Goal: Task Accomplishment & Management: Manage account settings

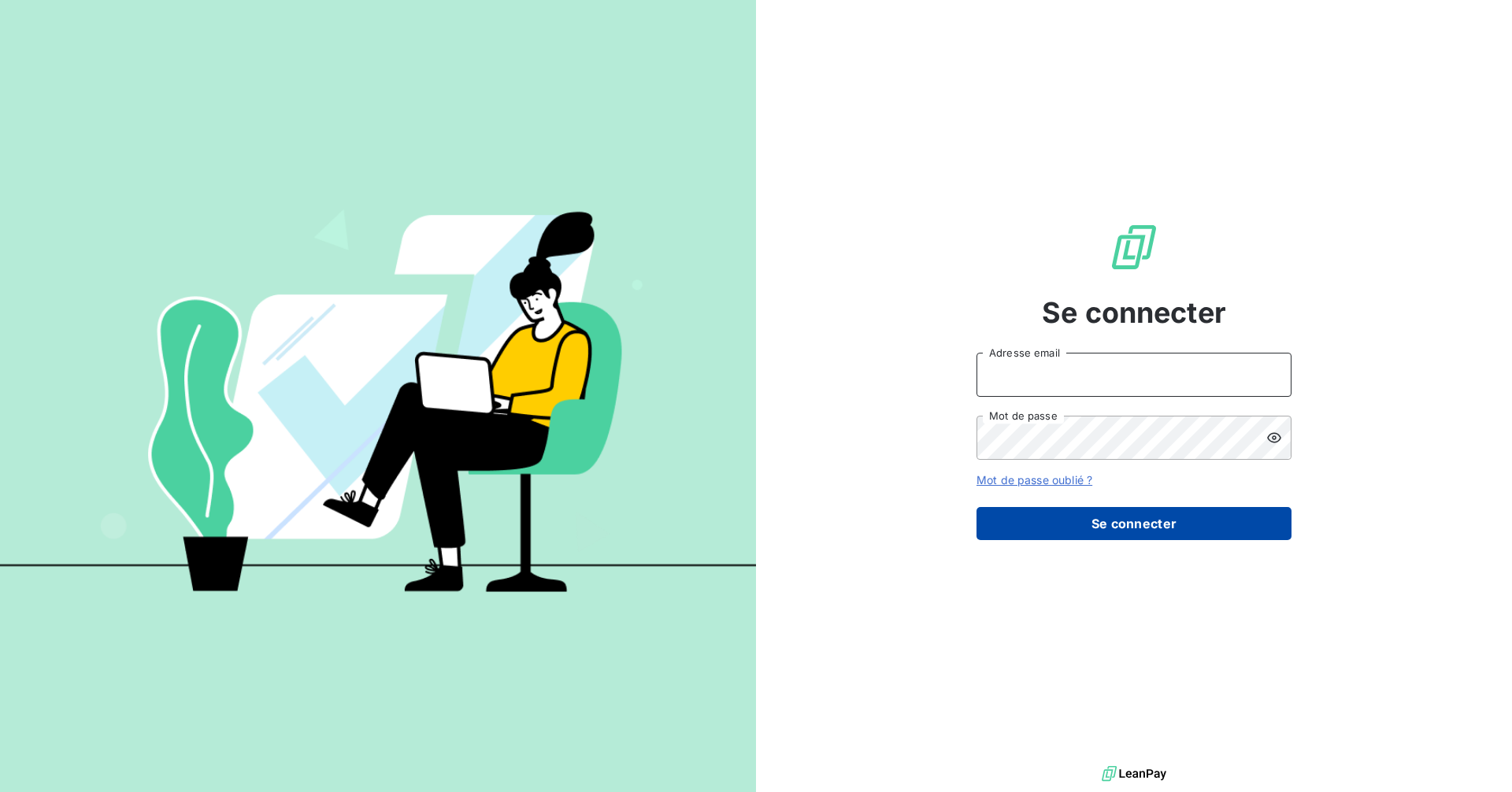
type input "[PERSON_NAME][EMAIL_ADDRESS][PERSON_NAME][DOMAIN_NAME]"
click at [1141, 520] on button "Se connecter" at bounding box center [1133, 523] width 315 height 33
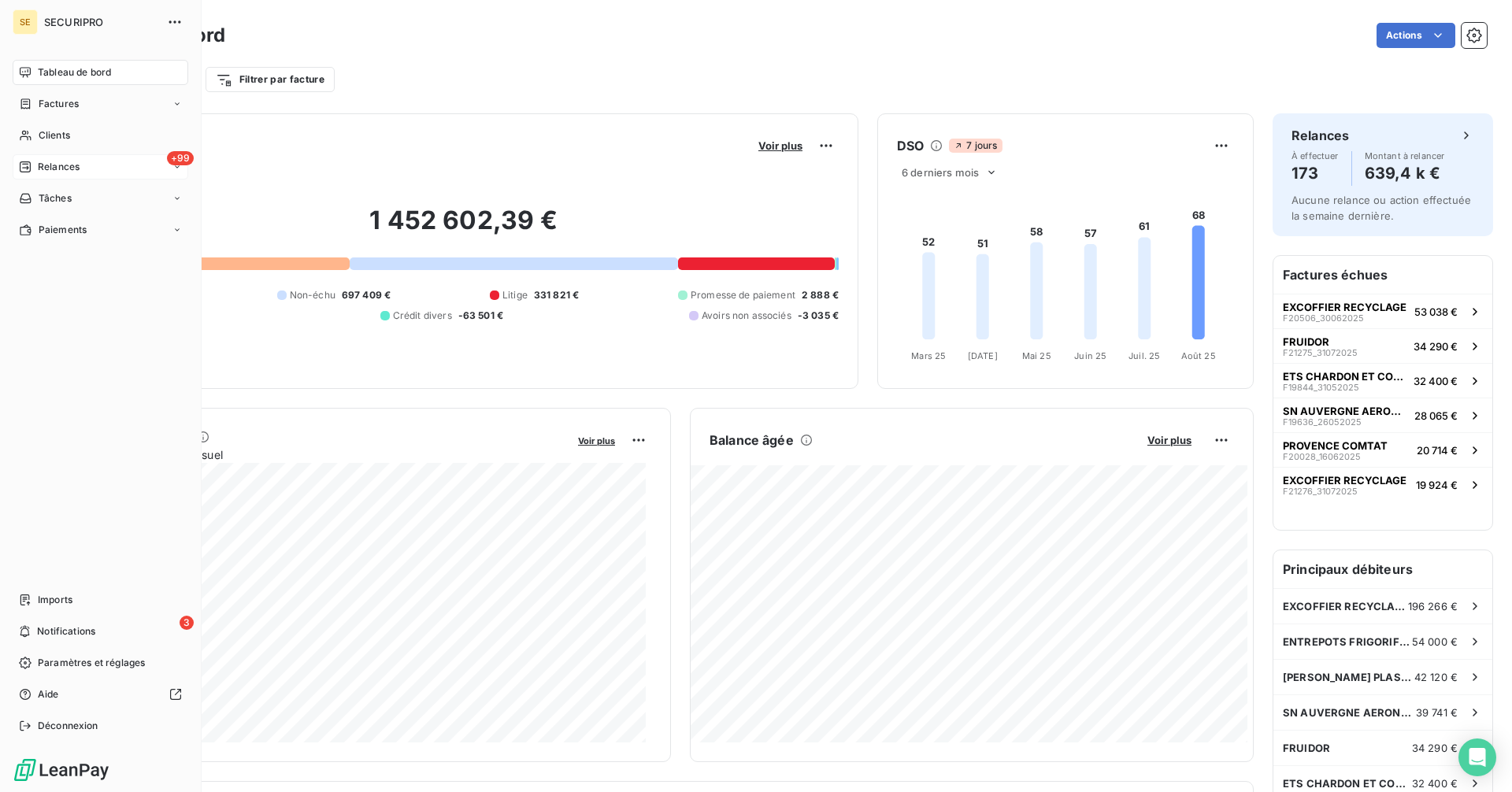
click at [54, 165] on span "Relances" at bounding box center [58, 167] width 42 height 14
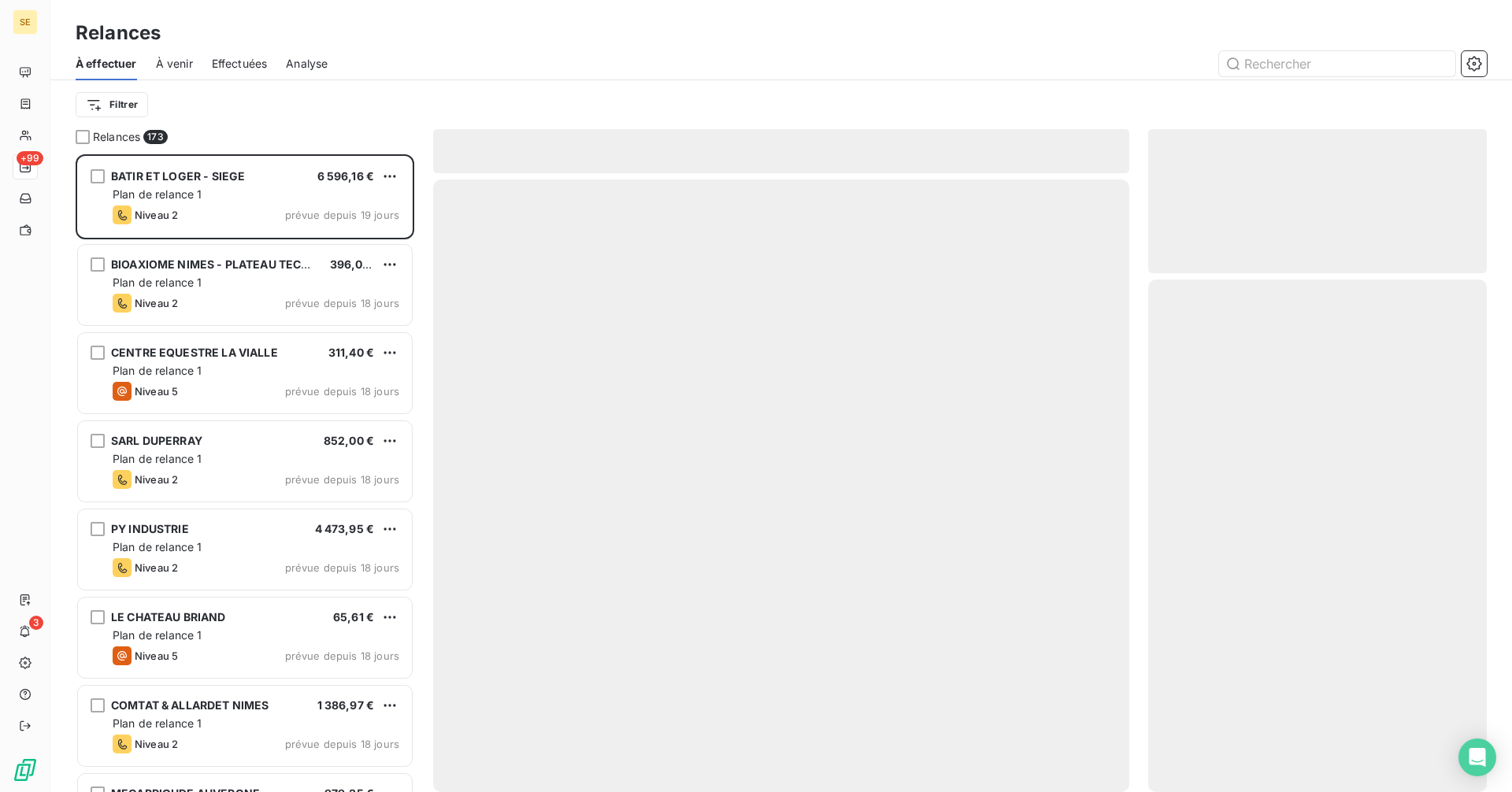
scroll to position [626, 327]
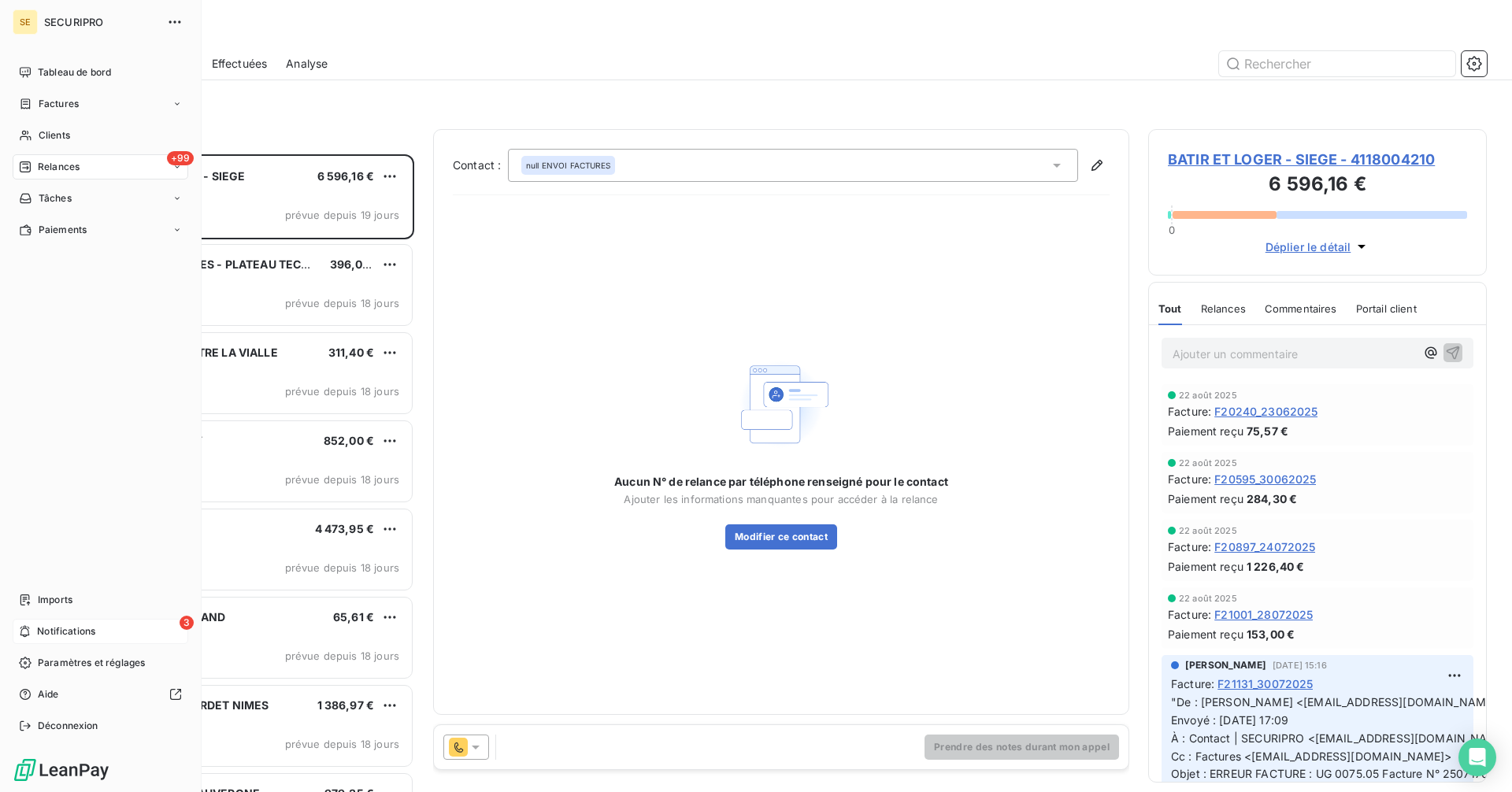
click at [95, 629] on span "Notifications" at bounding box center [65, 631] width 58 height 14
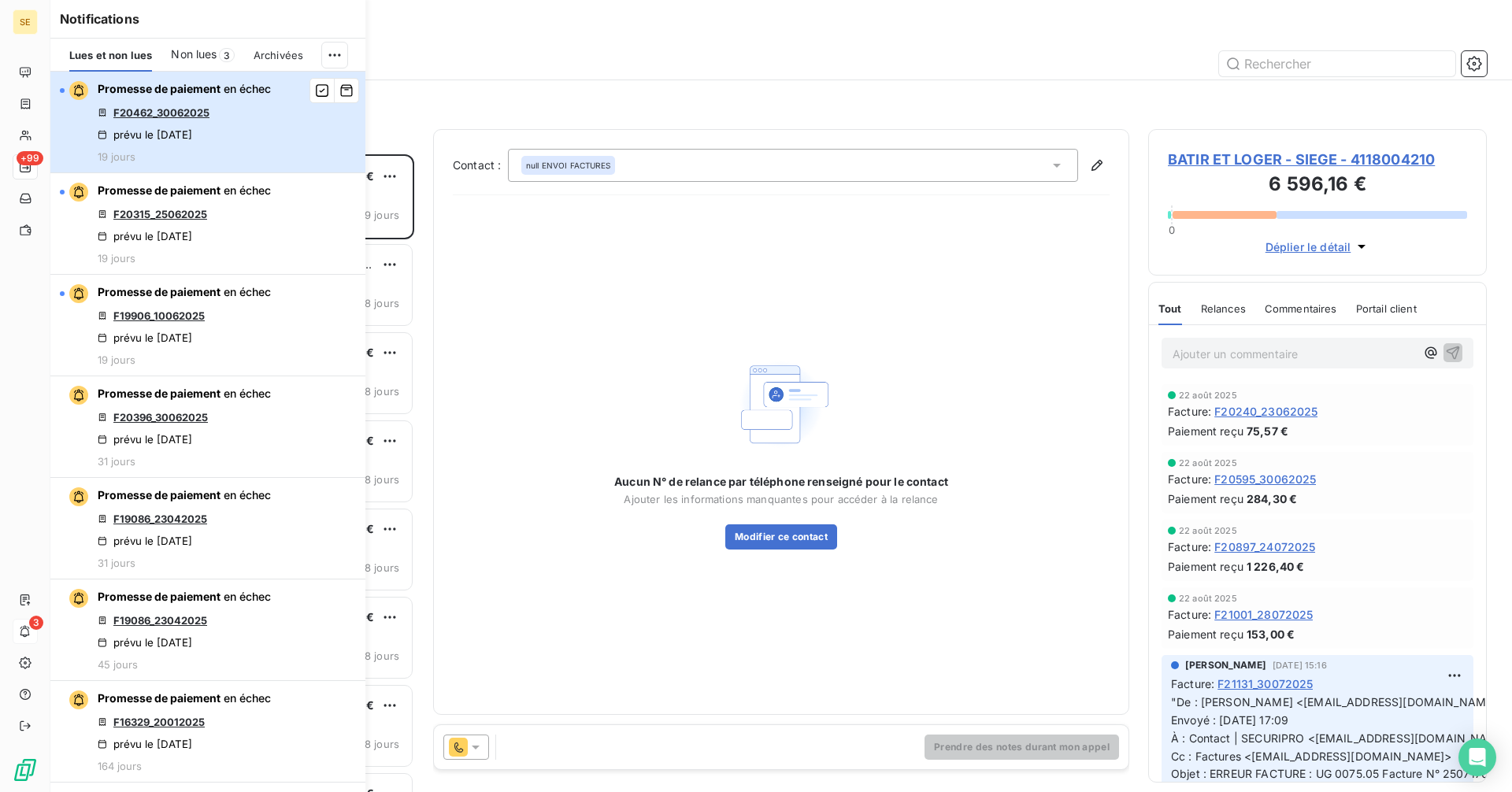
click at [237, 129] on div "Promesse de paiement en échec F20462_30062025 prévu le 6 août 2025 19 jours" at bounding box center [184, 122] width 173 height 82
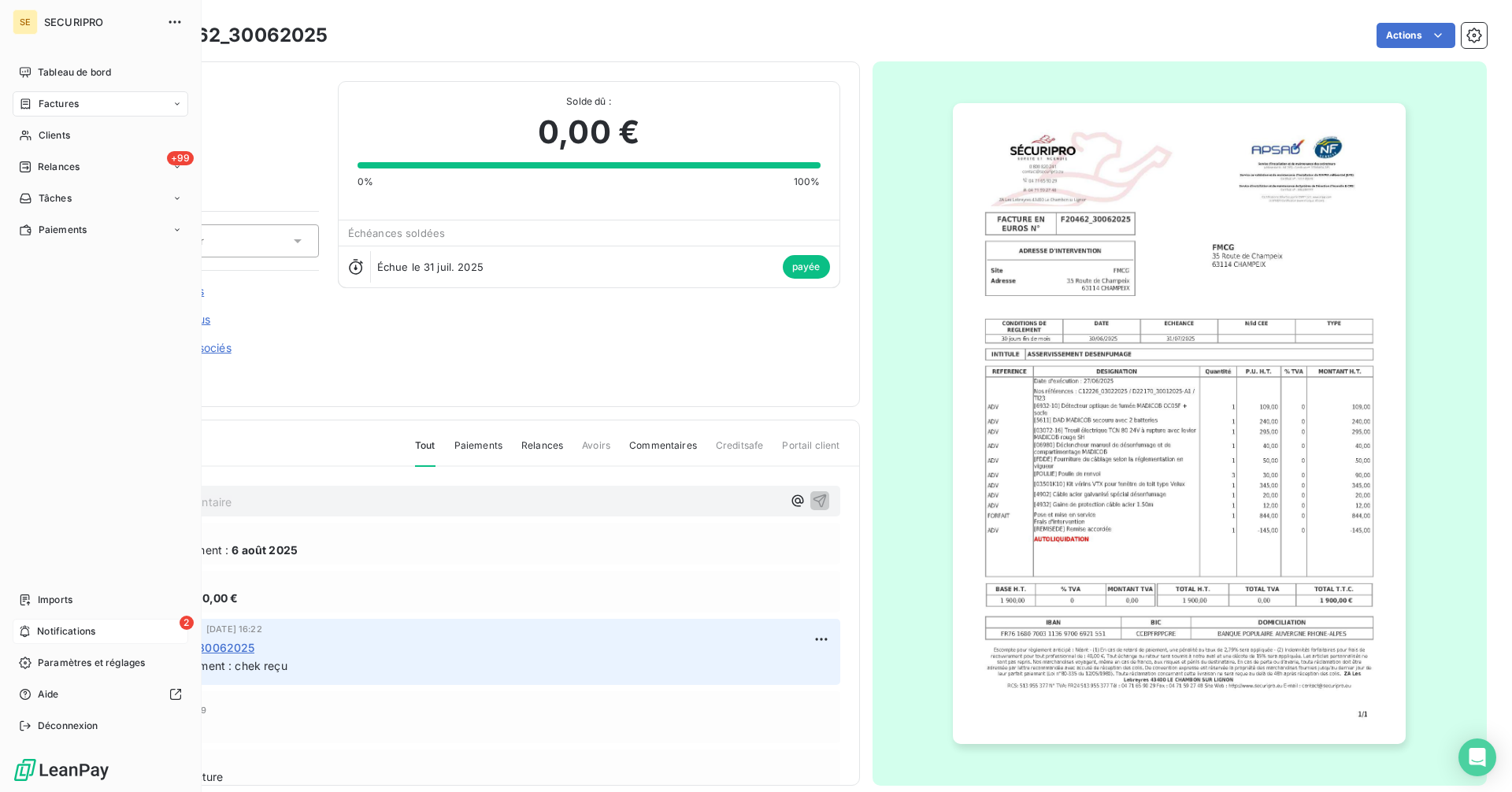
click at [41, 631] on span "Notifications" at bounding box center [65, 631] width 58 height 14
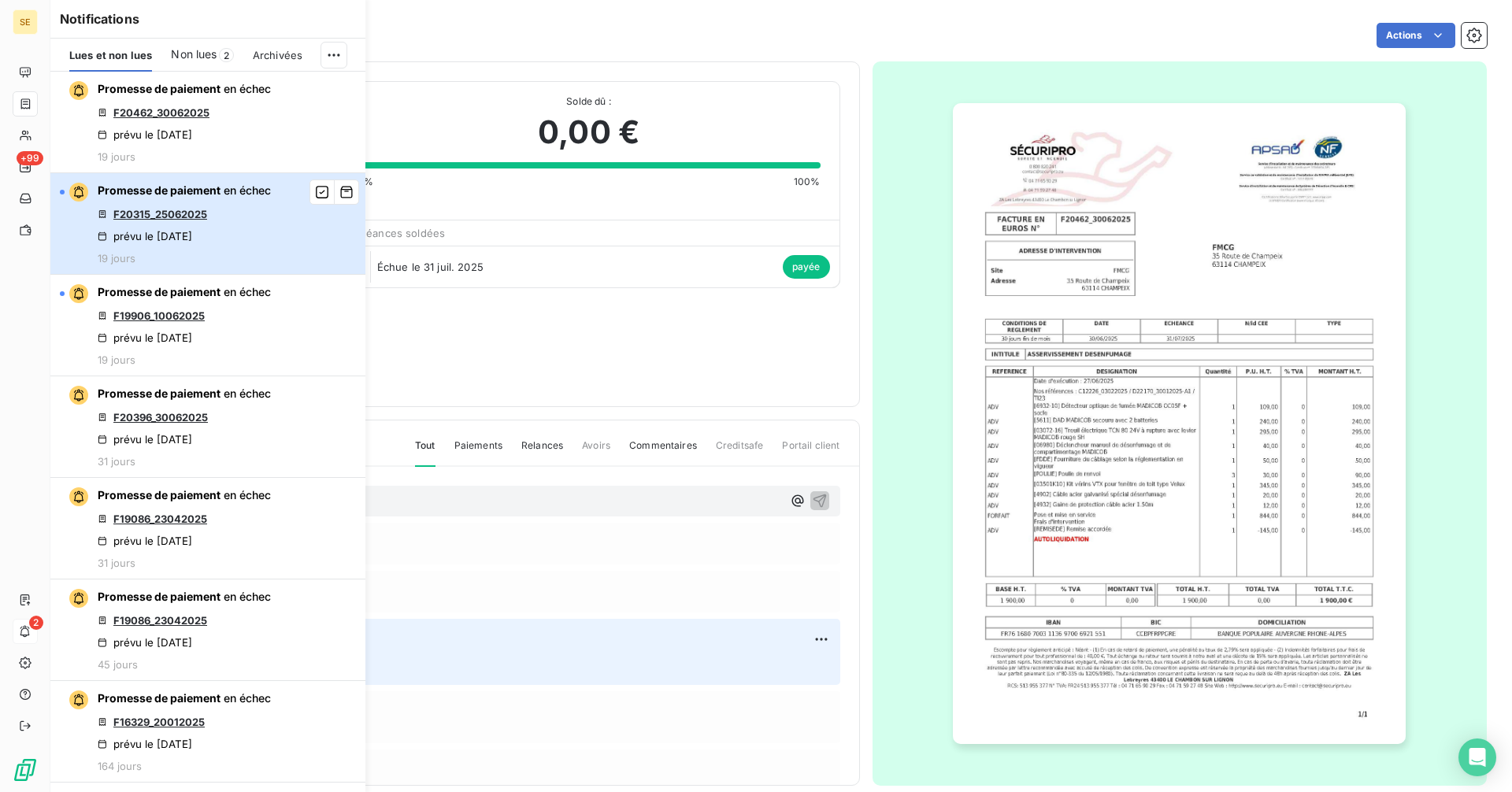
click at [186, 207] on div "Promesse de paiement en échec F20315_25062025 prévu le 6 août 2025 19 jours" at bounding box center [184, 224] width 173 height 82
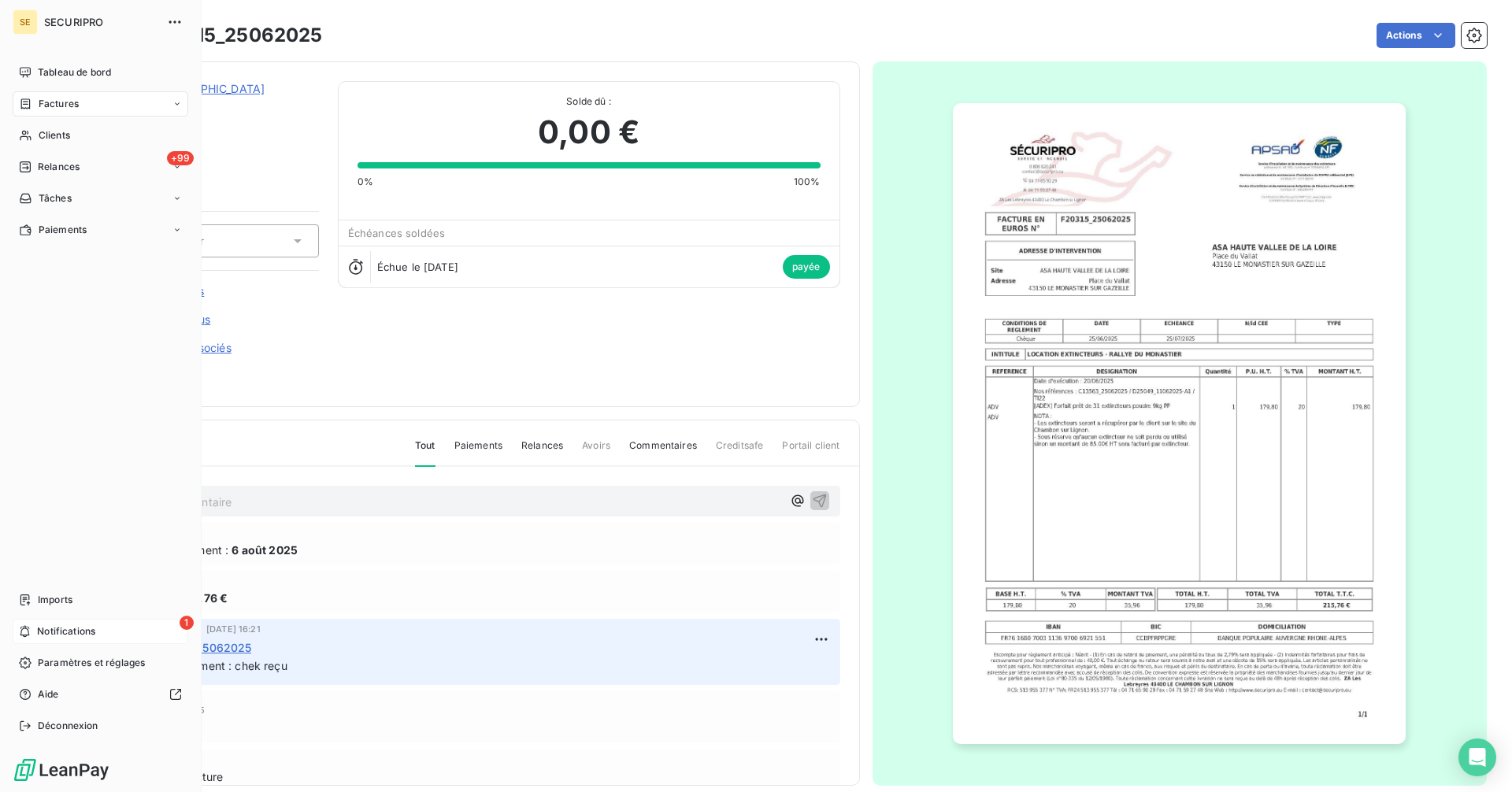
click at [43, 637] on span "Notifications" at bounding box center [65, 631] width 58 height 14
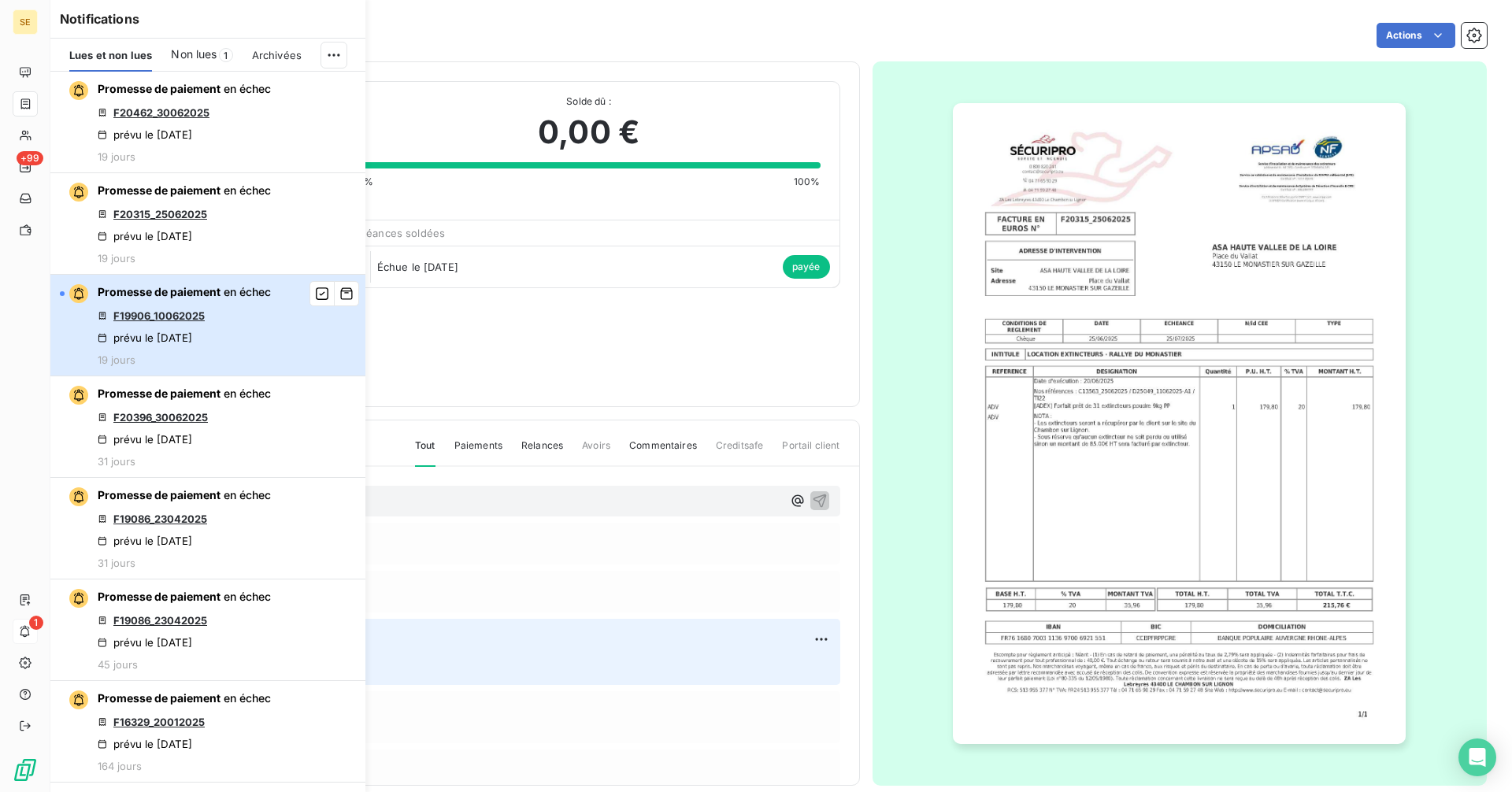
click at [168, 301] on div "Promesse de paiement en échec F19906_10062025 prévu le 6 août 2025 19 jours" at bounding box center [184, 325] width 173 height 82
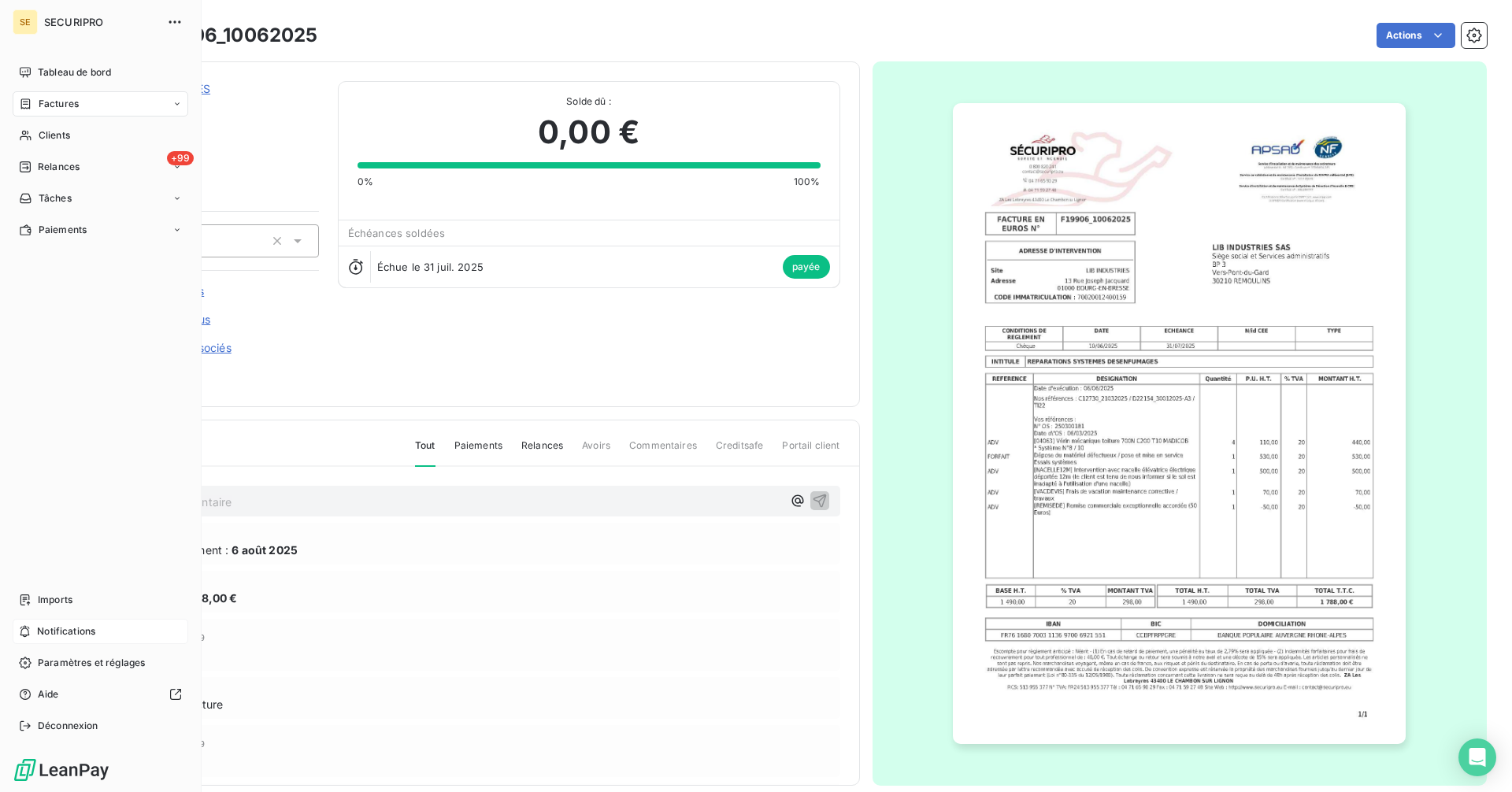
click at [43, 629] on span "Notifications" at bounding box center [65, 631] width 58 height 14
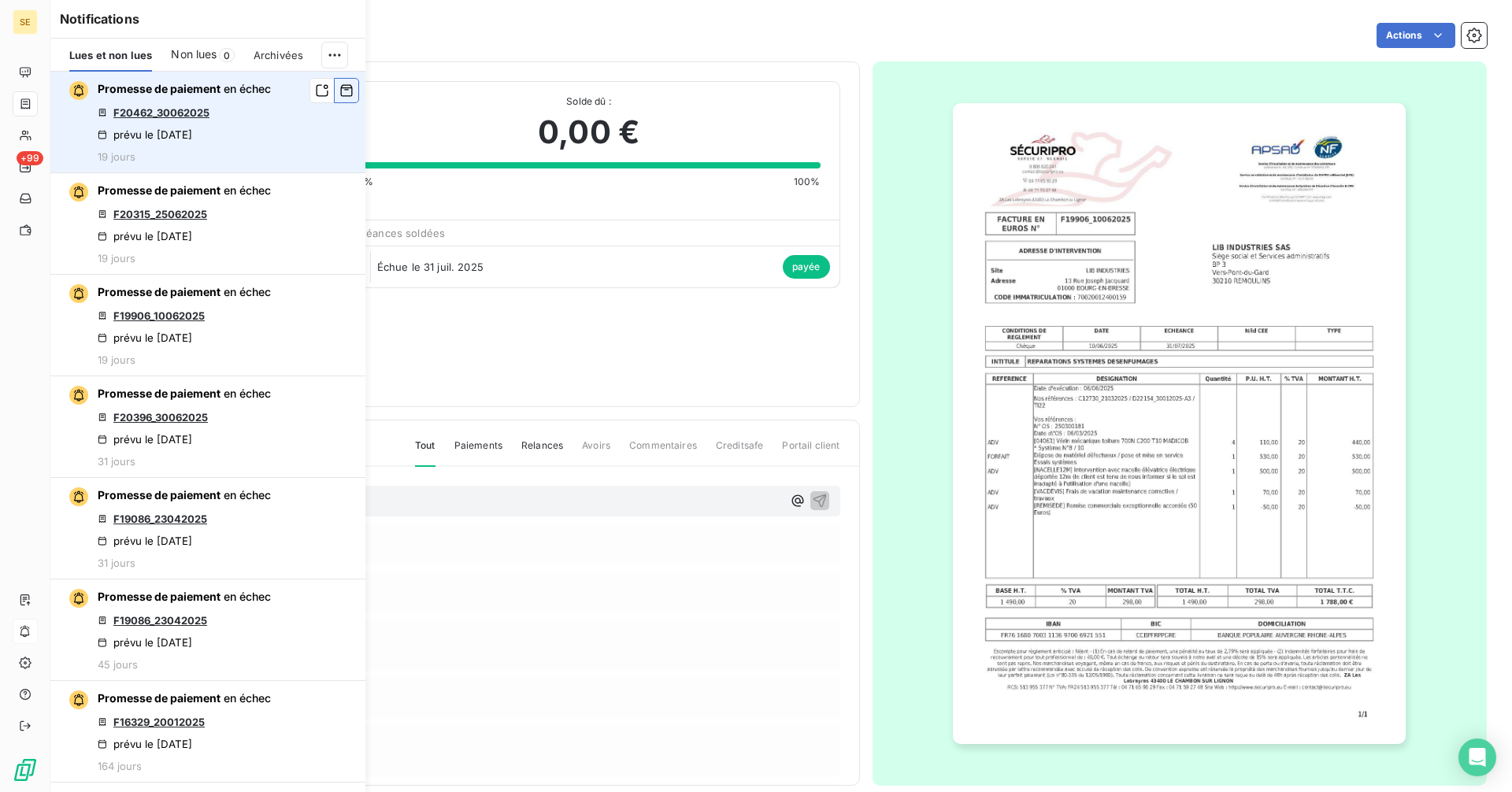
click at [339, 88] on icon "button" at bounding box center [347, 91] width 14 height 16
click at [341, 85] on icon "button" at bounding box center [347, 90] width 12 height 12
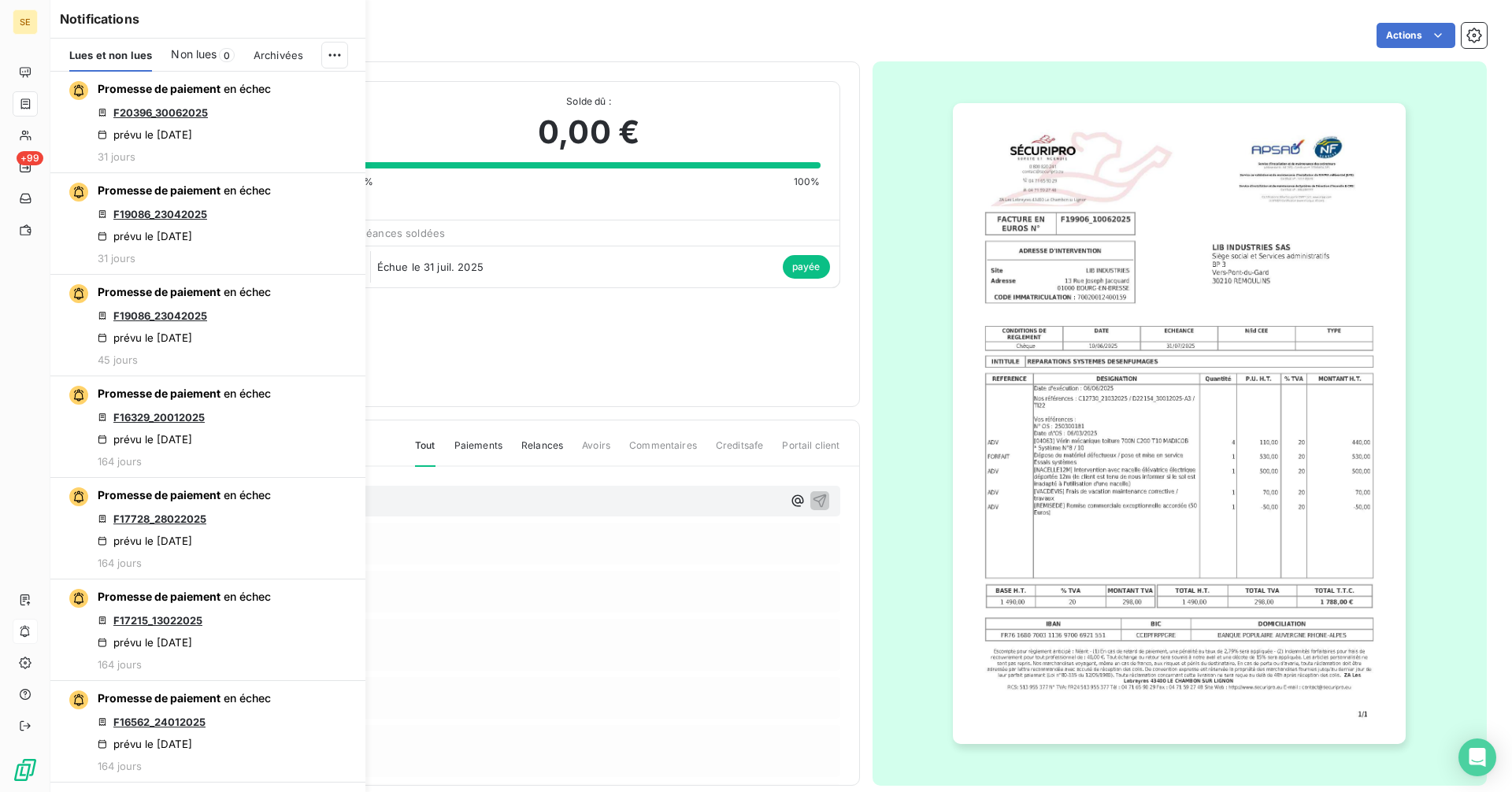
click at [0, 0] on icon "button" at bounding box center [0, 0] width 0 height 0
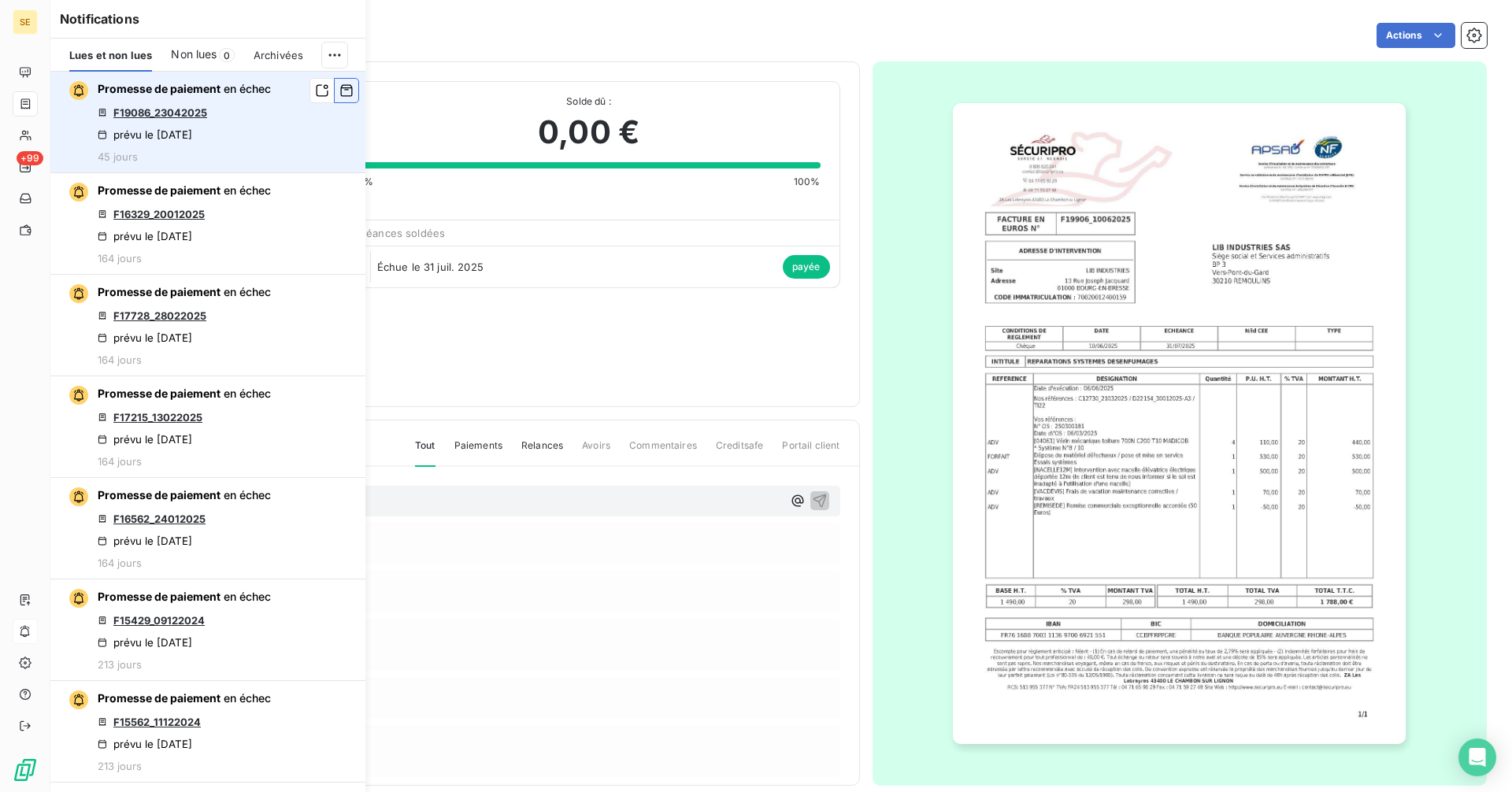
click at [339, 90] on icon "button" at bounding box center [347, 91] width 14 height 16
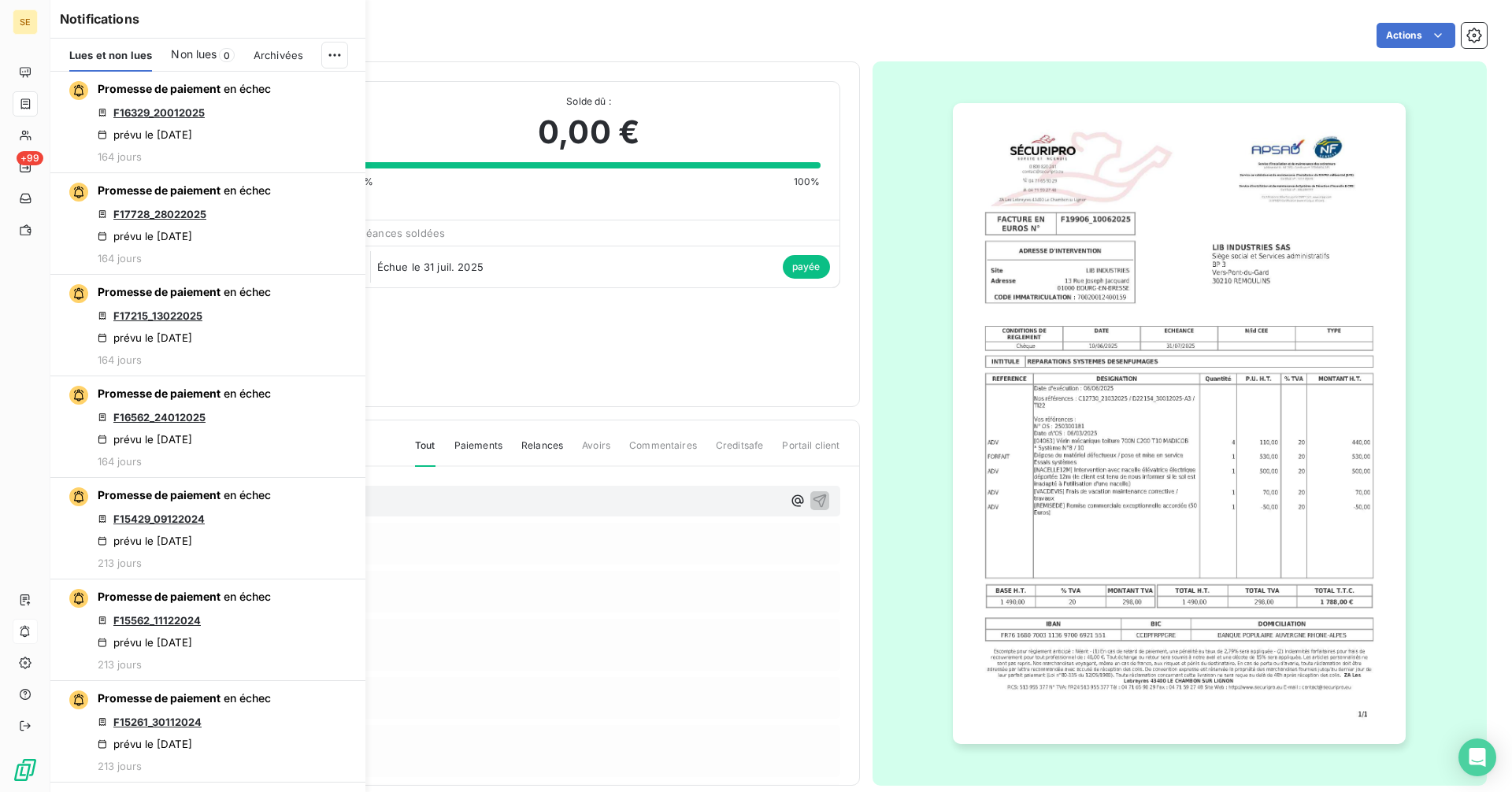
click at [0, 0] on icon "button" at bounding box center [0, 0] width 0 height 0
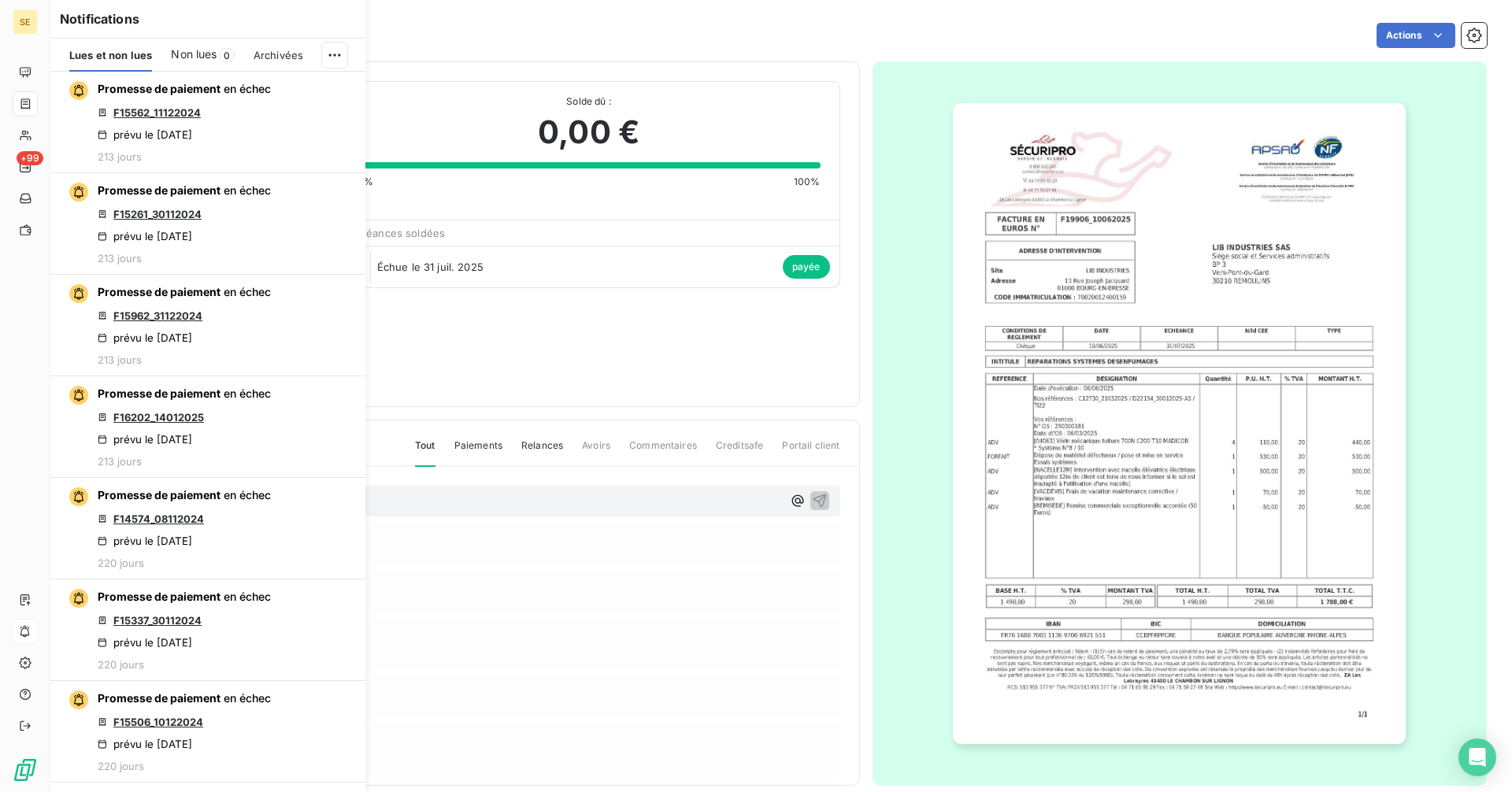
click at [0, 0] on icon "button" at bounding box center [0, 0] width 0 height 0
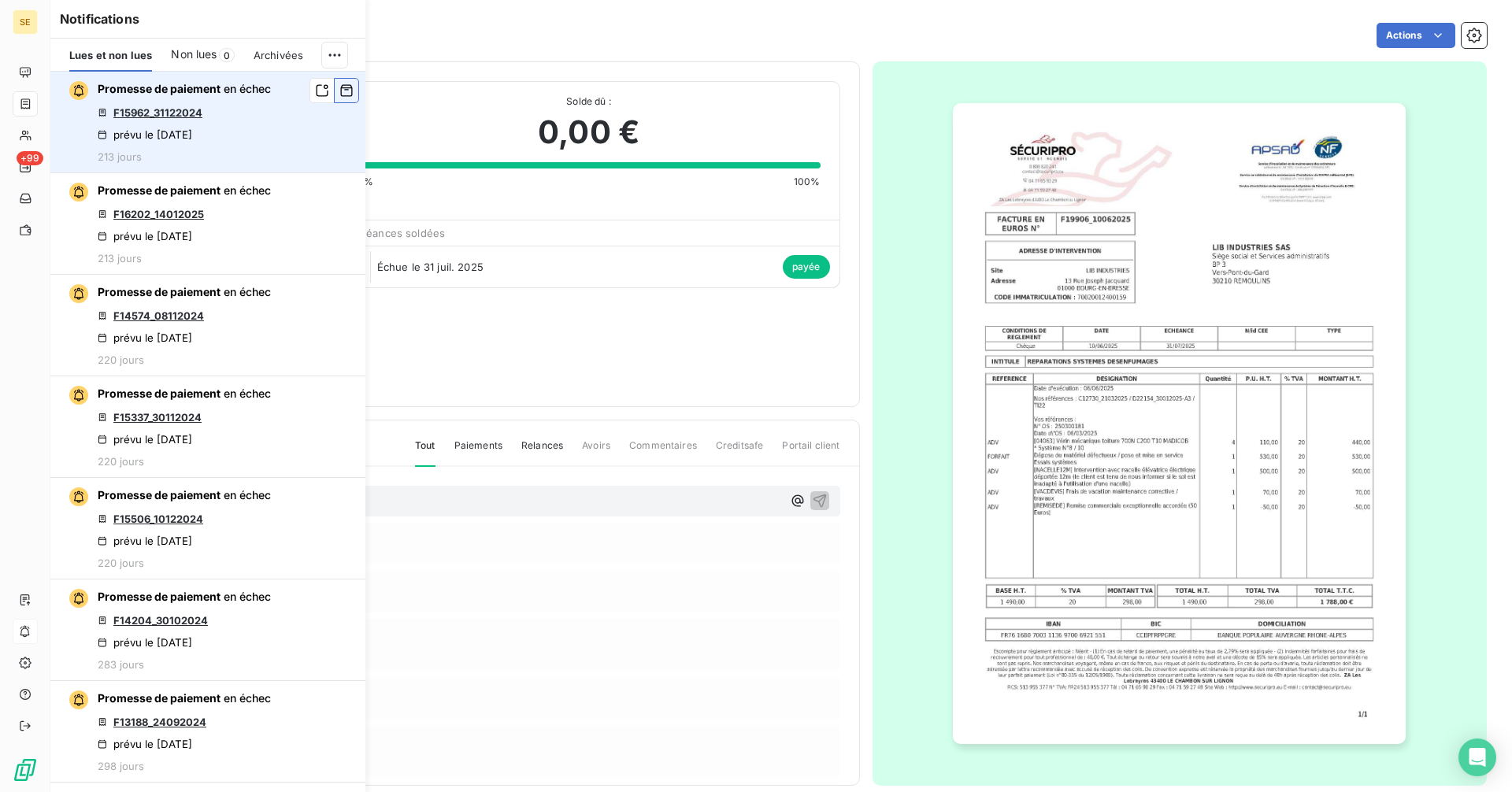
click at [339, 90] on icon "button" at bounding box center [347, 91] width 14 height 16
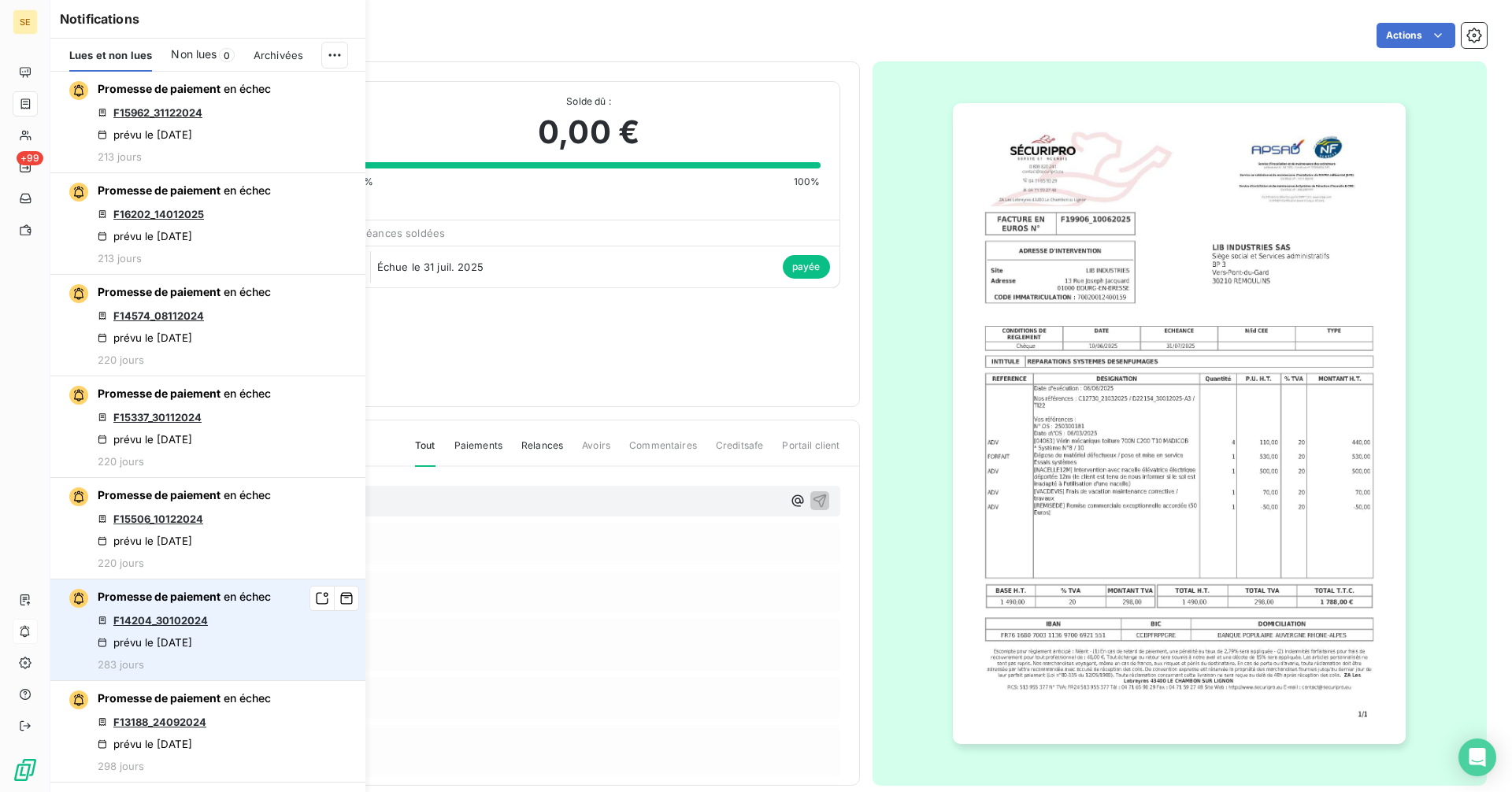
drag, startPoint x: 337, startPoint y: 693, endPoint x: 338, endPoint y: 673, distance: 20.0
click at [0, 0] on icon "button" at bounding box center [0, 0] width 0 height 0
click at [339, 599] on icon "button" at bounding box center [347, 598] width 14 height 16
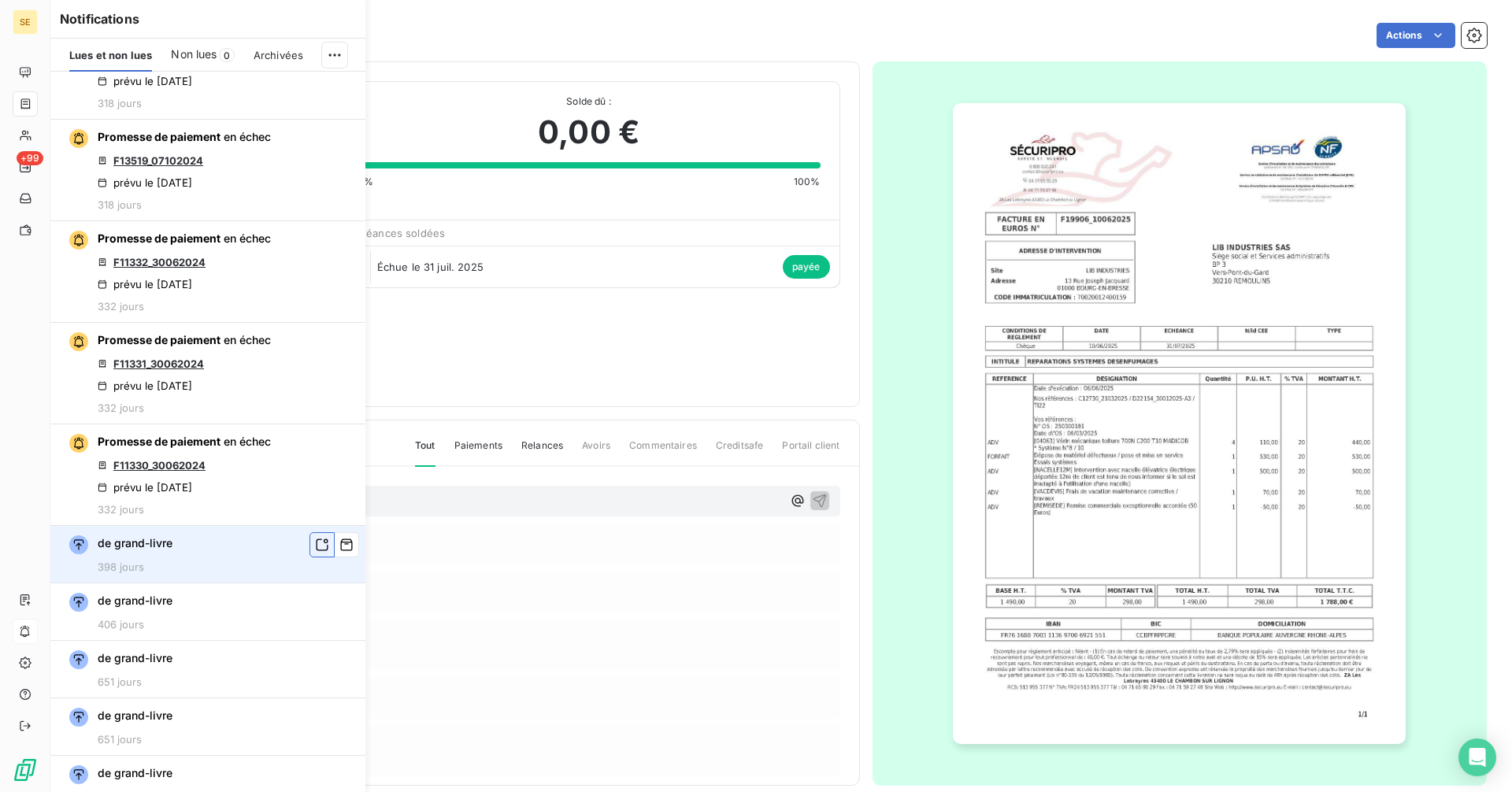
scroll to position [1800, 0]
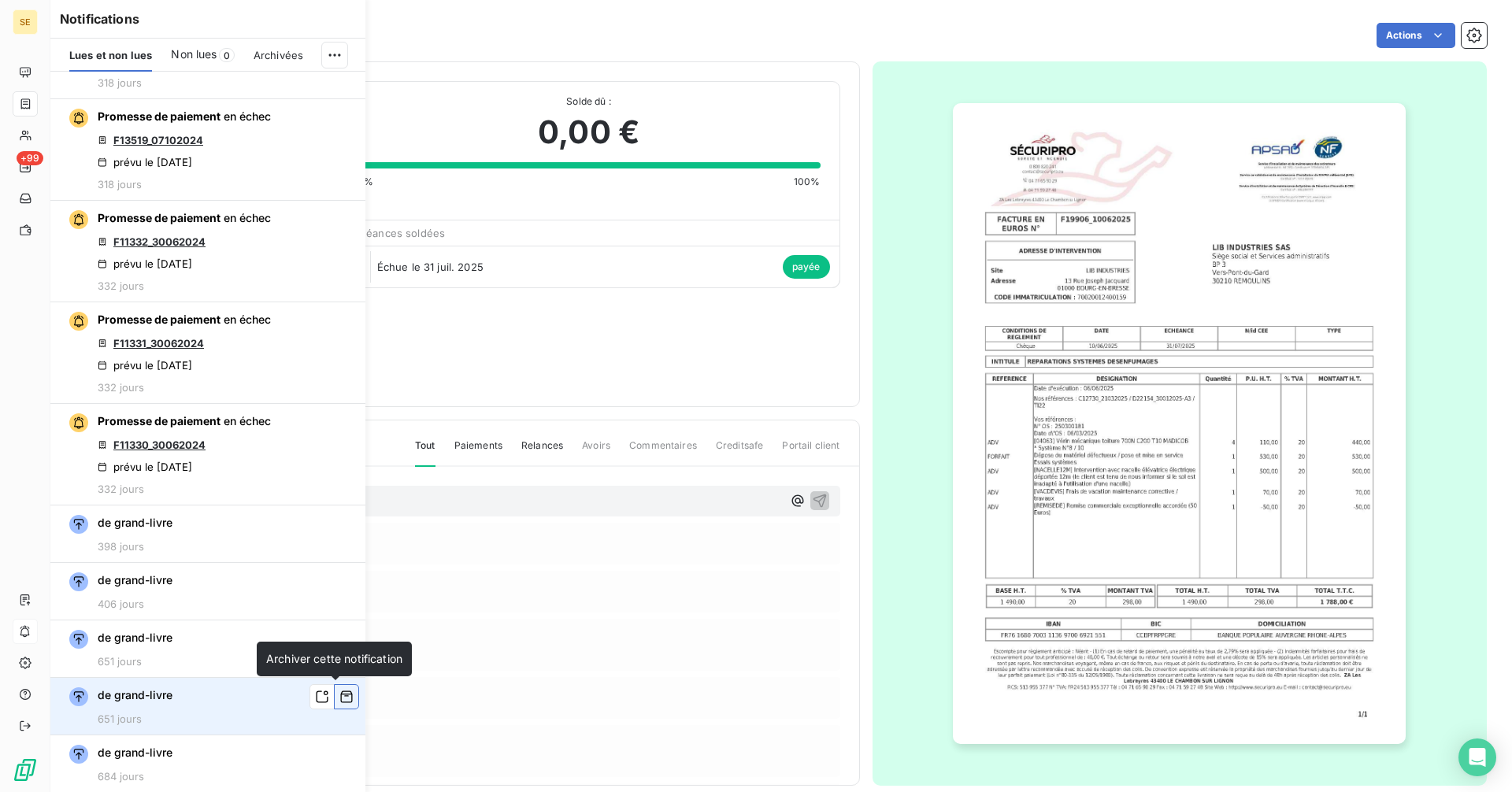
click at [339, 702] on icon "button" at bounding box center [347, 696] width 14 height 16
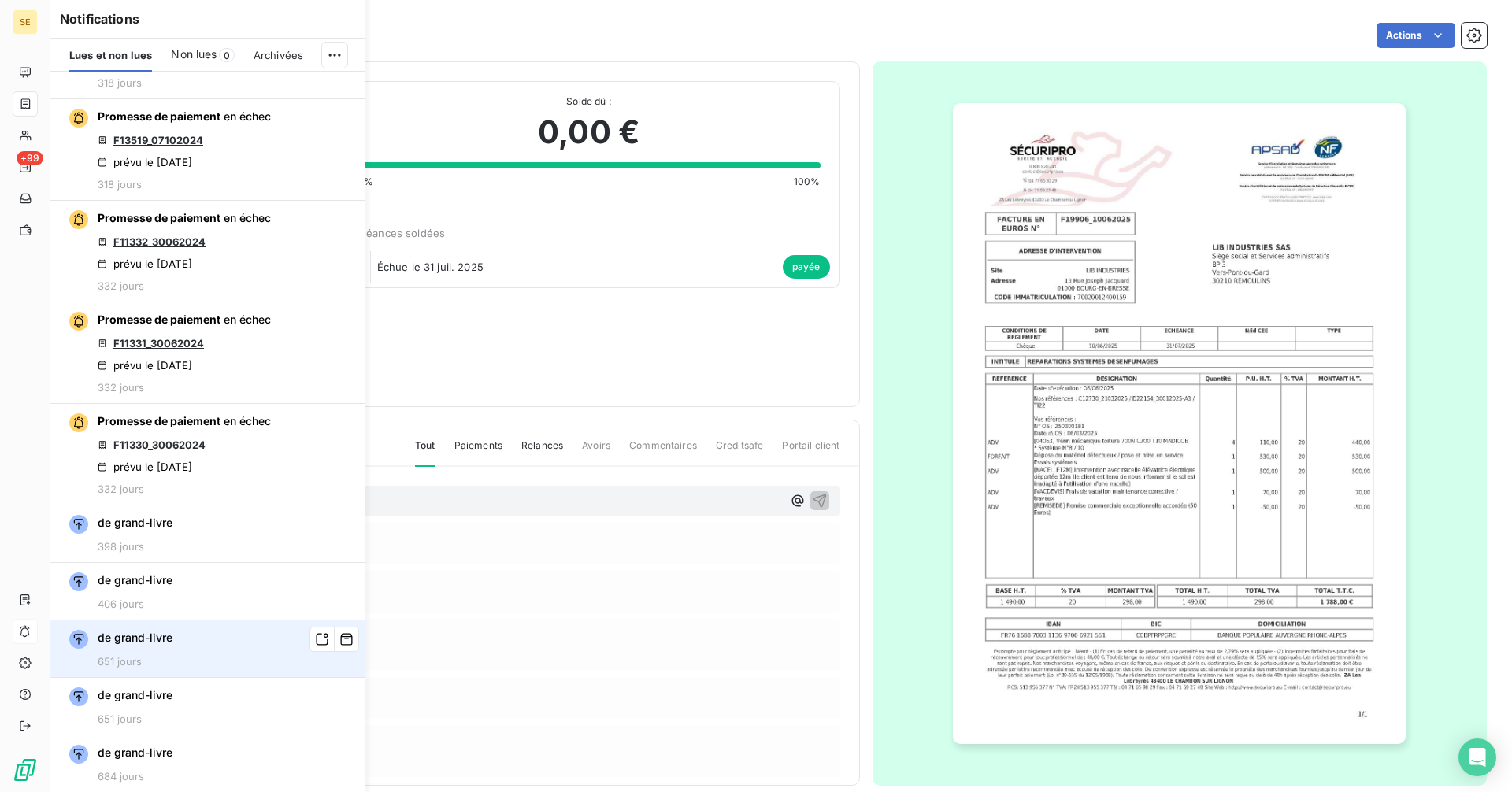
scroll to position [1743, 0]
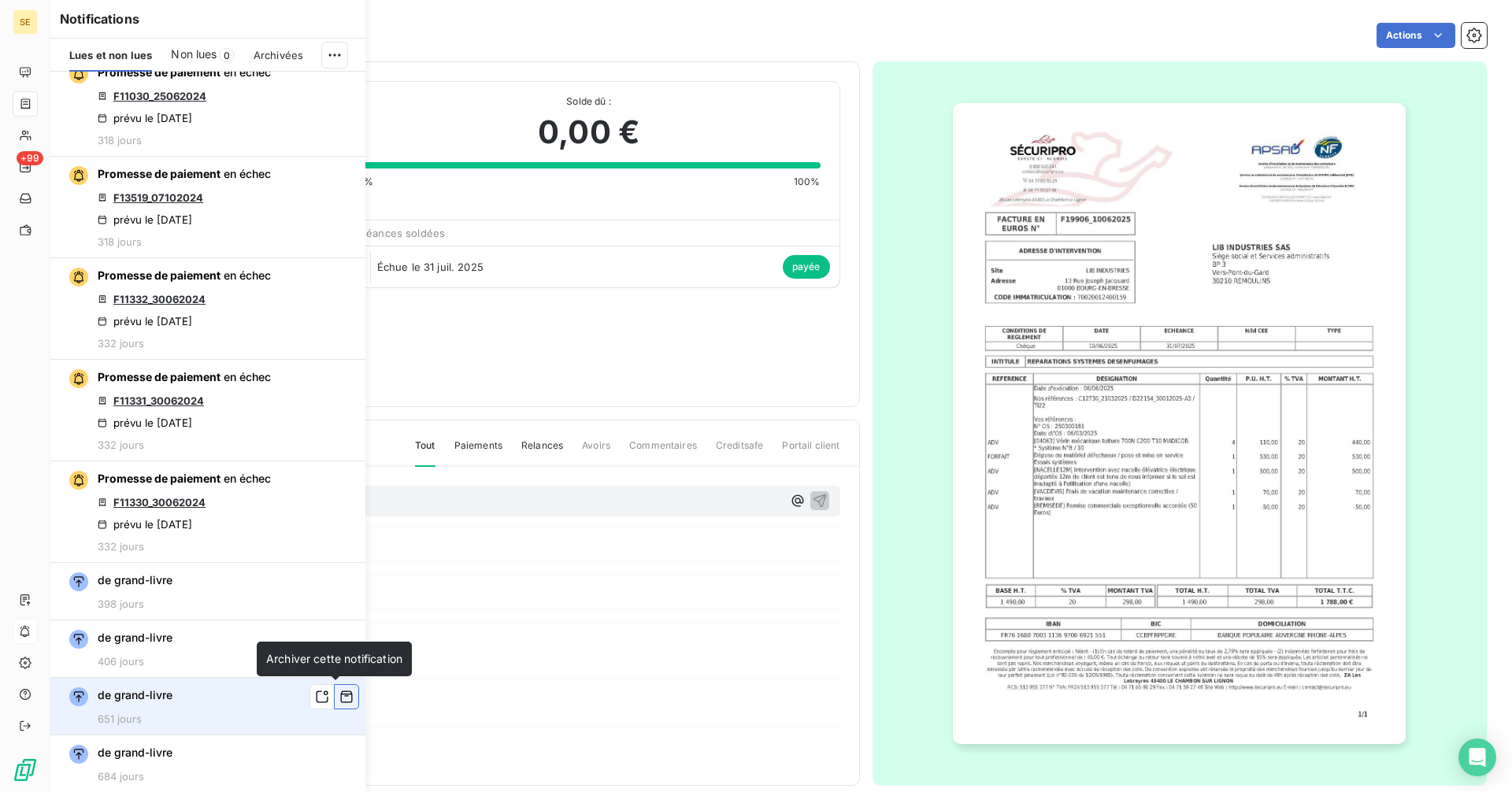
click at [341, 693] on icon "button" at bounding box center [347, 696] width 12 height 12
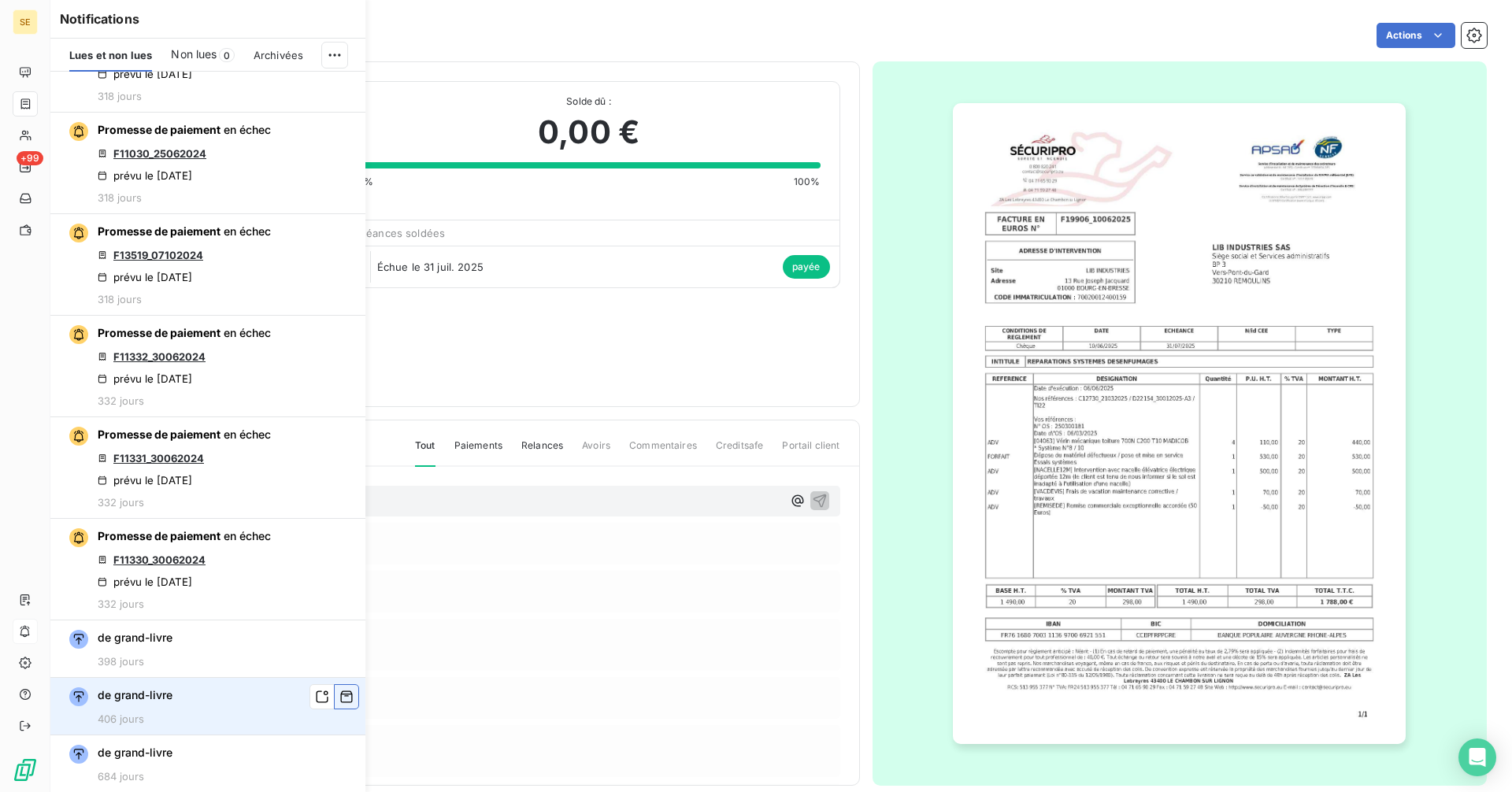
click at [339, 699] on icon "button" at bounding box center [347, 696] width 14 height 16
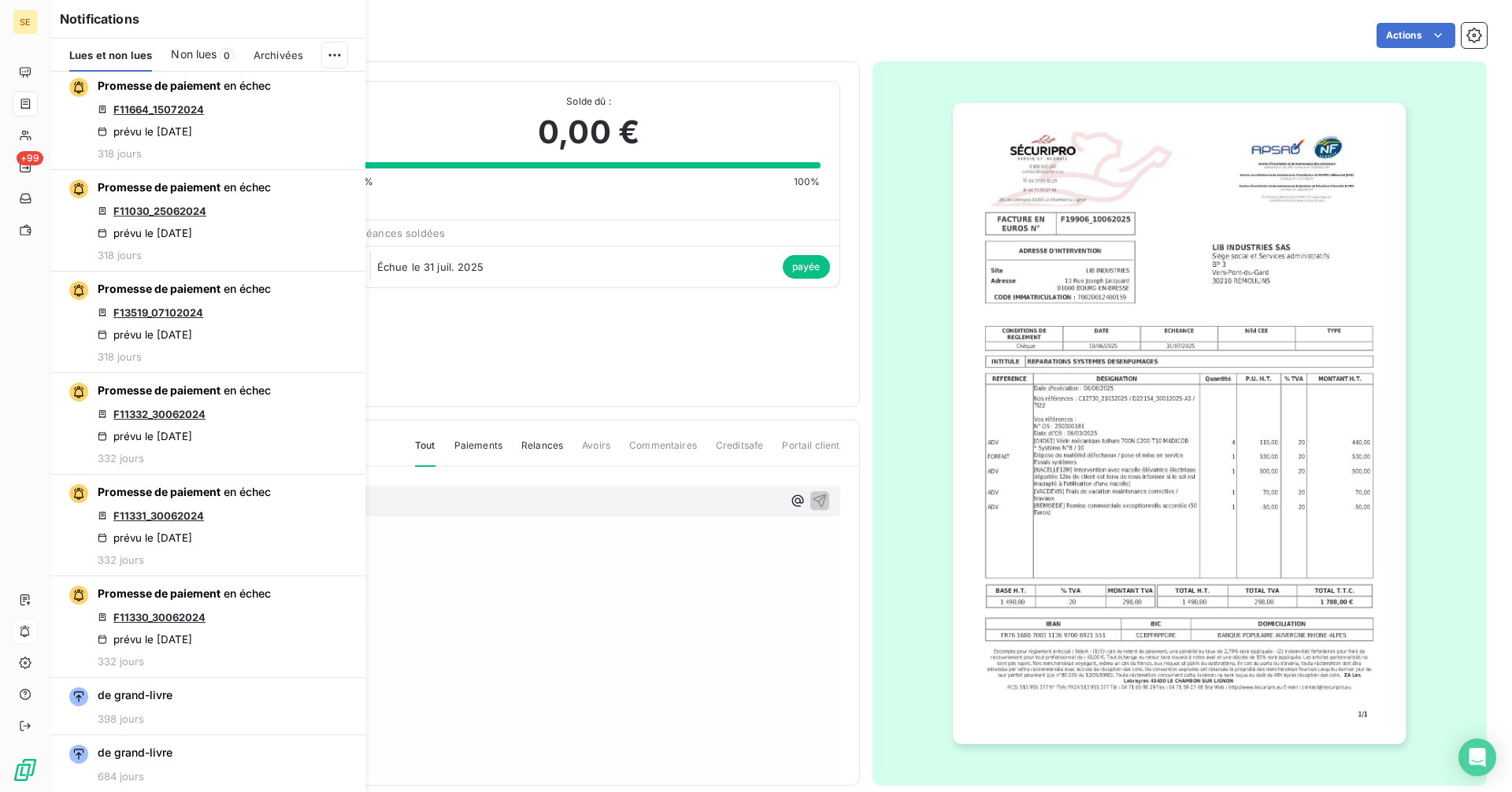
click at [0, 0] on icon "button" at bounding box center [0, 0] width 0 height 0
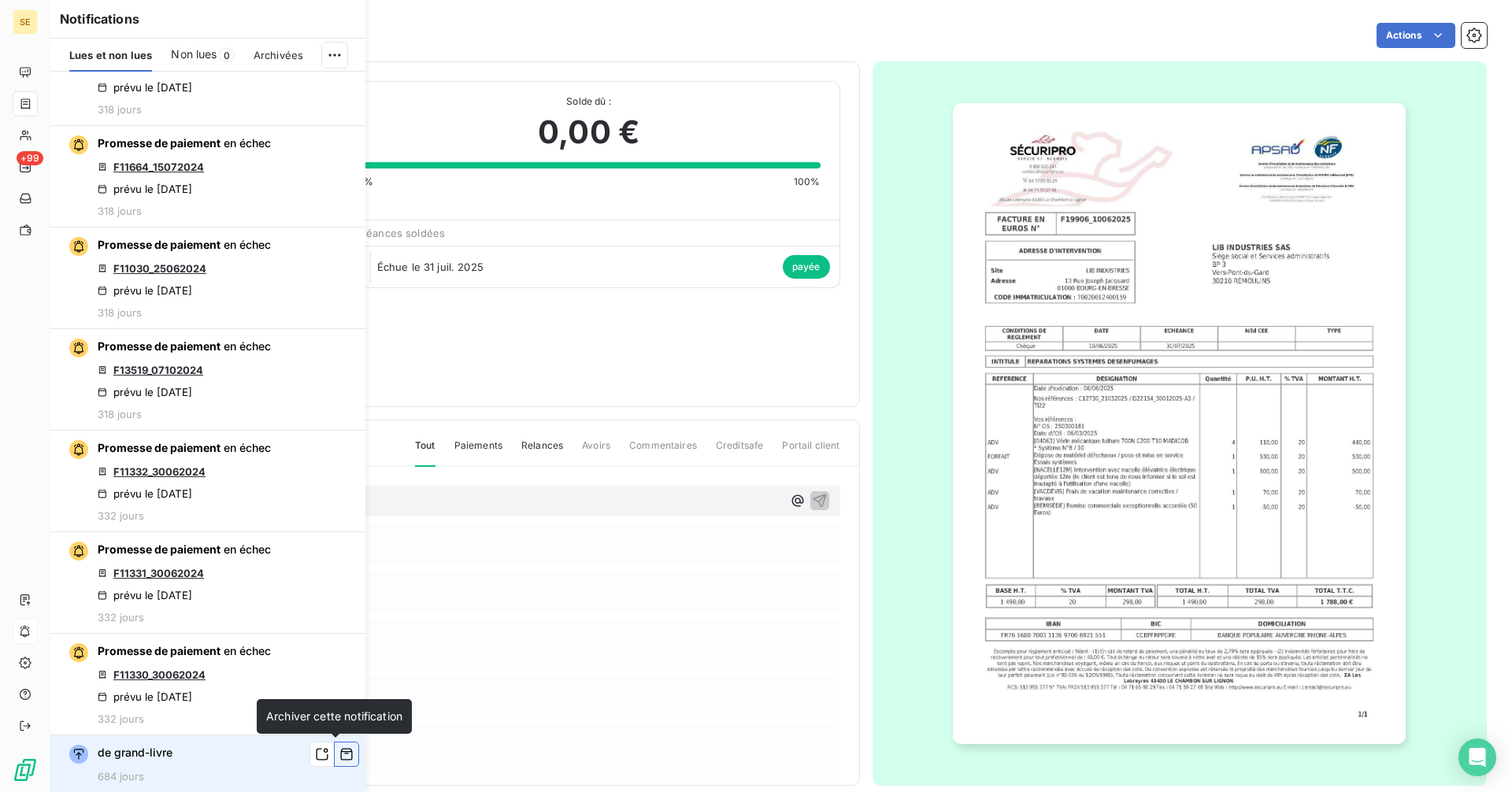
click at [339, 753] on icon "button" at bounding box center [347, 754] width 14 height 16
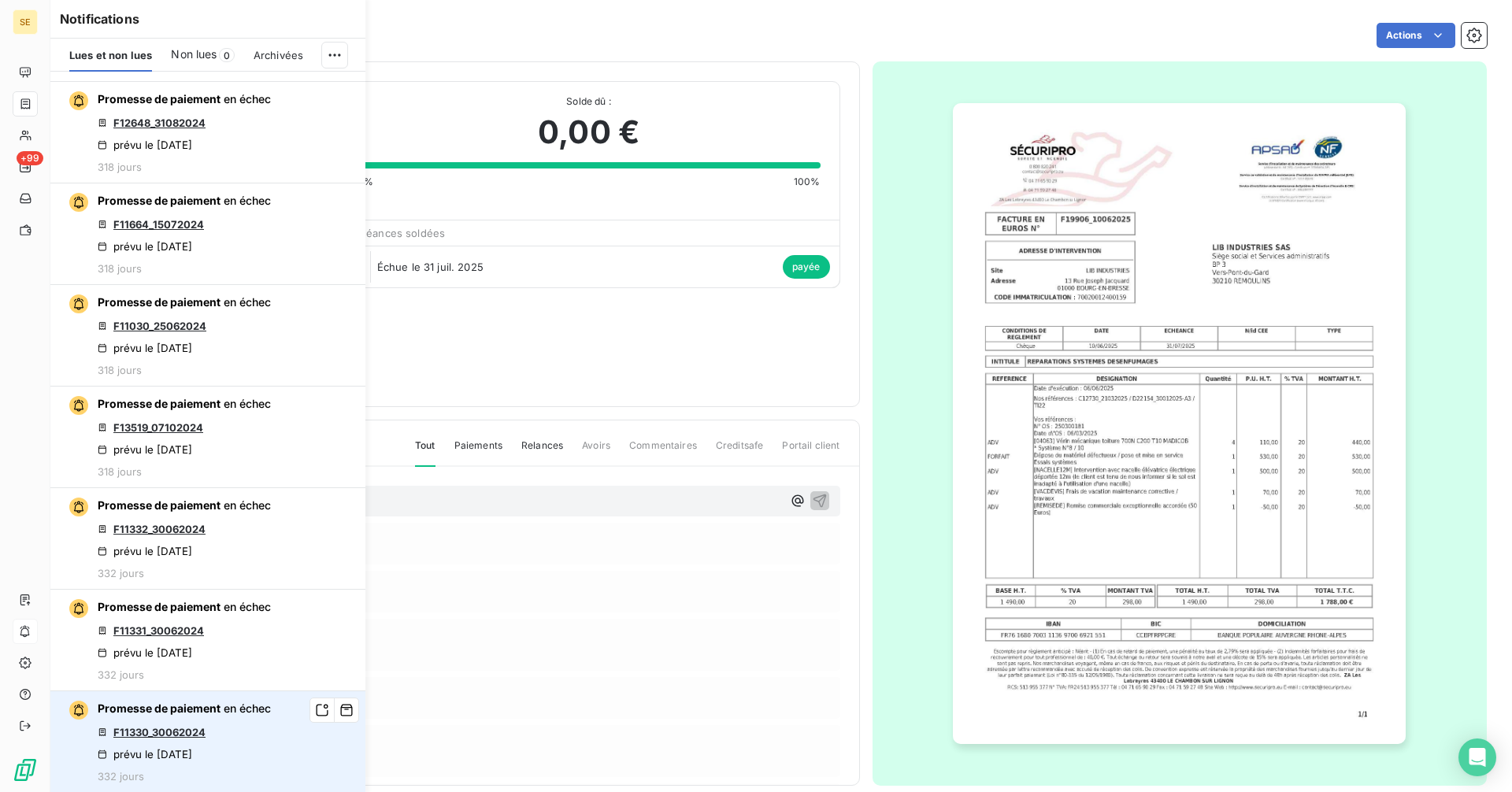
scroll to position [1513, 0]
click at [339, 709] on icon "button" at bounding box center [347, 710] width 14 height 16
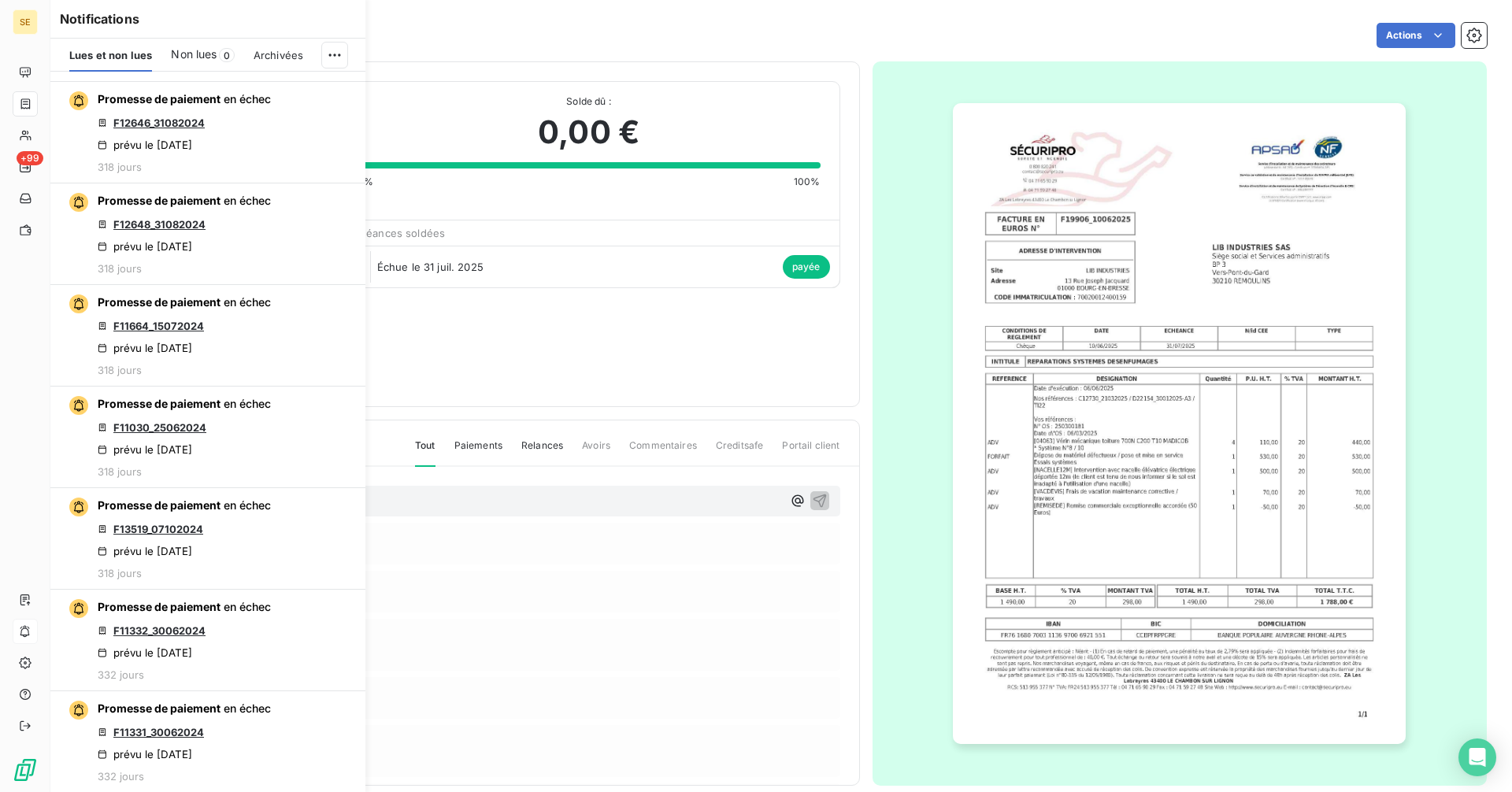
click at [0, 0] on icon "button" at bounding box center [0, 0] width 0 height 0
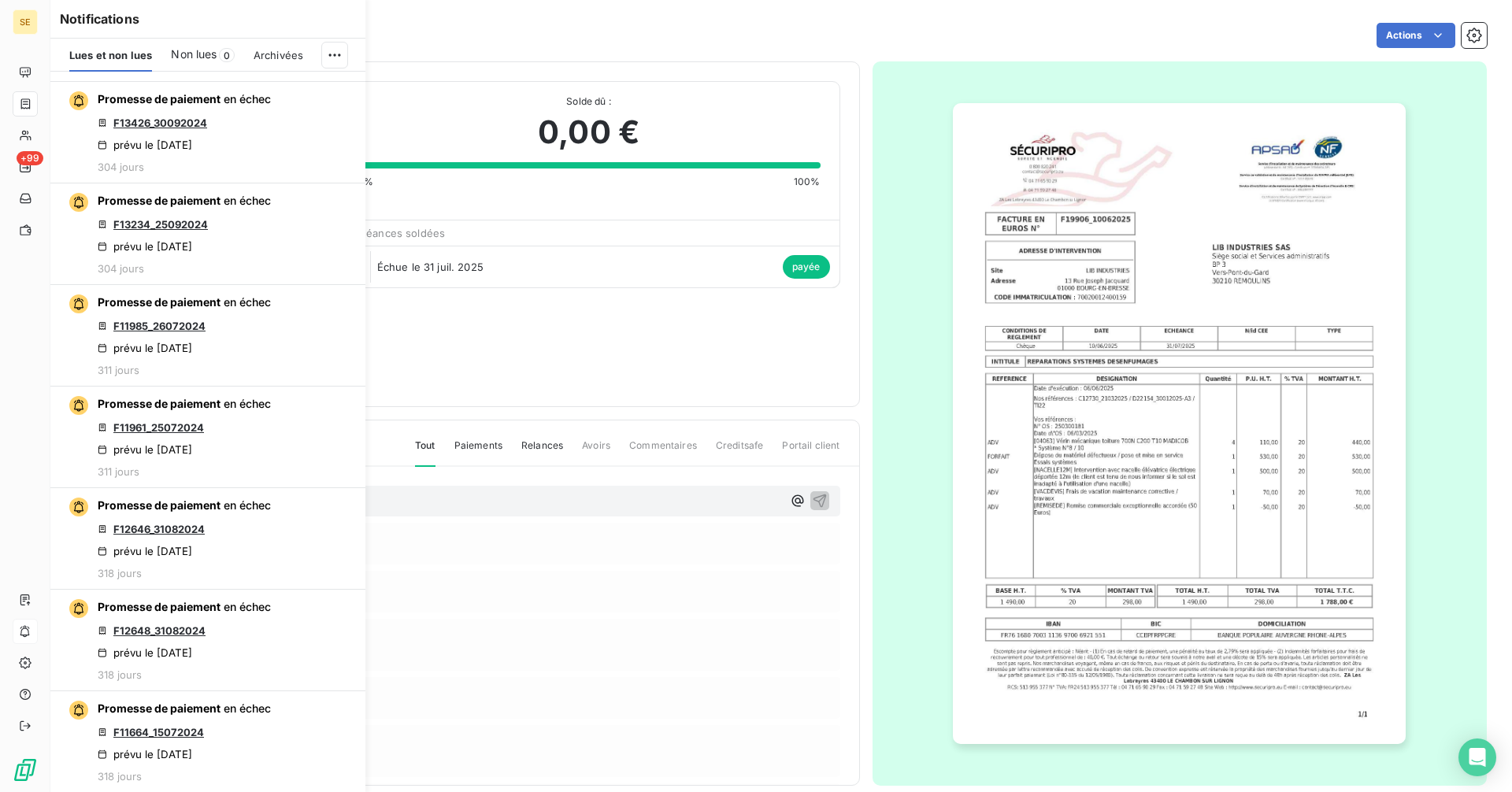
click at [0, 0] on icon "button" at bounding box center [0, 0] width 0 height 0
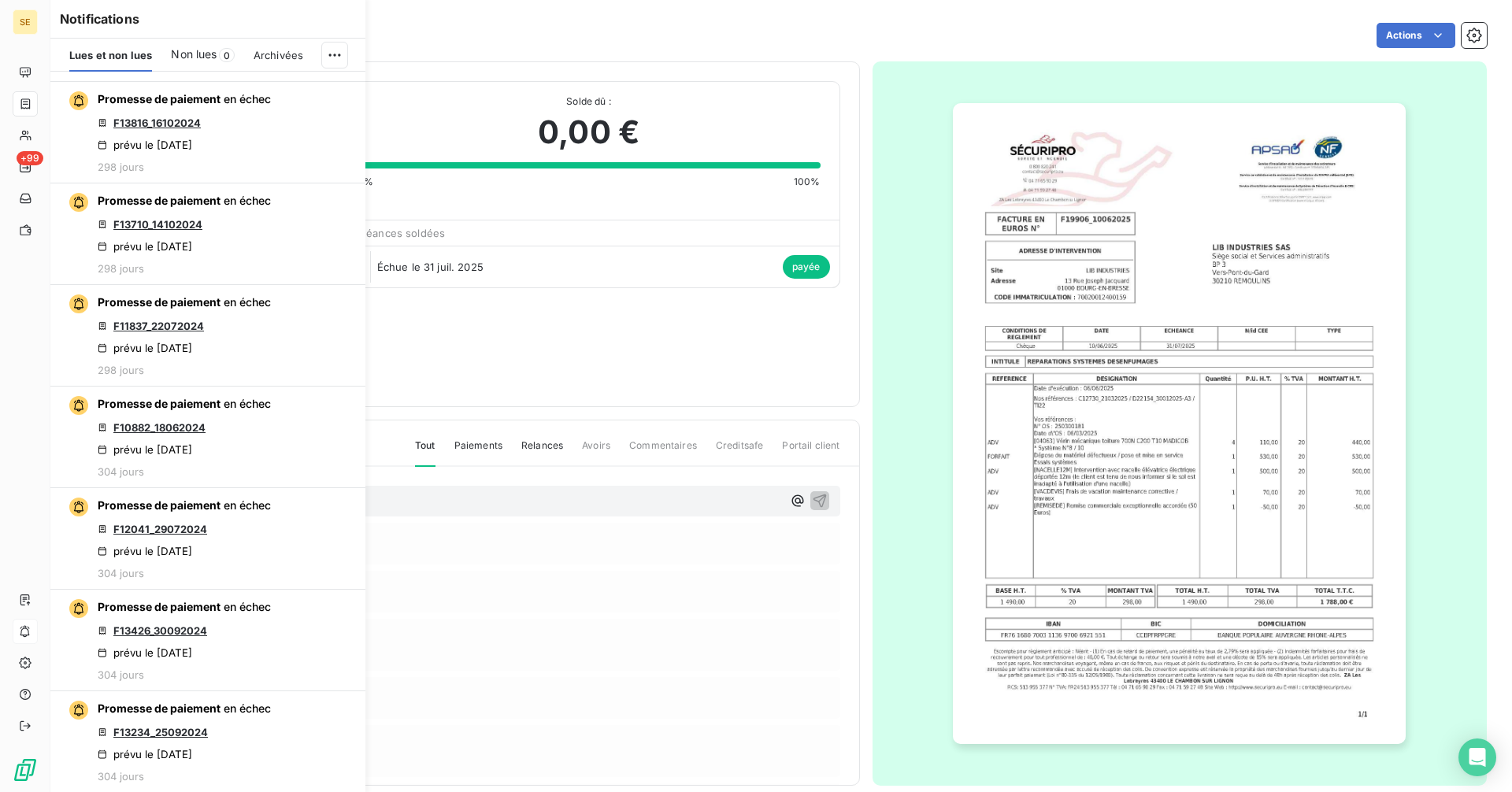
click at [0, 0] on icon "button" at bounding box center [0, 0] width 0 height 0
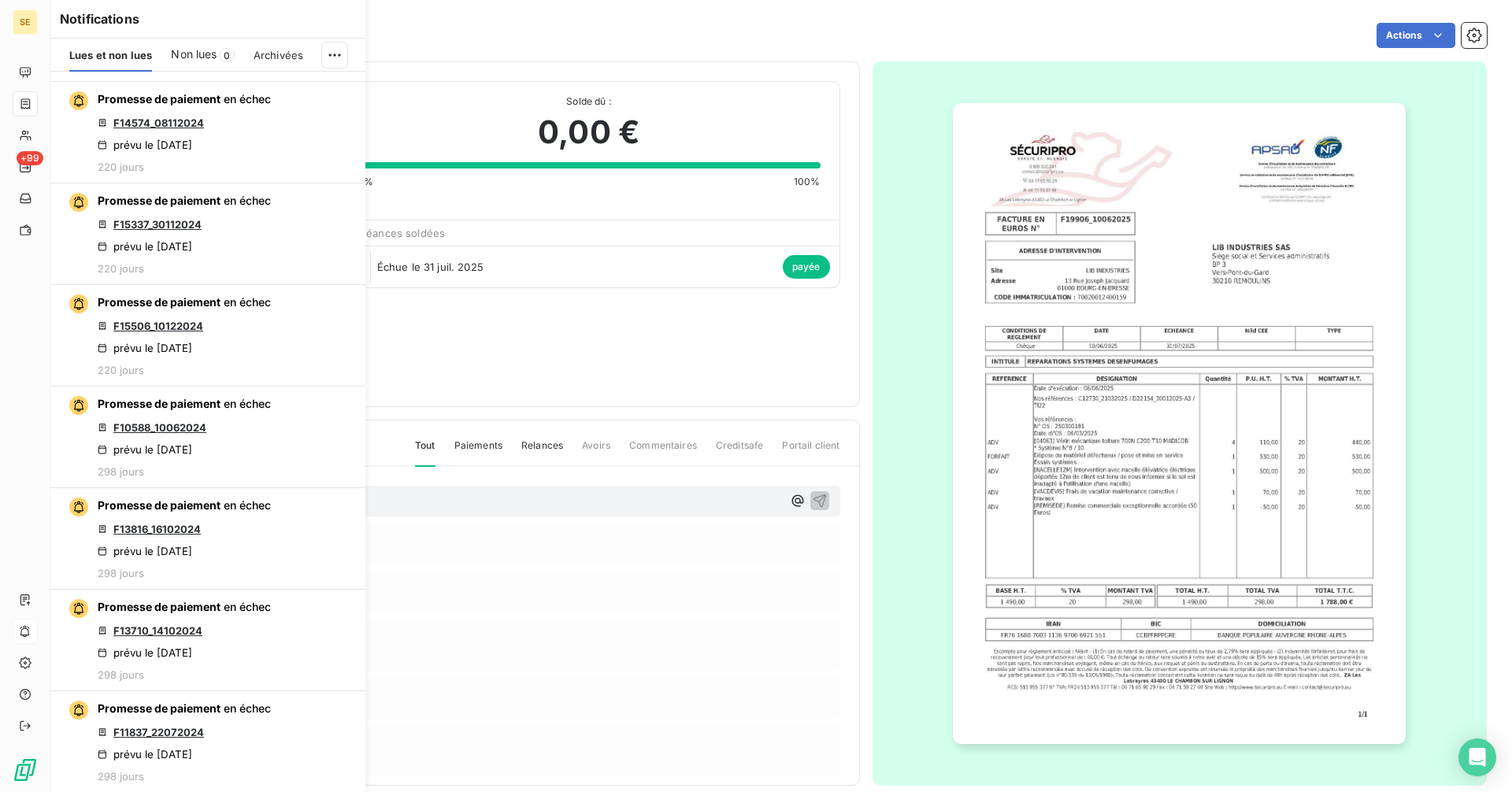
click at [0, 0] on icon "button" at bounding box center [0, 0] width 0 height 0
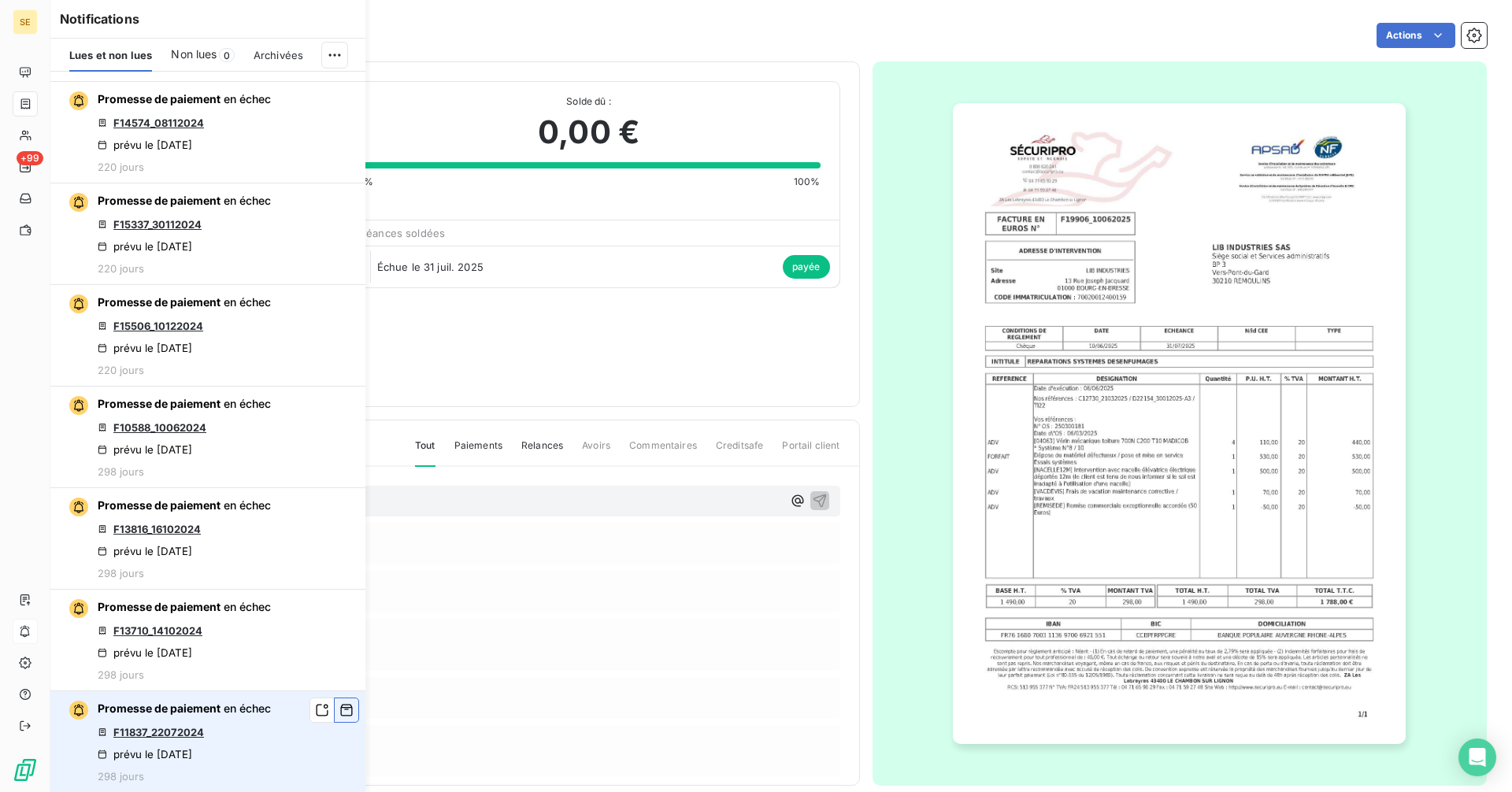
scroll to position [0, 0]
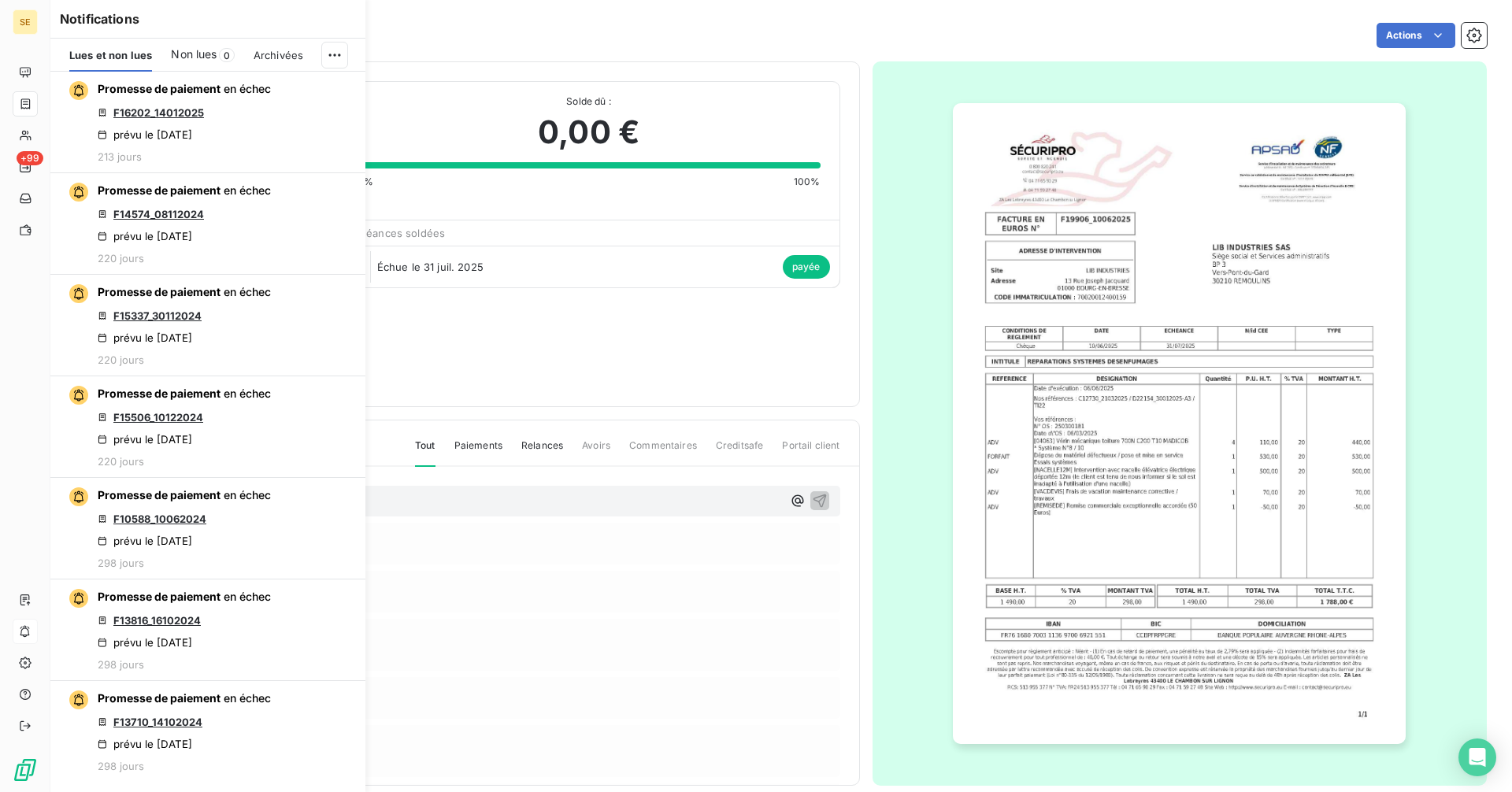
click at [0, 0] on button "button" at bounding box center [0, 0] width 0 height 0
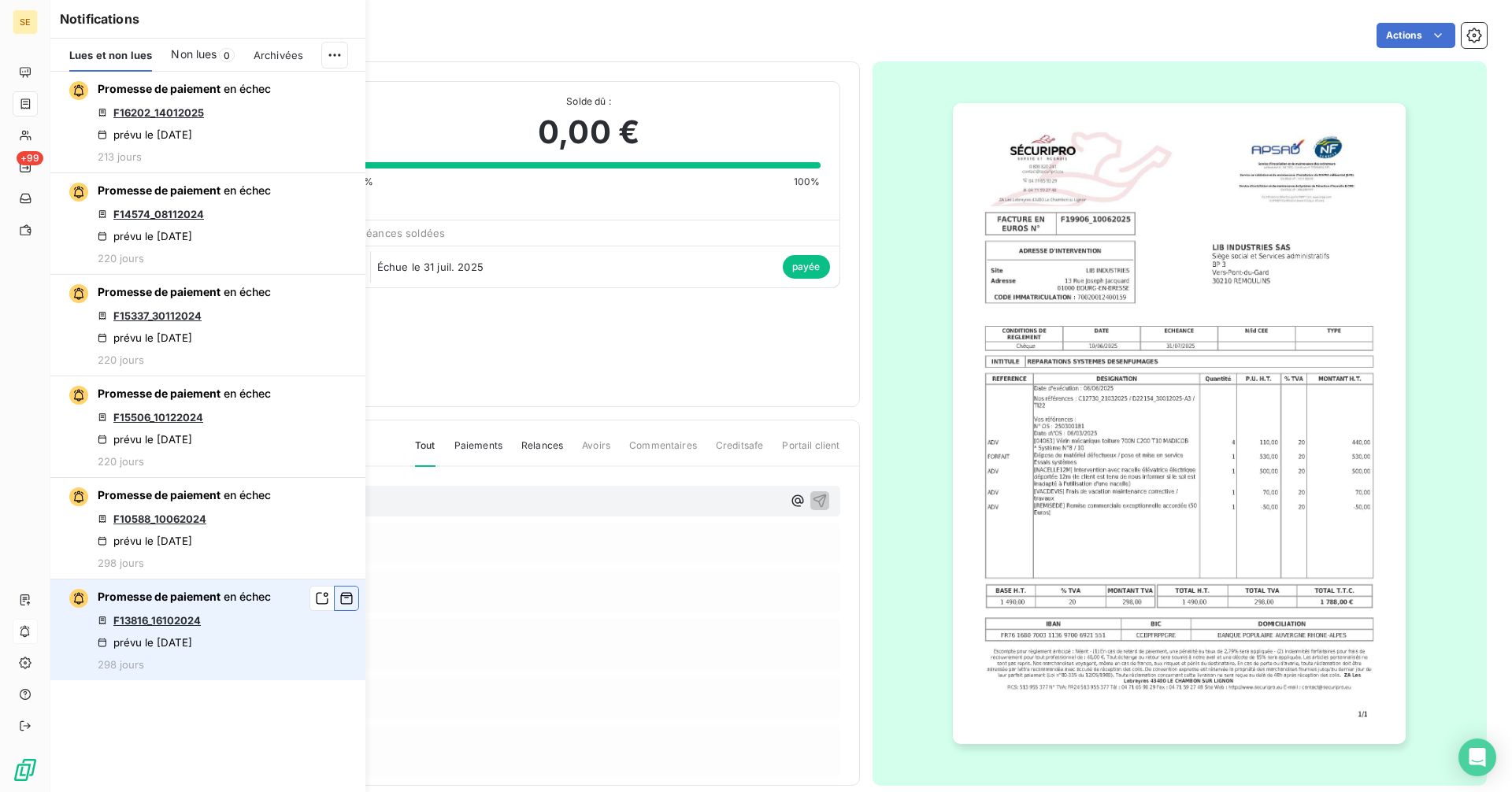
click at [347, 597] on icon "button" at bounding box center [347, 598] width 12 height 12
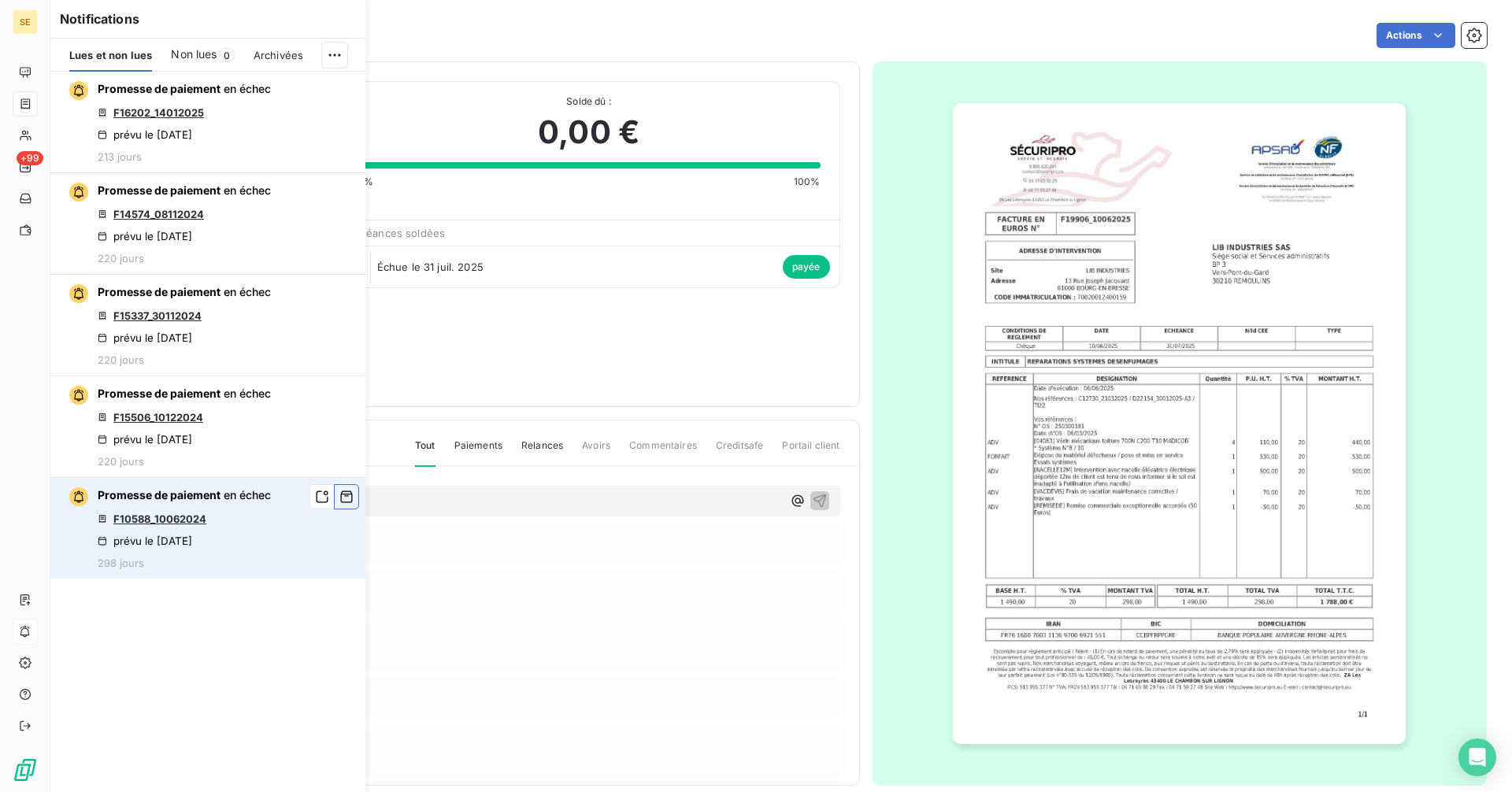
click at [353, 494] on icon "button" at bounding box center [347, 497] width 14 height 16
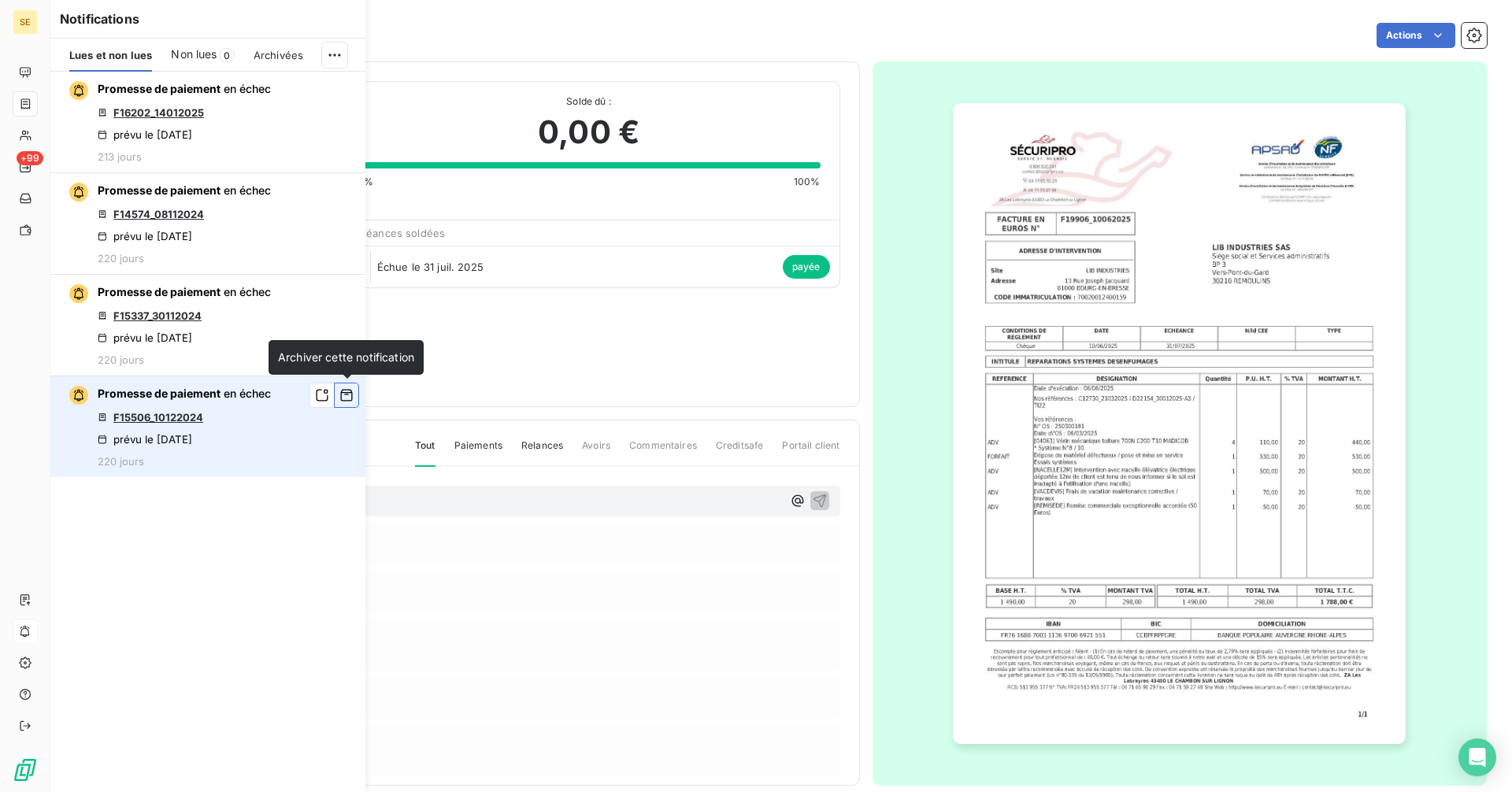
click at [346, 397] on icon "button" at bounding box center [347, 396] width 14 height 16
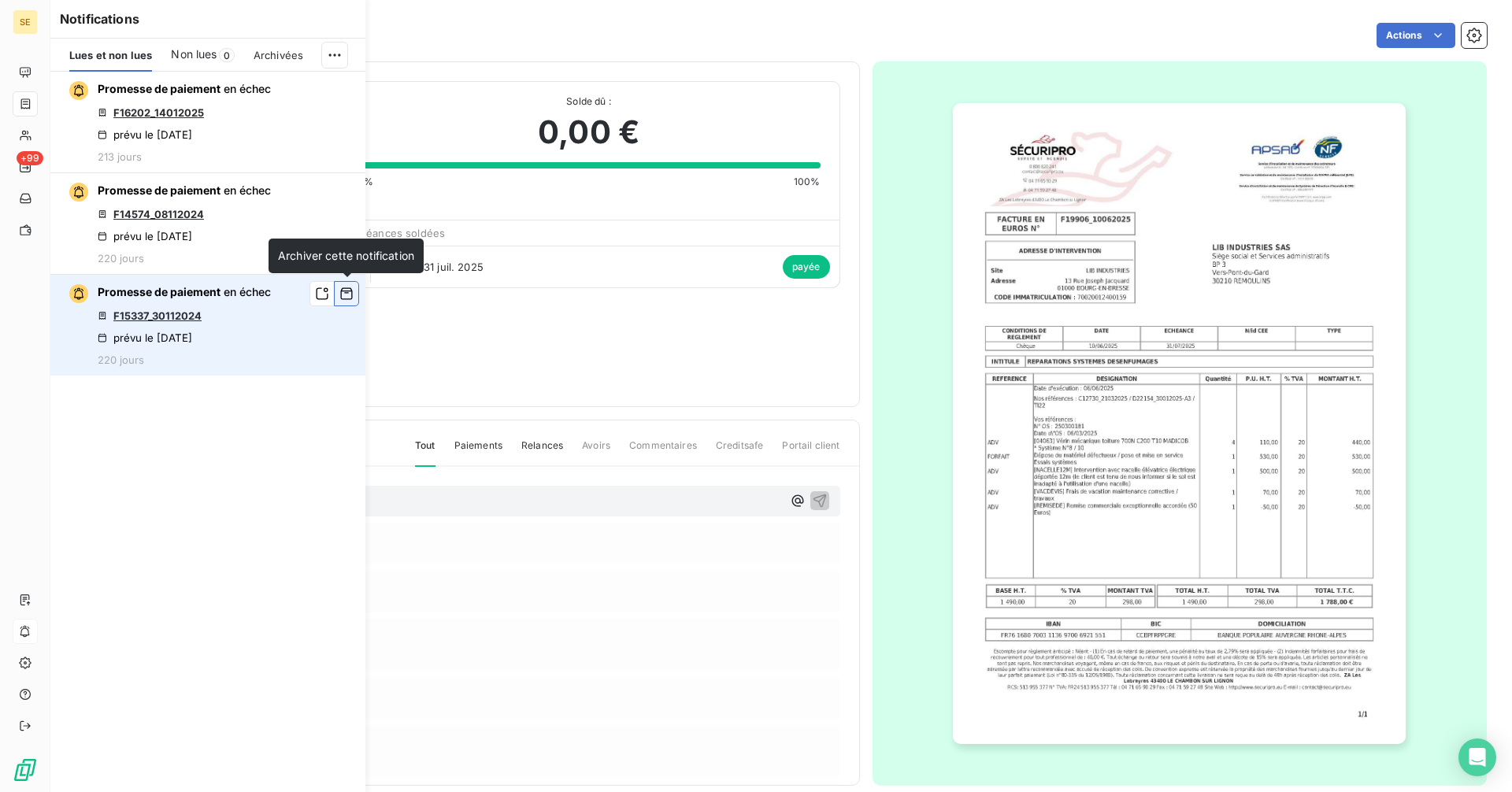
click at [347, 296] on icon "button" at bounding box center [347, 294] width 14 height 16
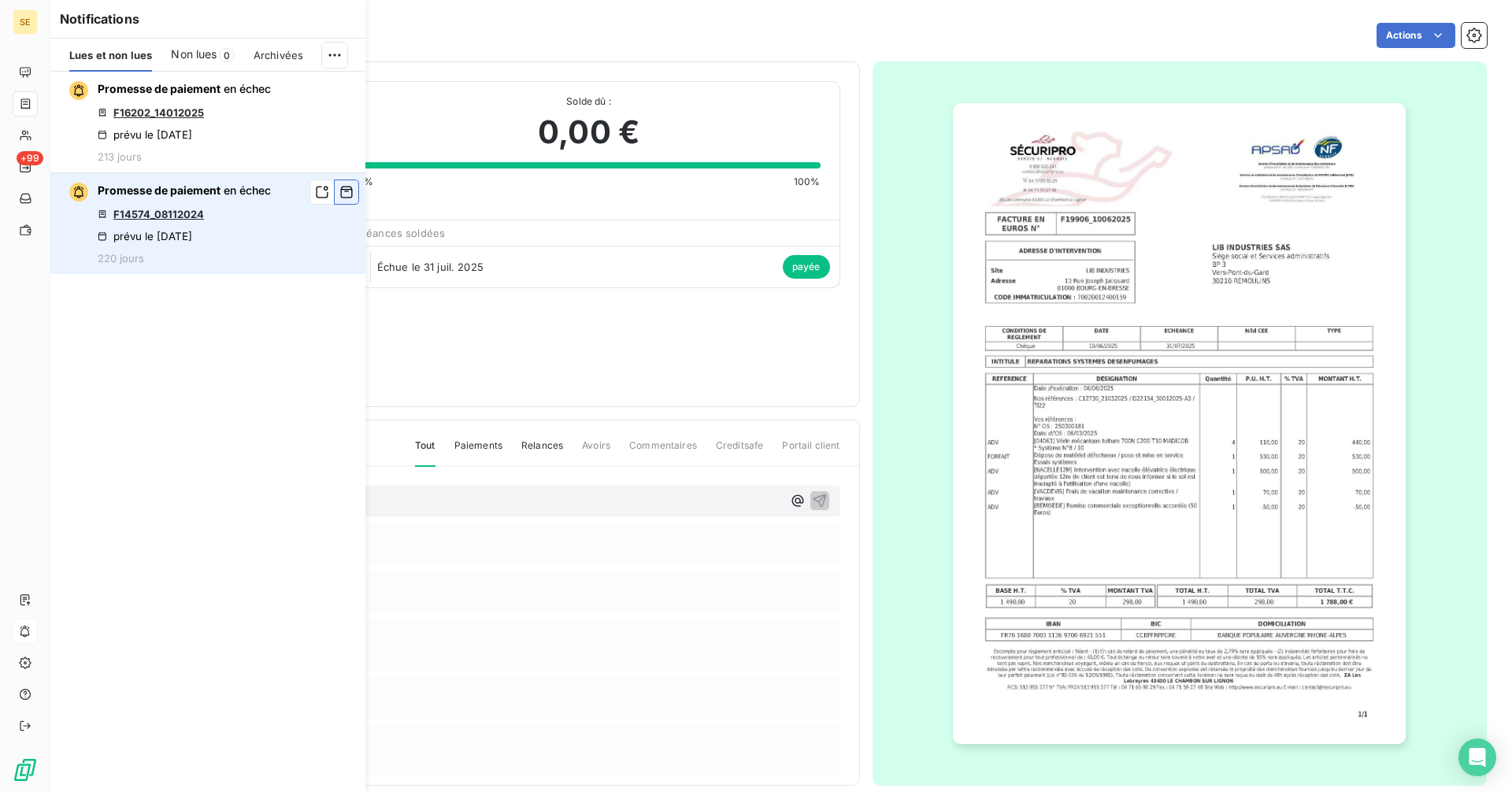
click at [342, 189] on icon "button" at bounding box center [347, 192] width 12 height 12
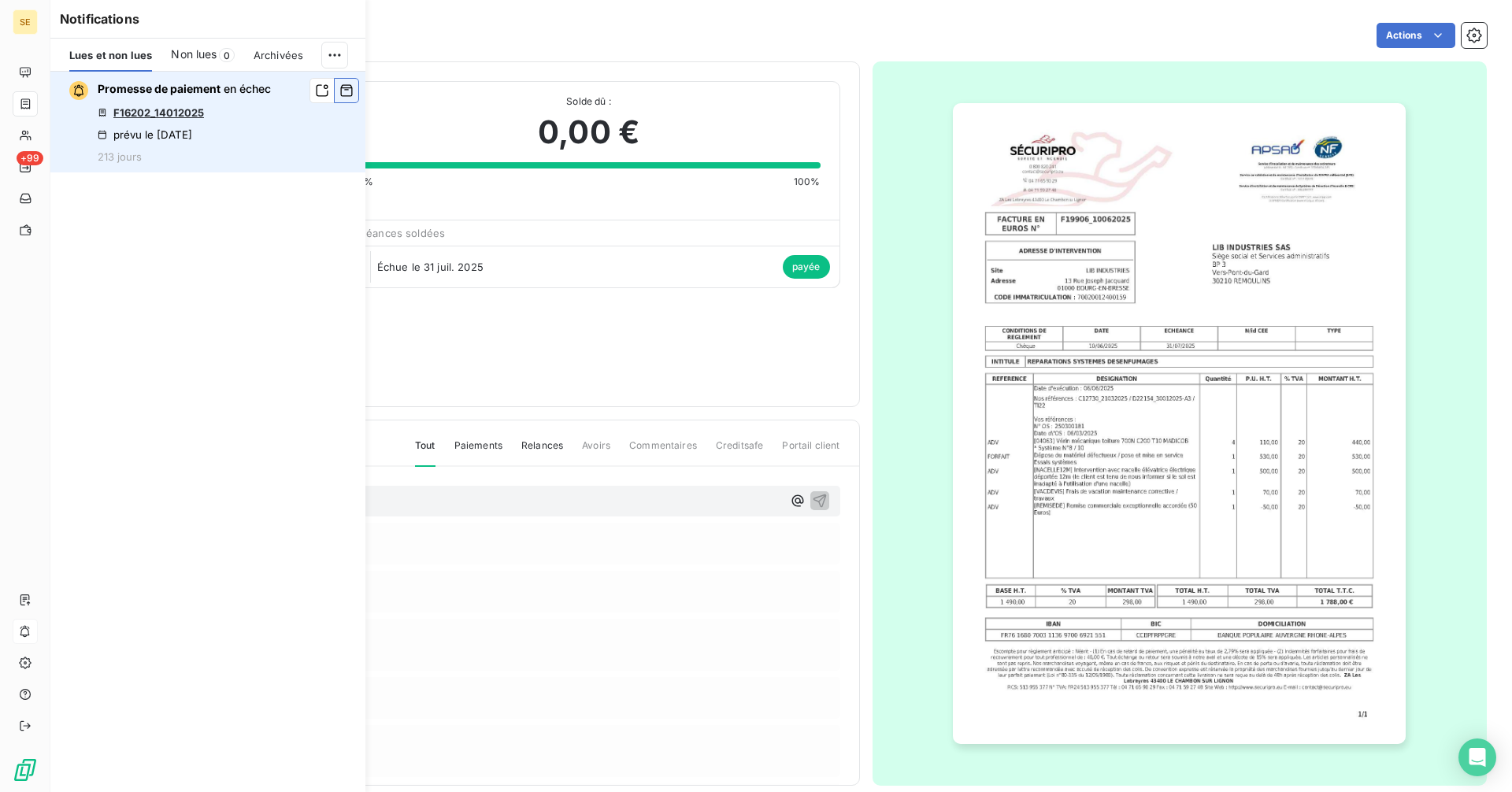
click at [355, 93] on button "button" at bounding box center [347, 90] width 25 height 25
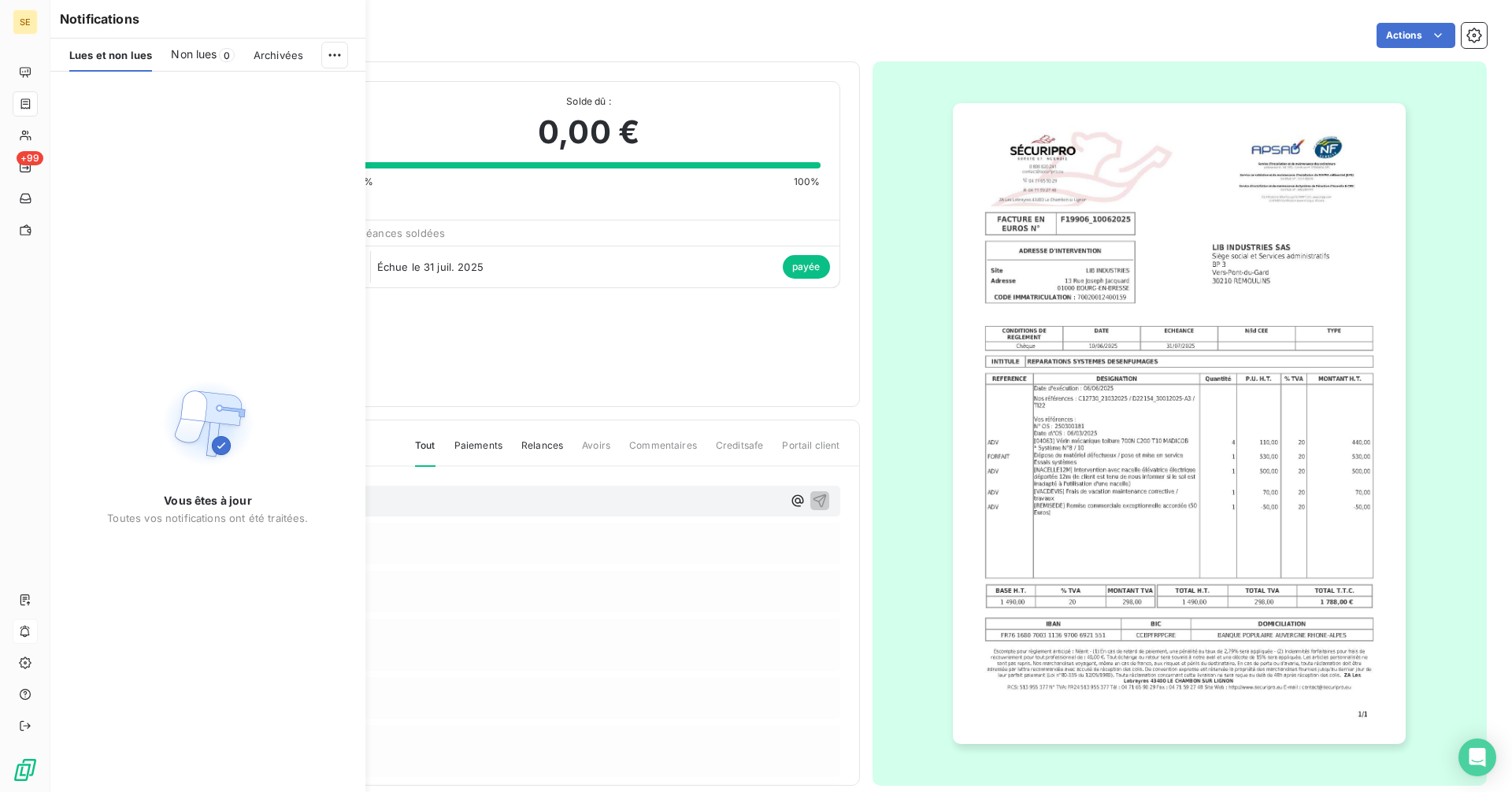
click at [469, 25] on div "Actions" at bounding box center [911, 36] width 1150 height 25
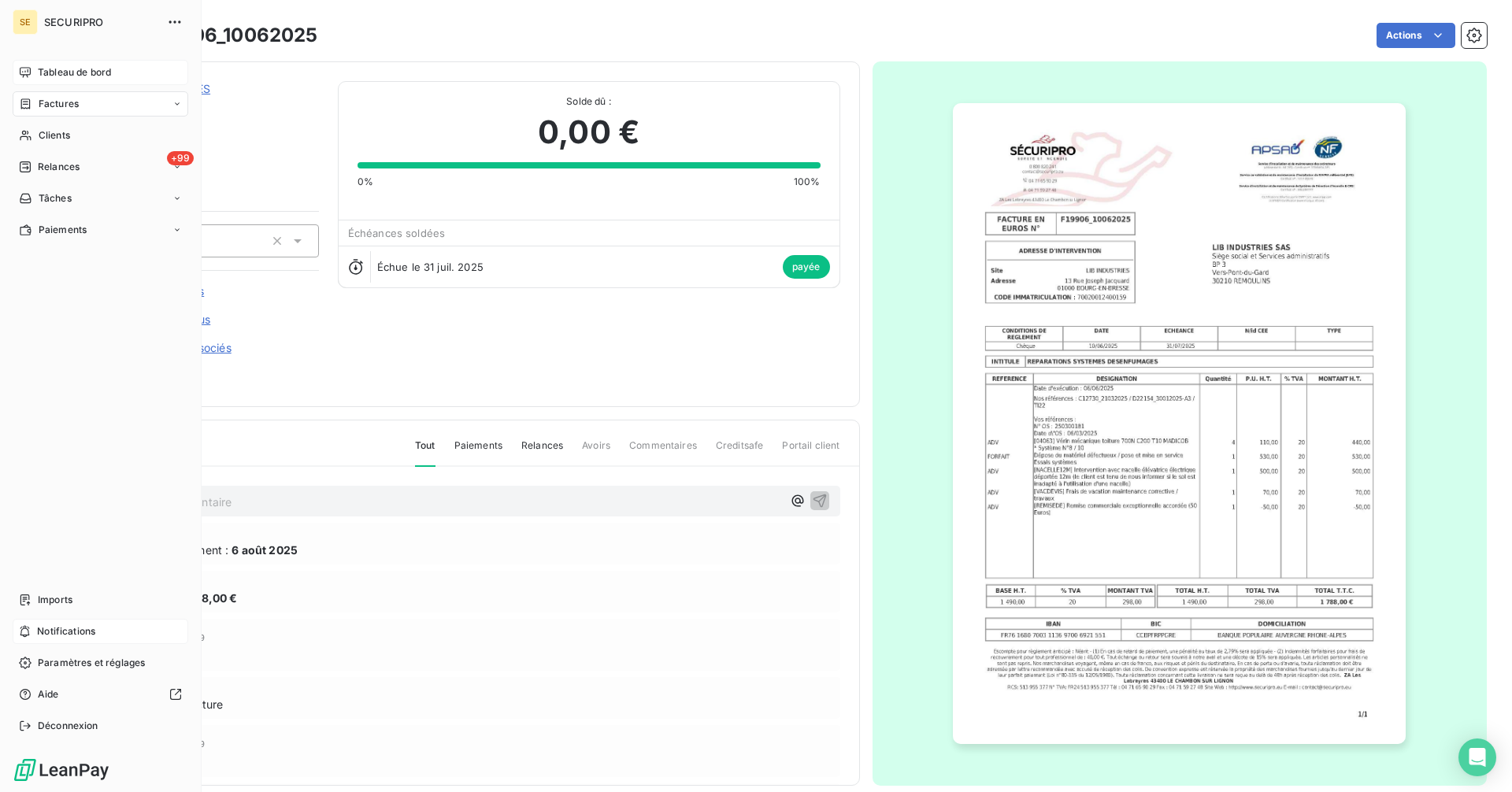
click at [31, 74] on div "Tableau de bord" at bounding box center [100, 72] width 176 height 25
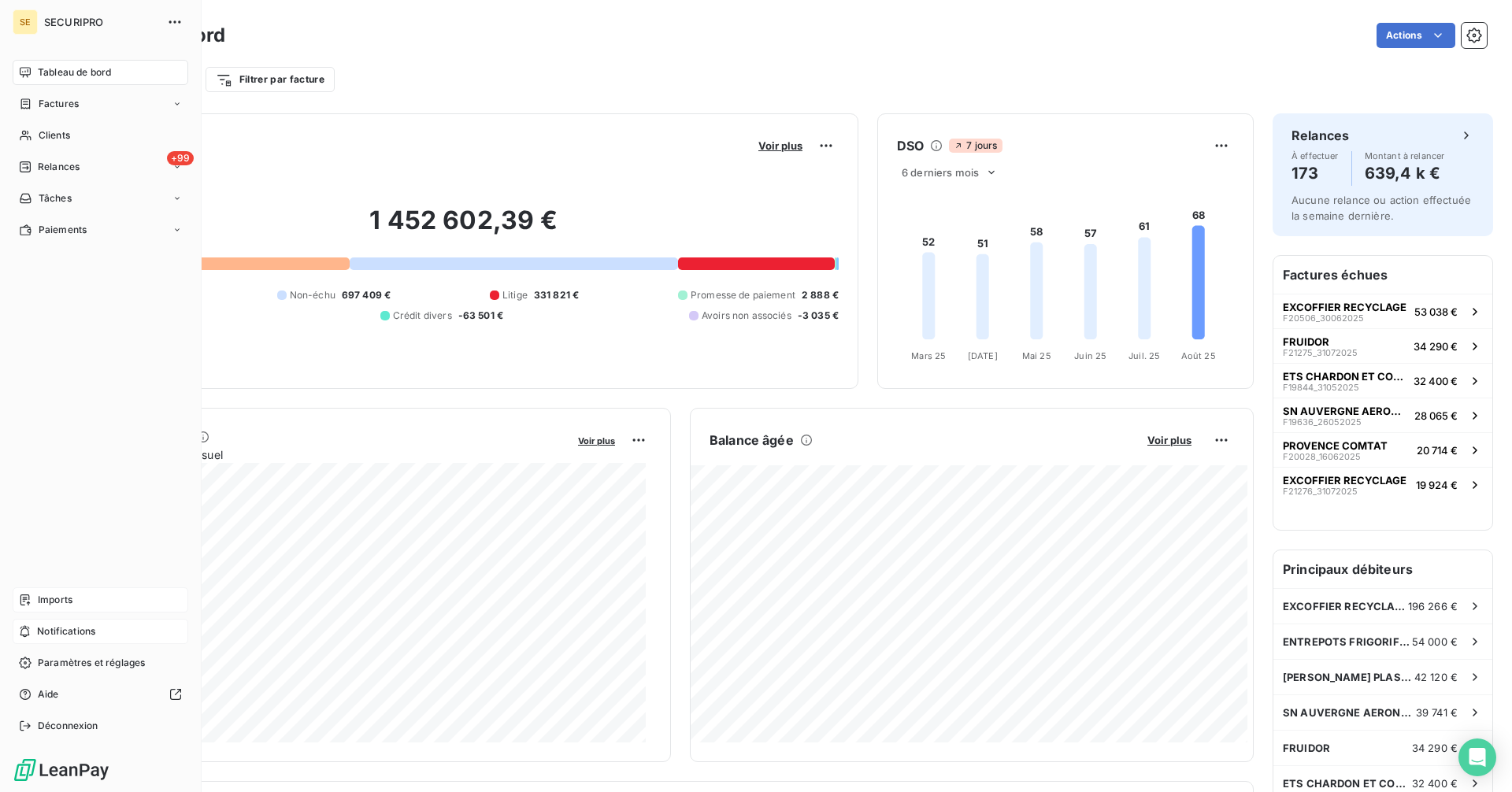
click at [24, 598] on icon at bounding box center [25, 600] width 13 height 13
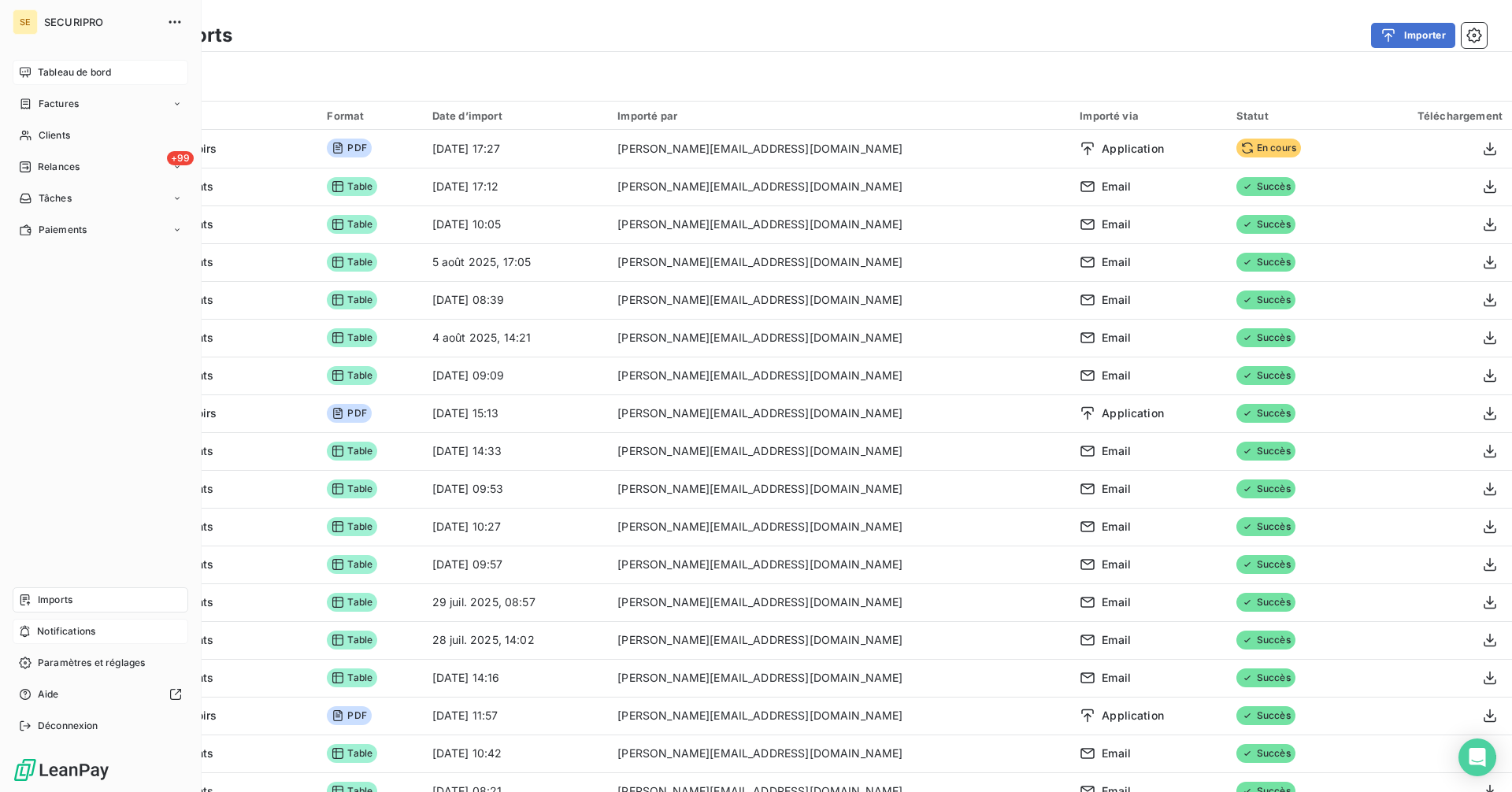
click at [20, 75] on icon at bounding box center [25, 72] width 13 height 13
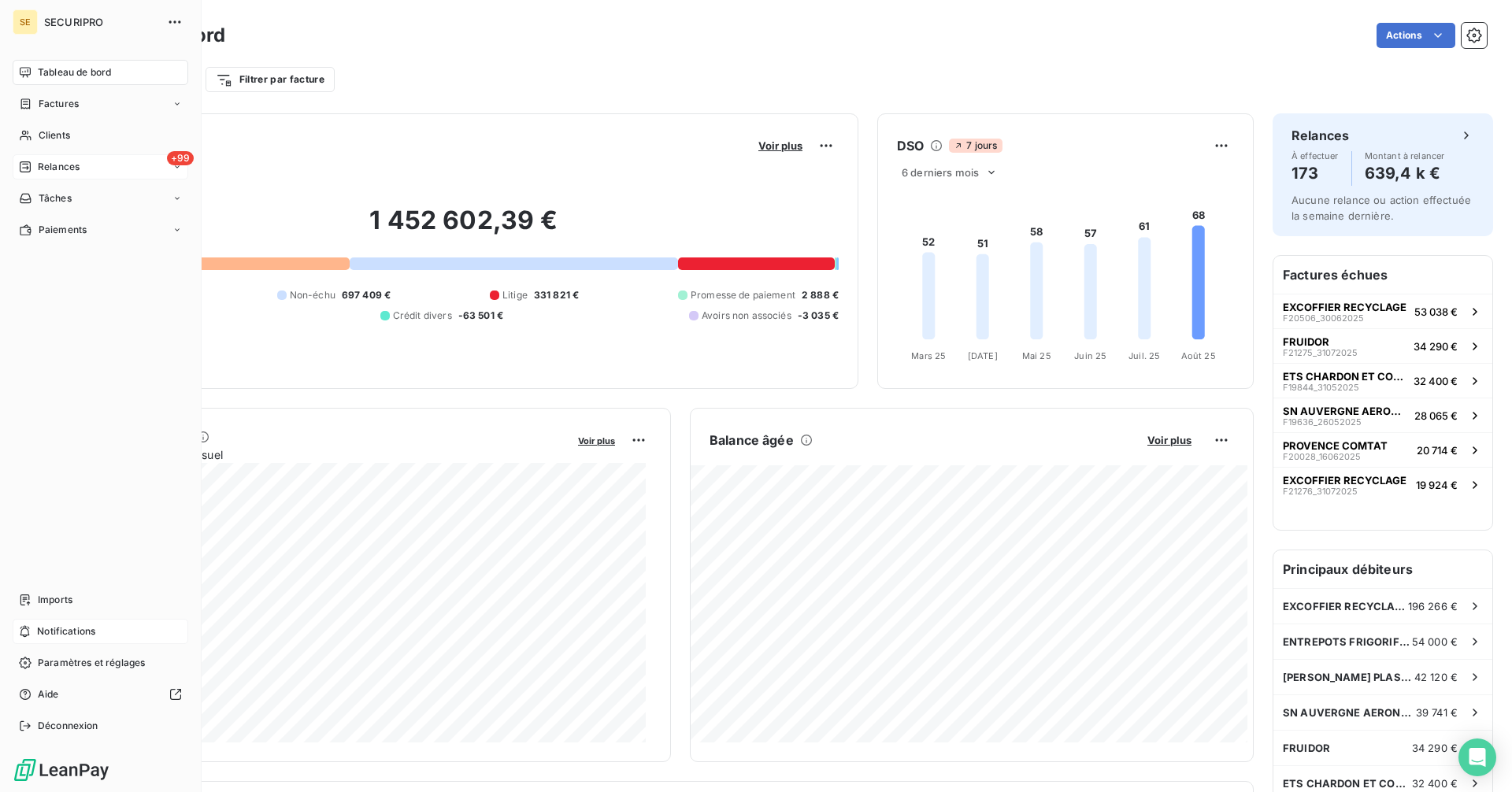
click at [71, 161] on span "Relances" at bounding box center [58, 167] width 42 height 14
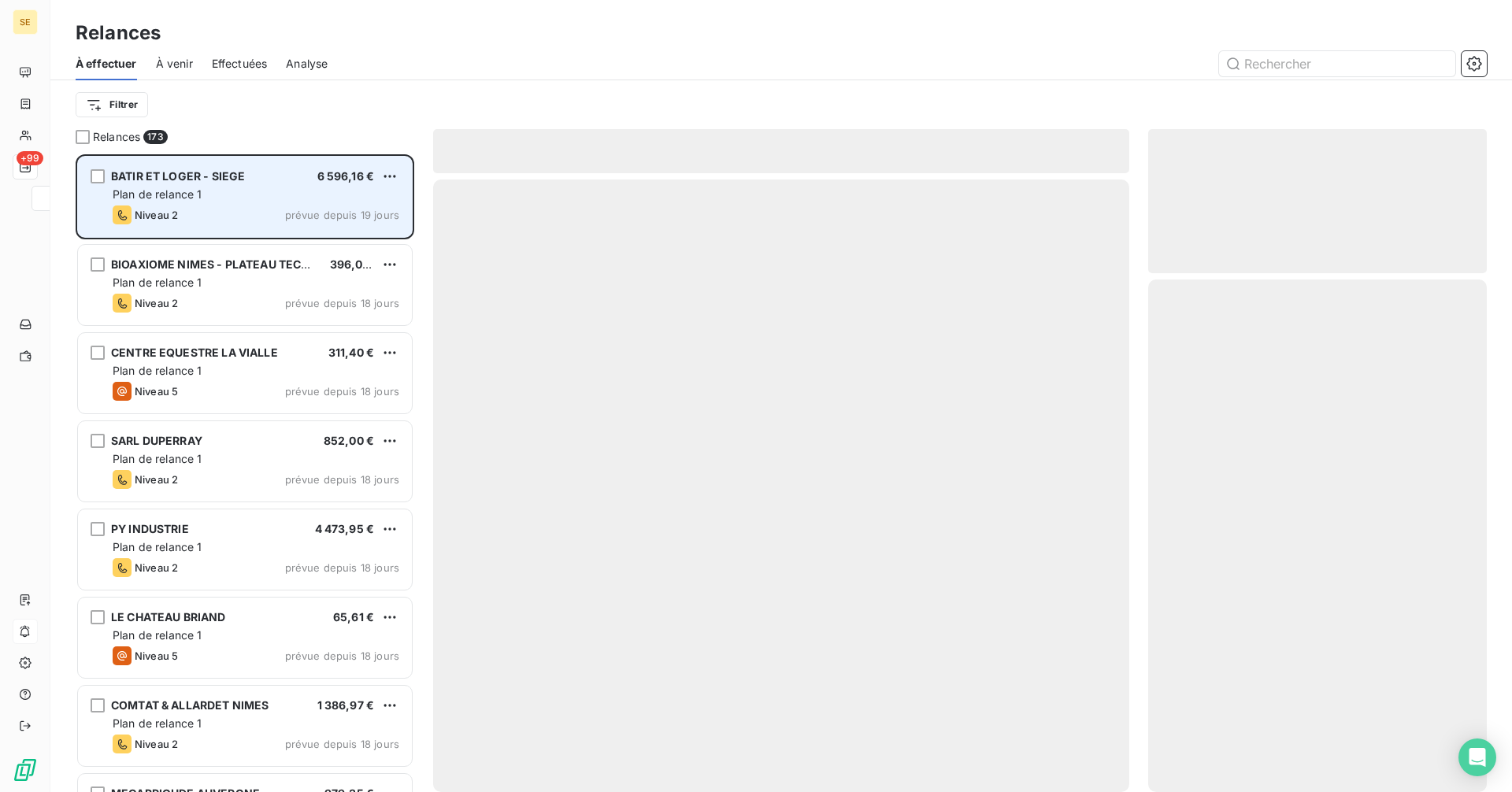
scroll to position [626, 327]
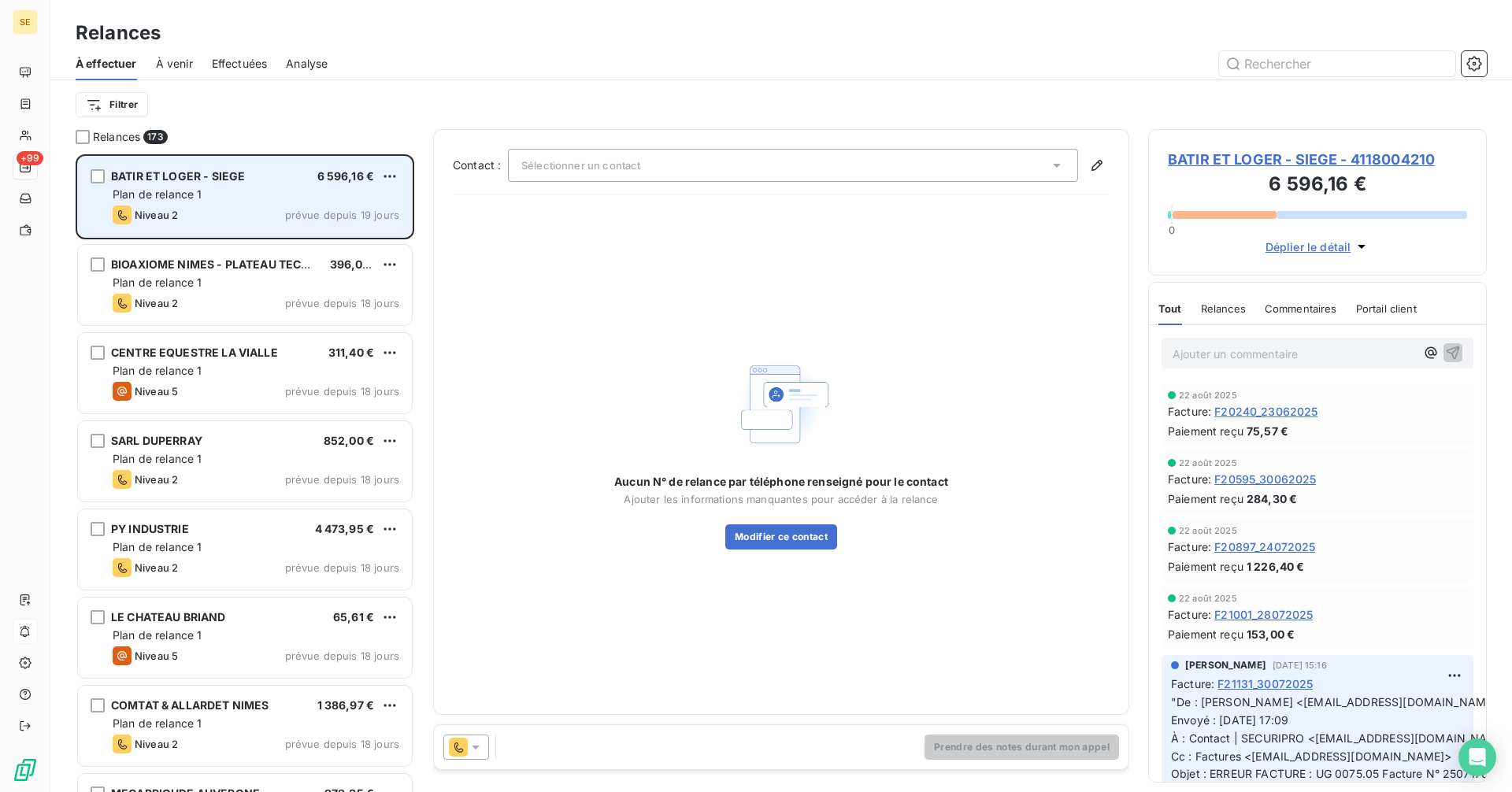
click at [207, 196] on div "Plan de relance 1" at bounding box center [255, 195] width 287 height 16
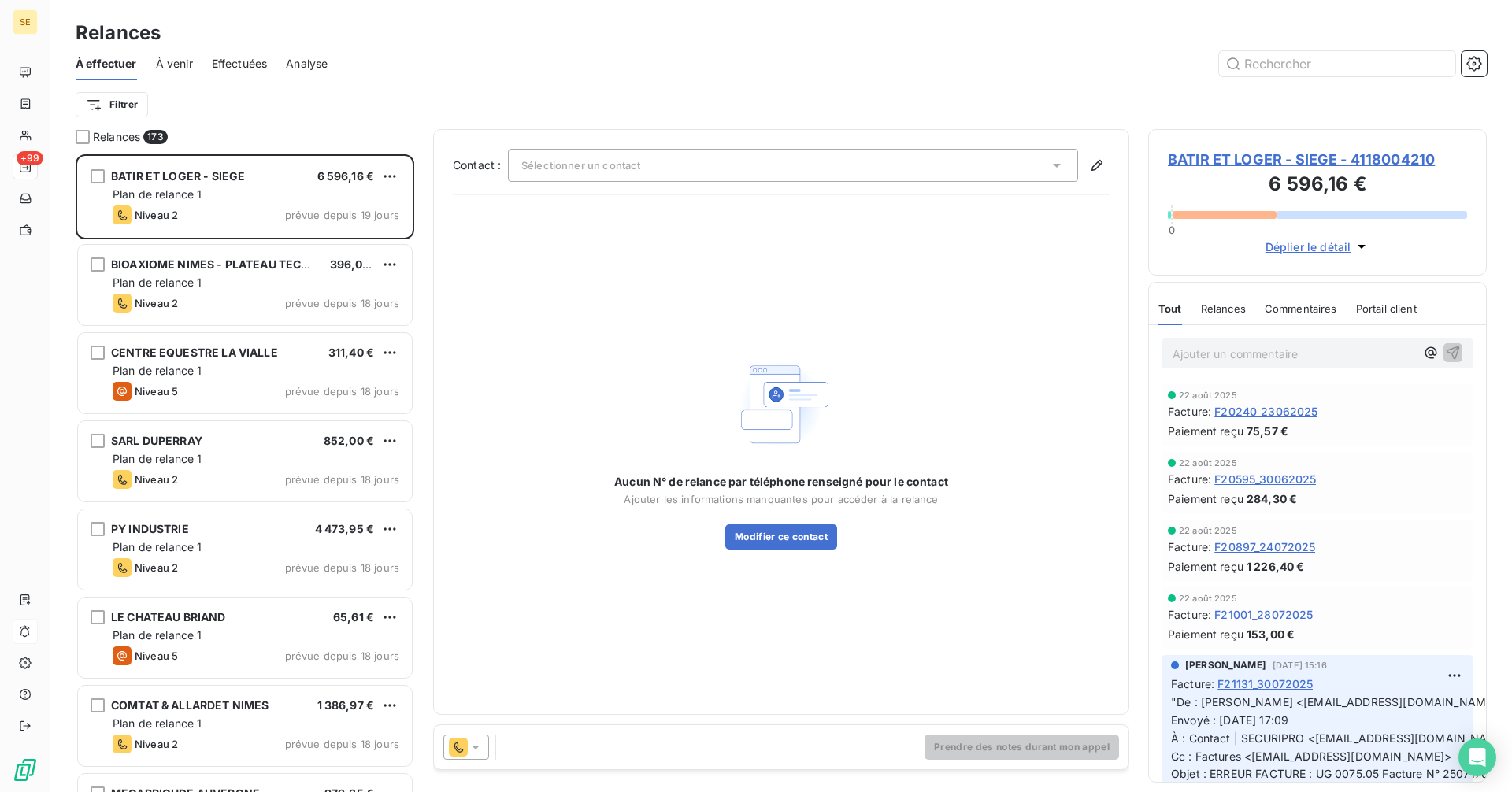
click at [1248, 154] on span "BATIR ET LOGER - SIEGE - 4118004210" at bounding box center [1317, 160] width 299 height 21
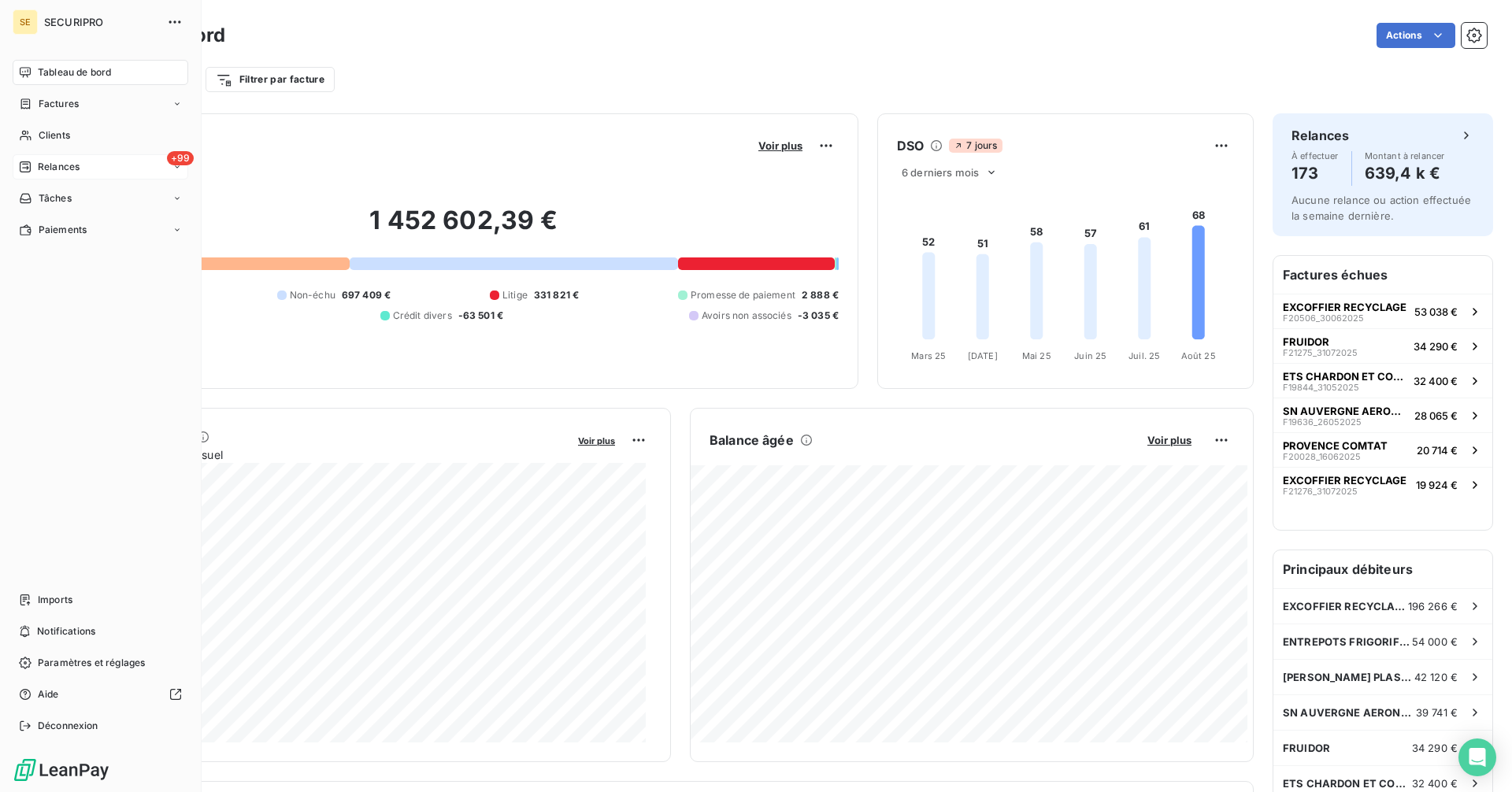
drag, startPoint x: 49, startPoint y: 165, endPoint x: 40, endPoint y: 170, distance: 10.3
click at [40, 170] on span "Relances" at bounding box center [58, 167] width 42 height 14
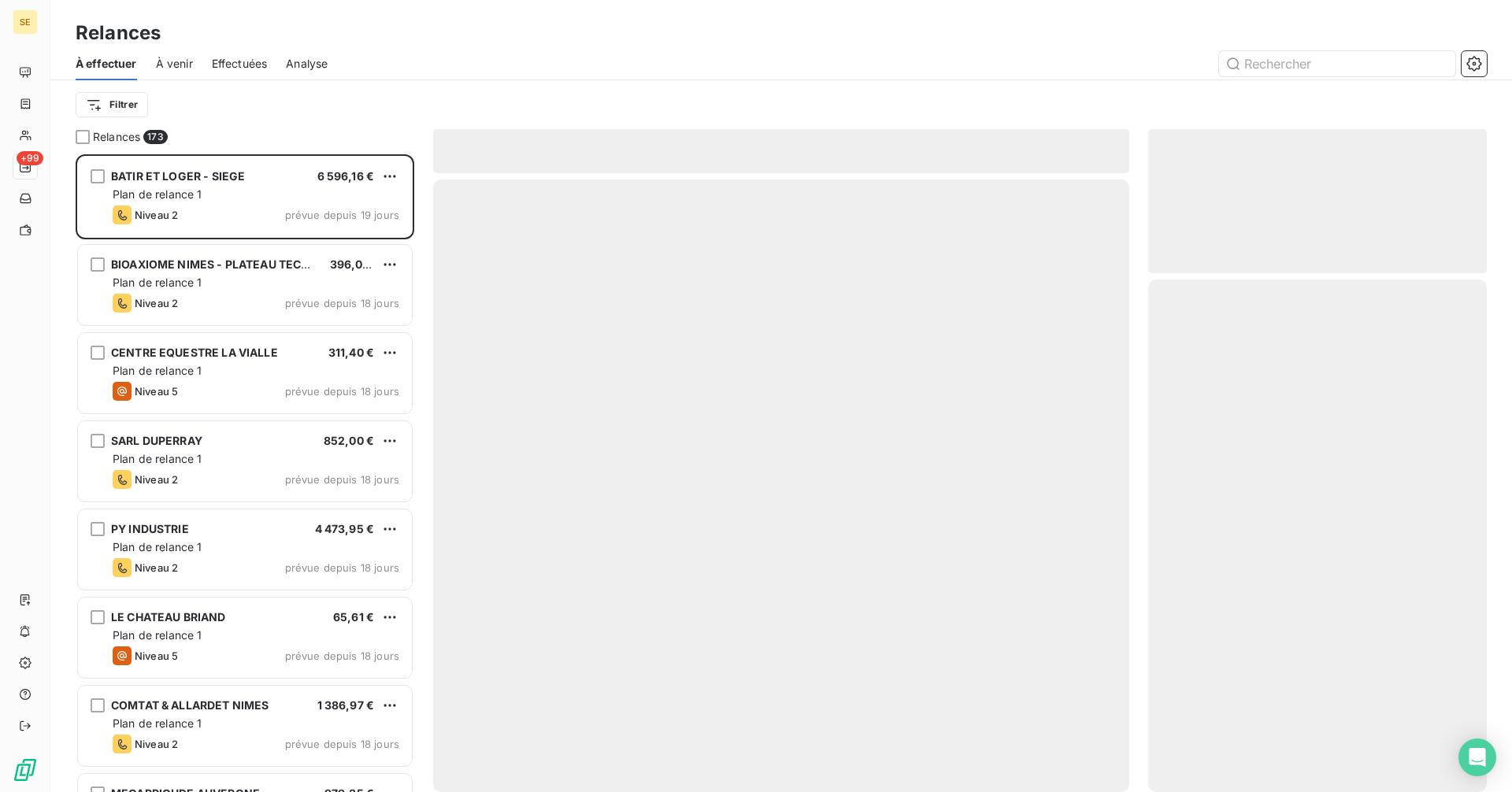
scroll to position [626, 327]
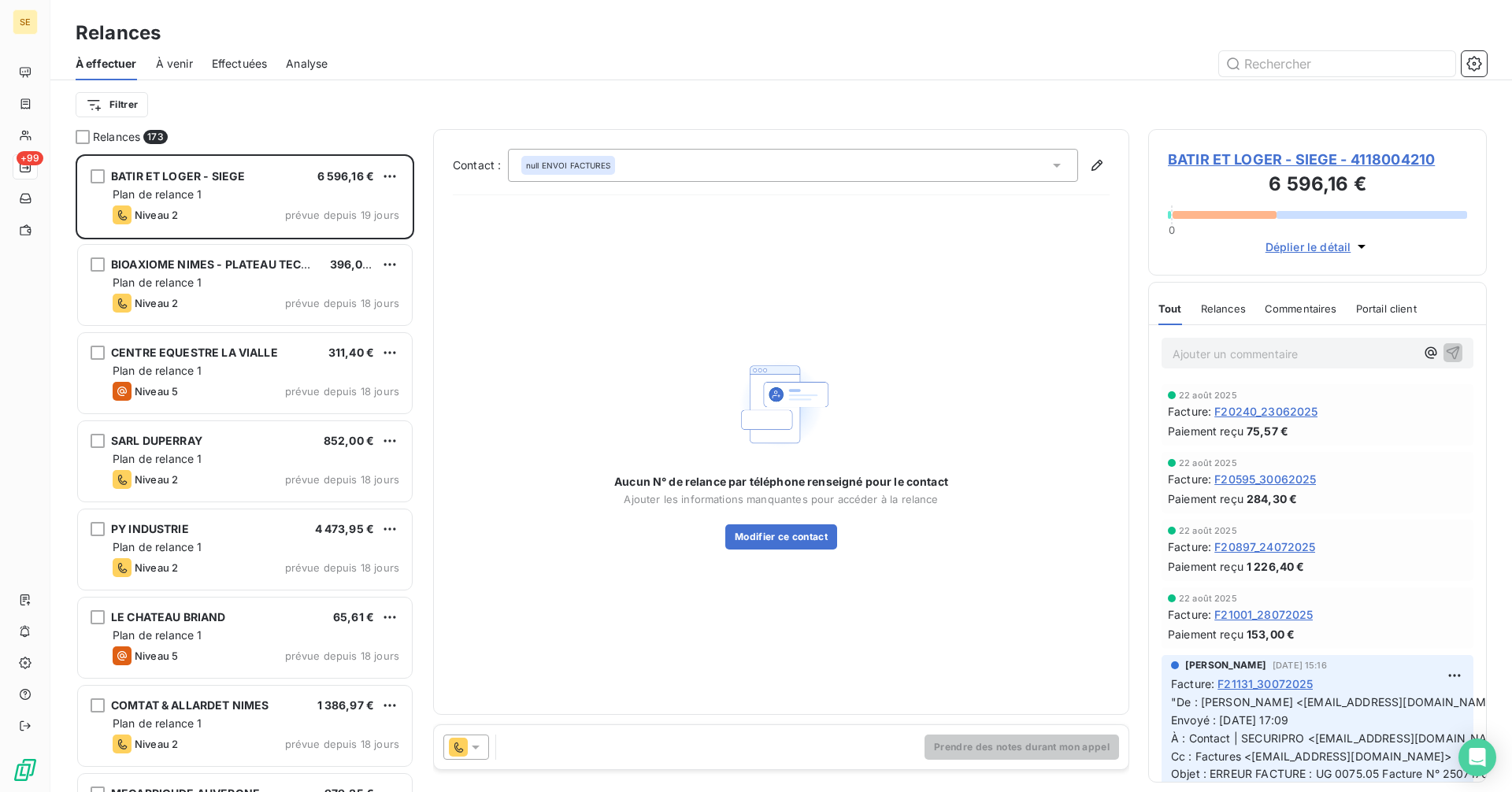
click at [486, 748] on div at bounding box center [465, 747] width 46 height 25
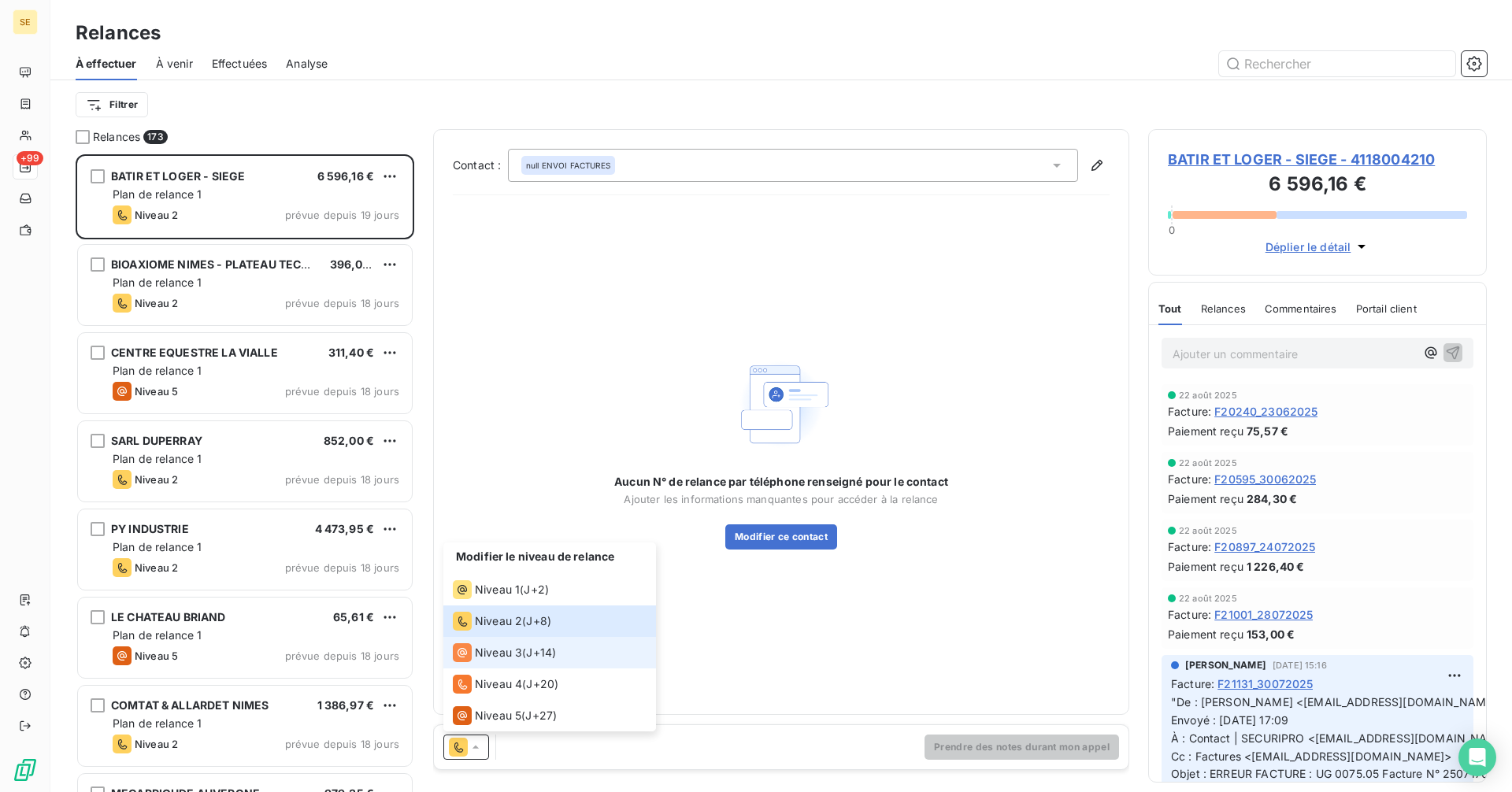
click at [496, 643] on div "Niveau 3" at bounding box center [488, 652] width 70 height 19
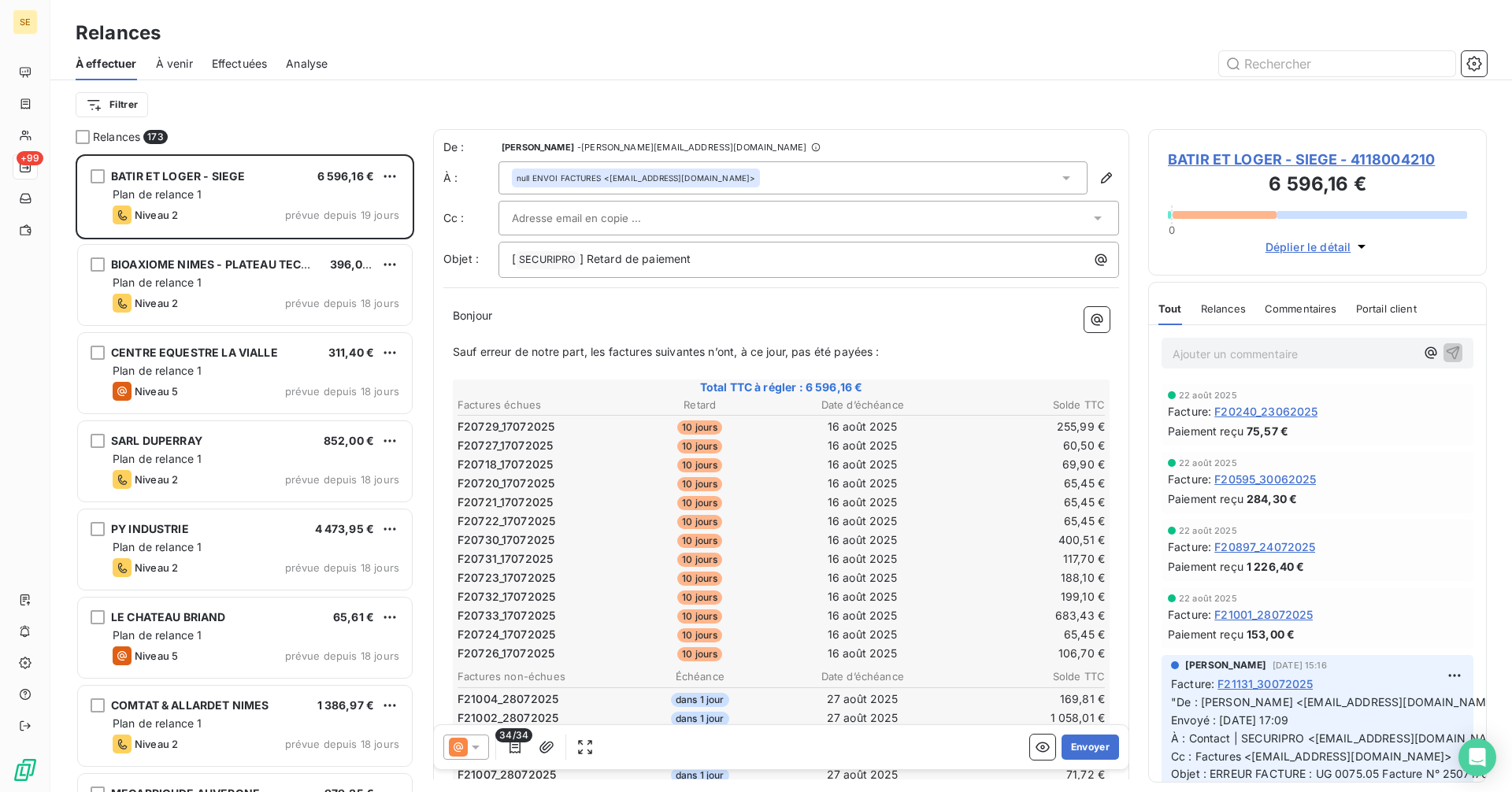
click at [1253, 153] on span "BATIR ET LOGER - SIEGE - 4118004210" at bounding box center [1317, 160] width 299 height 21
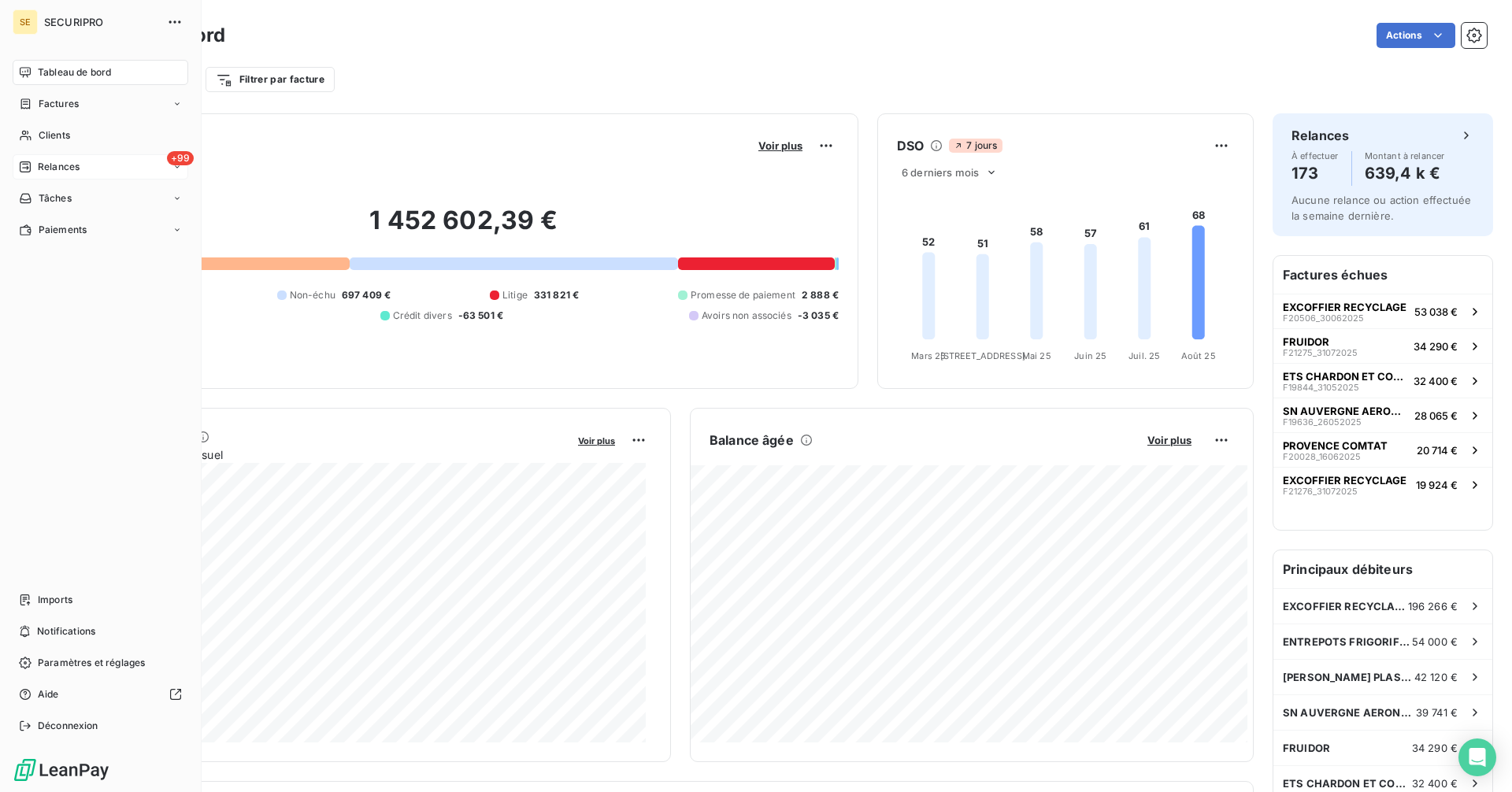
click at [41, 166] on span "Relances" at bounding box center [58, 167] width 42 height 14
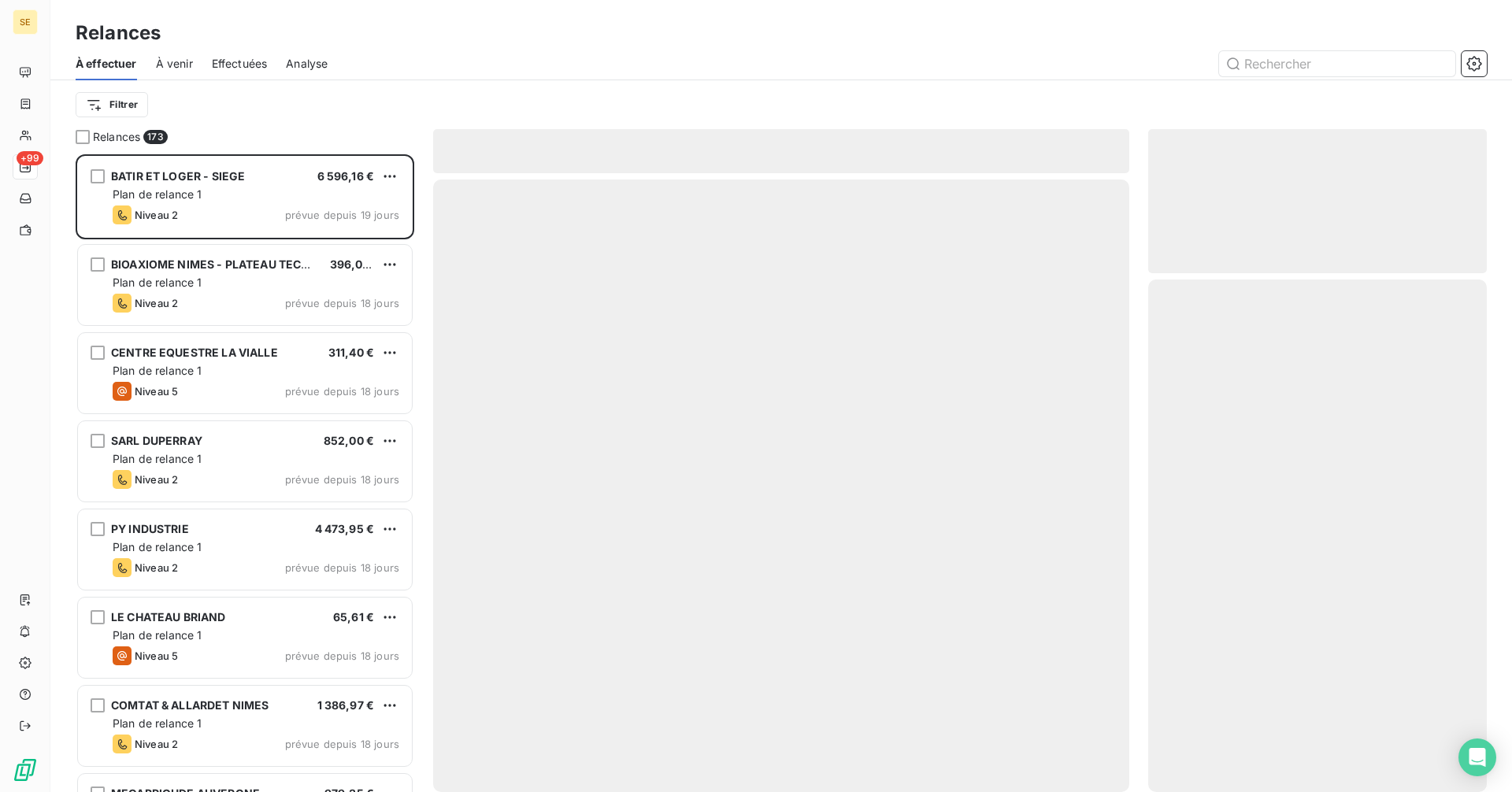
scroll to position [626, 327]
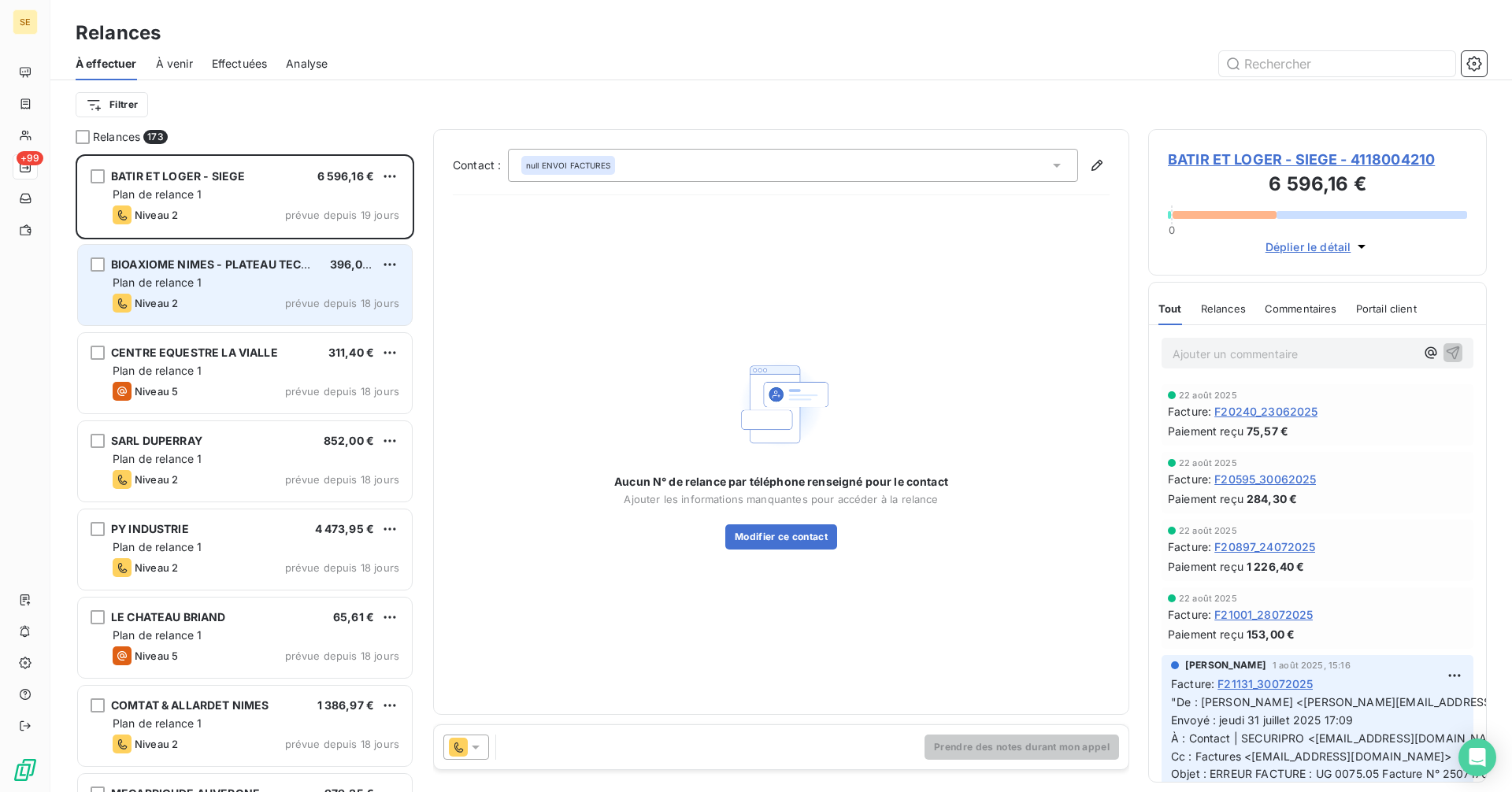
click at [181, 286] on span "Plan de relance 1" at bounding box center [157, 282] width 90 height 13
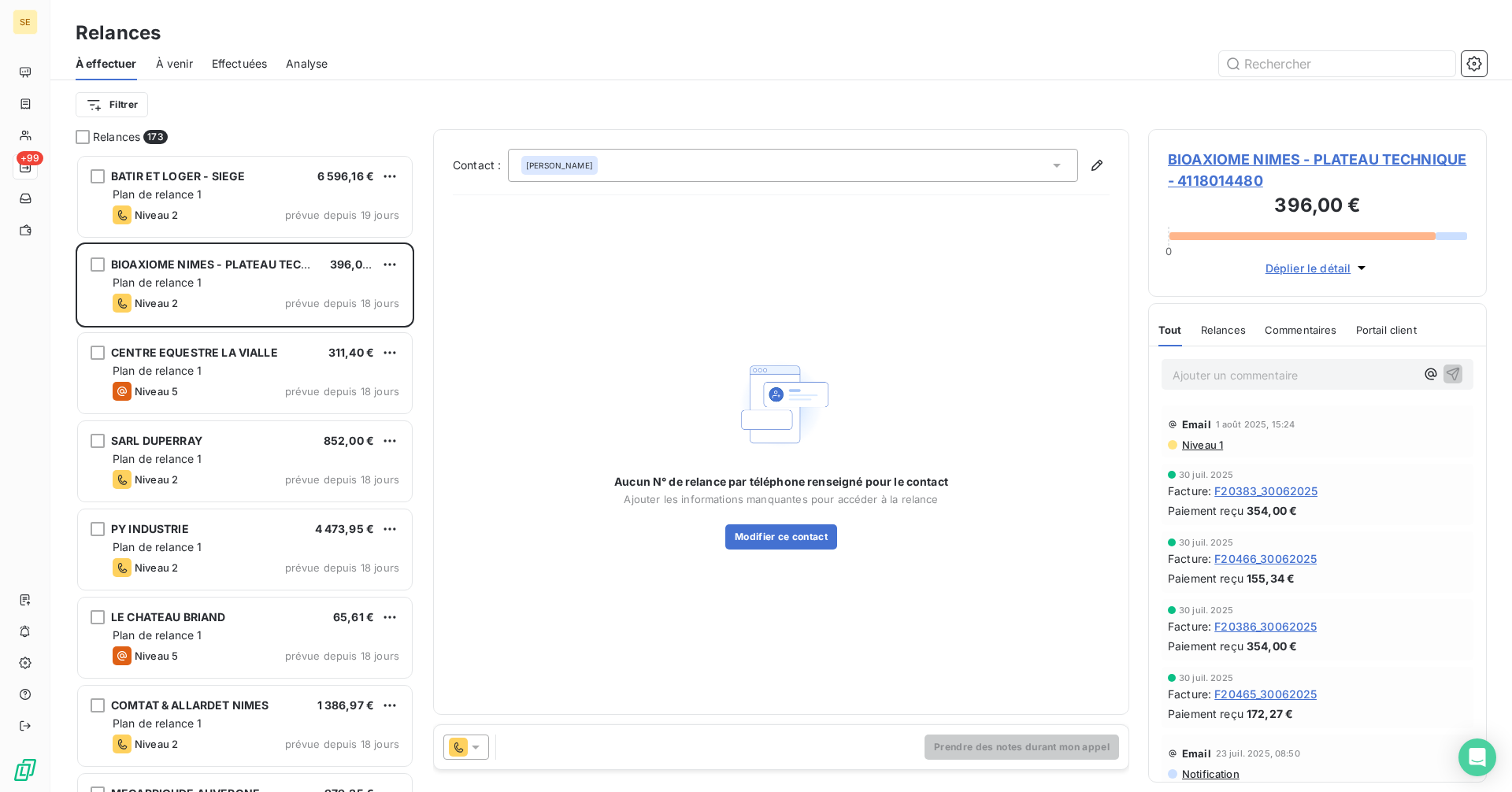
click at [1254, 155] on span "BIOAXIOME NIMES - PLATEAU TECHNIQUE - 4118014480" at bounding box center [1317, 171] width 299 height 43
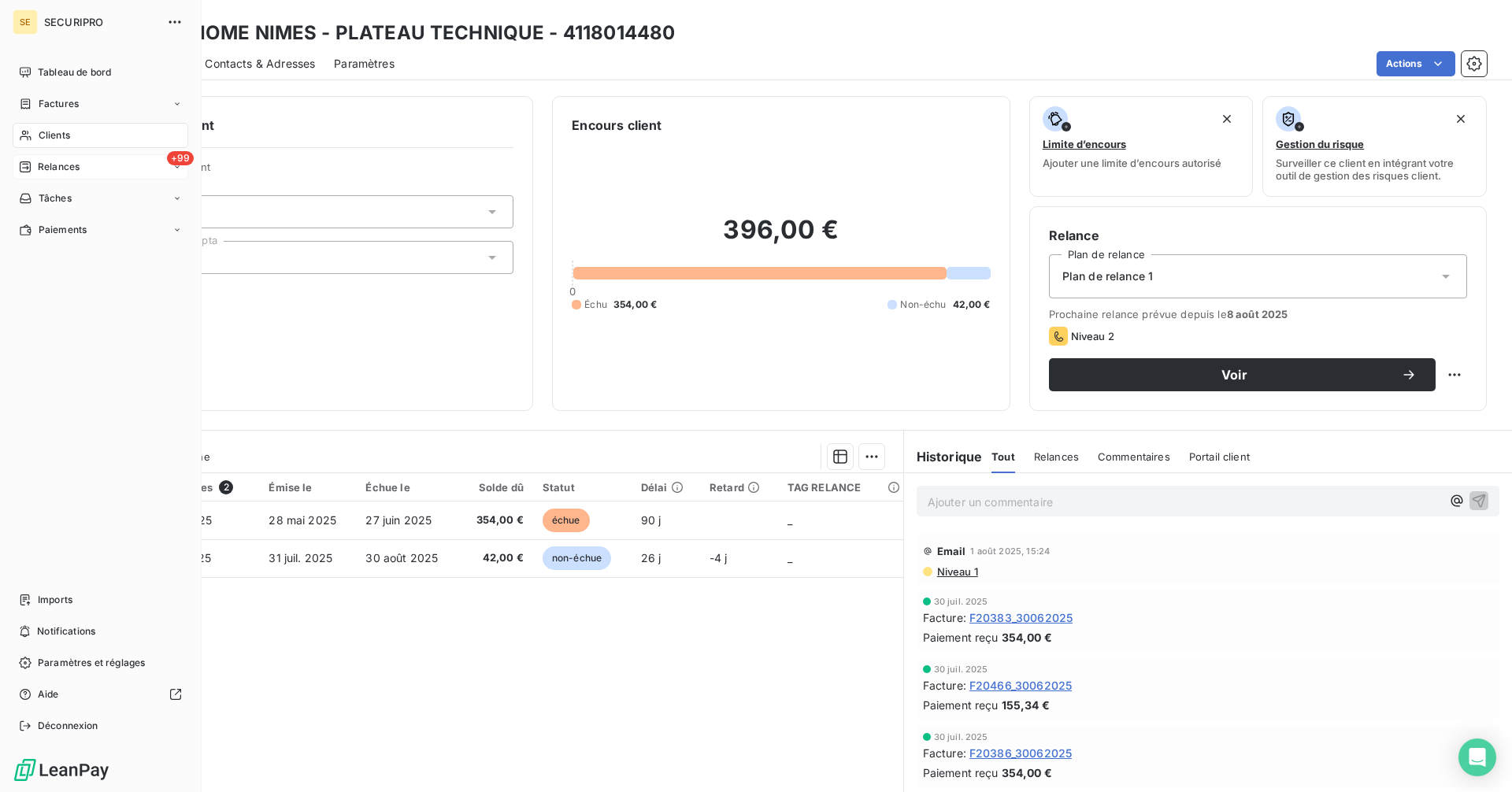
click at [31, 163] on div "Relances" at bounding box center [49, 167] width 61 height 14
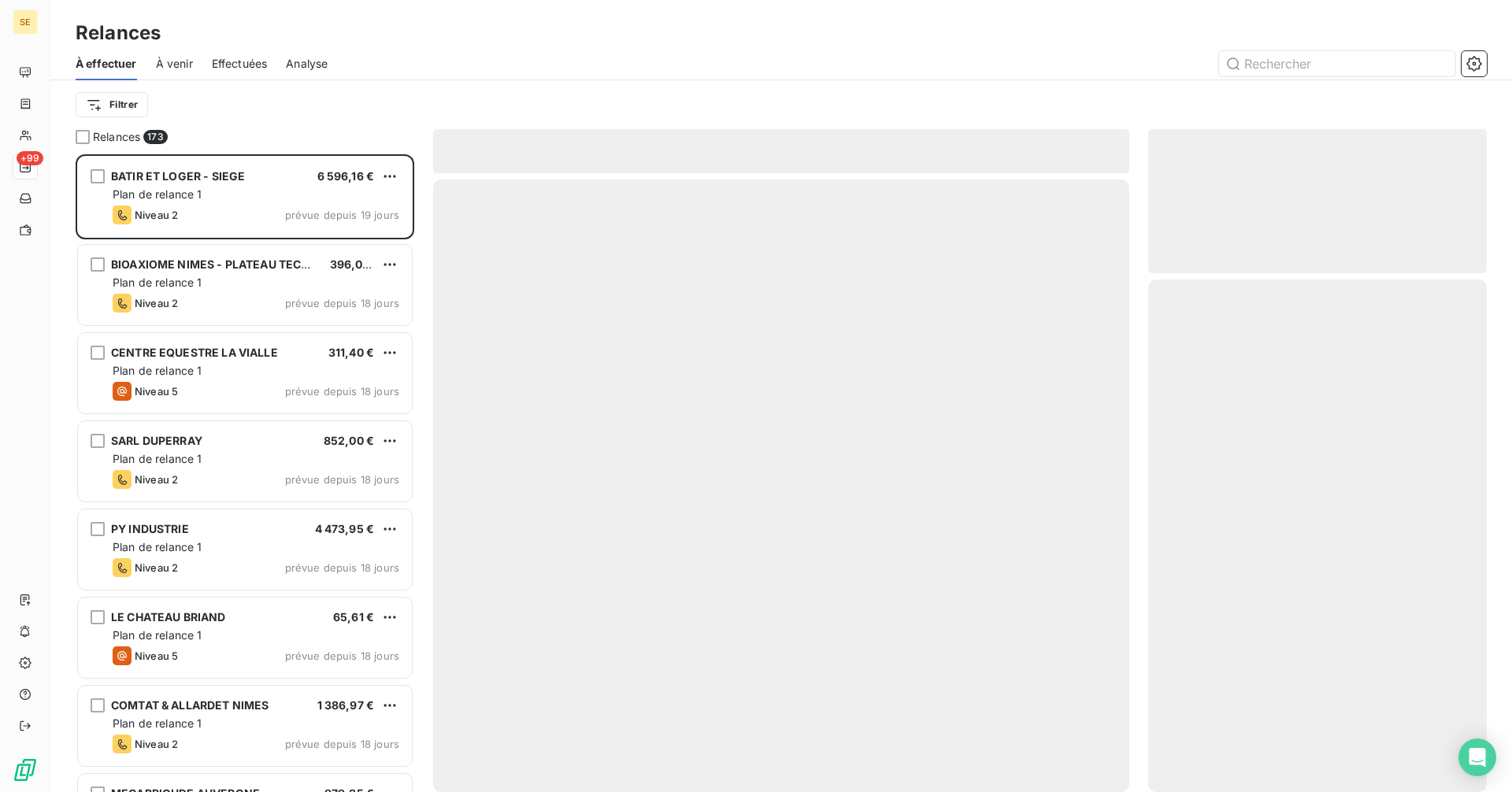
scroll to position [626, 327]
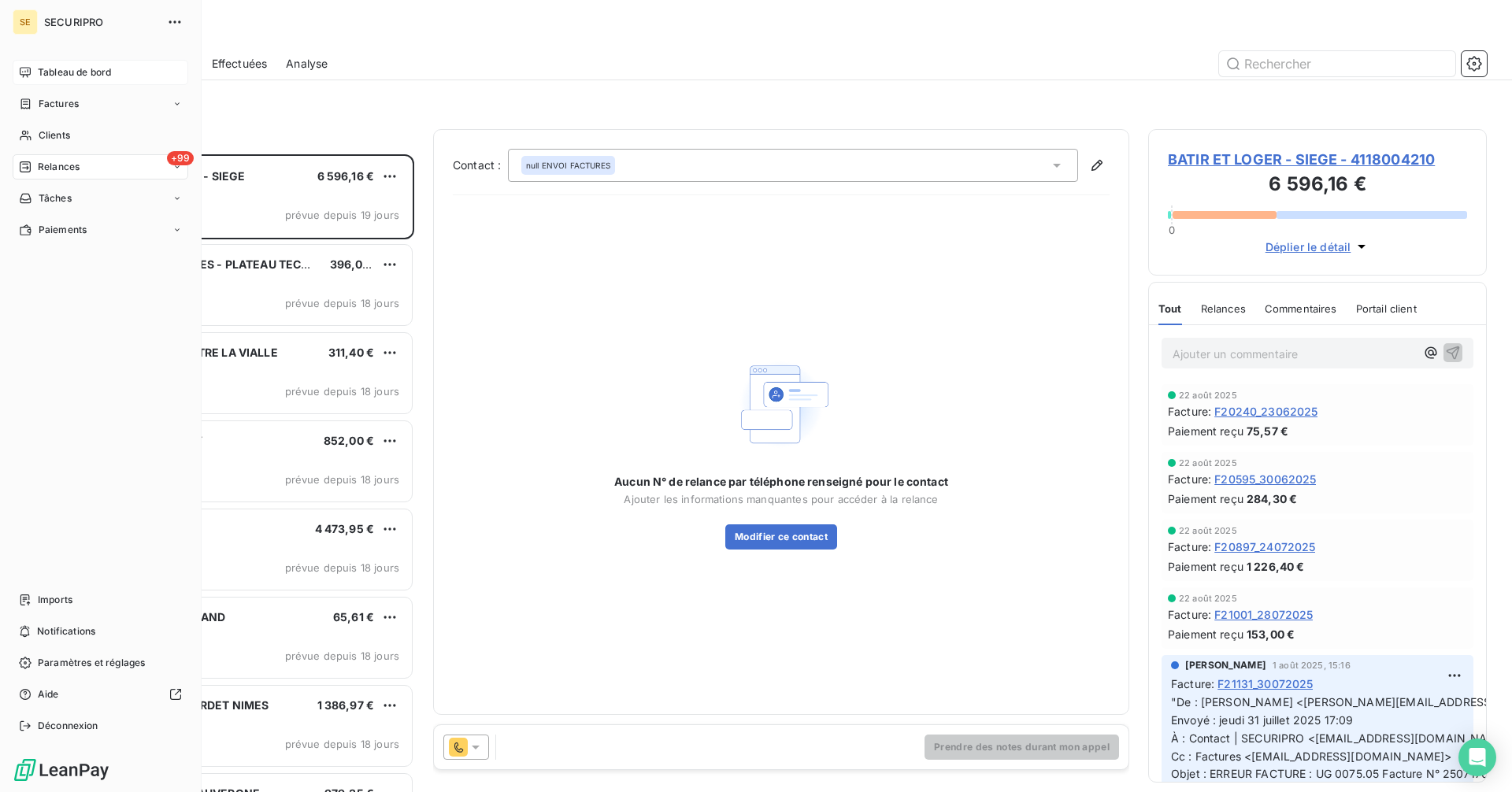
click at [48, 74] on span "Tableau de bord" at bounding box center [74, 72] width 73 height 14
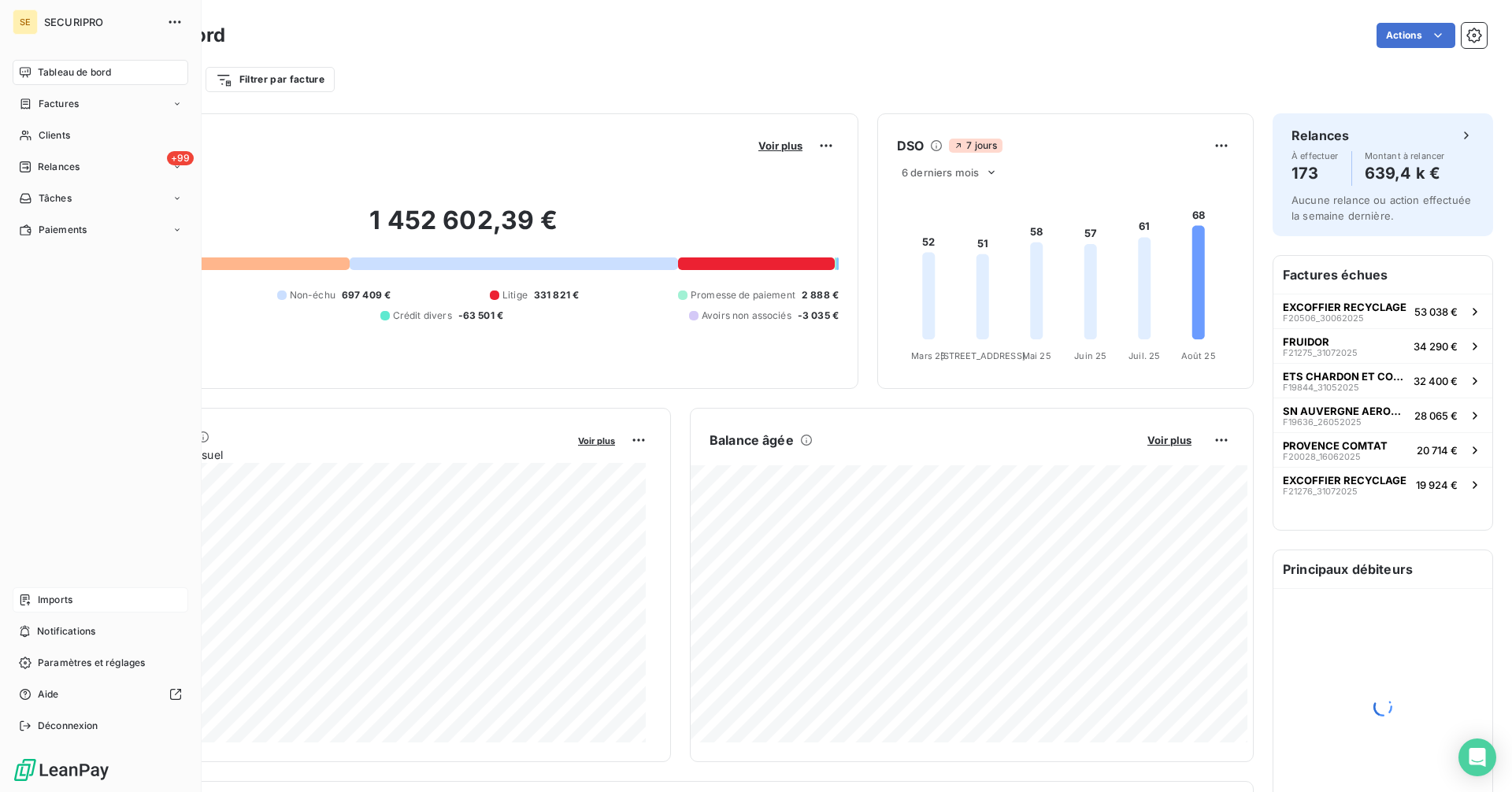
click at [82, 596] on div "Imports" at bounding box center [100, 600] width 176 height 25
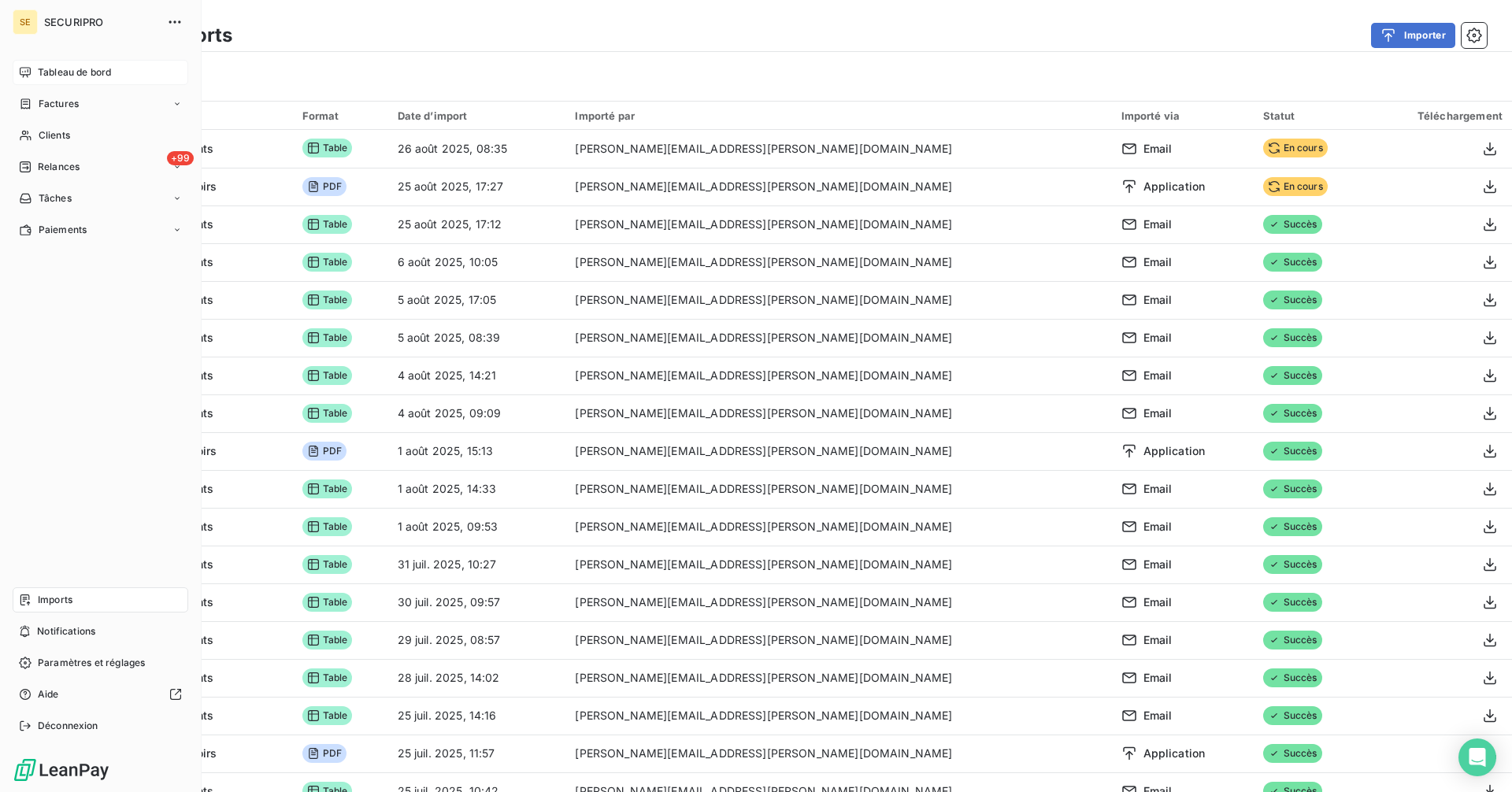
click at [23, 64] on div "Tableau de bord" at bounding box center [100, 72] width 176 height 25
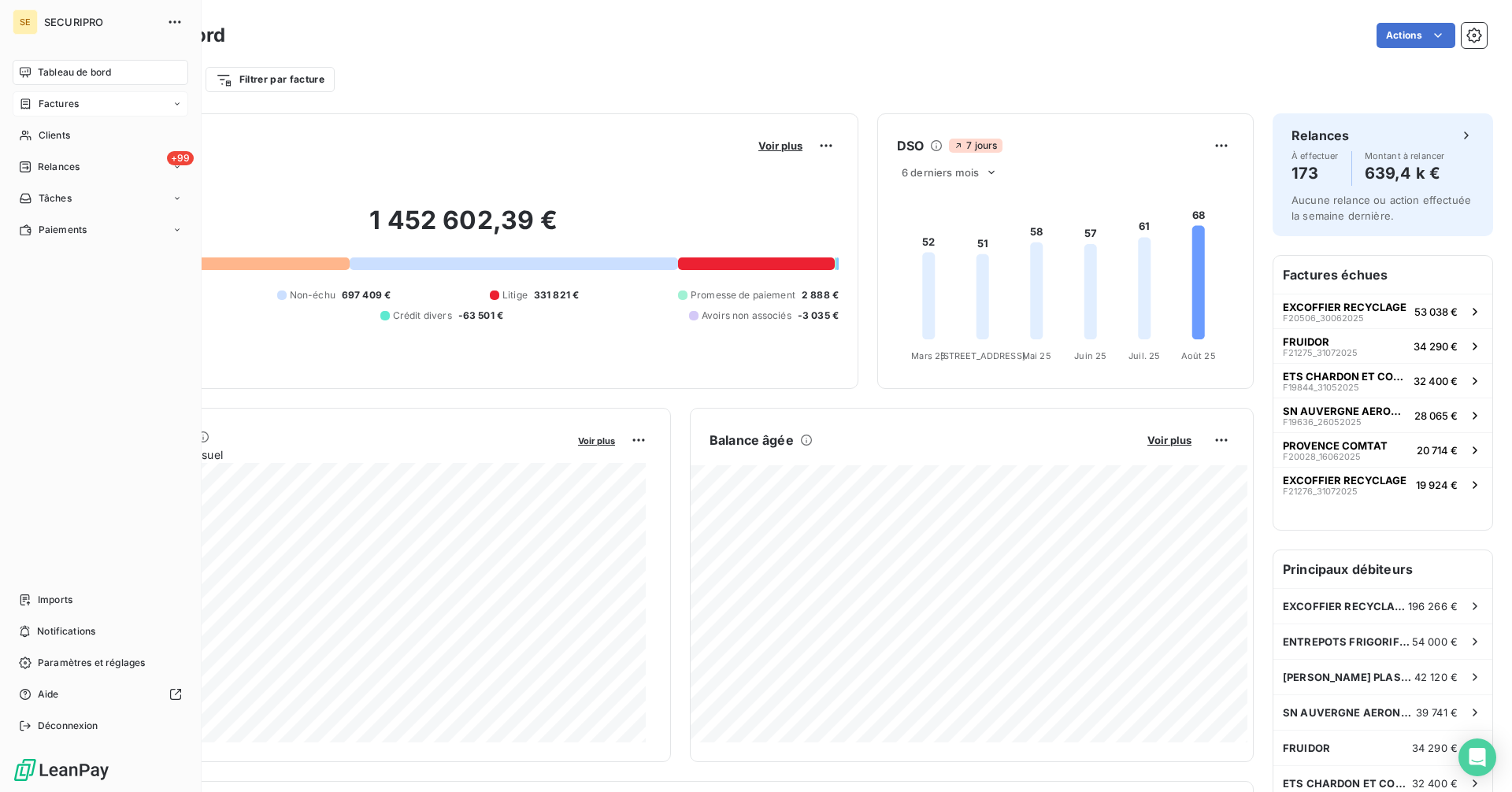
click at [50, 96] on span "Factures" at bounding box center [58, 104] width 40 height 14
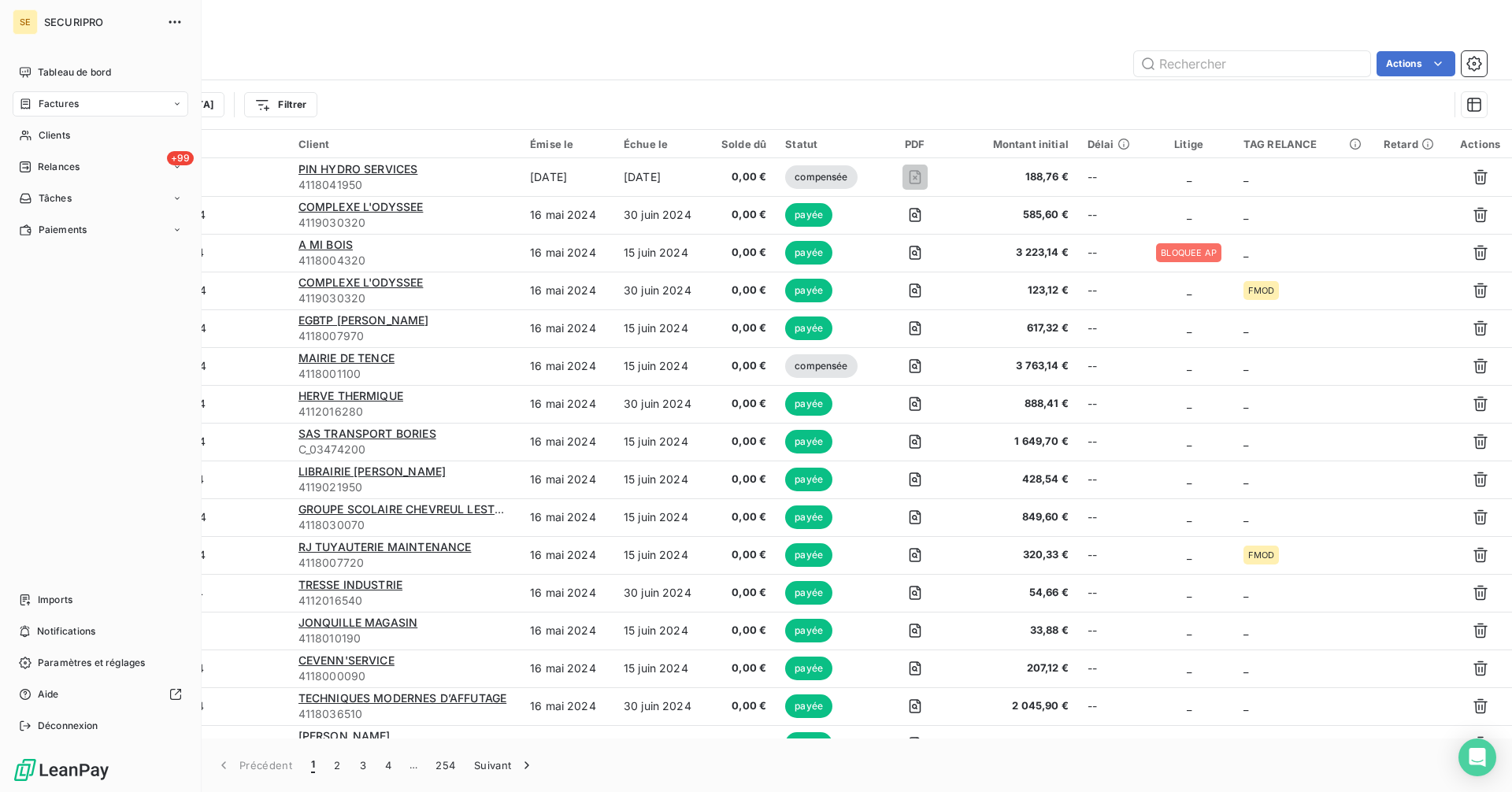
drag, startPoint x: 58, startPoint y: 110, endPoint x: 273, endPoint y: 112, distance: 215.0
click at [59, 110] on span "Factures" at bounding box center [58, 104] width 40 height 14
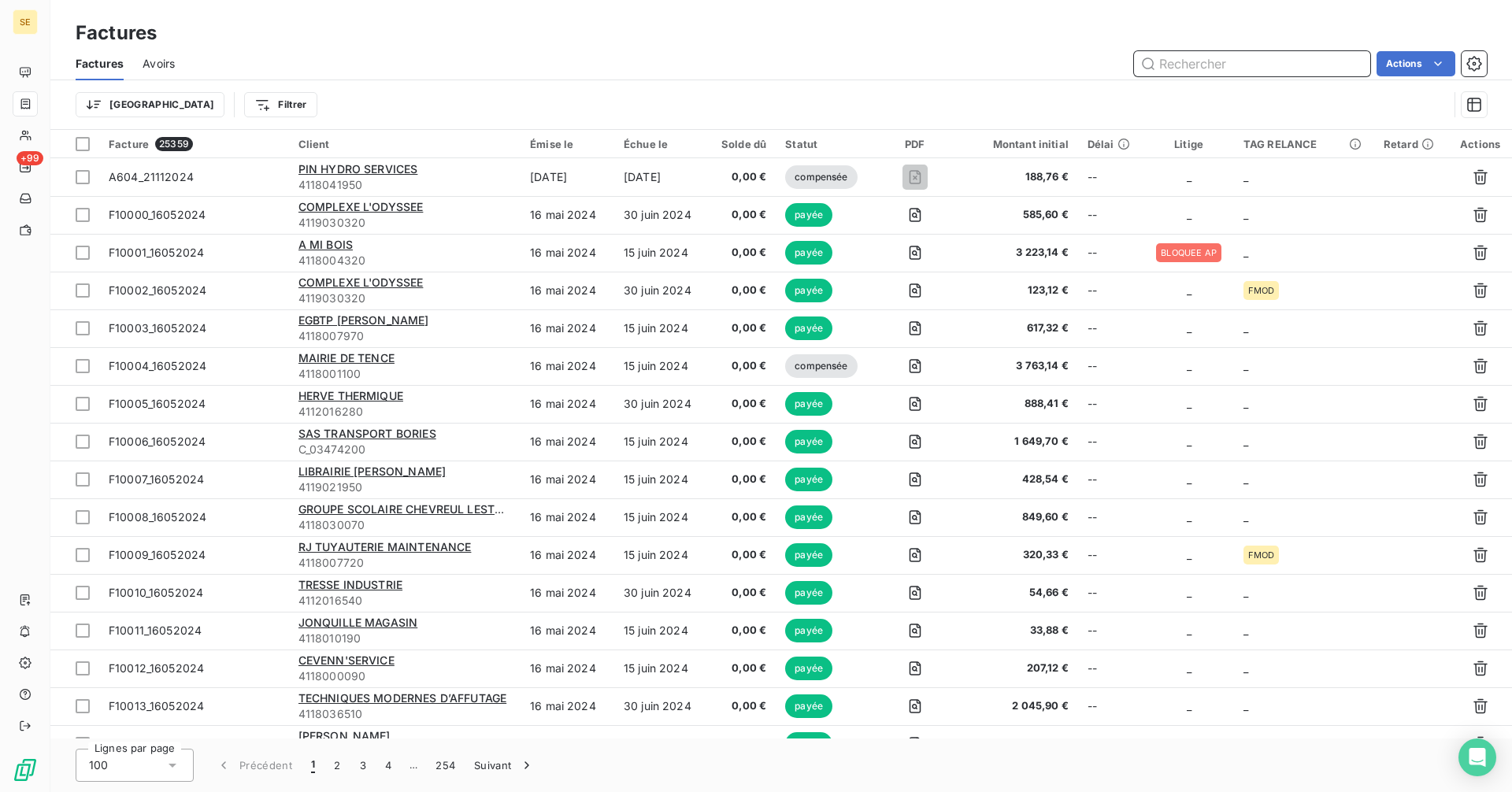
click at [1177, 67] on input "text" at bounding box center [1252, 63] width 237 height 25
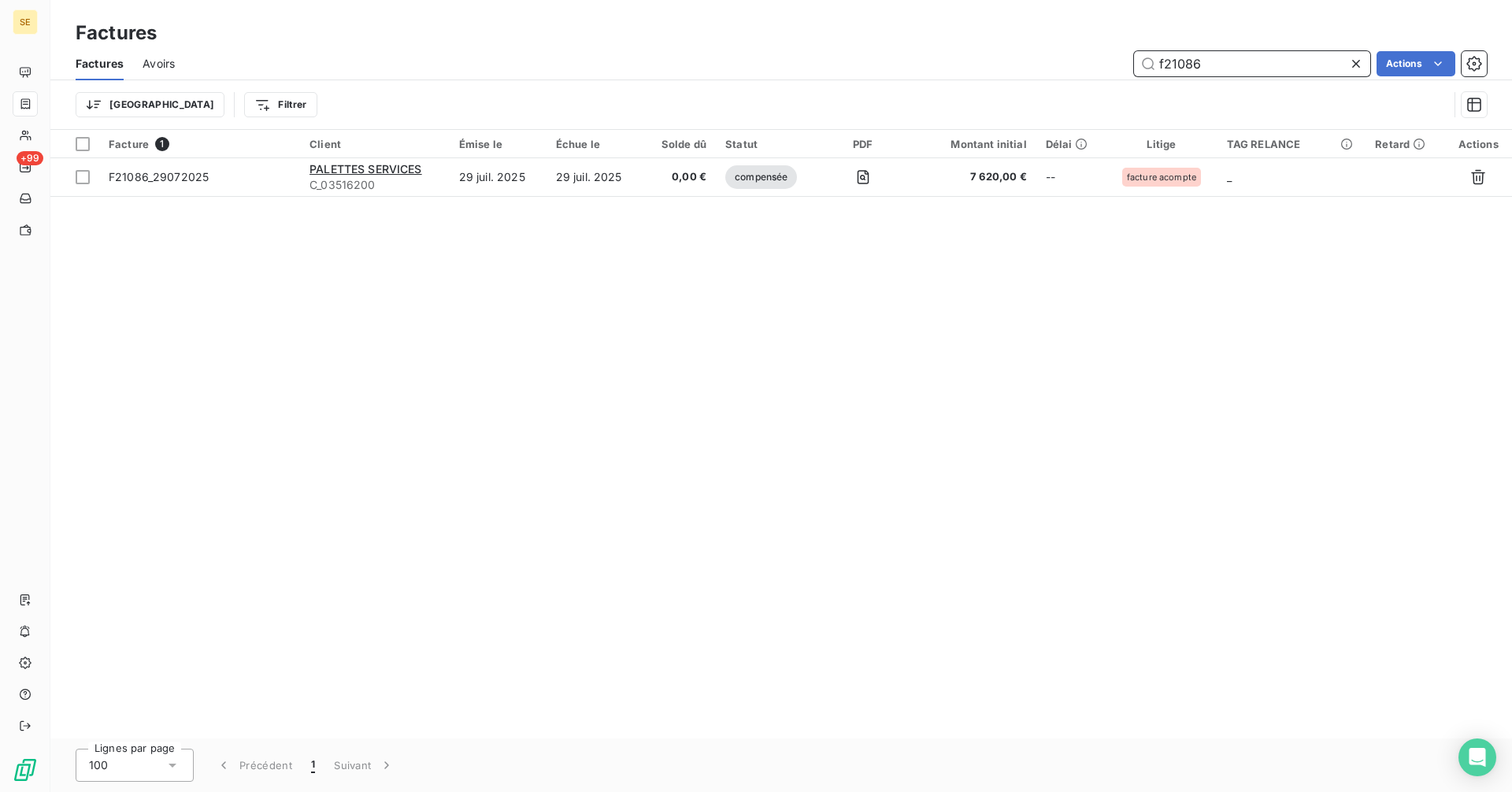
click at [1228, 67] on input "f21086" at bounding box center [1252, 63] width 237 height 25
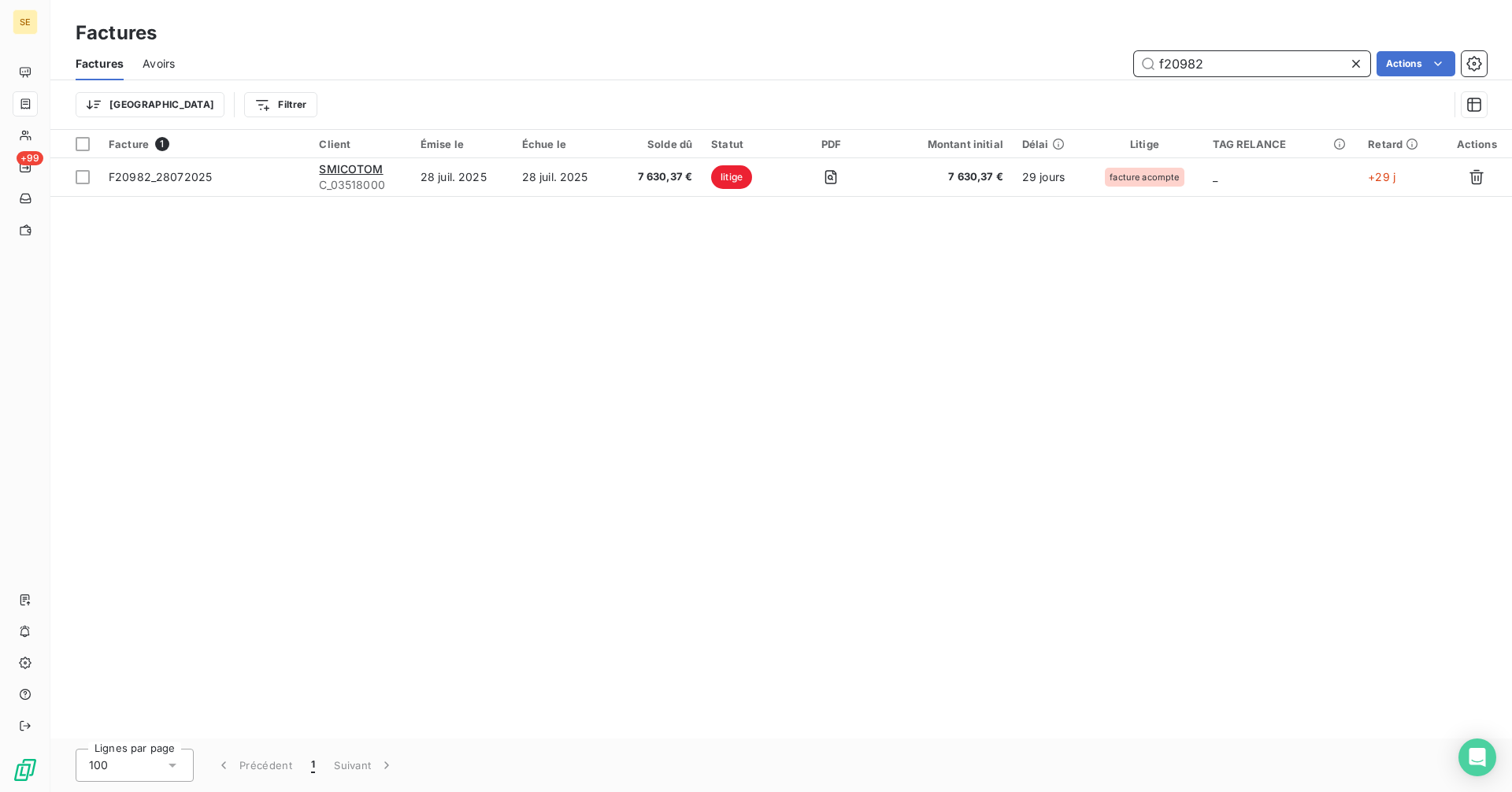
click at [1234, 60] on input "f20982" at bounding box center [1252, 63] width 237 height 25
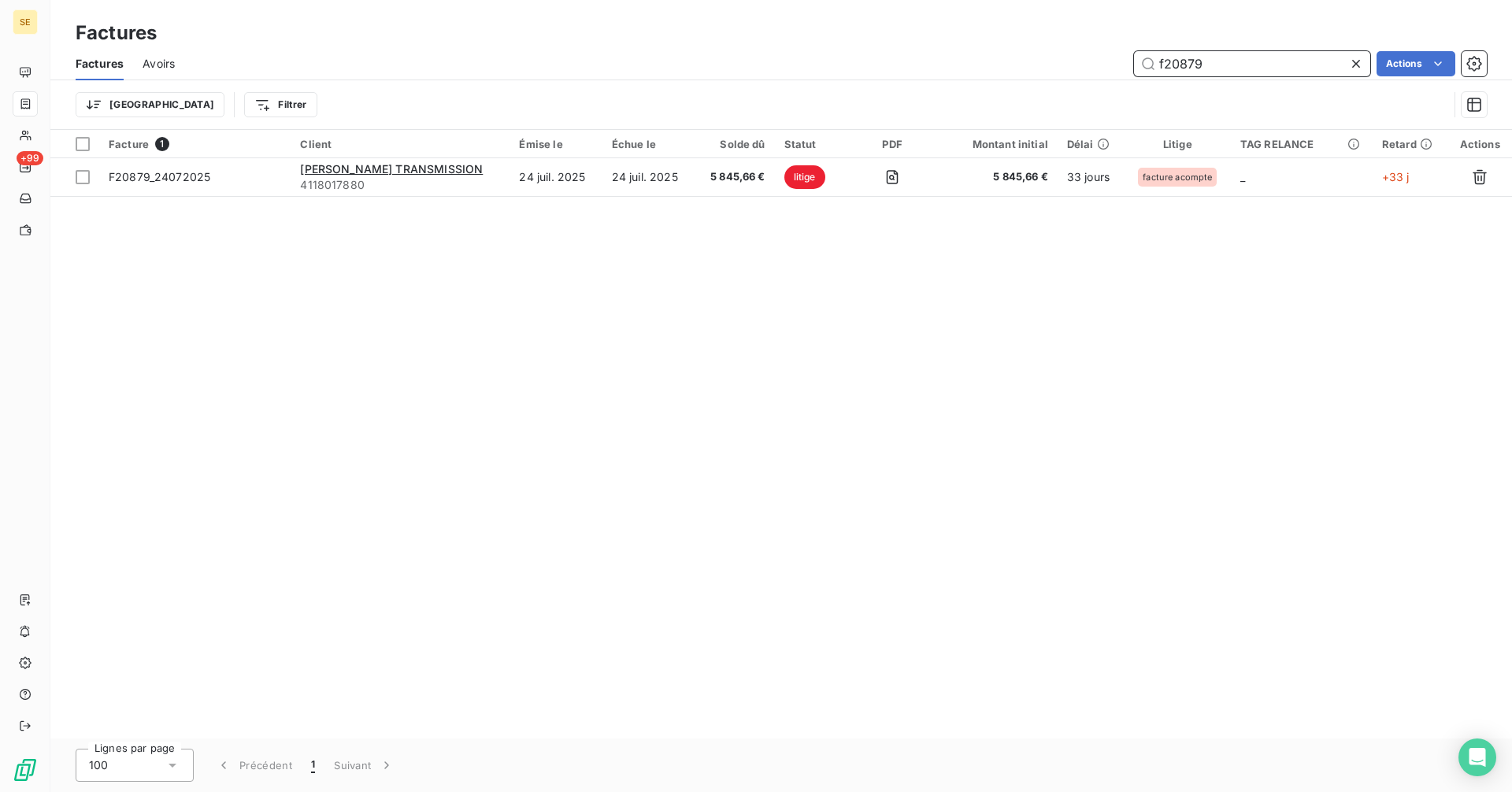
click at [1223, 69] on input "f20879" at bounding box center [1252, 63] width 237 height 25
click at [1227, 62] on input "f20848" at bounding box center [1252, 63] width 237 height 25
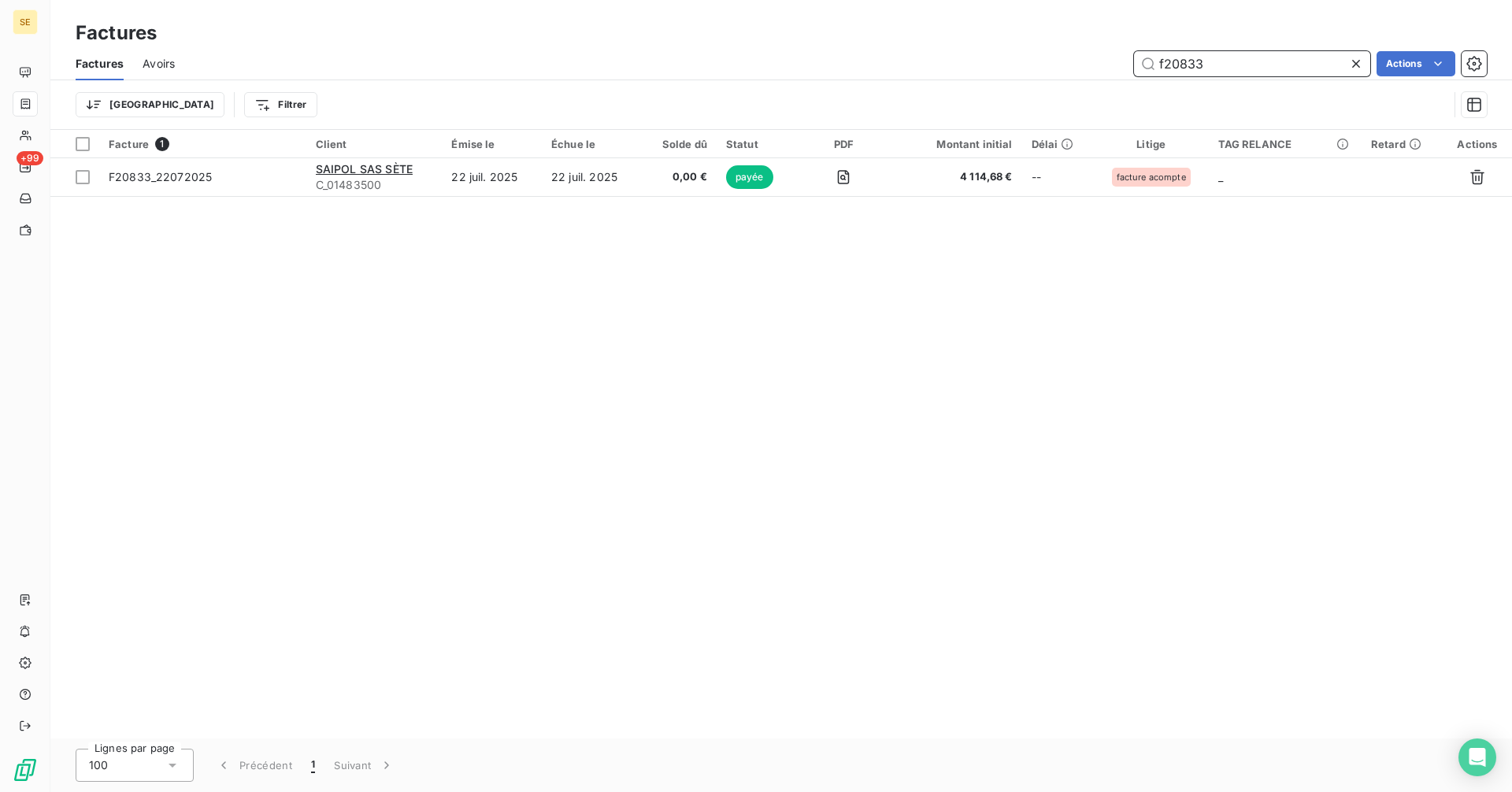
click at [1229, 59] on input "f20833" at bounding box center [1252, 63] width 237 height 25
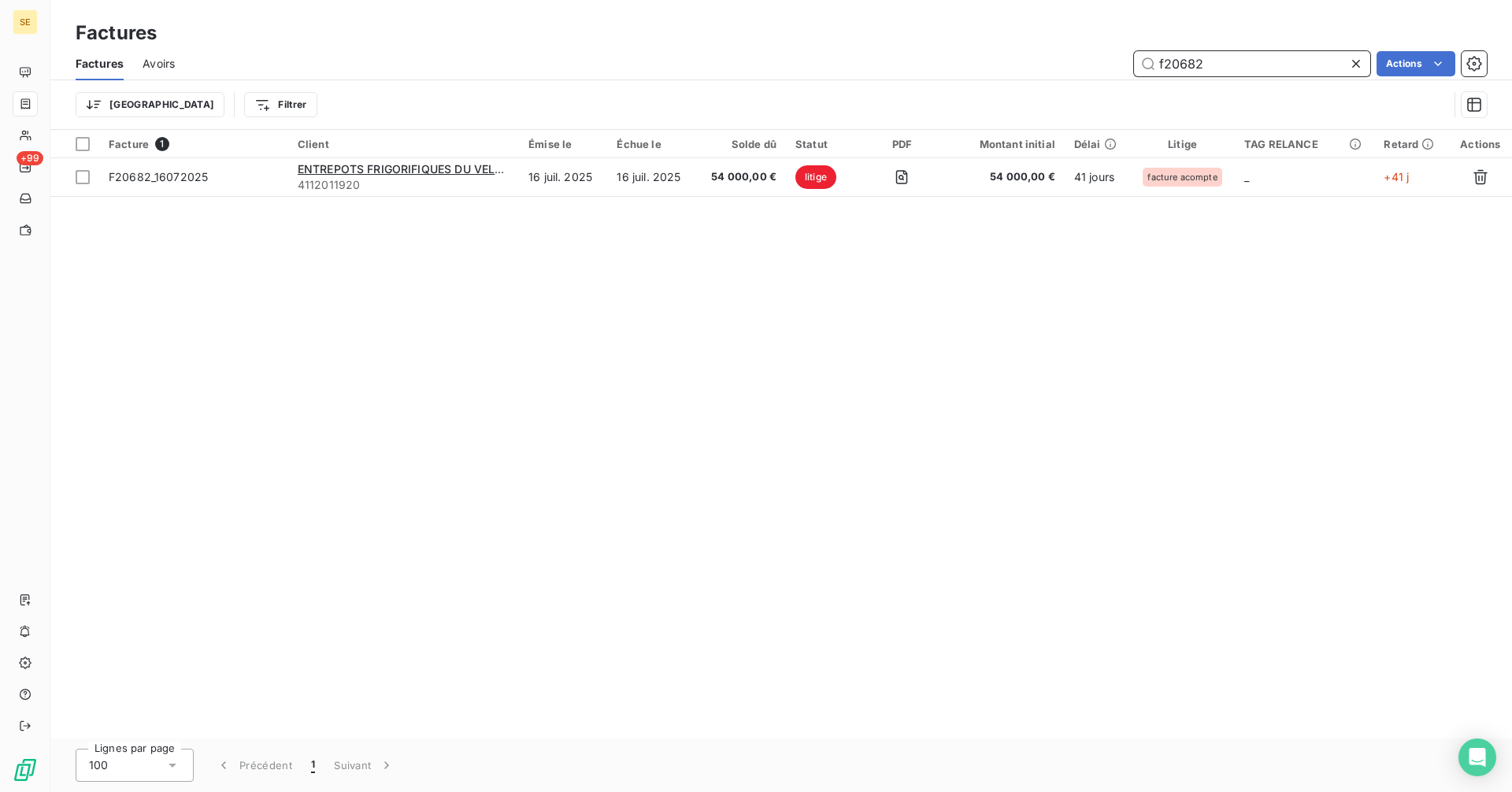
click at [1222, 66] on input "f20682" at bounding box center [1252, 63] width 237 height 25
click at [1229, 66] on input "f20421" at bounding box center [1252, 63] width 237 height 25
type input "f20370"
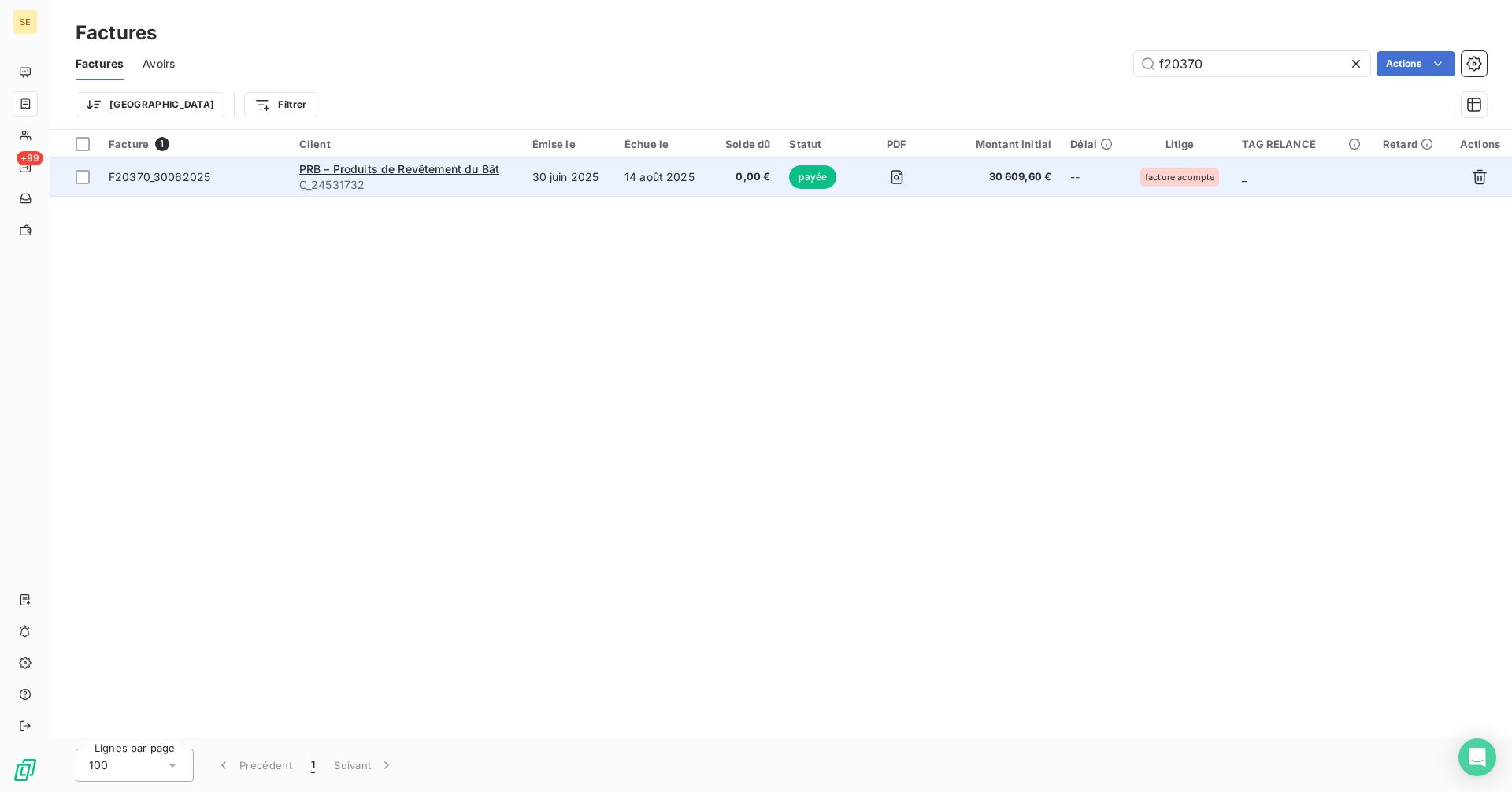
click at [540, 182] on td "30 juin 2025" at bounding box center [568, 177] width 92 height 38
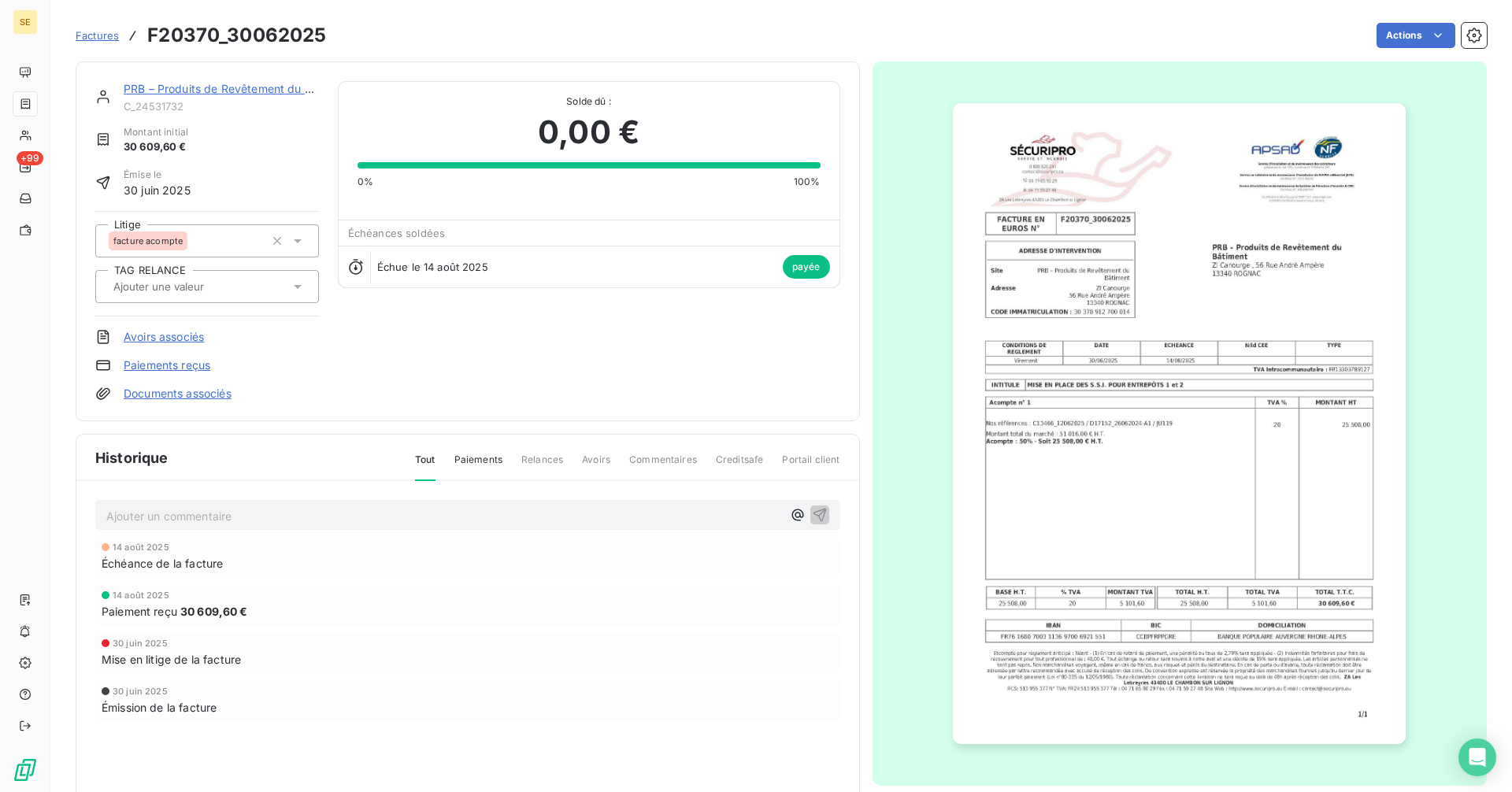
click at [108, 37] on span "Factures" at bounding box center [97, 36] width 43 height 13
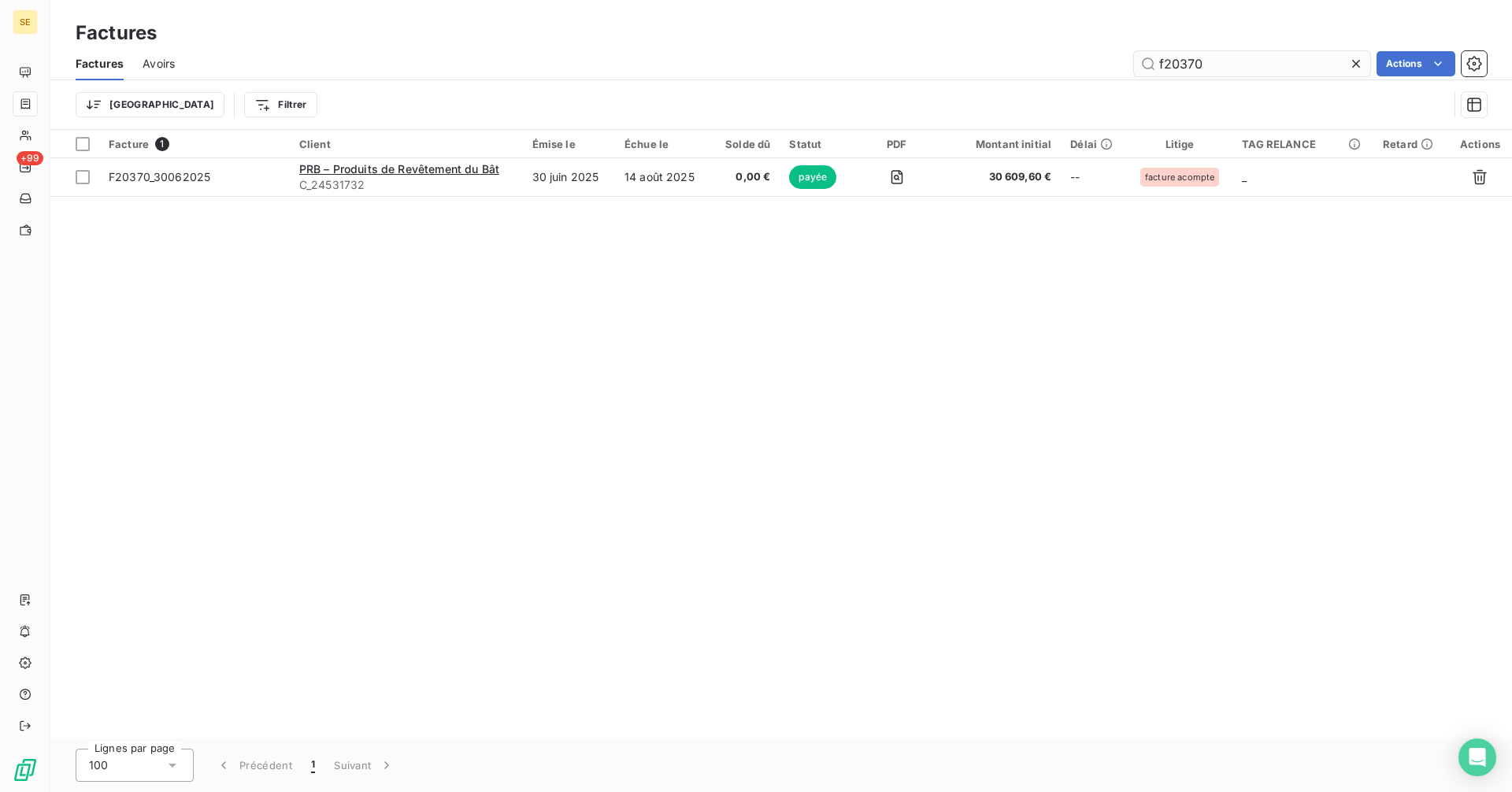
click at [1201, 61] on input "f20370" at bounding box center [1252, 63] width 237 height 25
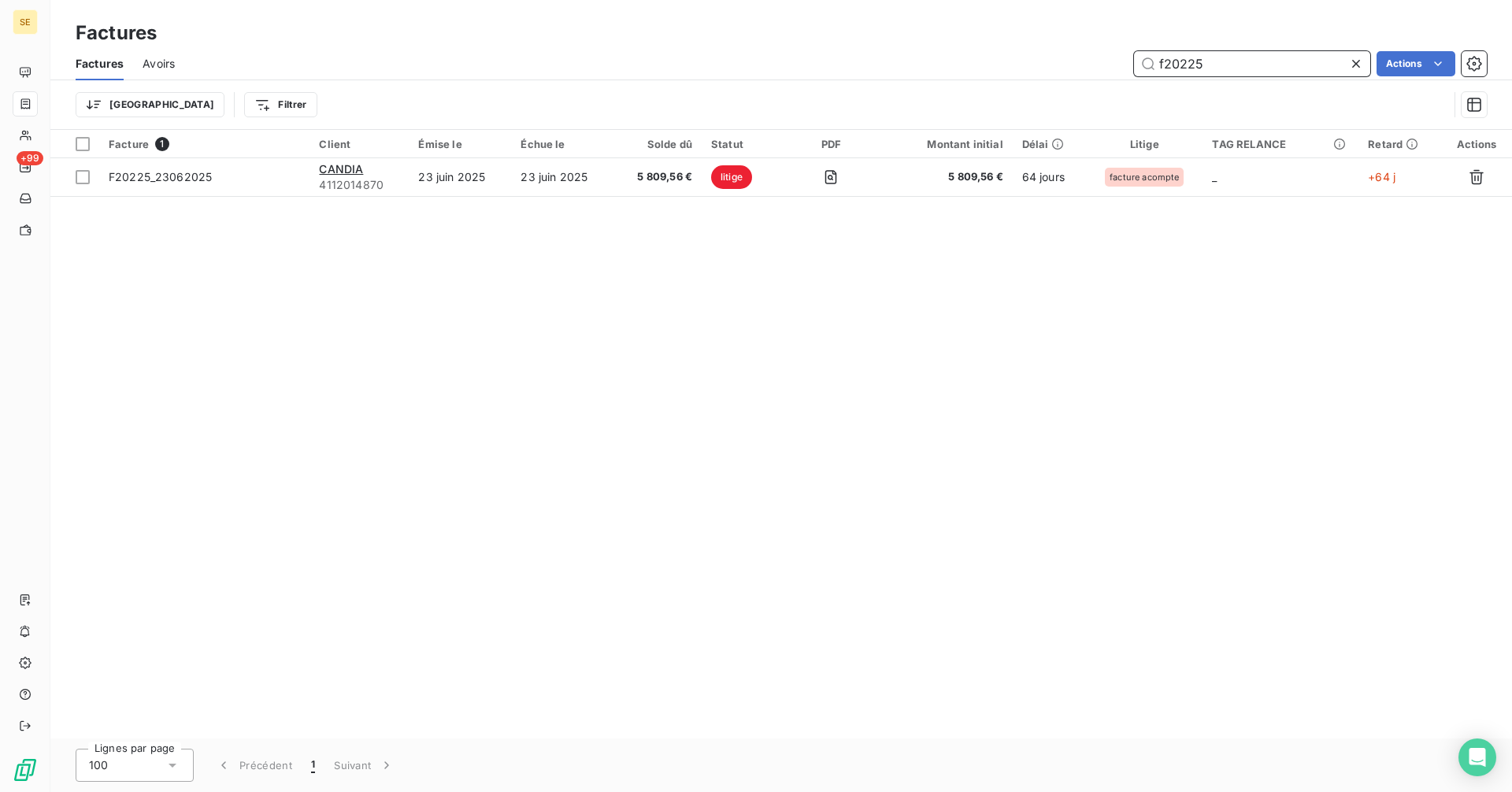
click at [1220, 63] on input "f20225" at bounding box center [1252, 63] width 237 height 25
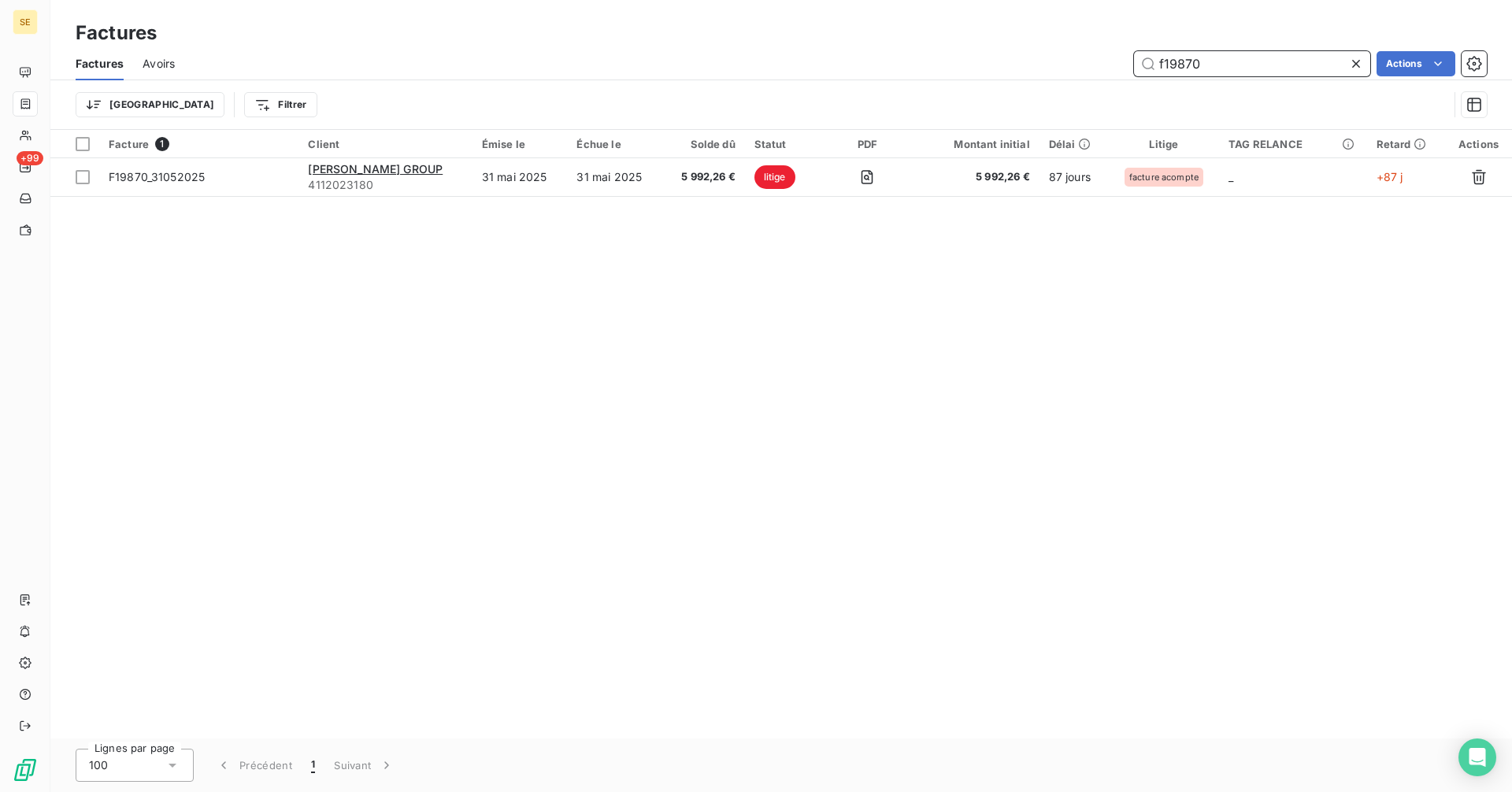
click at [1222, 60] on input "f19870" at bounding box center [1252, 63] width 237 height 25
type input "f17986"
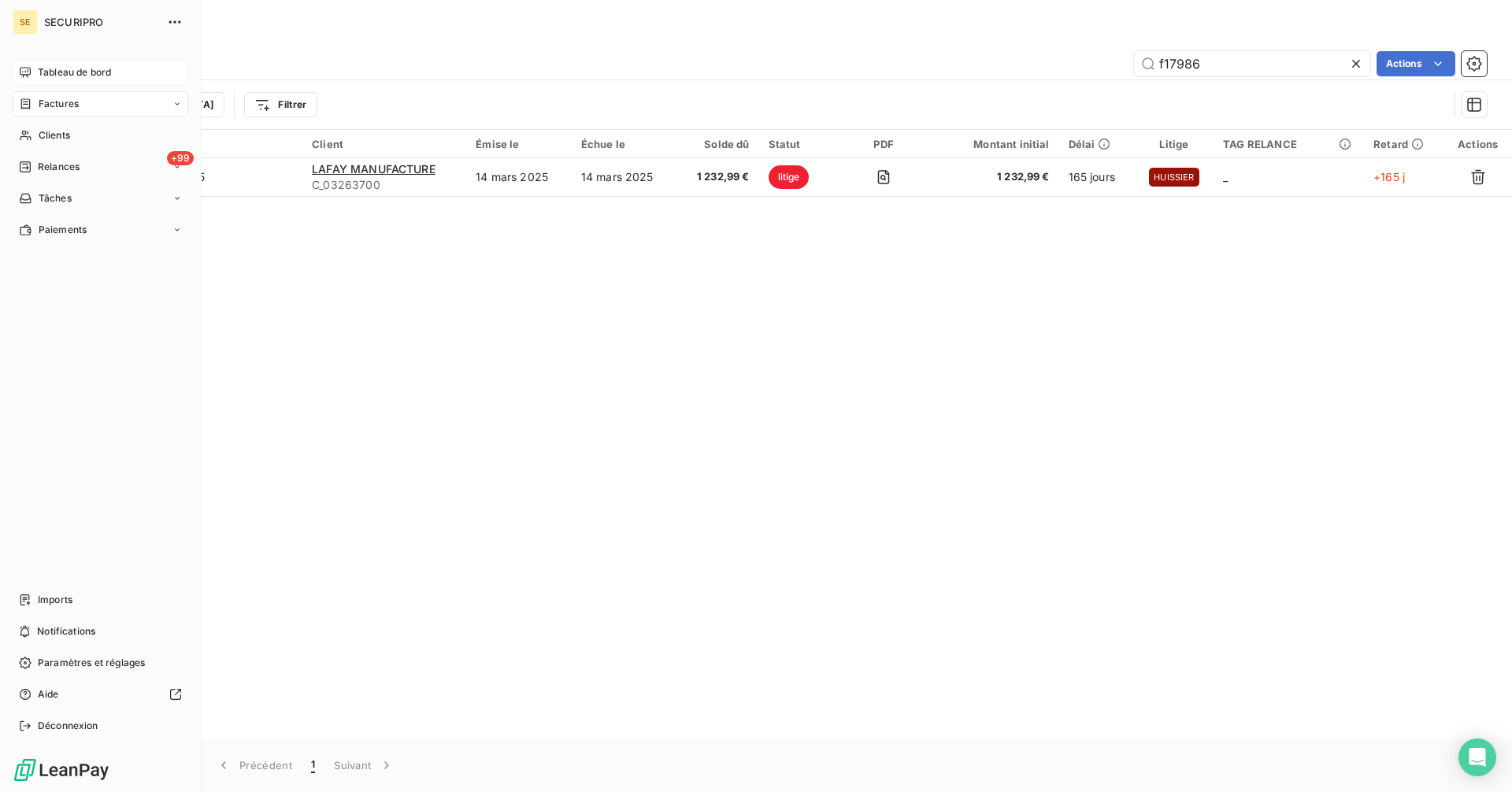
click at [23, 79] on div "Tableau de bord" at bounding box center [100, 72] width 176 height 25
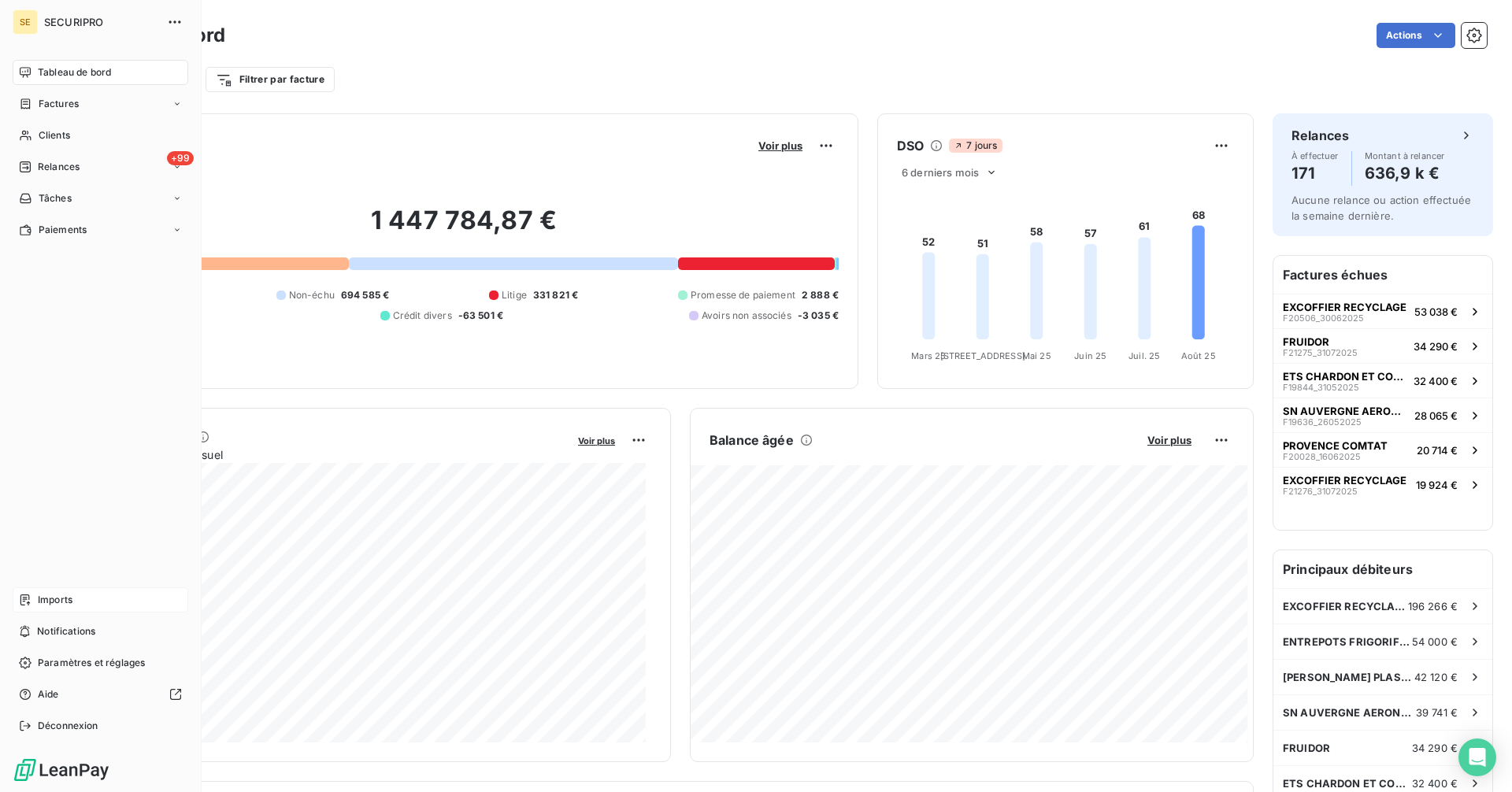
click at [43, 604] on span "Imports" at bounding box center [54, 600] width 35 height 14
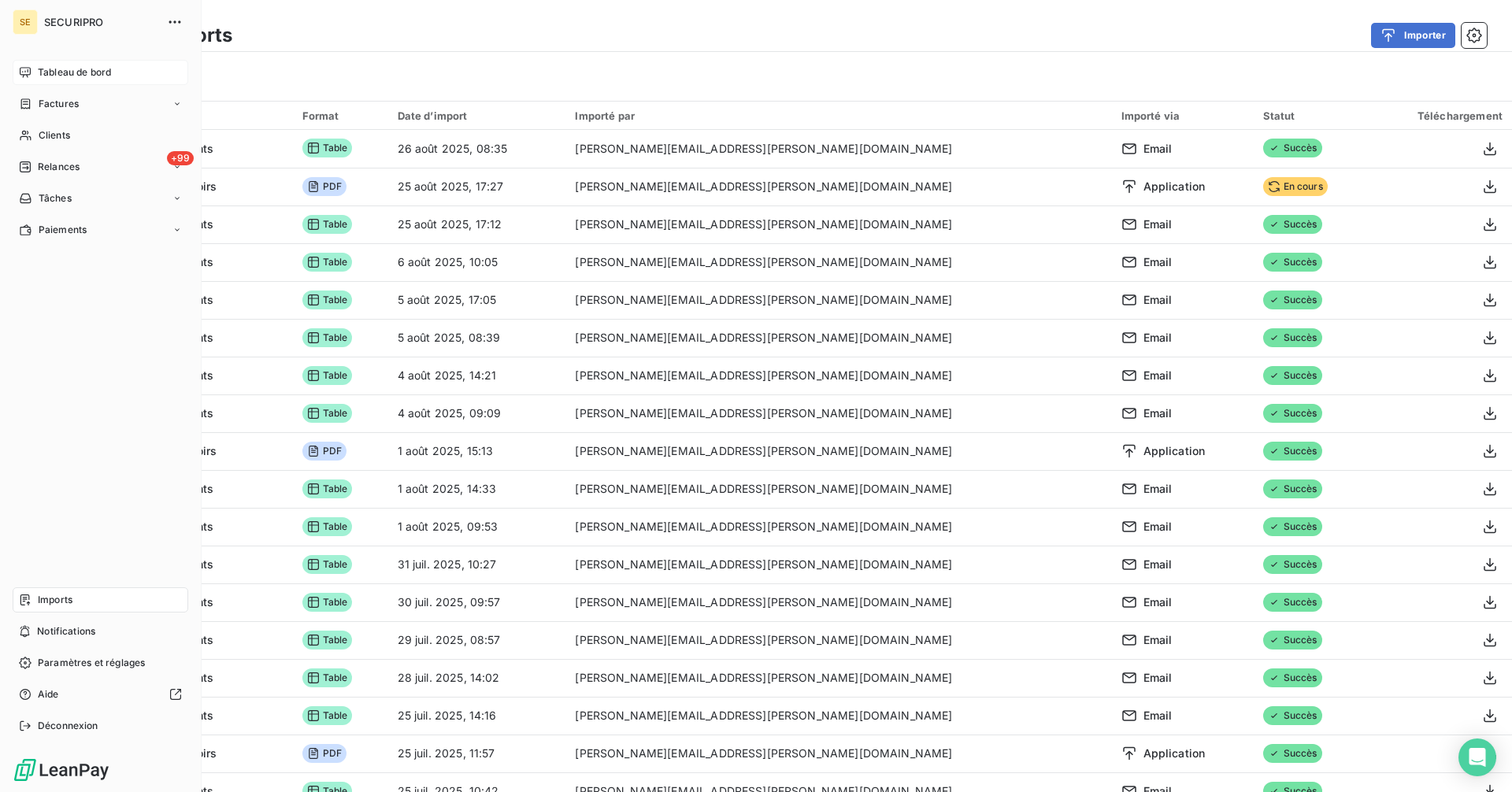
click at [34, 63] on div "Tableau de bord" at bounding box center [100, 72] width 176 height 25
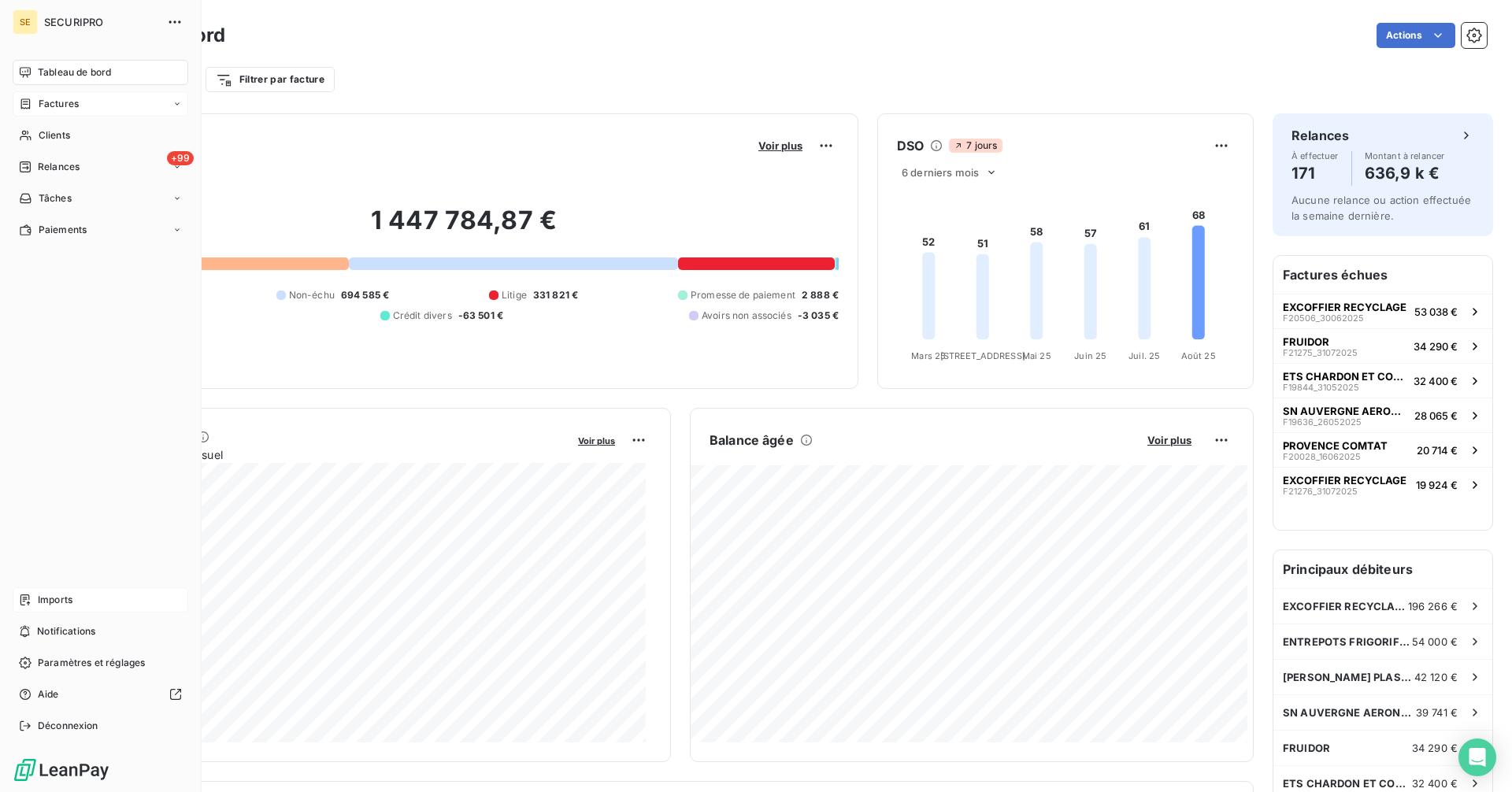
click at [41, 104] on span "Factures" at bounding box center [58, 104] width 40 height 14
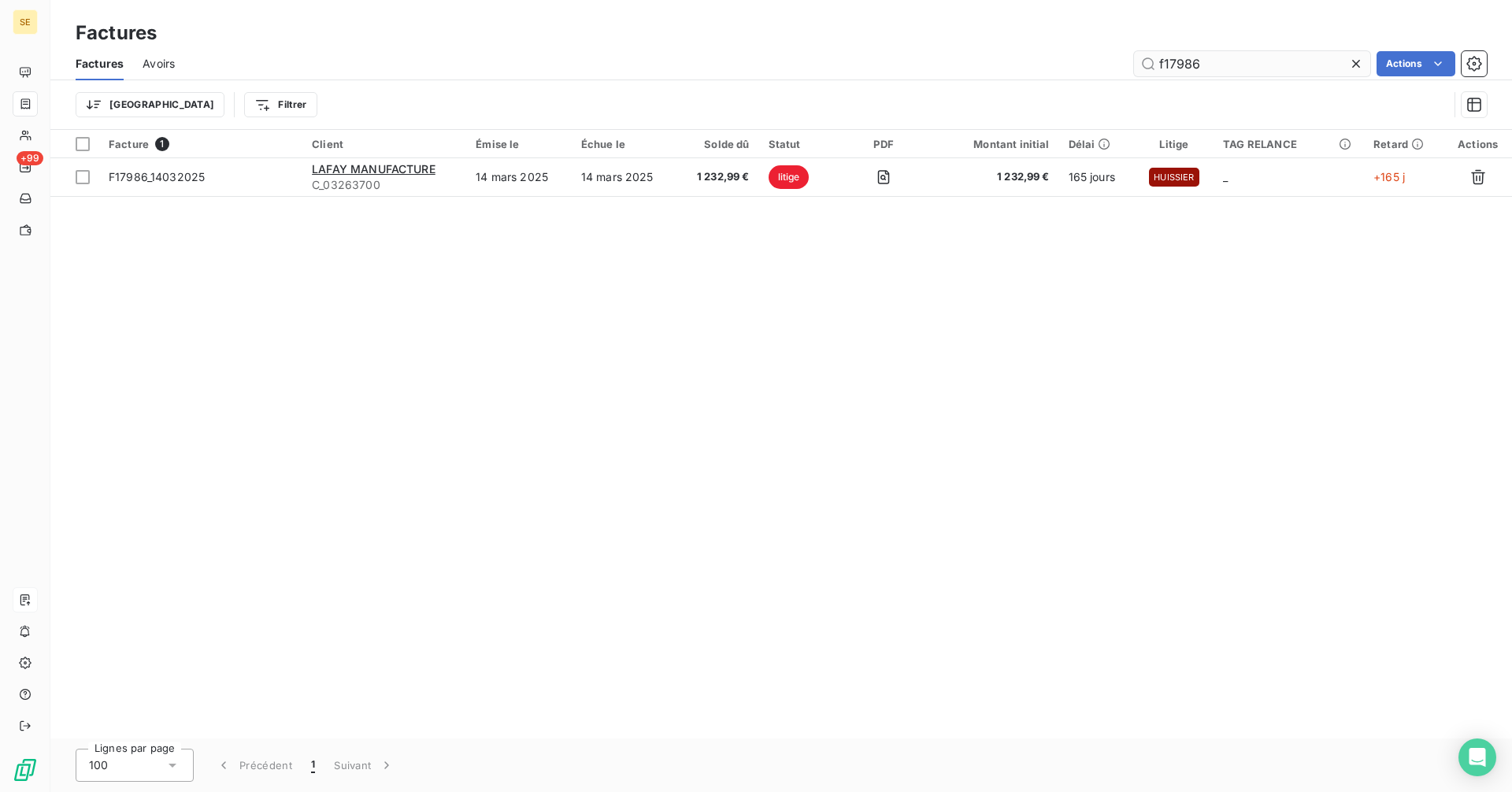
click at [1240, 63] on input "f17986" at bounding box center [1252, 63] width 237 height 25
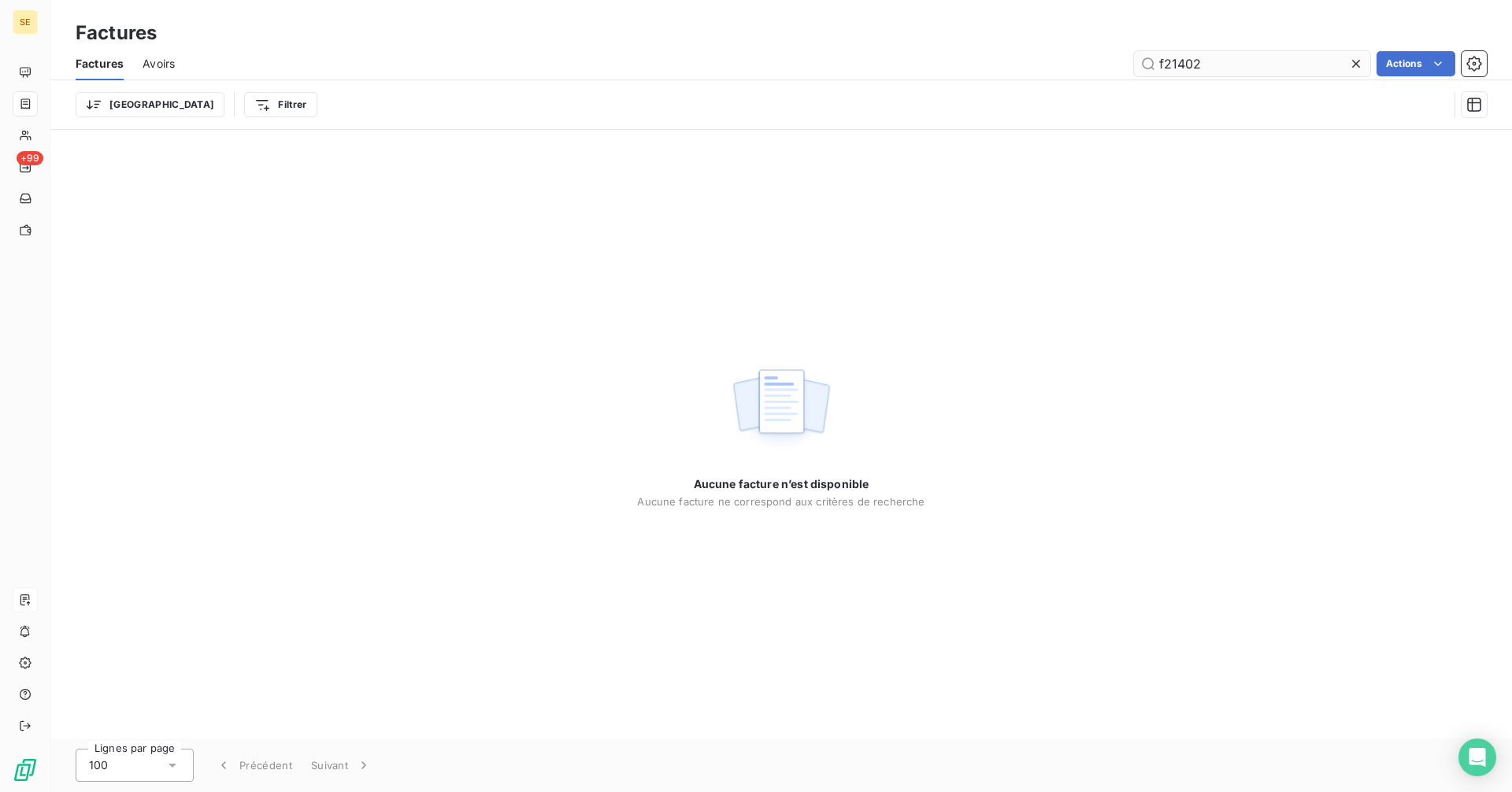
click at [1216, 64] on input "f21402" at bounding box center [1252, 63] width 237 height 25
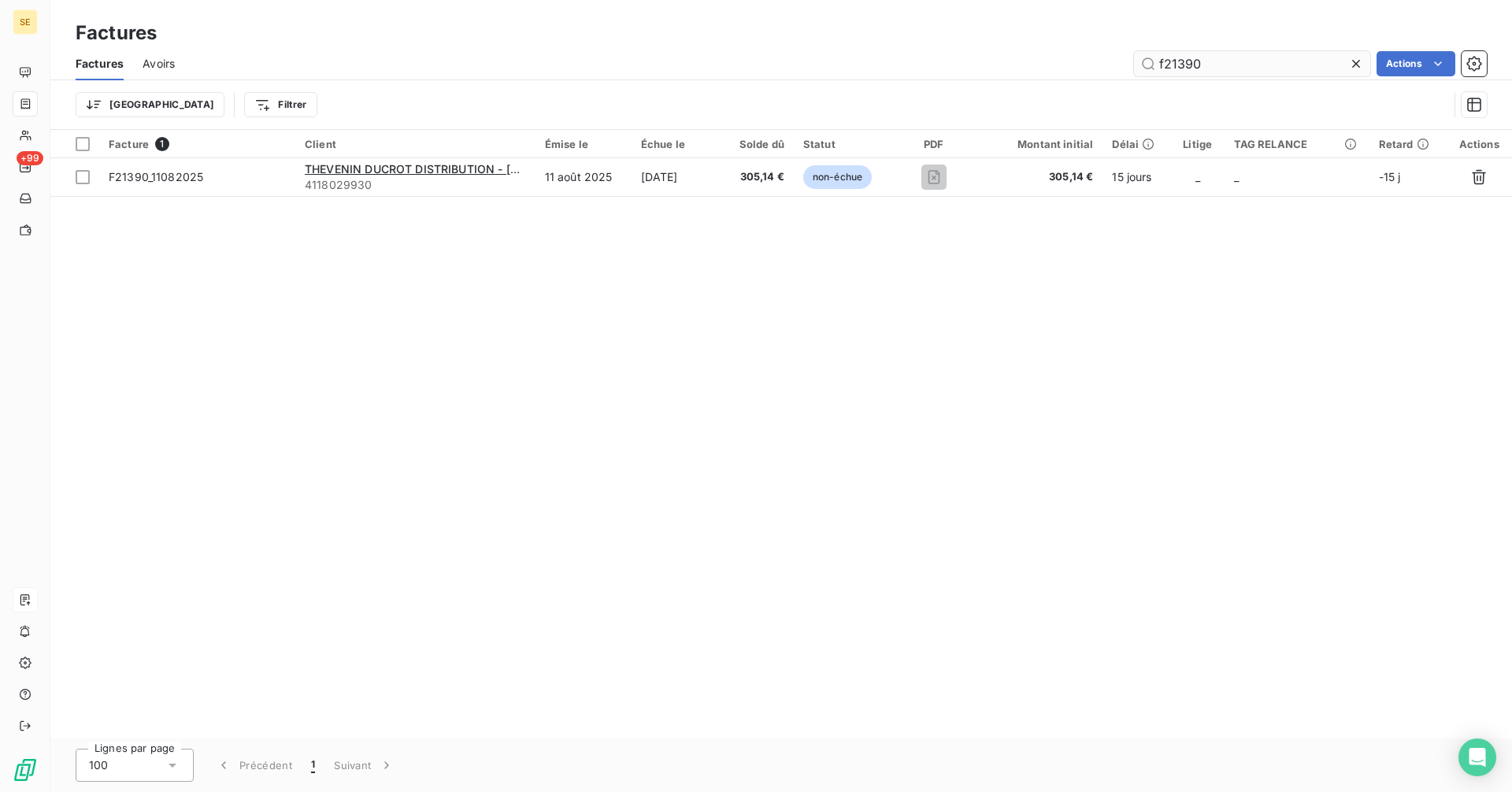
click at [1217, 64] on input "f21390" at bounding box center [1252, 63] width 237 height 25
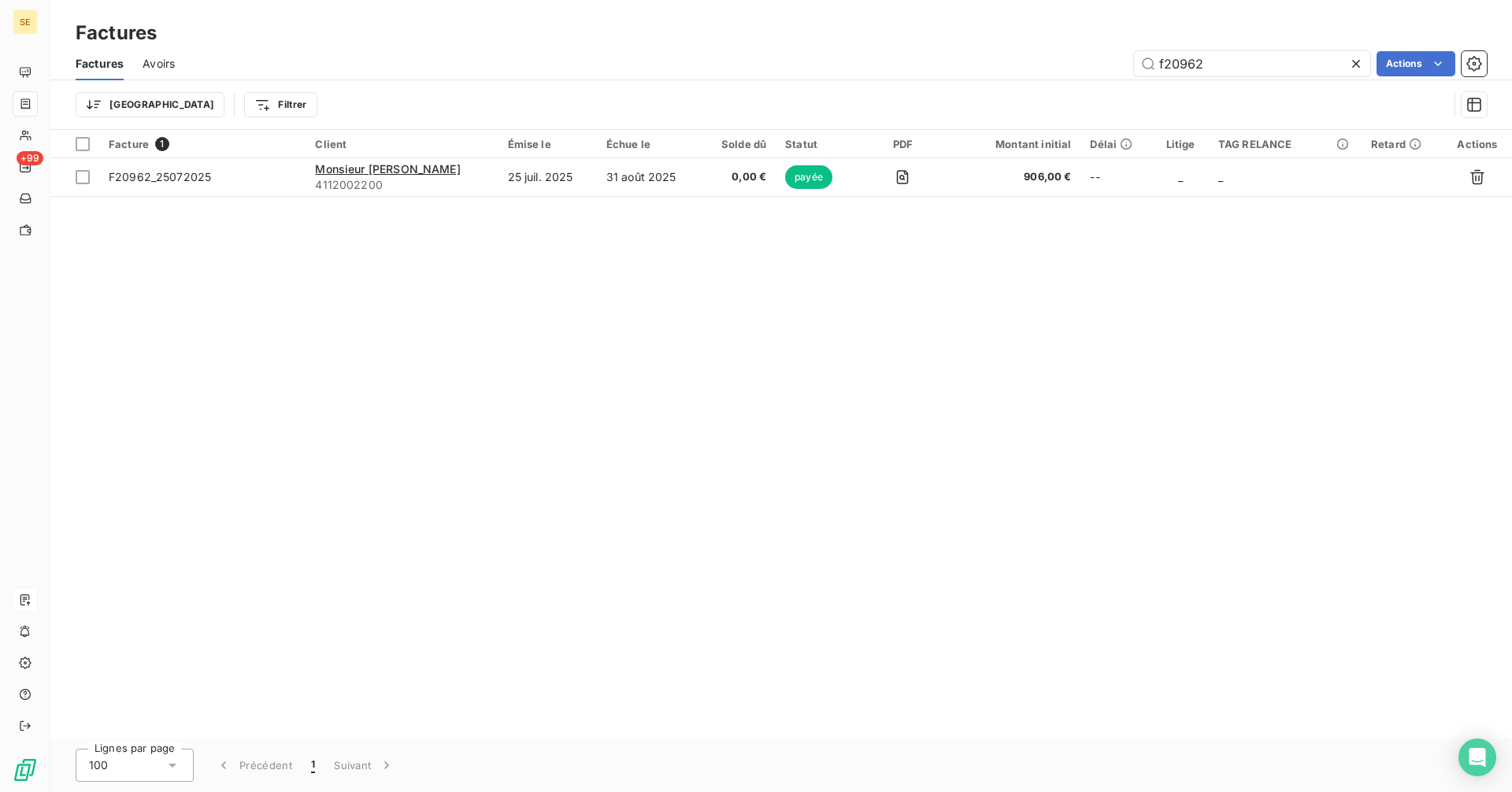
type input "f20962"
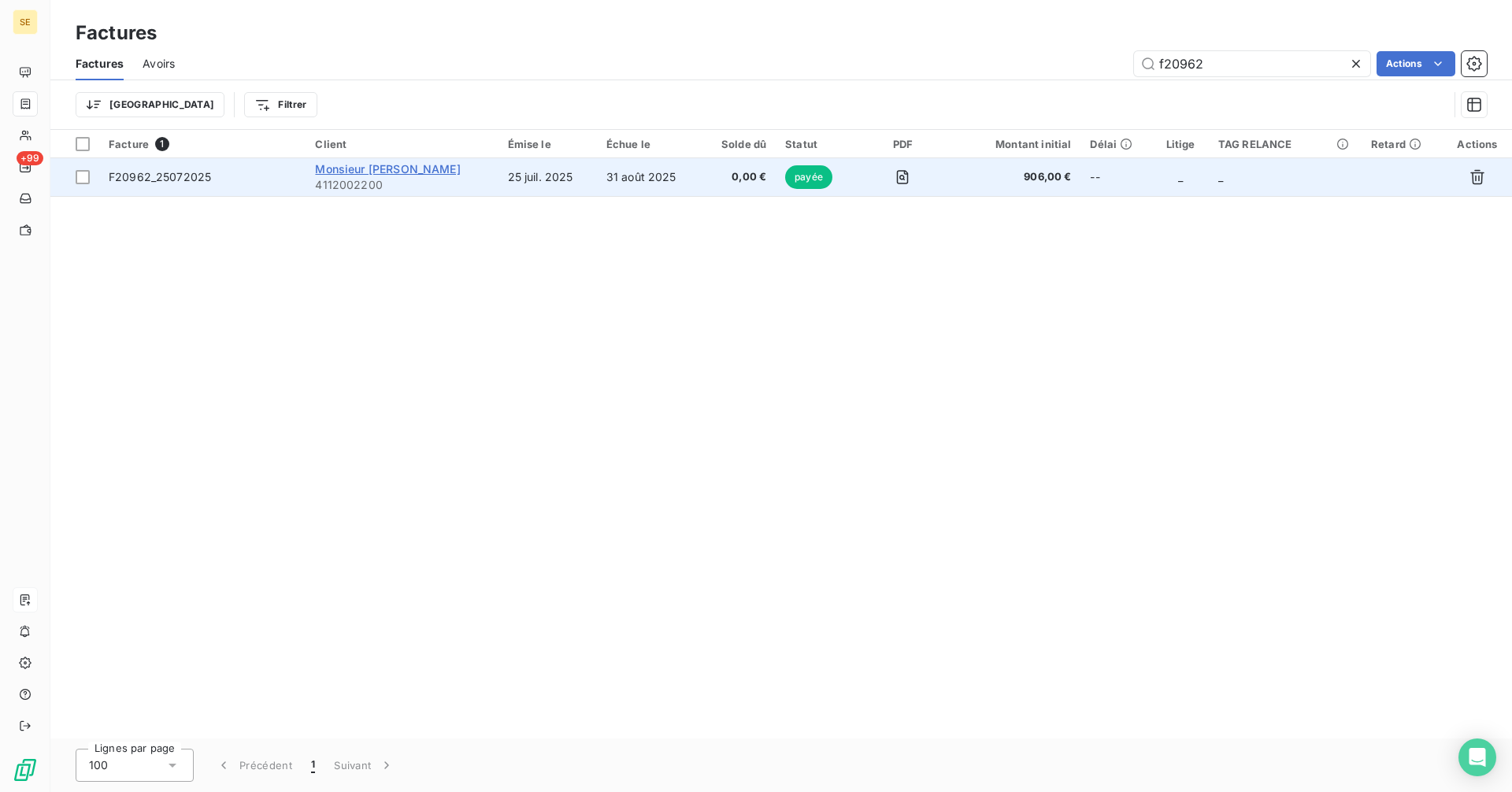
click at [381, 175] on span "Monsieur [PERSON_NAME]" at bounding box center [388, 169] width 145 height 13
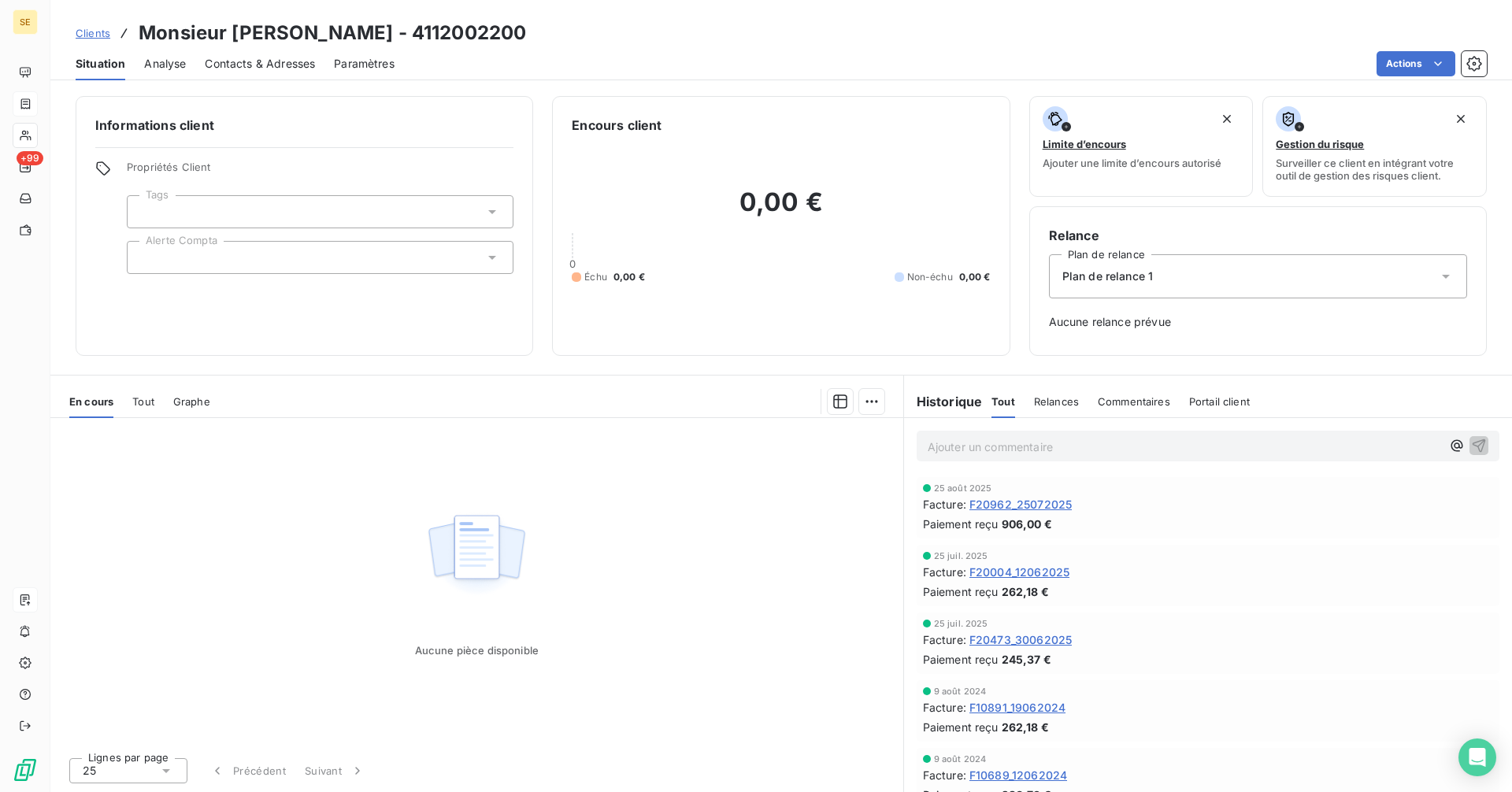
click at [174, 255] on div at bounding box center [320, 257] width 387 height 33
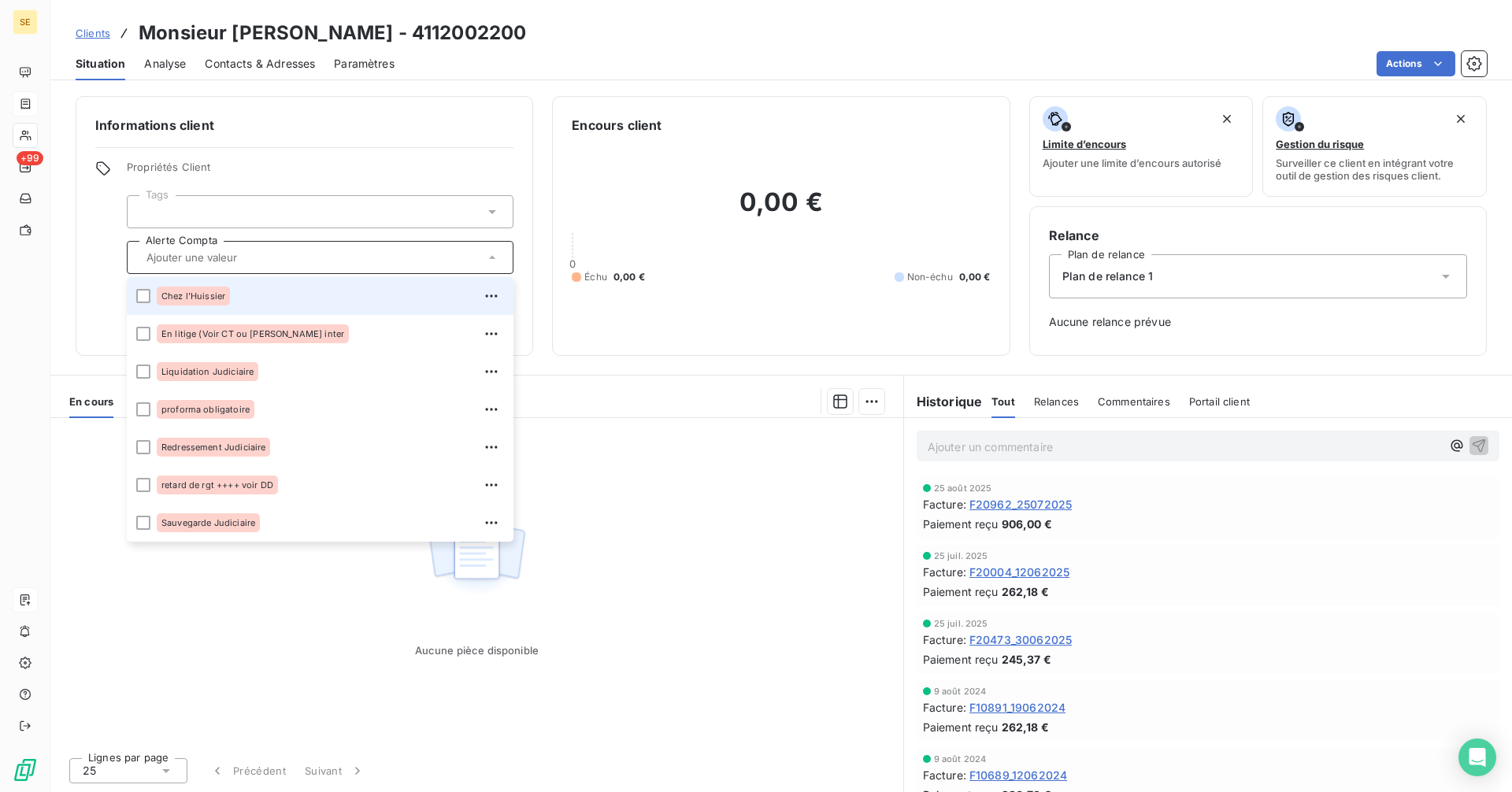
click at [887, 588] on div "Aucune pièce disponible" at bounding box center [476, 581] width 853 height 327
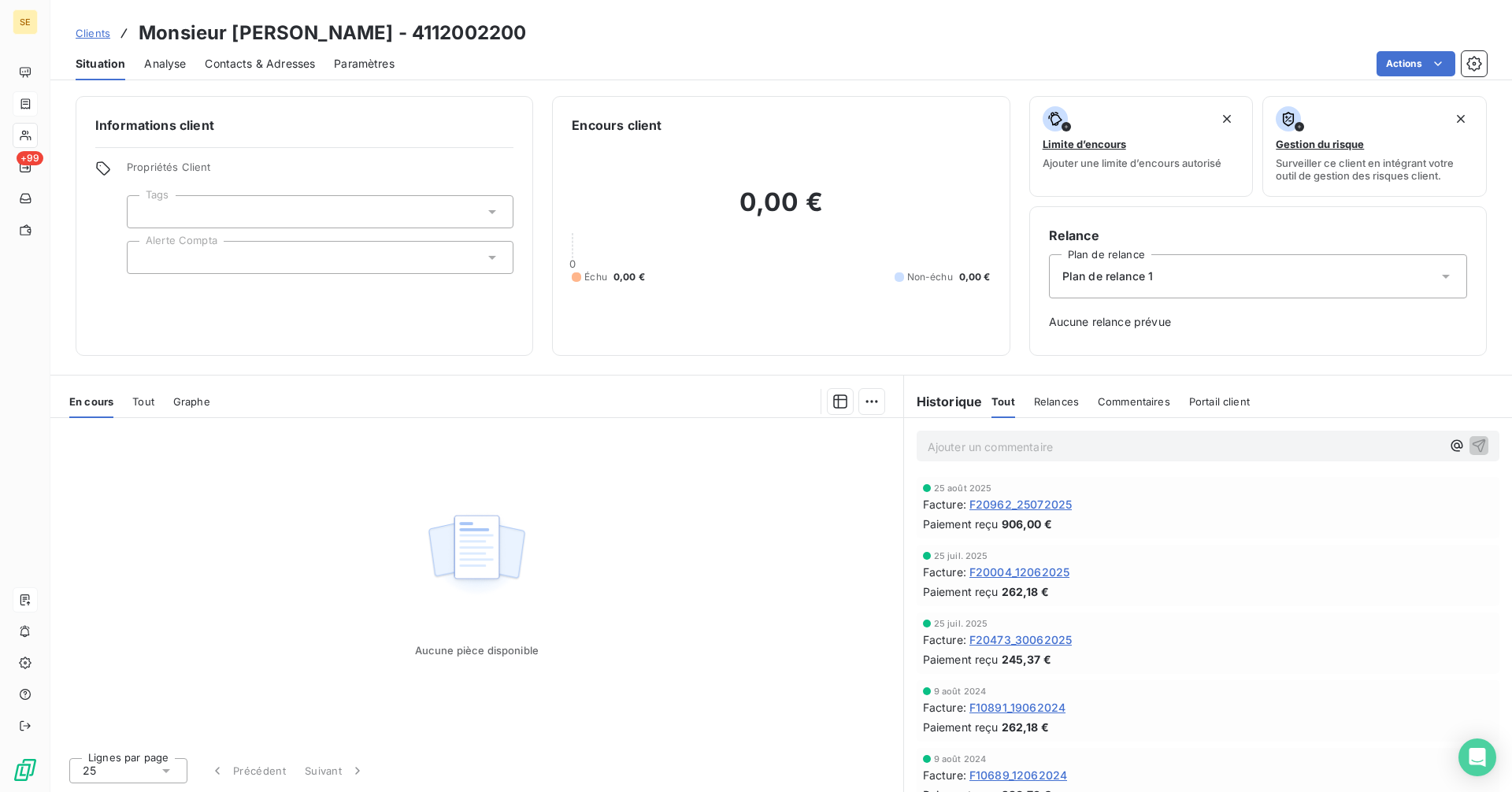
click at [999, 504] on span "F20962_25072025" at bounding box center [1020, 504] width 103 height 17
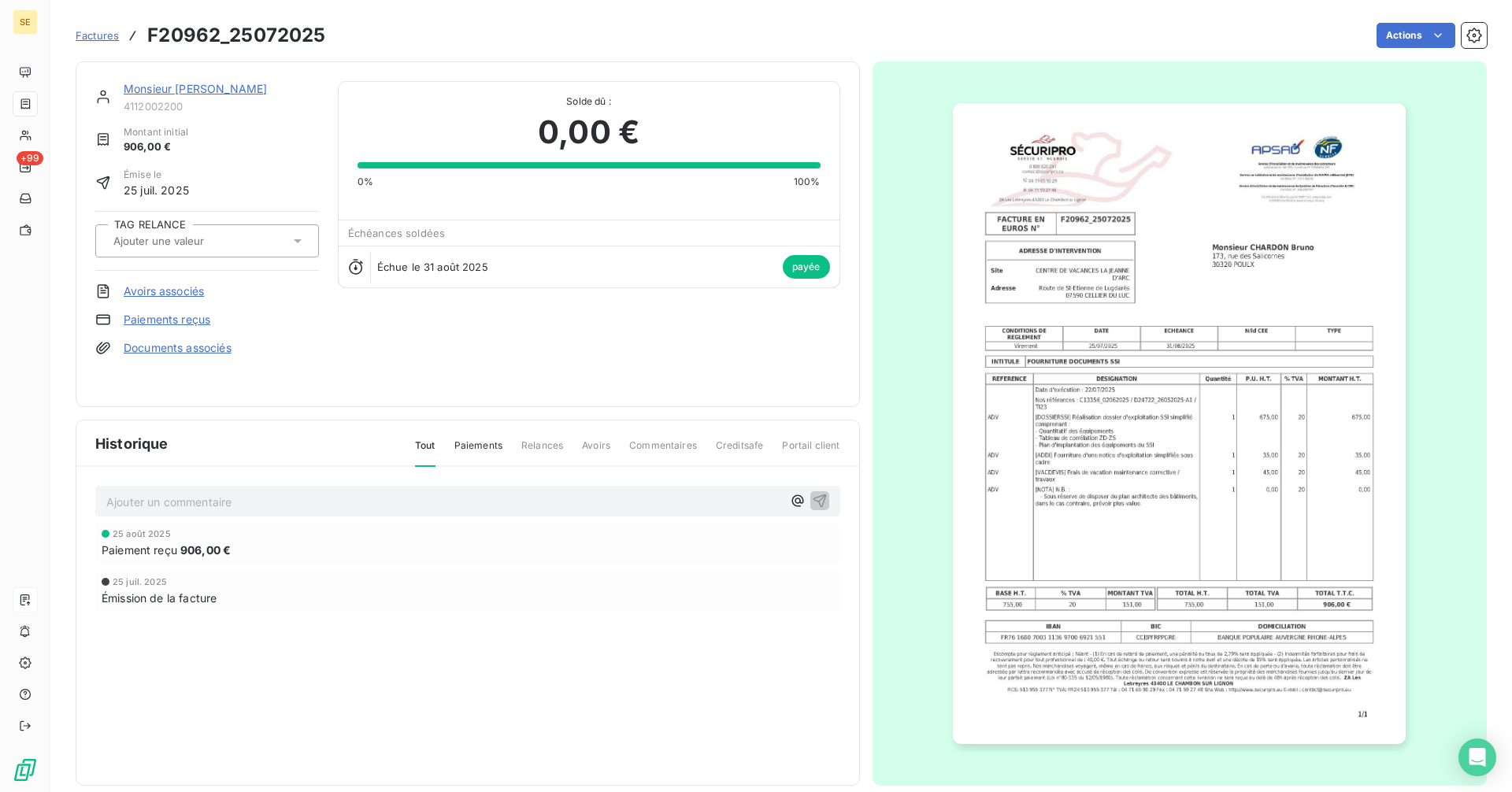
click at [163, 244] on input "text" at bounding box center [190, 241] width 158 height 14
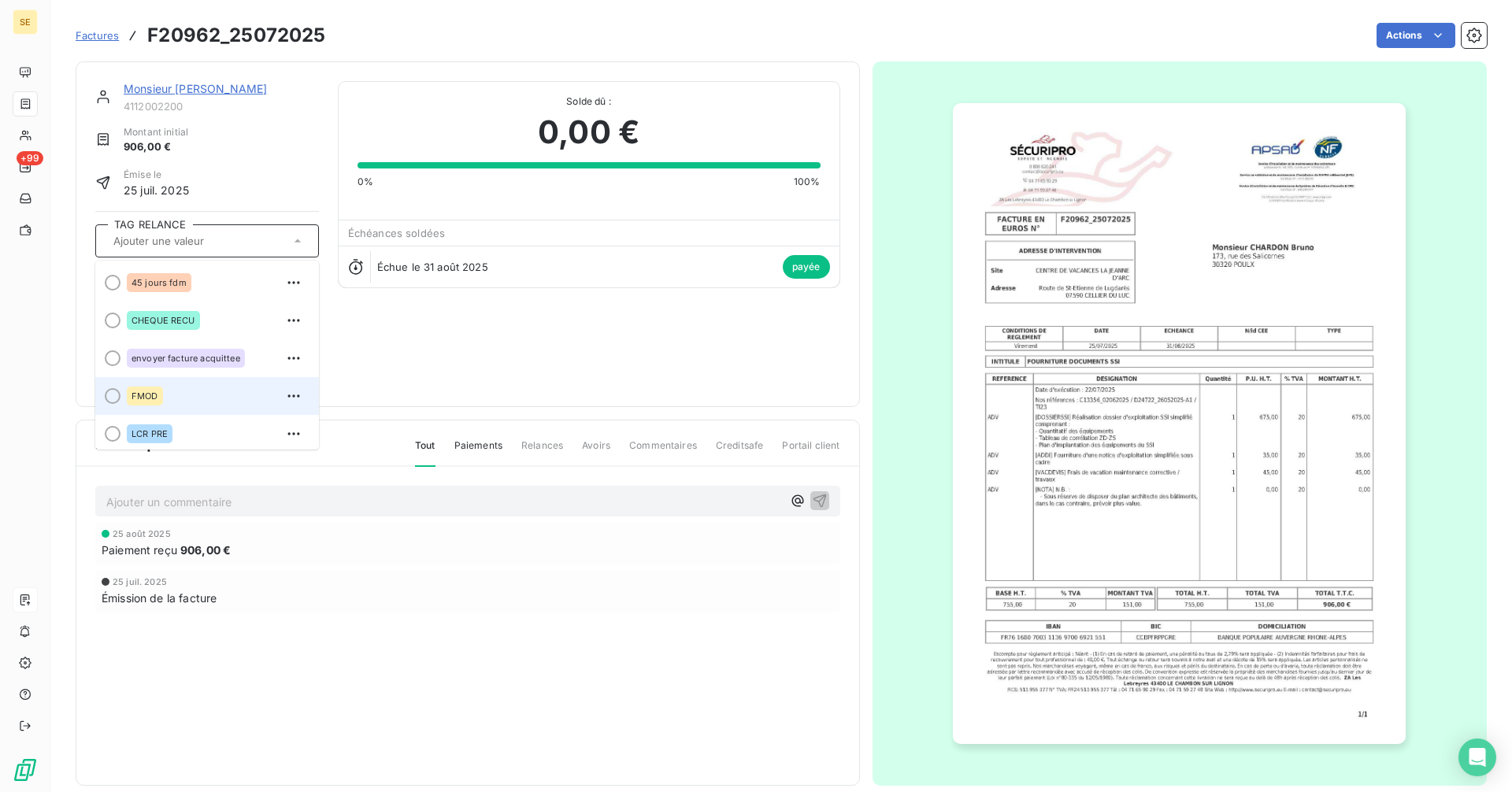
click at [142, 396] on span "FMOD" at bounding box center [145, 396] width 27 height 10
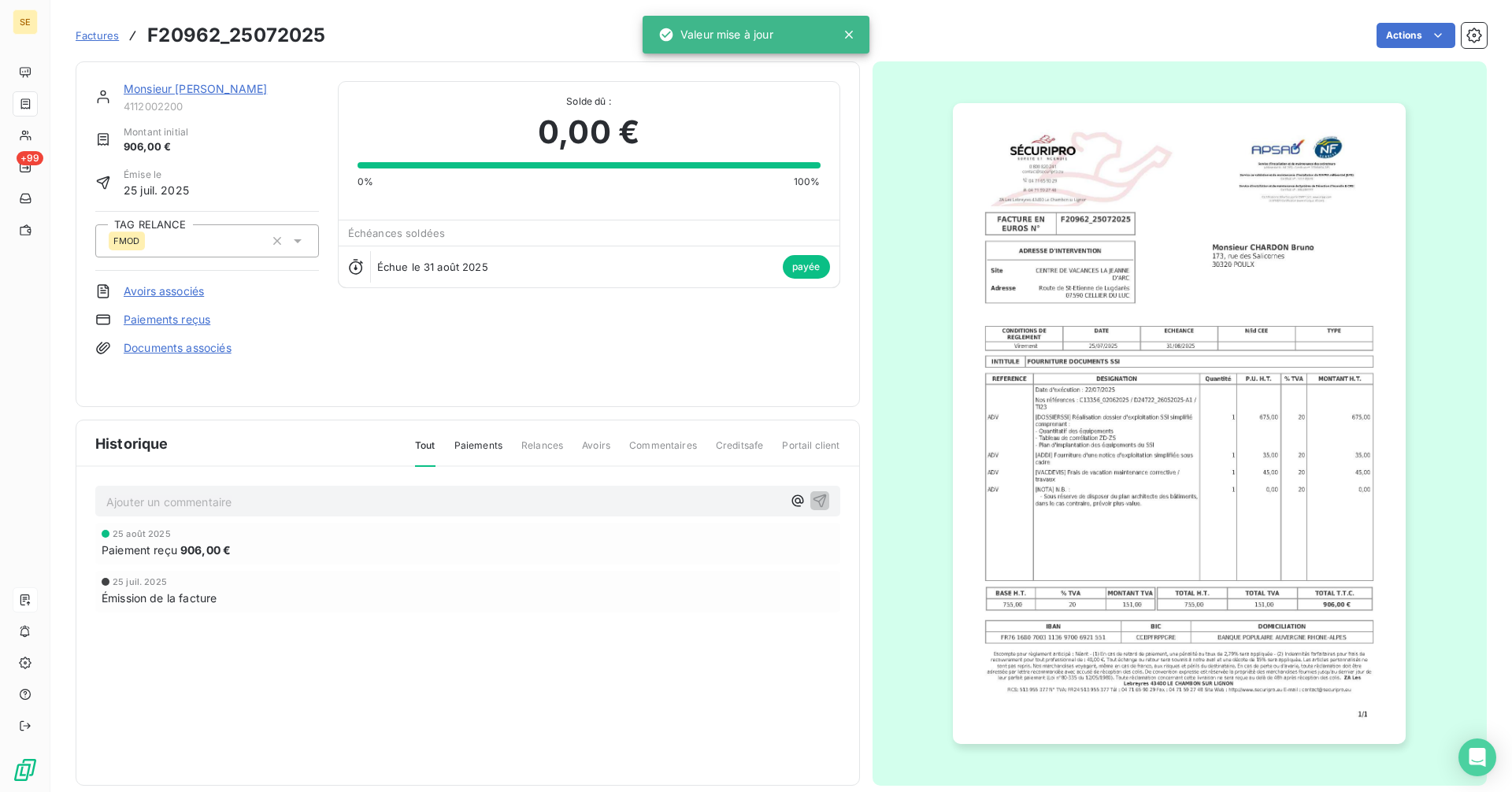
click at [171, 506] on p "Ajouter un commentaire ﻿" at bounding box center [444, 502] width 675 height 20
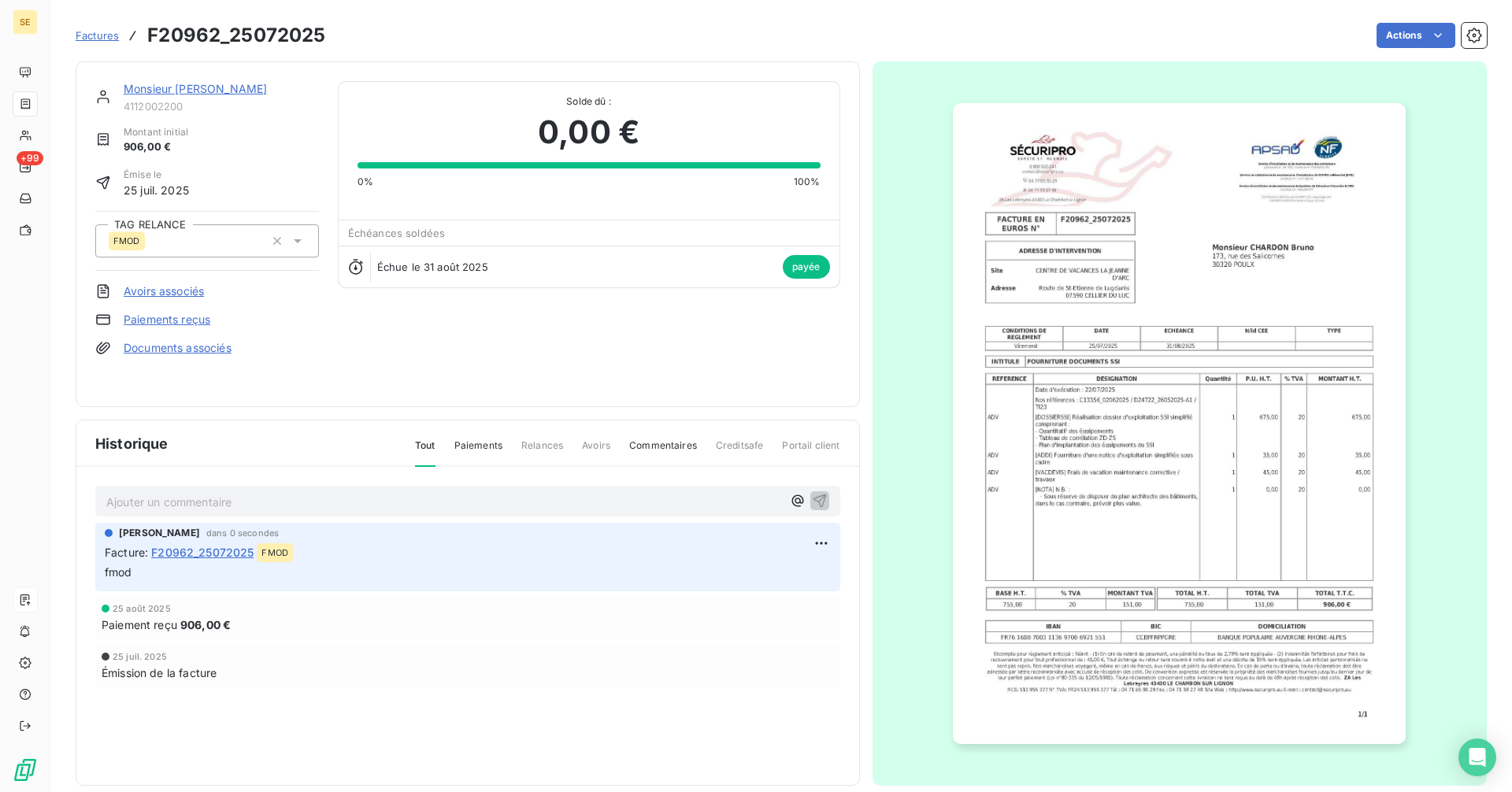
click at [82, 34] on span "Factures" at bounding box center [97, 36] width 43 height 13
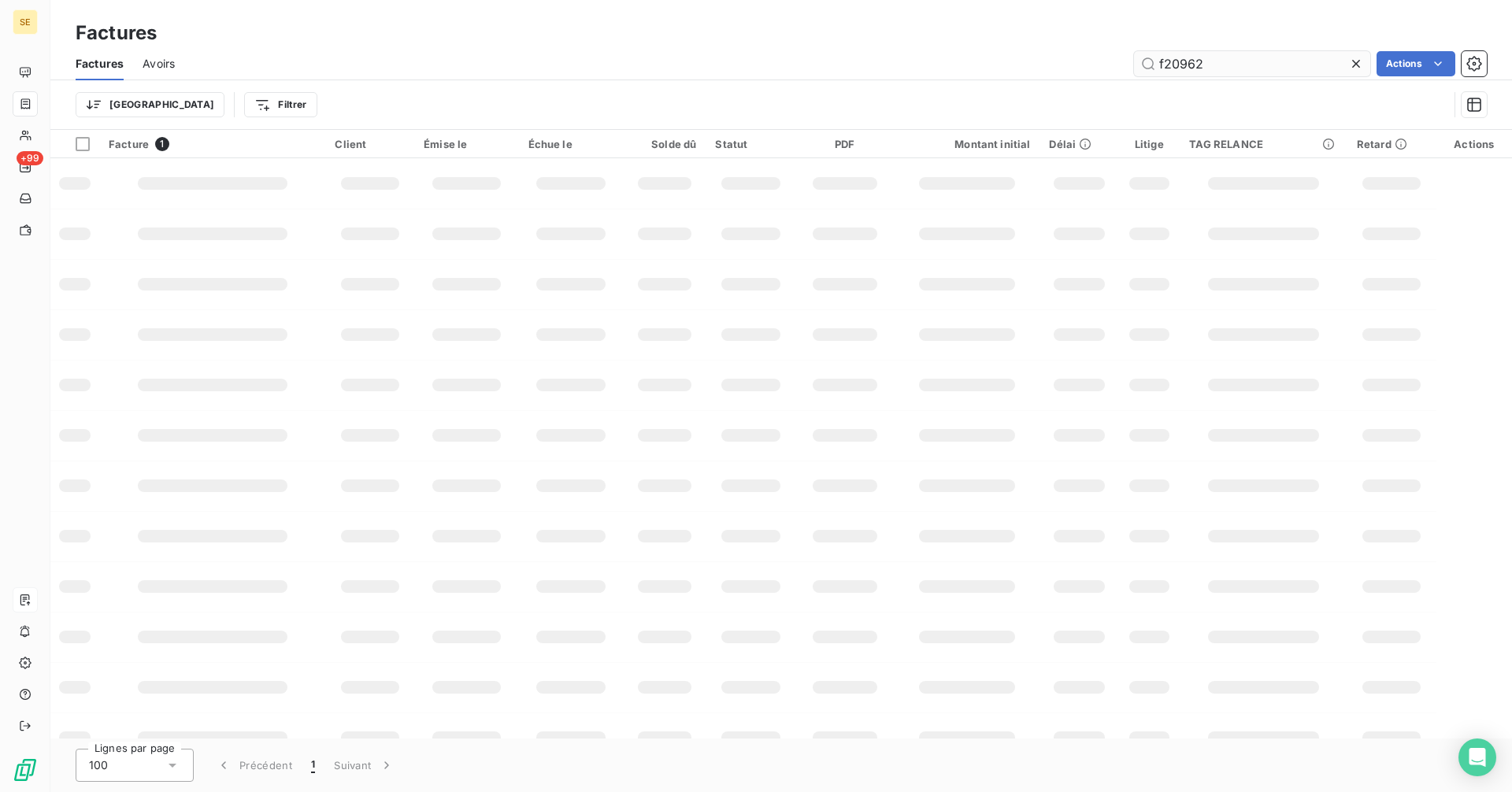
click at [1266, 71] on input "f20962" at bounding box center [1252, 63] width 237 height 25
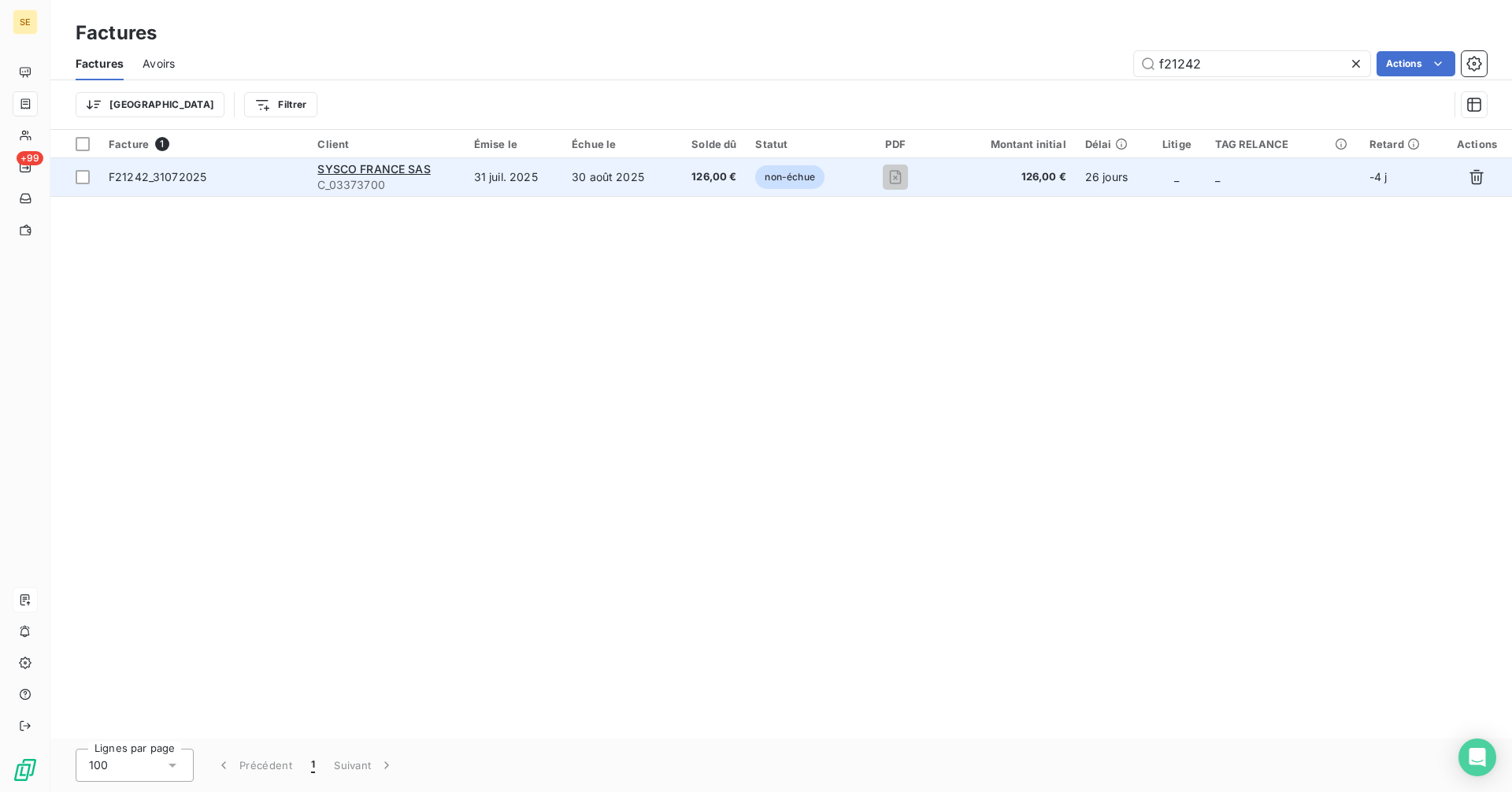
type input "f21242"
click at [159, 177] on span "F21242_31072025" at bounding box center [157, 176] width 97 height 13
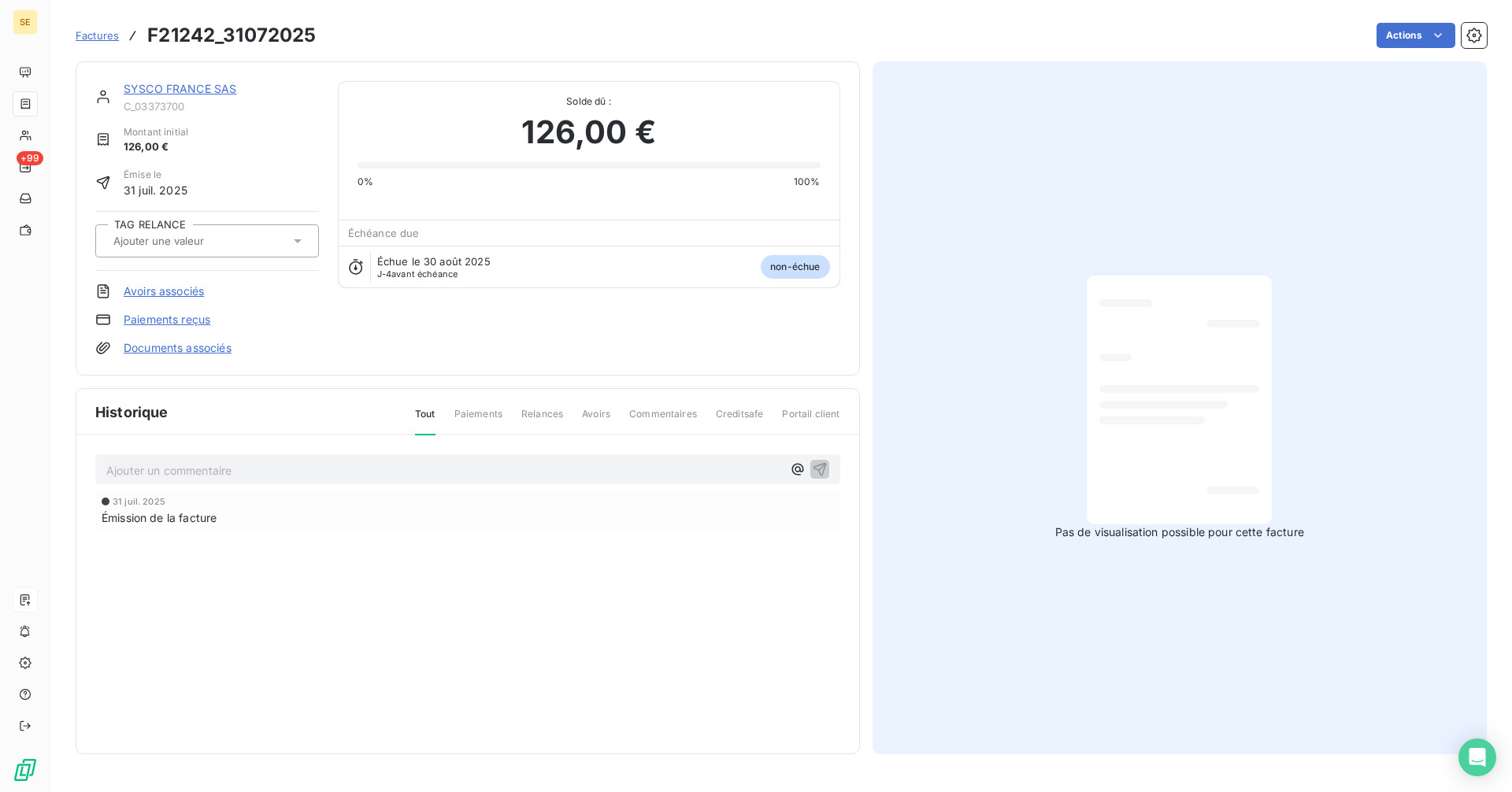
click at [203, 239] on input "text" at bounding box center [190, 241] width 158 height 14
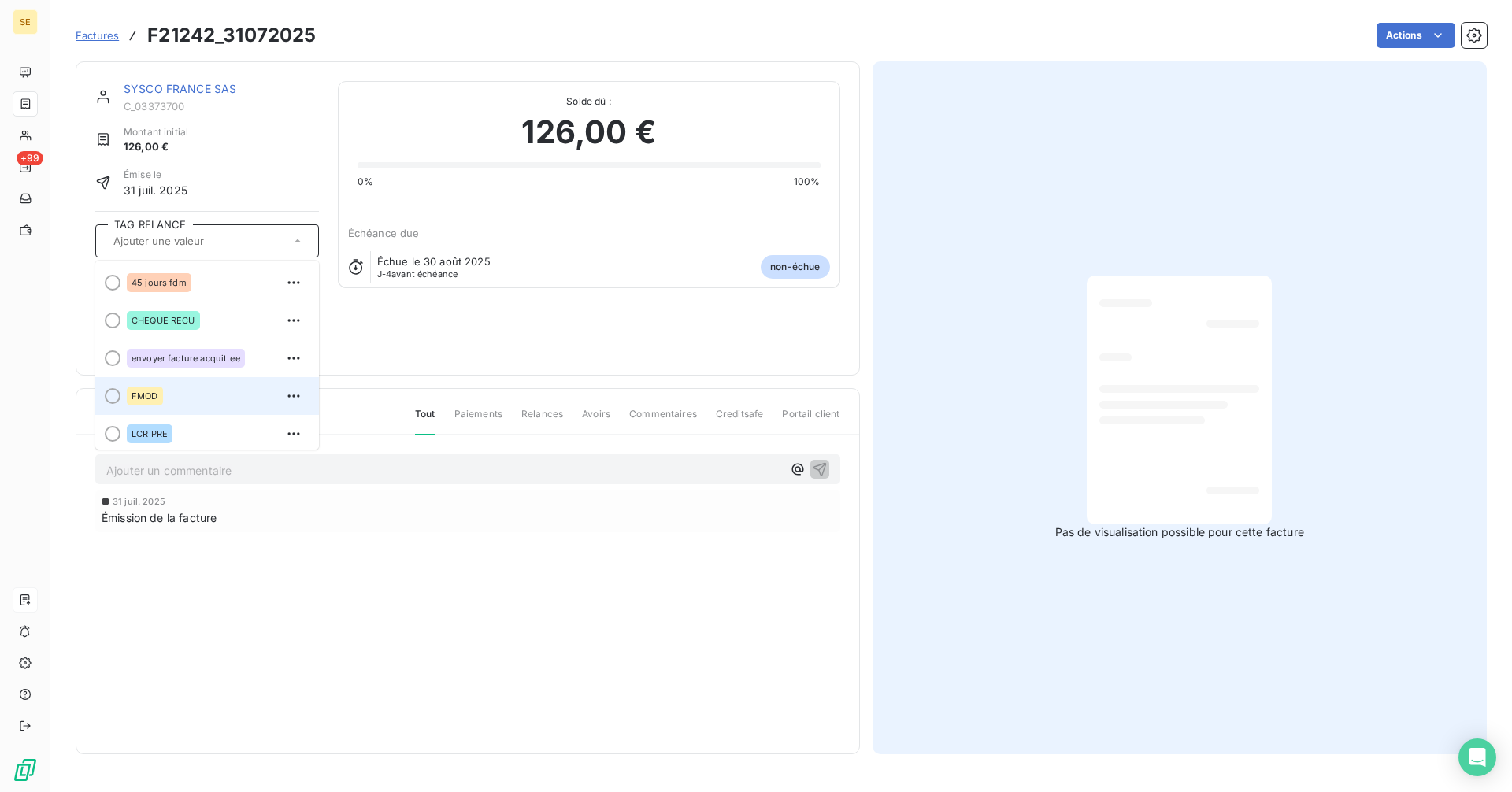
click at [143, 396] on span "FMOD" at bounding box center [145, 396] width 27 height 10
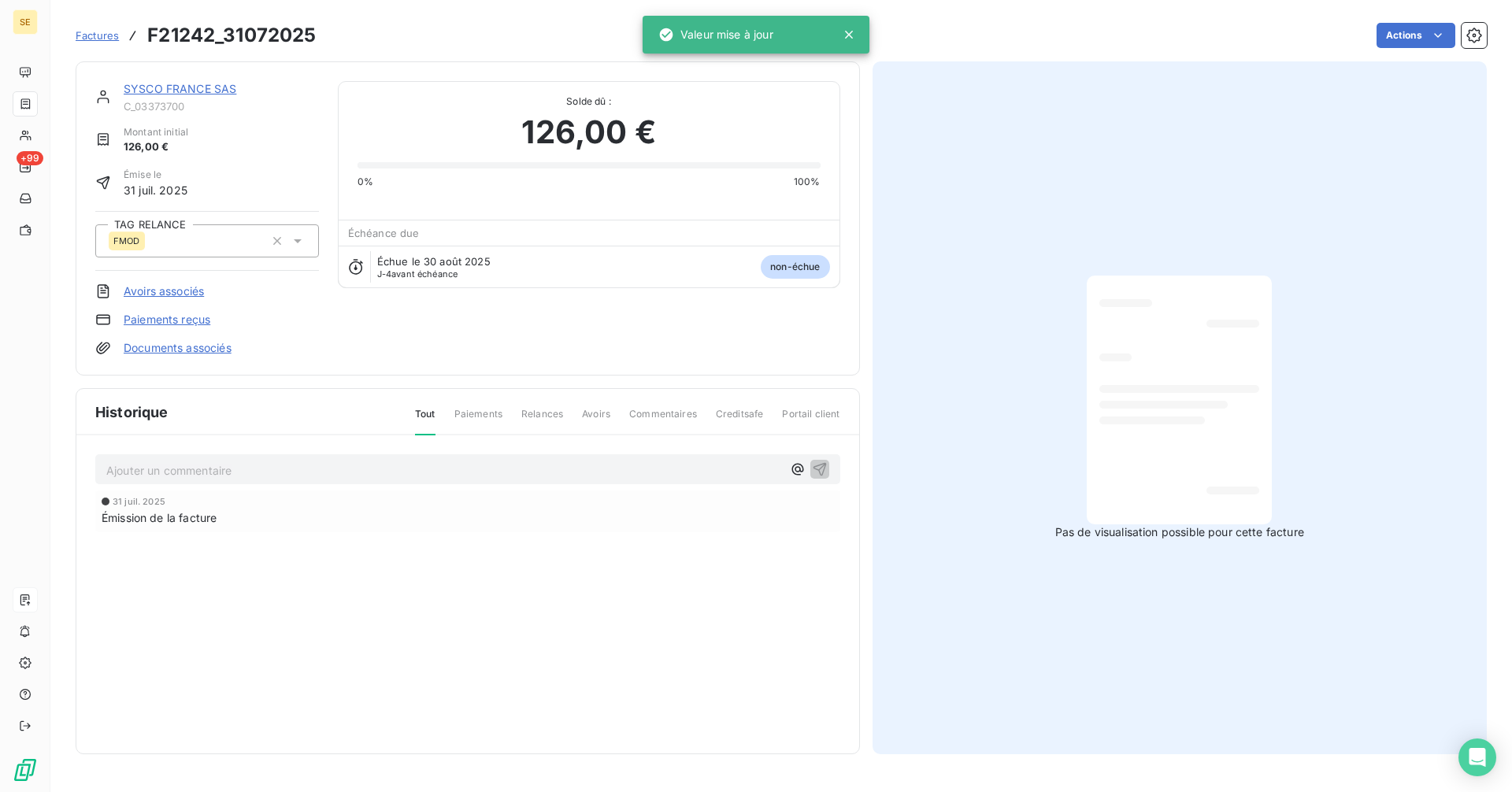
click at [137, 470] on p "Ajouter un commentaire ﻿" at bounding box center [444, 471] width 675 height 20
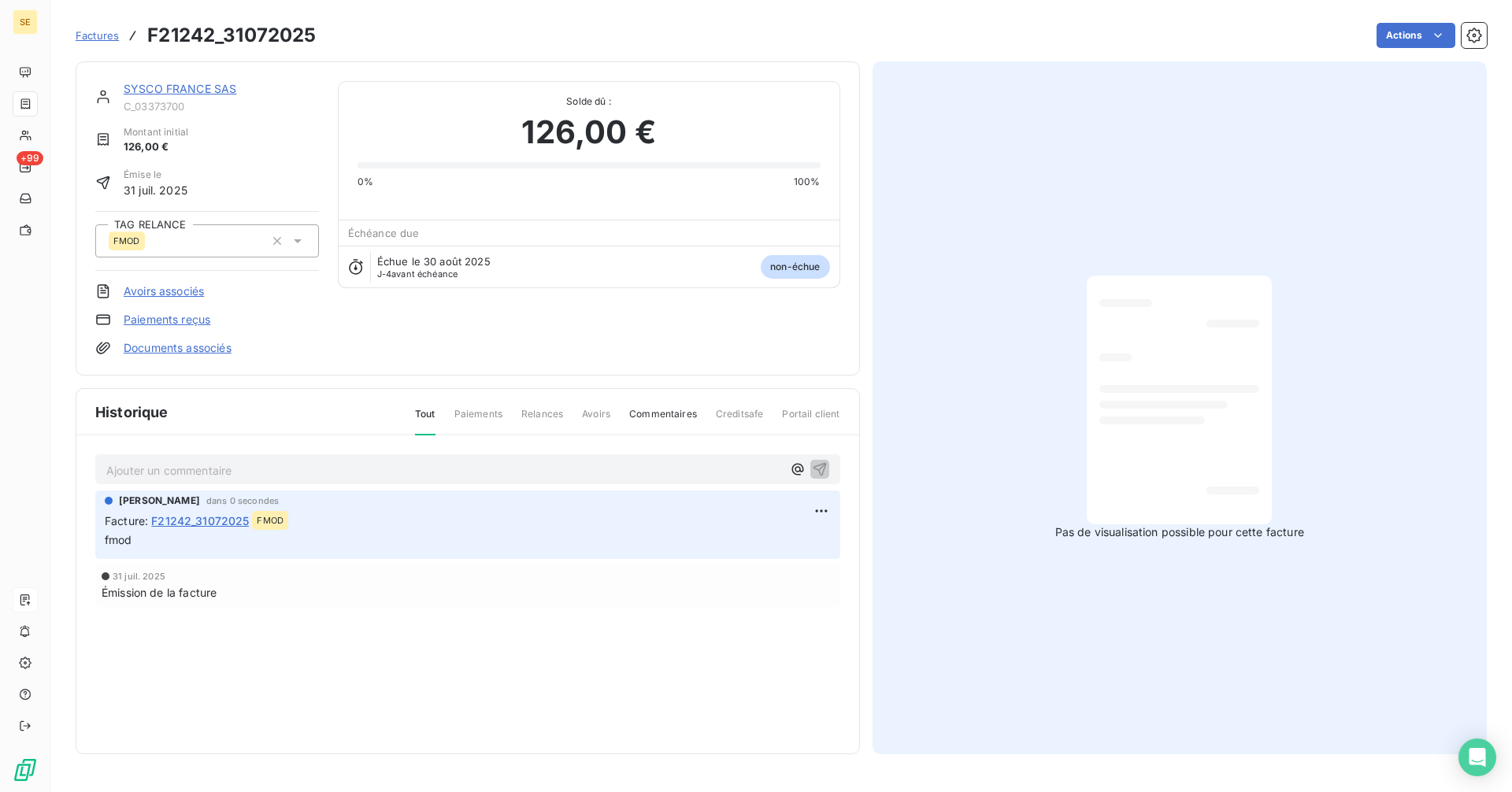
click at [93, 33] on span "Factures" at bounding box center [97, 36] width 43 height 13
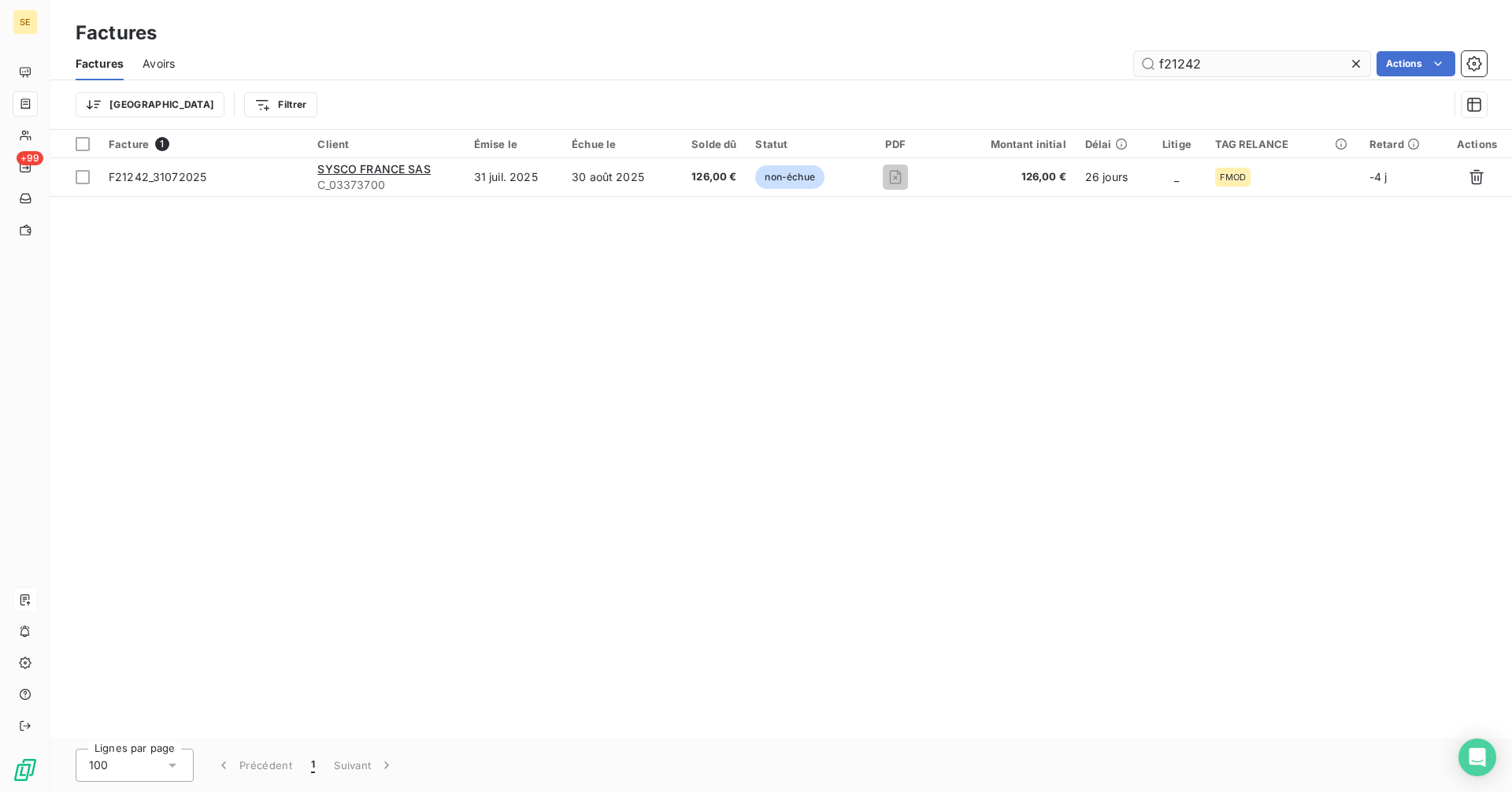
click at [1232, 60] on input "f21242" at bounding box center [1252, 63] width 237 height 25
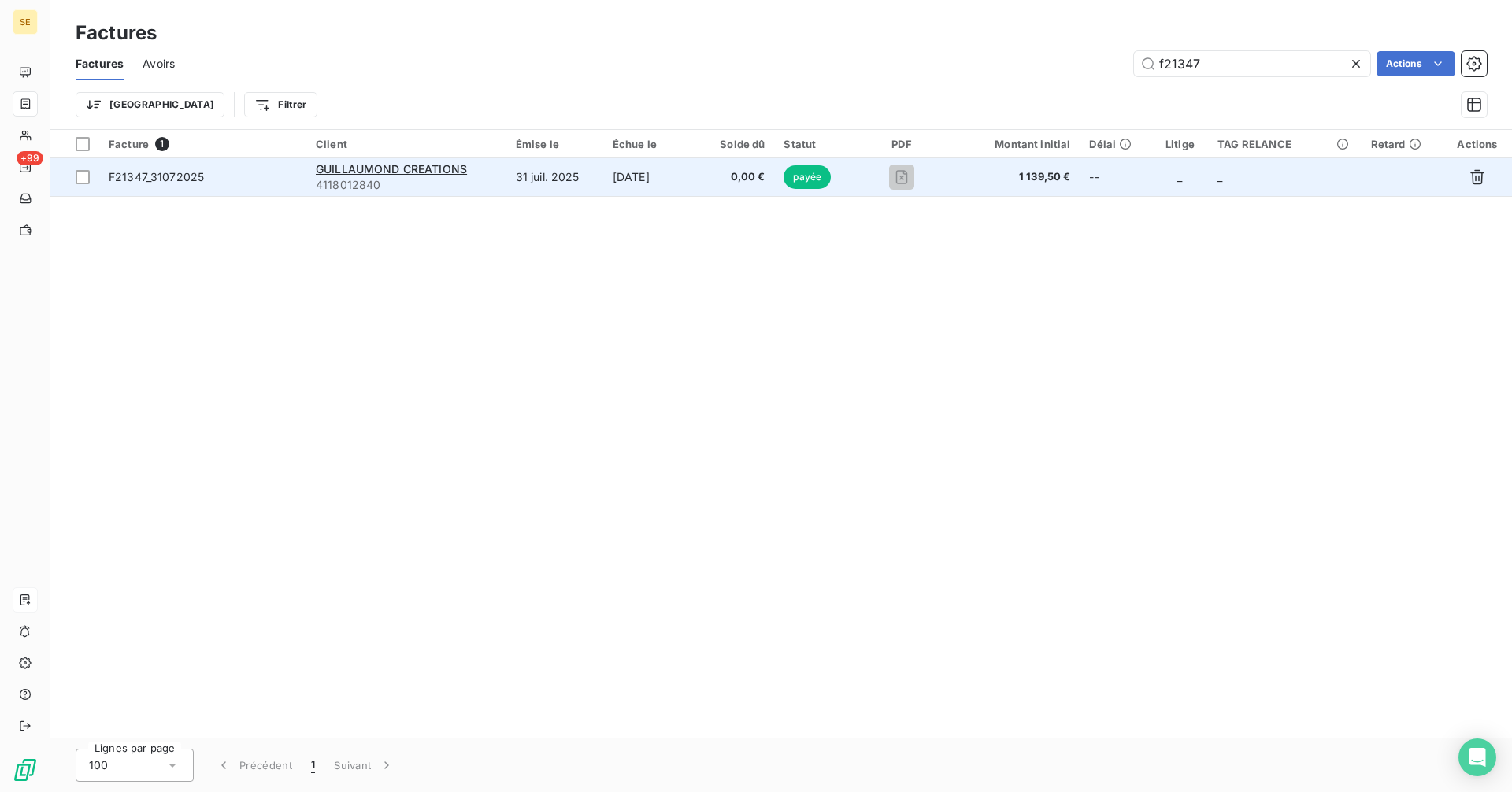
type input "f21347"
click at [183, 180] on span "F21347_31072025" at bounding box center [156, 176] width 96 height 13
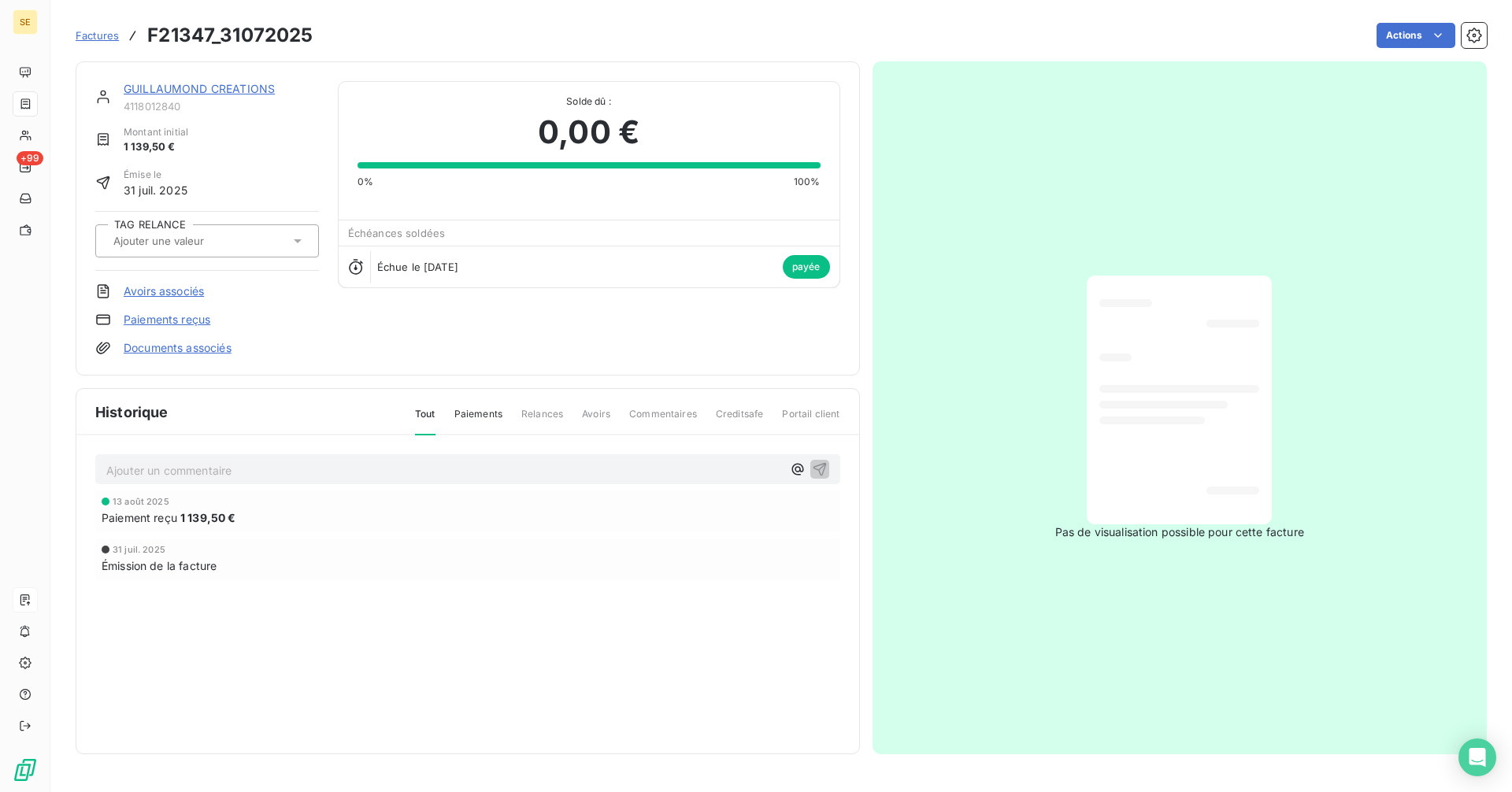
click at [181, 240] on input "text" at bounding box center [190, 241] width 158 height 14
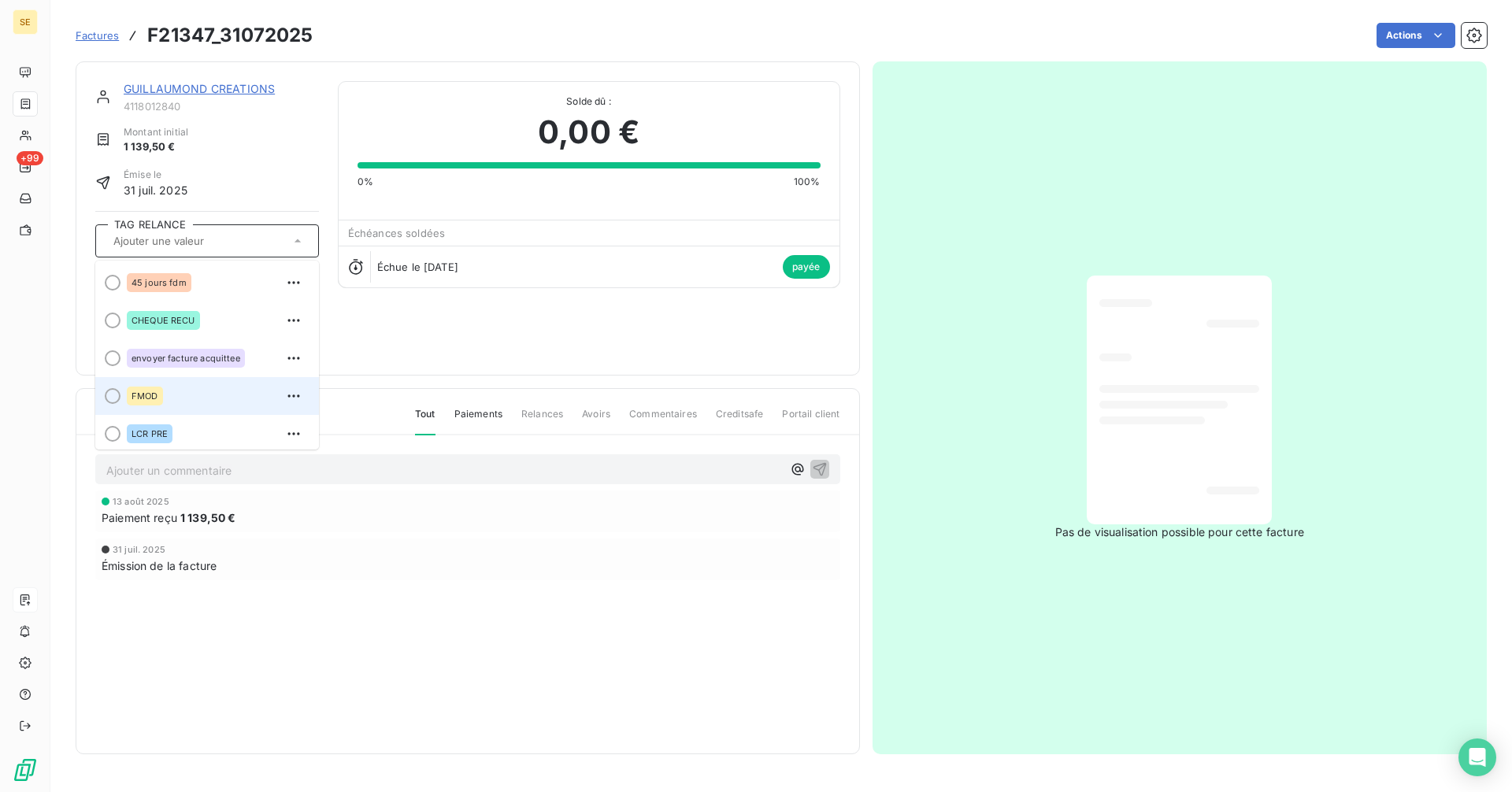
click at [151, 396] on span "FMOD" at bounding box center [145, 396] width 27 height 10
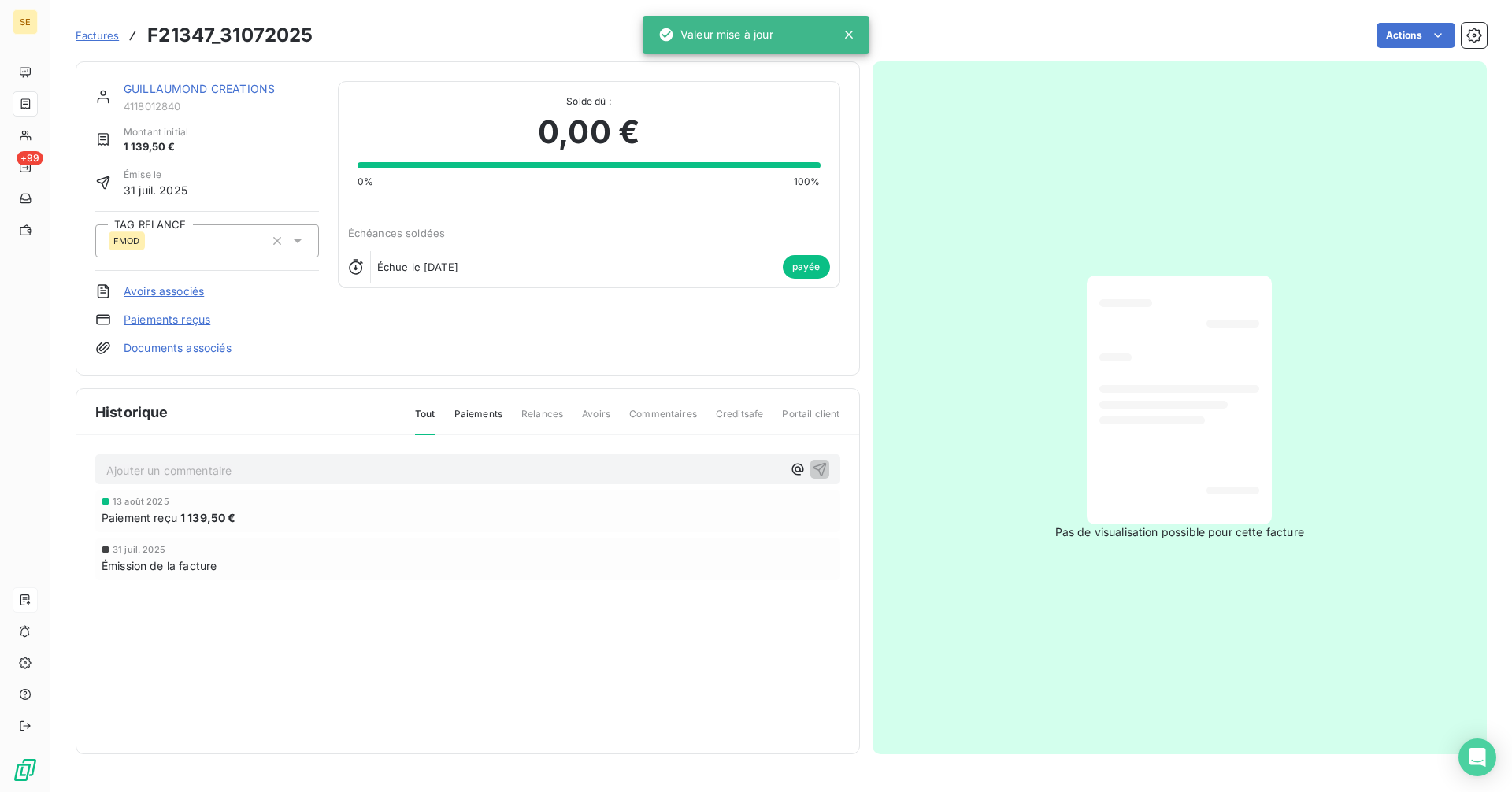
click at [173, 473] on p "Ajouter un commentaire ﻿" at bounding box center [444, 471] width 675 height 20
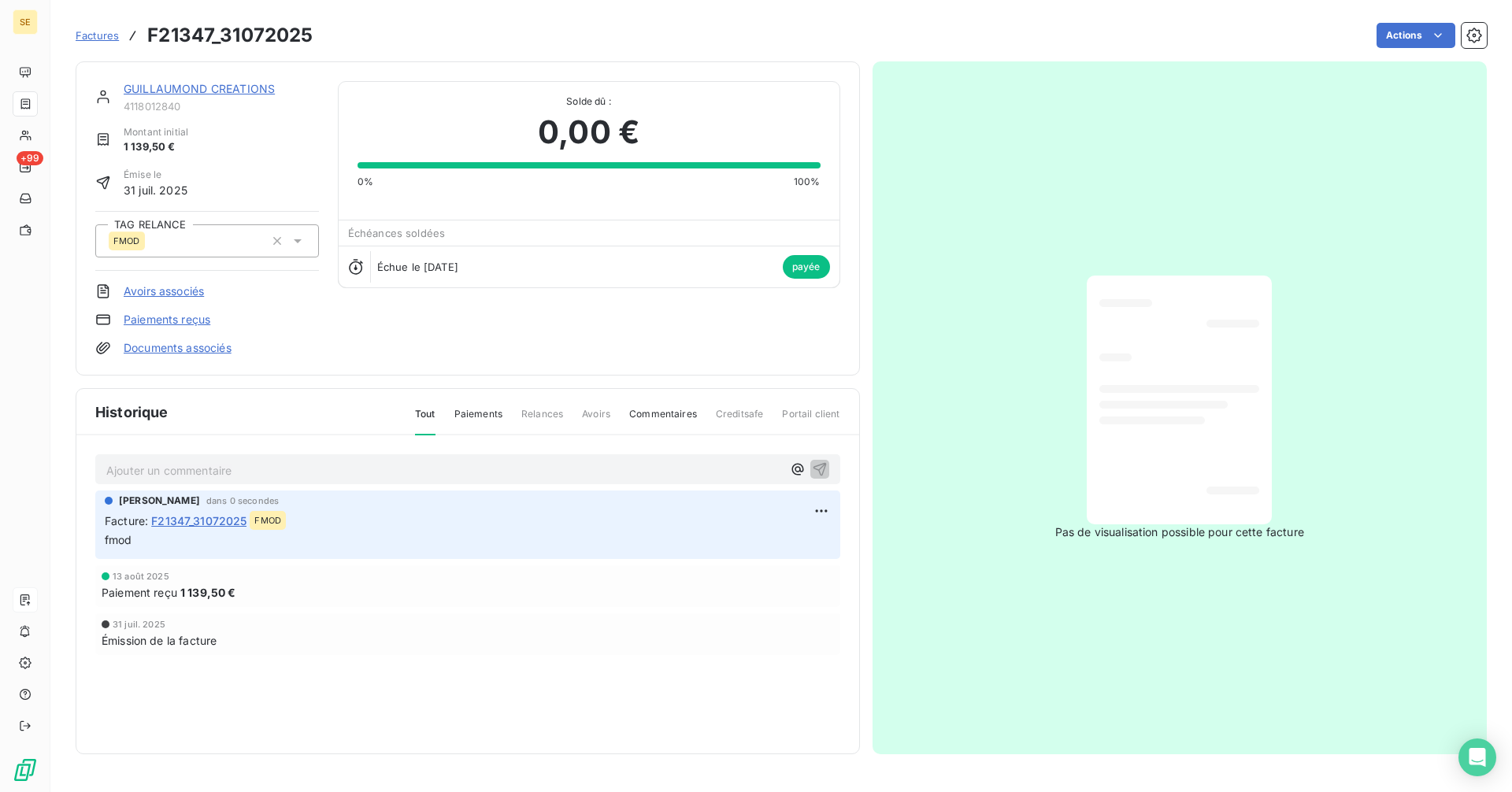
click at [96, 39] on span "Factures" at bounding box center [97, 36] width 43 height 13
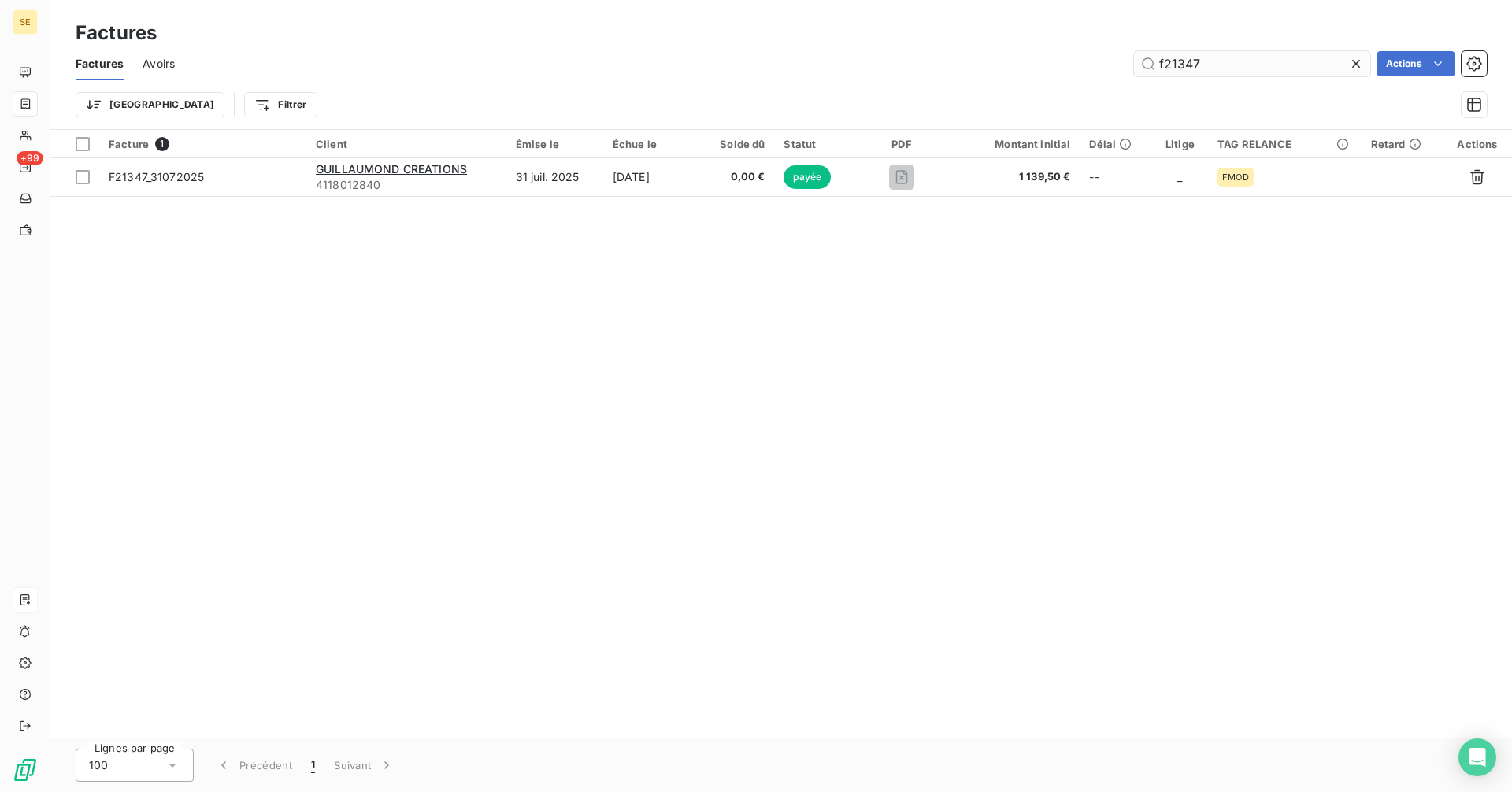
click at [1201, 64] on input "f21347" at bounding box center [1252, 63] width 237 height 25
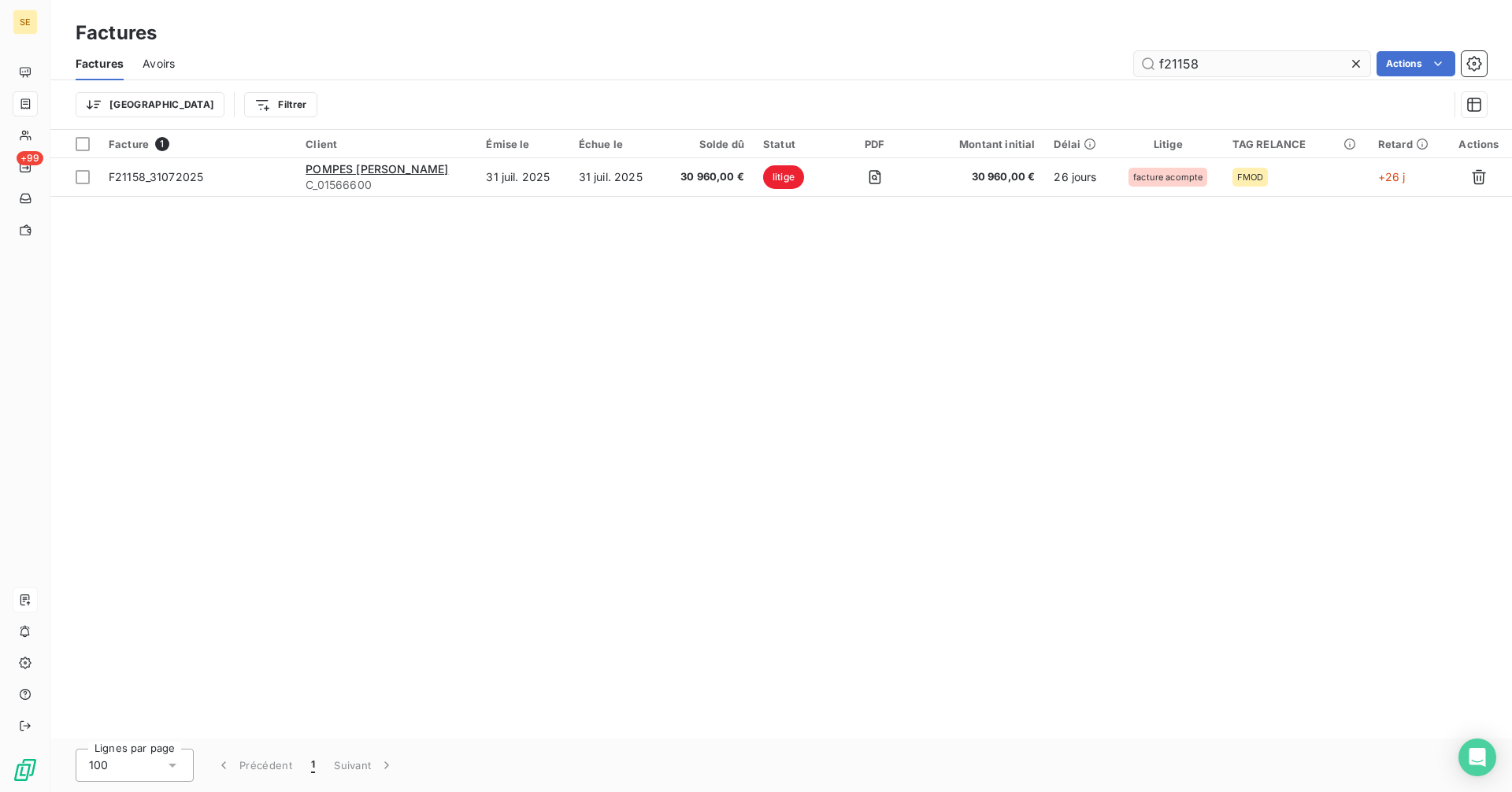
click at [1215, 65] on input "f21158" at bounding box center [1252, 63] width 237 height 25
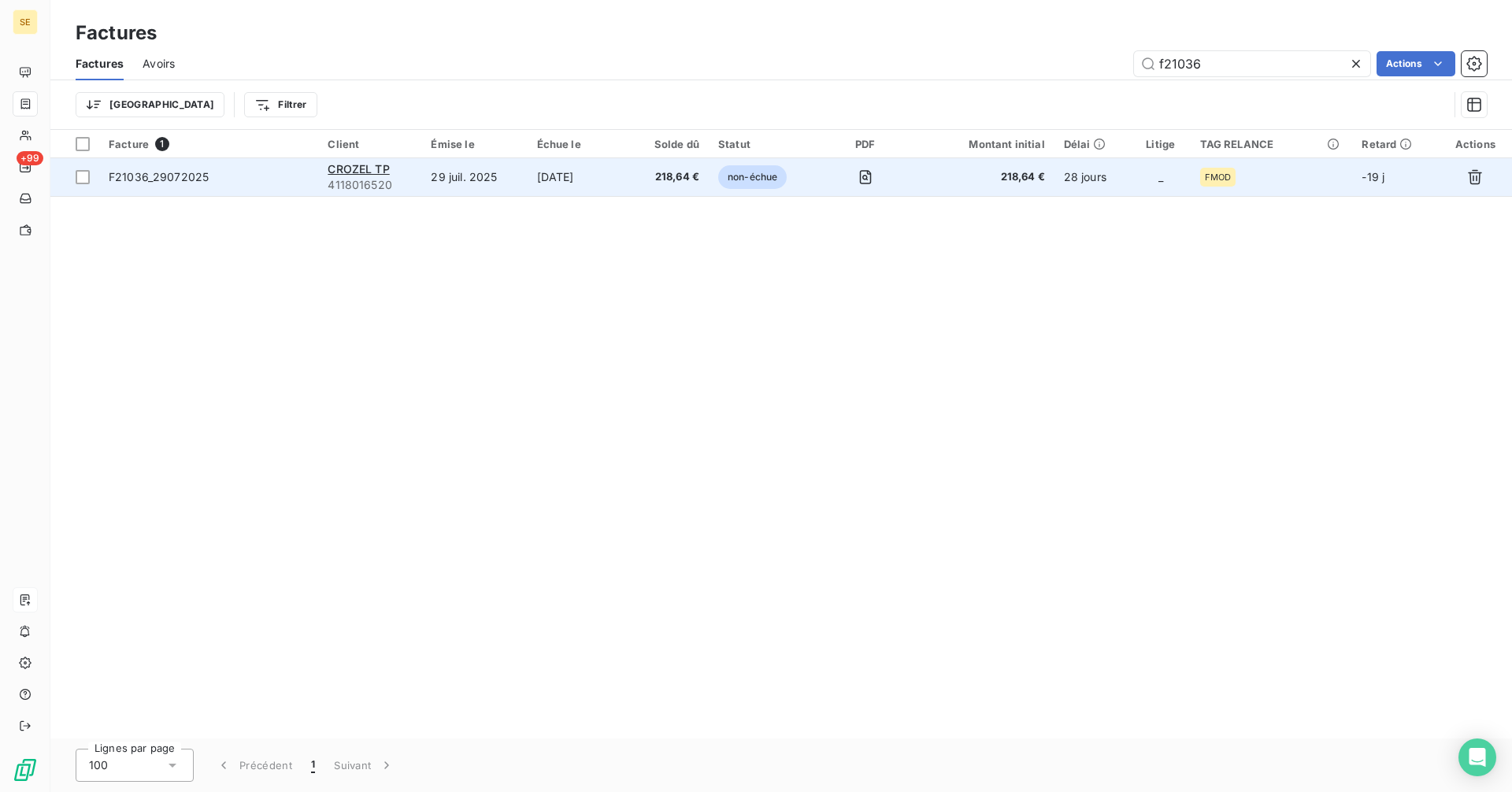
type input "f21036"
click at [151, 183] on div "F21036_29072025" at bounding box center [159, 178] width 100 height 16
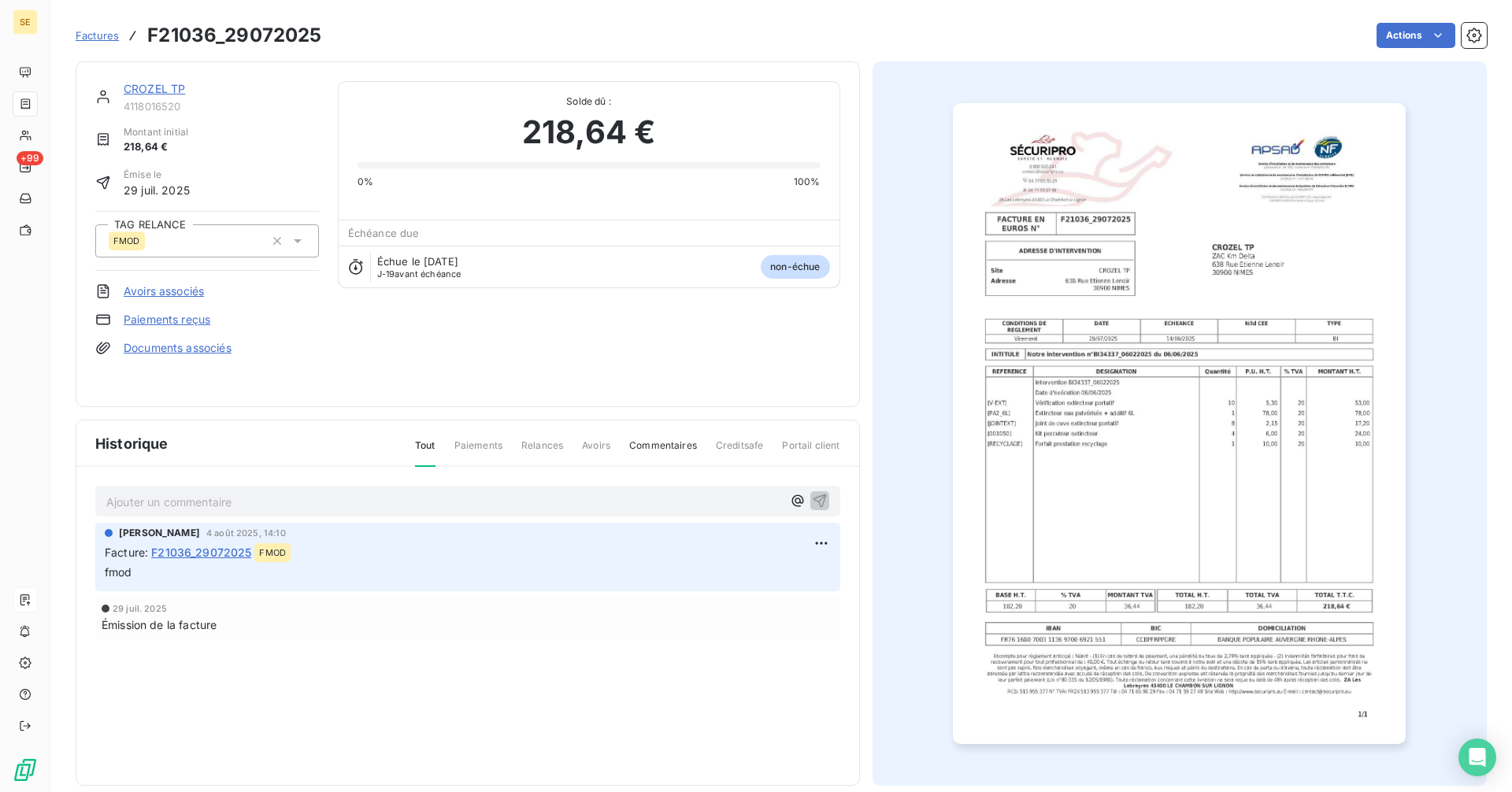
click at [95, 30] on span "Factures" at bounding box center [97, 36] width 43 height 13
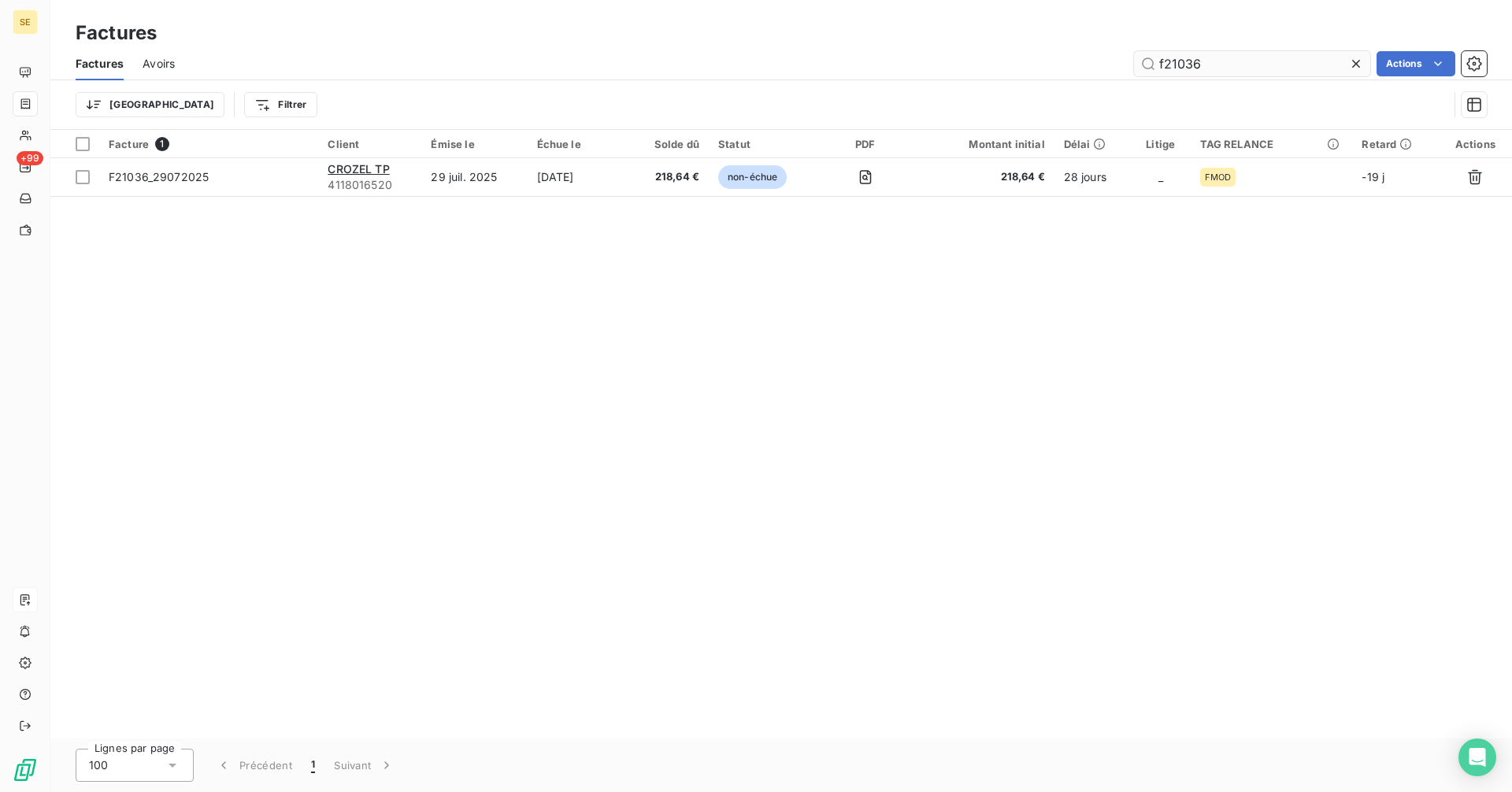
click at [1211, 69] on input "f21036" at bounding box center [1252, 63] width 237 height 25
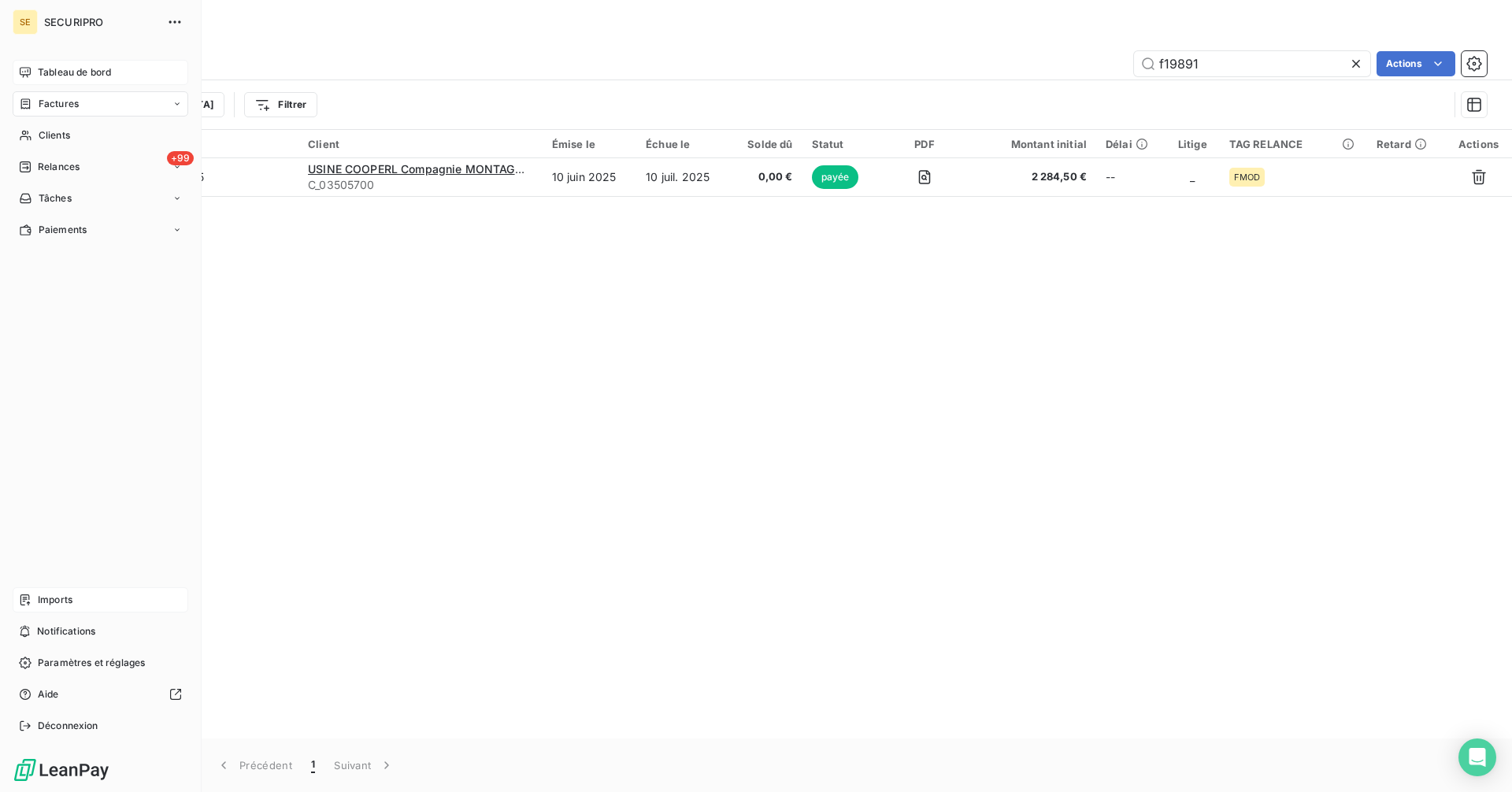
type input "f19891"
click at [23, 77] on icon at bounding box center [25, 71] width 11 height 10
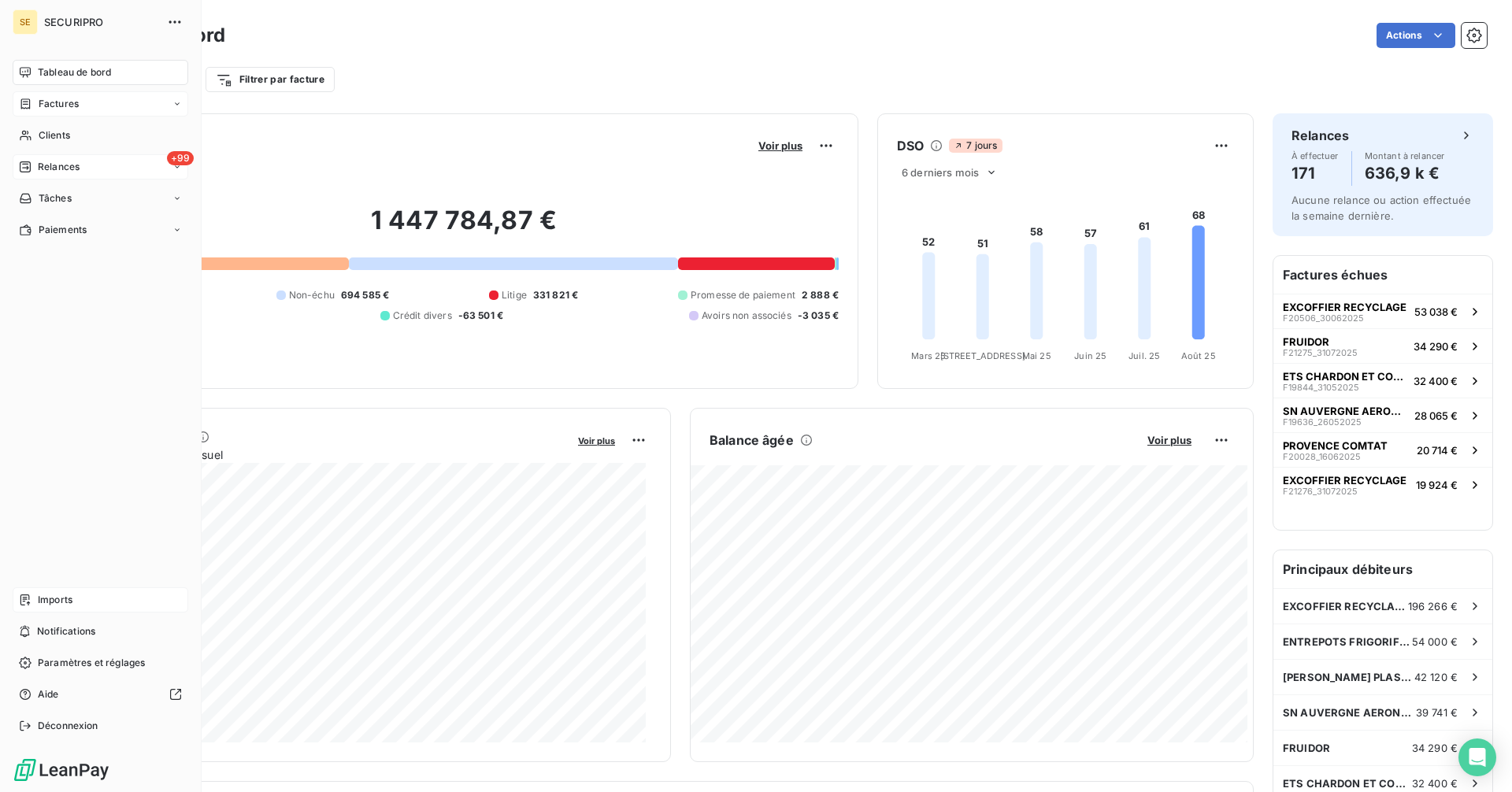
click at [37, 168] on div "Relances" at bounding box center [49, 167] width 61 height 14
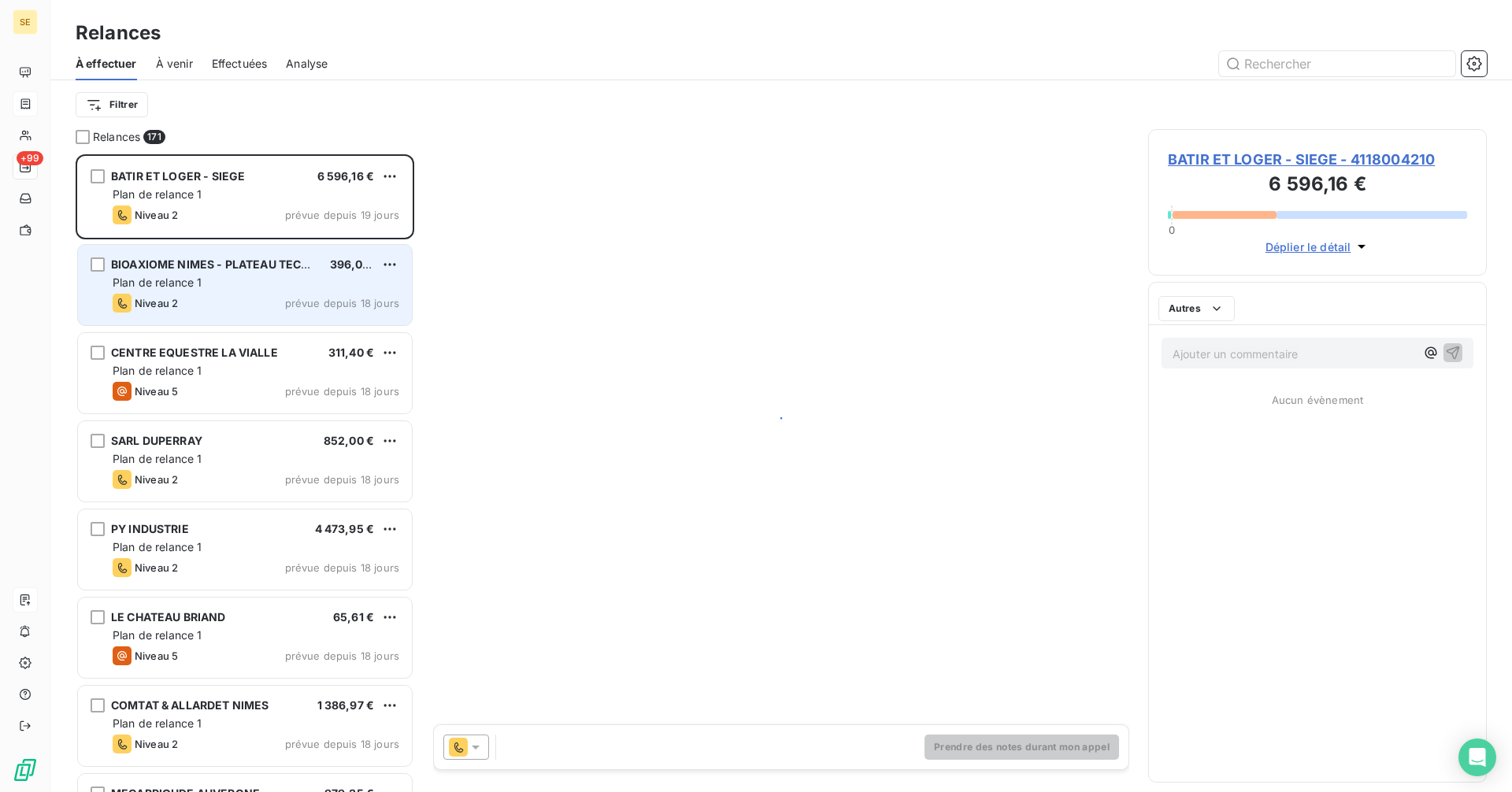
scroll to position [626, 327]
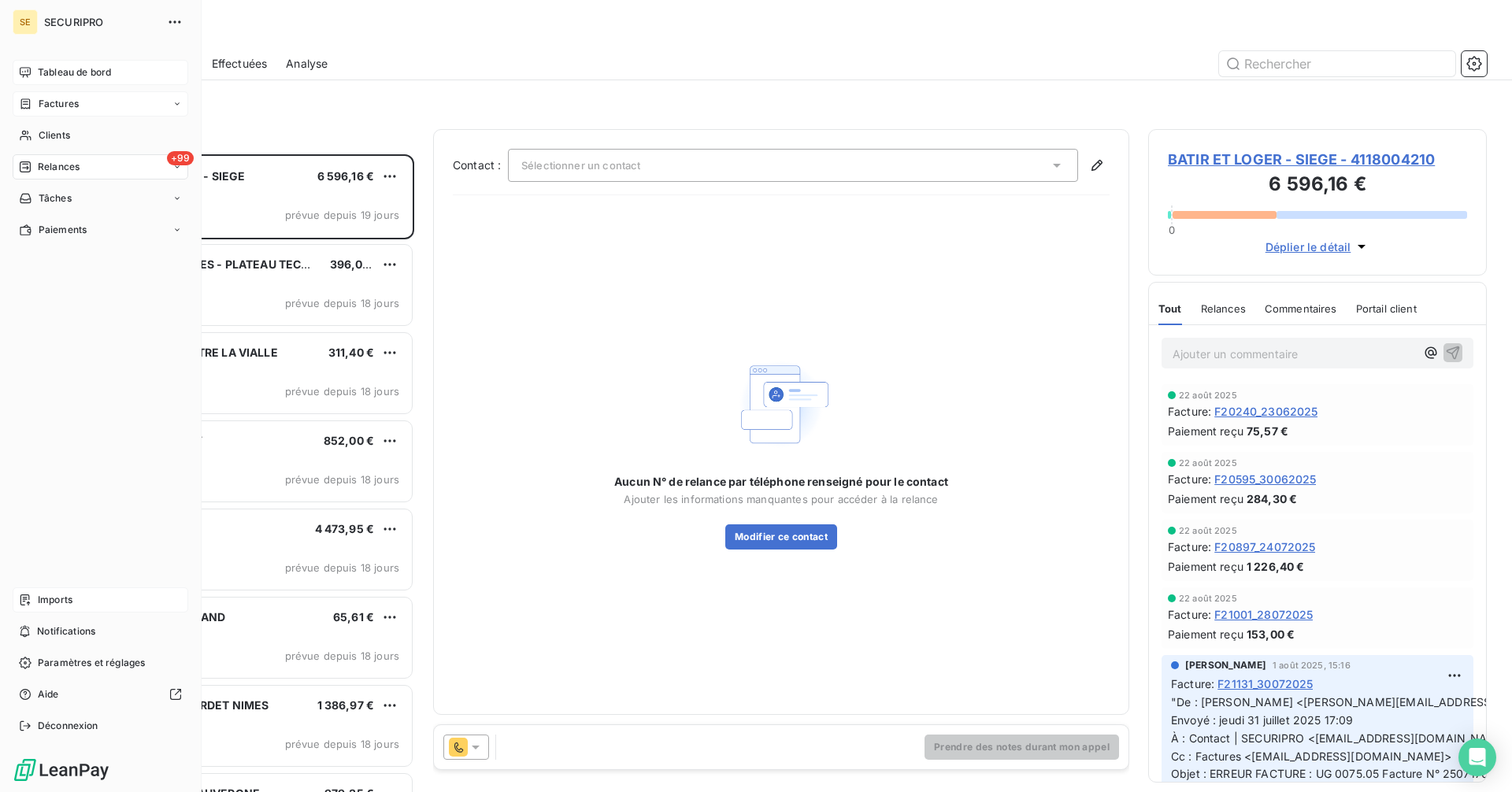
click at [45, 64] on div "Tableau de bord" at bounding box center [100, 72] width 176 height 25
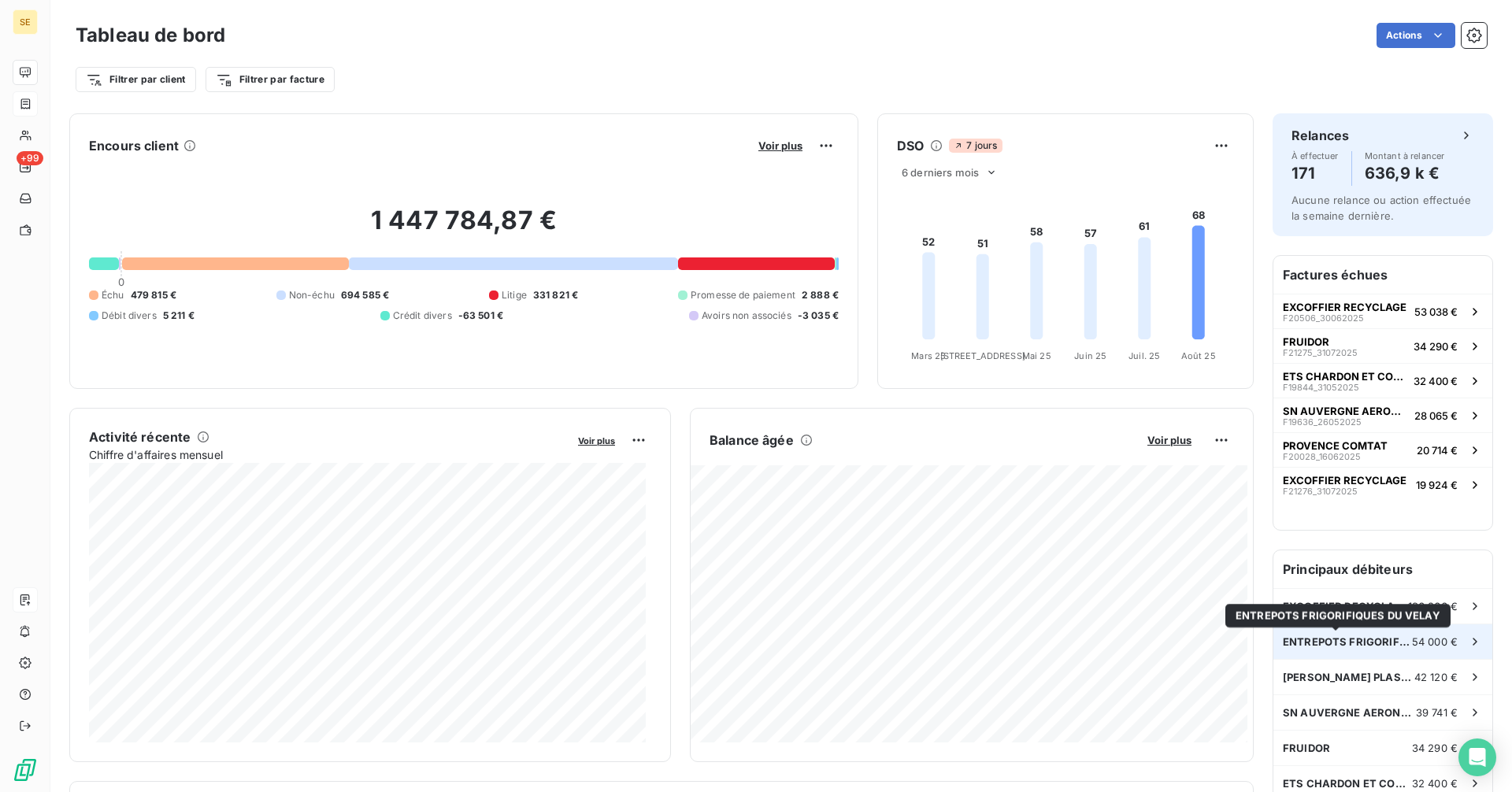
click at [1374, 647] on span "ENTREPOTS FRIGORIFIQUES DU VELAY" at bounding box center [1347, 642] width 129 height 13
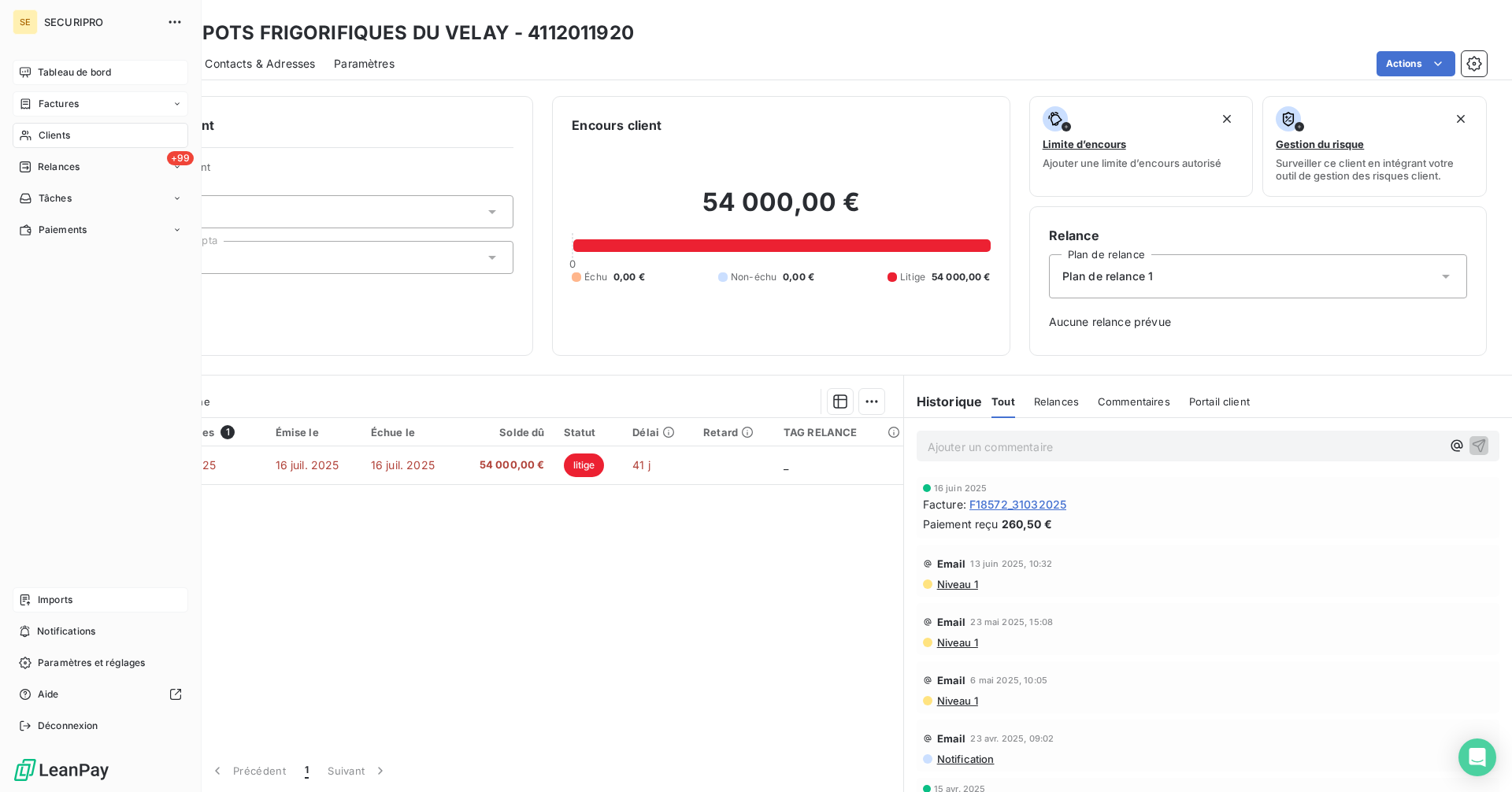
click at [31, 73] on div "Tableau de bord" at bounding box center [100, 72] width 176 height 25
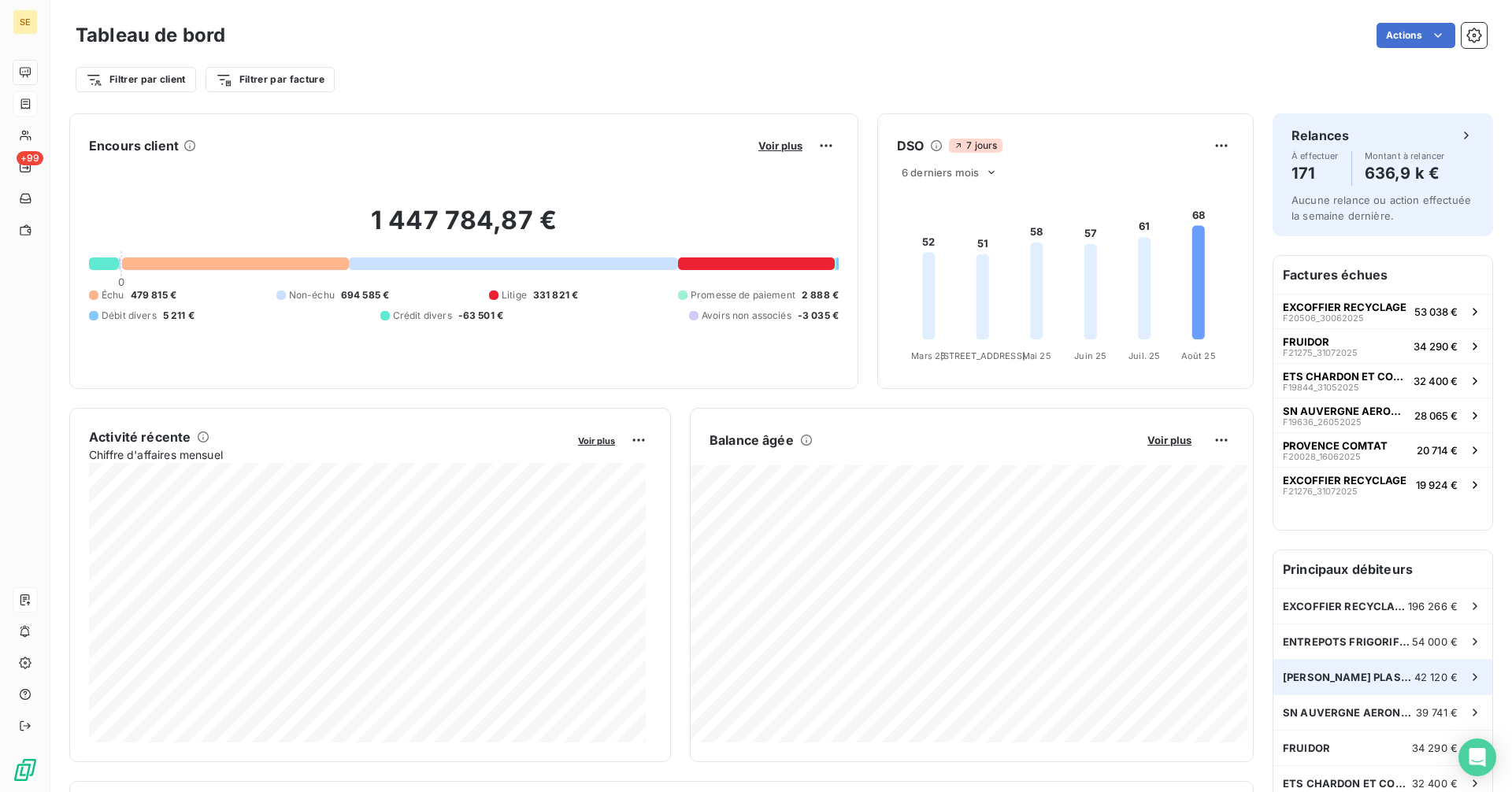
click at [1415, 681] on span "42 120 €" at bounding box center [1436, 677] width 43 height 13
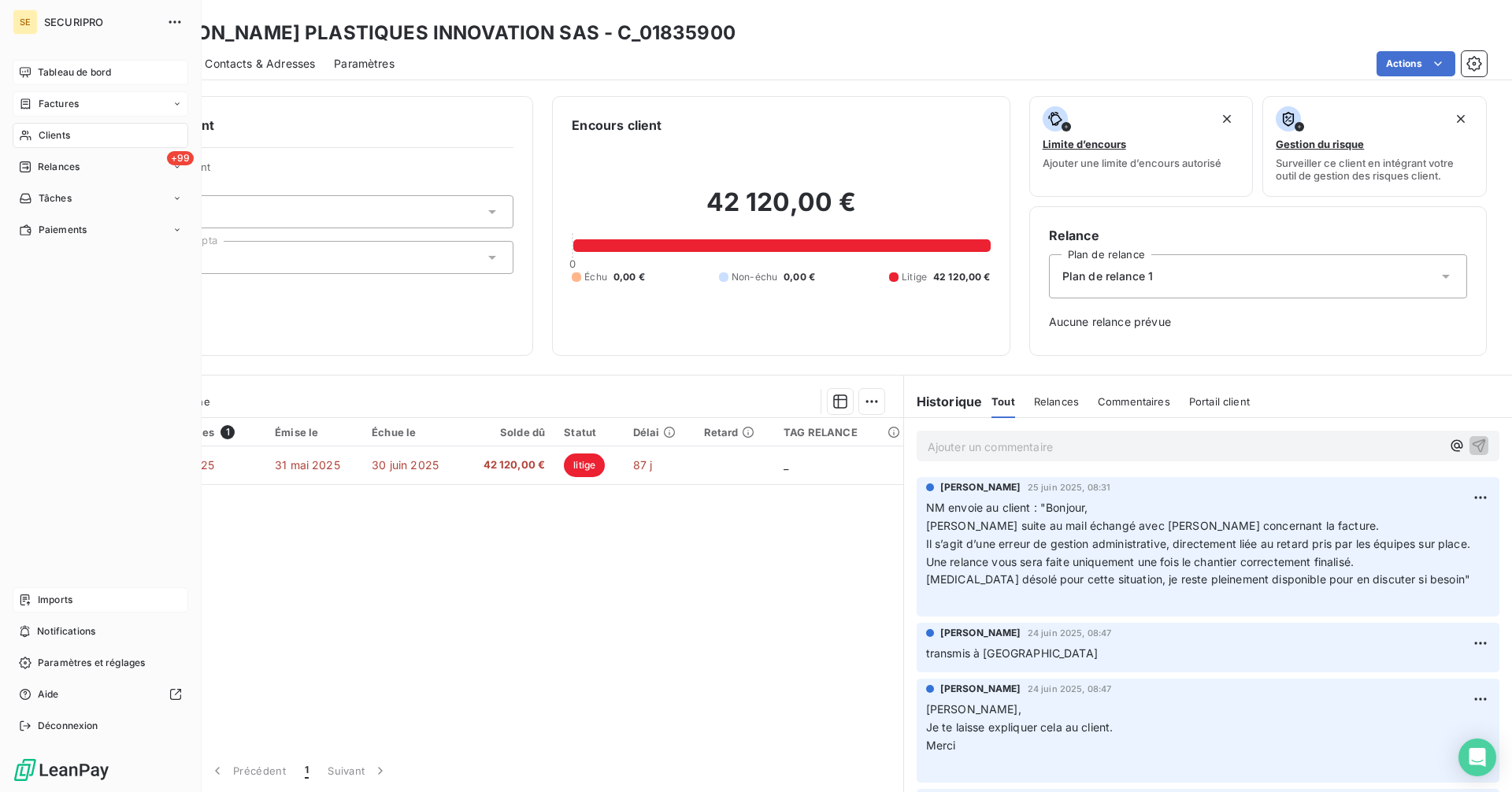
click at [37, 70] on div "Tableau de bord" at bounding box center [100, 72] width 176 height 25
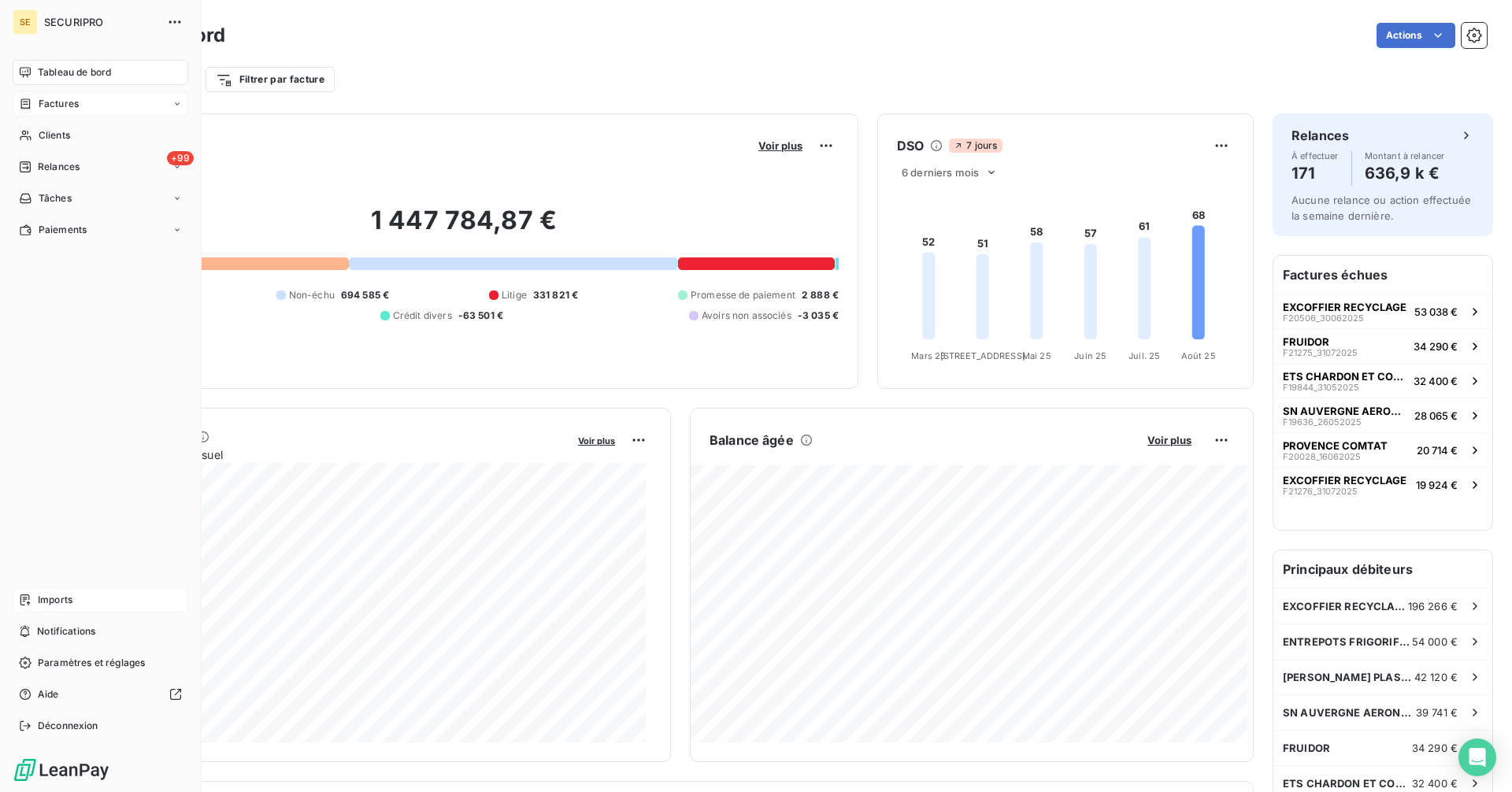
click at [49, 104] on span "Factures" at bounding box center [58, 104] width 40 height 14
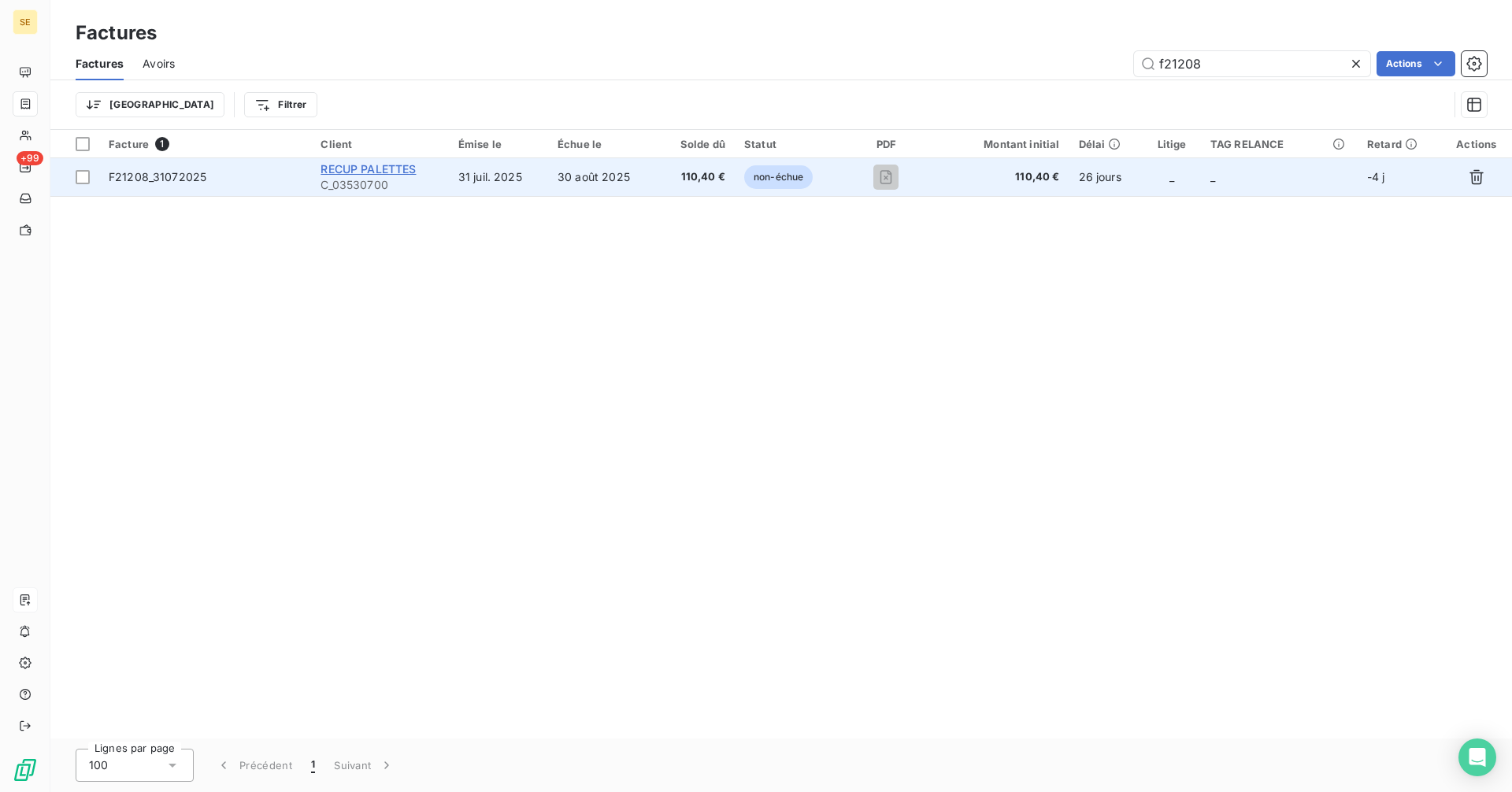
type input "f21208"
click at [409, 173] on span "RECUP PALETTES" at bounding box center [368, 169] width 96 height 13
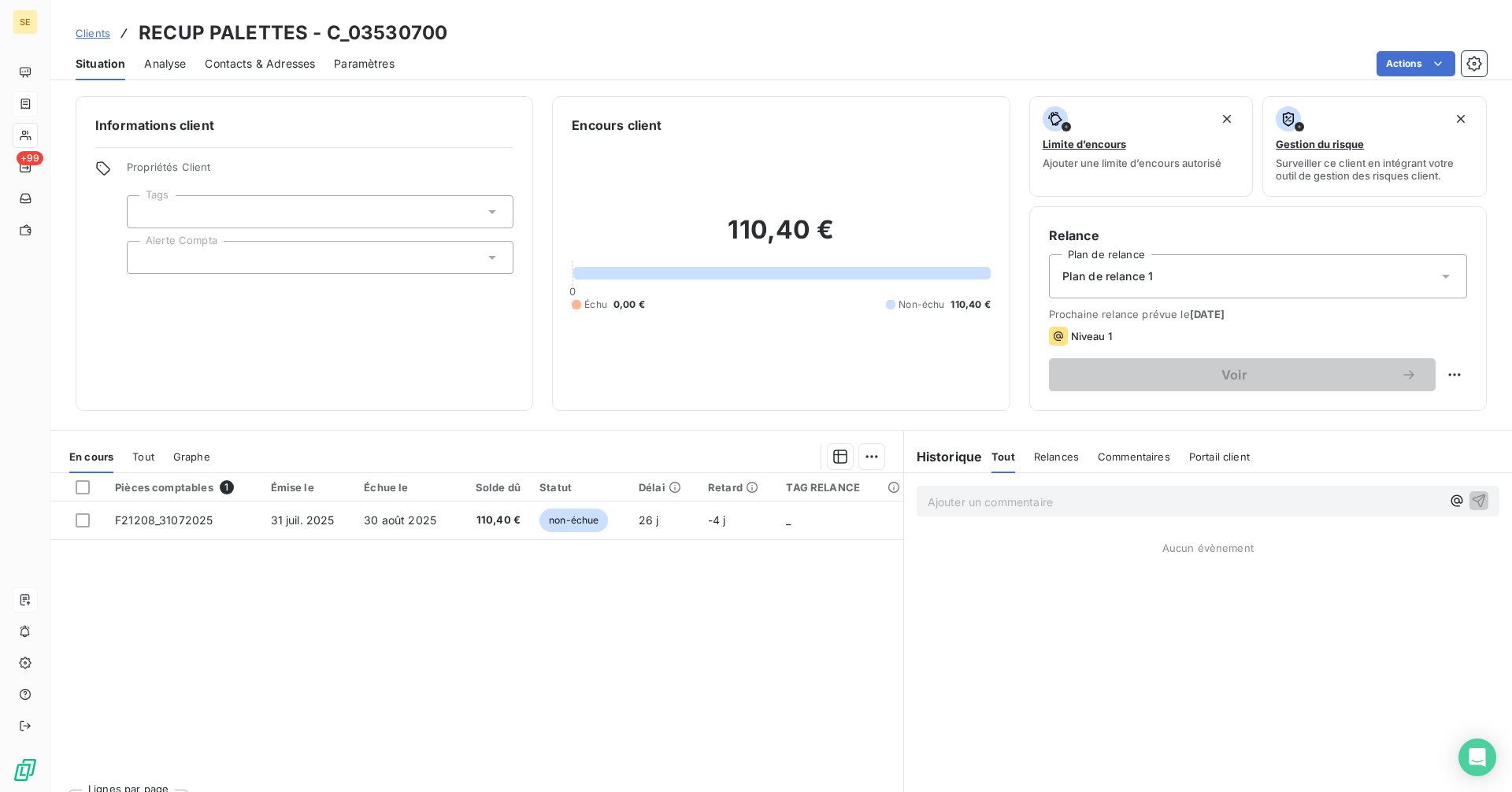
click at [946, 498] on p "Ajouter un commentaire ﻿" at bounding box center [1184, 502] width 514 height 20
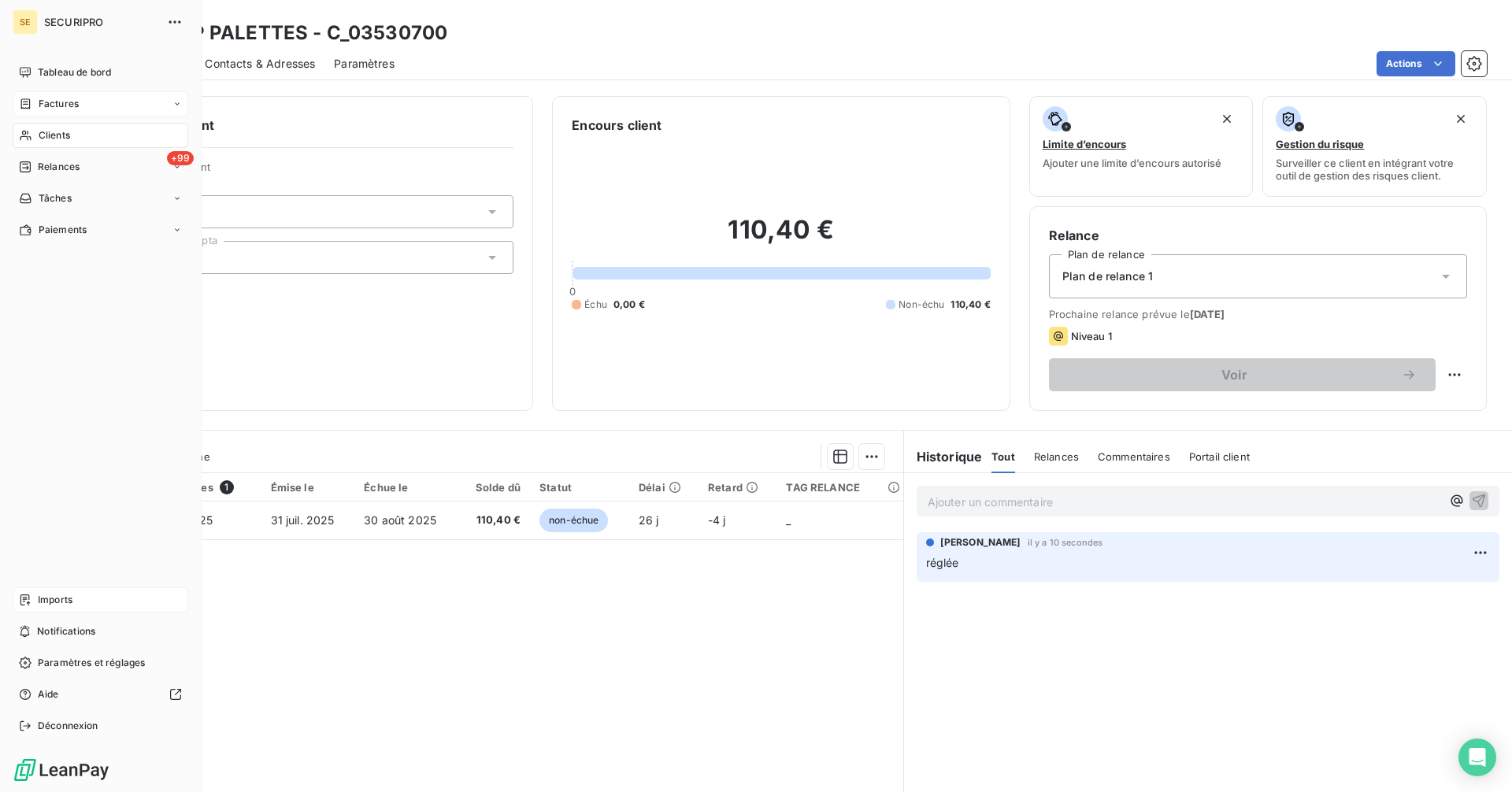
click at [36, 96] on div "Factures" at bounding box center [100, 104] width 176 height 25
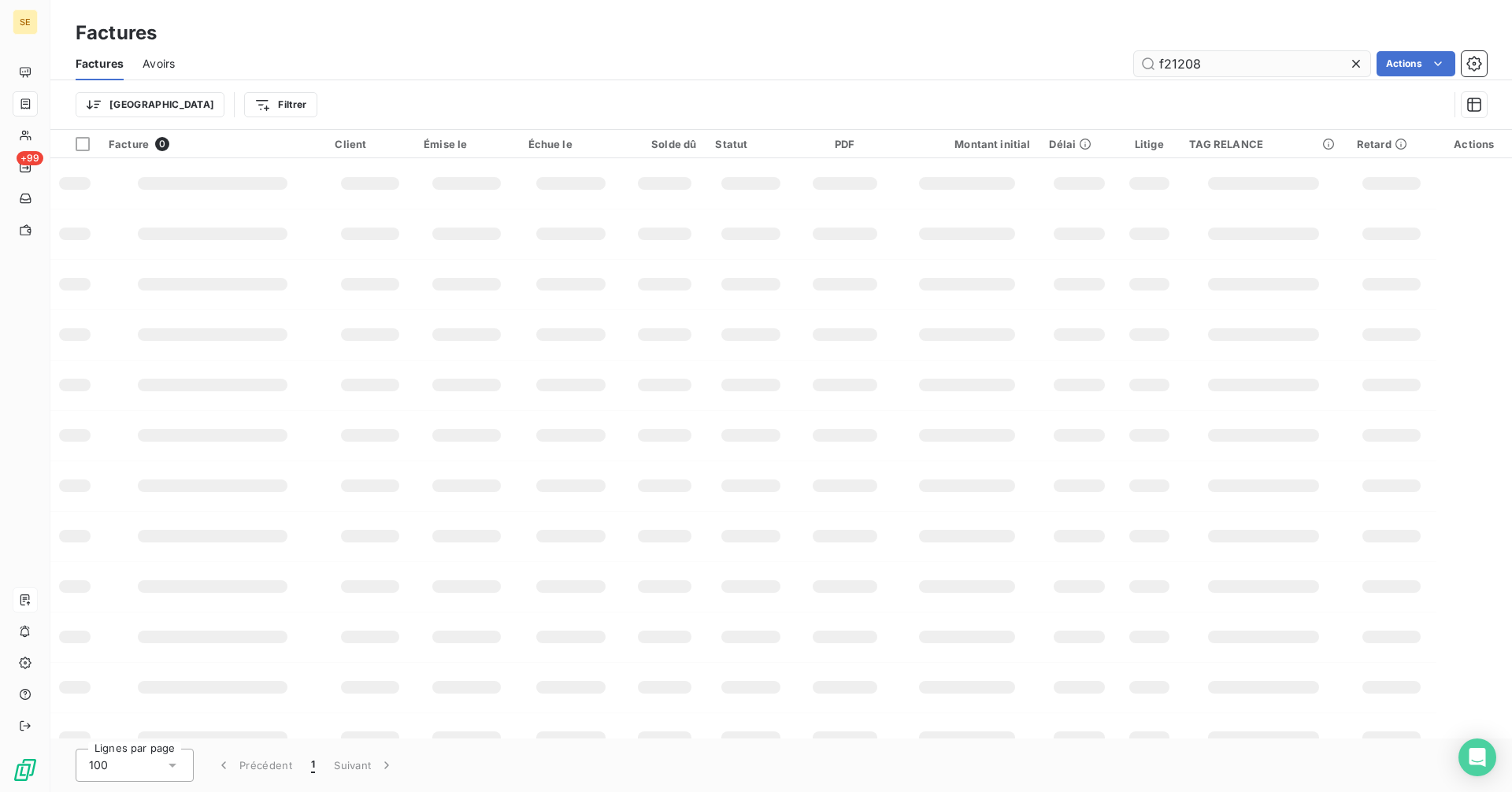
click at [1219, 66] on input "f21208" at bounding box center [1252, 63] width 237 height 25
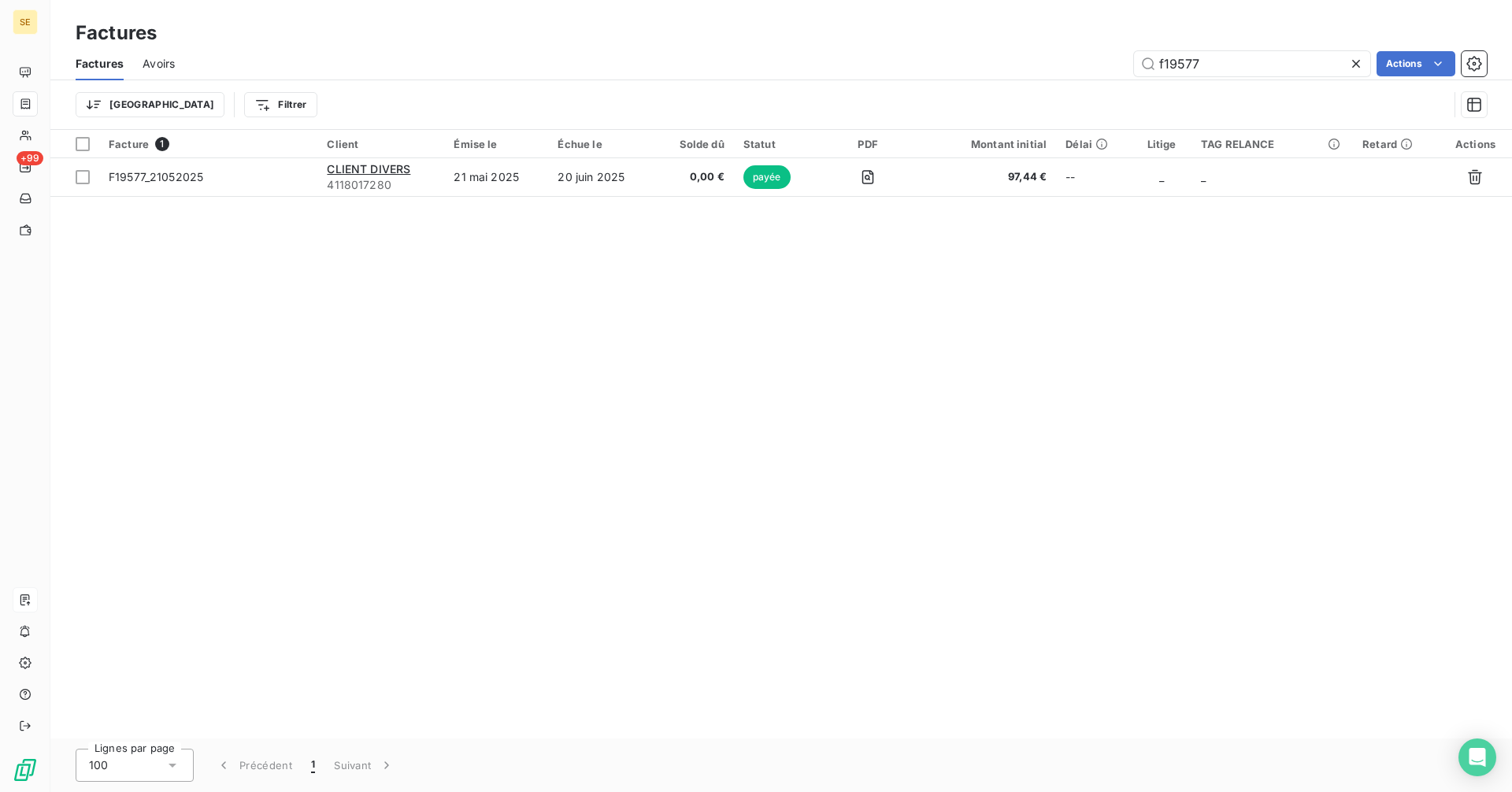
type input "f19577"
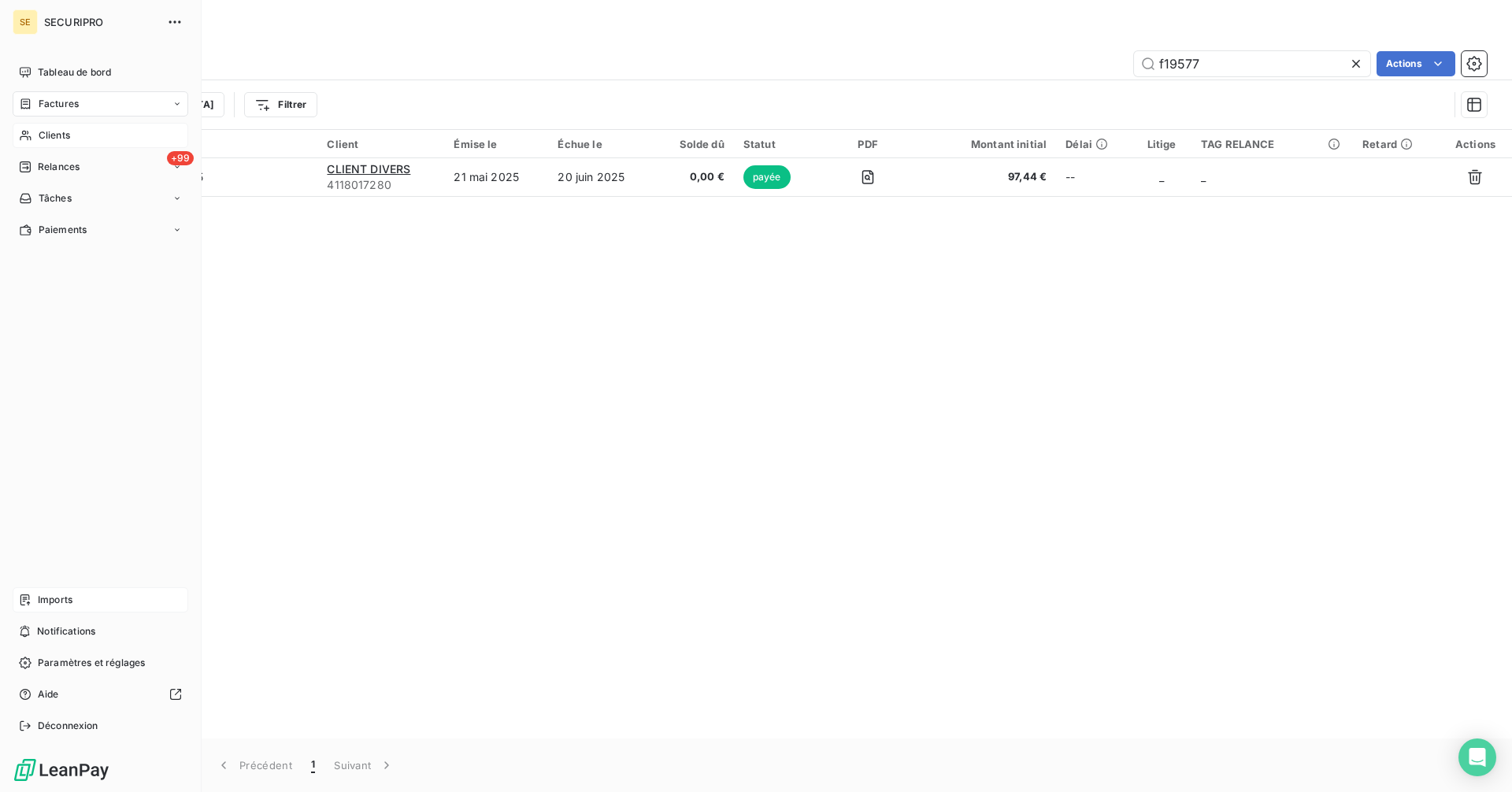
click at [51, 132] on span "Clients" at bounding box center [54, 136] width 31 height 14
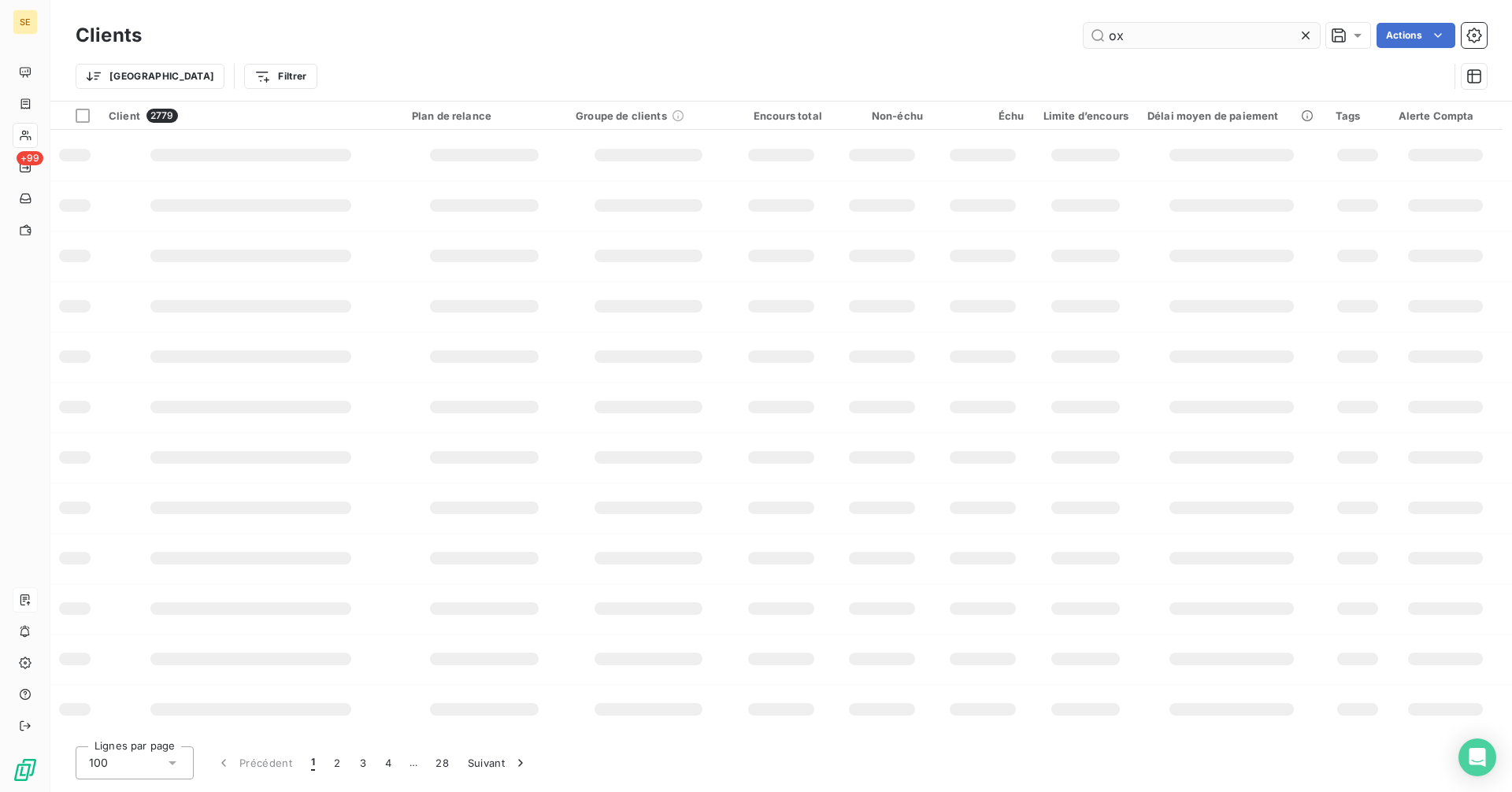
type input "oxo"
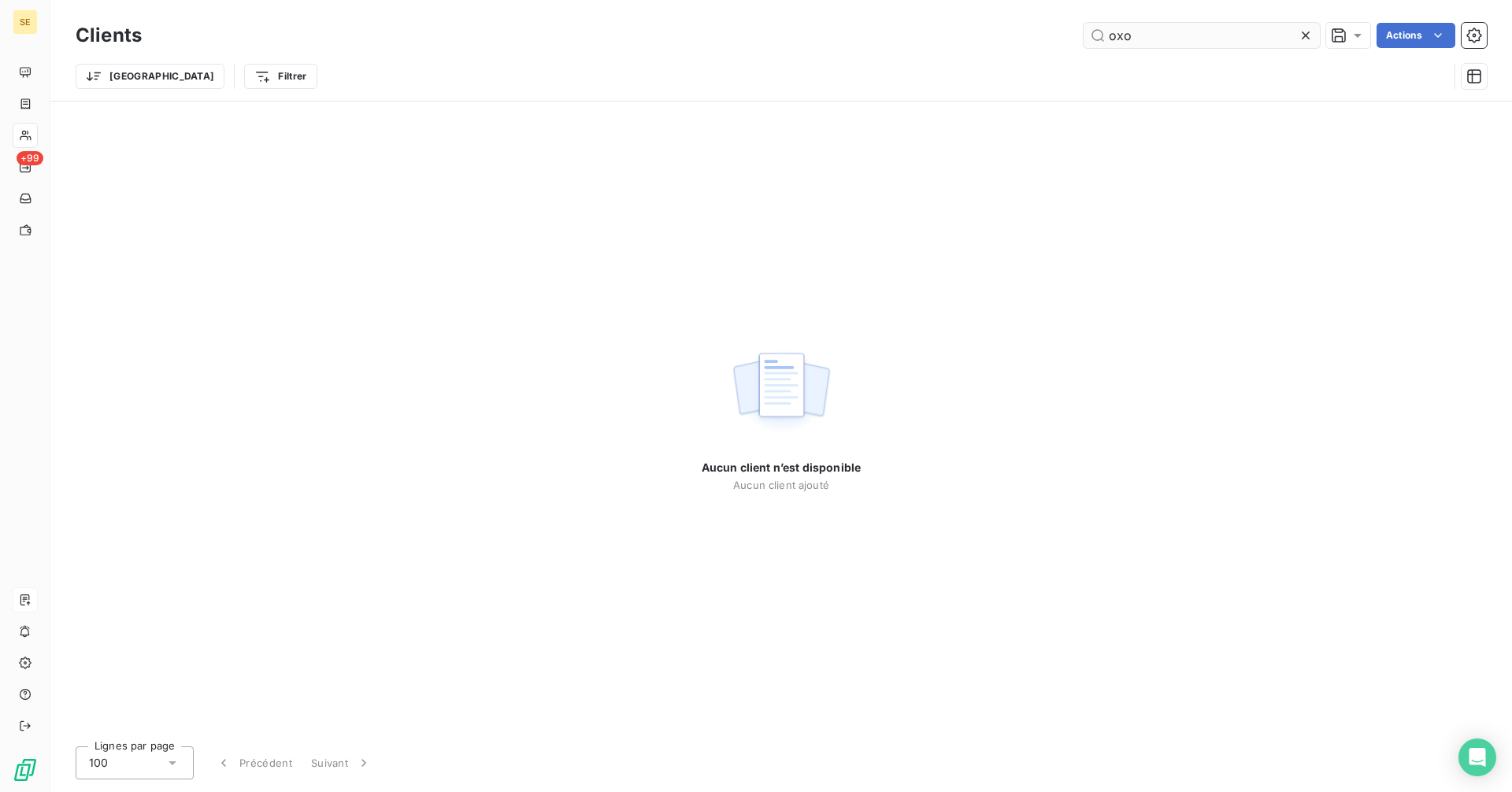
drag, startPoint x: 1134, startPoint y: 30, endPoint x: 1085, endPoint y: 38, distance: 49.6
click at [1085, 38] on input "oxo" at bounding box center [1201, 36] width 237 height 25
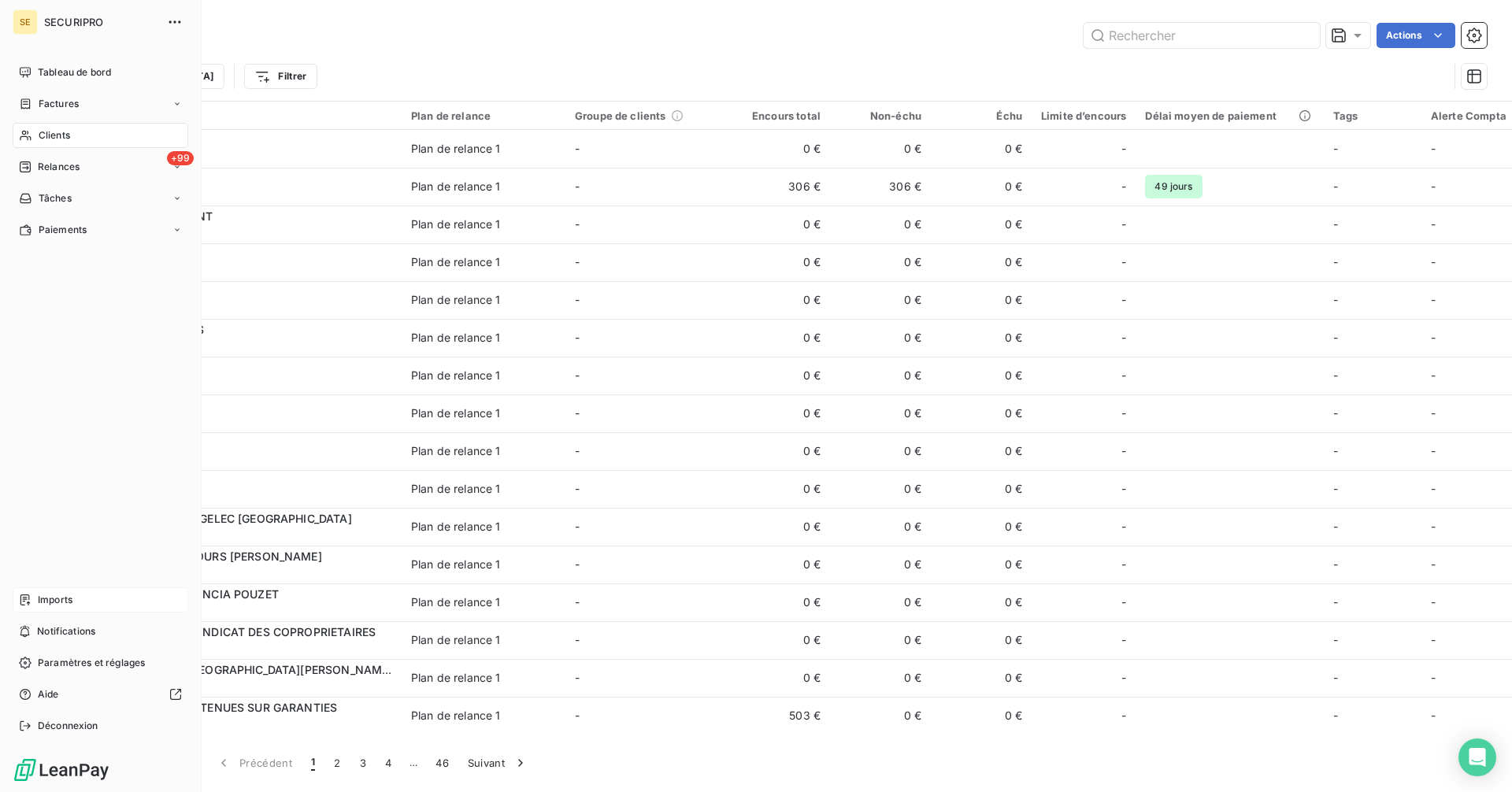
click at [36, 107] on div "Factures" at bounding box center [48, 104] width 60 height 14
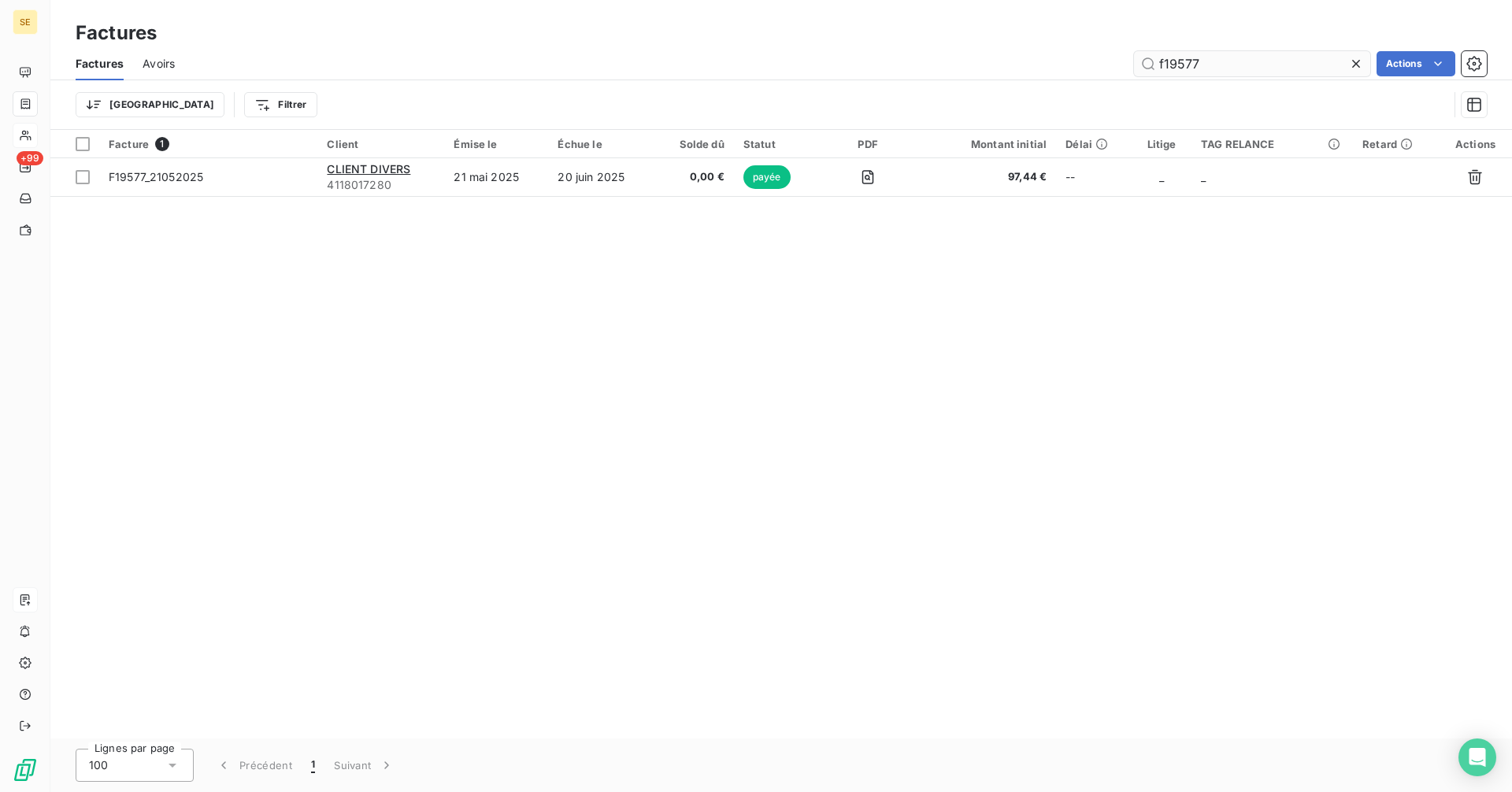
drag, startPoint x: 1224, startPoint y: 59, endPoint x: 1164, endPoint y: 68, distance: 60.7
click at [1164, 68] on input "f19577" at bounding box center [1252, 63] width 237 height 25
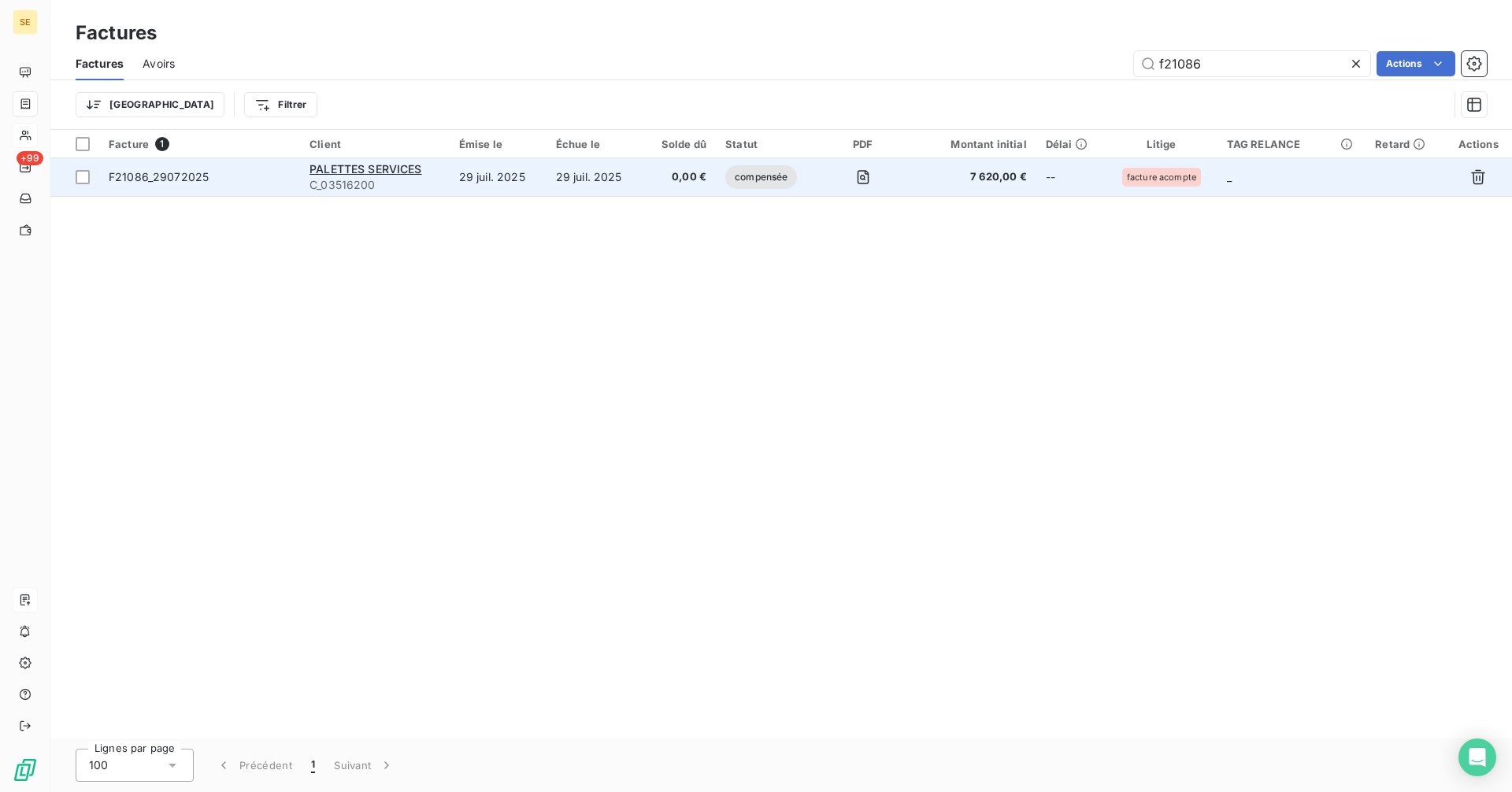
type input "f21086"
click at [575, 179] on td "29 juil. 2025" at bounding box center [595, 177] width 96 height 38
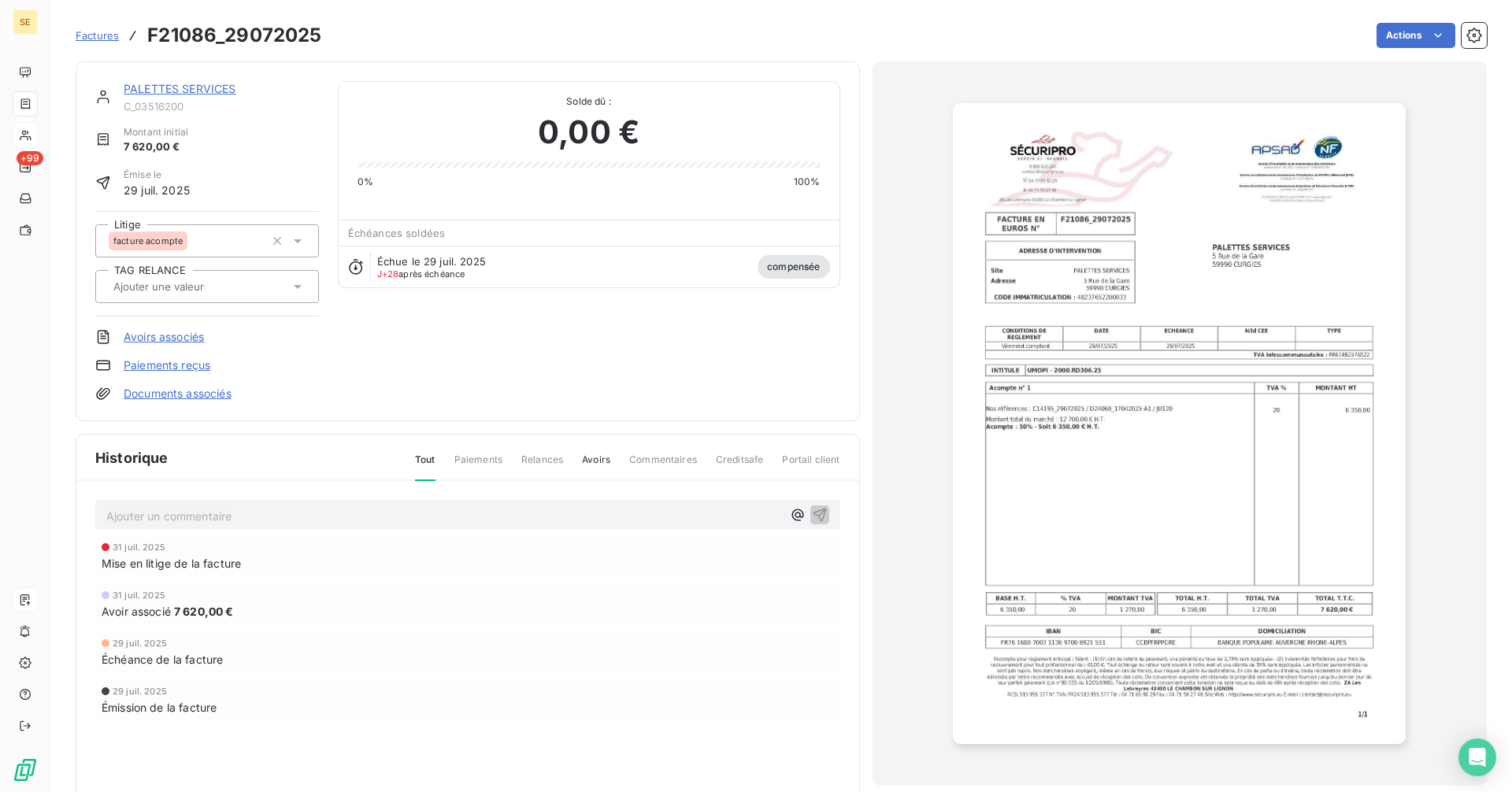
click at [171, 85] on link "PALETTES SERVICES" at bounding box center [180, 88] width 113 height 13
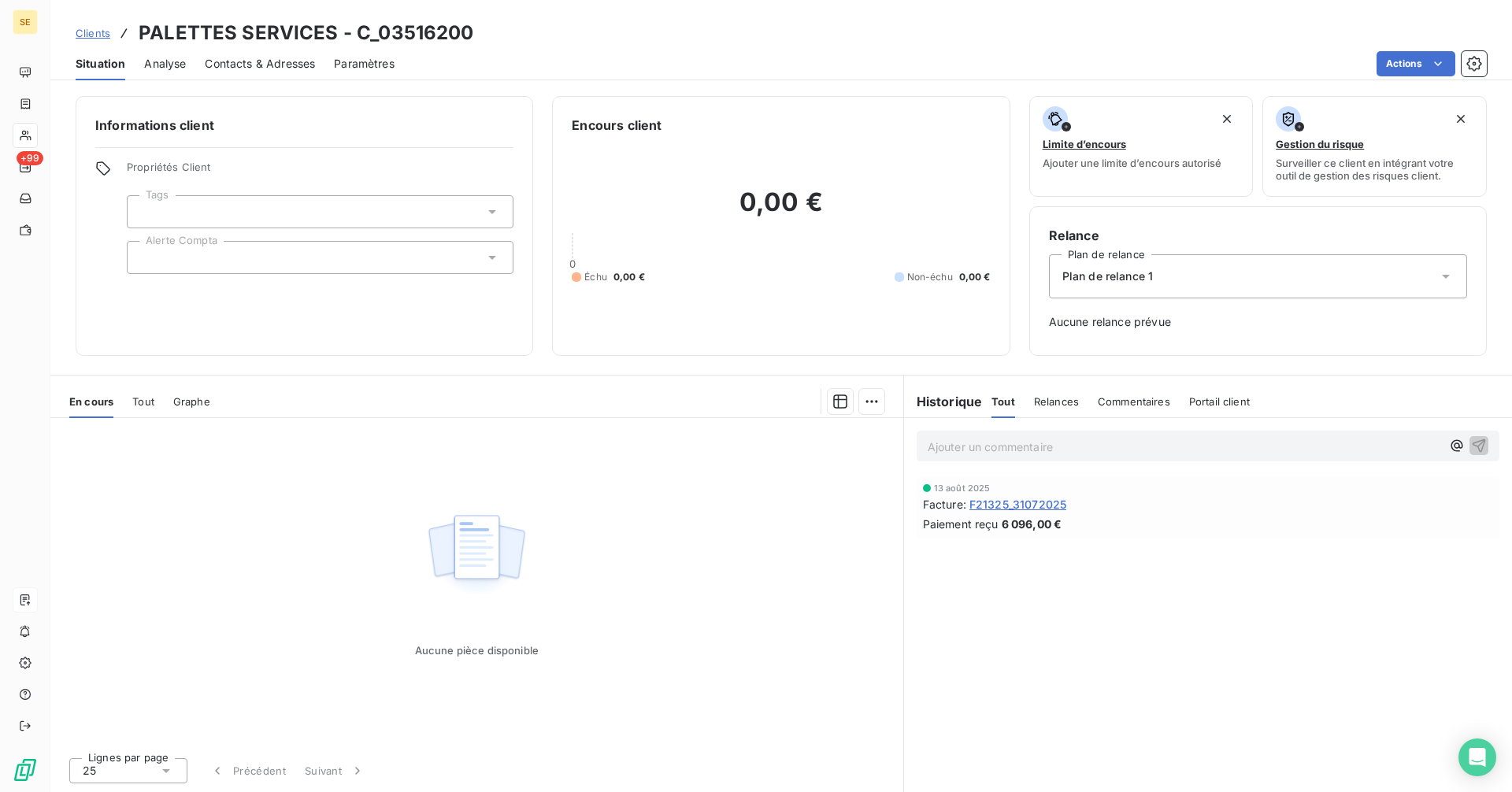
click at [146, 398] on span "Tout" at bounding box center [143, 402] width 22 height 13
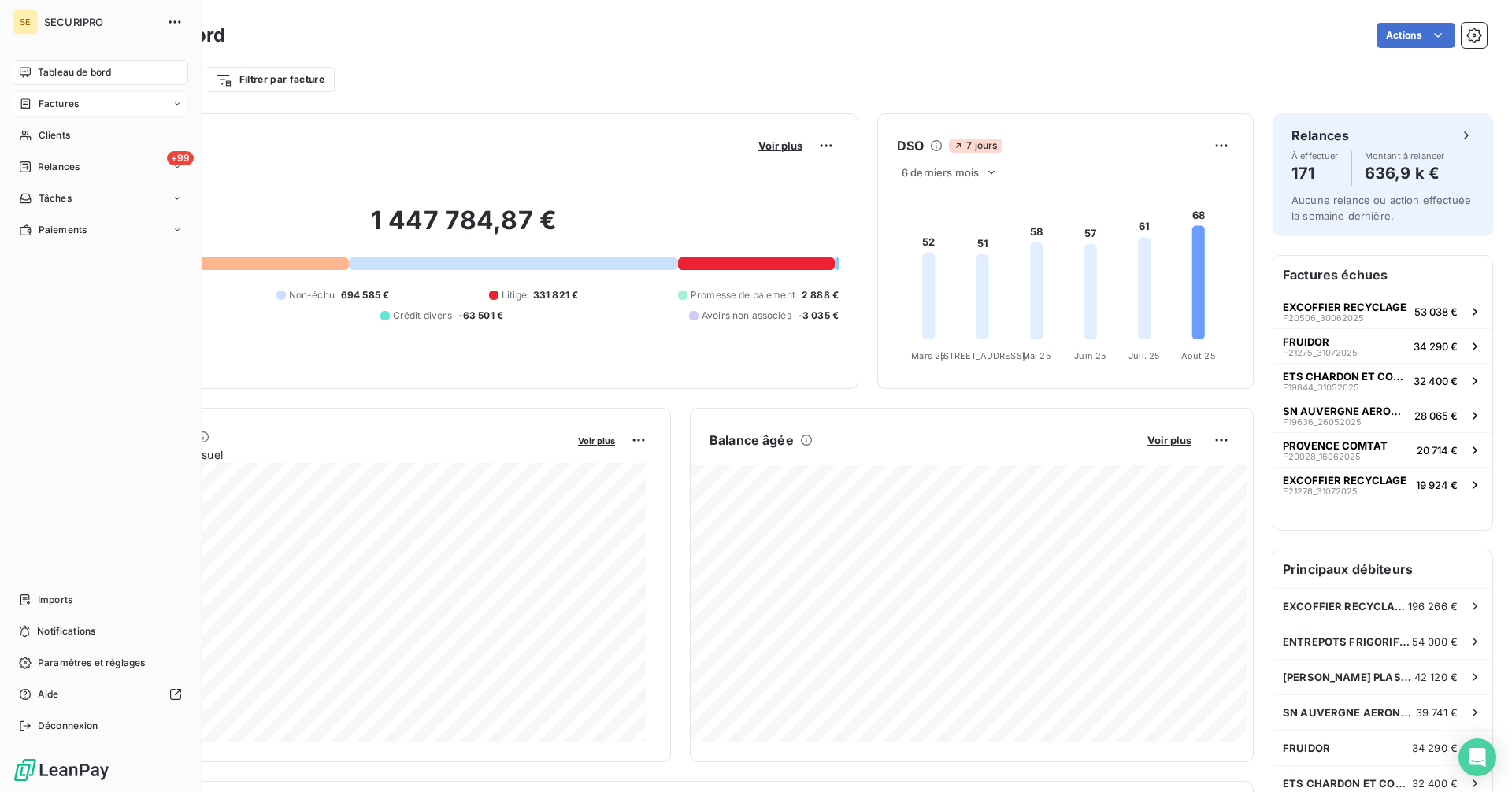
click at [30, 104] on icon at bounding box center [26, 103] width 10 height 10
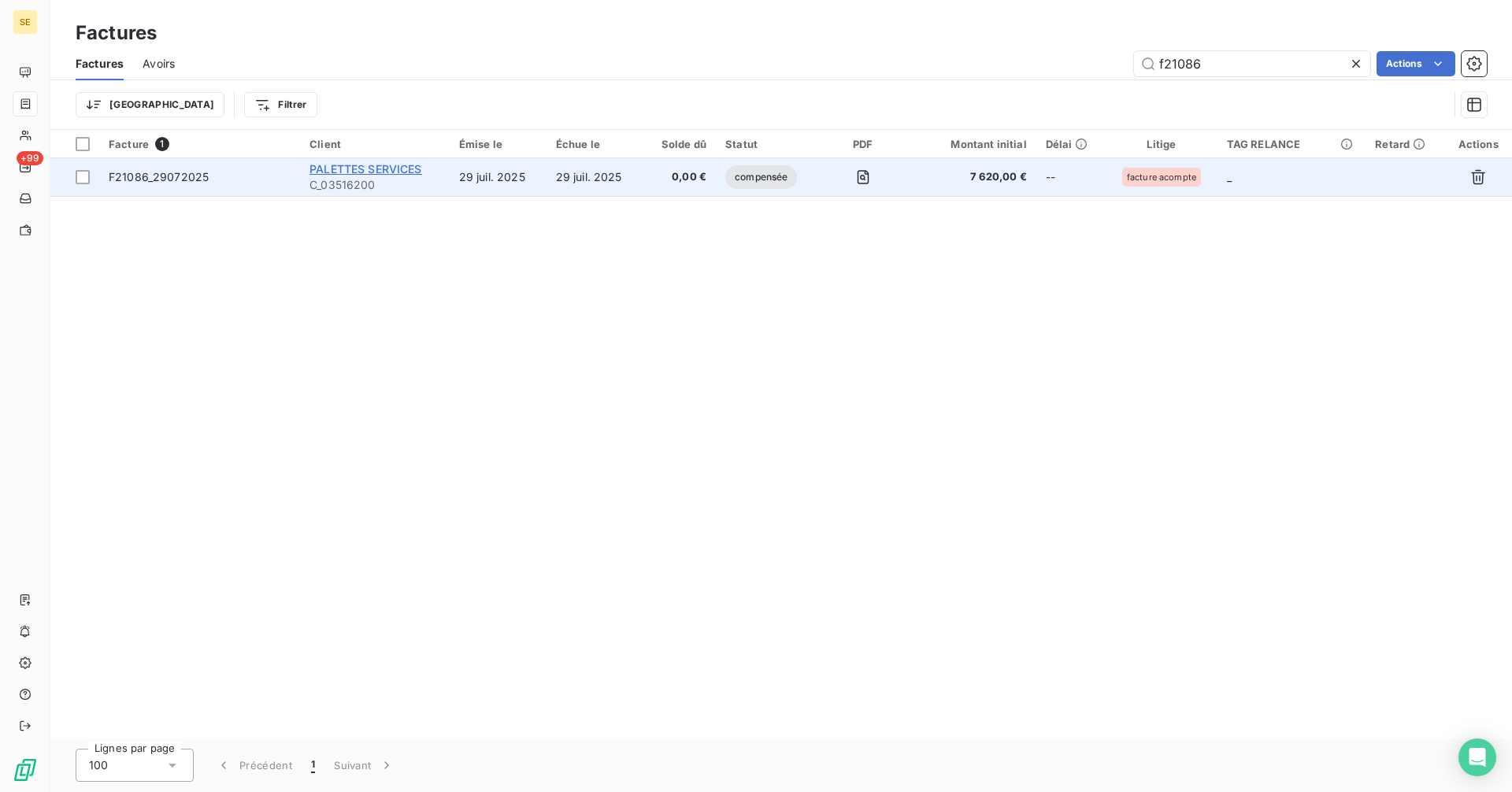
click at [362, 172] on span "PALETTES SERVICES" at bounding box center [366, 169] width 113 height 13
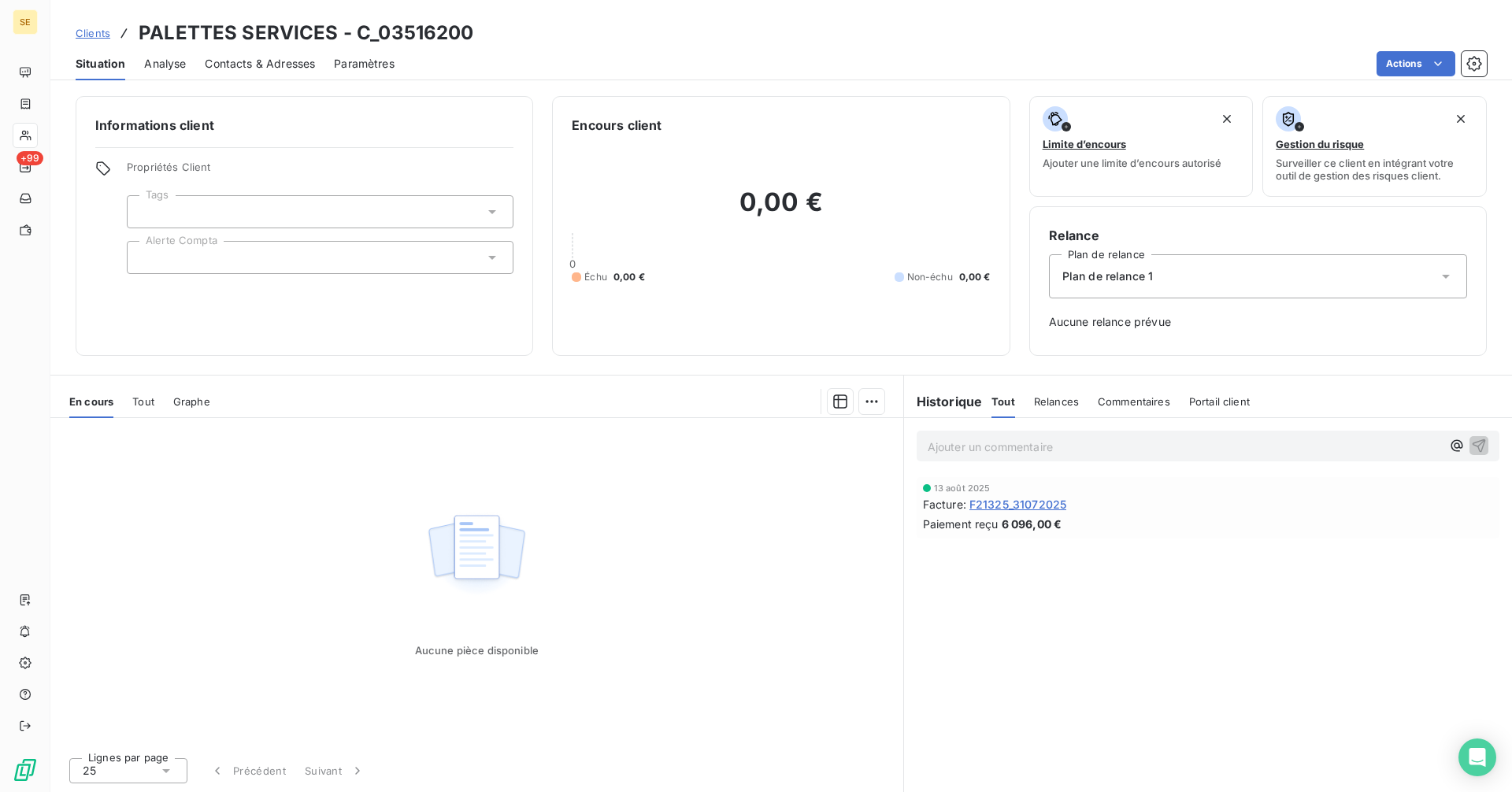
click at [136, 402] on span "Tout" at bounding box center [143, 402] width 22 height 13
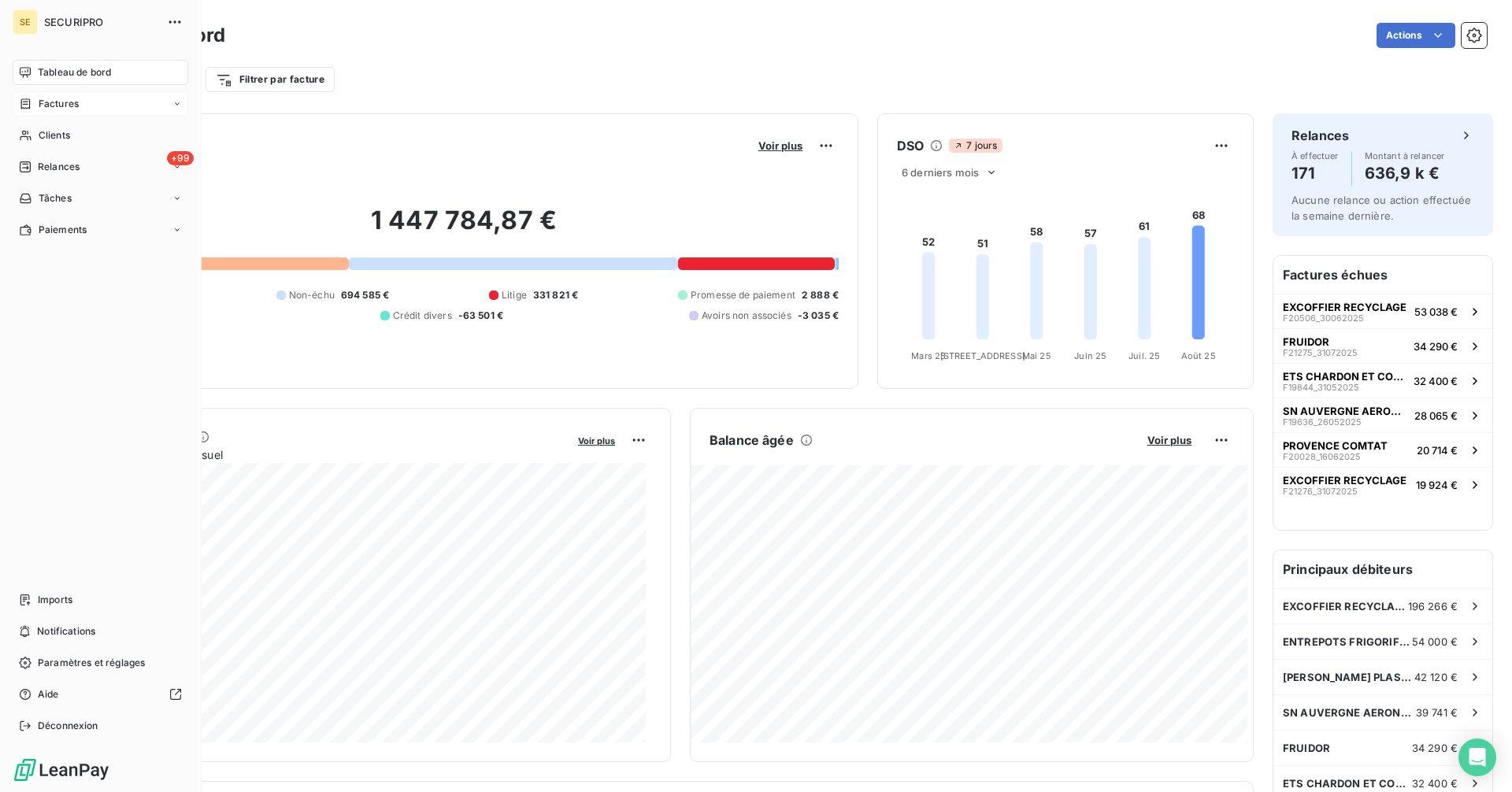
click at [37, 94] on div "Factures" at bounding box center [100, 104] width 176 height 25
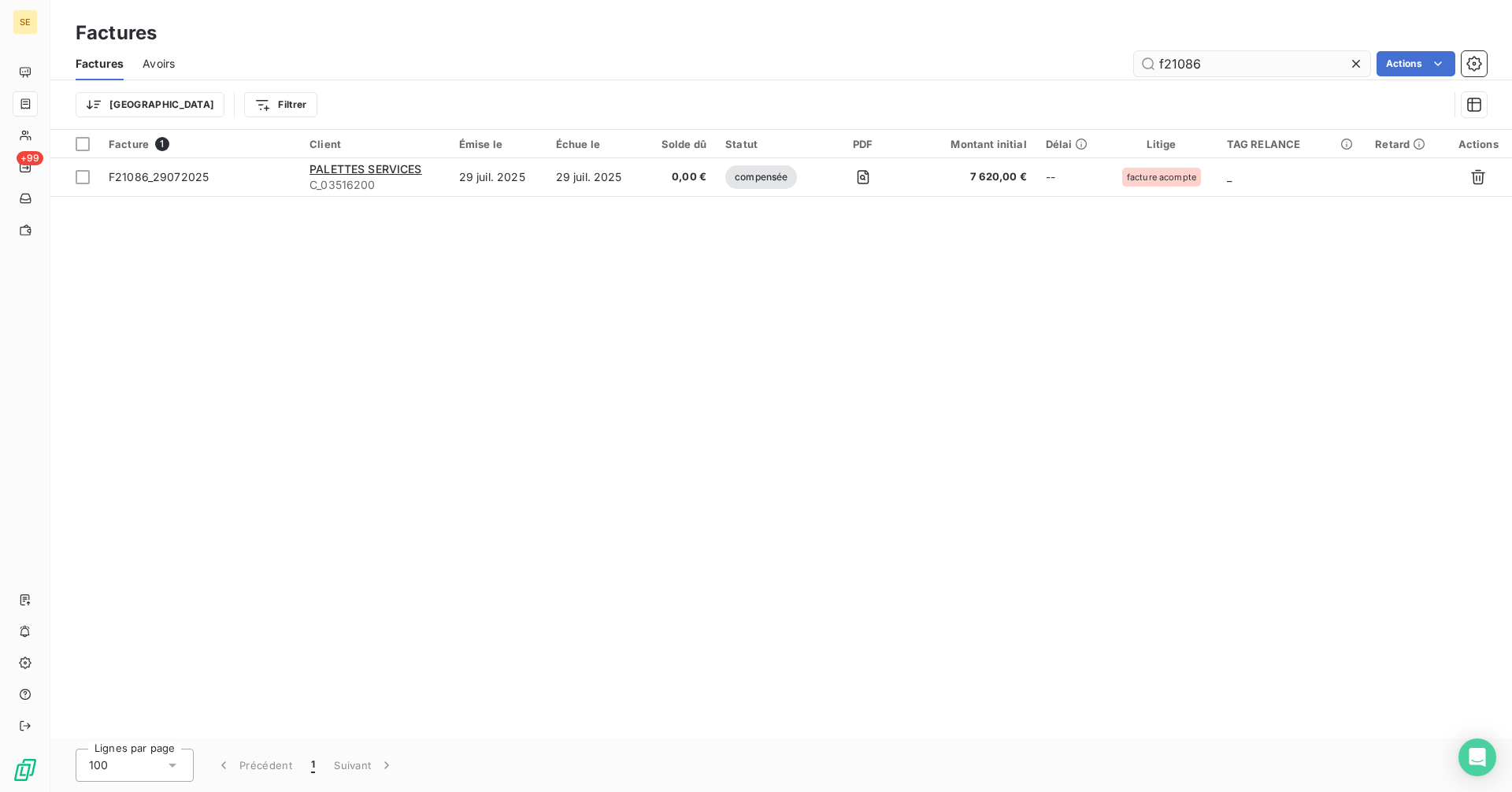
click at [1221, 63] on input "f21086" at bounding box center [1252, 63] width 237 height 25
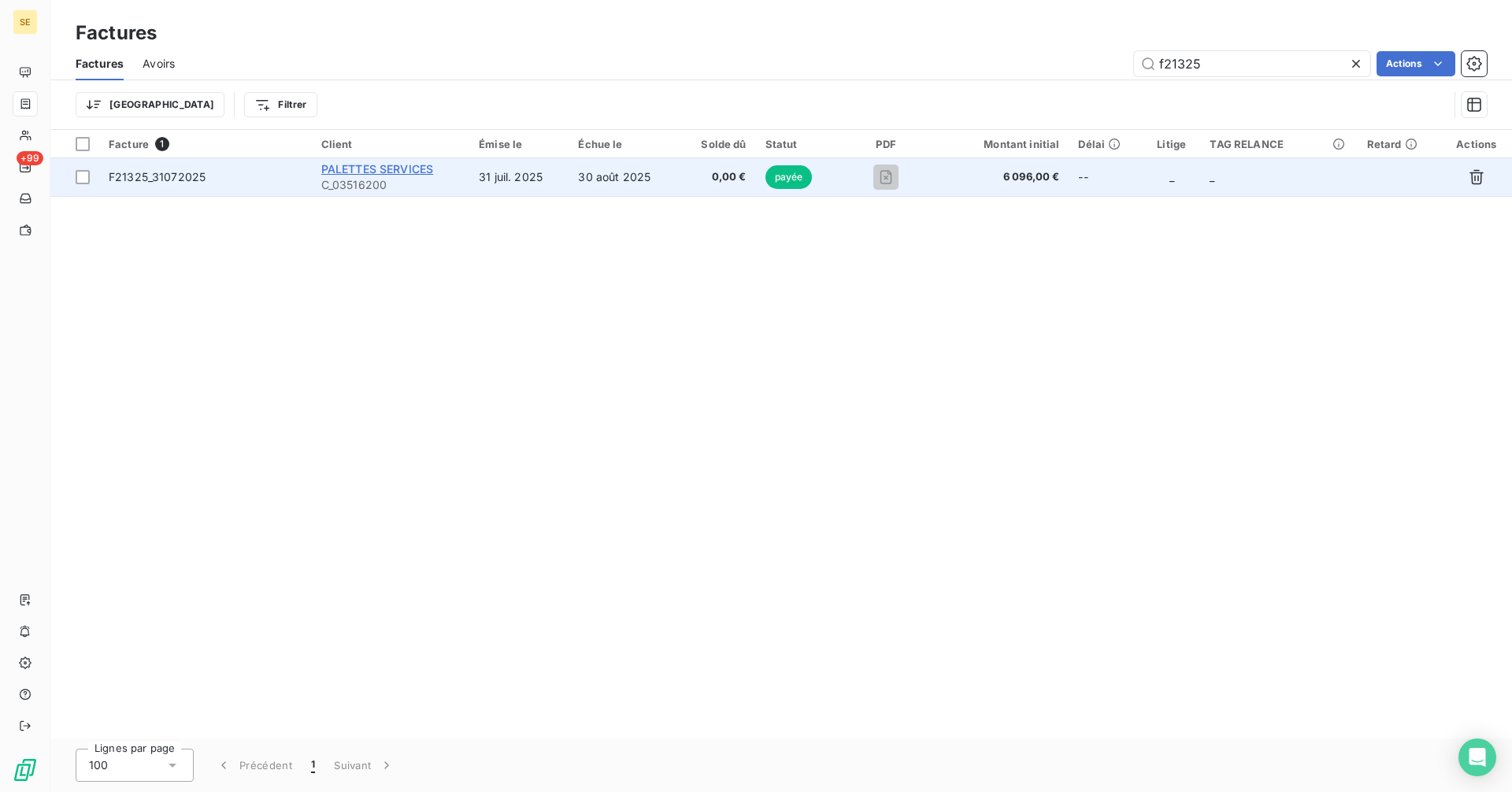
type input "f21325"
click at [368, 168] on span "PALETTES SERVICES" at bounding box center [378, 169] width 113 height 13
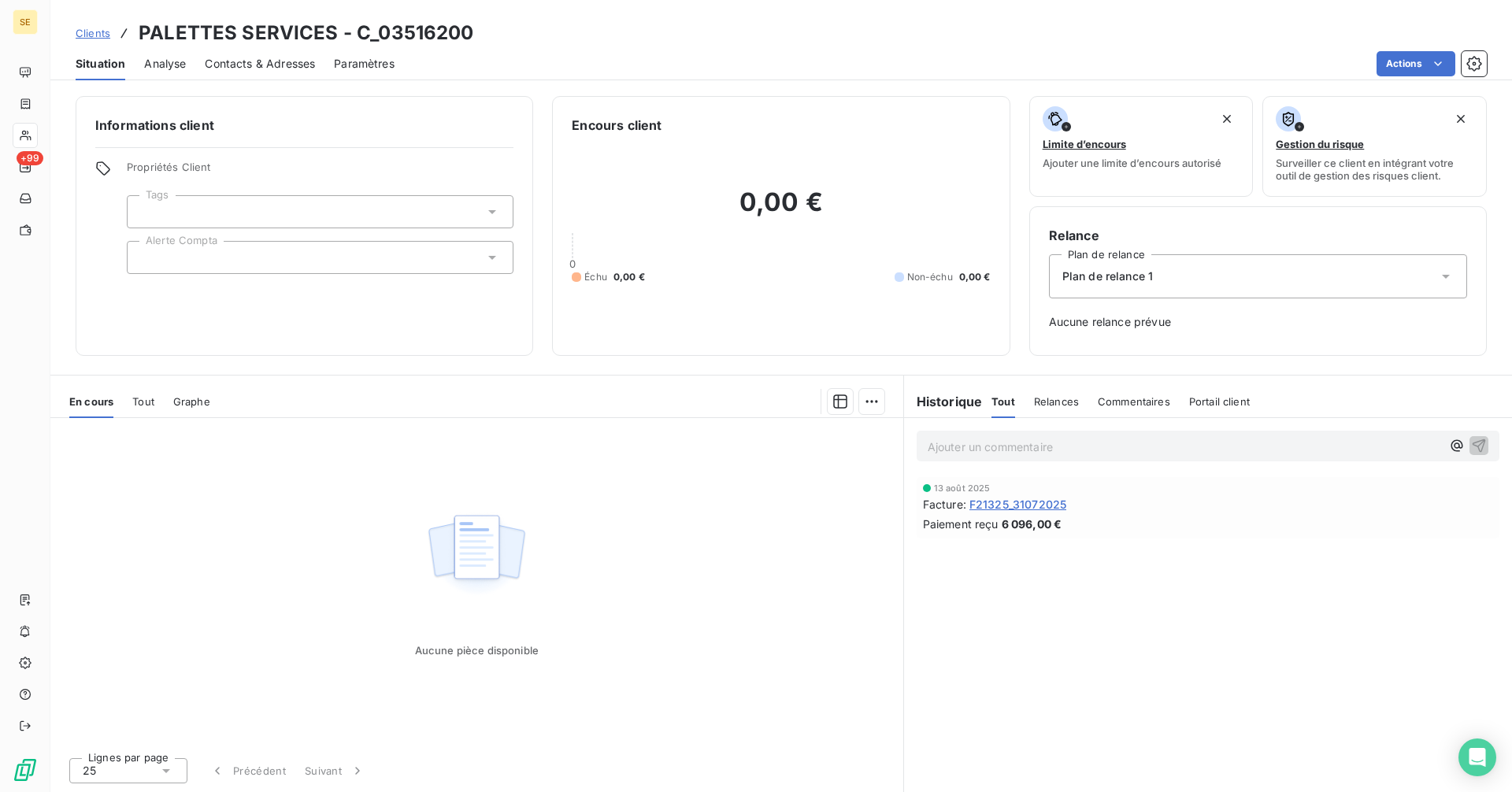
click at [95, 32] on span "Clients" at bounding box center [93, 33] width 35 height 13
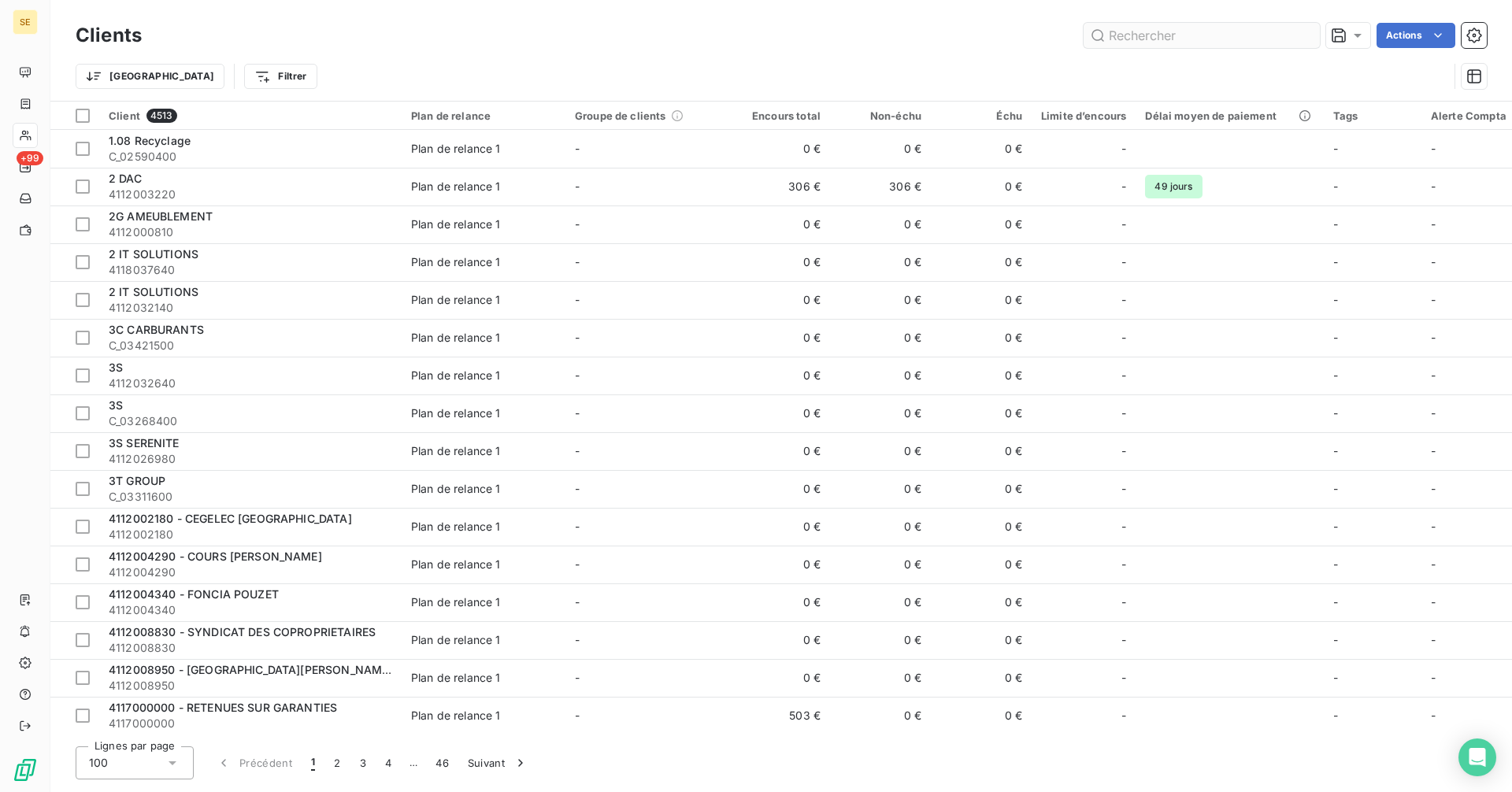
click at [1149, 30] on input "text" at bounding box center [1201, 36] width 237 height 25
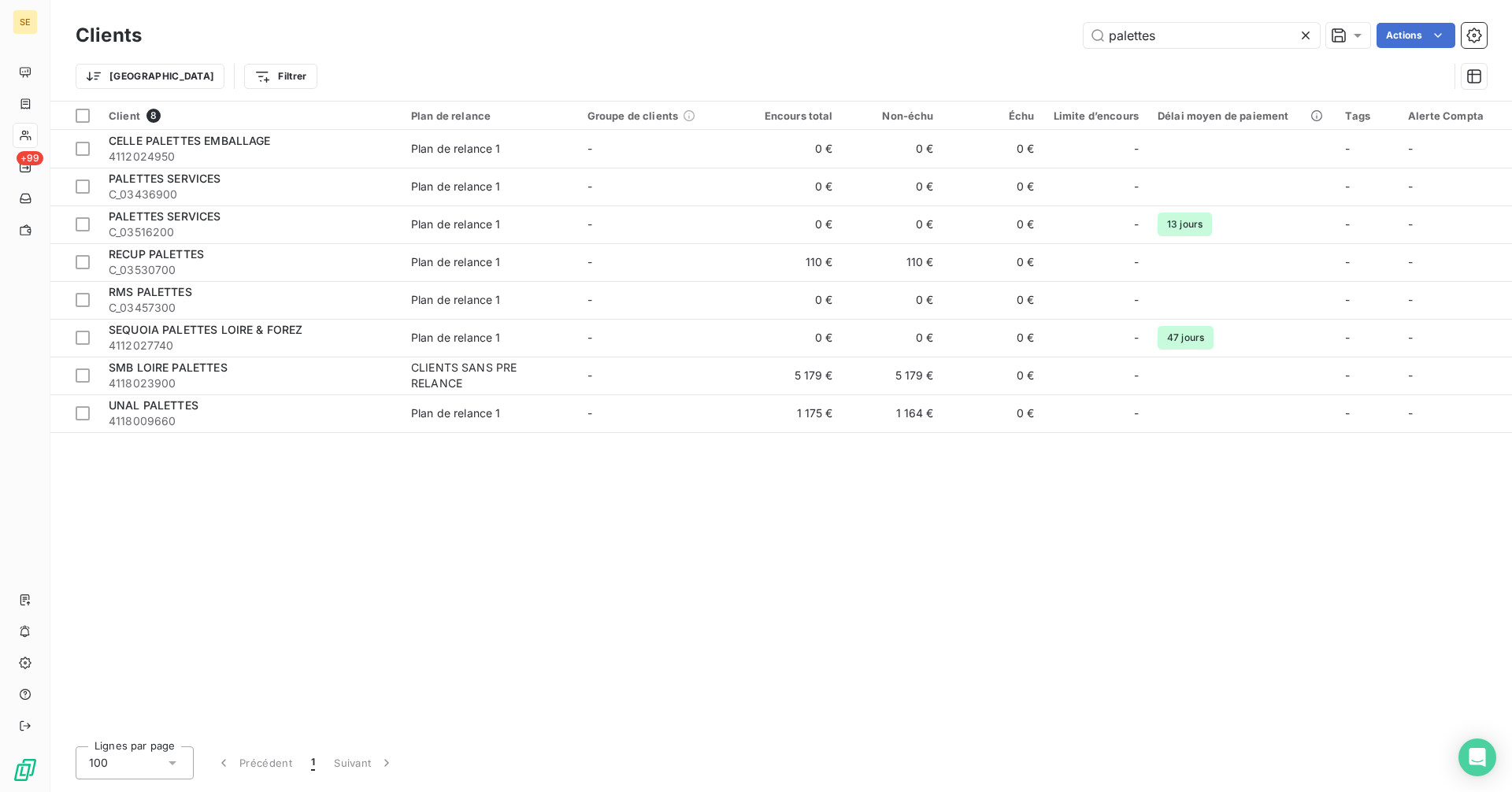
type input "palettes"
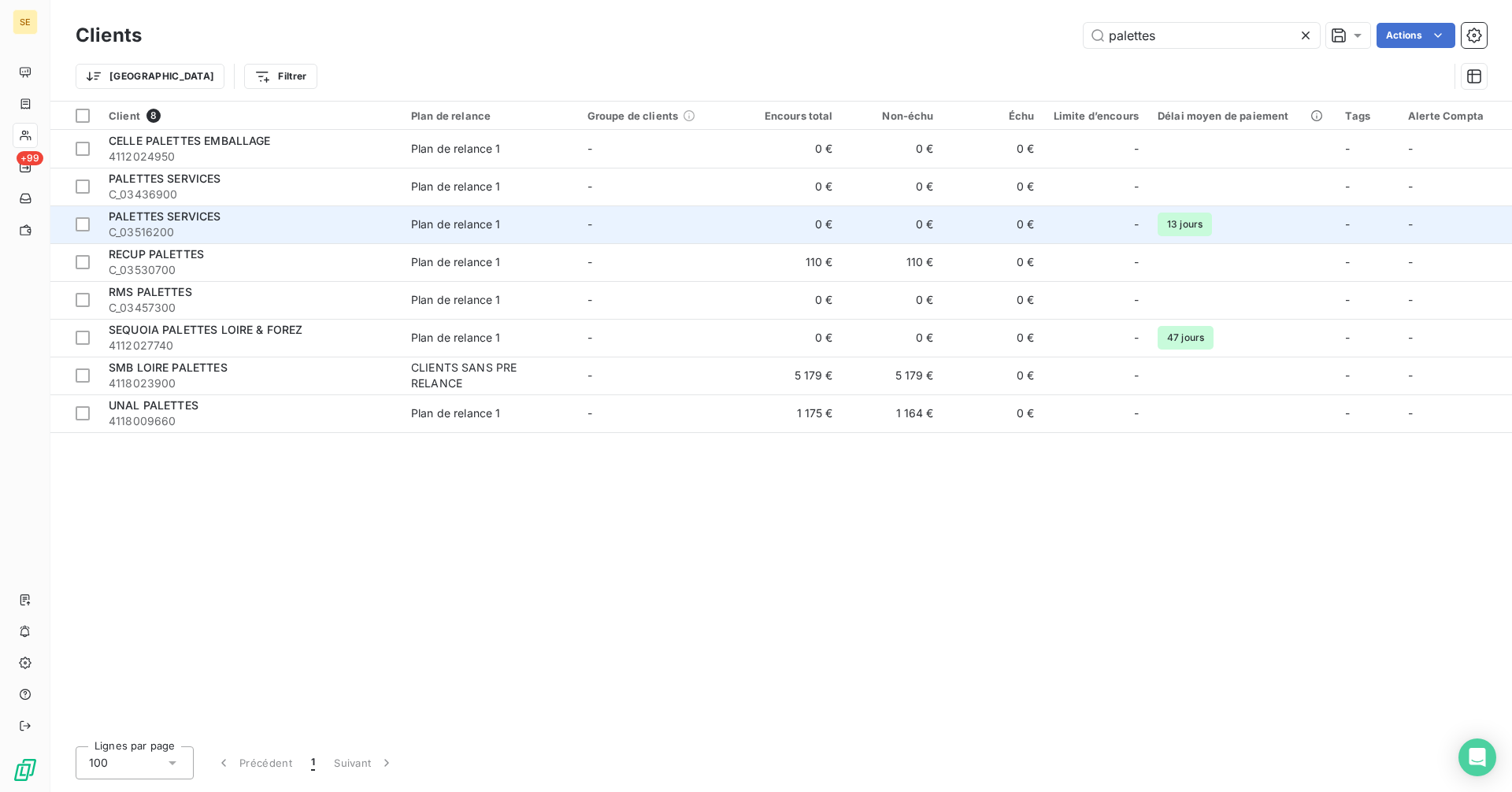
click at [751, 229] on td "0 €" at bounding box center [792, 224] width 101 height 38
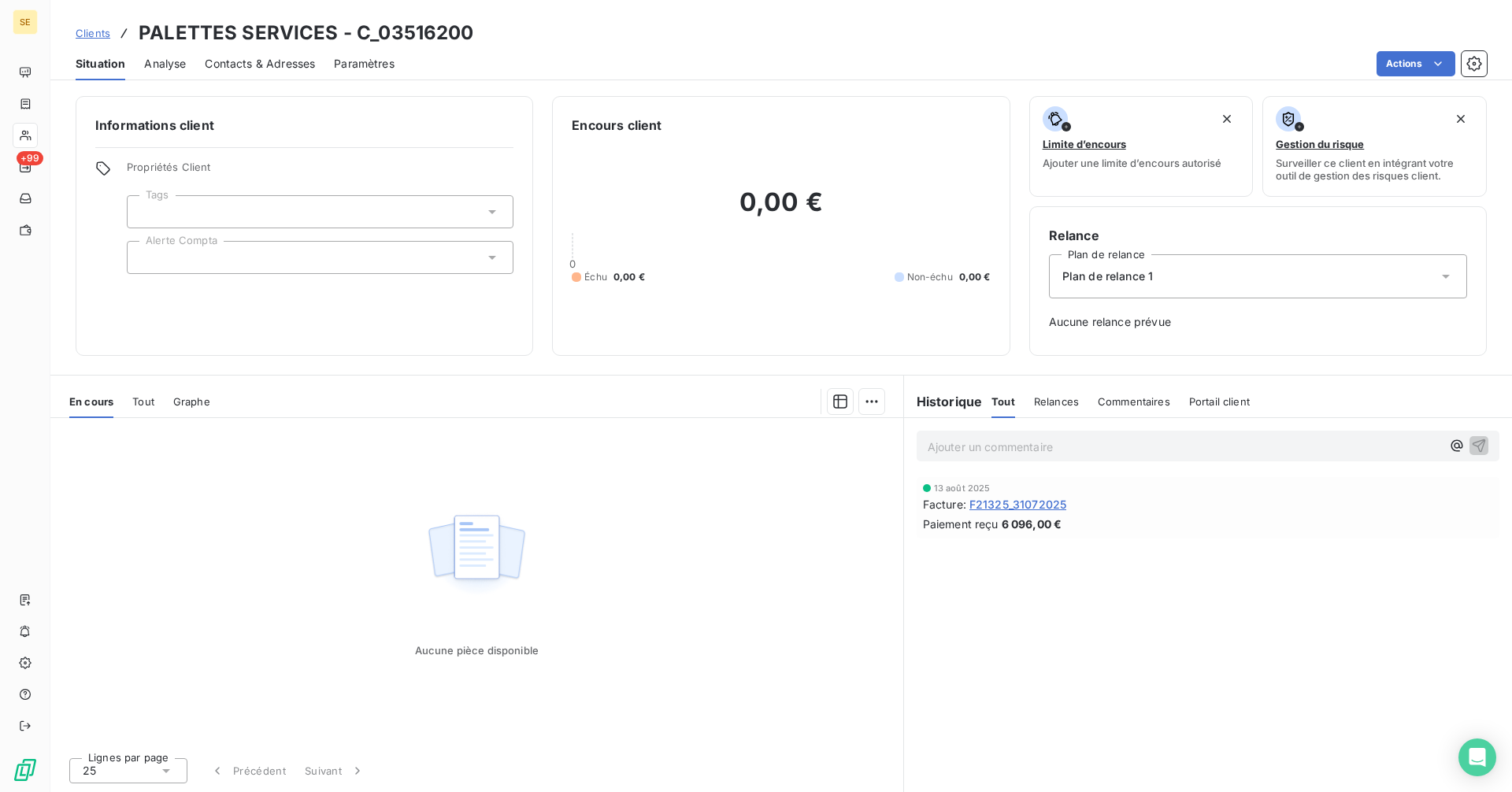
click at [146, 403] on span "Tout" at bounding box center [143, 402] width 22 height 13
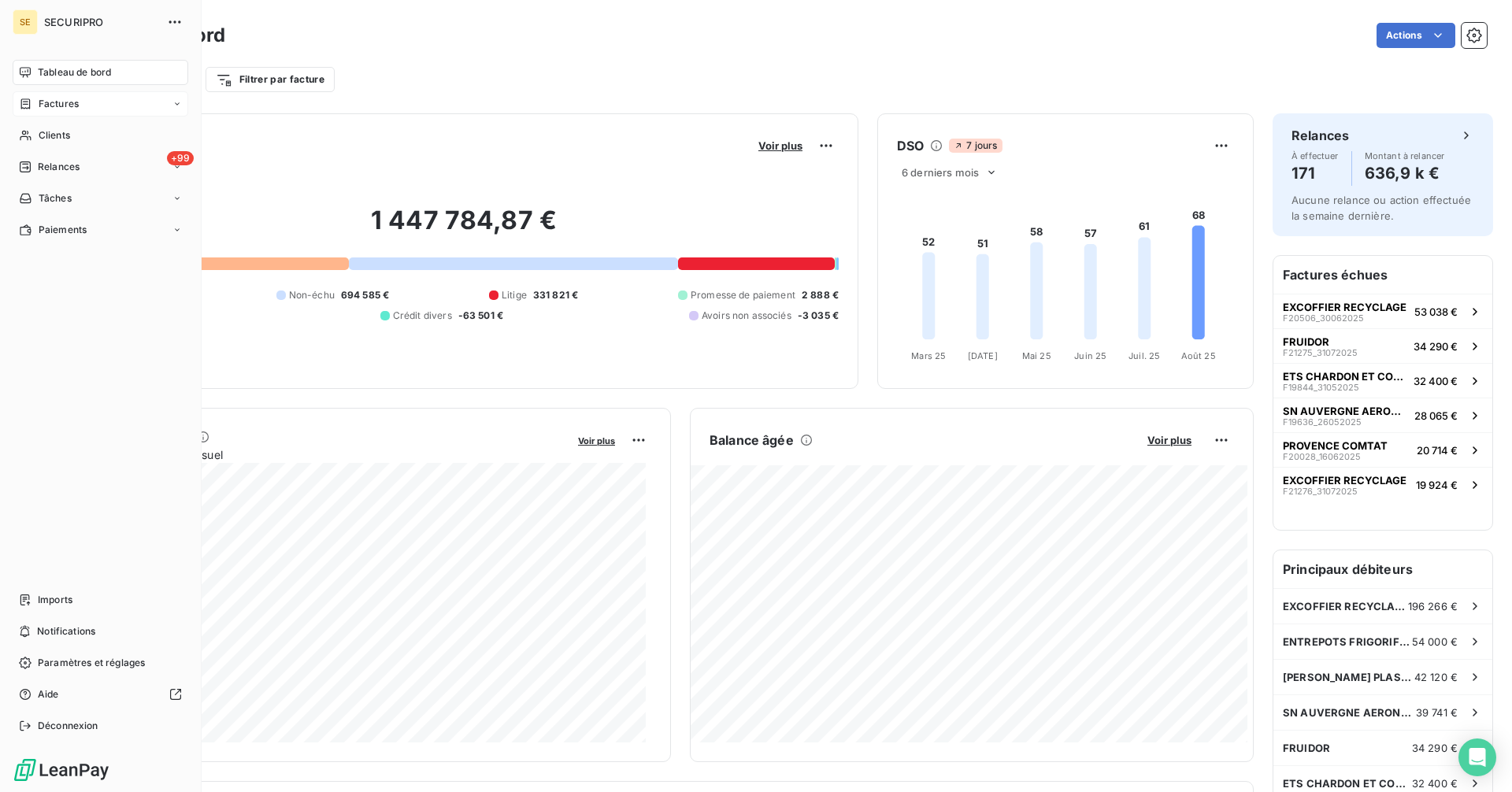
click at [43, 105] on span "Factures" at bounding box center [58, 104] width 40 height 14
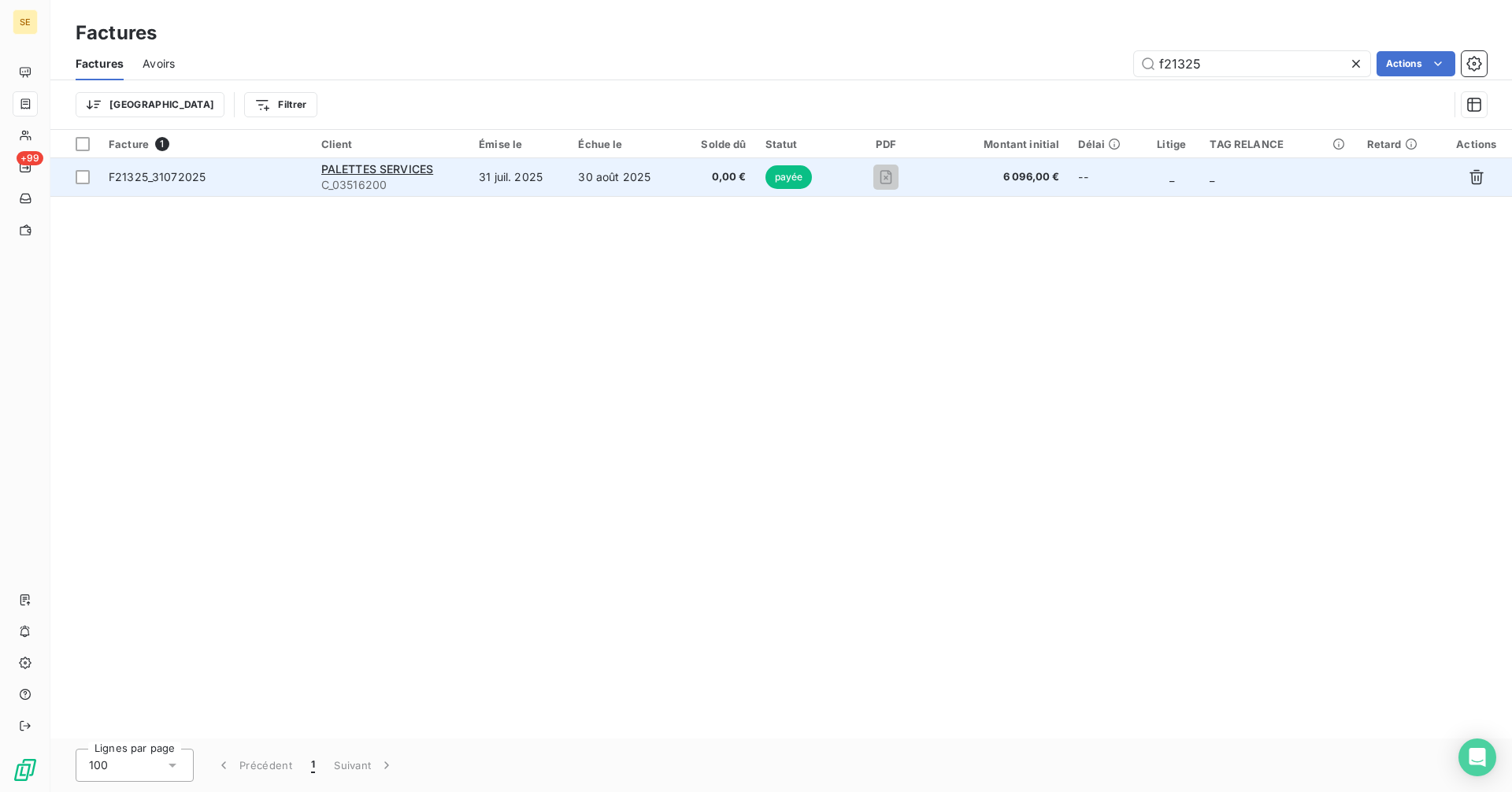
click at [194, 177] on span "F21325_31072025" at bounding box center [157, 176] width 96 height 13
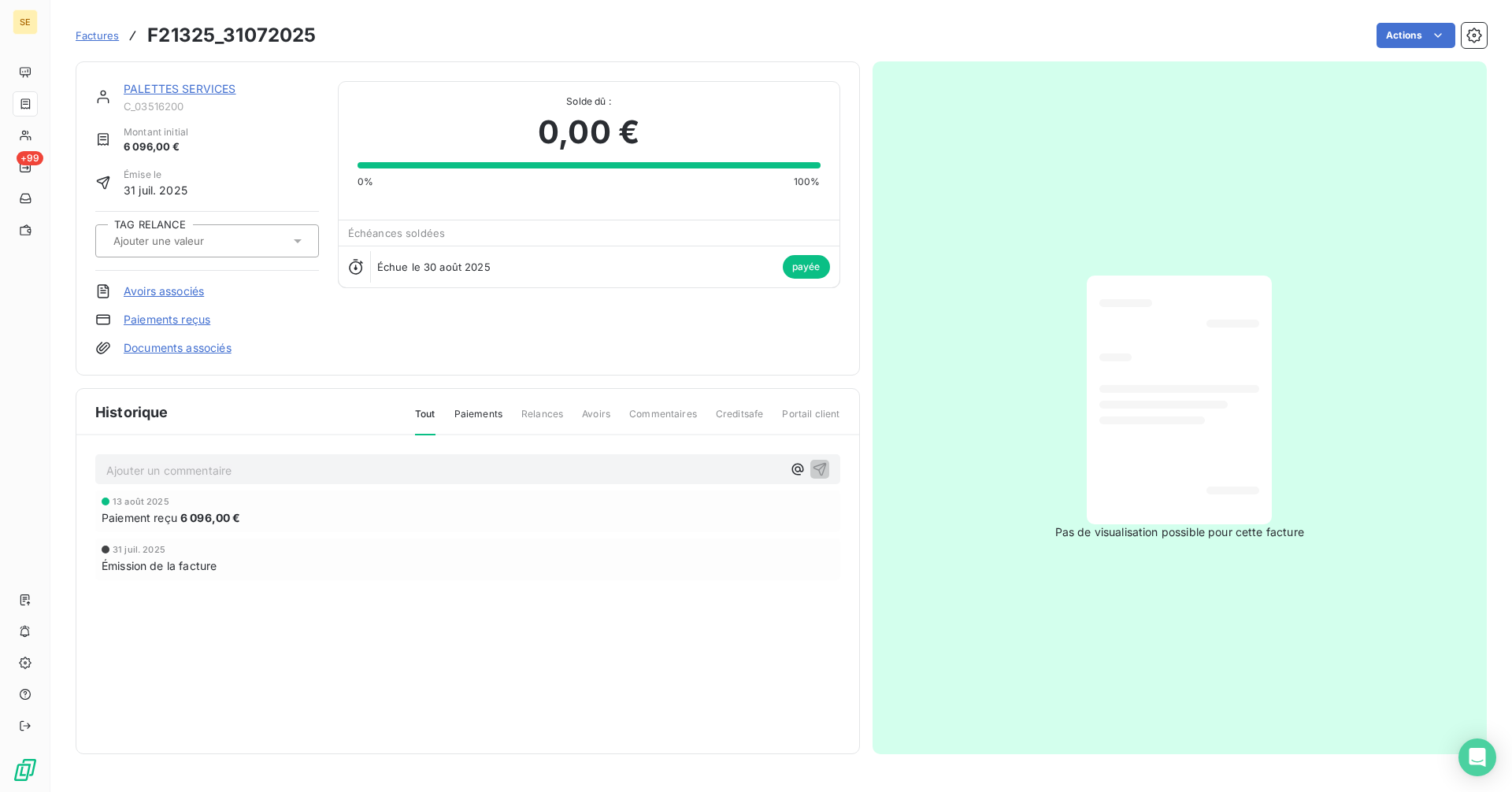
click at [176, 86] on link "PALETTES SERVICES" at bounding box center [180, 88] width 113 height 13
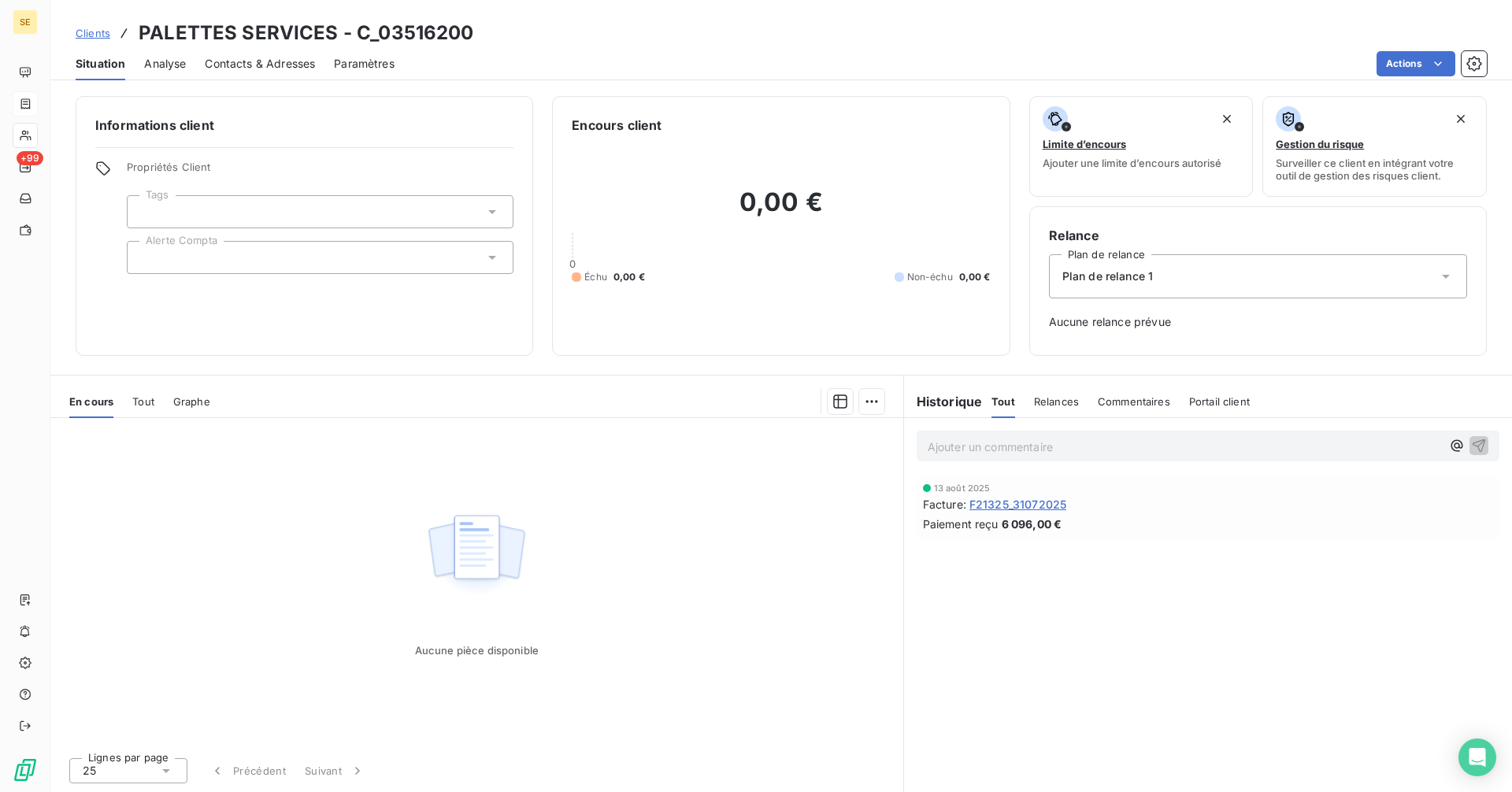
click at [146, 396] on span "Tout" at bounding box center [143, 402] width 22 height 13
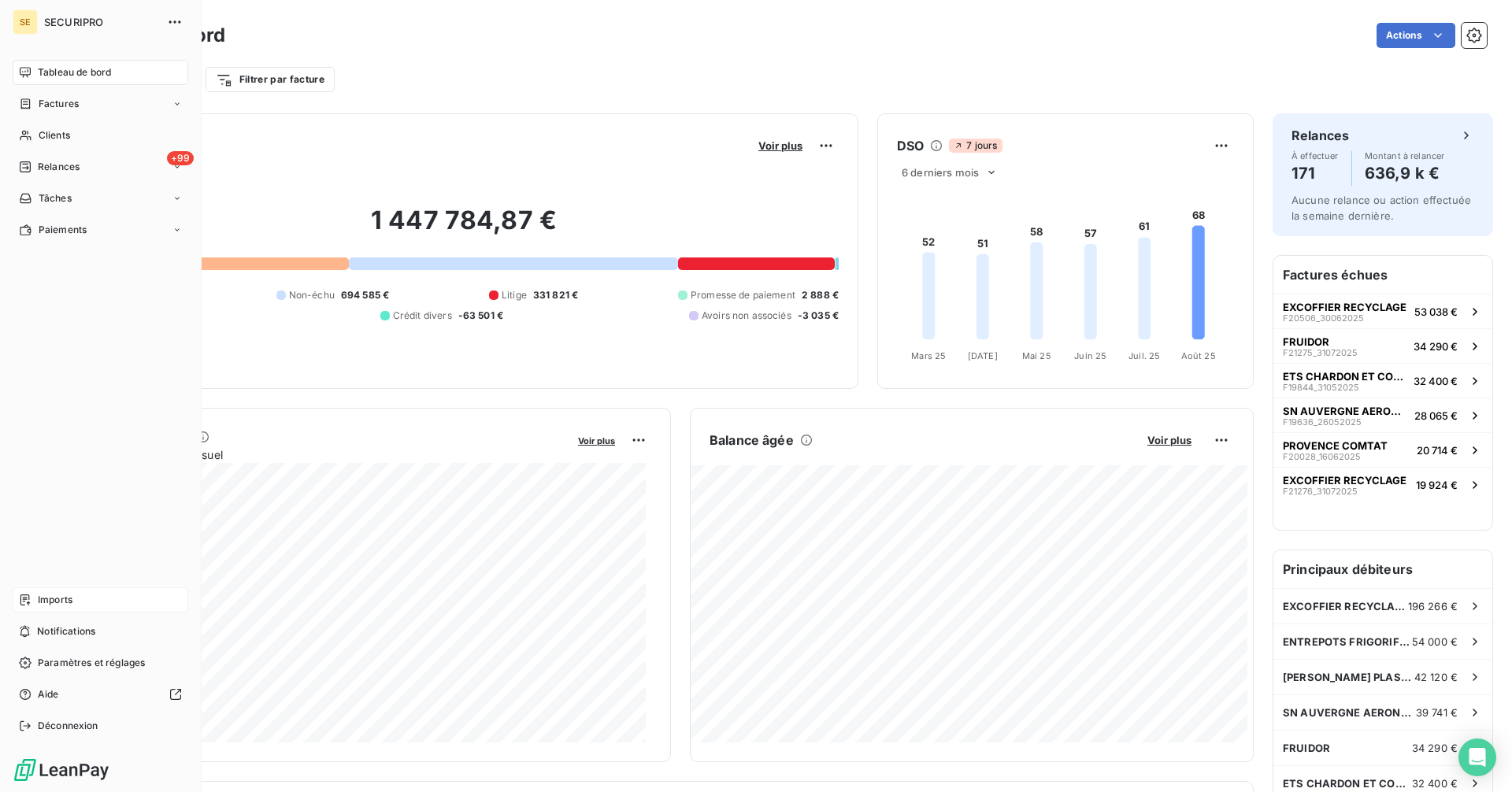
click at [37, 596] on div "Imports" at bounding box center [100, 600] width 176 height 25
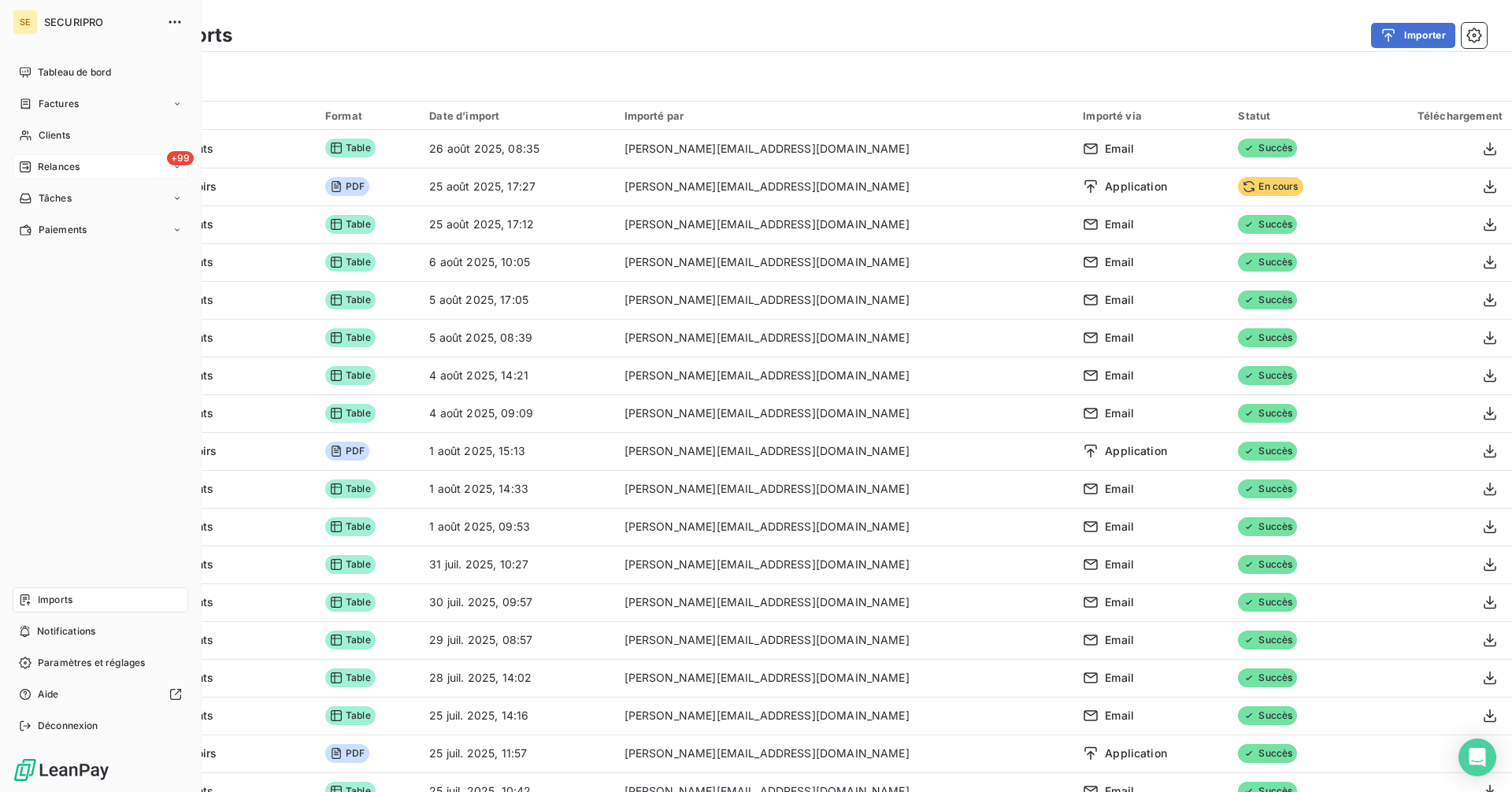
click at [83, 168] on div "+99 Relances" at bounding box center [100, 167] width 176 height 25
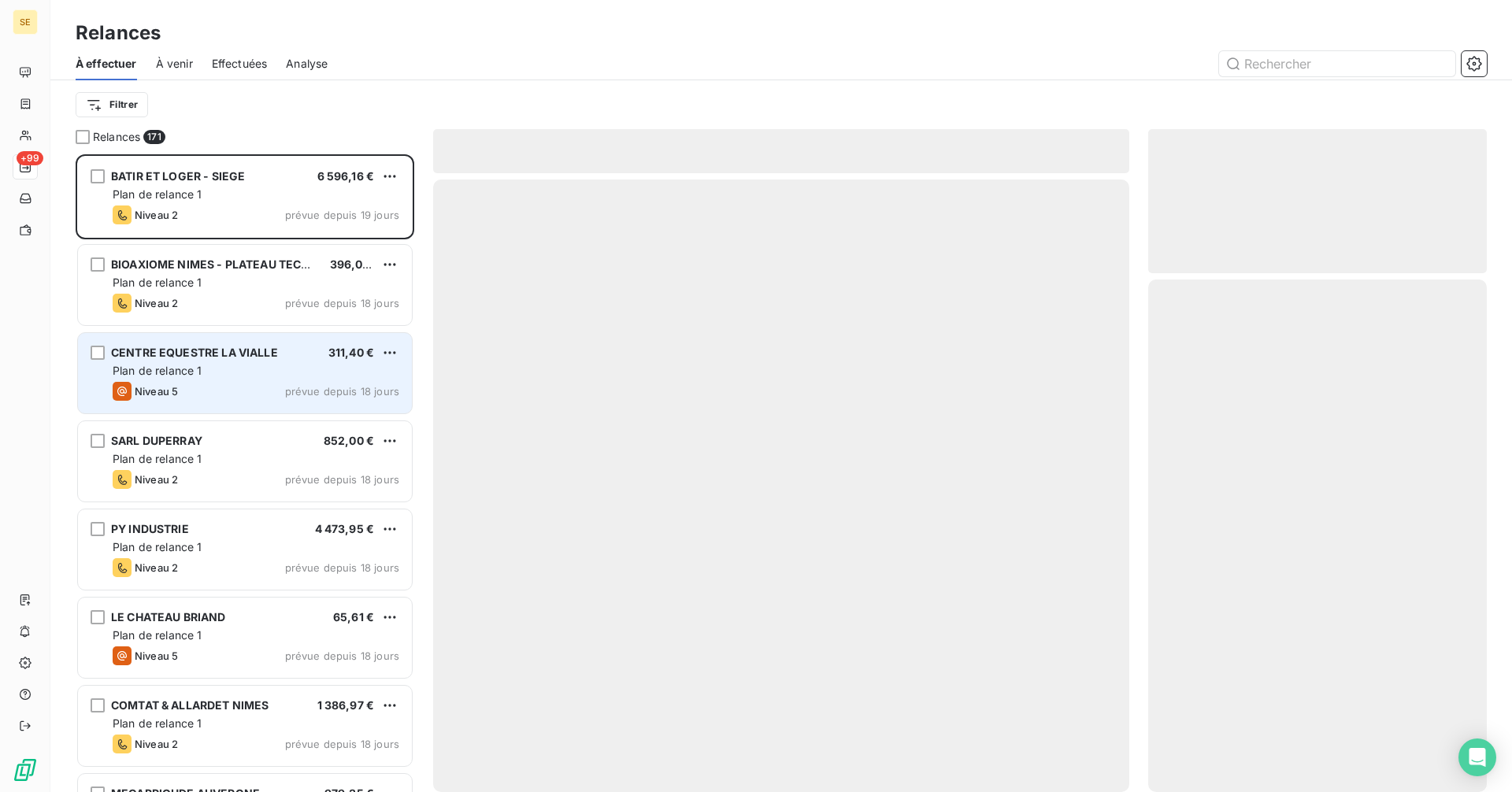
scroll to position [626, 327]
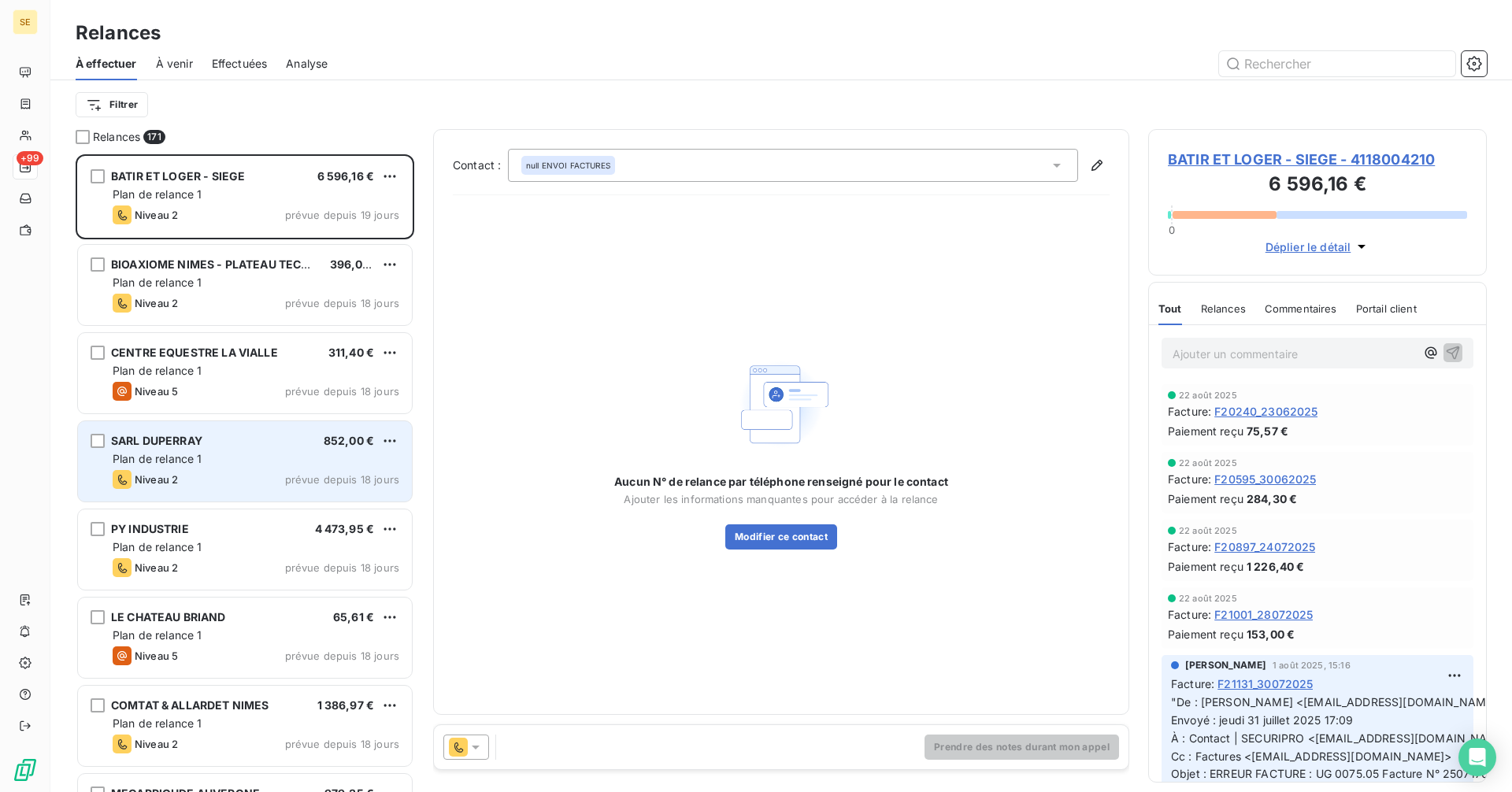
click at [203, 438] on span "SARL DUPERRAY" at bounding box center [156, 440] width 91 height 13
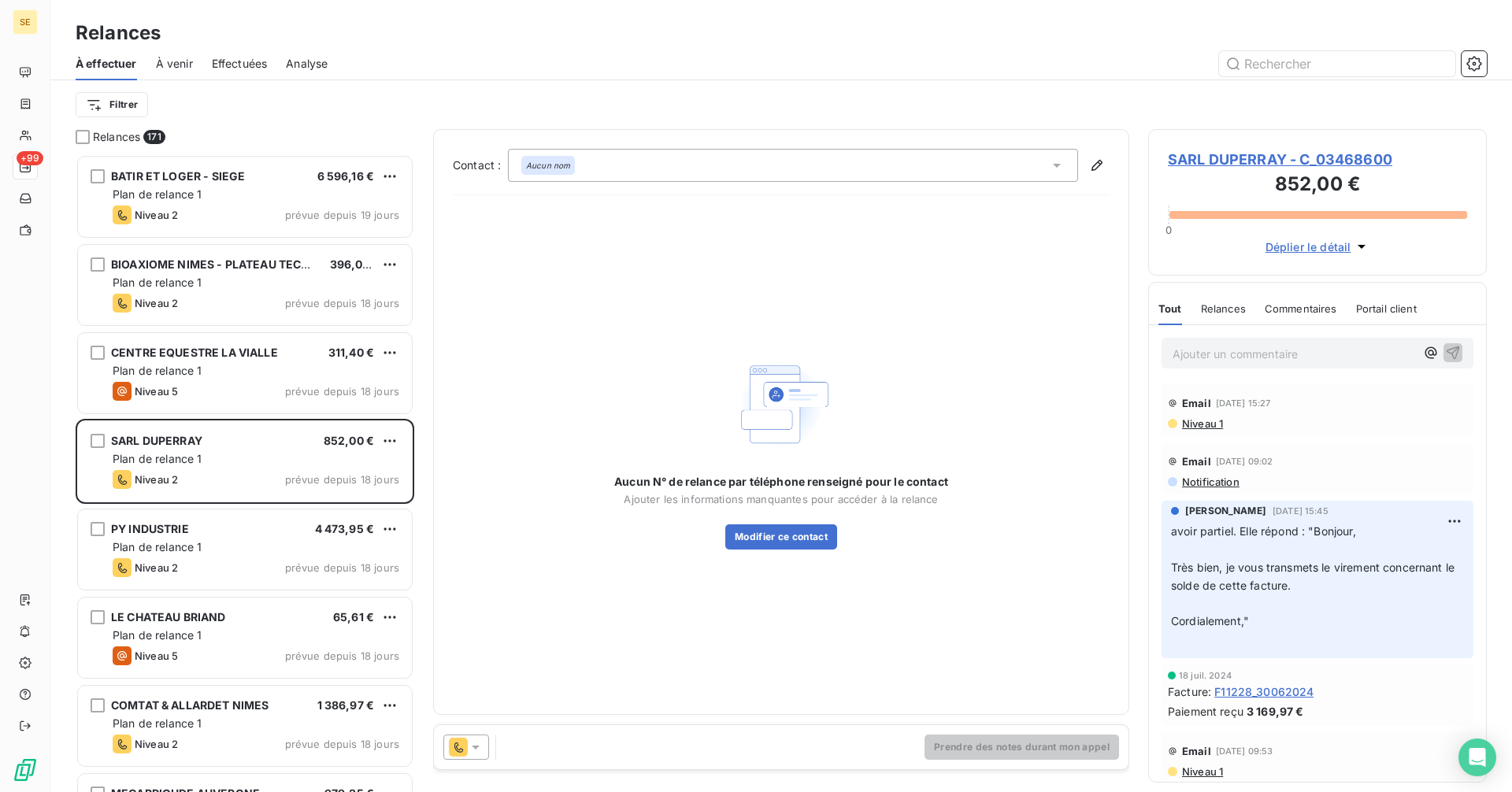
click at [1215, 159] on span "SARL DUPERRAY - C_03468600" at bounding box center [1317, 160] width 299 height 21
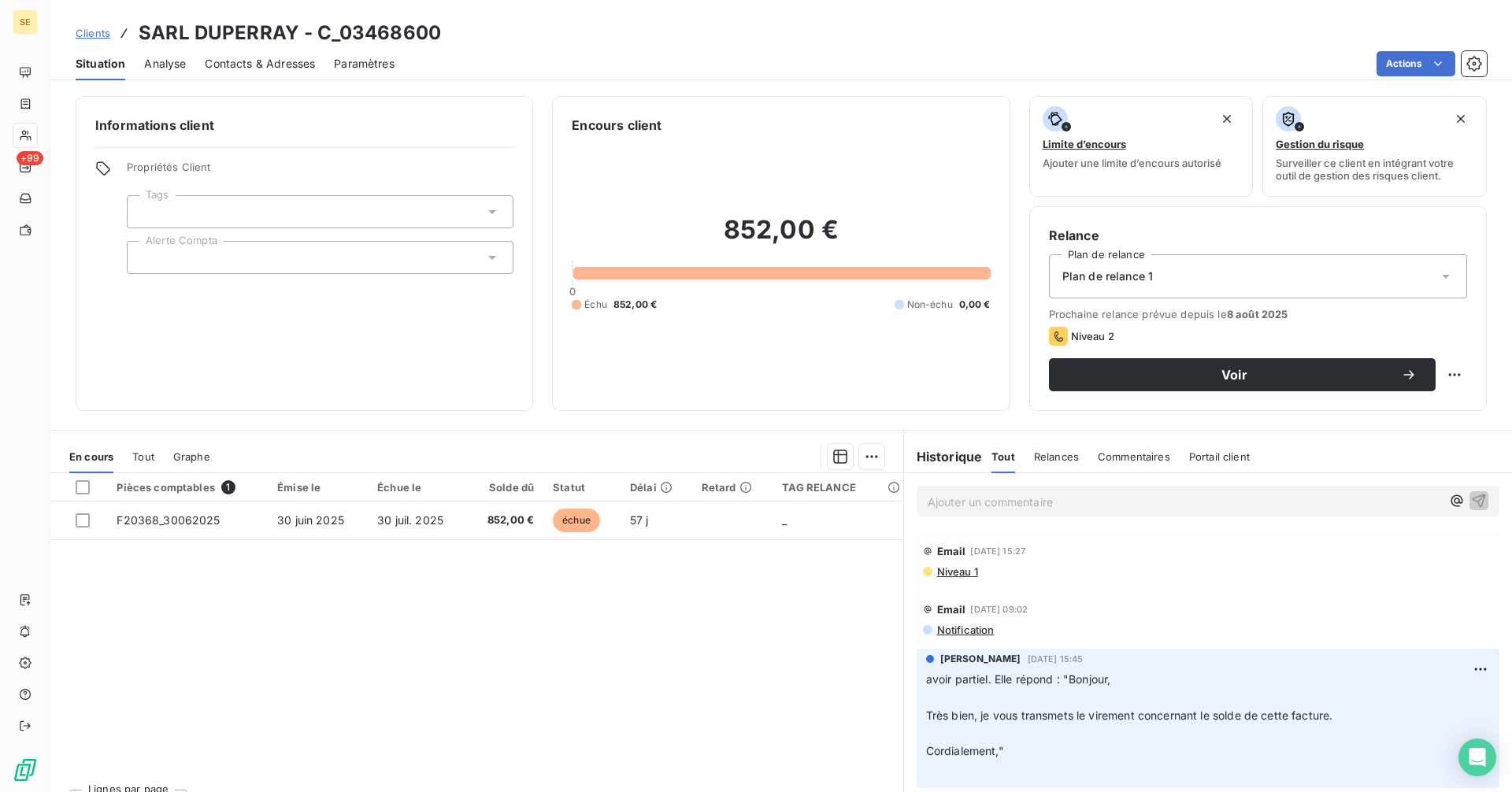
click at [140, 451] on span "Tout" at bounding box center [143, 456] width 22 height 13
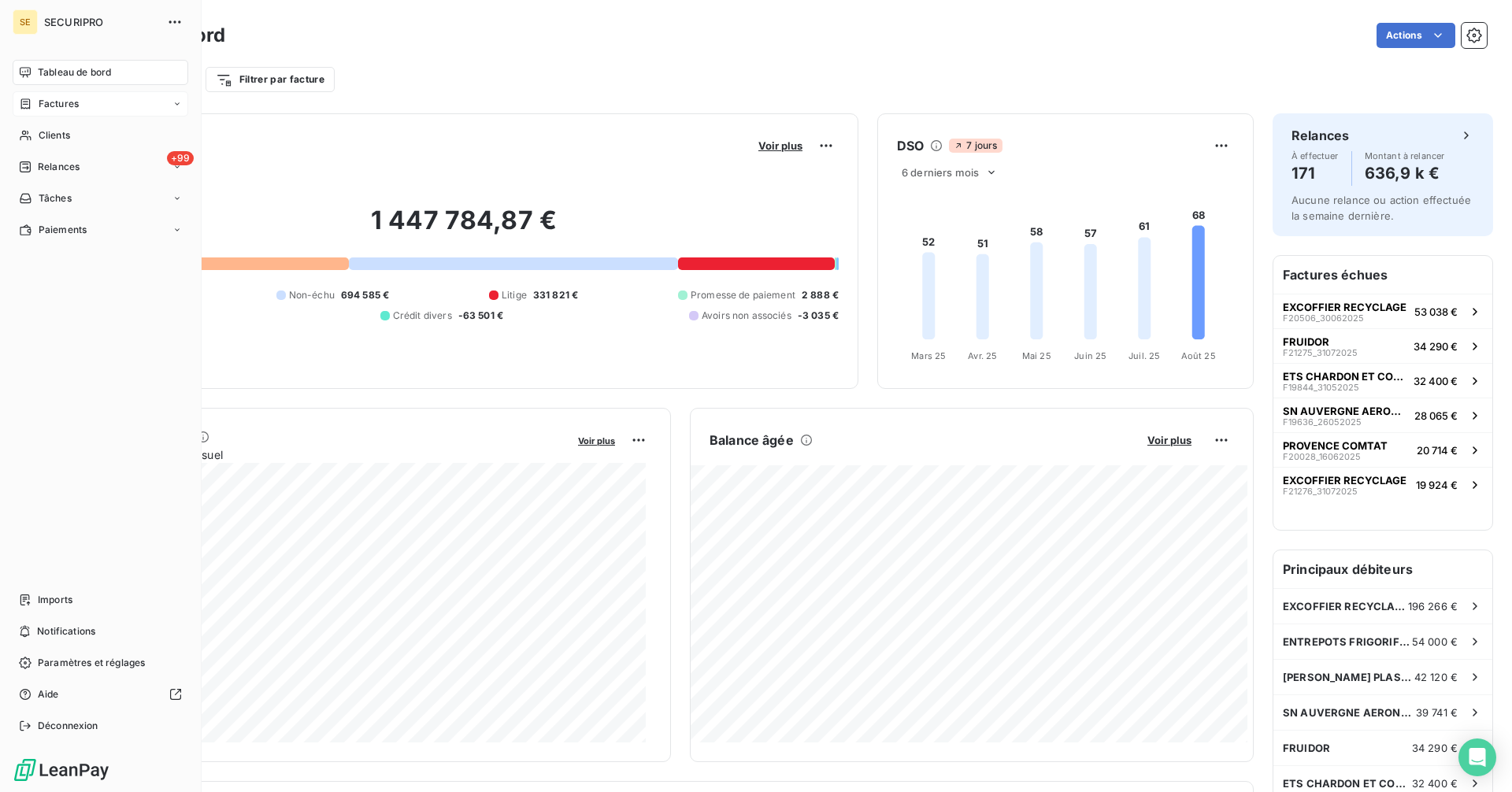
click at [69, 109] on span "Factures" at bounding box center [58, 104] width 40 height 14
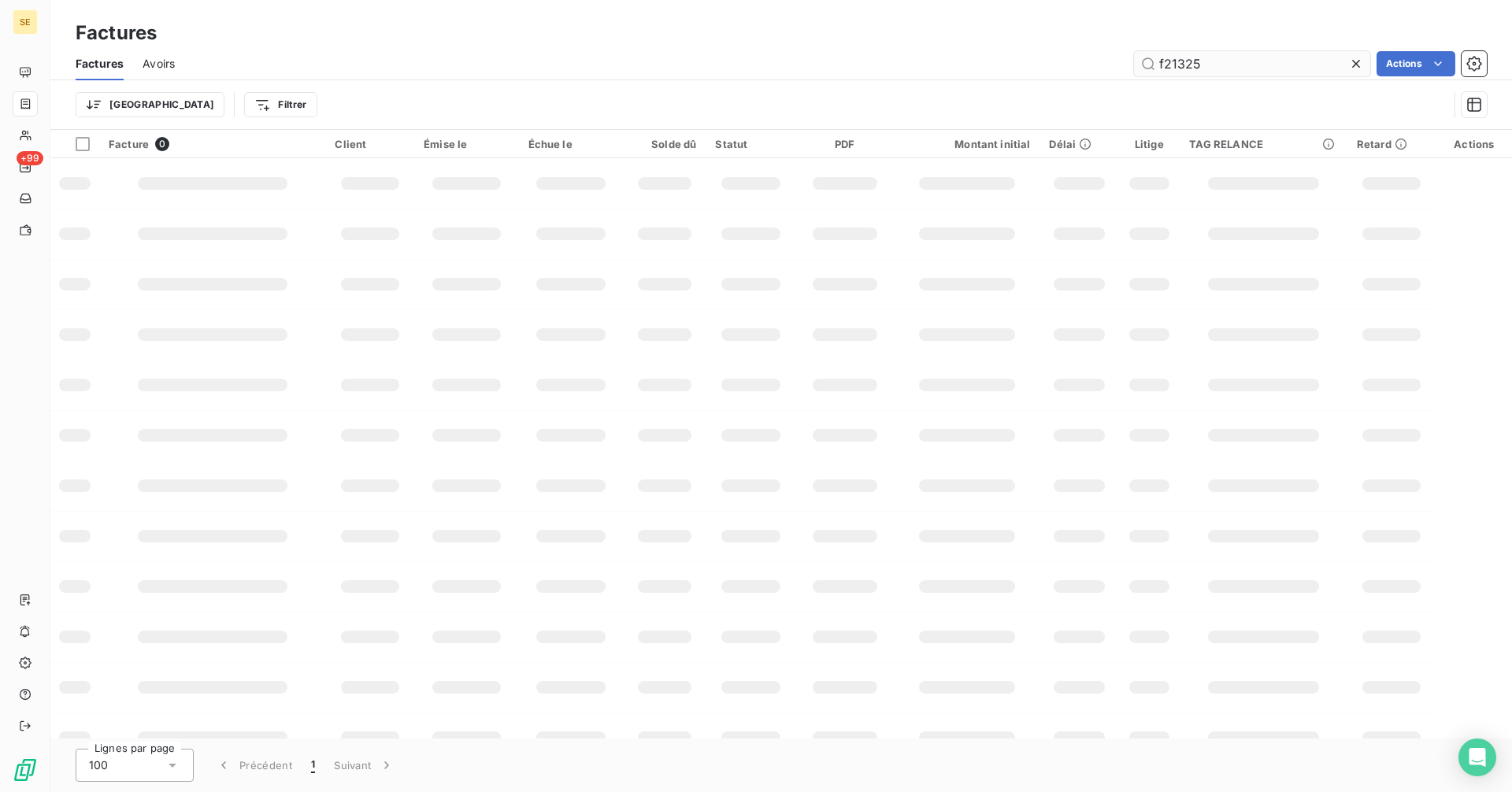
click at [1214, 59] on input "f21325" at bounding box center [1252, 63] width 237 height 25
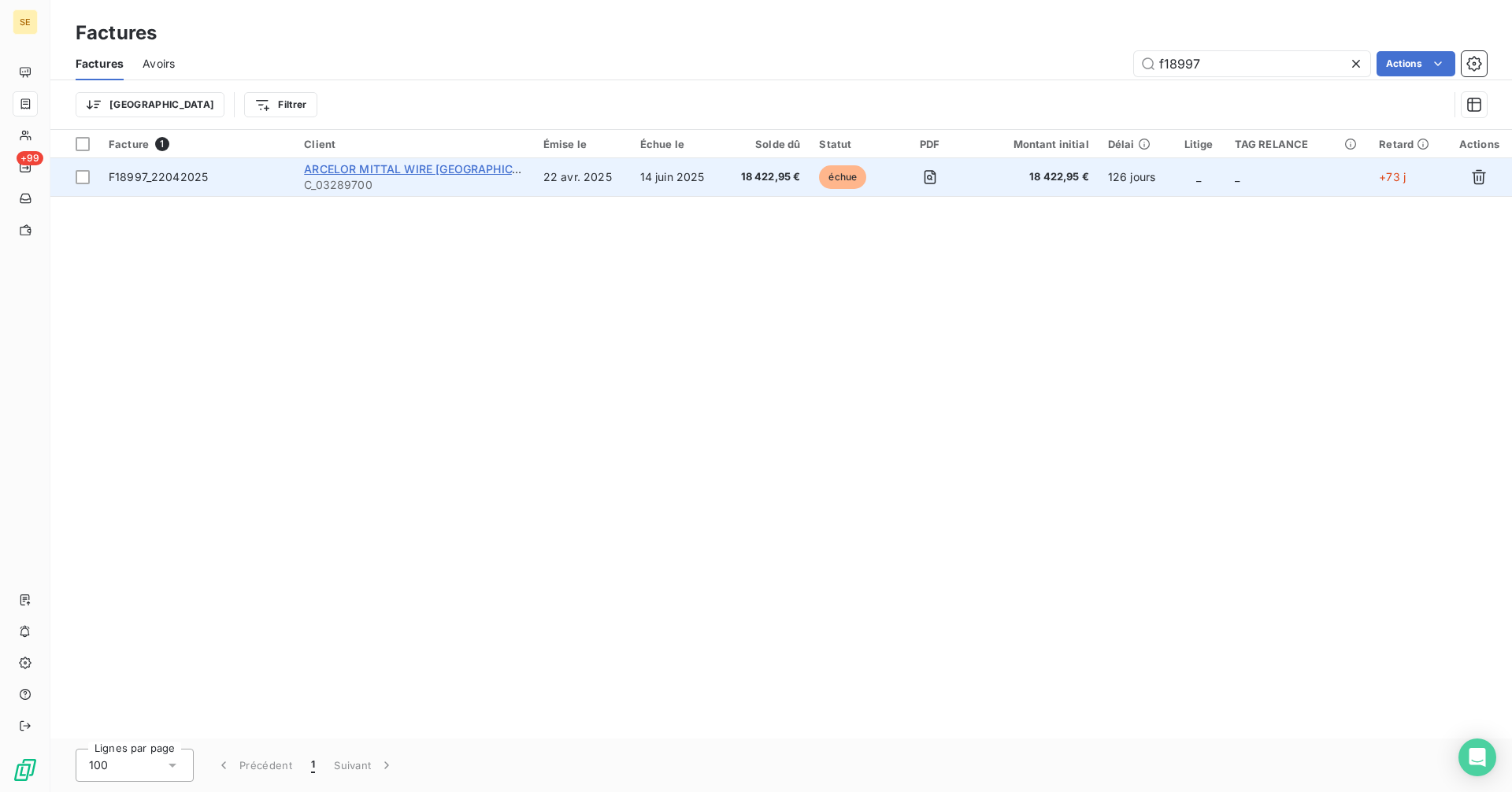
type input "f18997"
click at [364, 163] on span "ARCELOR MITTAL WIRE [GEOGRAPHIC_DATA]" at bounding box center [426, 169] width 246 height 13
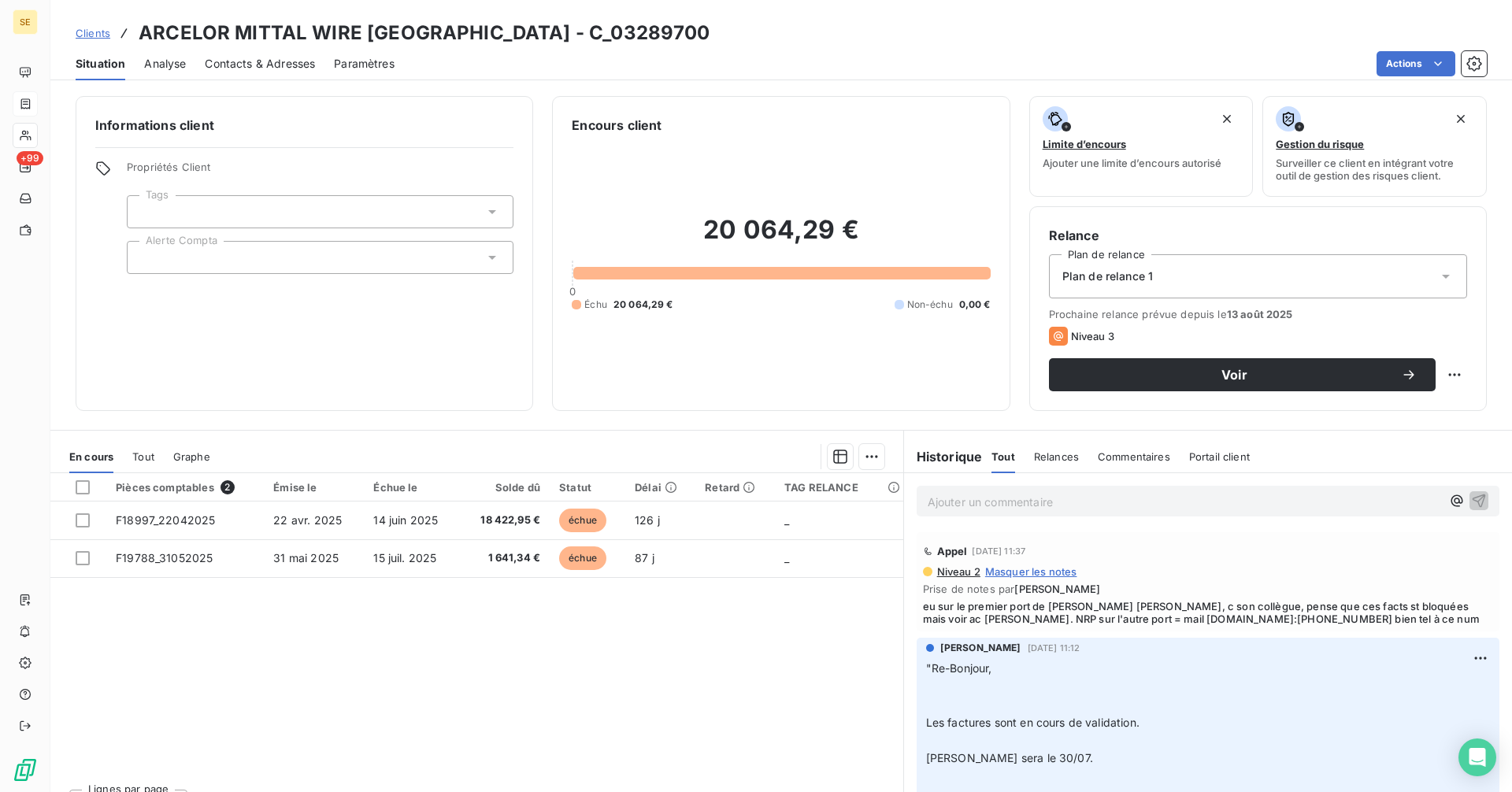
click at [989, 500] on p "Ajouter un commentaire ﻿" at bounding box center [1184, 502] width 514 height 20
click at [973, 492] on p "Ajouter un commentaire ﻿" at bounding box center [1184, 502] width 514 height 20
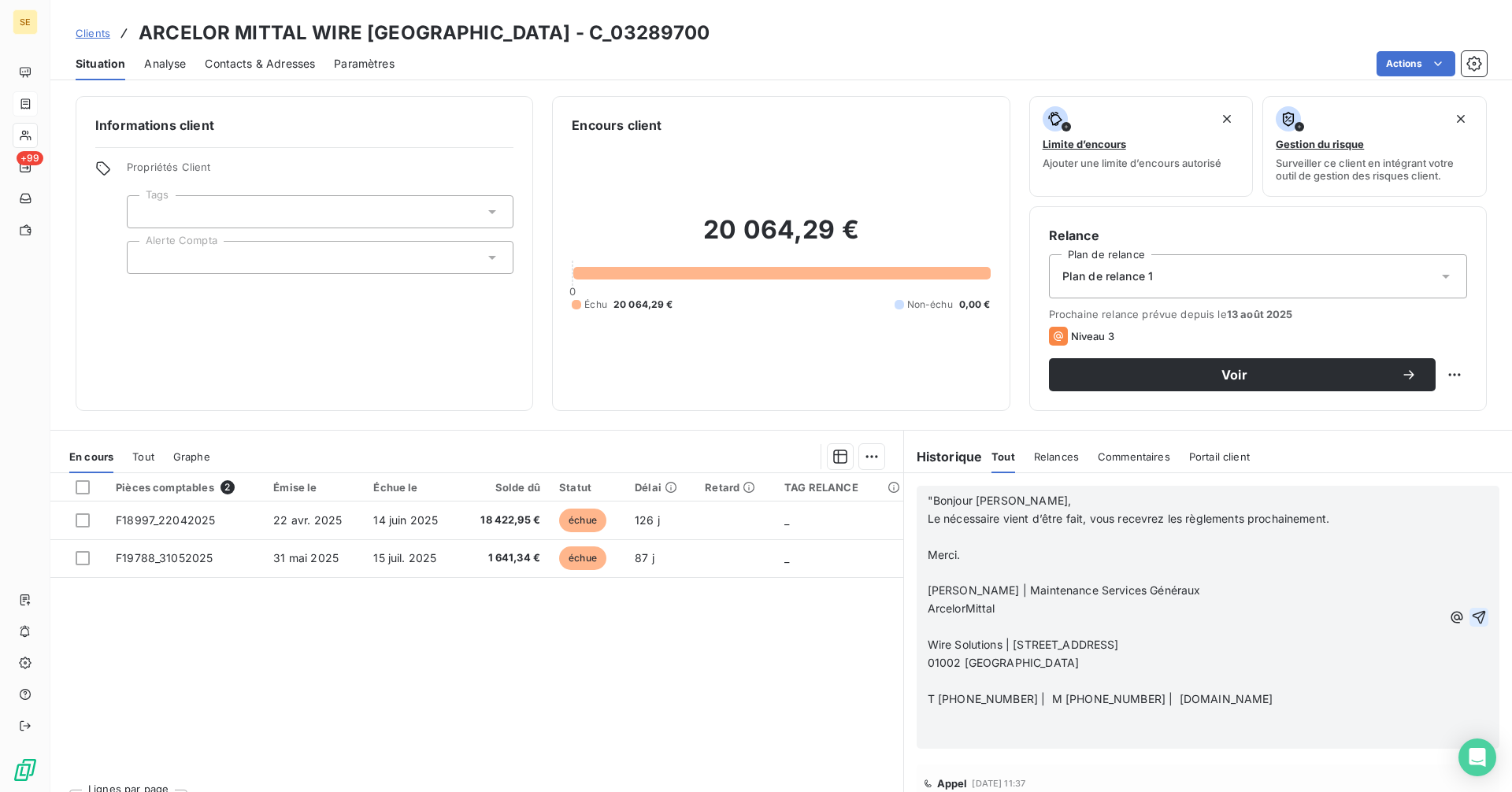
click at [1471, 615] on icon "button" at bounding box center [1479, 617] width 16 height 16
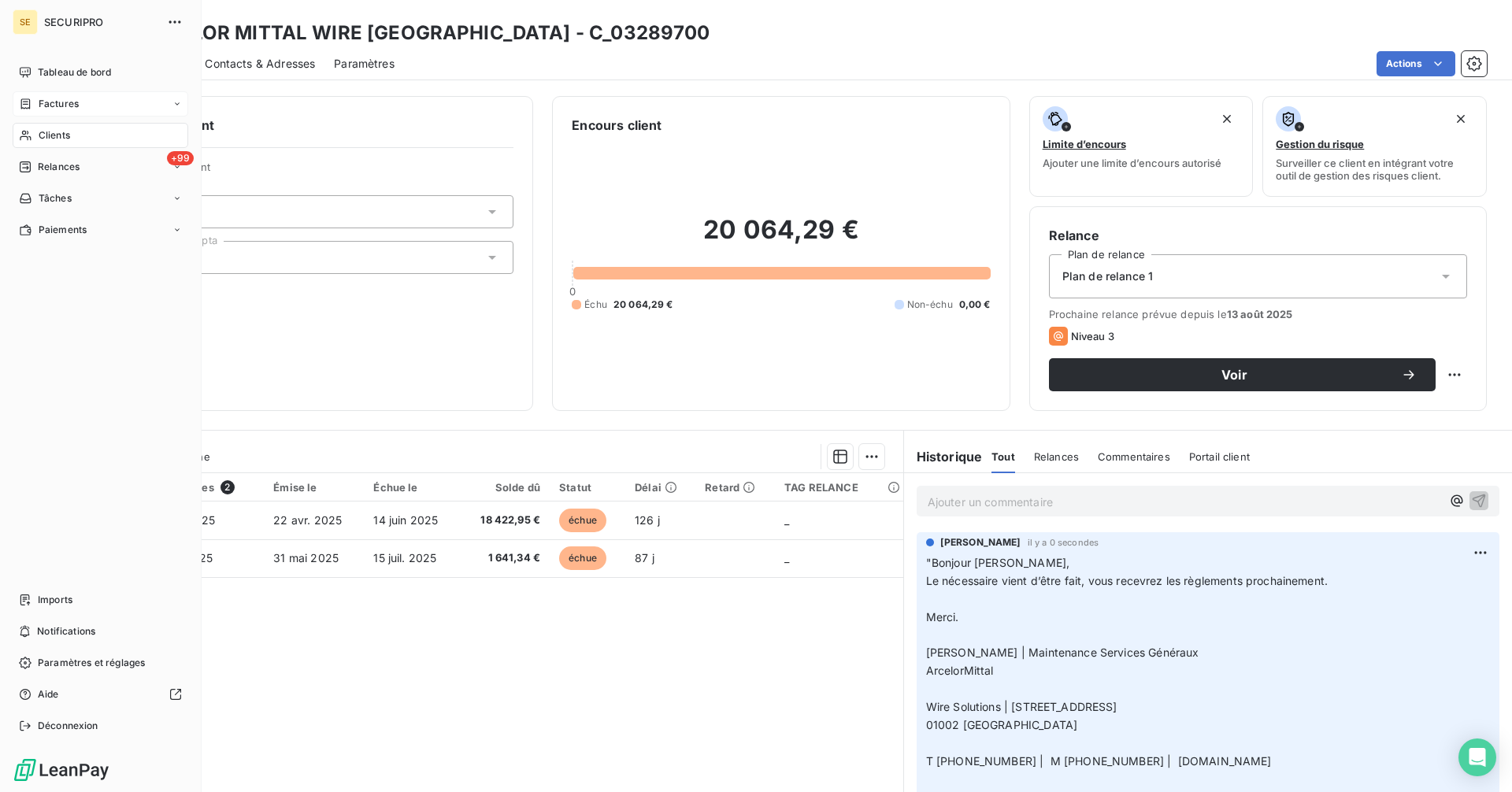
click at [30, 109] on icon at bounding box center [25, 104] width 13 height 13
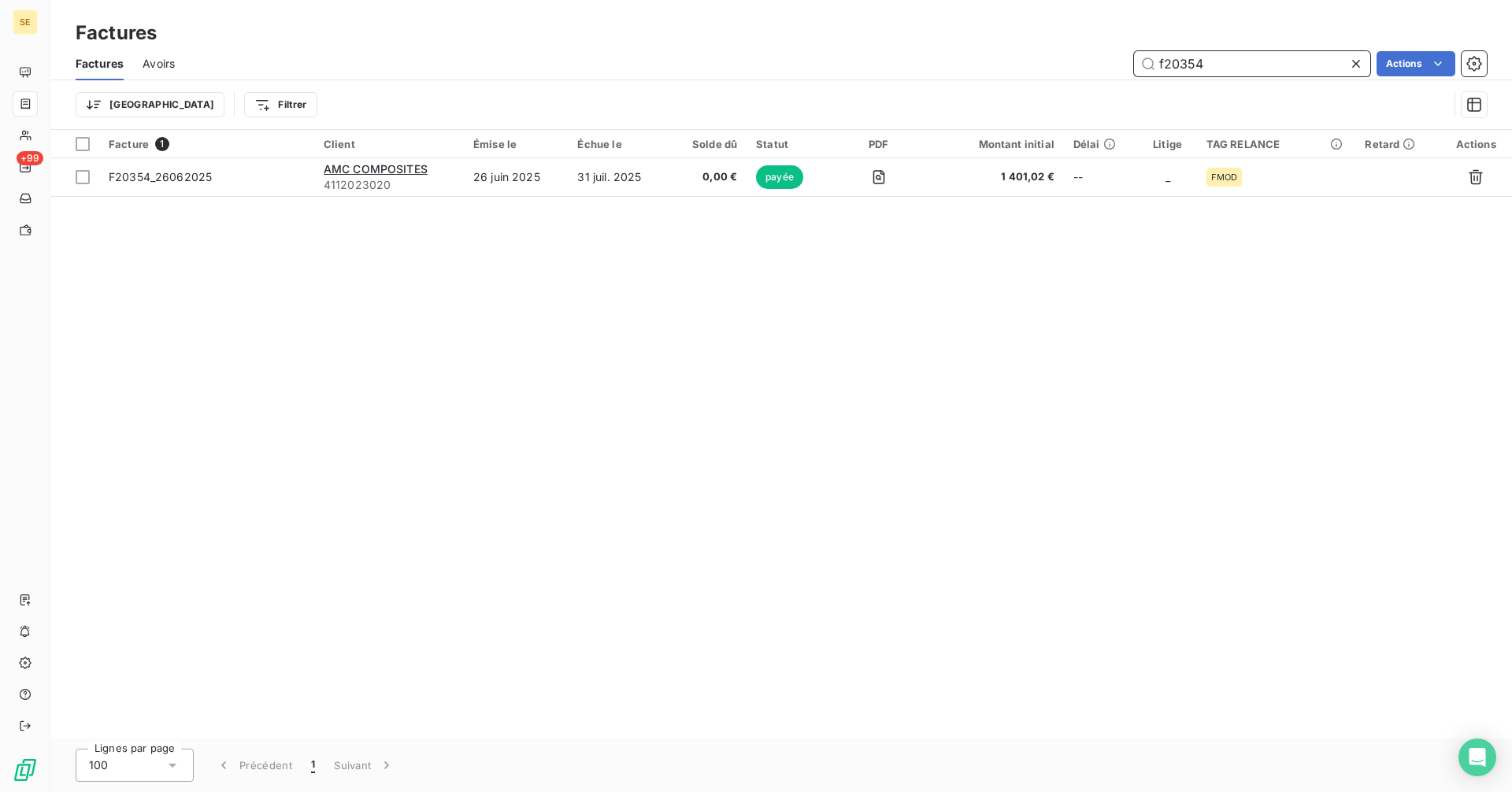
click at [1244, 71] on input "f20354" at bounding box center [1252, 63] width 237 height 25
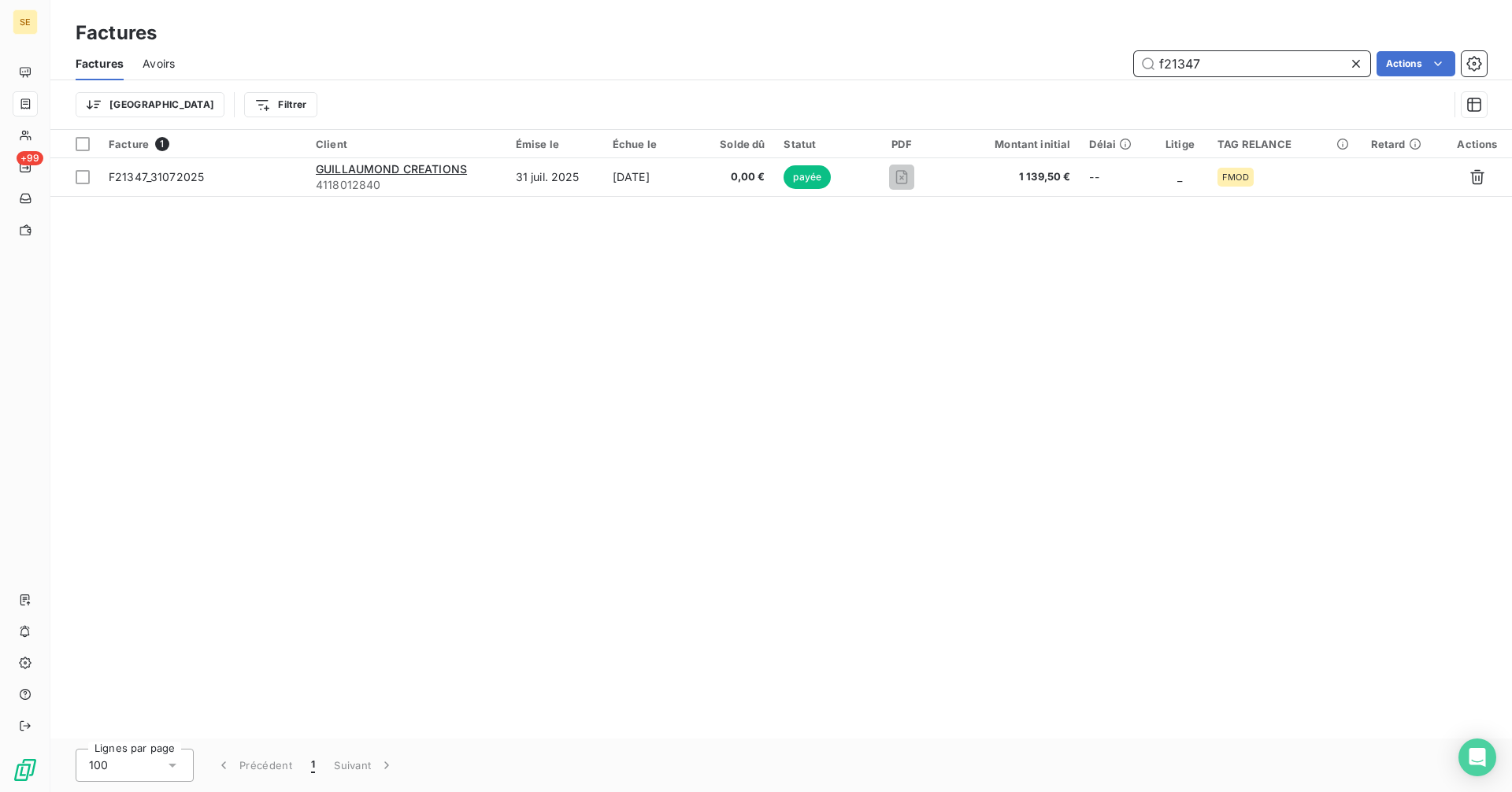
click at [1210, 61] on input "f21347" at bounding box center [1252, 63] width 237 height 25
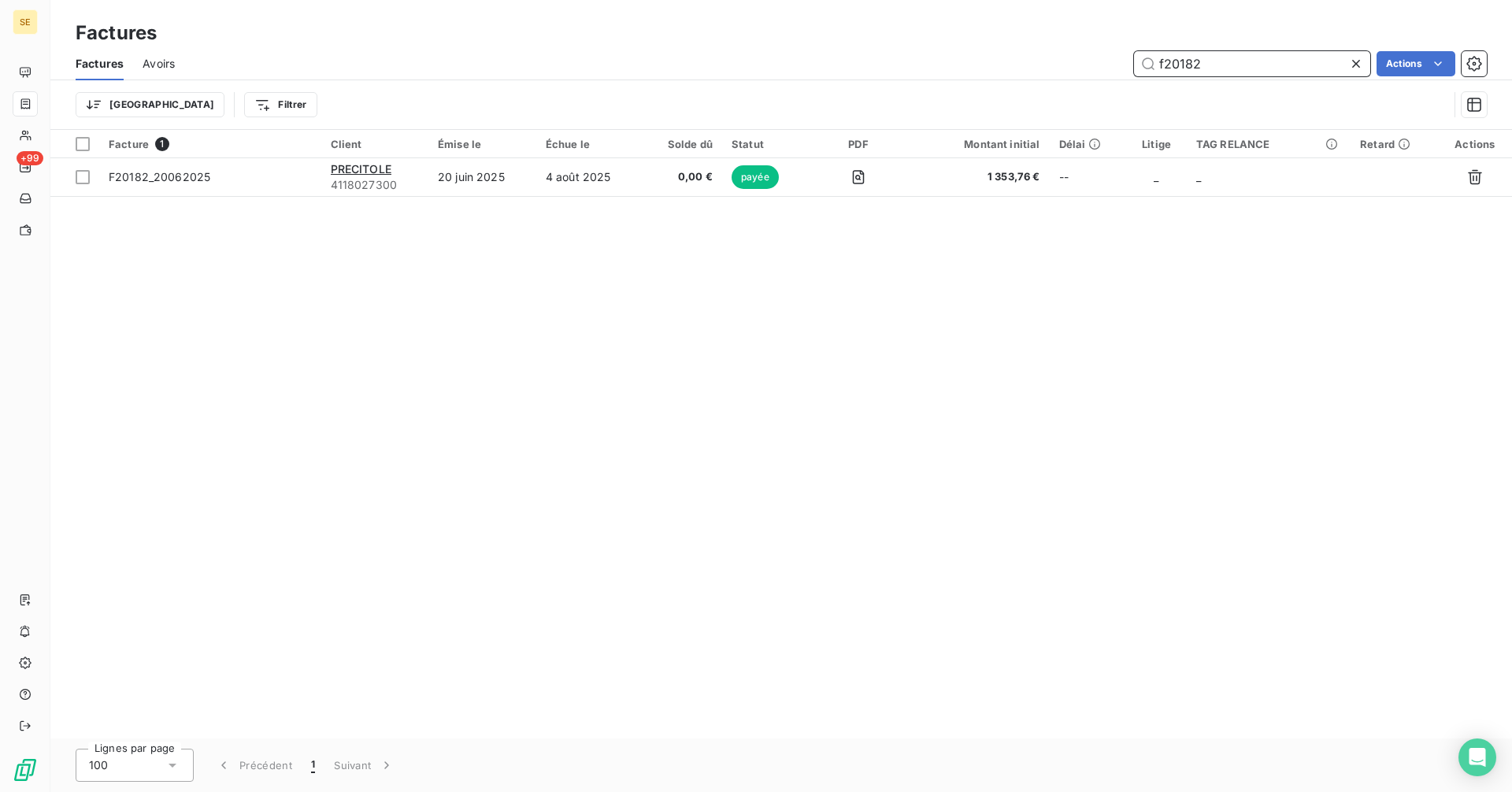
click at [1241, 59] on input "f20182" at bounding box center [1252, 63] width 237 height 25
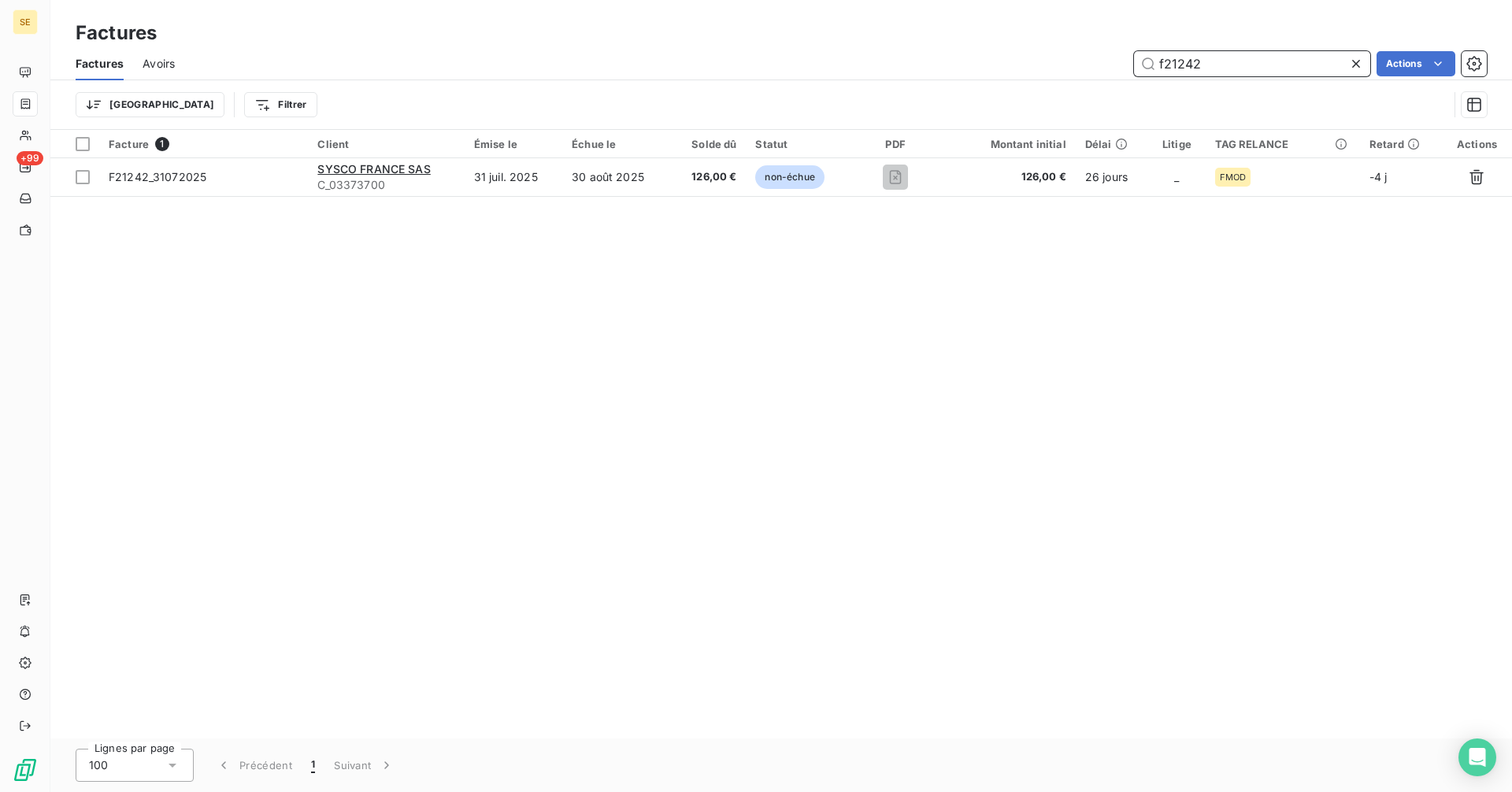
click at [1208, 65] on input "f21242" at bounding box center [1252, 63] width 237 height 25
drag, startPoint x: 1199, startPoint y: 63, endPoint x: 1107, endPoint y: 63, distance: 92.0
click at [1107, 63] on div "f21242 Actions" at bounding box center [840, 63] width 1293 height 25
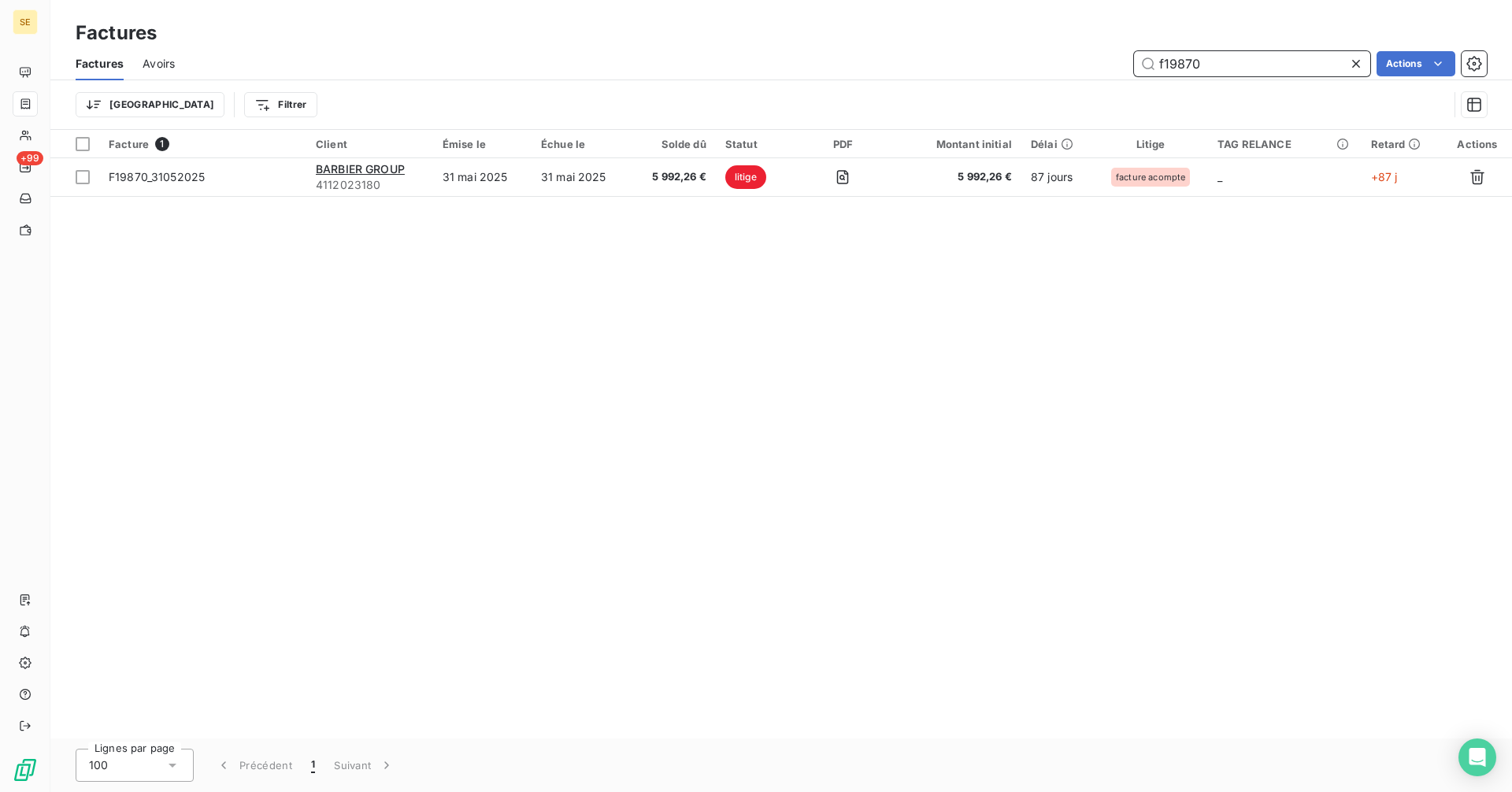
click at [1238, 63] on input "f19870" at bounding box center [1252, 63] width 237 height 25
click at [1219, 60] on input "f20225" at bounding box center [1252, 63] width 237 height 25
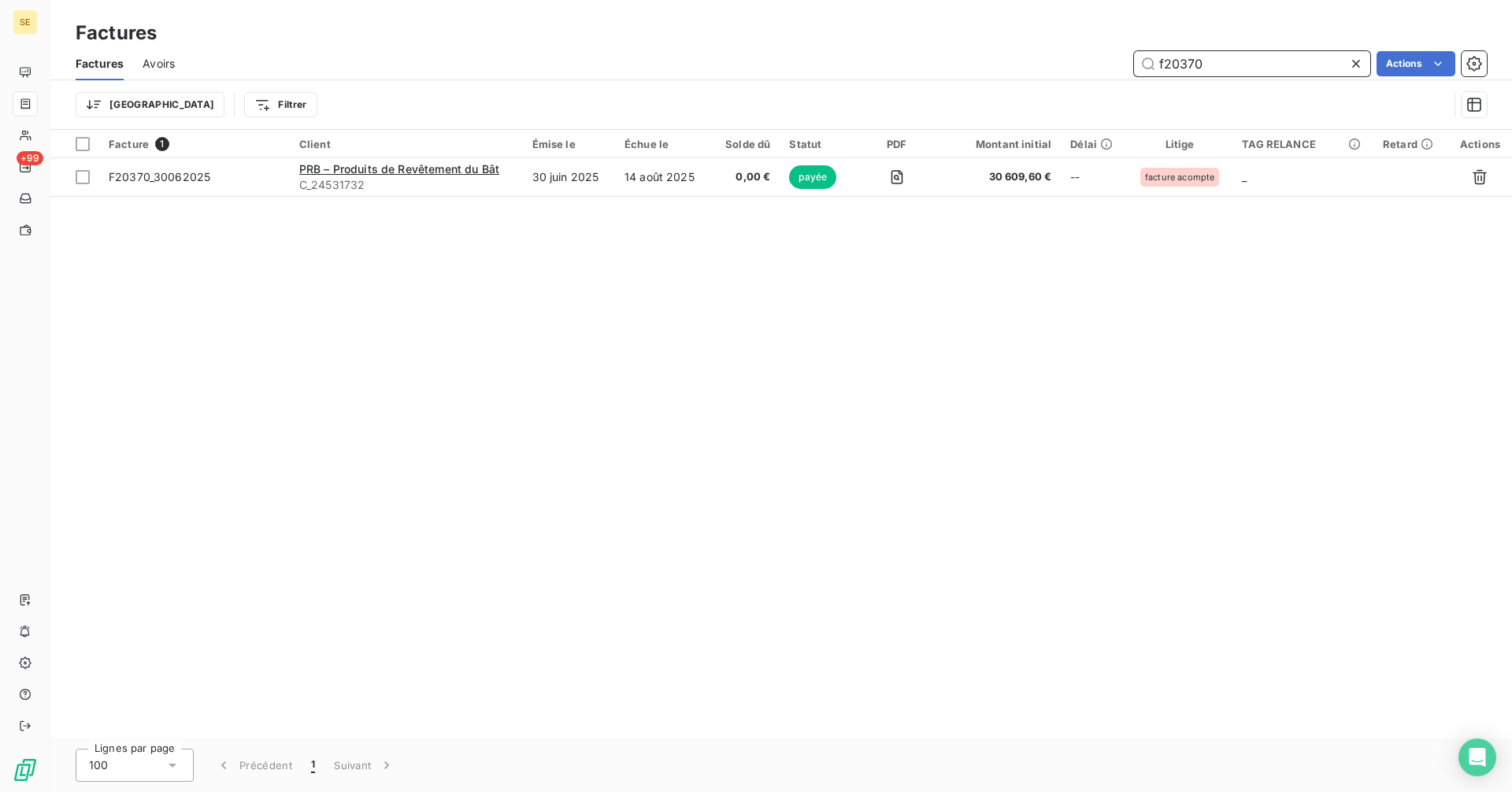
click at [1257, 66] on input "f20370" at bounding box center [1252, 63] width 237 height 25
click at [1208, 46] on div "Factures" at bounding box center [781, 33] width 1461 height 29
click at [1212, 71] on input "f20421" at bounding box center [1252, 63] width 237 height 25
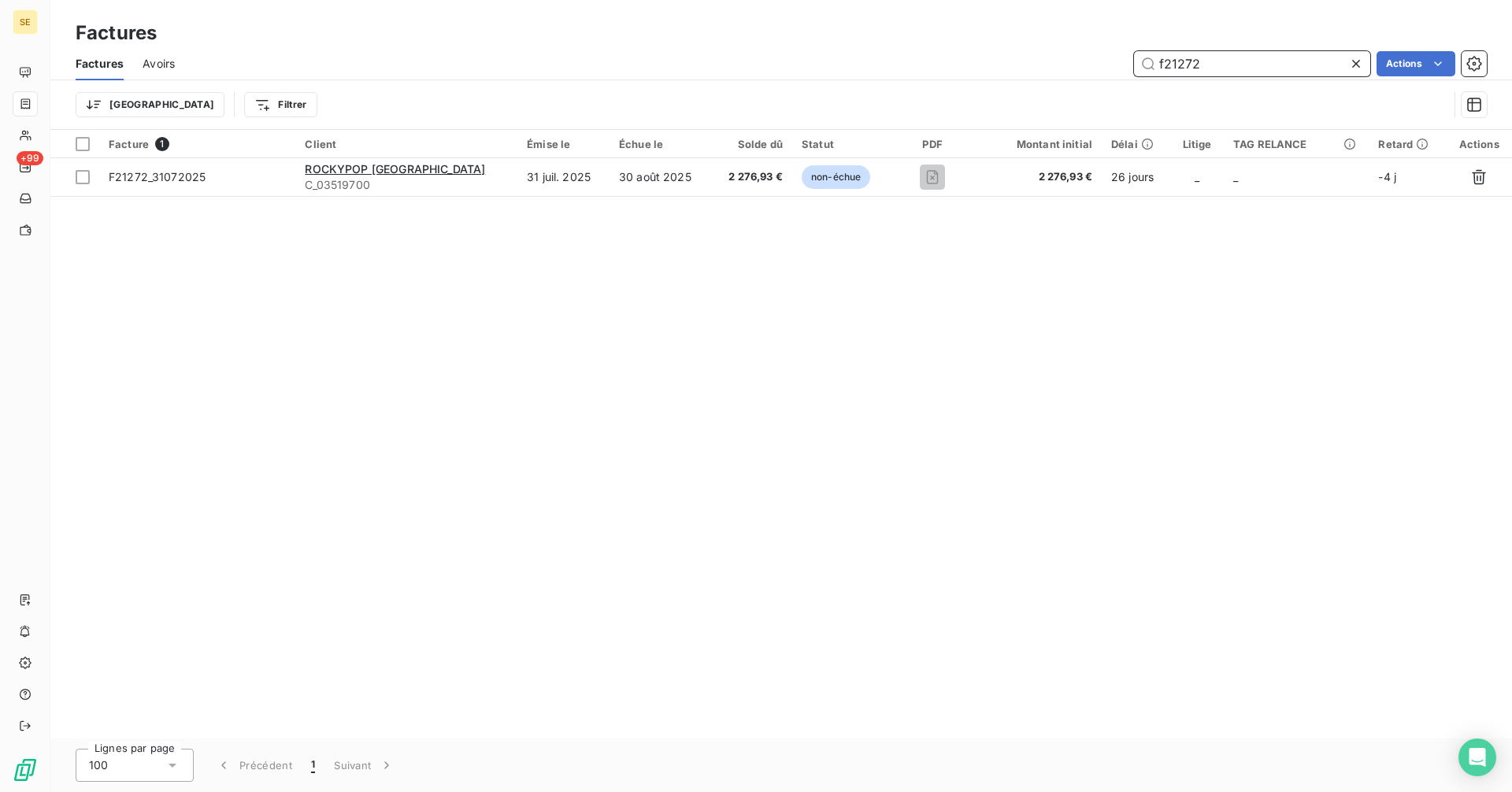
type input "f21272"
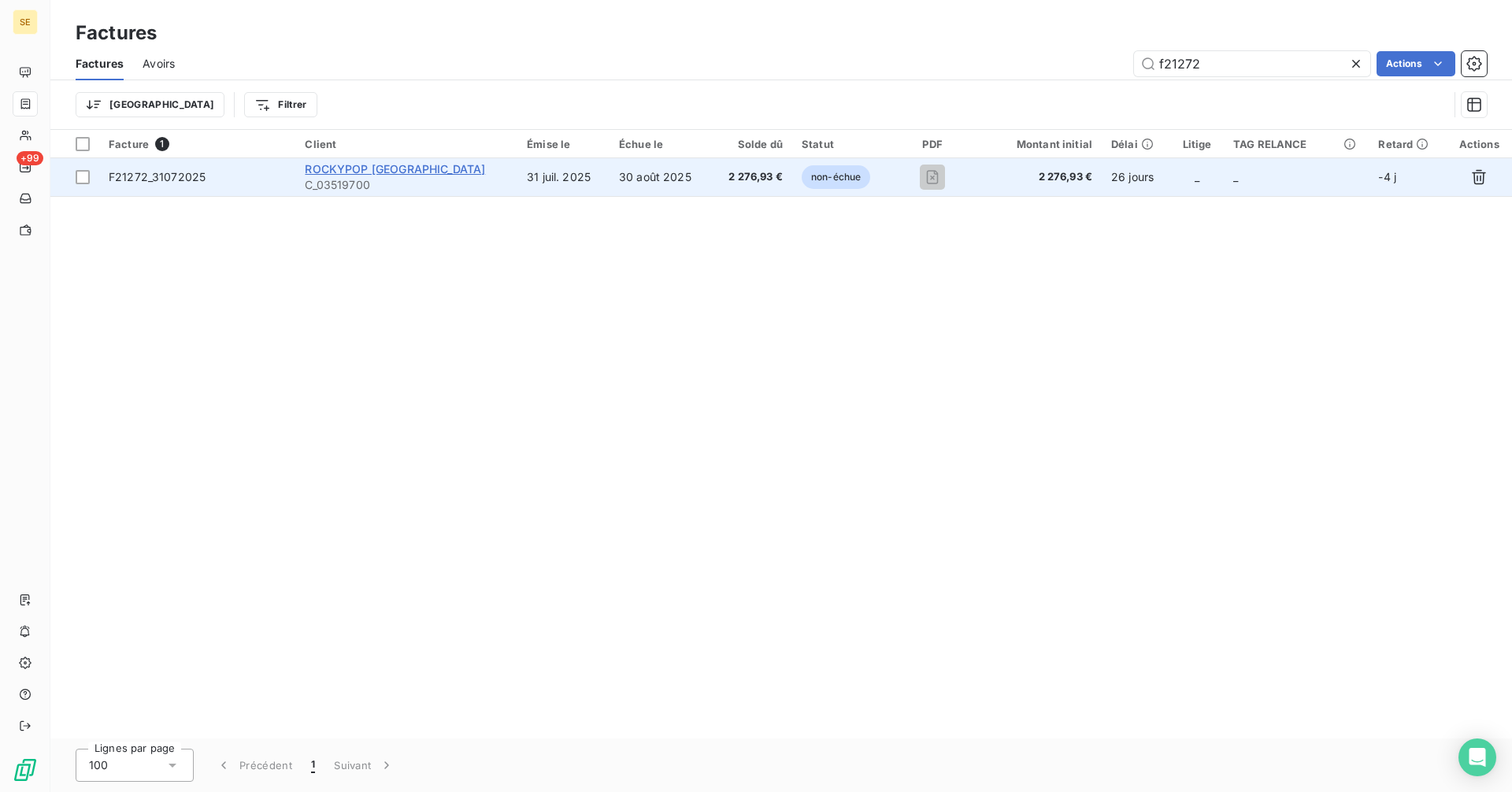
click at [333, 164] on span "ROCKYPOP [GEOGRAPHIC_DATA]" at bounding box center [395, 169] width 180 height 13
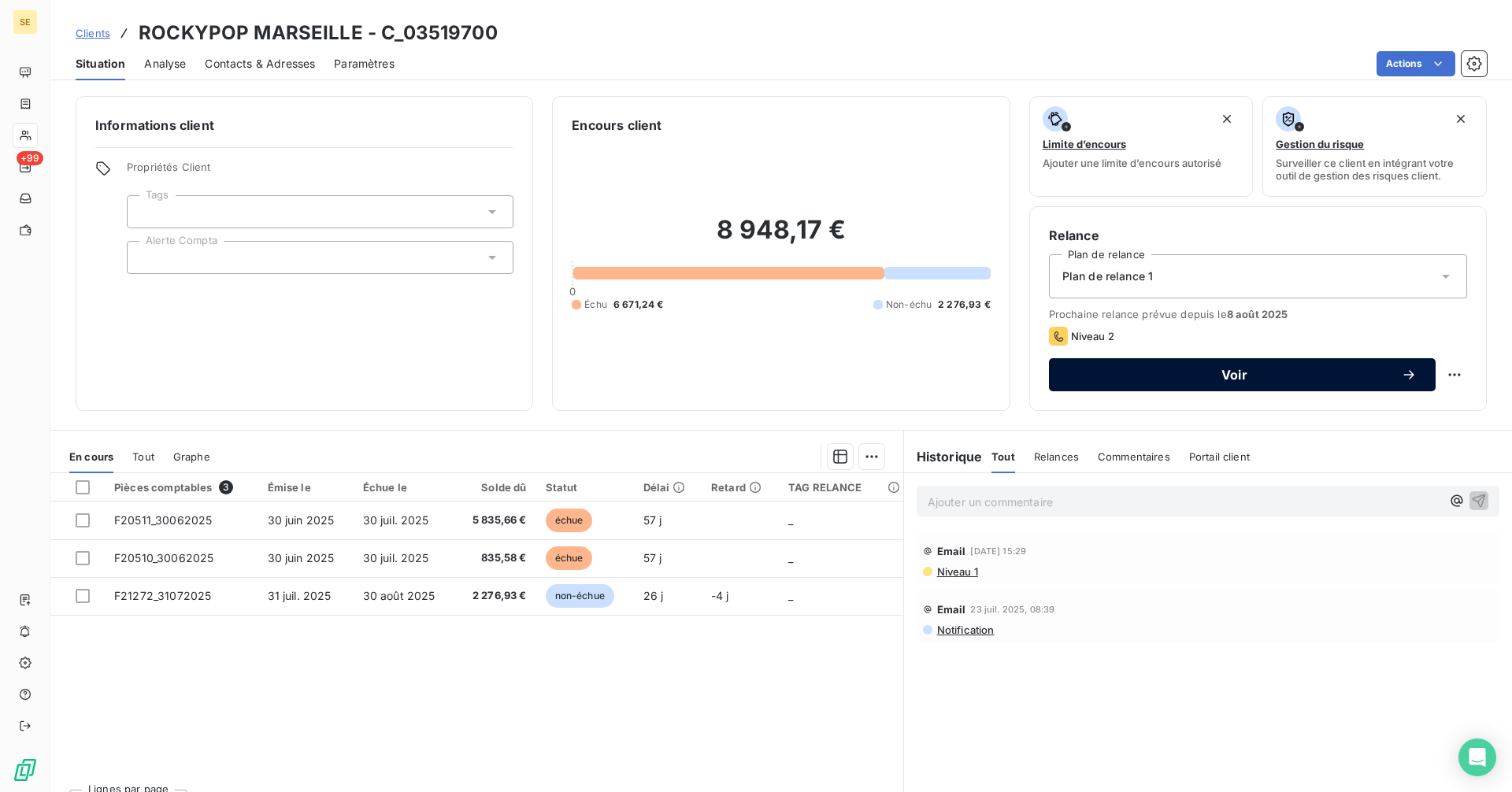
click at [1363, 372] on span "Voir" at bounding box center [1234, 375] width 333 height 13
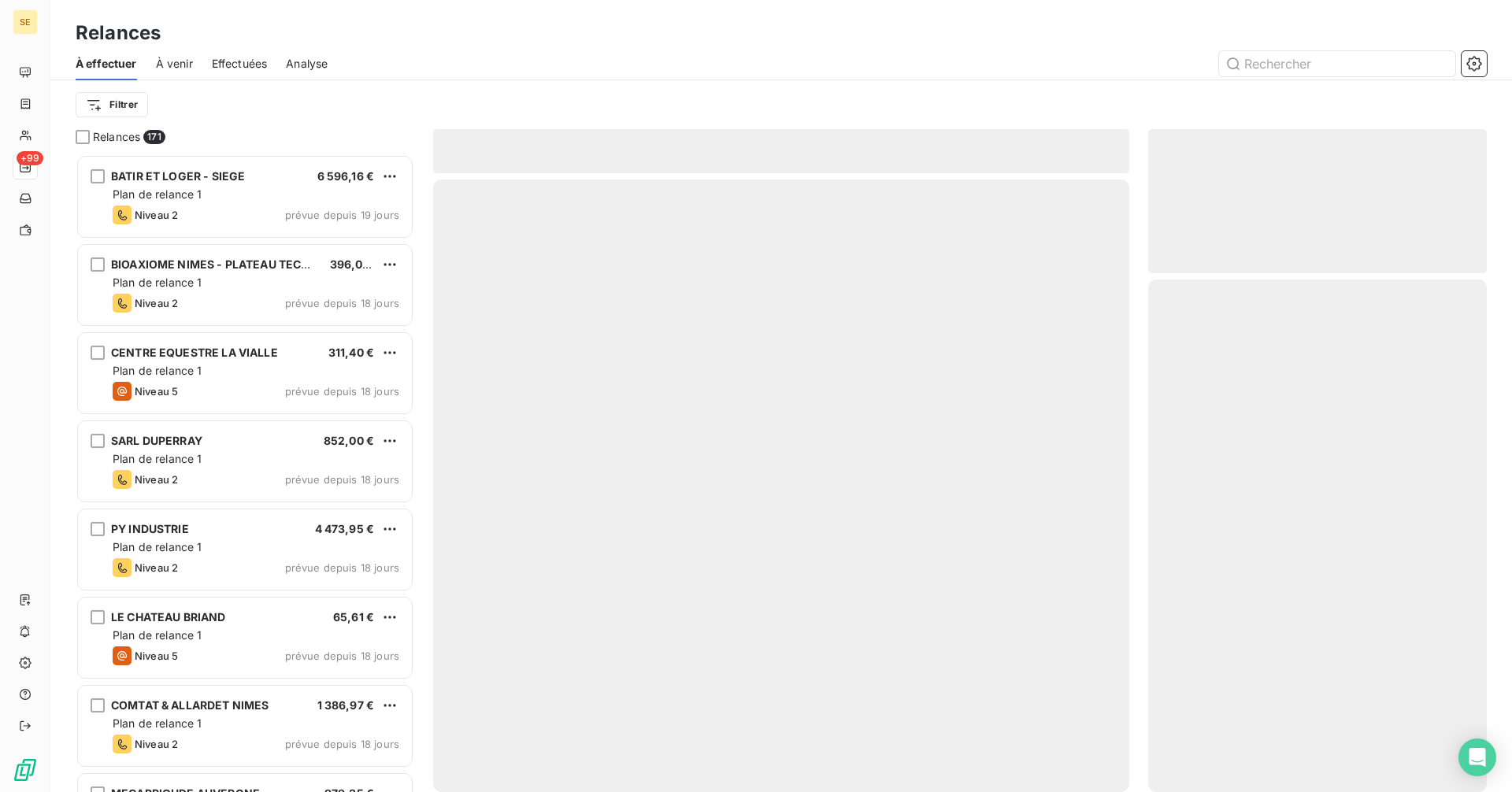
scroll to position [626, 327]
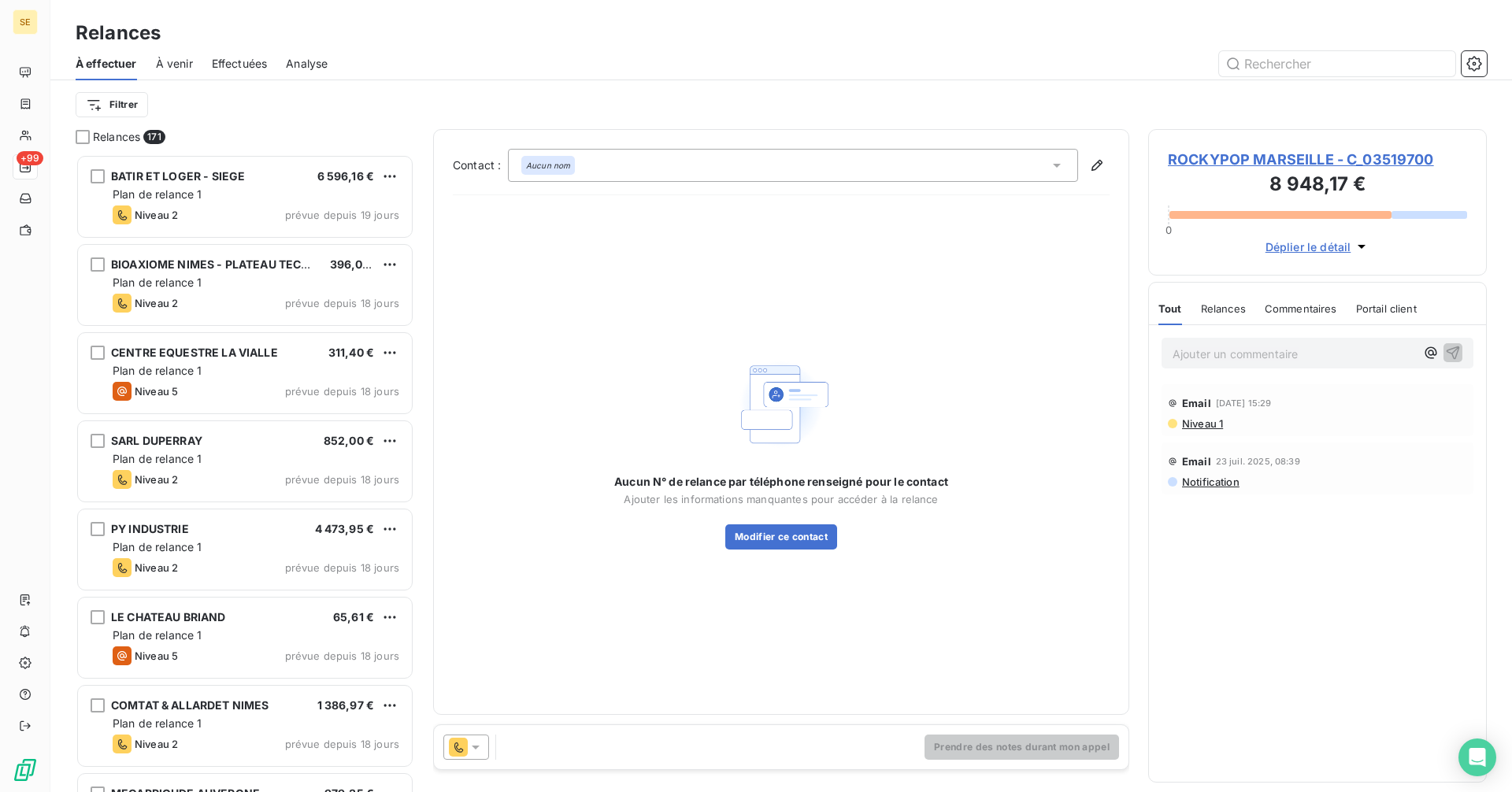
click at [1193, 162] on span "ROCKYPOP MARSEILLE - C_03519700" at bounding box center [1317, 160] width 299 height 21
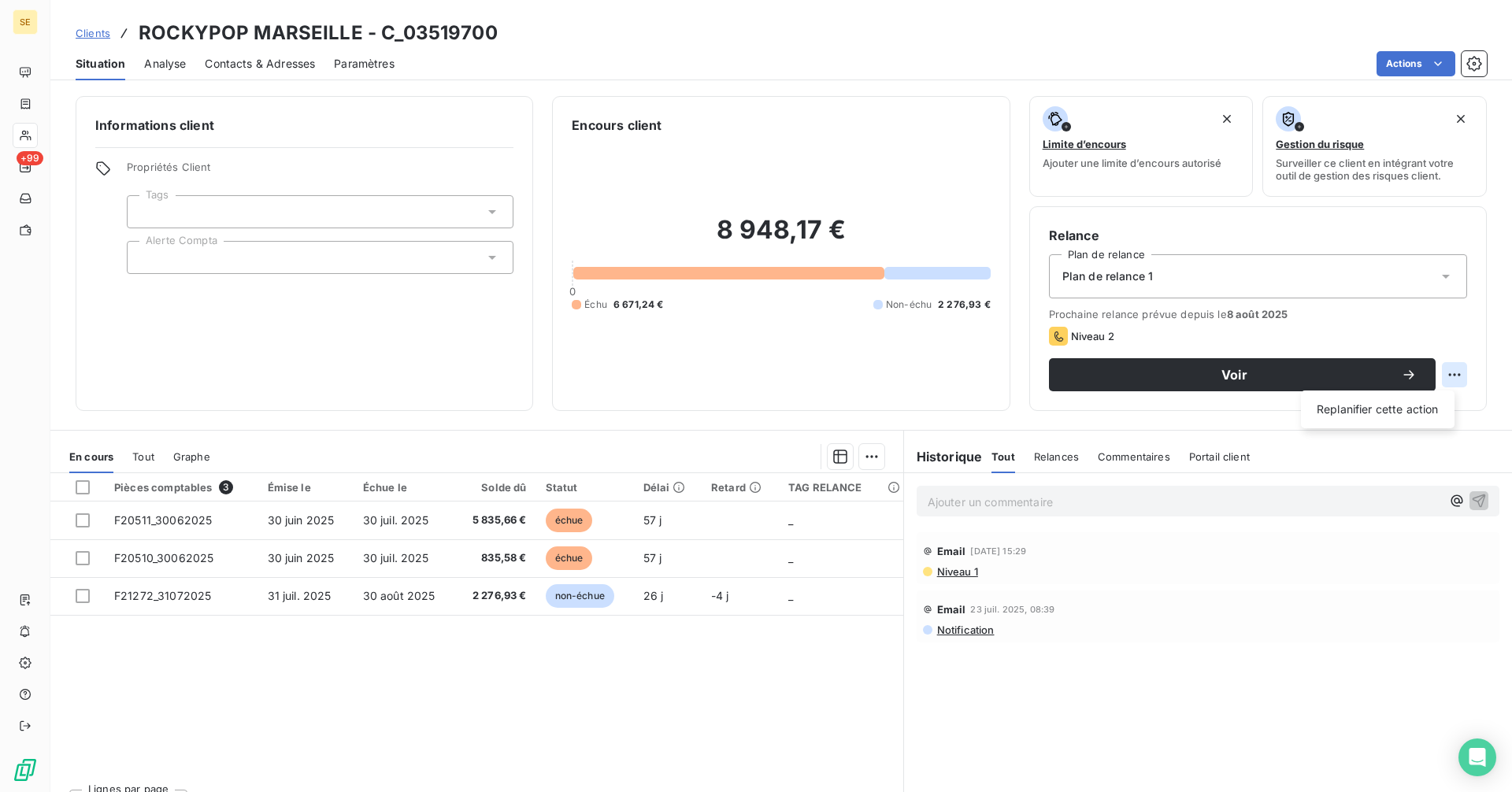
click at [1441, 379] on html "SE +99 Clients ROCKYPOP MARSEILLE - C_03519700 Situation Analyse Contacts & Adr…" at bounding box center [756, 396] width 1512 height 792
drag, startPoint x: 263, startPoint y: 471, endPoint x: 107, endPoint y: 349, distance: 198.0
click at [107, 349] on div "Informations client Propriétés Client Tags Alerte Compta" at bounding box center [305, 254] width 457 height 315
click at [970, 502] on p "Ajouter un commentaire ﻿" at bounding box center [1184, 502] width 514 height 20
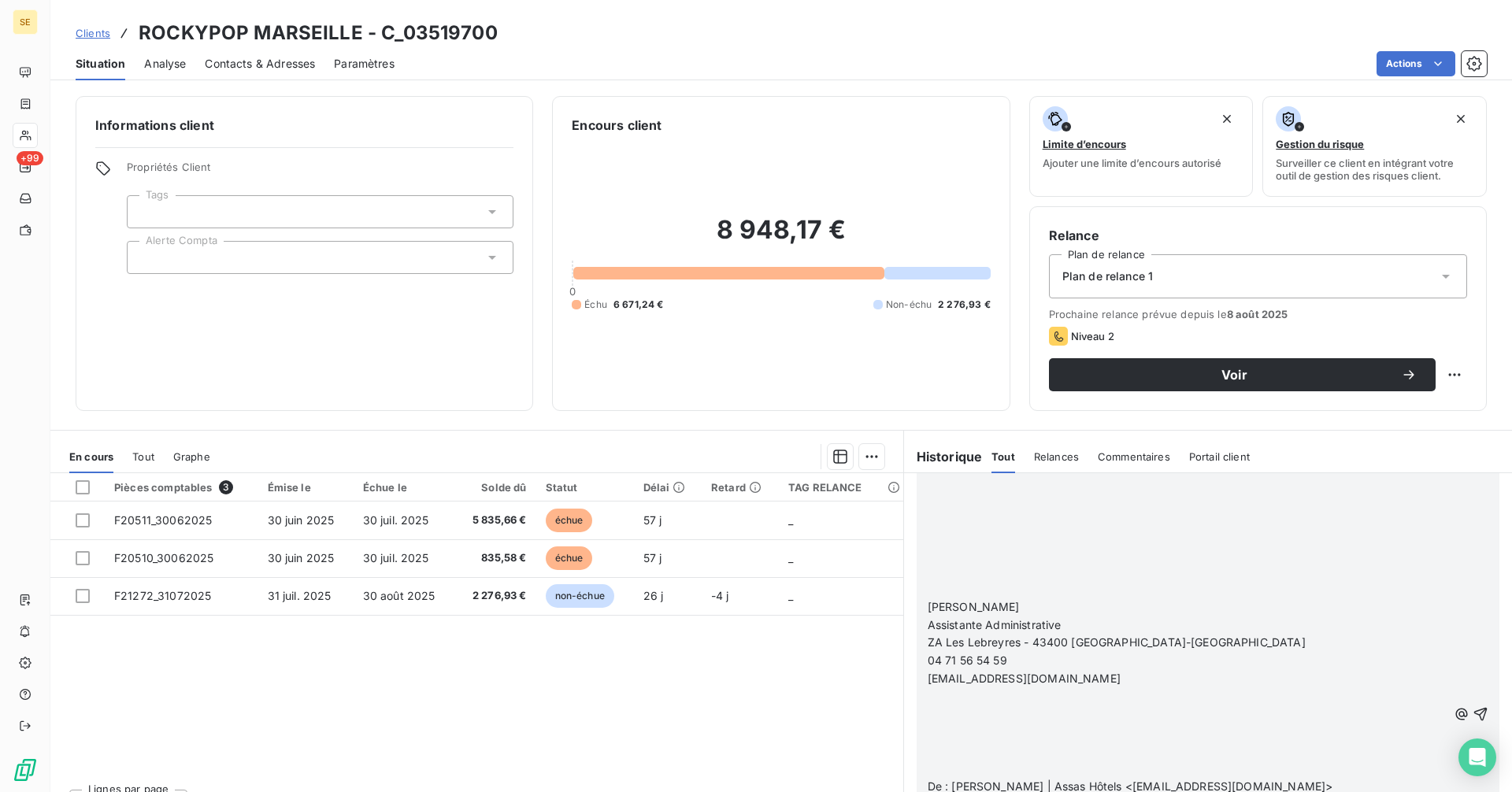
scroll to position [346, 0]
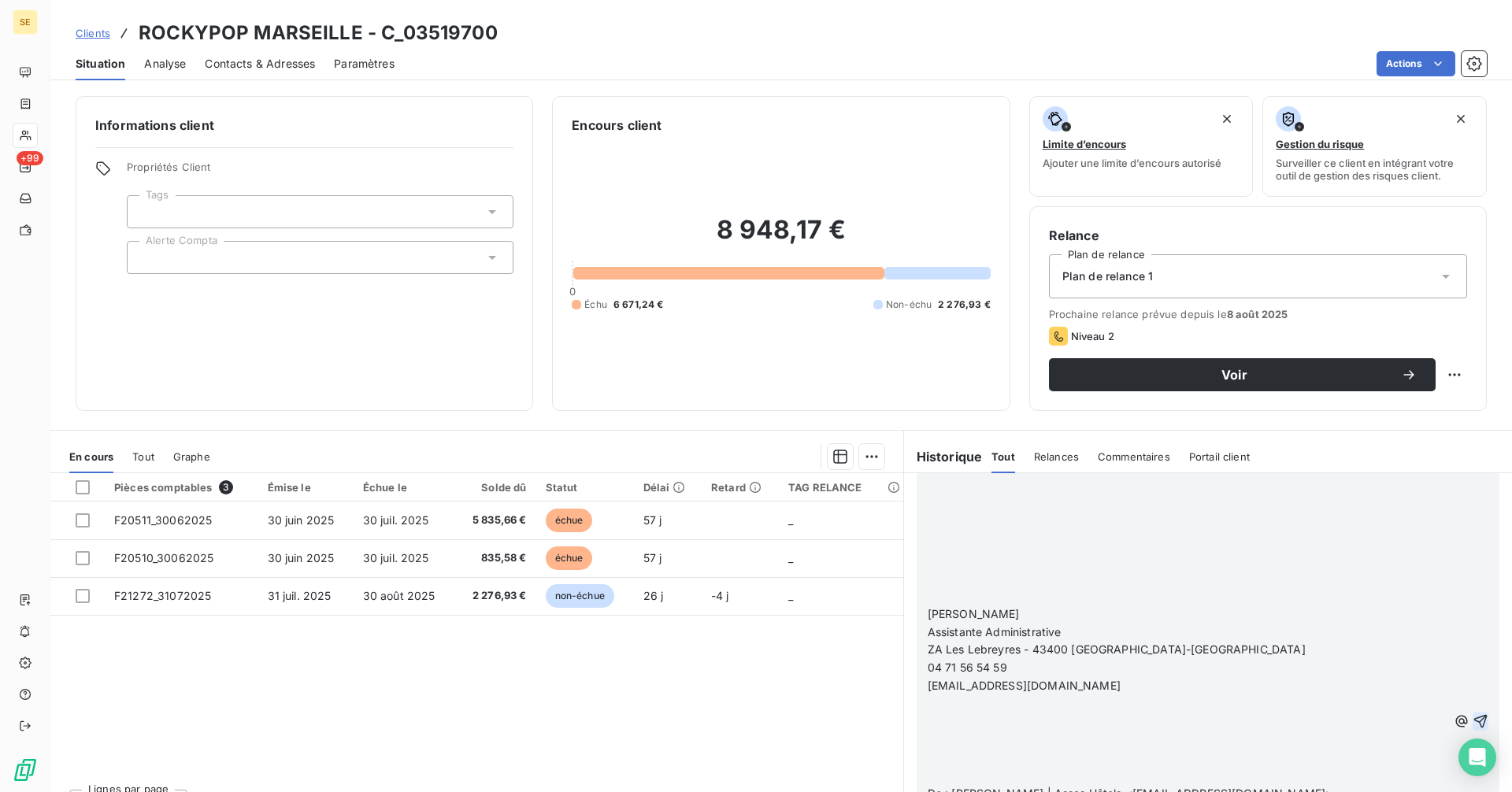
click at [1474, 726] on icon "button" at bounding box center [1481, 721] width 13 height 13
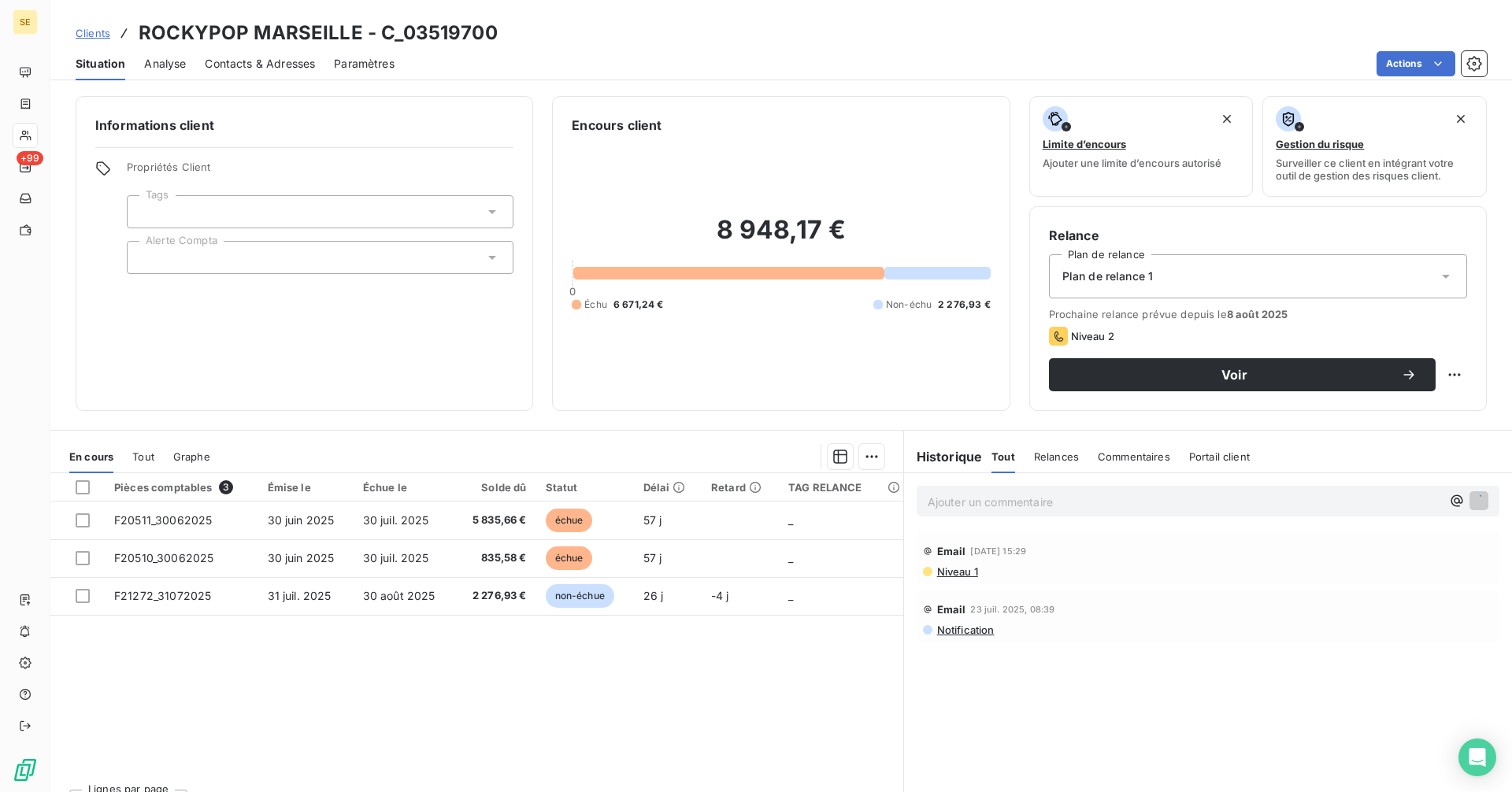
scroll to position [0, 0]
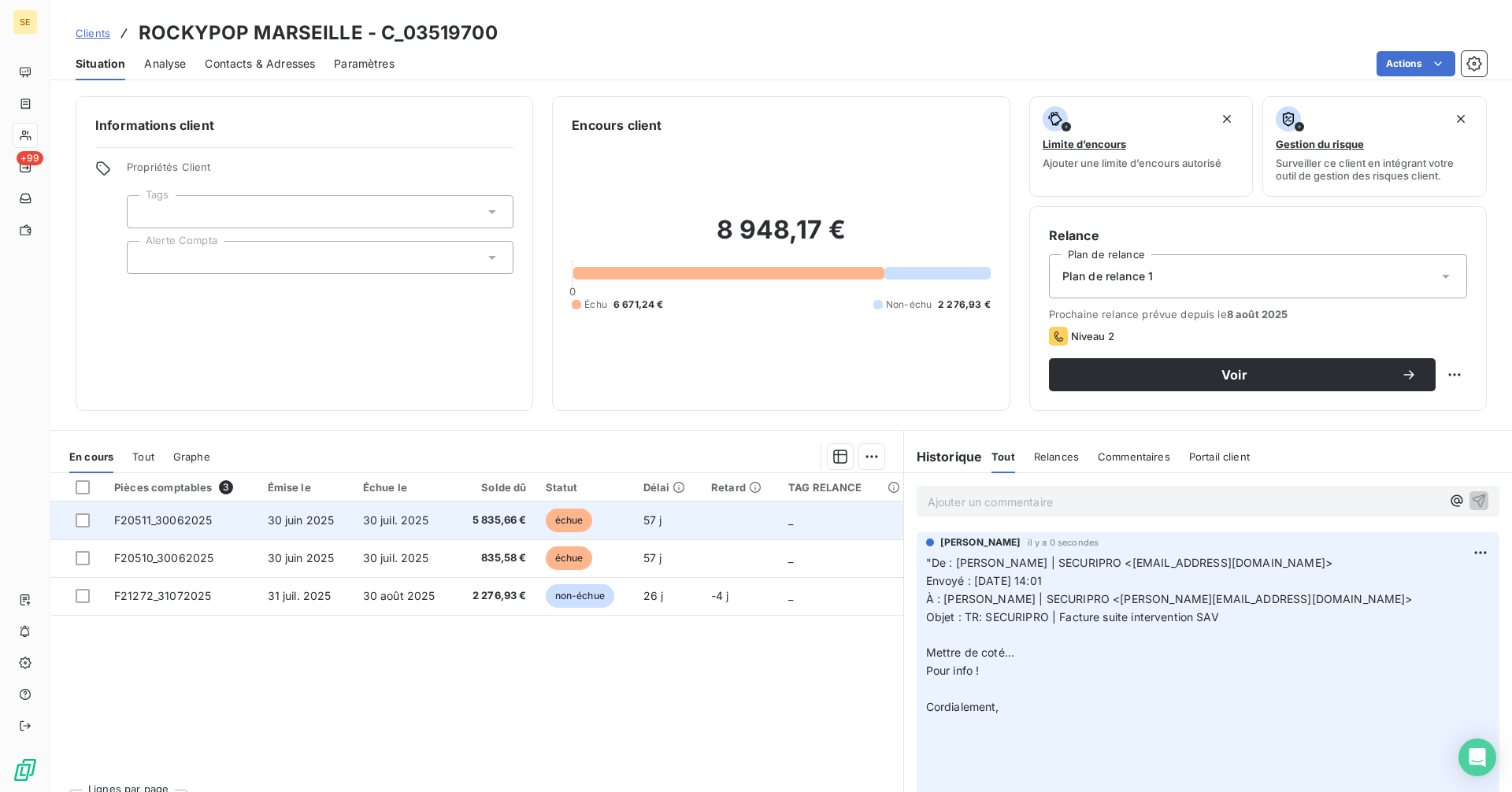
click at [376, 521] on span "30 juil. 2025" at bounding box center [396, 520] width 66 height 13
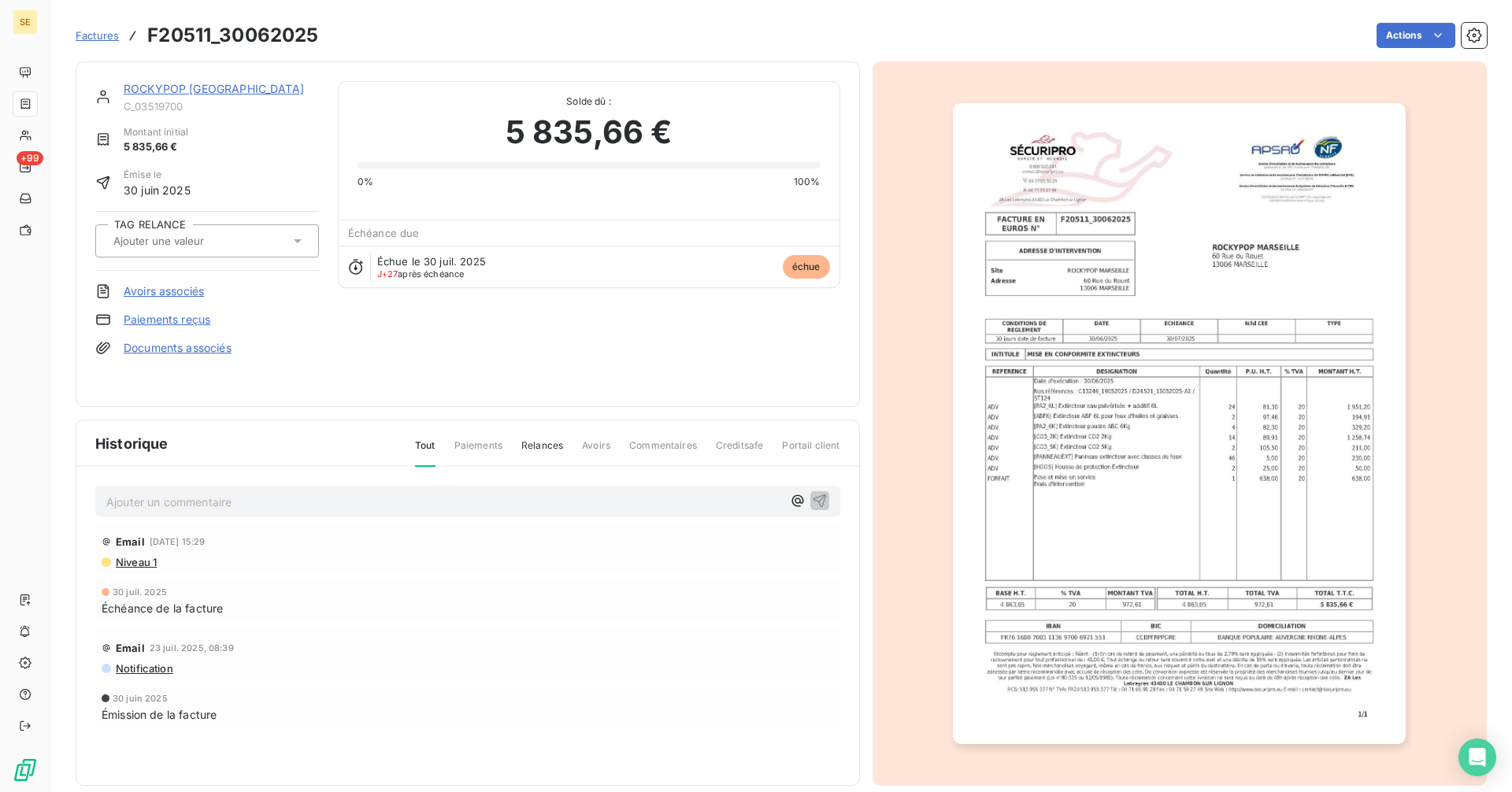
click at [216, 90] on link "ROCKYPOP [GEOGRAPHIC_DATA]" at bounding box center [213, 88] width 180 height 13
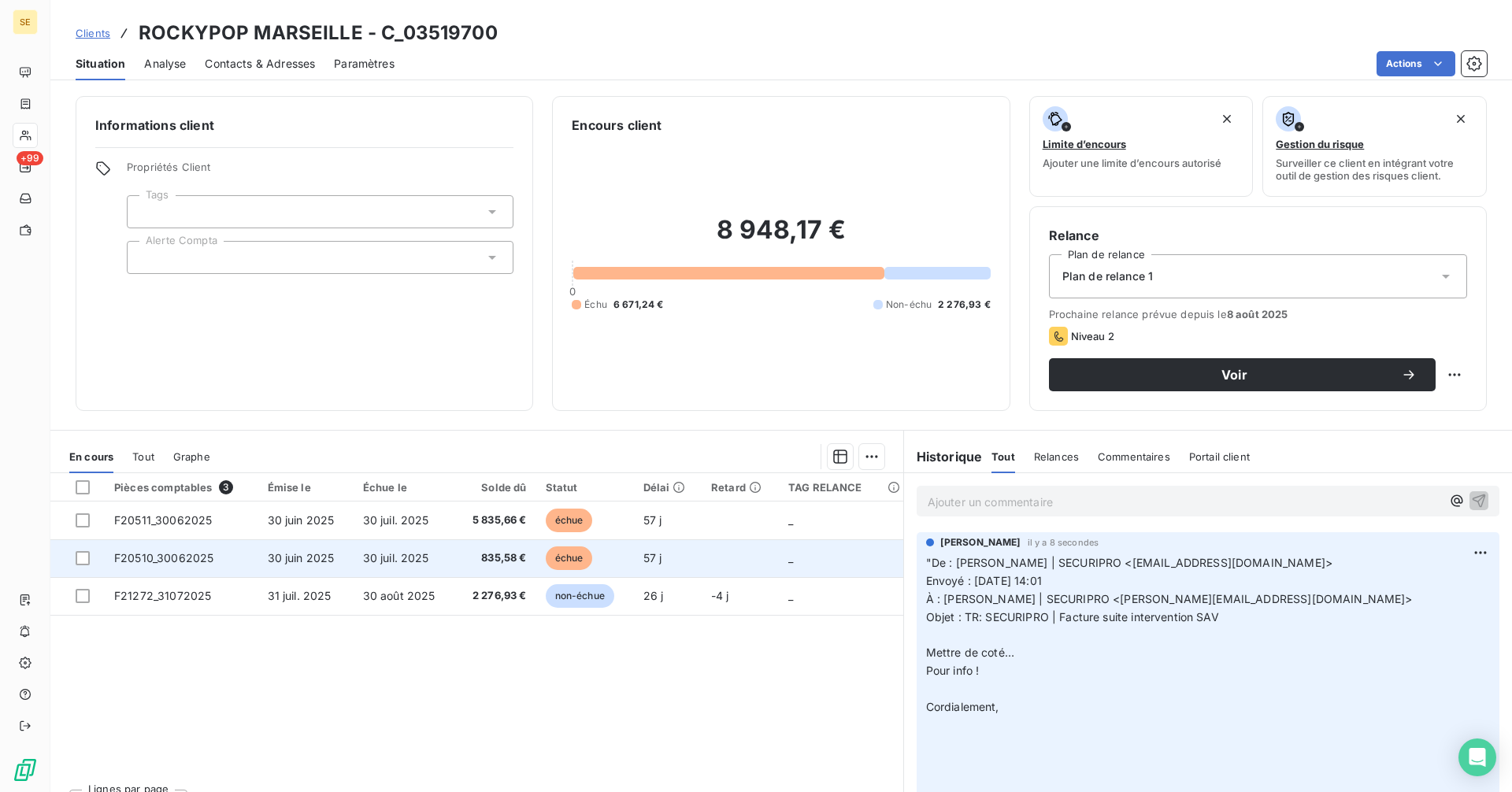
click at [519, 563] on span "835,58 €" at bounding box center [496, 558] width 63 height 16
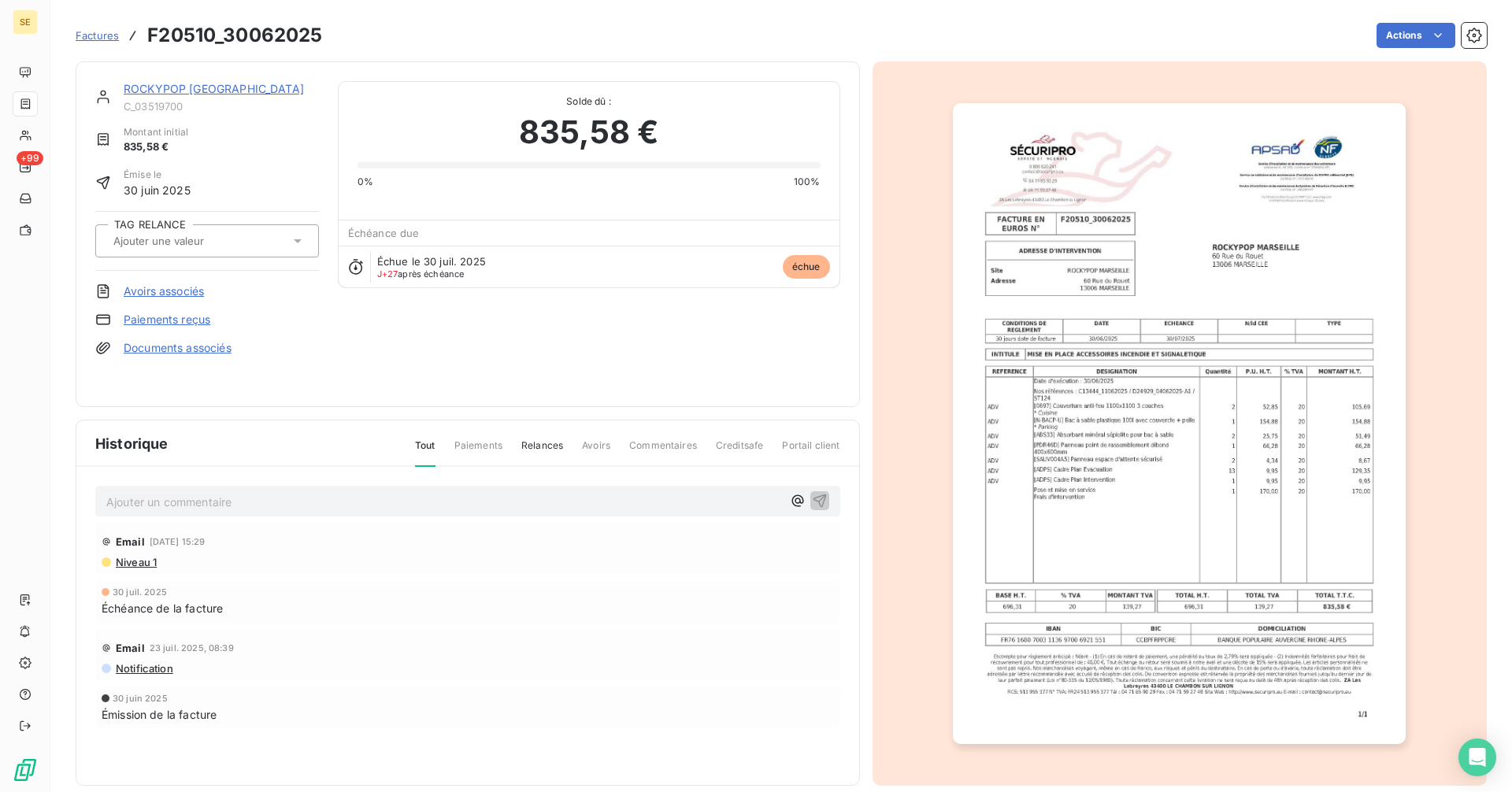
click at [216, 89] on link "ROCKYPOP [GEOGRAPHIC_DATA]" at bounding box center [213, 88] width 180 height 13
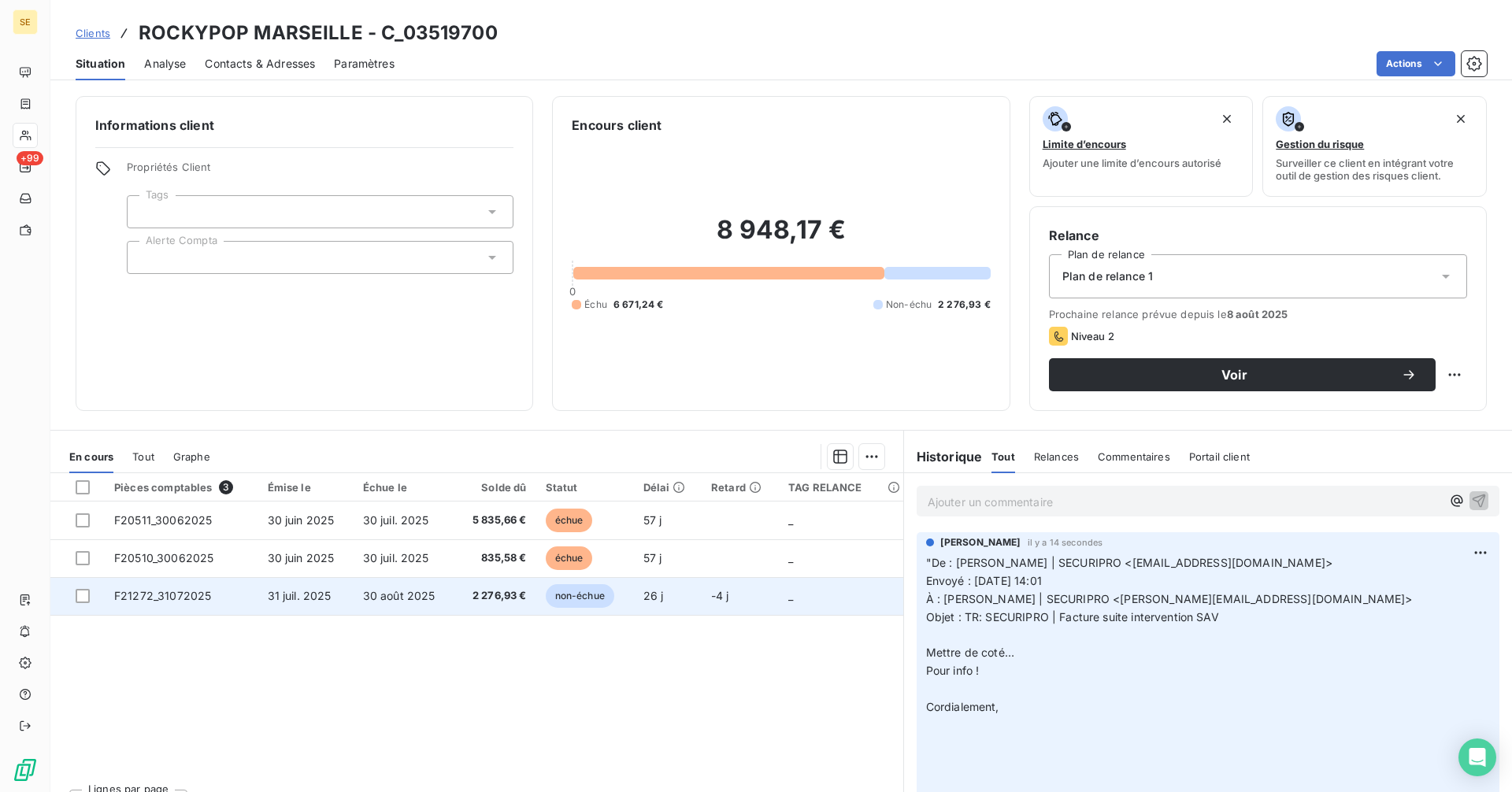
click at [382, 592] on span "30 août 2025" at bounding box center [398, 596] width 72 height 13
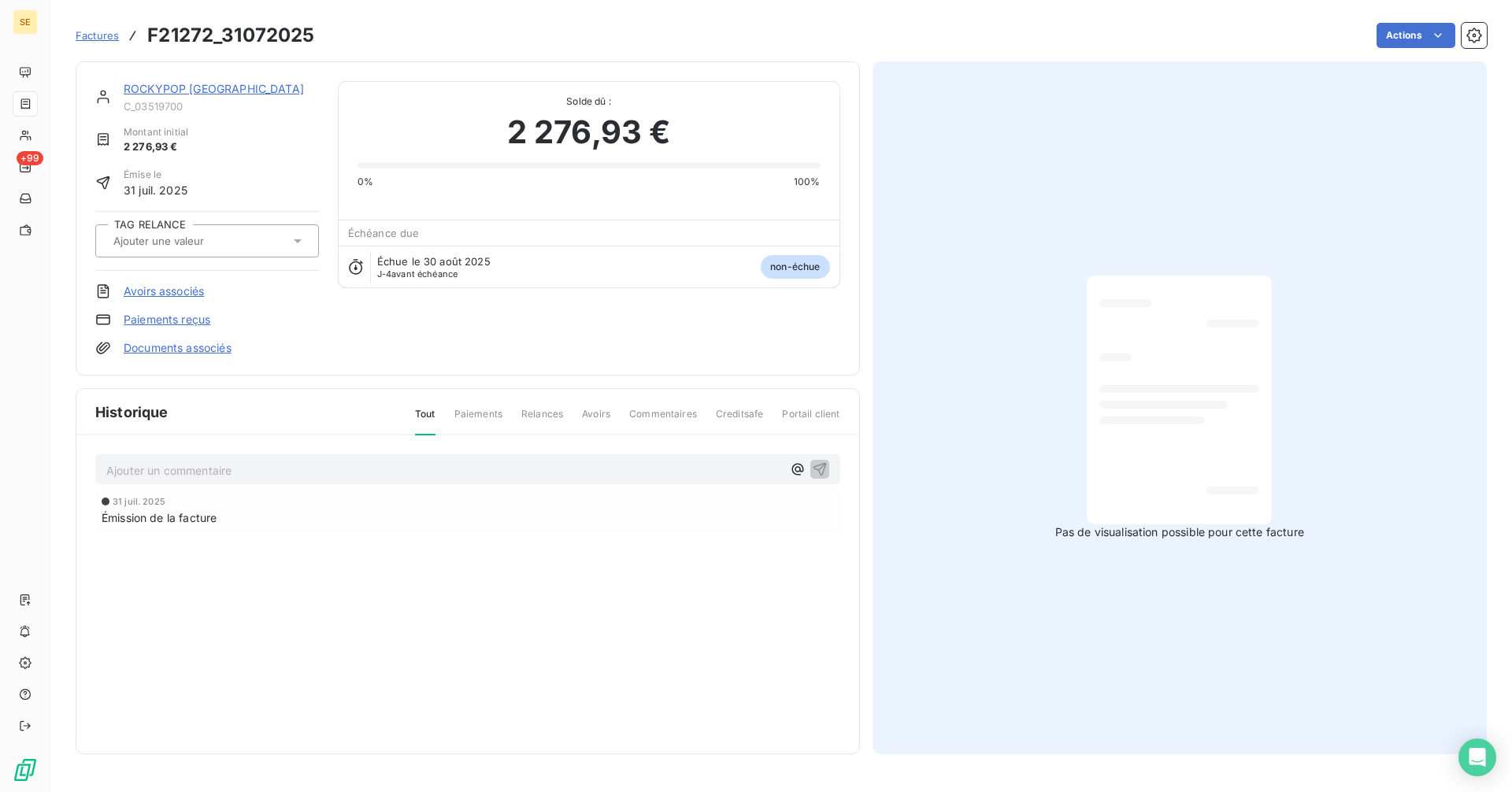
click at [163, 86] on link "ROCKYPOP [GEOGRAPHIC_DATA]" at bounding box center [213, 88] width 180 height 13
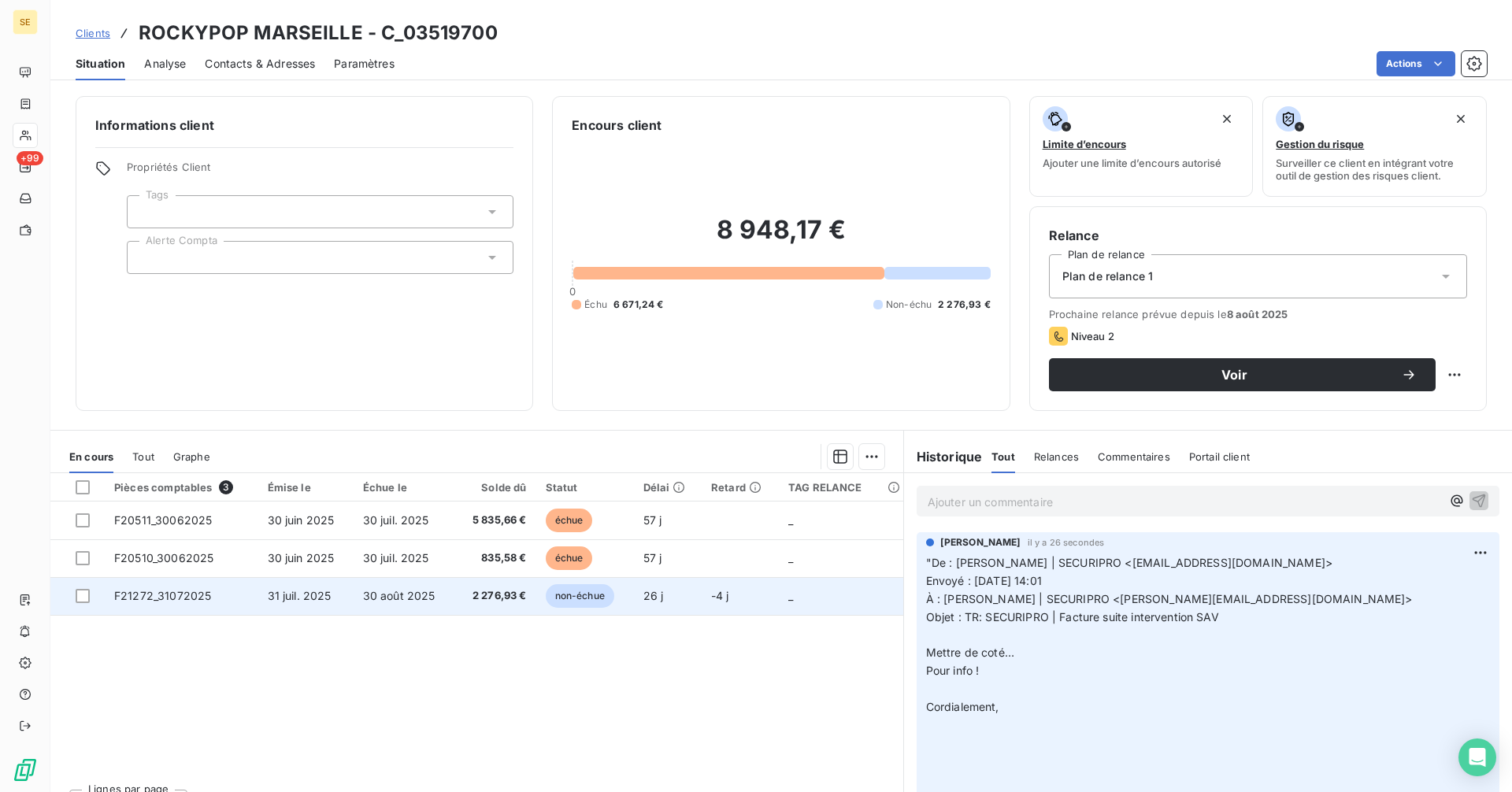
click at [482, 596] on span "2 276,93 €" at bounding box center [496, 596] width 63 height 16
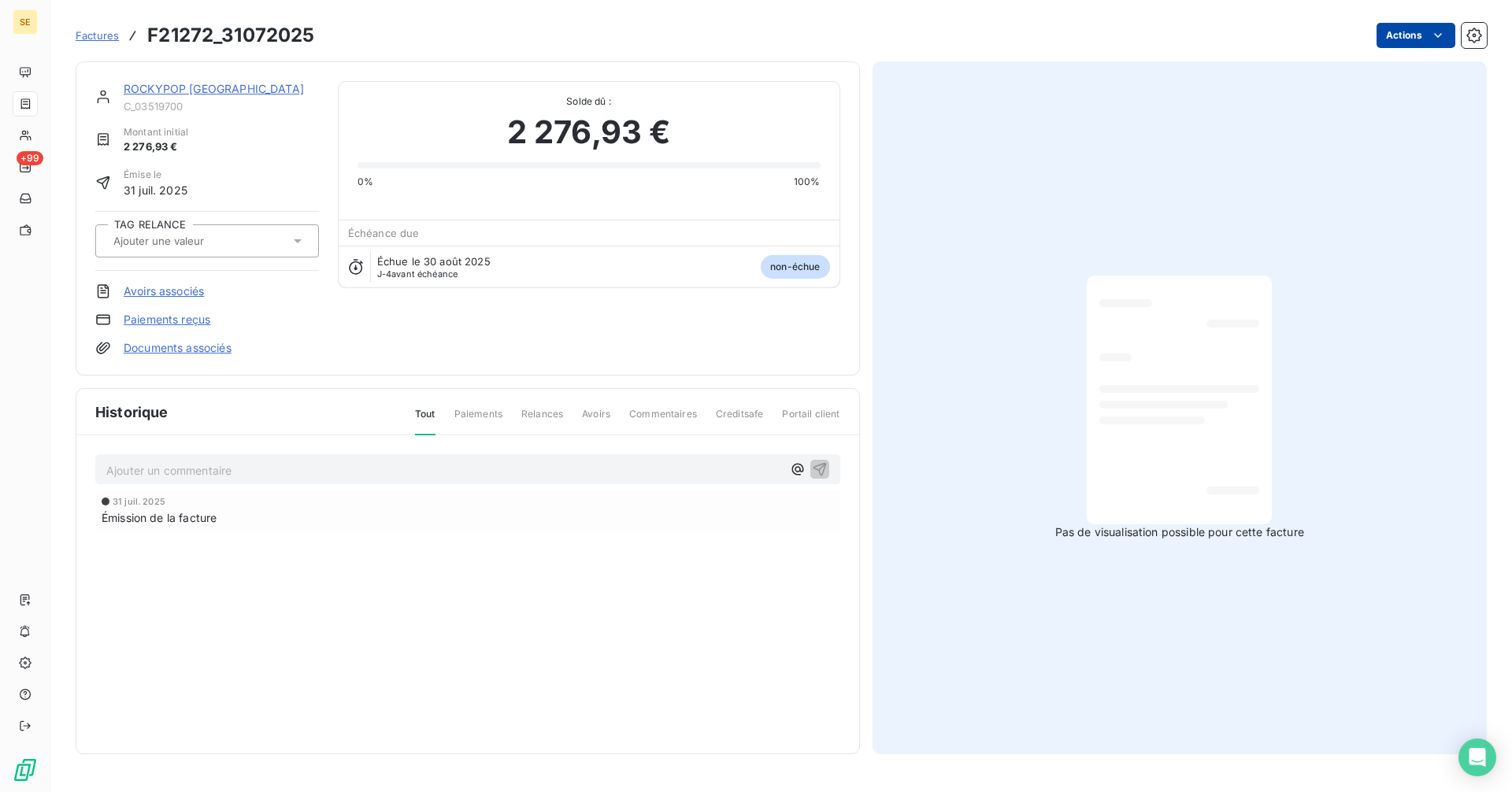
click at [1408, 40] on html "SE +99 Factures F21272_31072025 Actions ROCKYPOP MARSEILLE C_03519700 Montant i…" at bounding box center [756, 396] width 1512 height 792
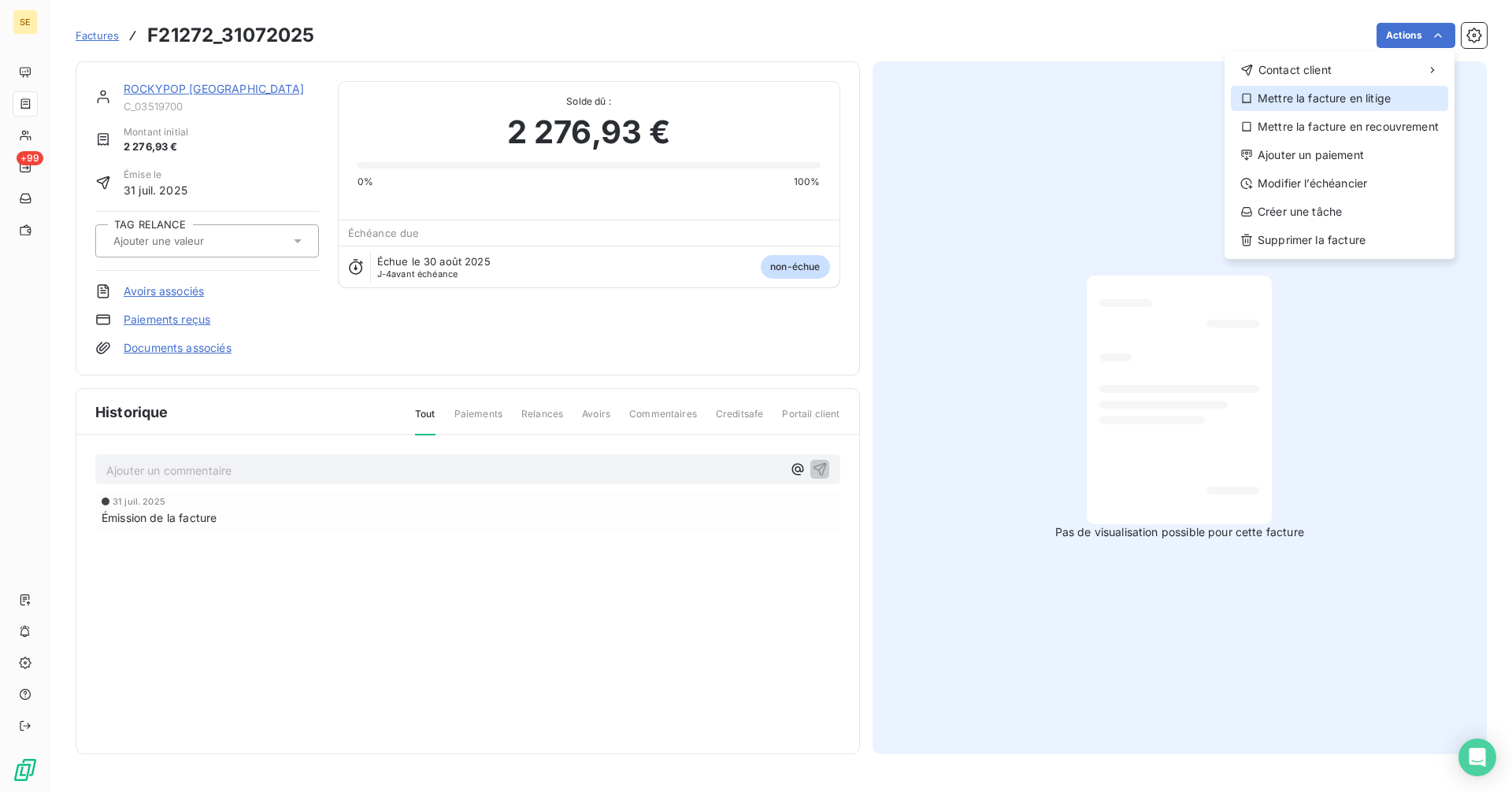
click at [1328, 97] on div "Mettre la facture en litige" at bounding box center [1339, 98] width 217 height 25
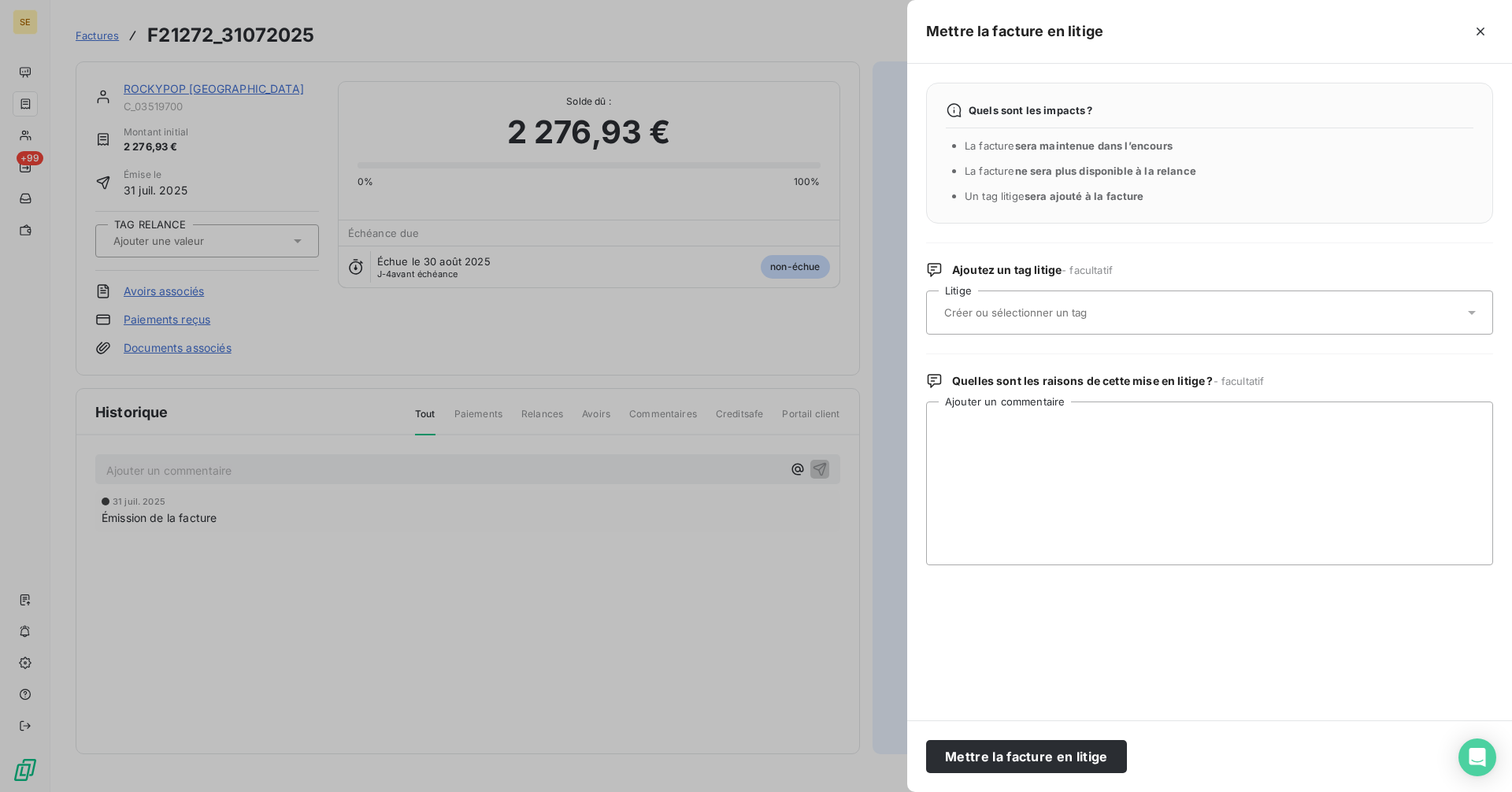
click at [1049, 312] on input "text" at bounding box center [1057, 313] width 230 height 14
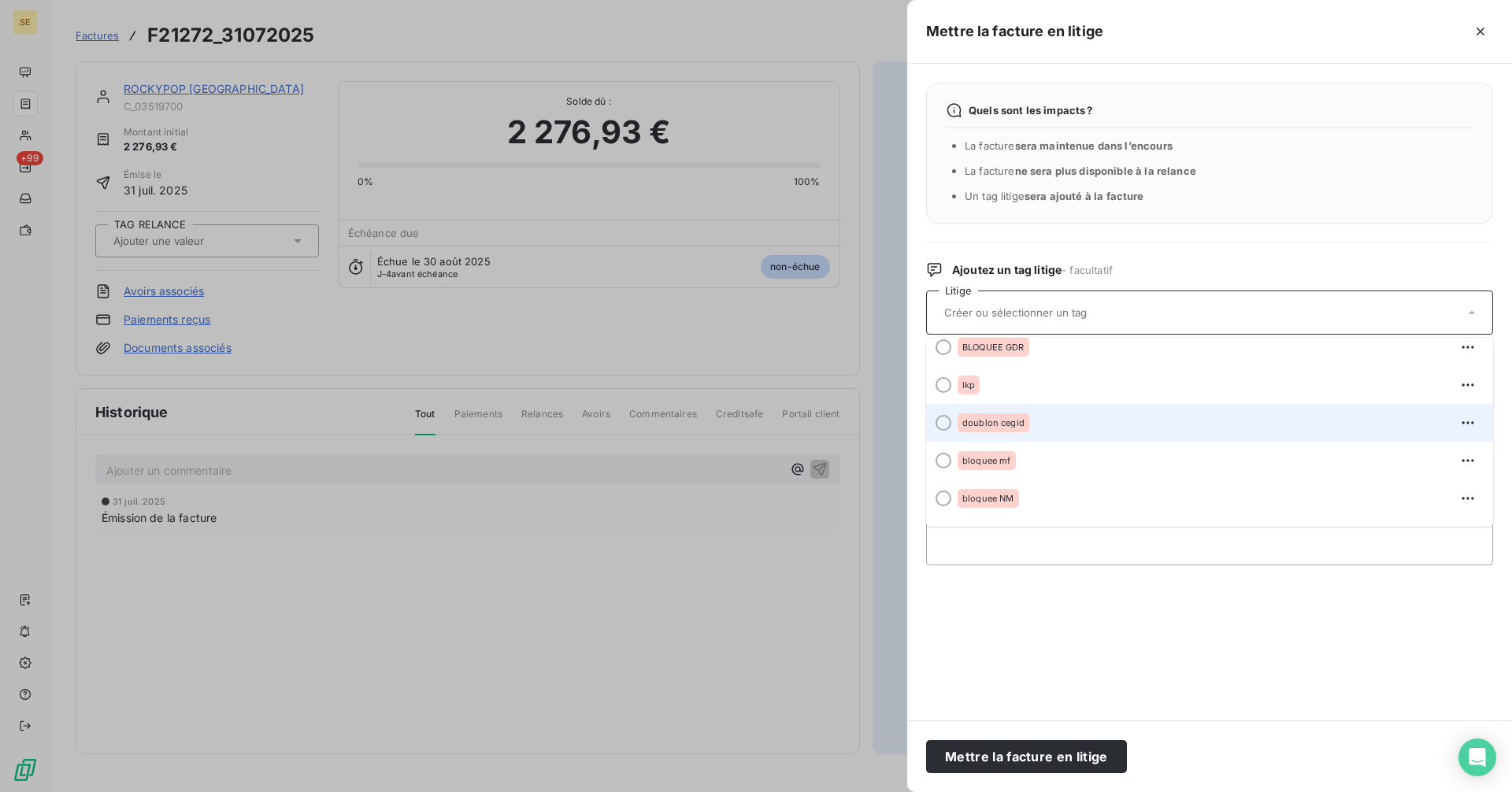
scroll to position [346, 0]
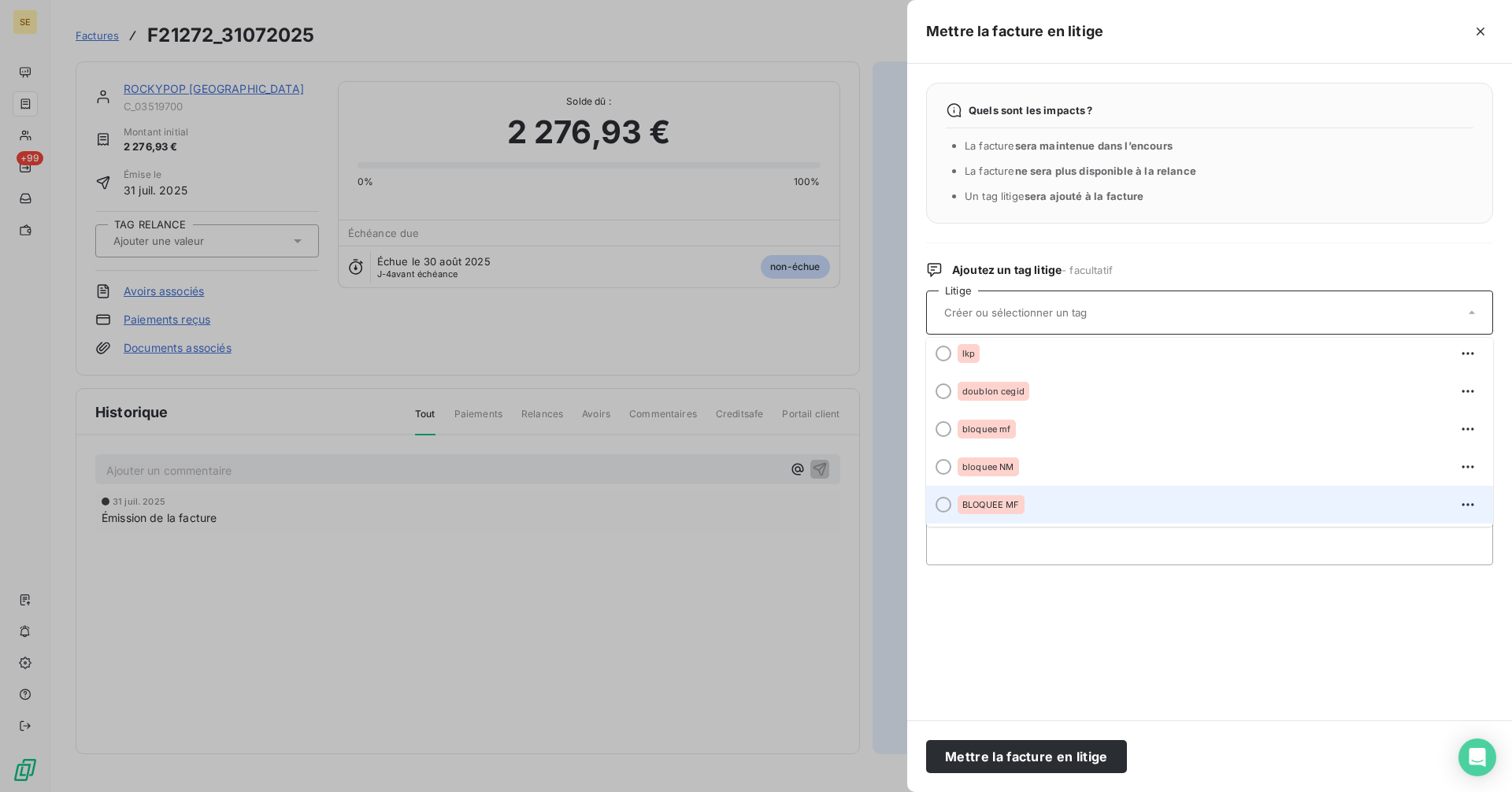
click at [1021, 510] on div "BLOQUEE MF" at bounding box center [990, 504] width 67 height 19
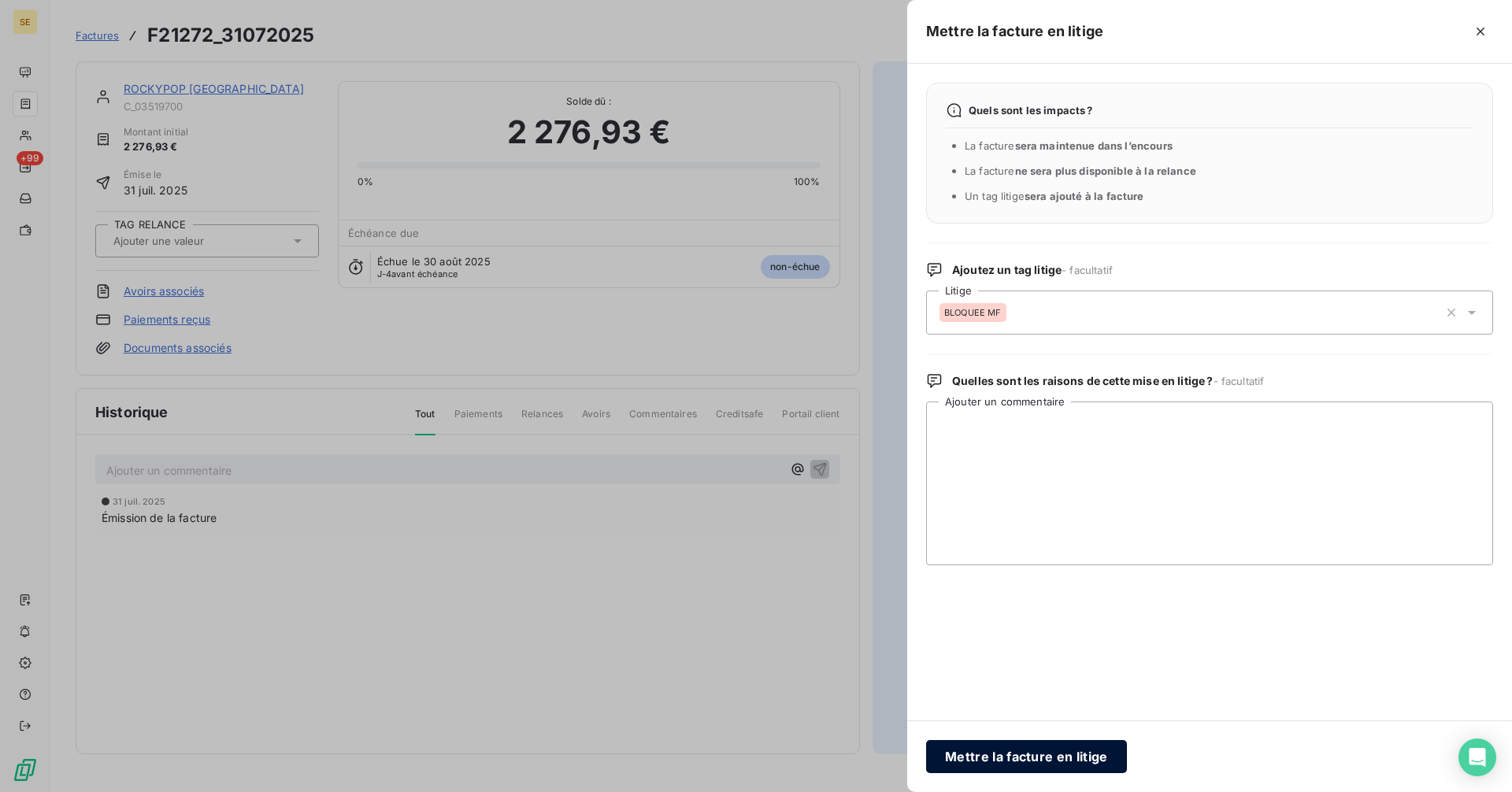
click at [1059, 758] on button "Mettre la facture en litige" at bounding box center [1026, 756] width 201 height 33
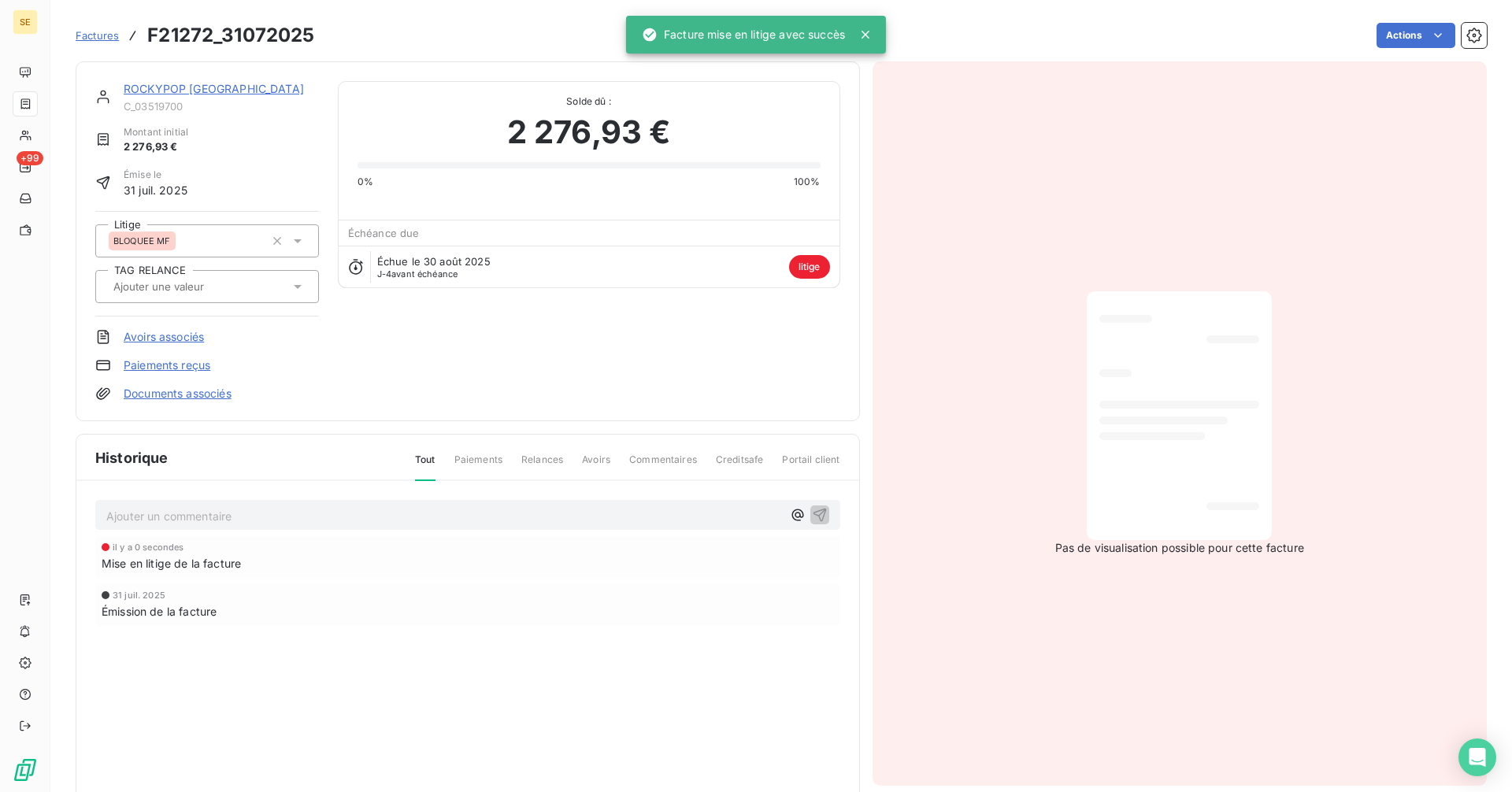
click at [228, 84] on link "ROCKYPOP [GEOGRAPHIC_DATA]" at bounding box center [213, 88] width 180 height 13
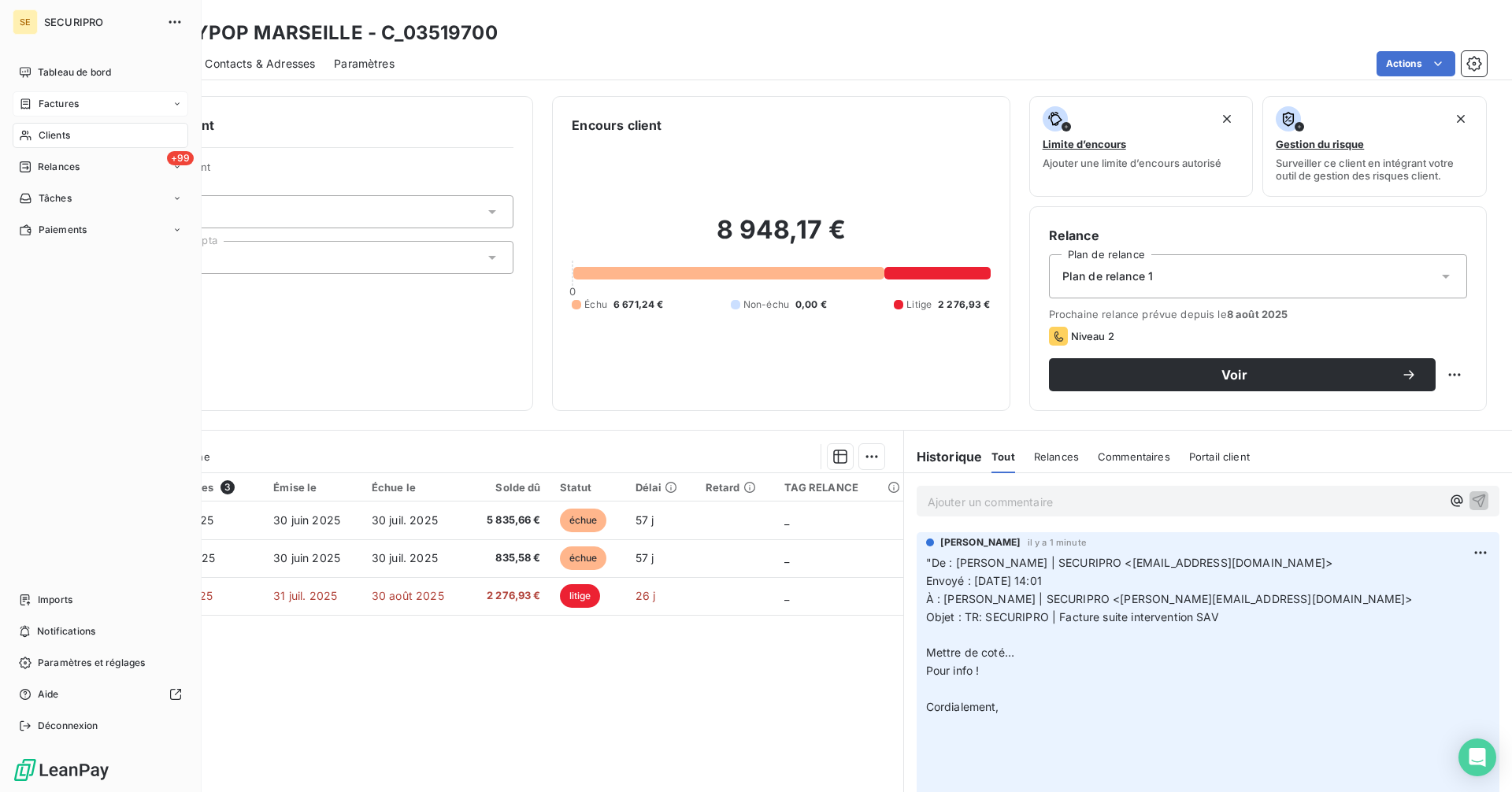
drag, startPoint x: 46, startPoint y: 104, endPoint x: 185, endPoint y: 110, distance: 139.1
click at [46, 104] on span "Factures" at bounding box center [58, 104] width 40 height 14
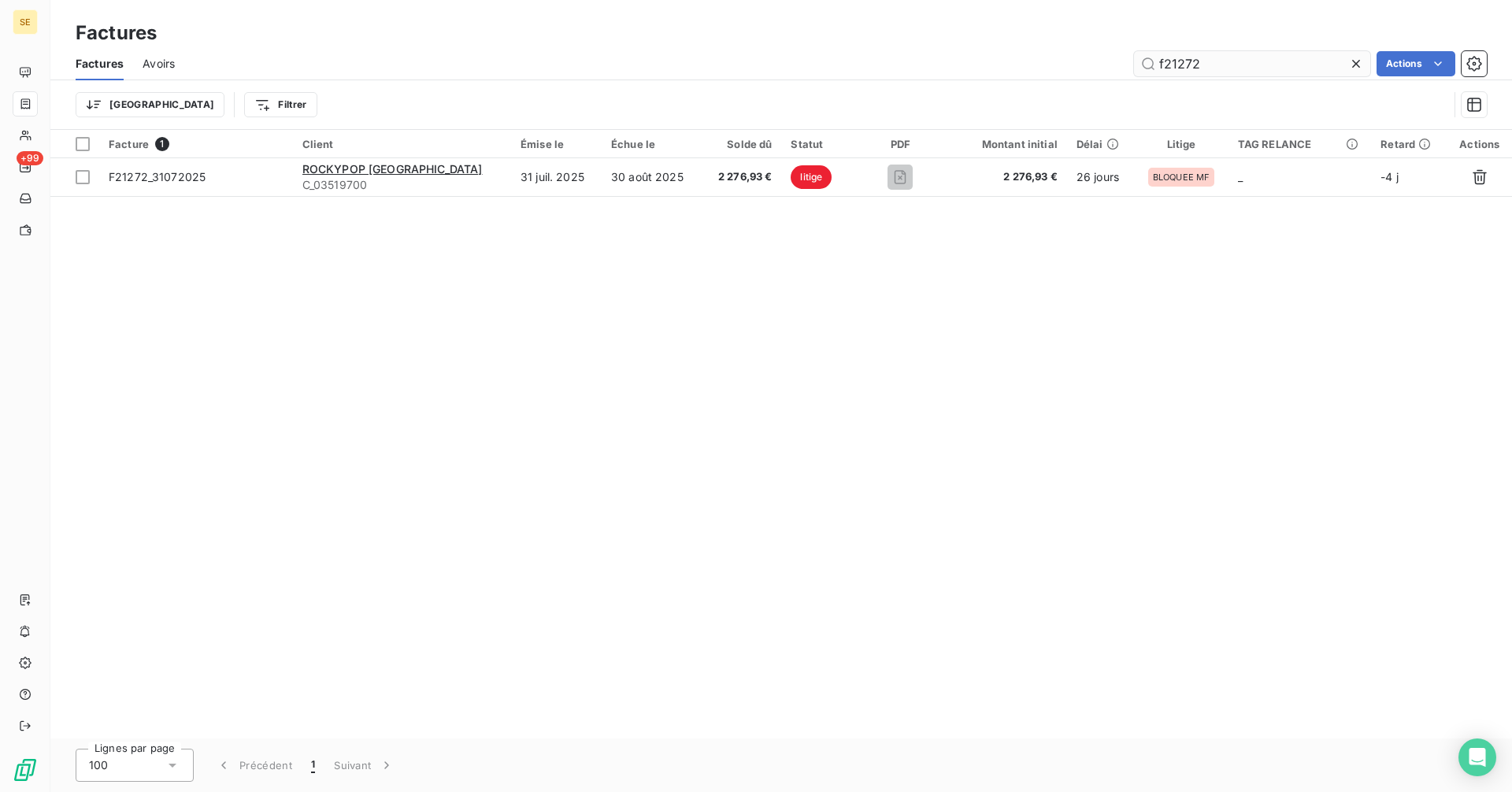
click at [1208, 64] on input "f21272" at bounding box center [1252, 63] width 237 height 25
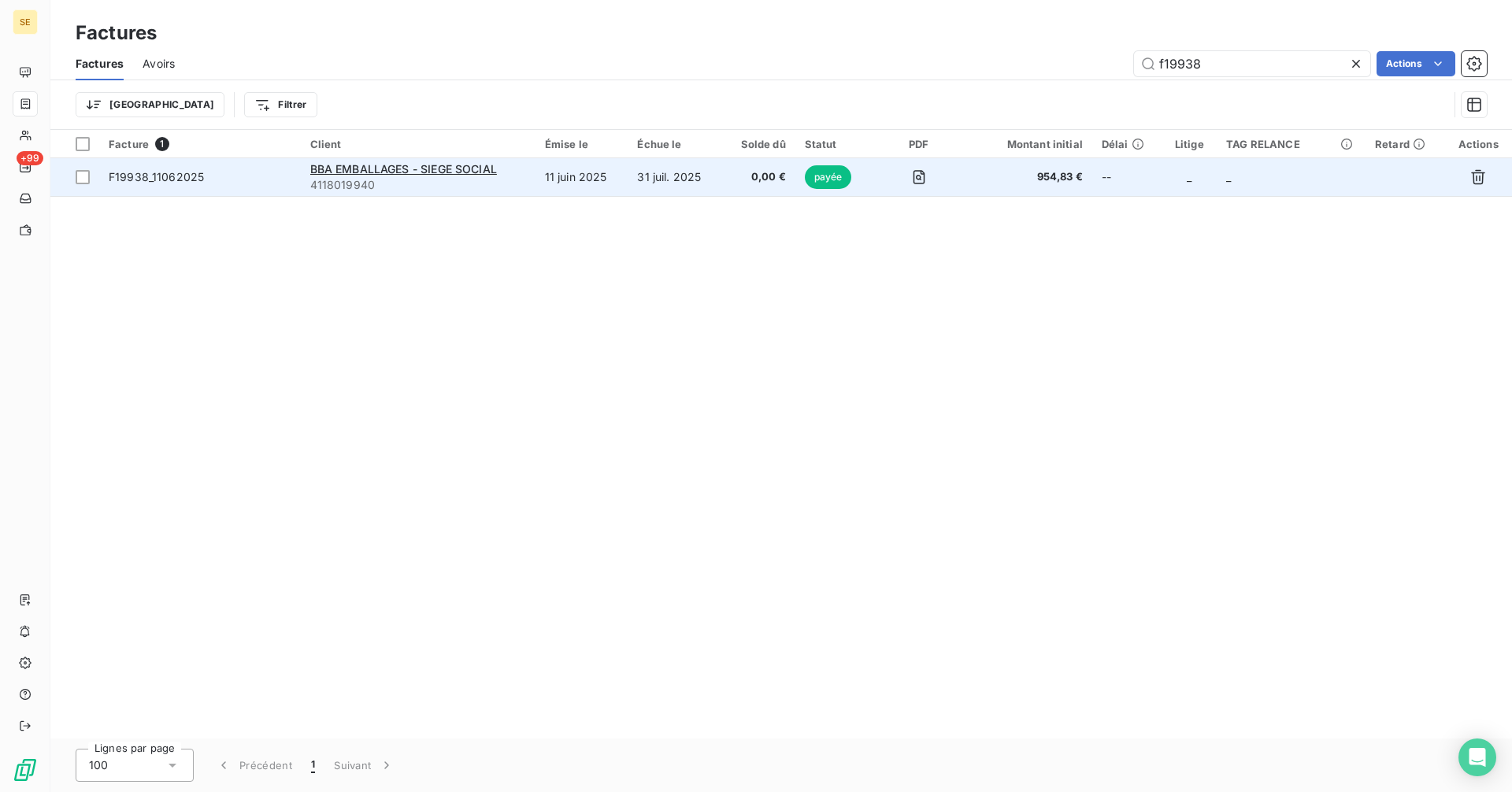
type input "f19938"
click at [465, 179] on span "4118019940" at bounding box center [418, 185] width 216 height 16
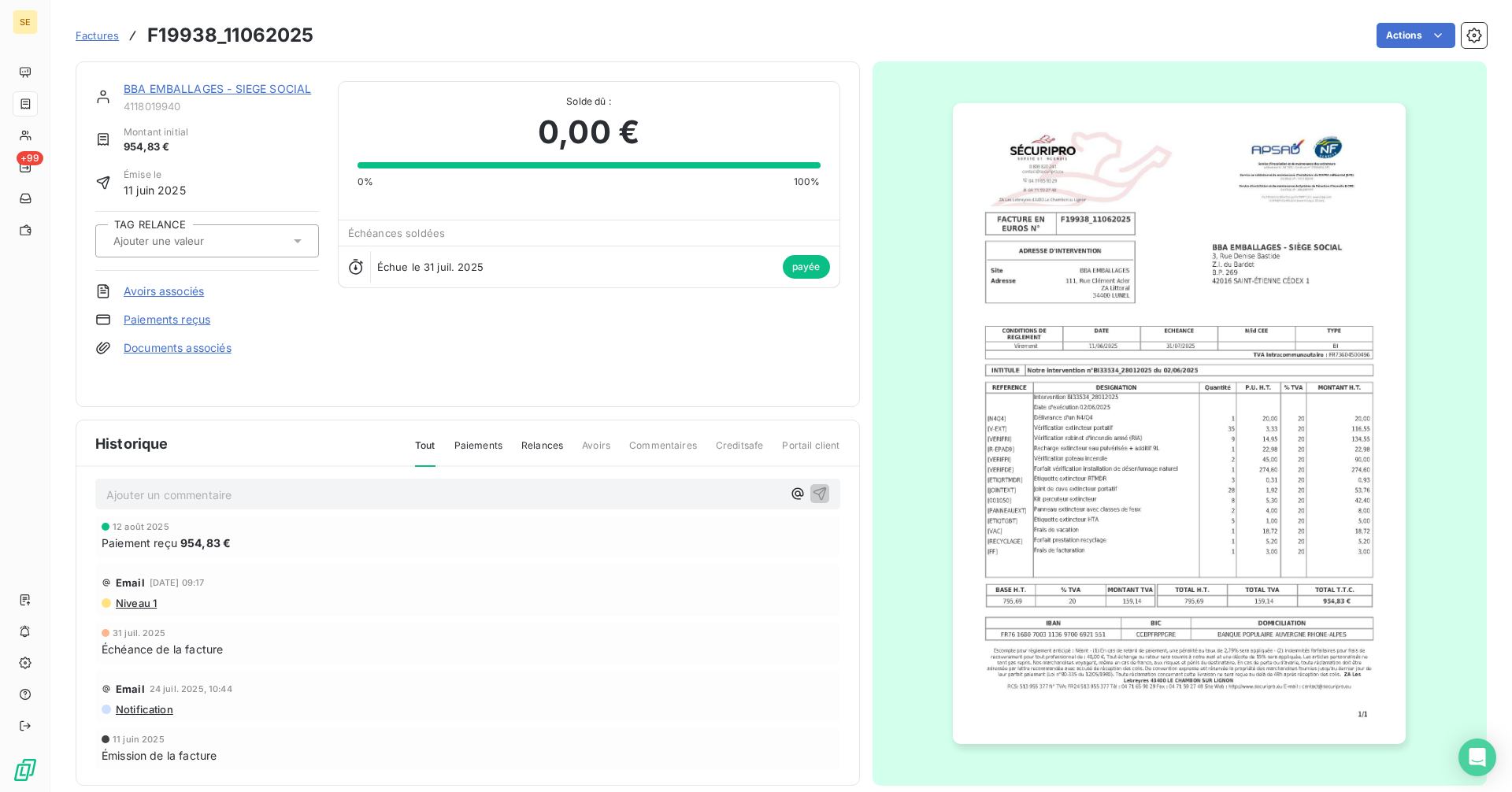
scroll to position [9, 0]
click at [278, 88] on link "BBA EMBALLAGES - SIEGE SOCIAL" at bounding box center [217, 88] width 188 height 13
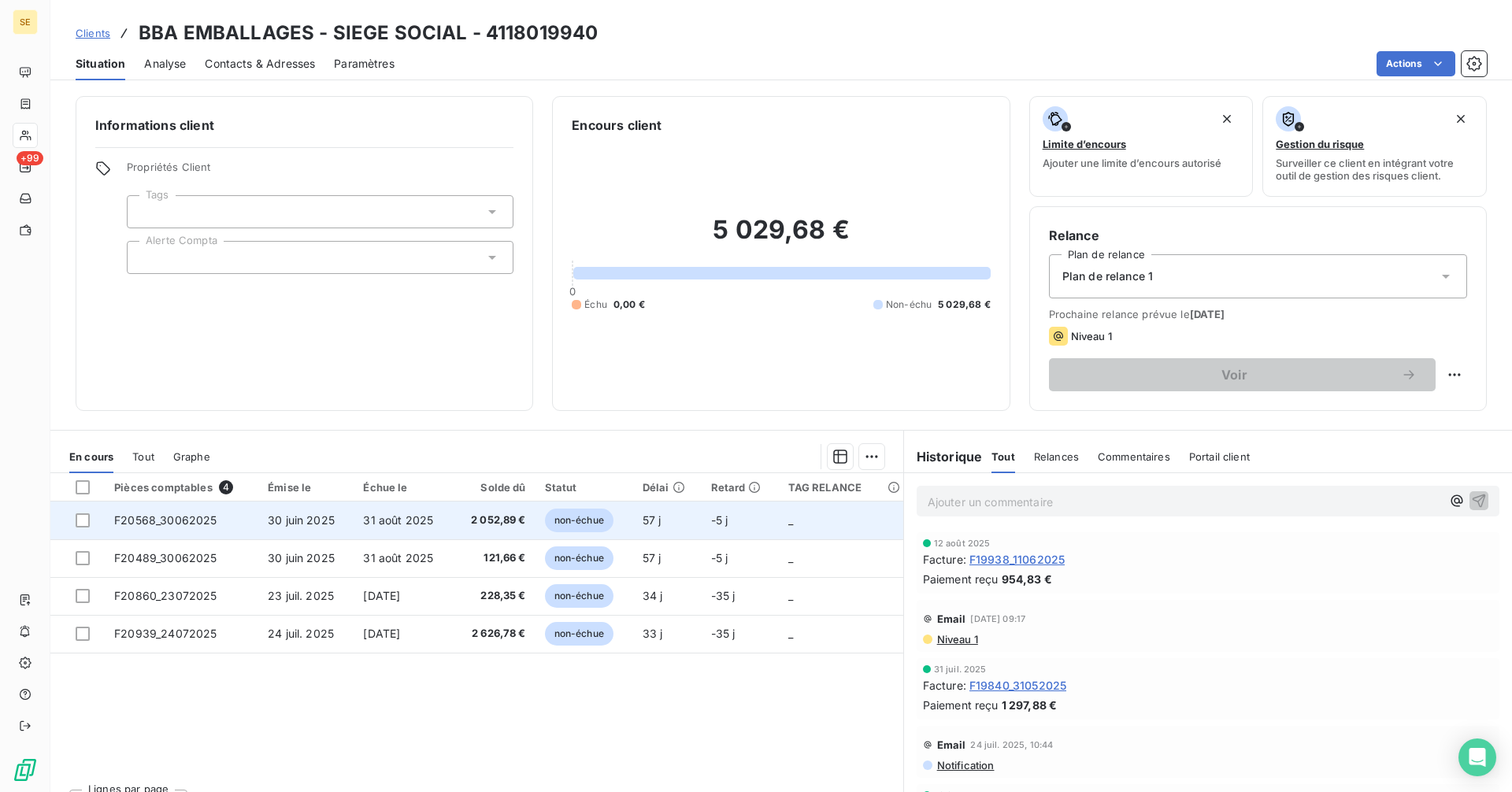
click at [403, 528] on td "31 août 2025" at bounding box center [403, 521] width 99 height 38
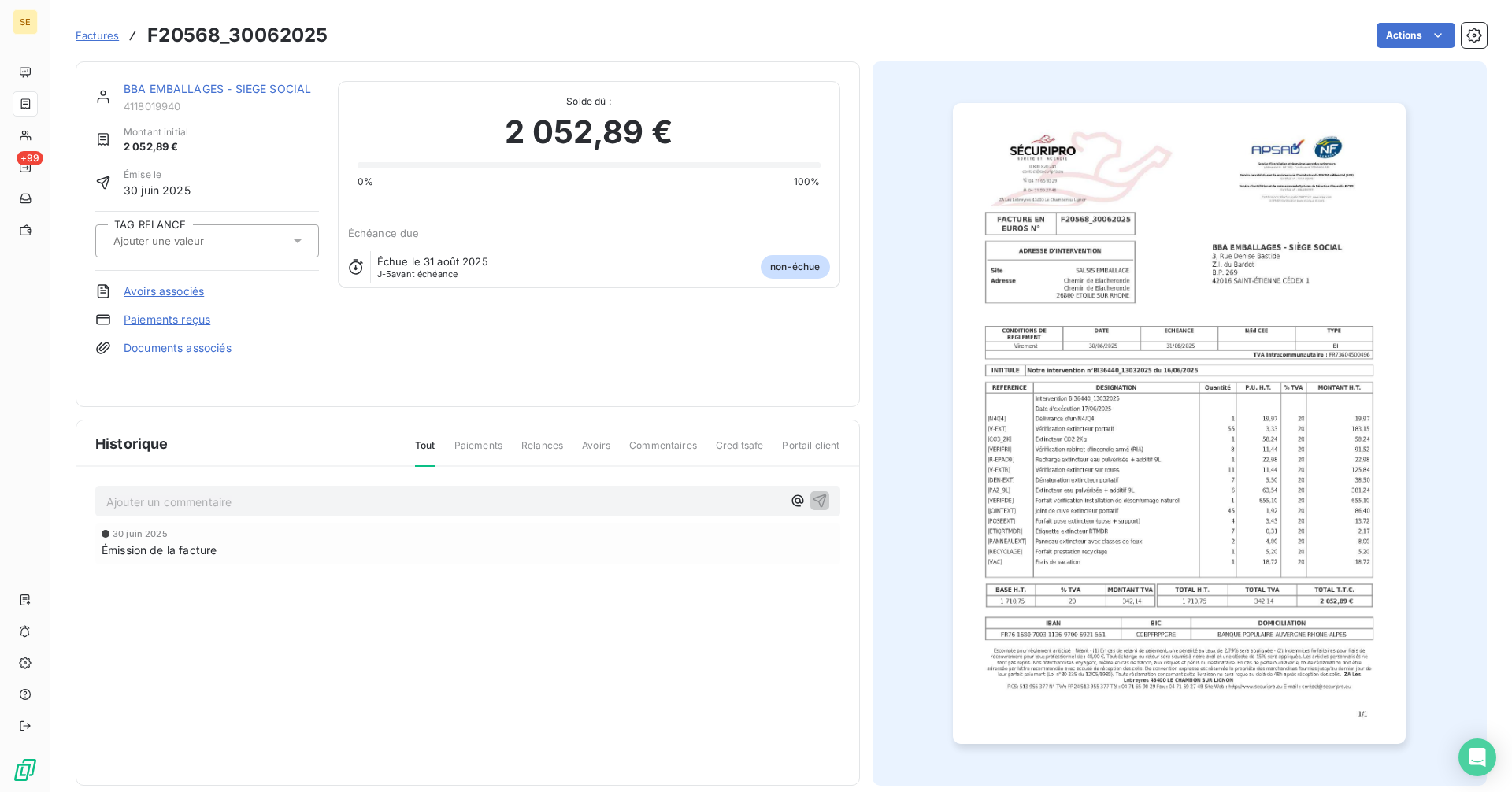
click at [183, 88] on link "BBA EMBALLAGES - SIEGE SOCIAL" at bounding box center [217, 88] width 188 height 13
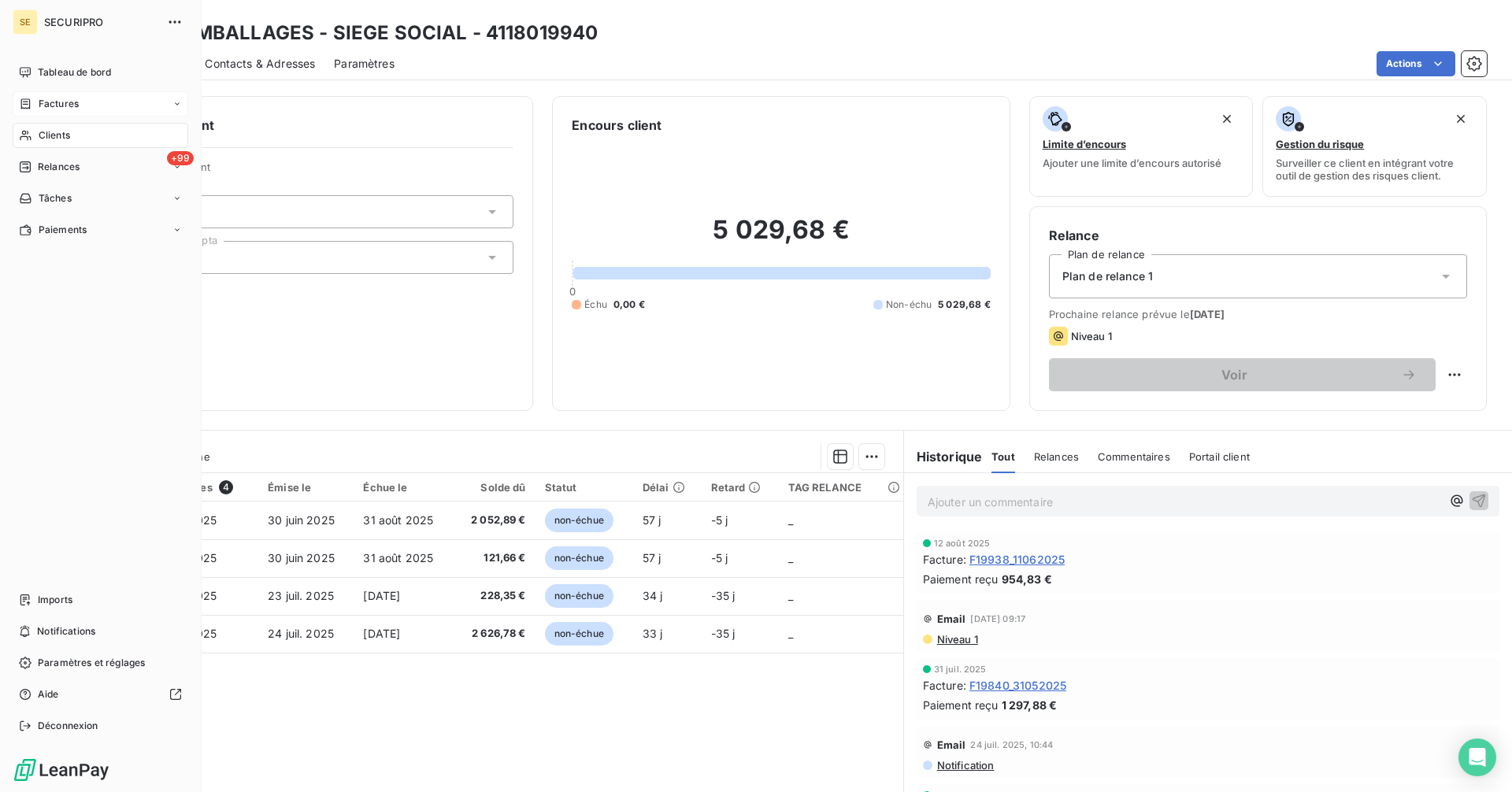
click at [37, 104] on div "Factures" at bounding box center [48, 104] width 60 height 14
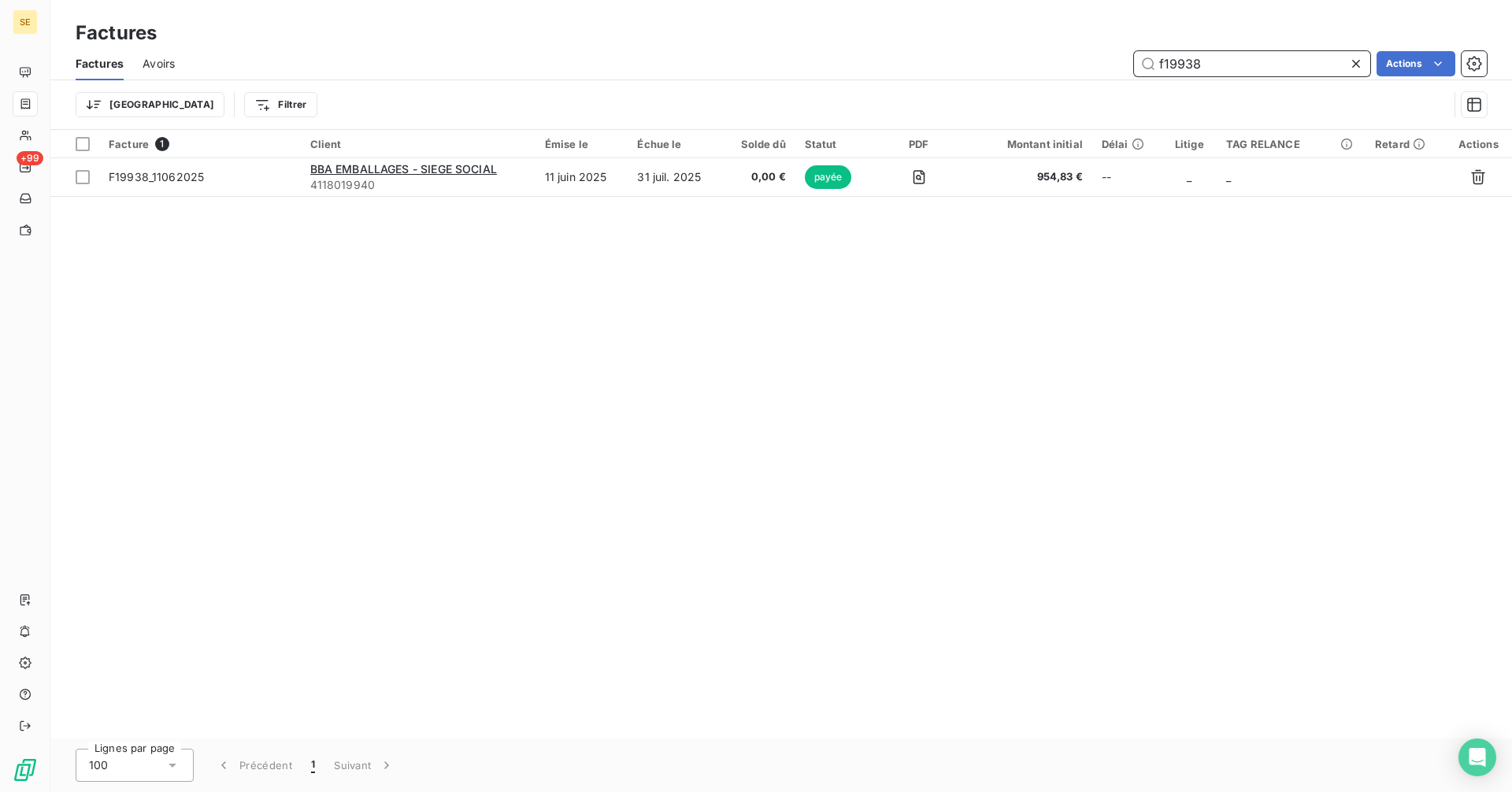
drag, startPoint x: 1207, startPoint y: 63, endPoint x: 1165, endPoint y: 63, distance: 42.0
click at [1165, 63] on input "f19938" at bounding box center [1252, 63] width 237 height 25
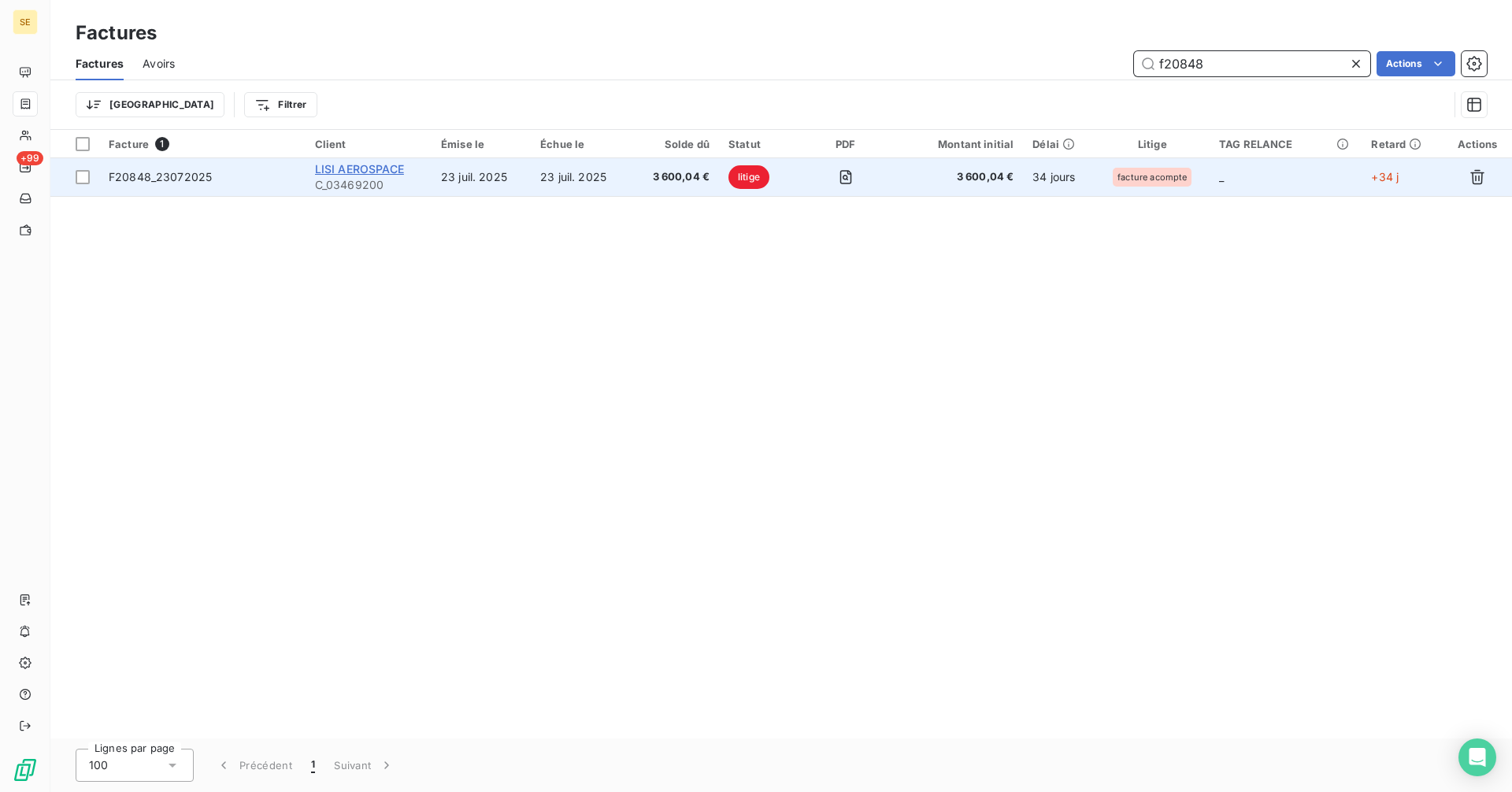
type input "f20848"
click at [347, 169] on span "LISI AEROSPACE" at bounding box center [360, 169] width 89 height 13
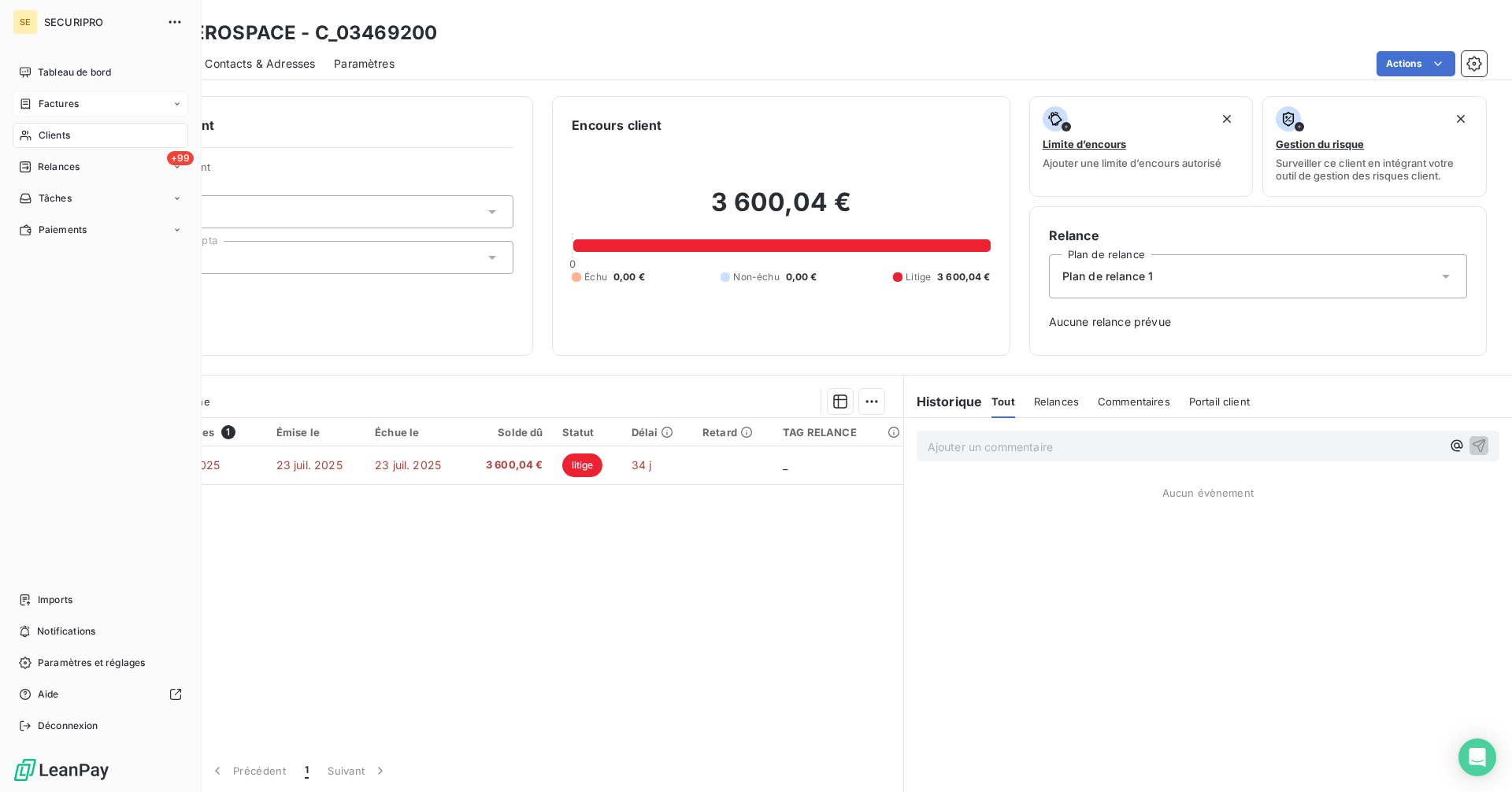
click at [38, 100] on span "Factures" at bounding box center [58, 104] width 40 height 14
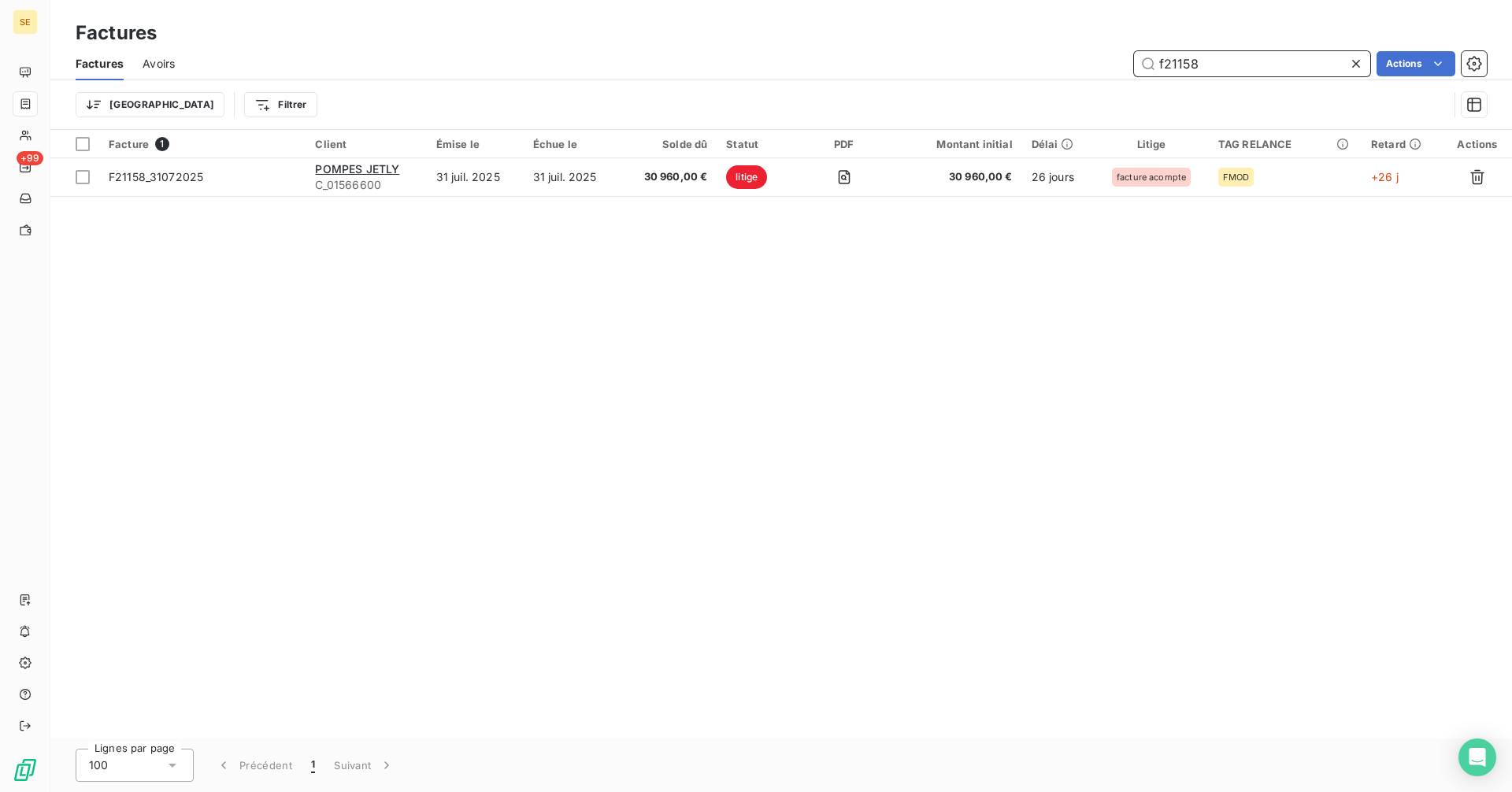
click at [1213, 69] on input "f21158" at bounding box center [1252, 63] width 237 height 25
type input "f20982"
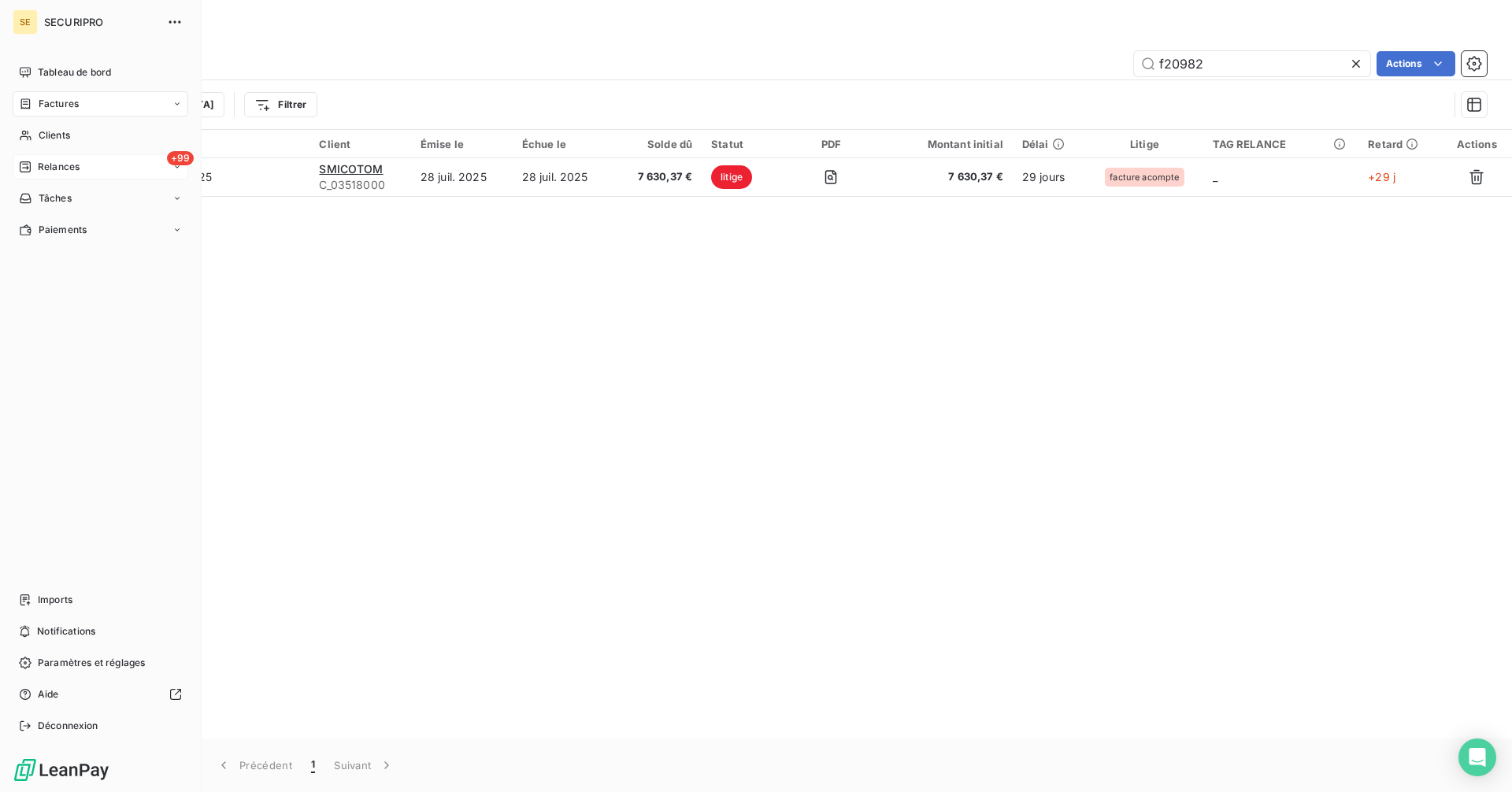
click at [43, 172] on span "Relances" at bounding box center [58, 167] width 42 height 14
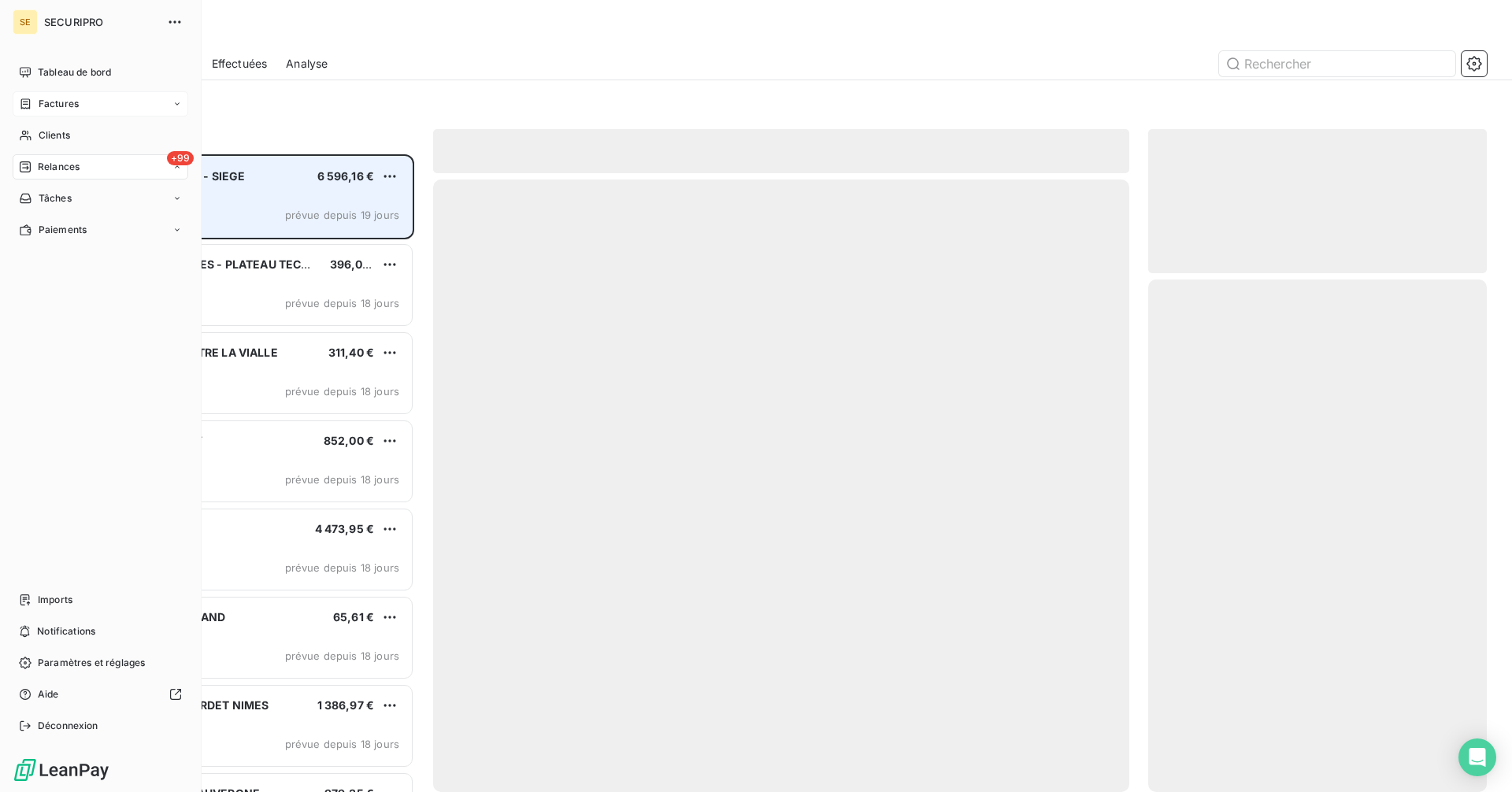
scroll to position [626, 327]
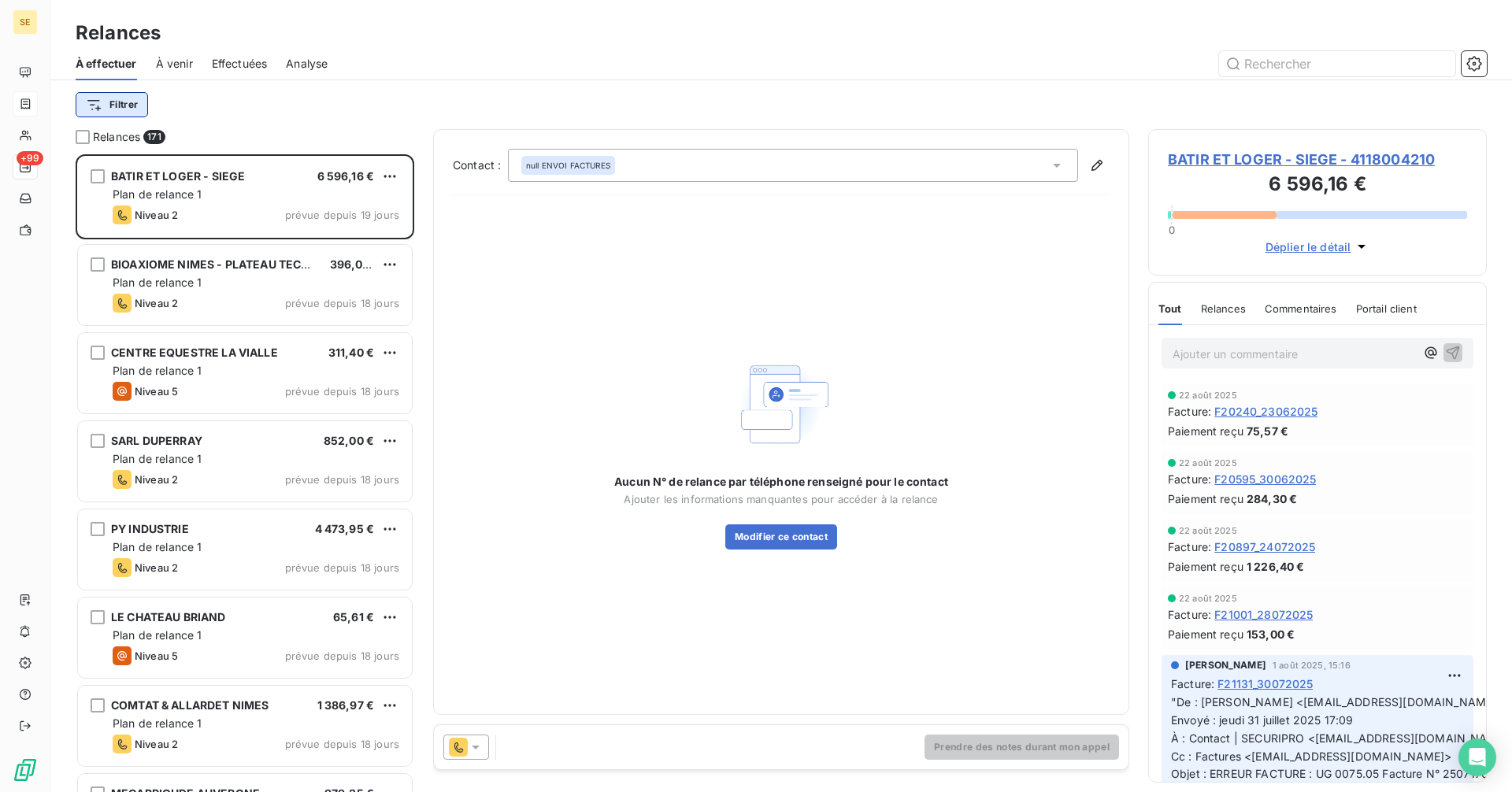
click at [115, 100] on html "SE +99 Relances À effectuer À venir Effectuées Analyse Filtrer Relances 171 BAT…" at bounding box center [756, 396] width 1512 height 792
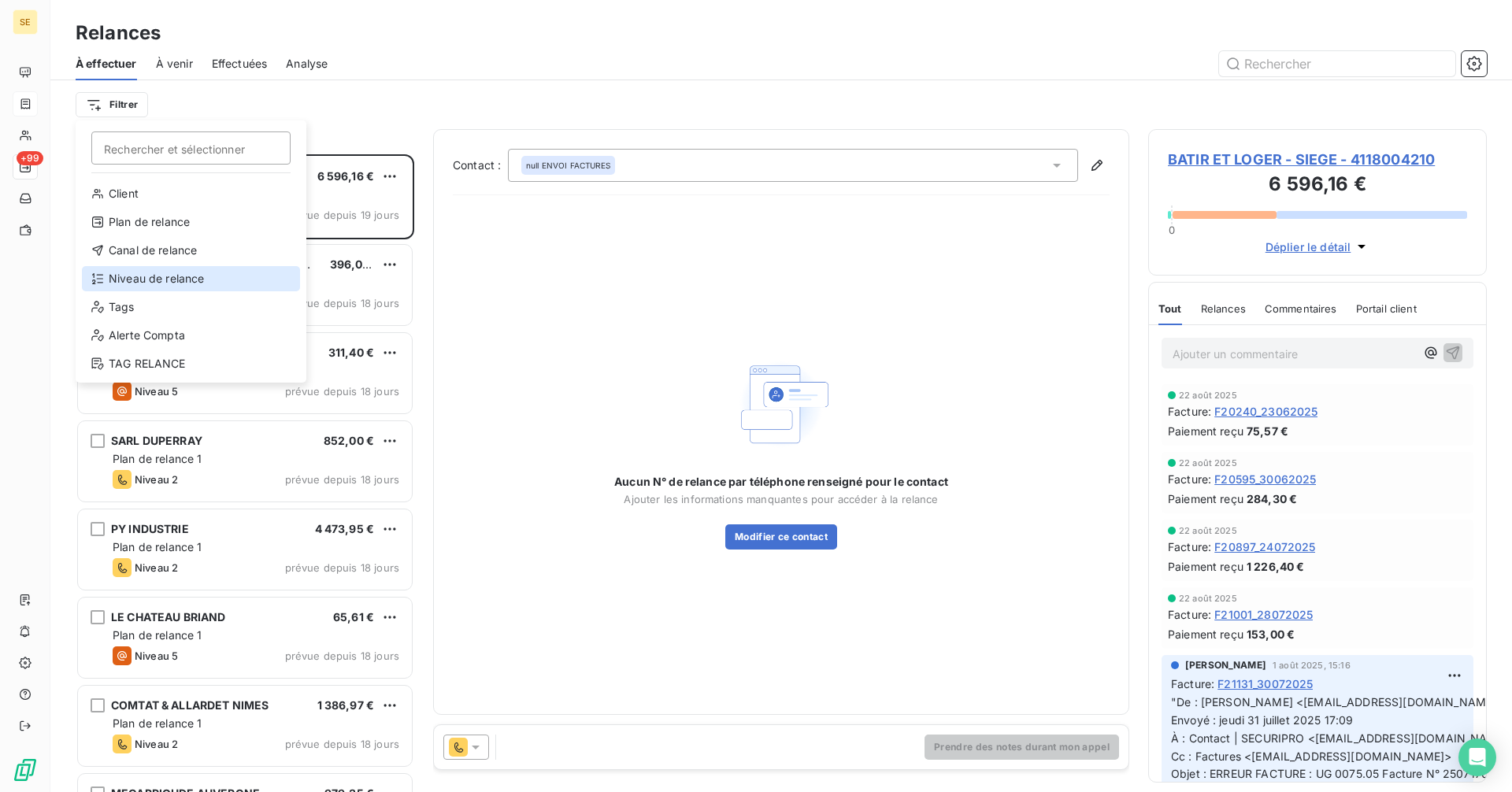
click at [109, 283] on div "Niveau de relance" at bounding box center [191, 279] width 218 height 25
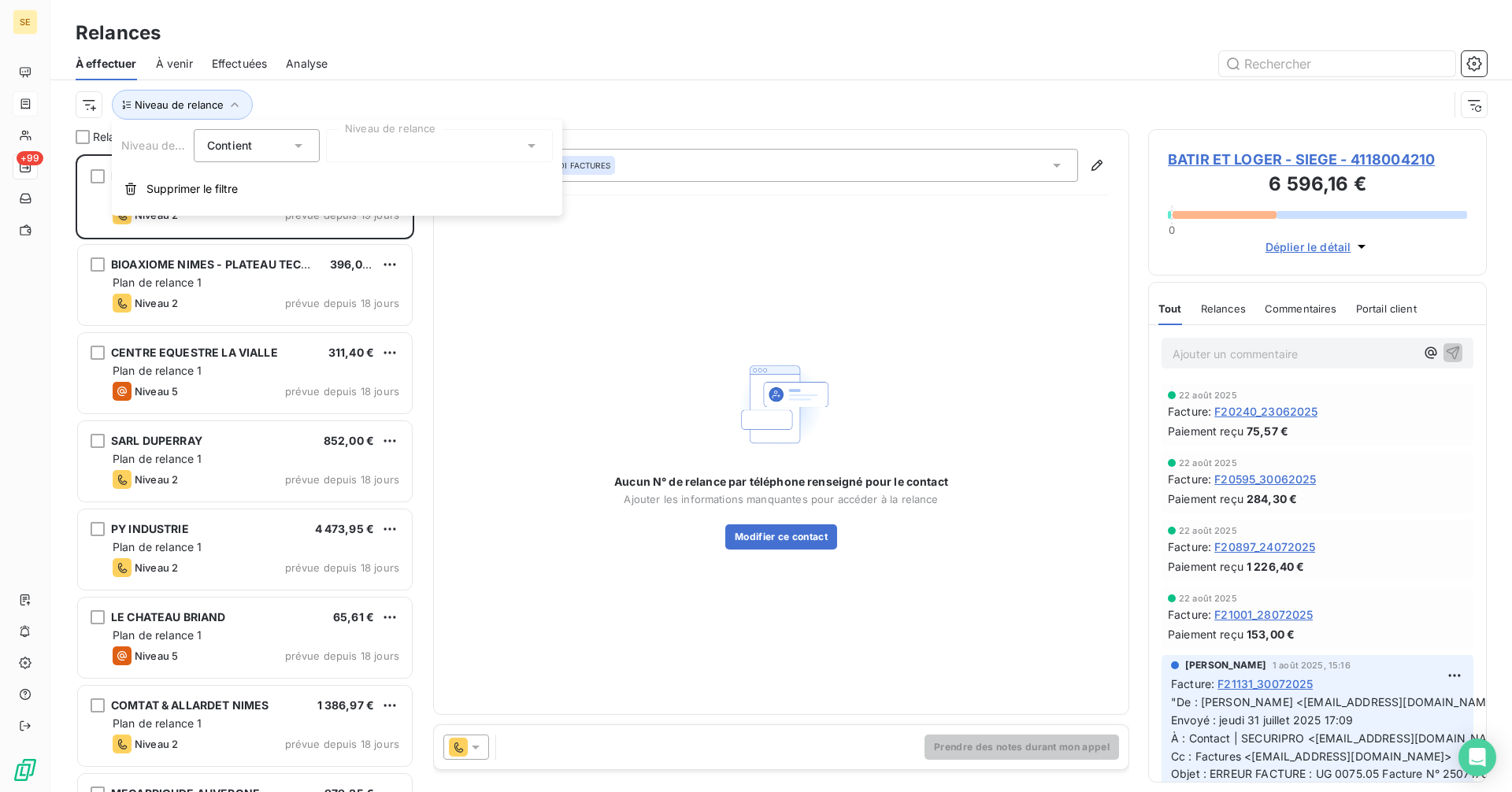
click at [344, 145] on div at bounding box center [439, 146] width 227 height 33
click at [347, 178] on div at bounding box center [343, 179] width 14 height 14
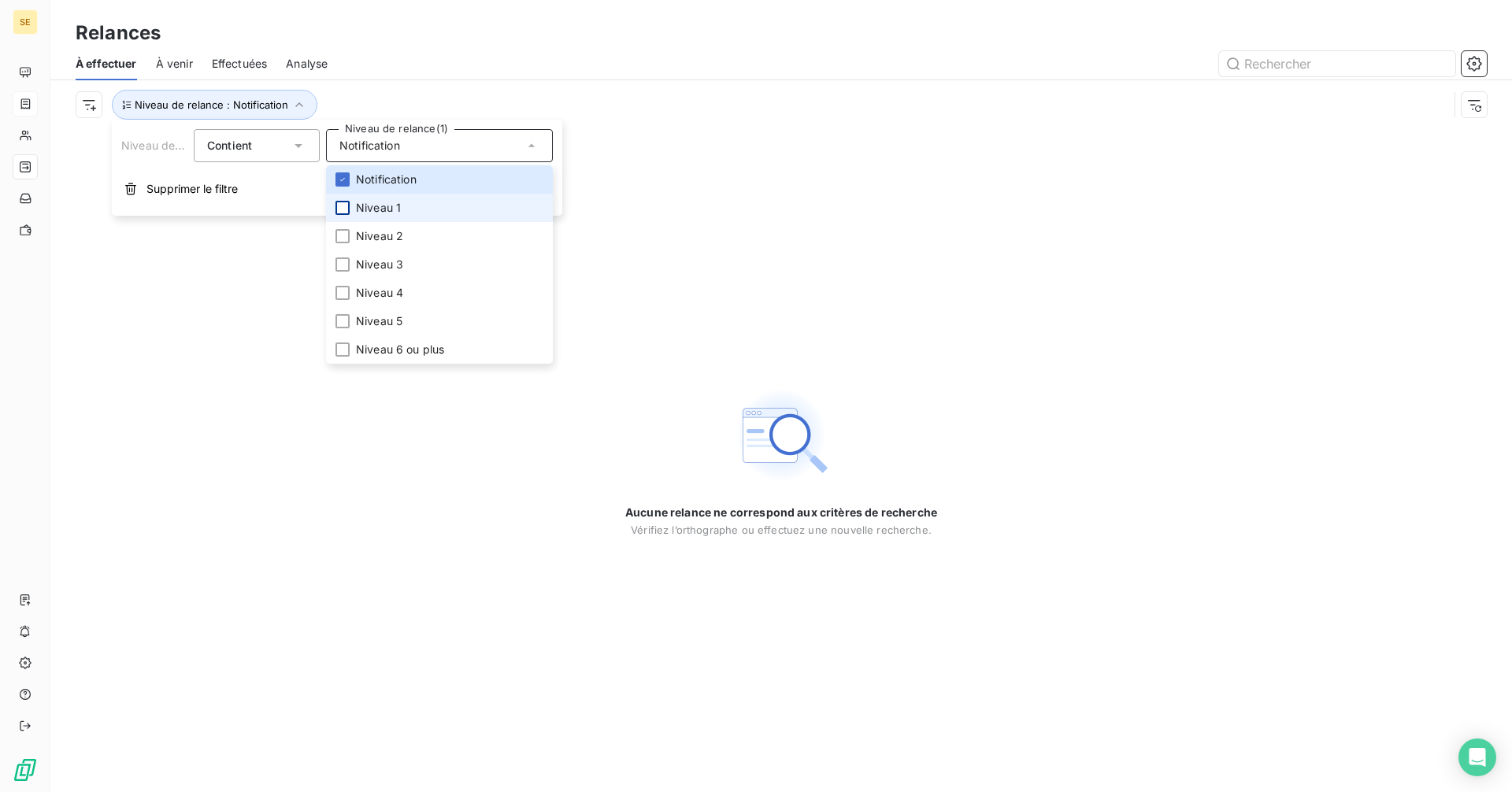
click at [346, 207] on div at bounding box center [343, 208] width 14 height 14
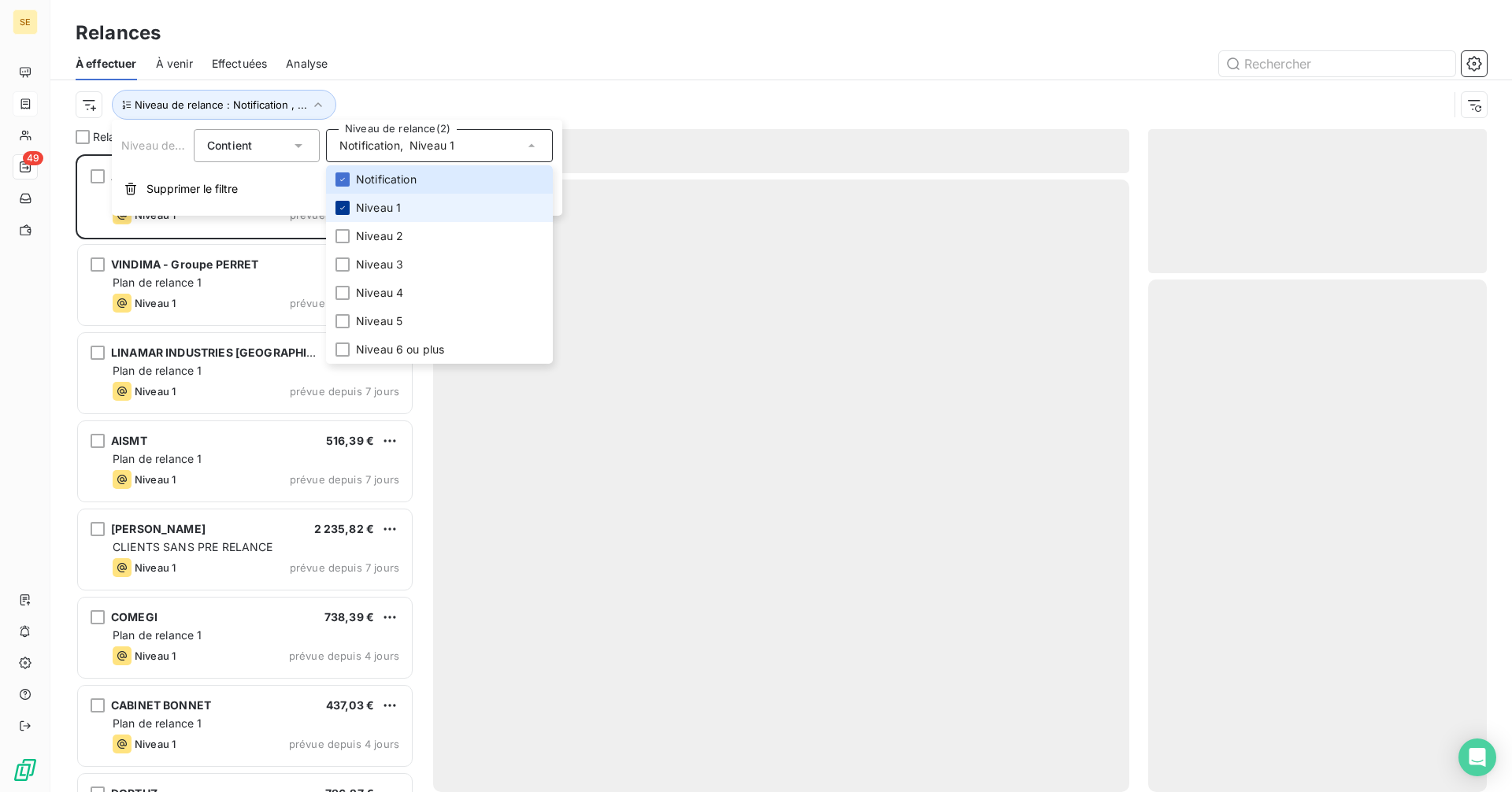
scroll to position [626, 327]
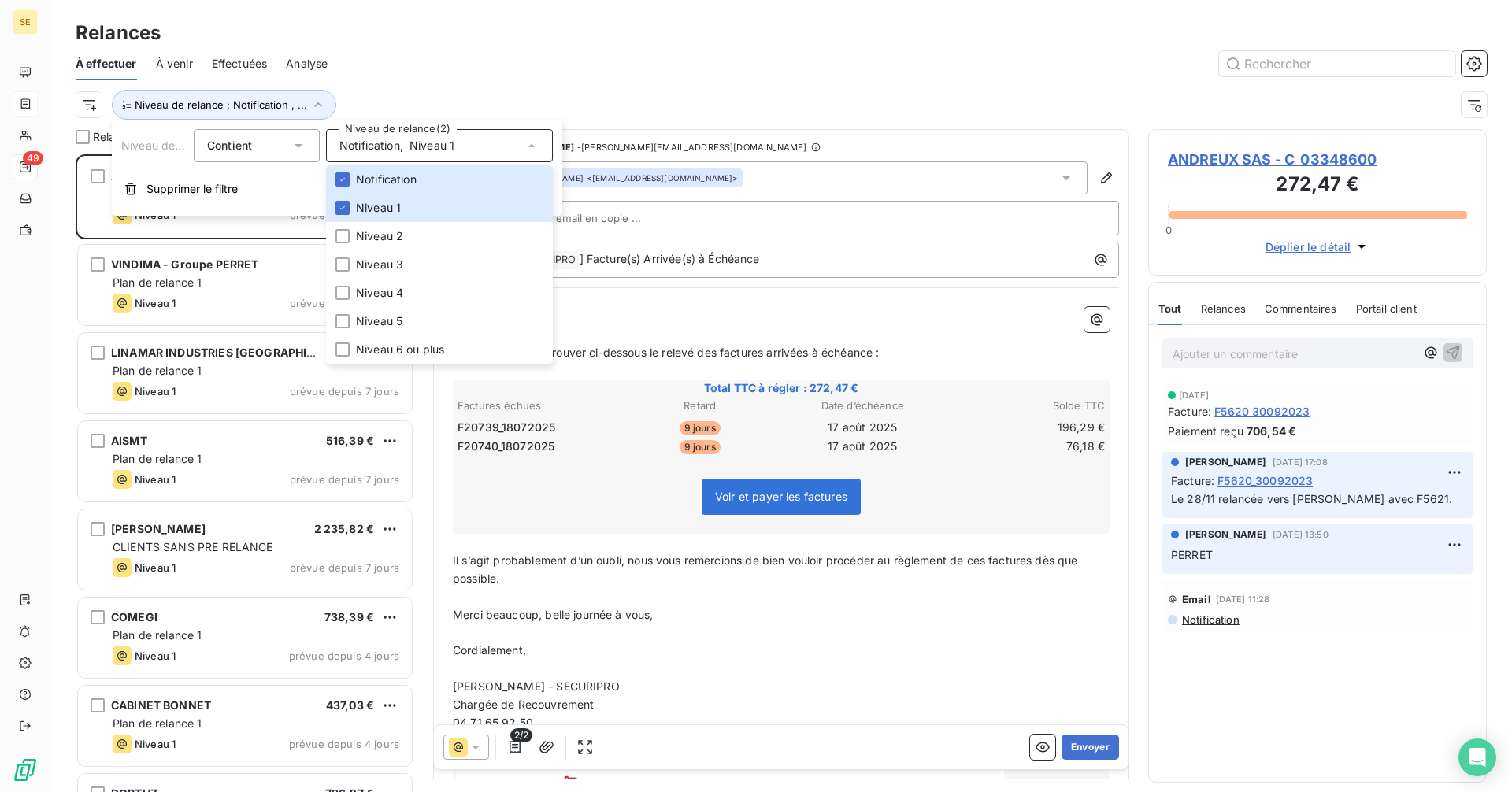
click at [514, 35] on div "Relances" at bounding box center [781, 33] width 1461 height 29
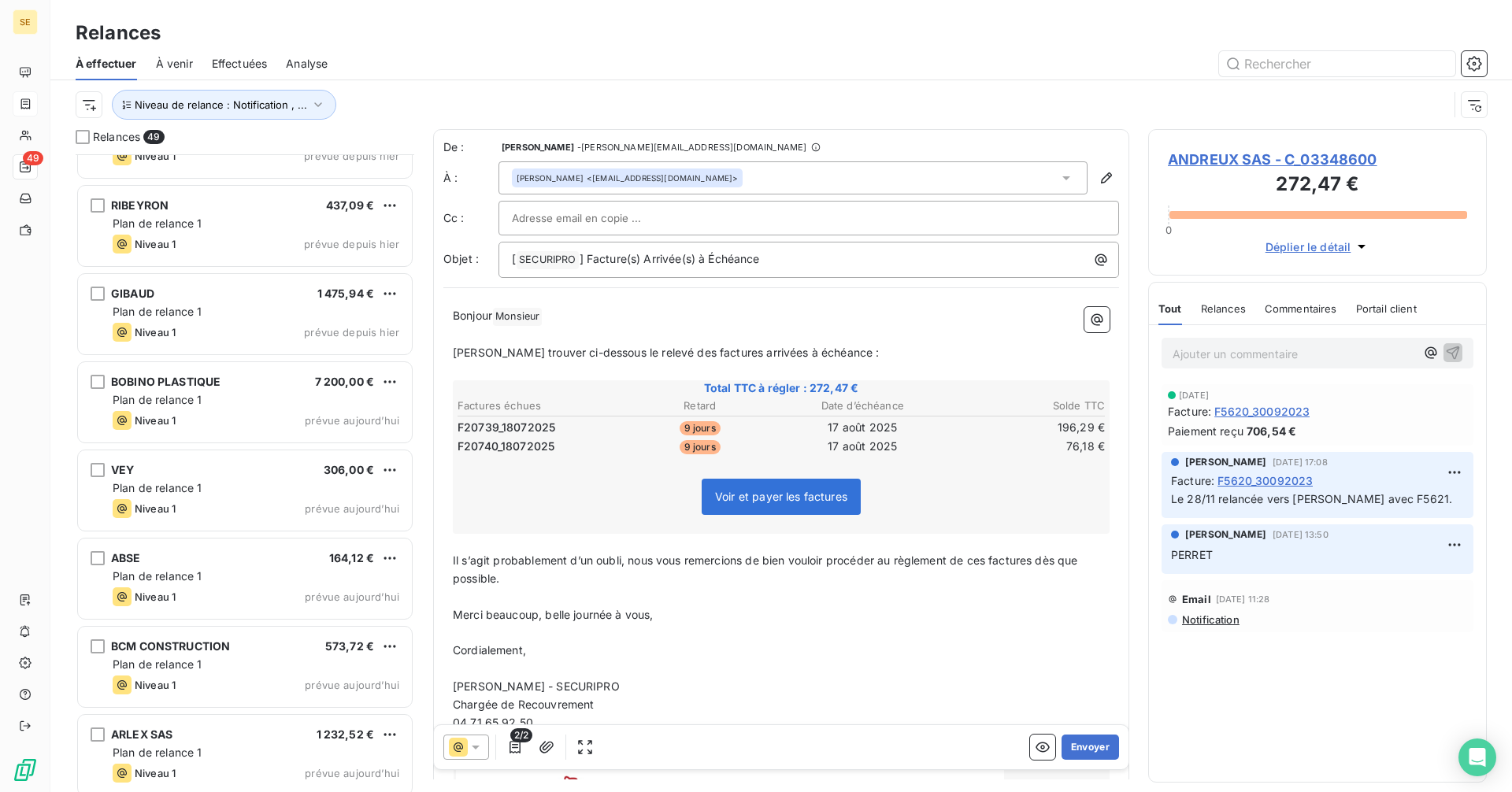
scroll to position [3683, 0]
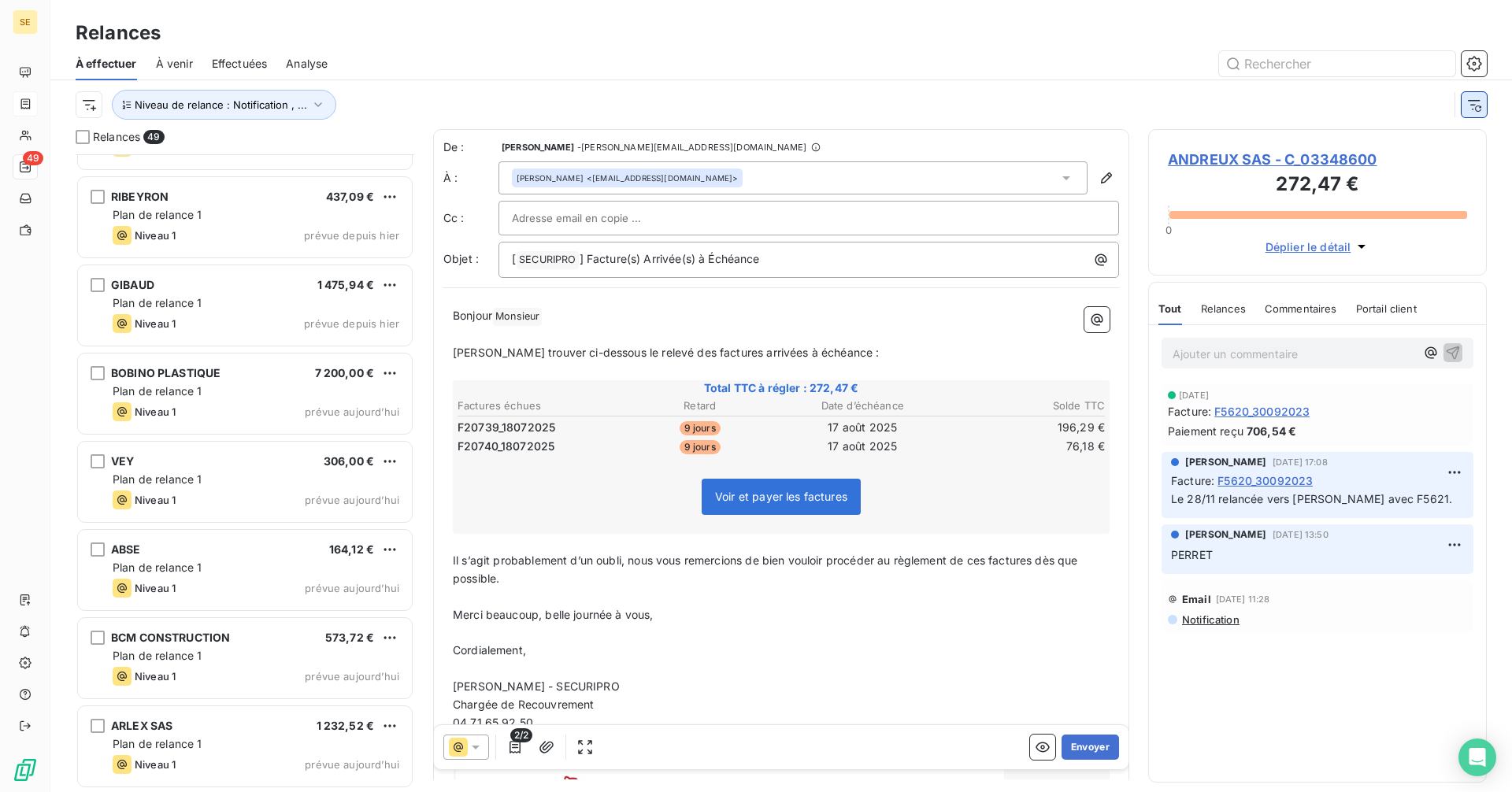
click at [1482, 104] on button "button" at bounding box center [1474, 104] width 25 height 25
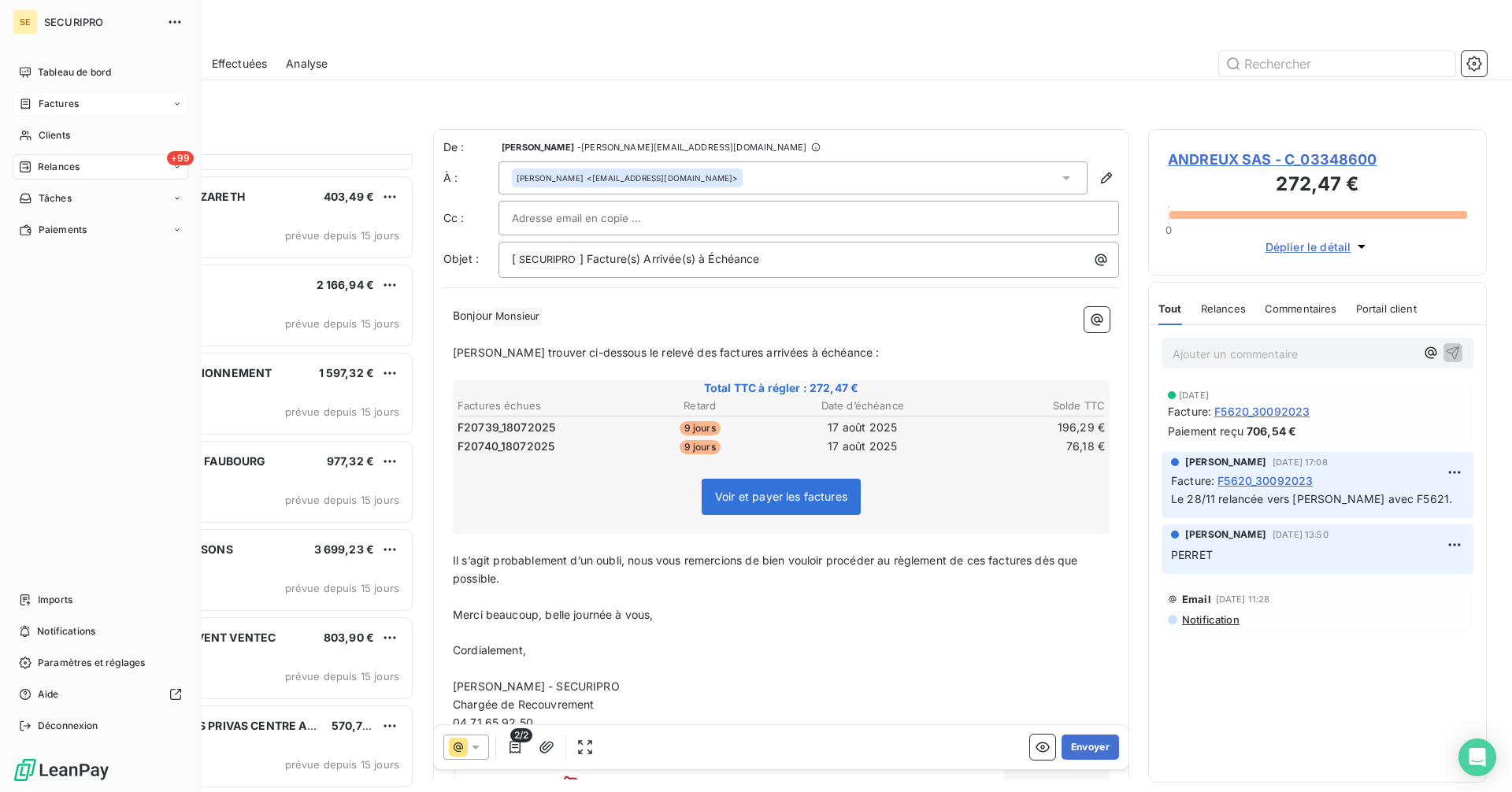
click at [37, 106] on div "Factures" at bounding box center [48, 104] width 60 height 14
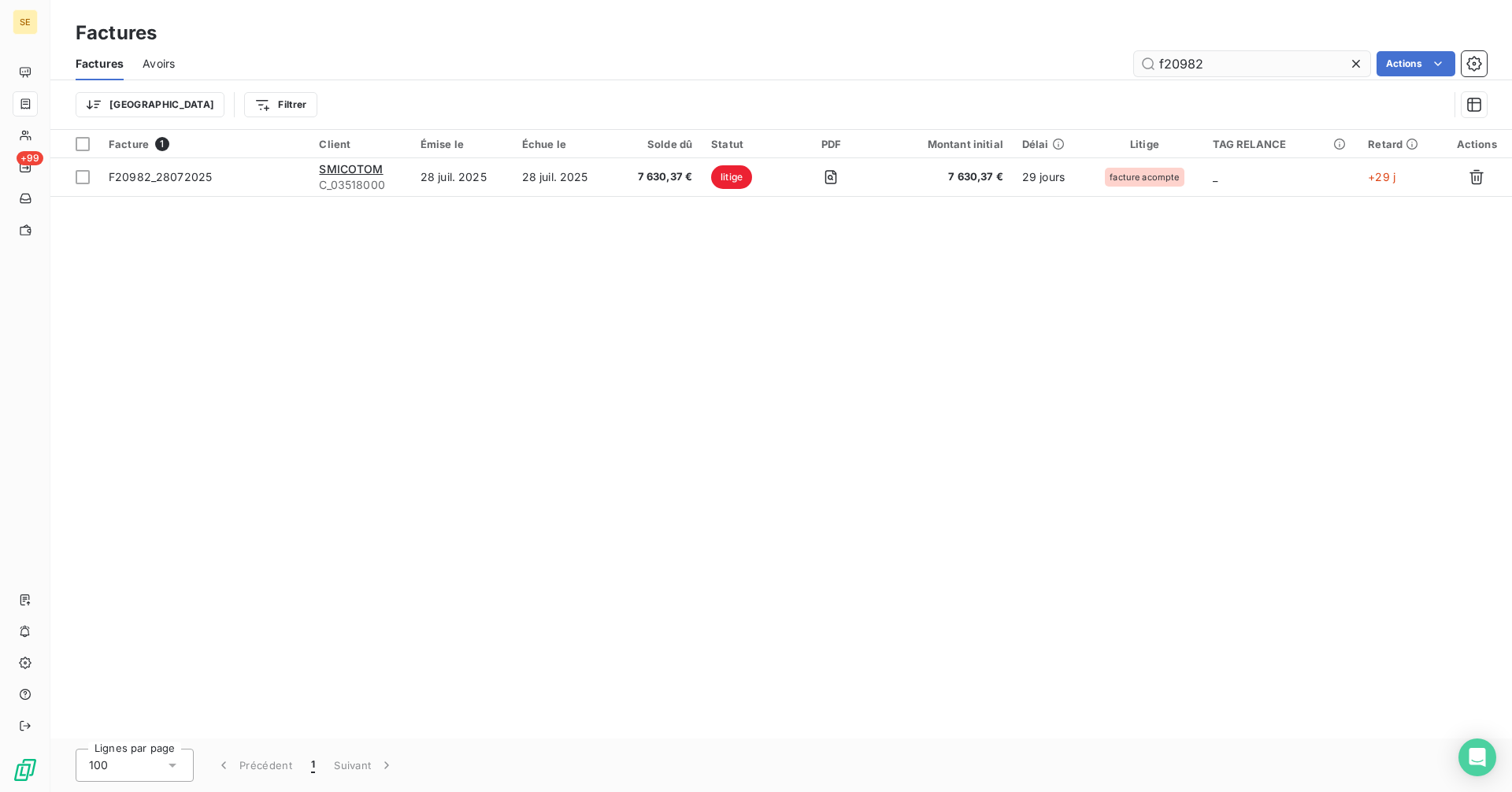
click at [1221, 67] on input "f20982" at bounding box center [1252, 63] width 237 height 25
click at [1175, 70] on input "f20982" at bounding box center [1252, 63] width 237 height 25
drag, startPoint x: 1221, startPoint y: 70, endPoint x: 1165, endPoint y: 60, distance: 56.9
click at [1165, 60] on input "f20982" at bounding box center [1252, 63] width 237 height 25
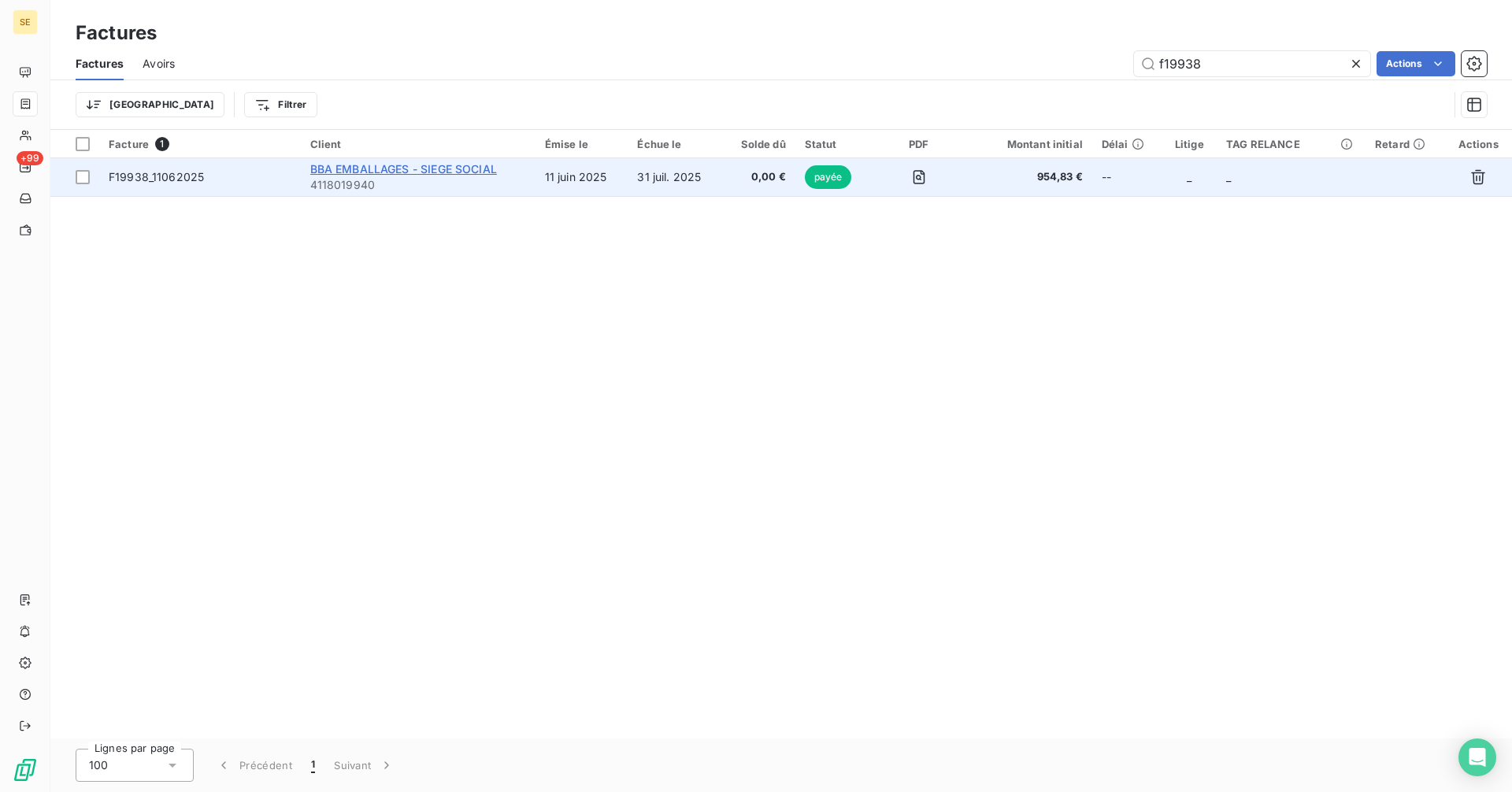
type input "f19938"
click at [392, 171] on span "BBA EMBALLAGES - SIEGE SOCIAL" at bounding box center [403, 169] width 187 height 13
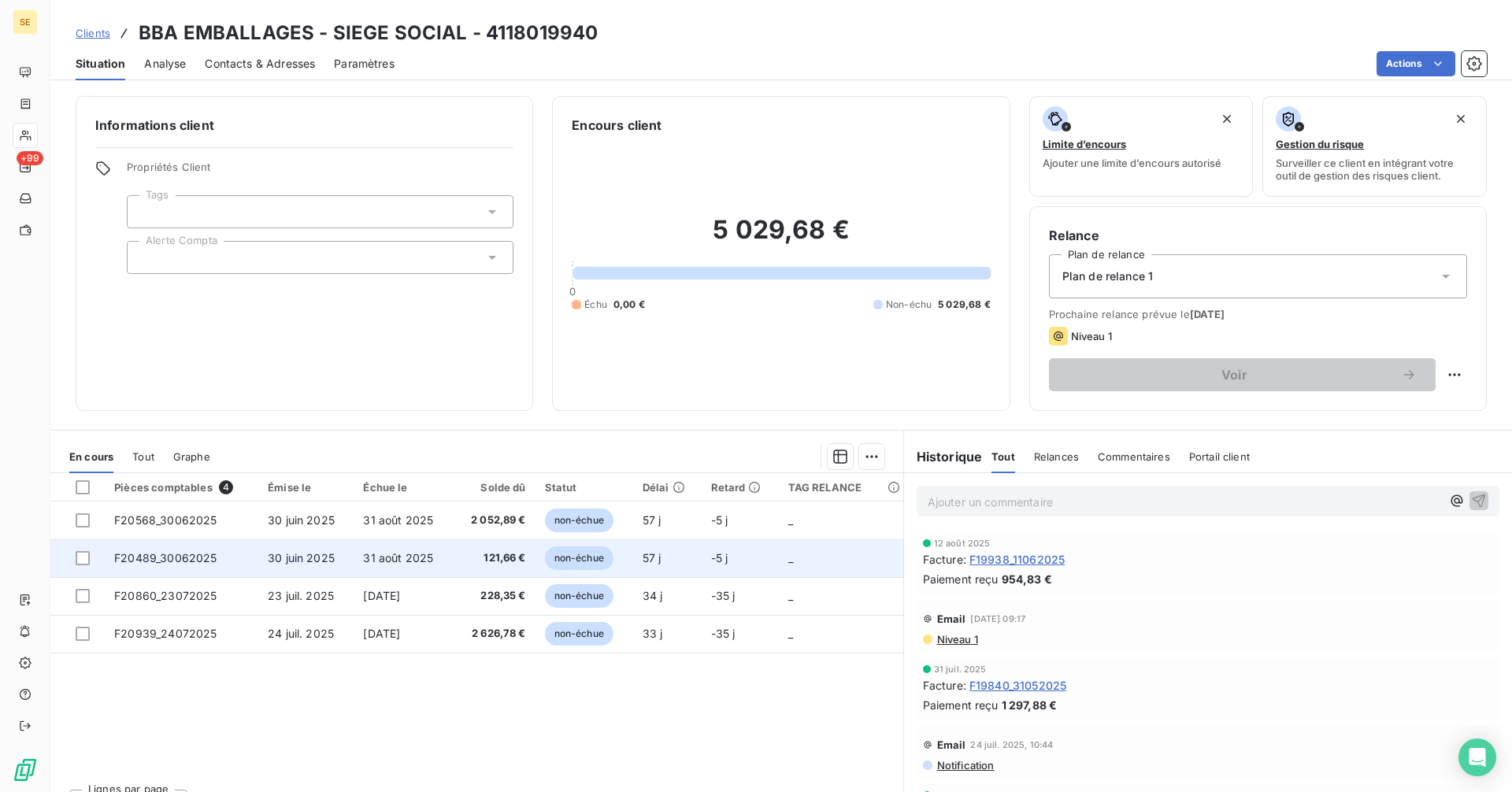
click at [363, 553] on span "31 août 2025" at bounding box center [397, 557] width 70 height 13
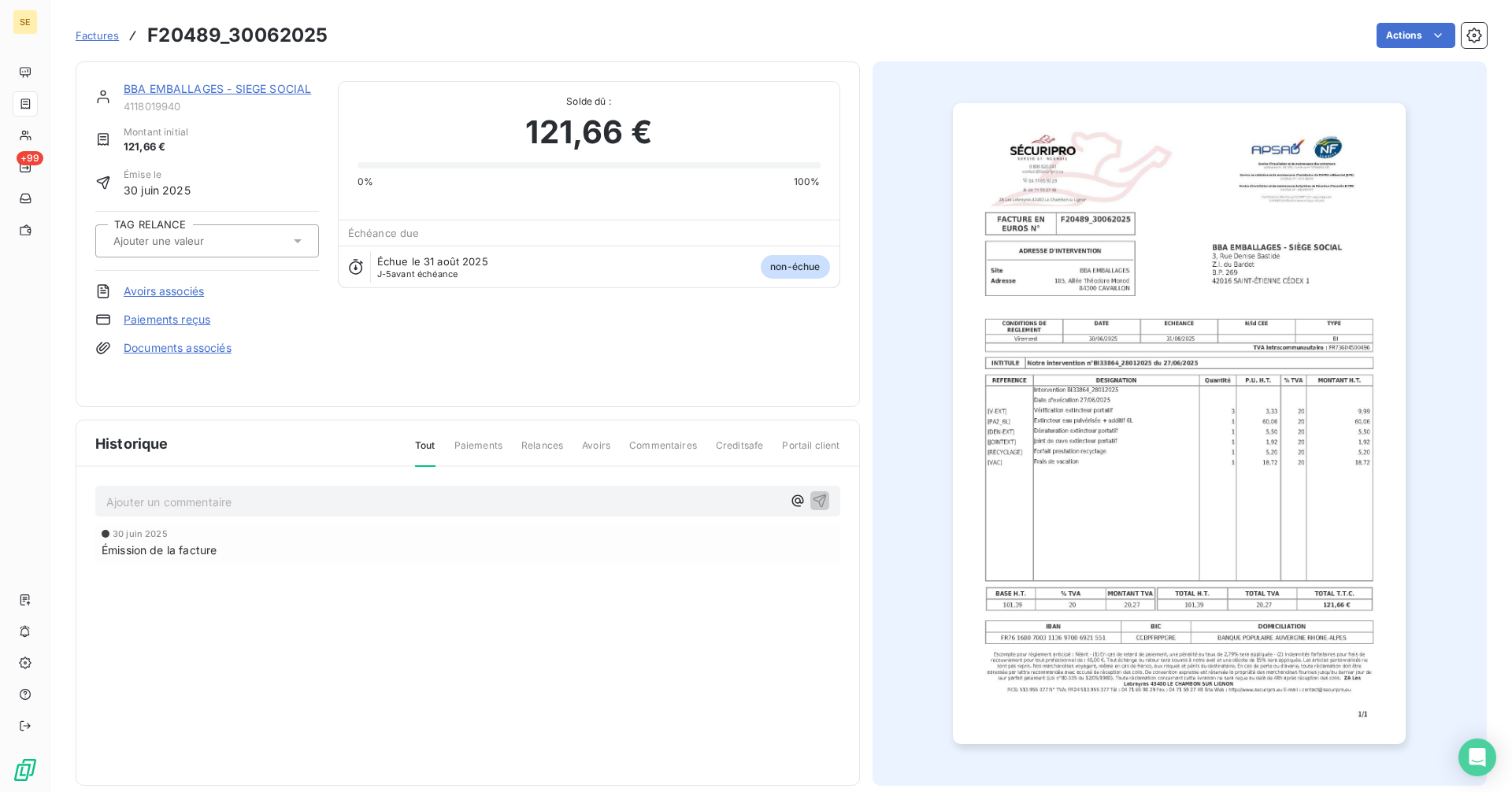
click at [246, 90] on link "BBA EMBALLAGES - SIEGE SOCIAL" at bounding box center [217, 88] width 188 height 13
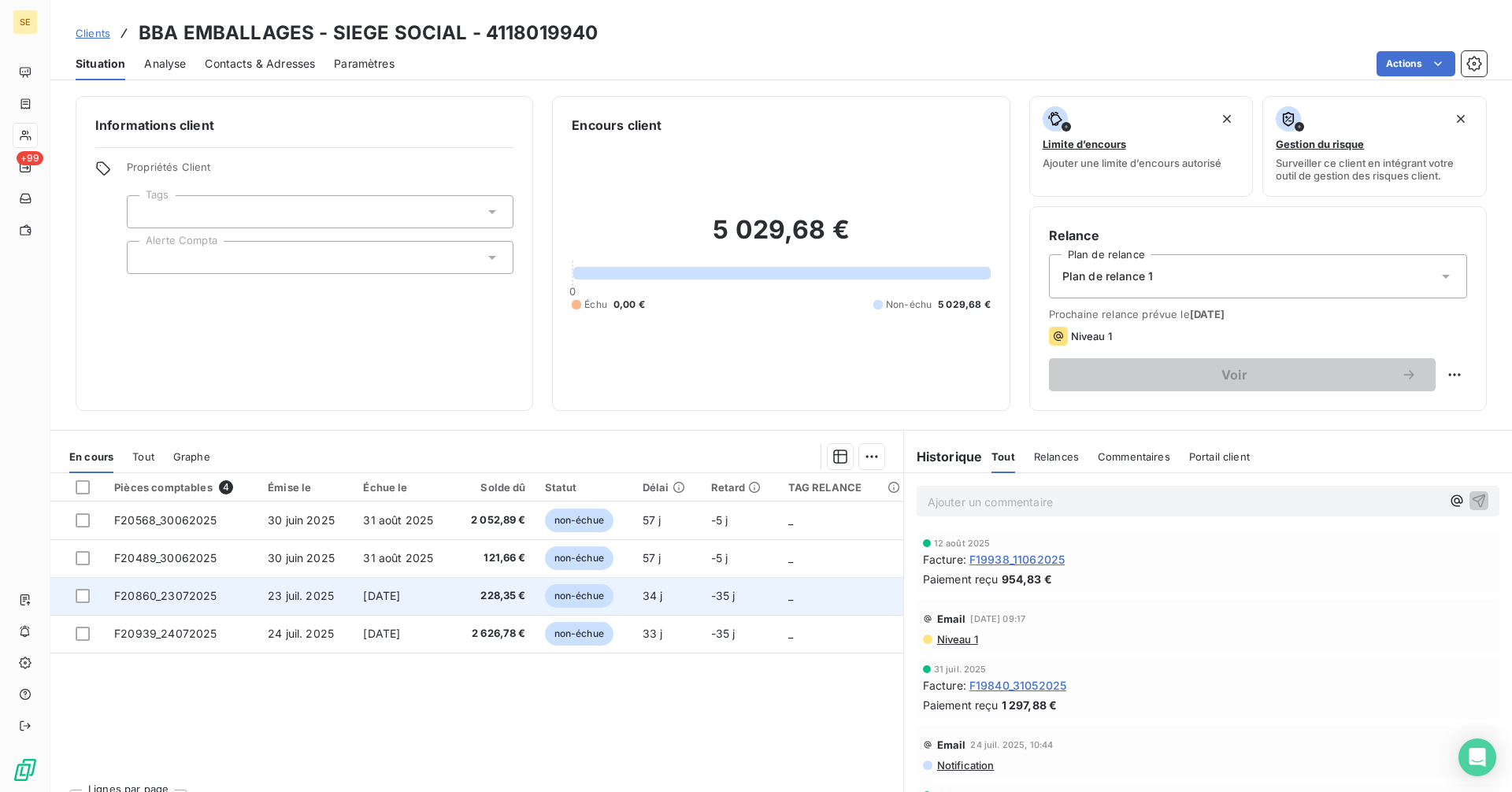
click at [400, 596] on span "[DATE]" at bounding box center [380, 596] width 37 height 13
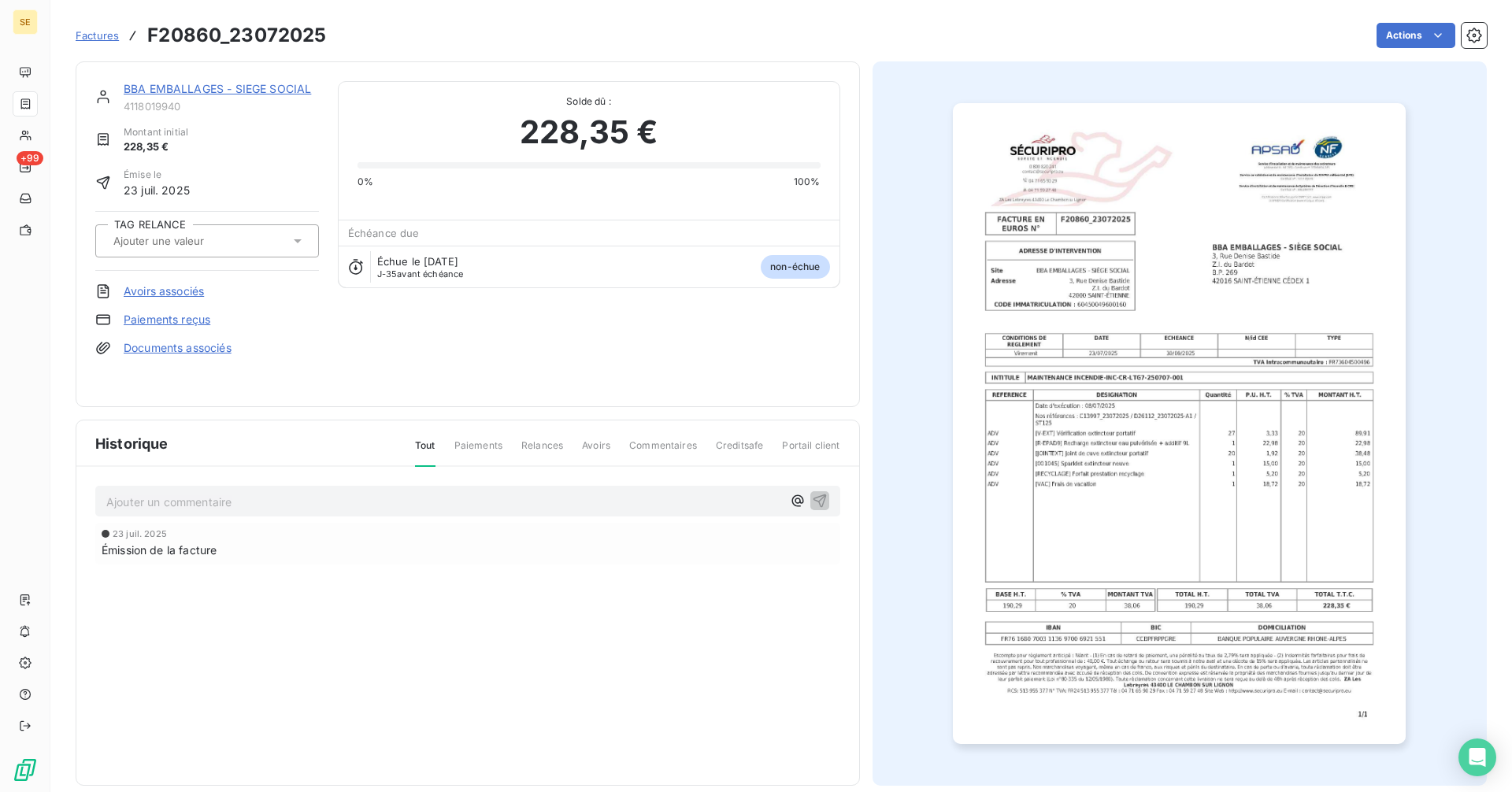
click at [155, 86] on link "BBA EMBALLAGES - SIEGE SOCIAL" at bounding box center [217, 88] width 188 height 13
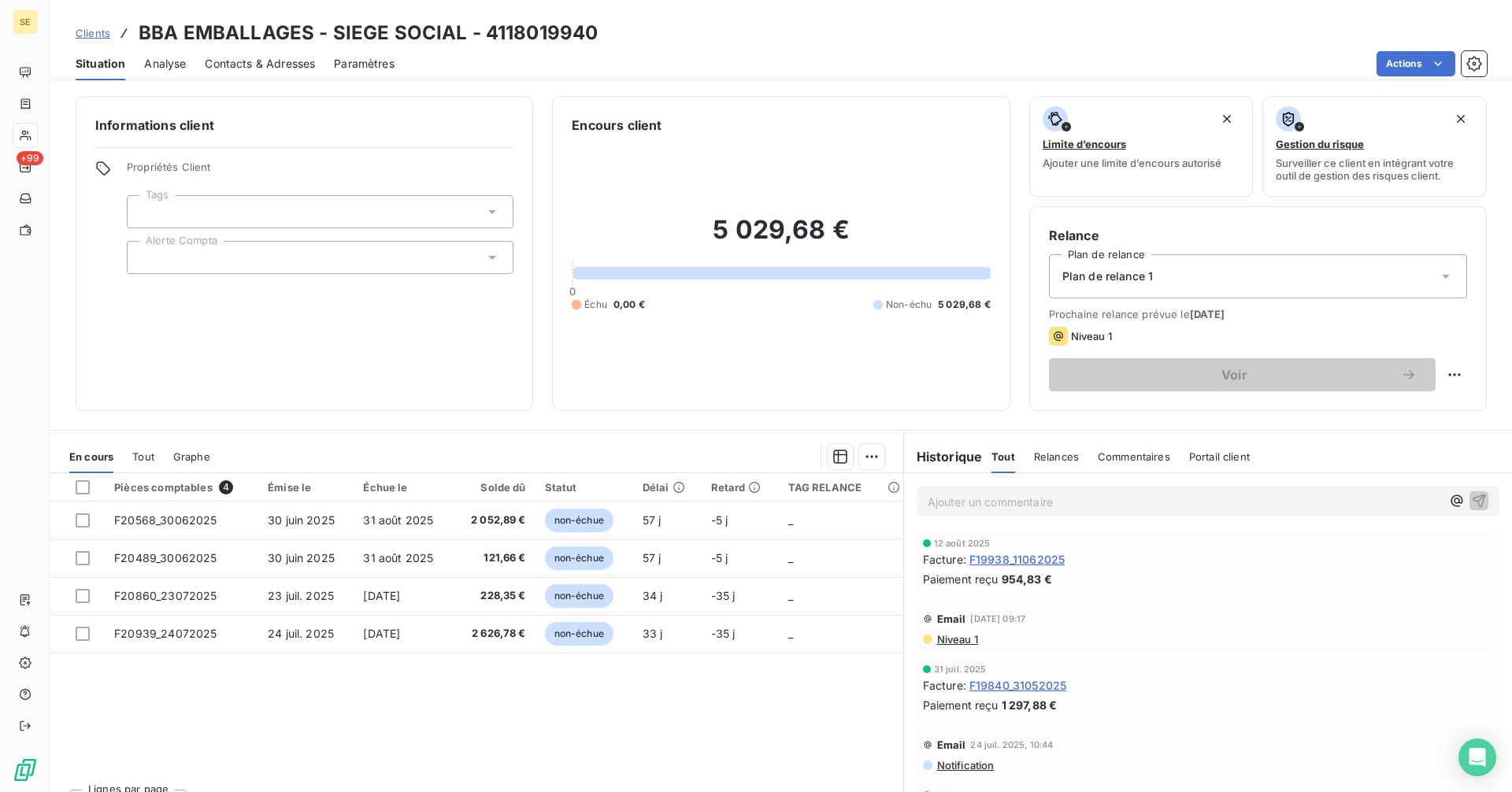
click at [141, 454] on span "Tout" at bounding box center [143, 456] width 22 height 13
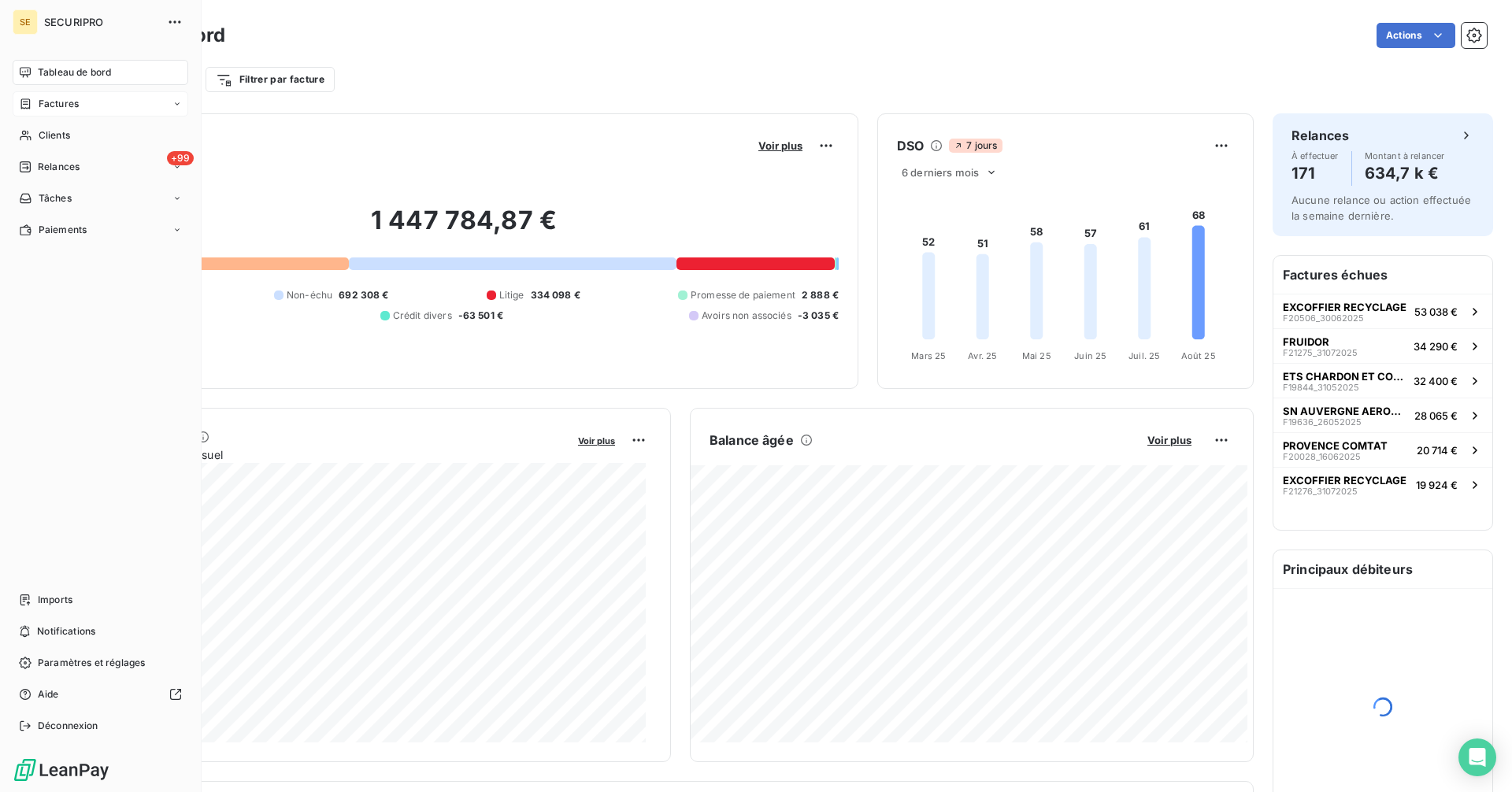
click at [56, 109] on span "Factures" at bounding box center [58, 104] width 40 height 14
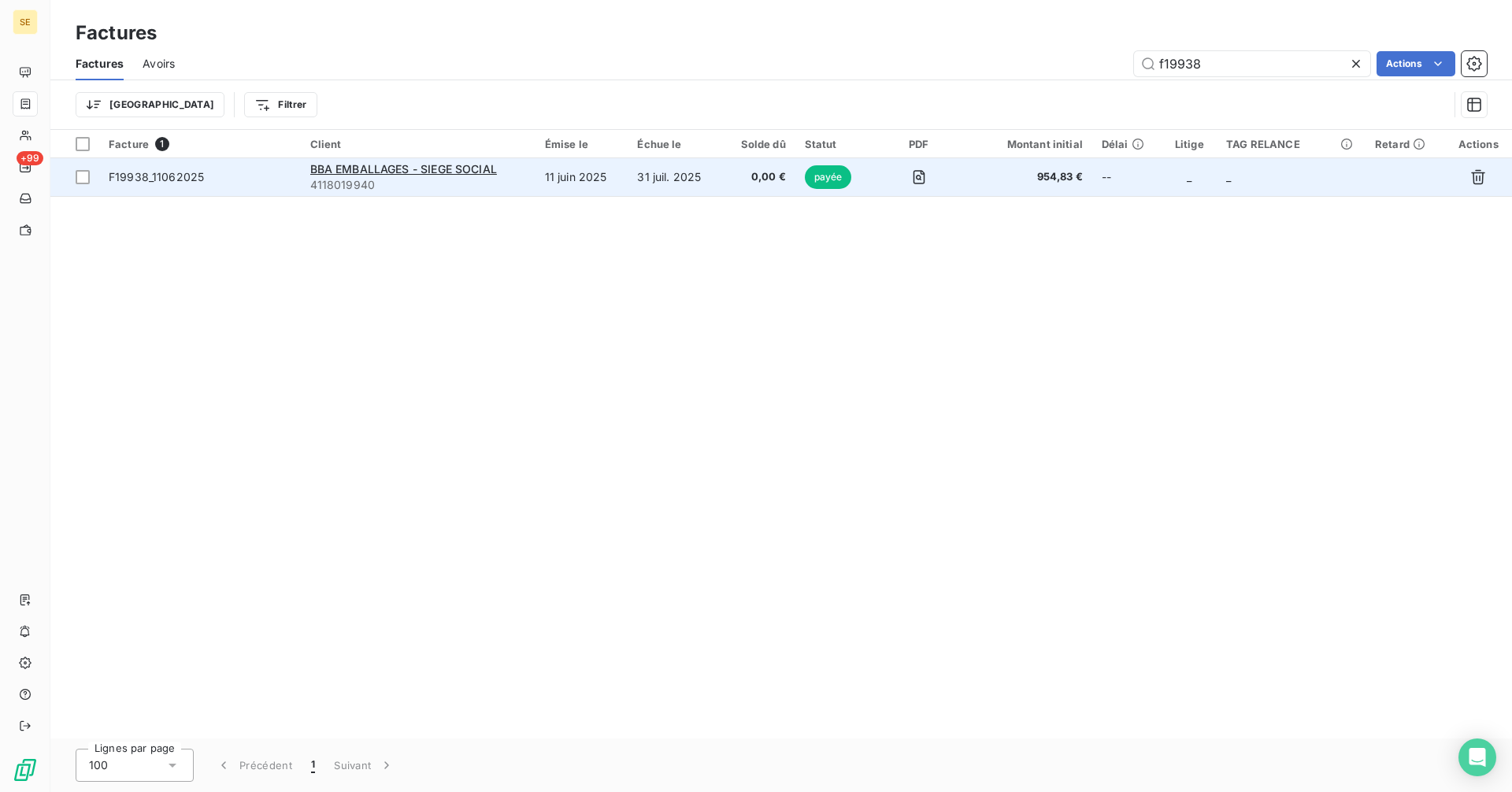
click at [756, 176] on span "0,00 €" at bounding box center [758, 178] width 54 height 16
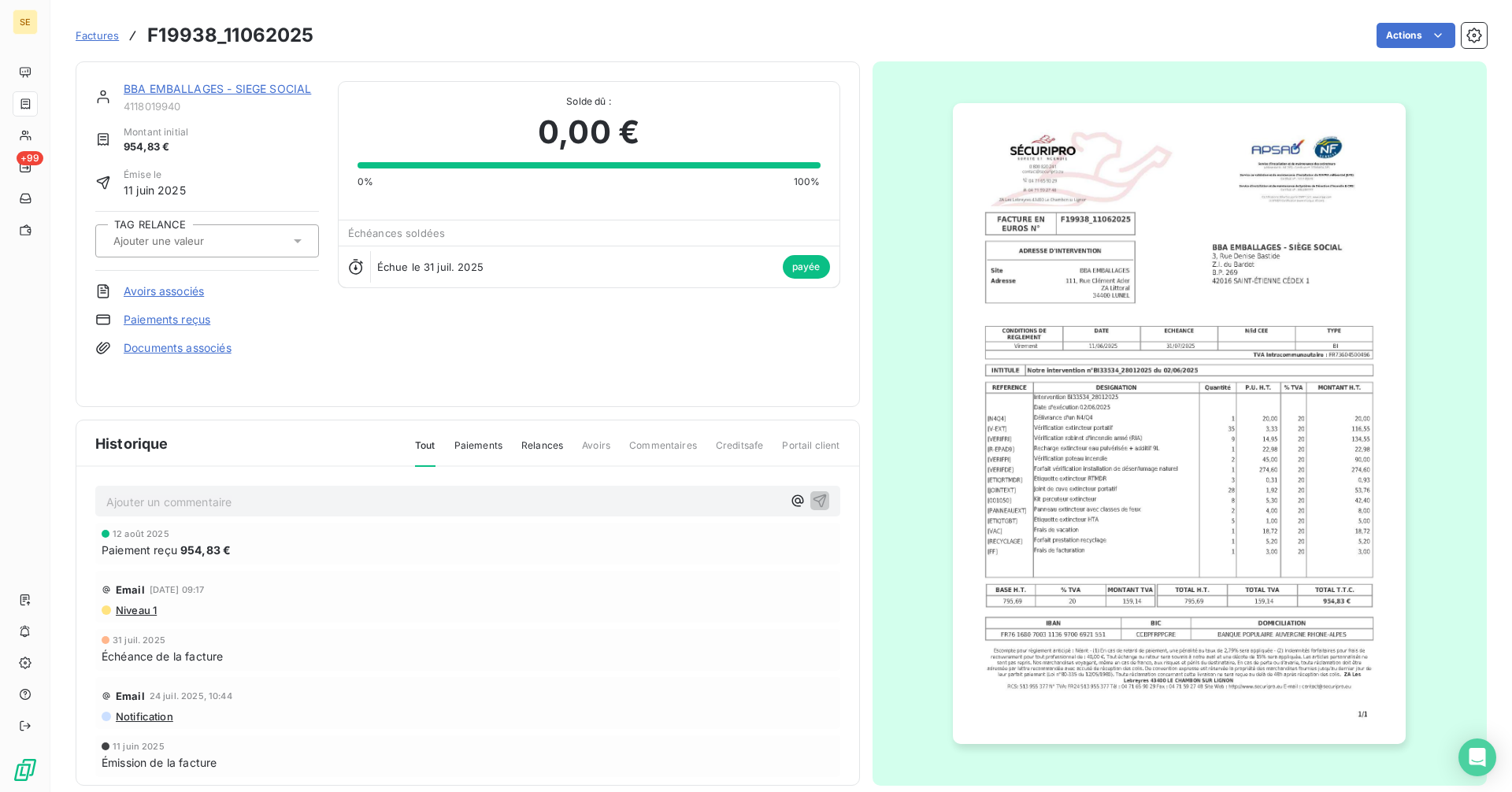
click at [207, 88] on link "BBA EMBALLAGES - SIEGE SOCIAL" at bounding box center [217, 88] width 188 height 13
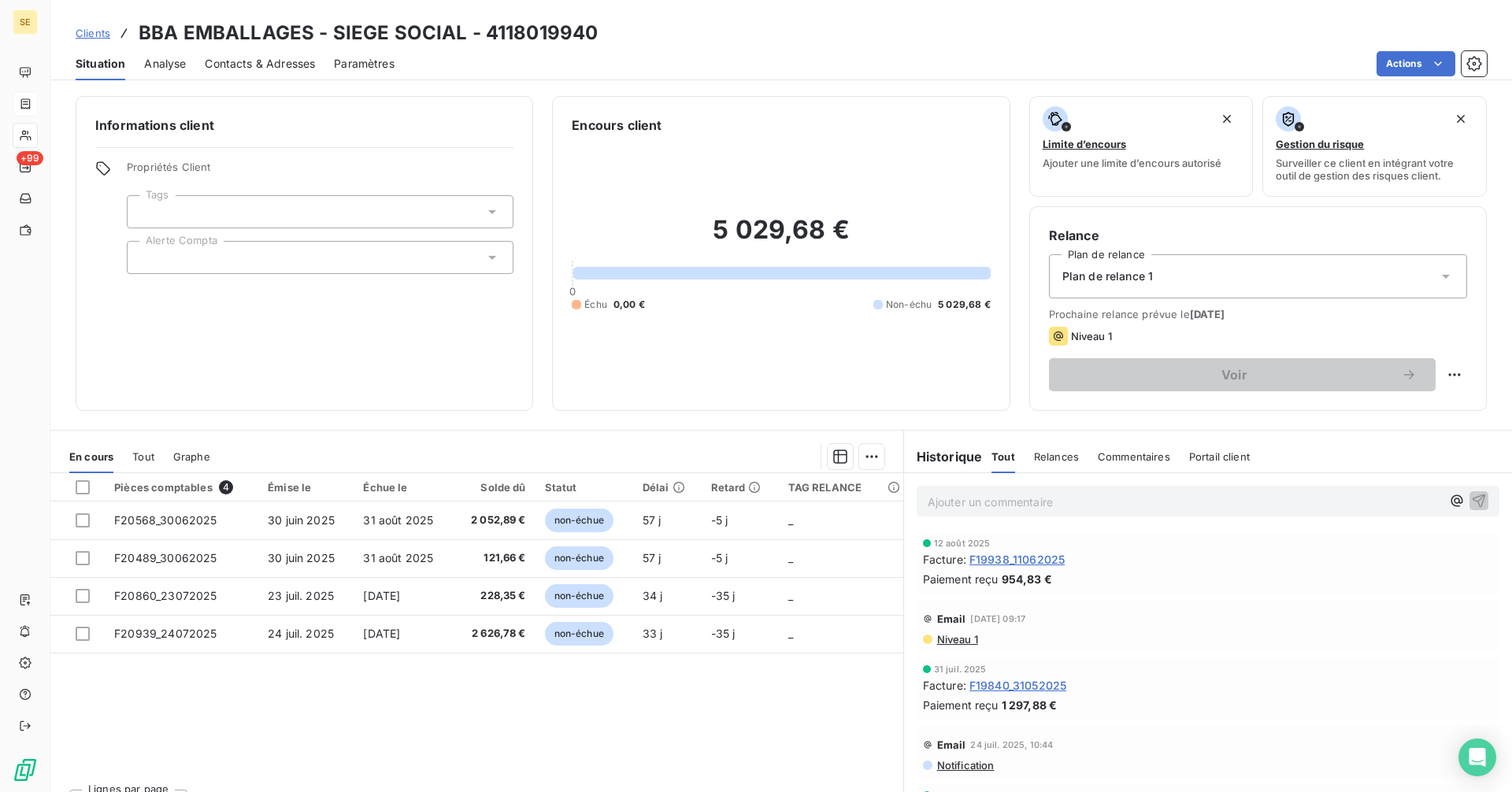
click at [997, 509] on p "Ajouter un commentaire ﻿" at bounding box center [1184, 502] width 514 height 20
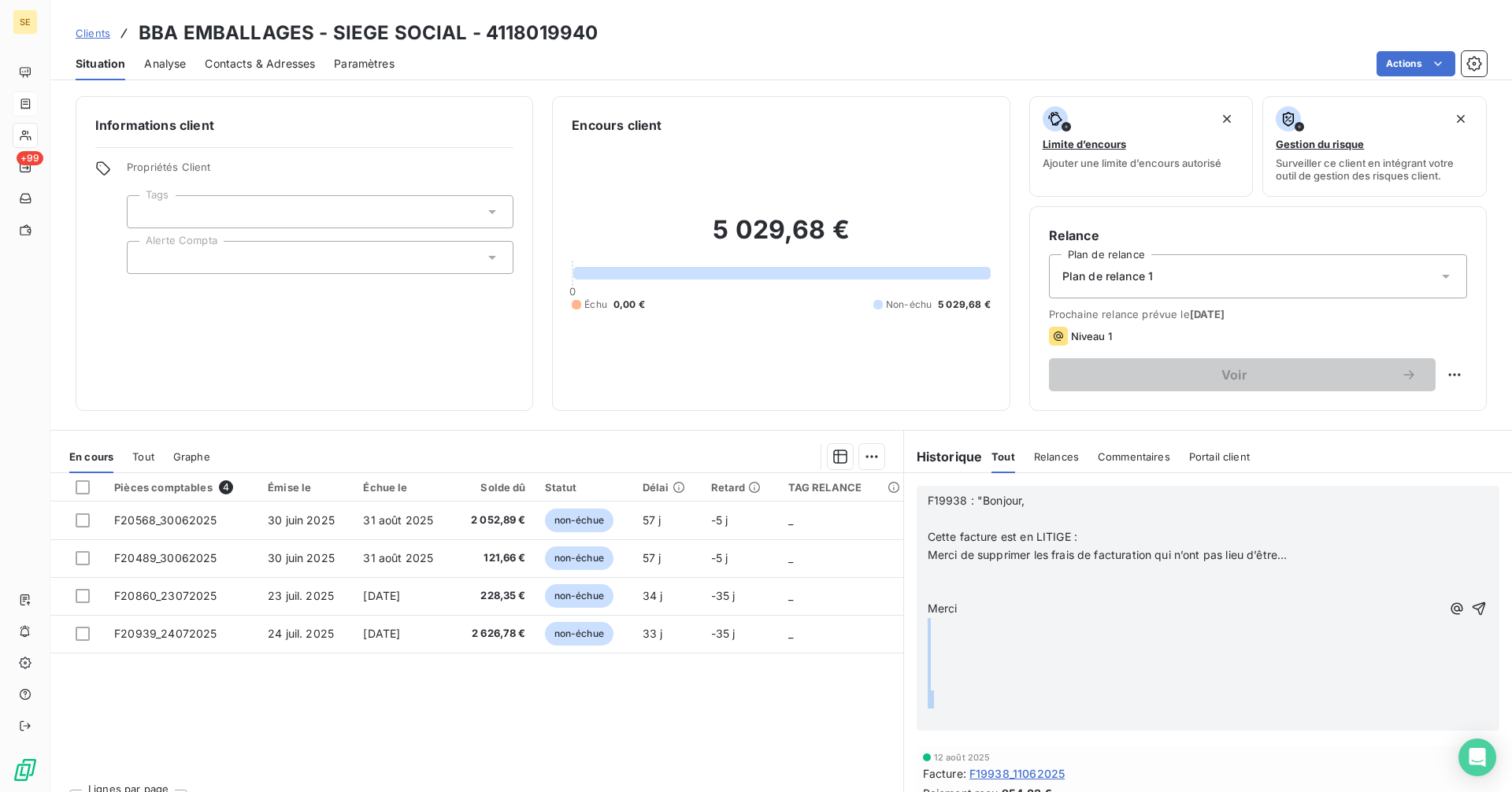
drag, startPoint x: 946, startPoint y: 713, endPoint x: 918, endPoint y: 632, distance: 85.7
click at [918, 632] on div "F19938 : "Bonjour, ﻿ Cette facture est en LITIGE : Merci de supprimer les frais…" at bounding box center [1207, 608] width 582 height 245
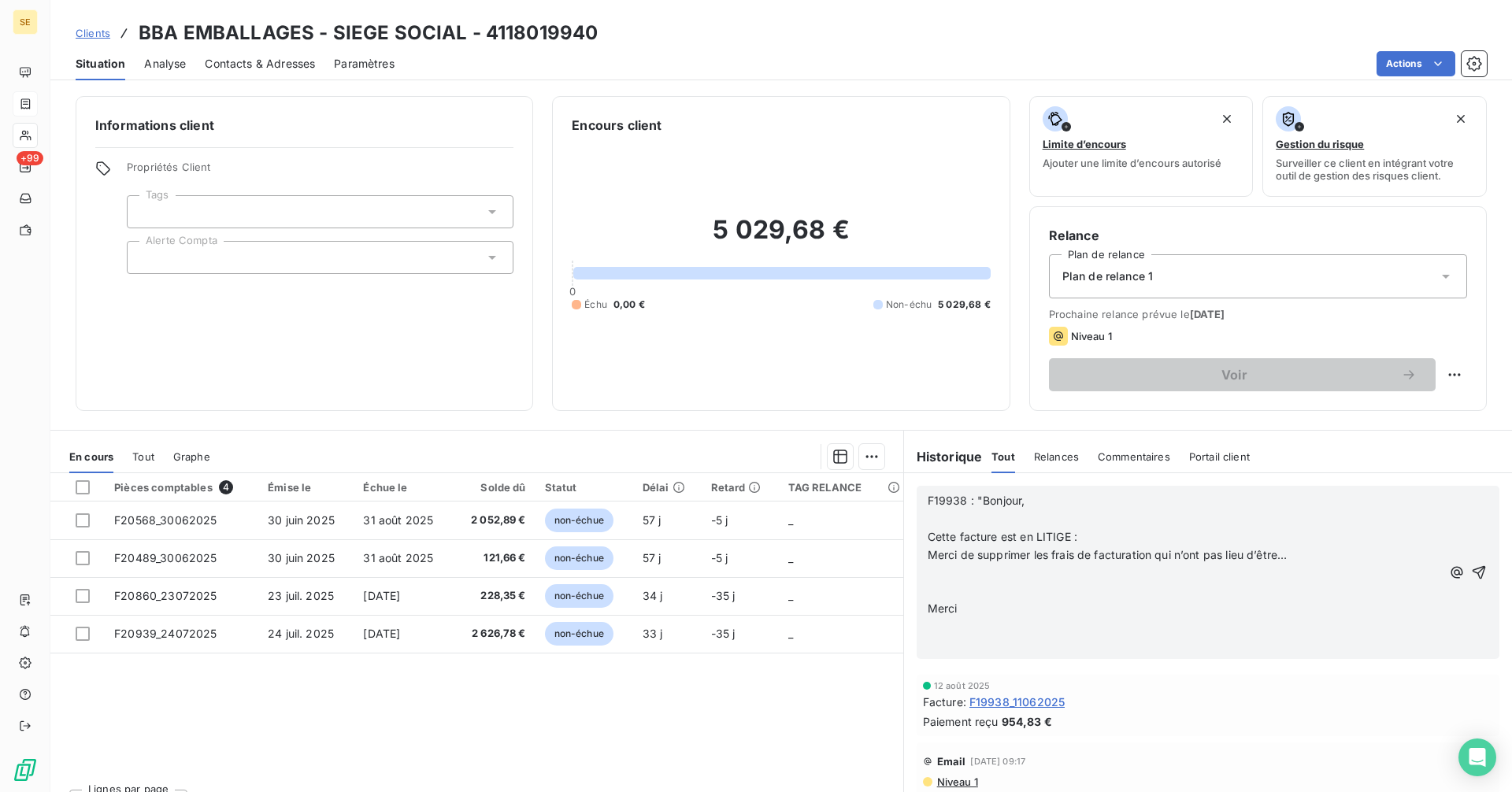
click at [983, 609] on p "Merci" at bounding box center [1184, 609] width 514 height 18
click at [1015, 621] on p "﻿" at bounding box center [1184, 627] width 514 height 18
click at [928, 500] on span "F19938 : "Bonjour," at bounding box center [976, 500] width 97 height 13
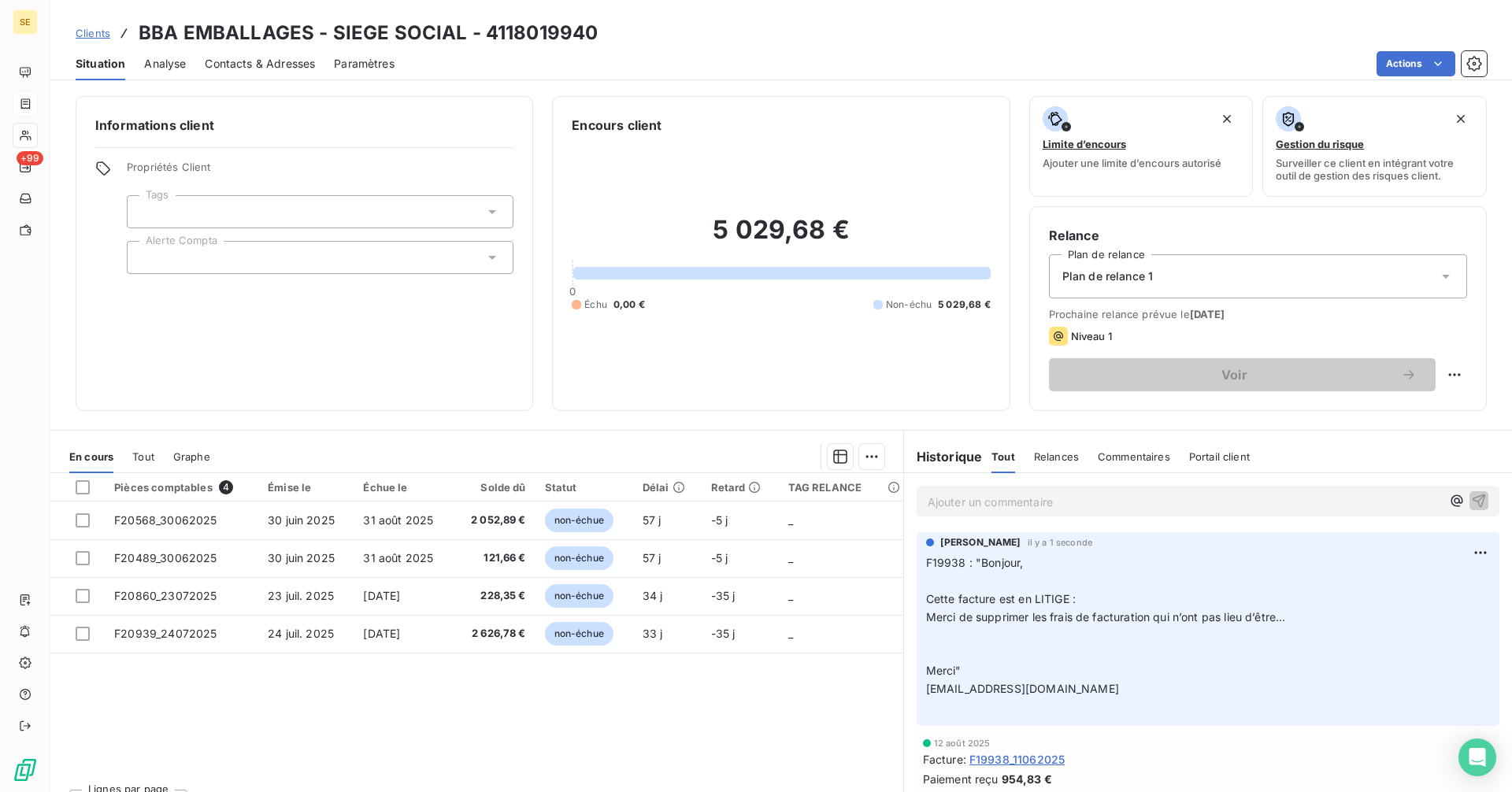
click at [975, 504] on p "Ajouter un commentaire ﻿" at bounding box center [1184, 502] width 514 height 20
click at [1471, 494] on icon "button" at bounding box center [1479, 500] width 16 height 16
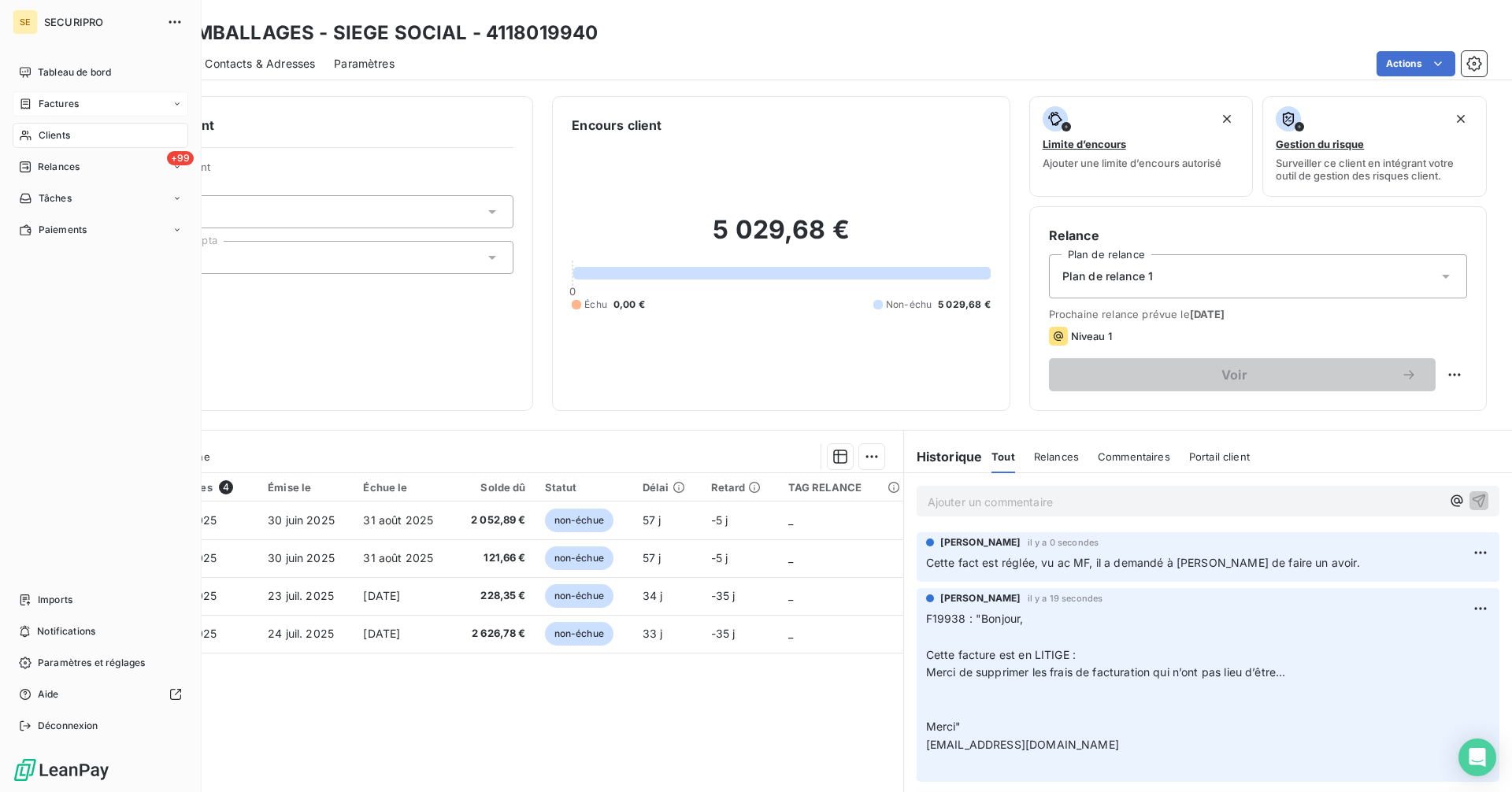
click at [70, 103] on span "Factures" at bounding box center [58, 104] width 40 height 14
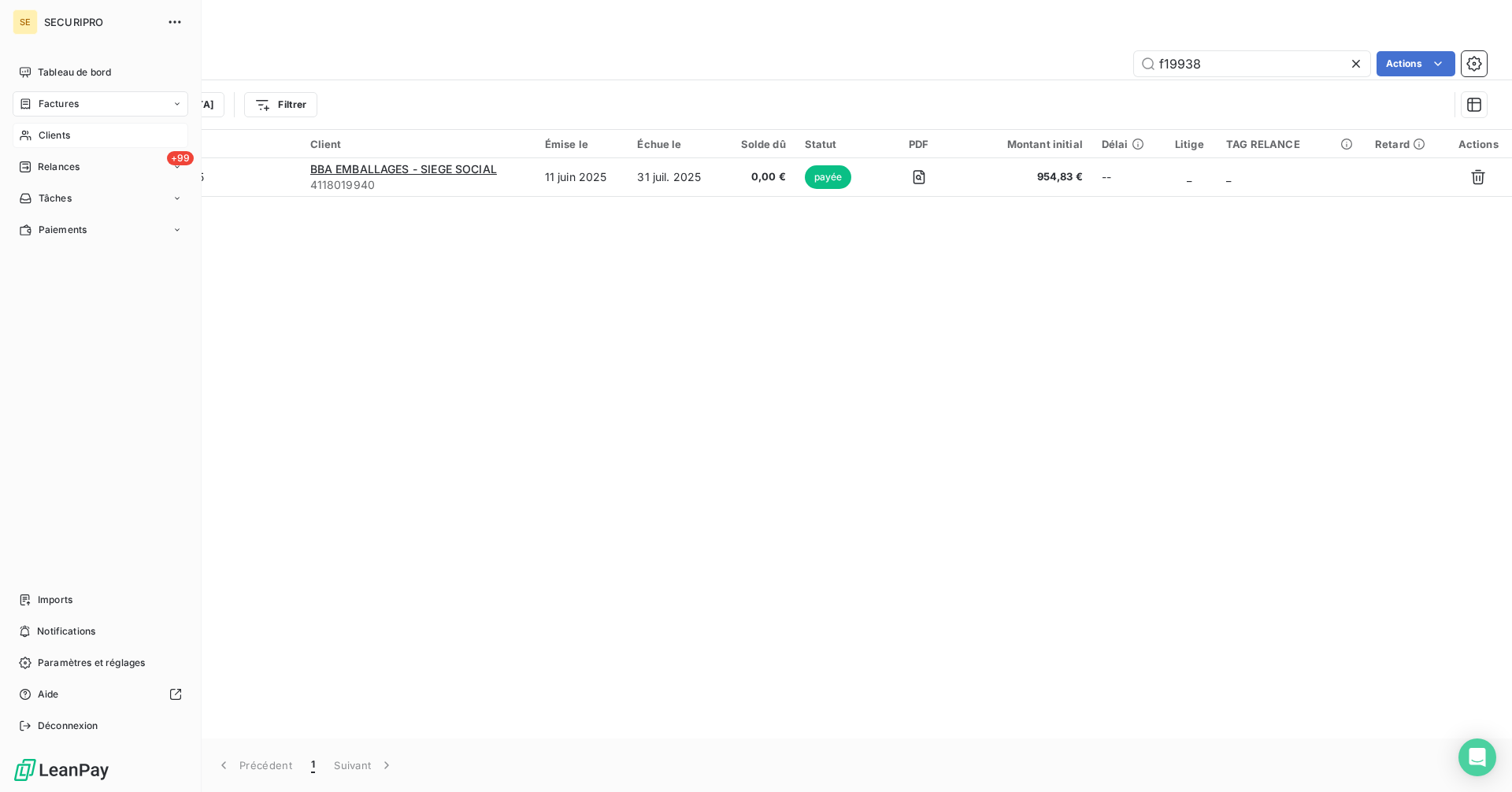
click at [40, 137] on span "Clients" at bounding box center [54, 136] width 31 height 14
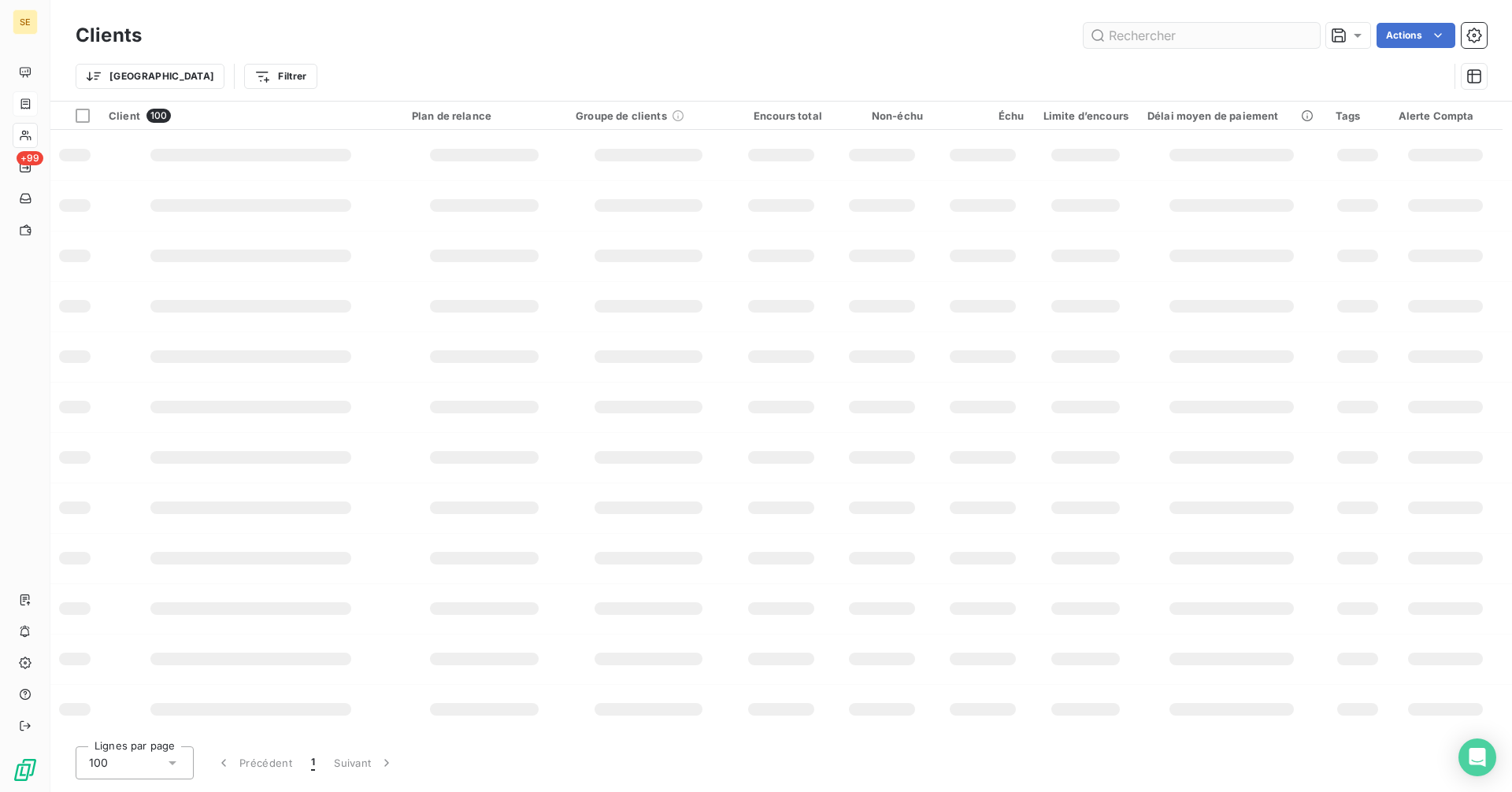
click at [1175, 33] on input "text" at bounding box center [1201, 36] width 237 height 25
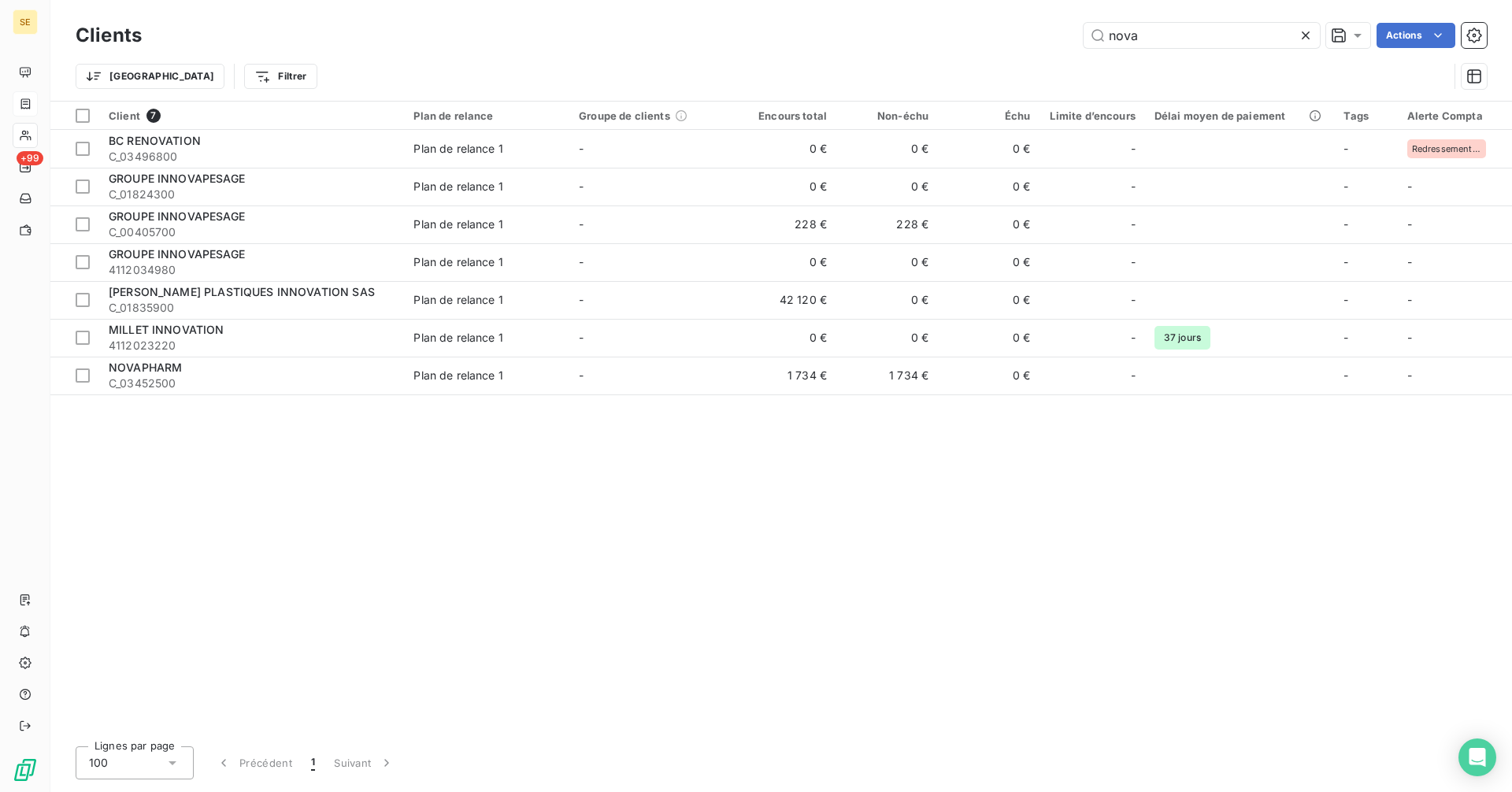
drag, startPoint x: 1165, startPoint y: 38, endPoint x: 1031, endPoint y: 40, distance: 134.0
click at [1031, 40] on div "nova Actions" at bounding box center [823, 36] width 1326 height 25
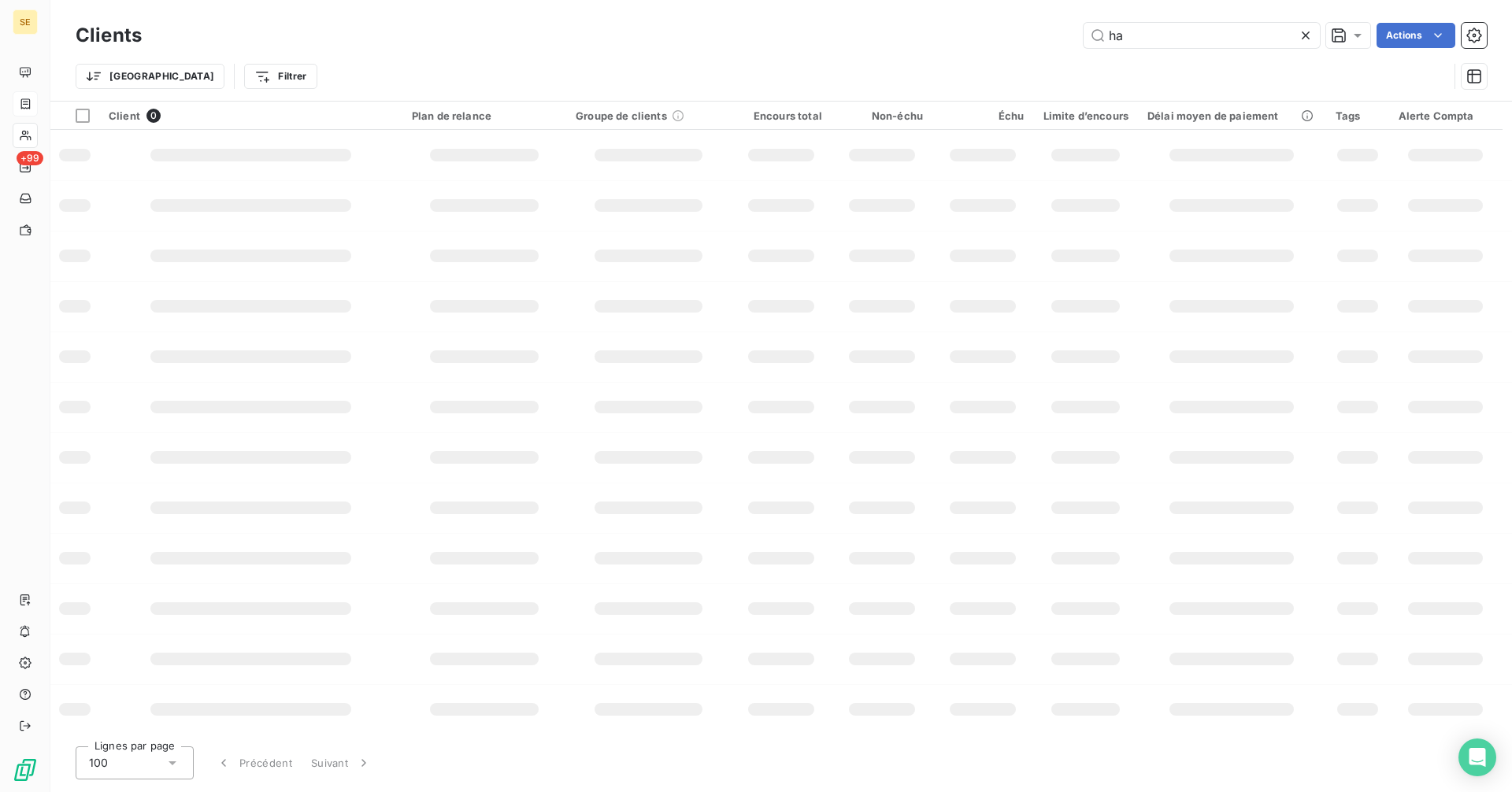
type input "h"
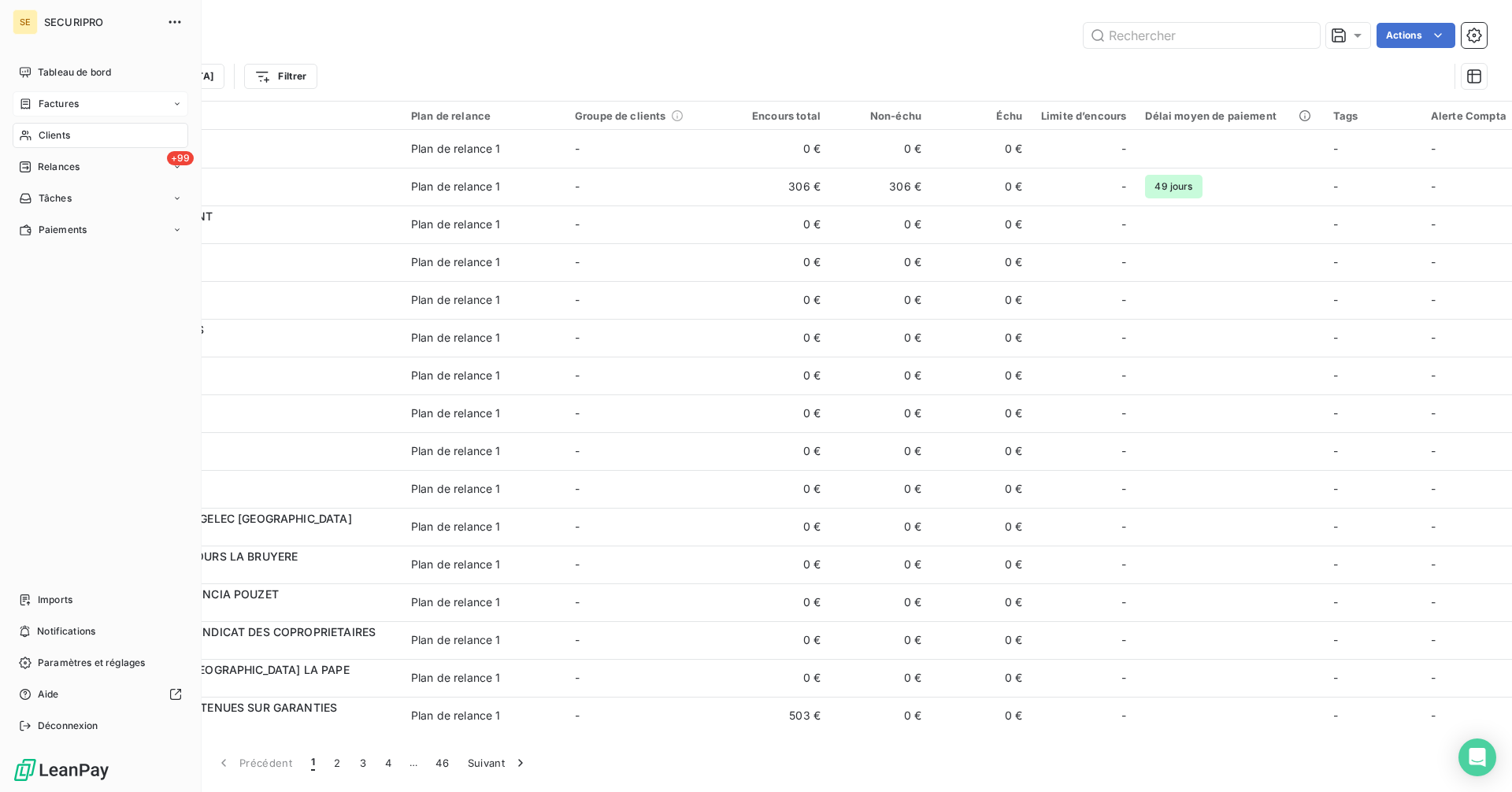
drag, startPoint x: 40, startPoint y: 100, endPoint x: 113, endPoint y: 96, distance: 73.1
click at [40, 100] on span "Factures" at bounding box center [58, 104] width 40 height 14
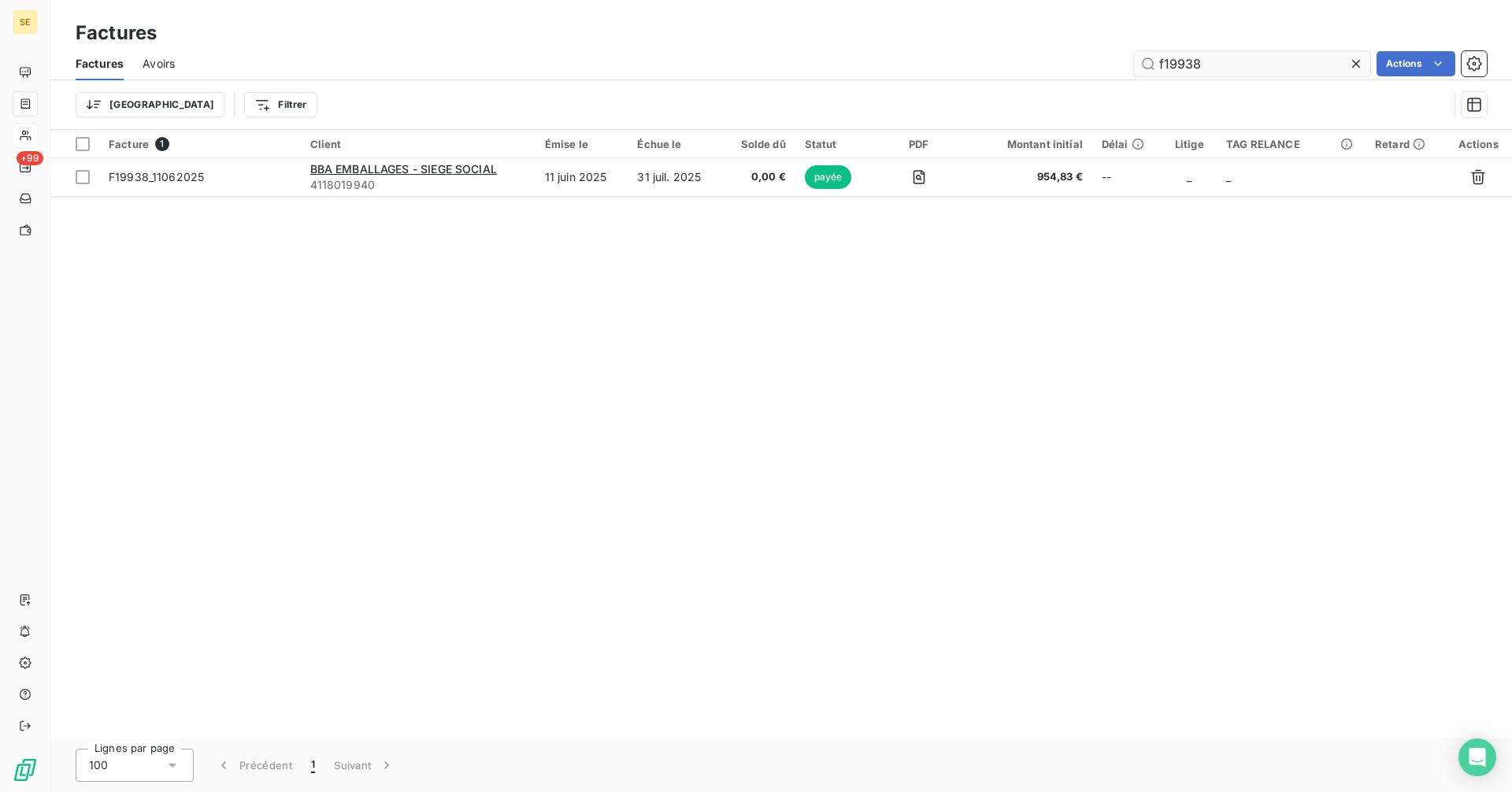
click at [1216, 70] on input "f19938" at bounding box center [1252, 63] width 237 height 25
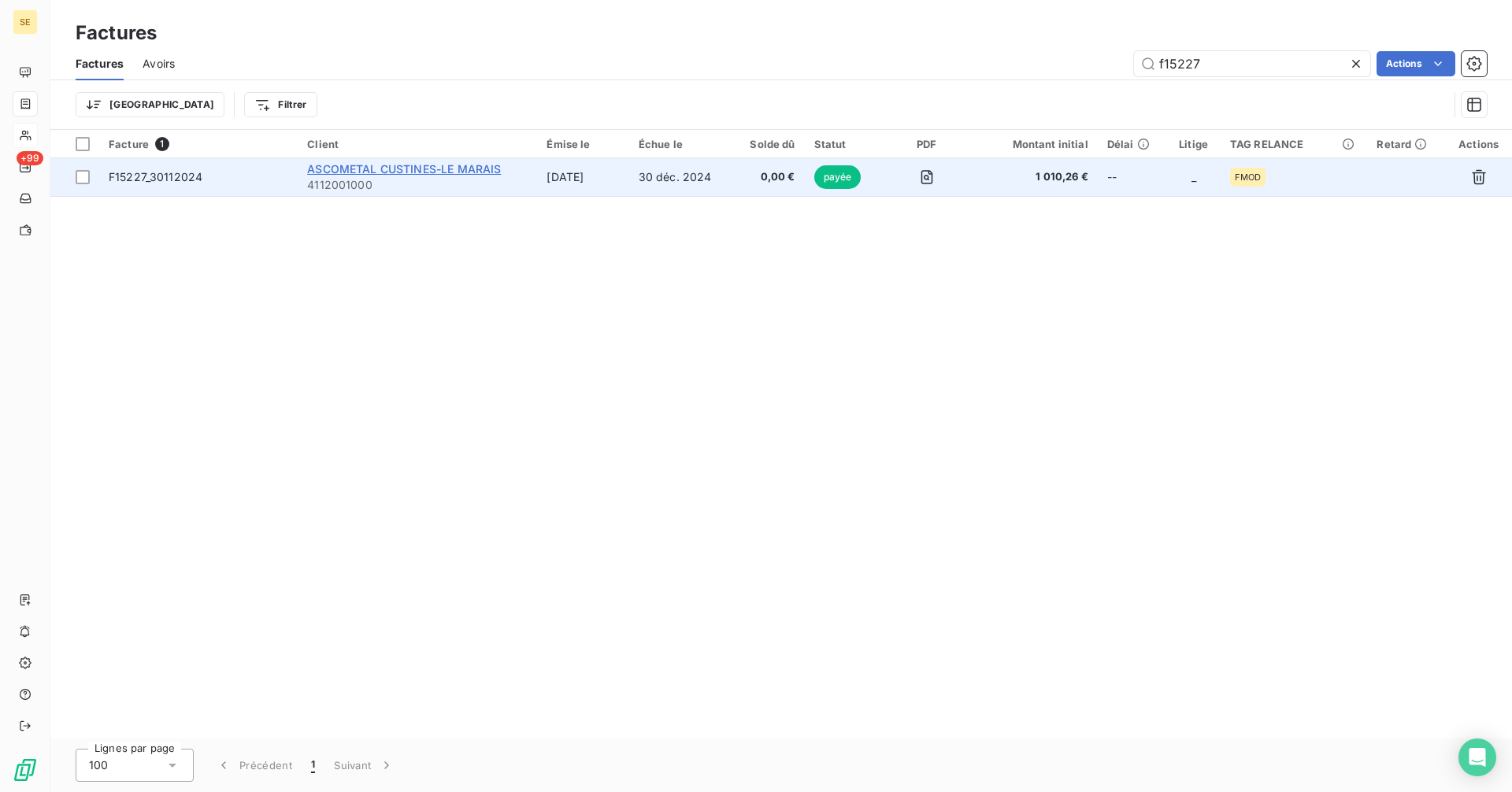
type input "f15227"
click at [450, 172] on span "ASCOMETAL CUSTINES-LE MARAIS" at bounding box center [404, 169] width 194 height 13
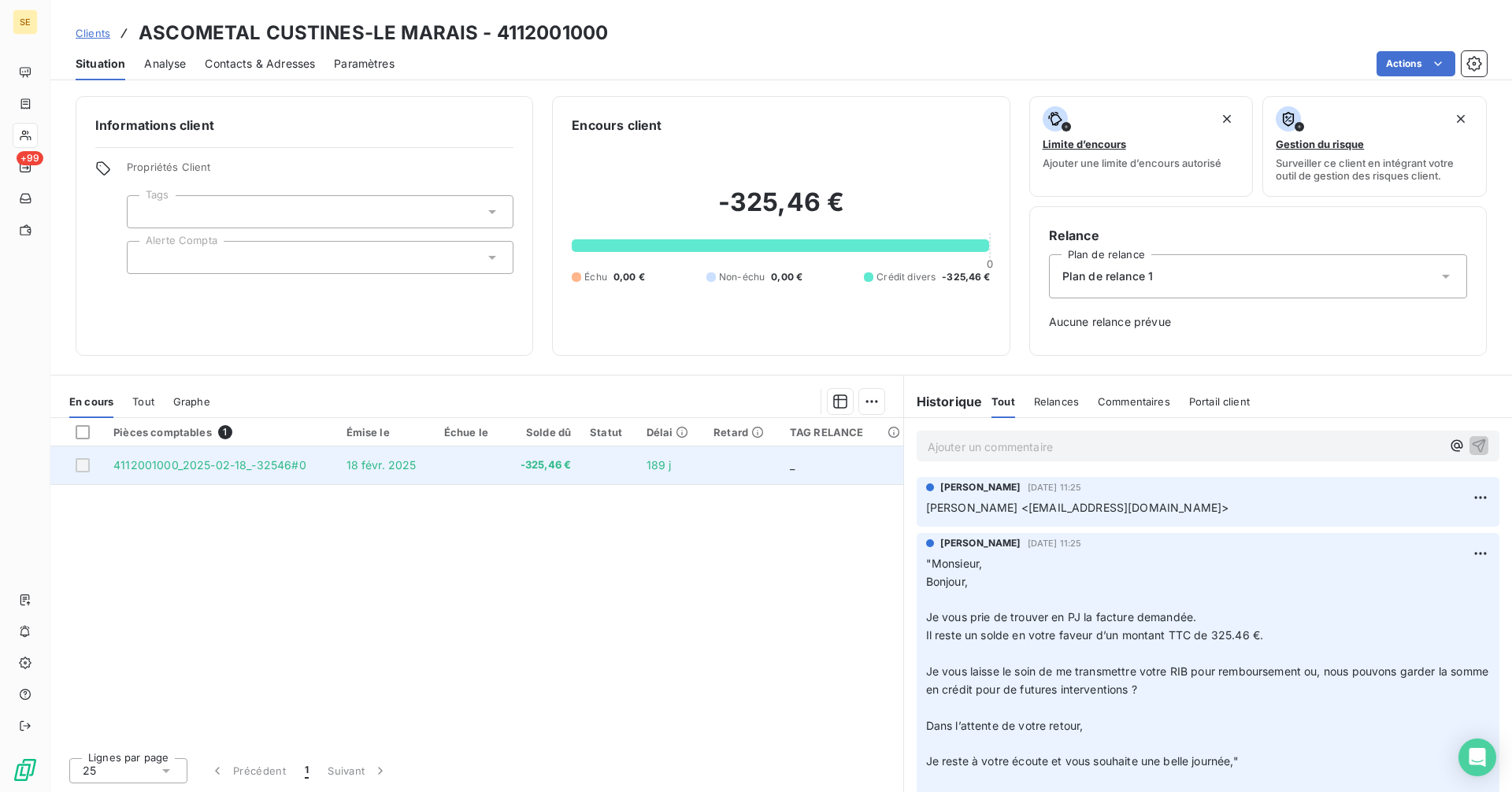
click at [238, 460] on span "4112001000_2025-02-18_-32546#0" at bounding box center [210, 464] width 193 height 13
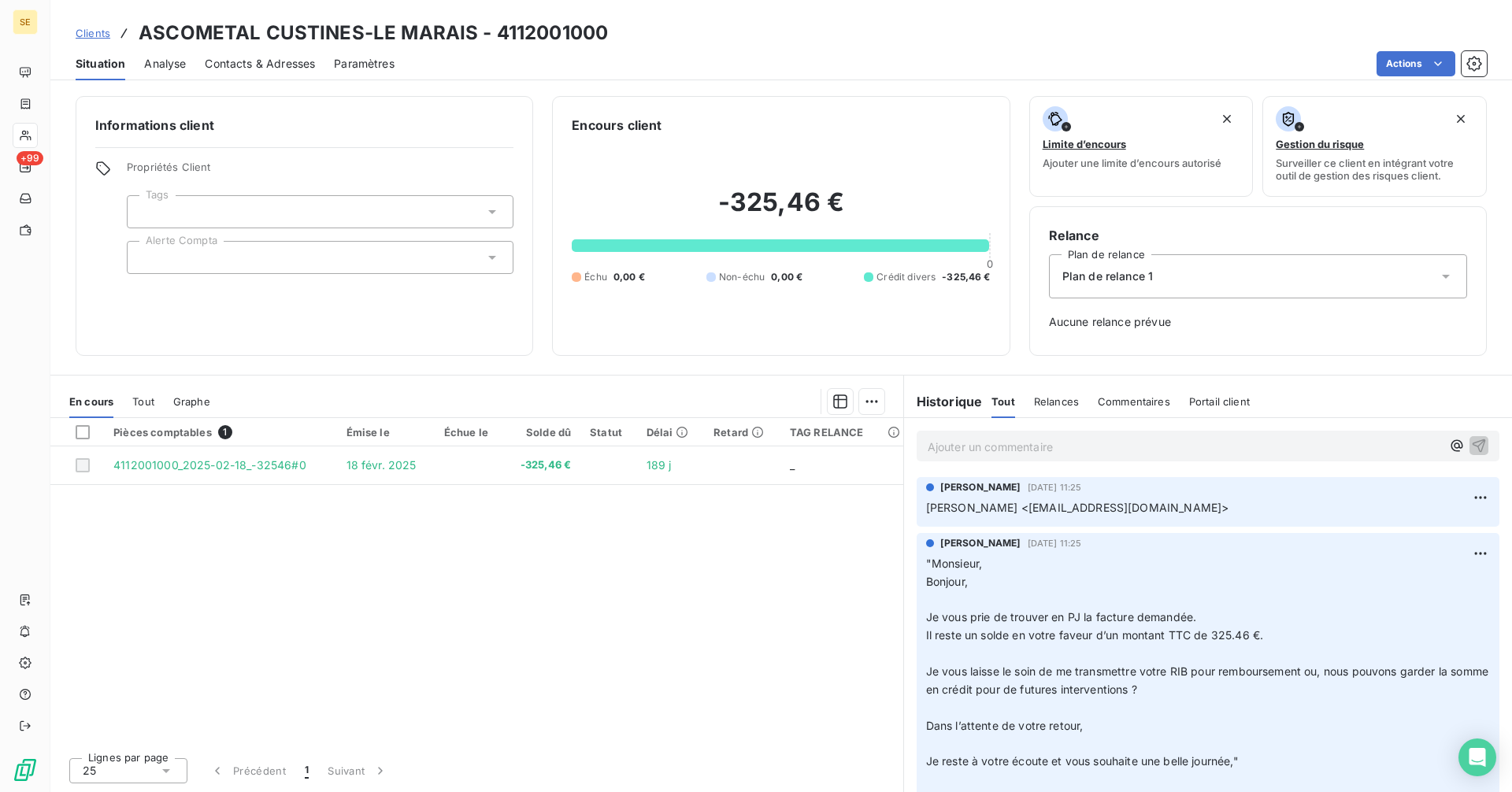
click at [995, 454] on p "Ajouter un commentaire ﻿" at bounding box center [1184, 446] width 514 height 20
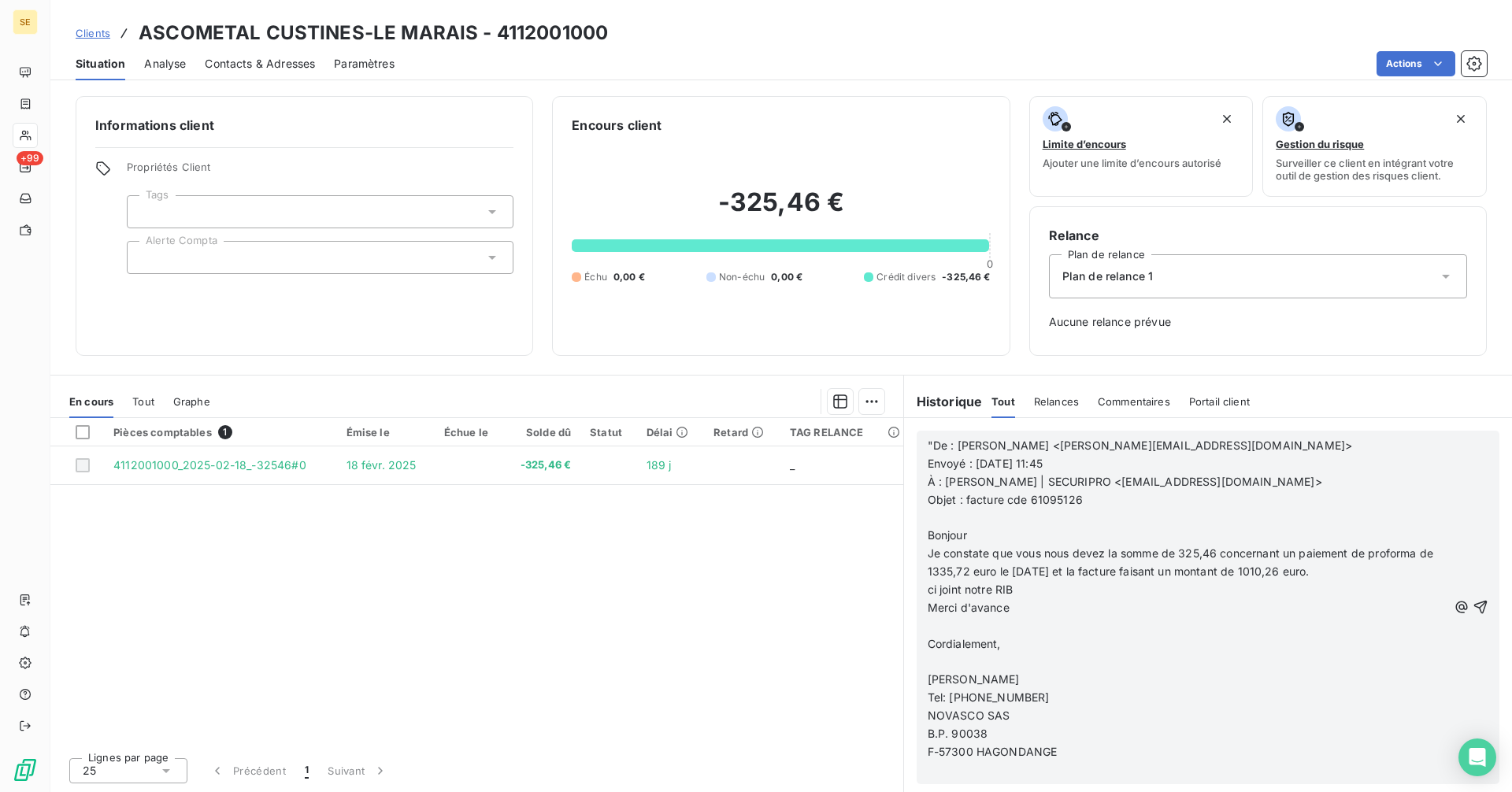
click at [1057, 754] on span "F-57300 HAGONDANGE" at bounding box center [992, 751] width 129 height 13
click at [1473, 604] on icon "button" at bounding box center [1481, 607] width 16 height 16
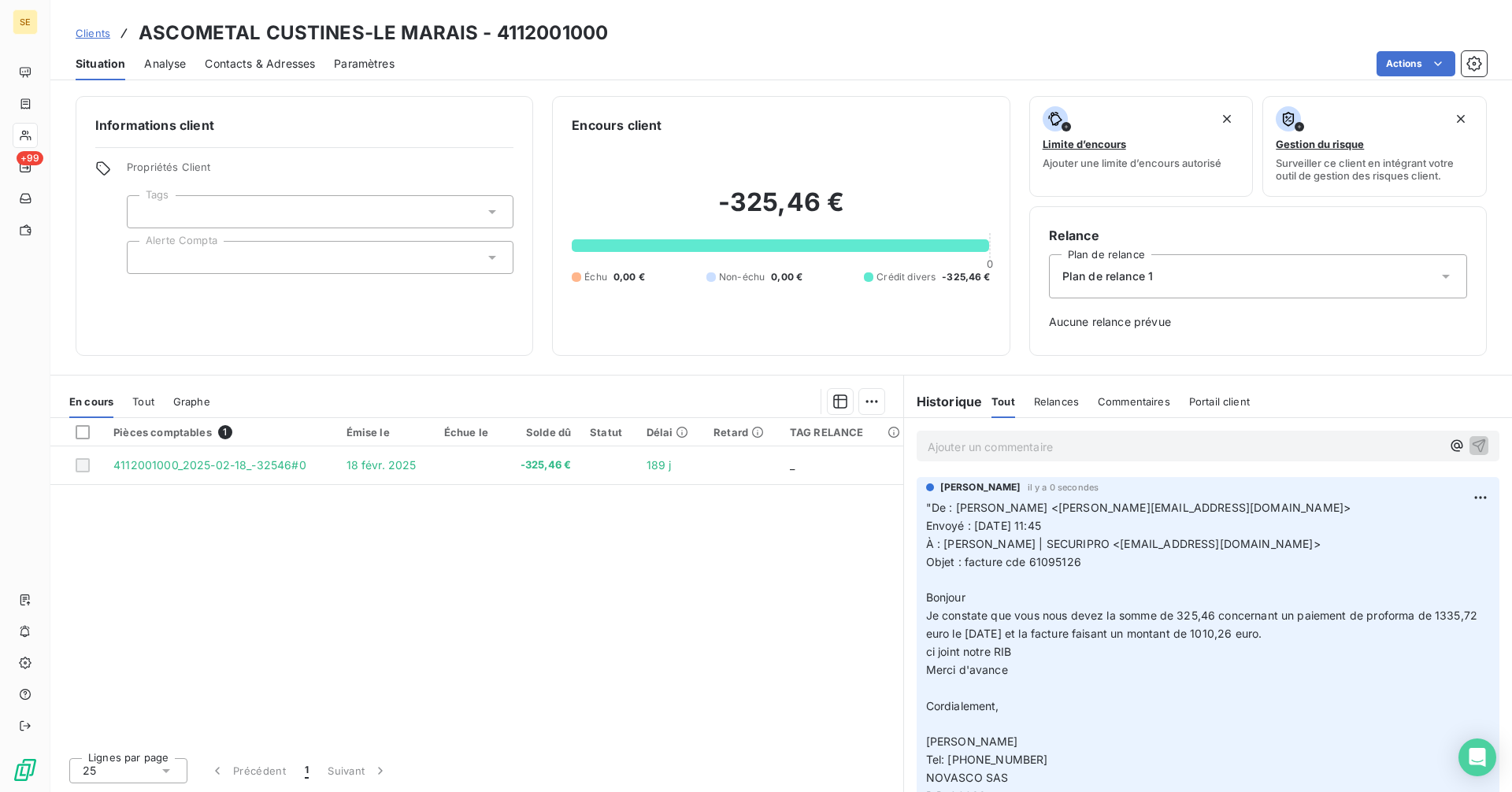
click at [1204, 449] on p "Ajouter un commentaire ﻿" at bounding box center [1184, 446] width 514 height 20
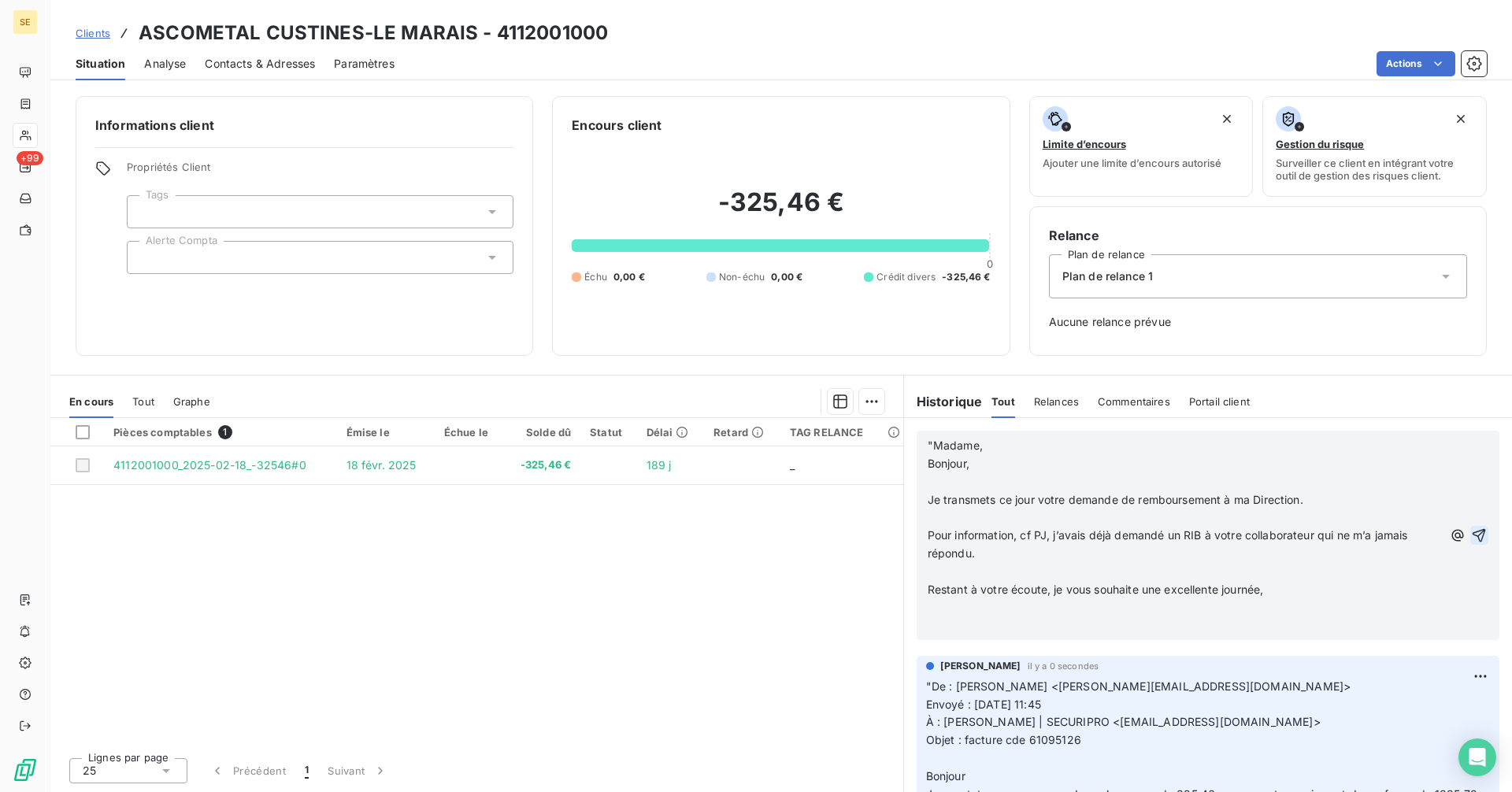
click at [1305, 588] on p "Restant à votre écoute, je vous souhaite une excellente journée," at bounding box center [1185, 590] width 515 height 18
click at [1473, 531] on icon "button" at bounding box center [1479, 535] width 13 height 13
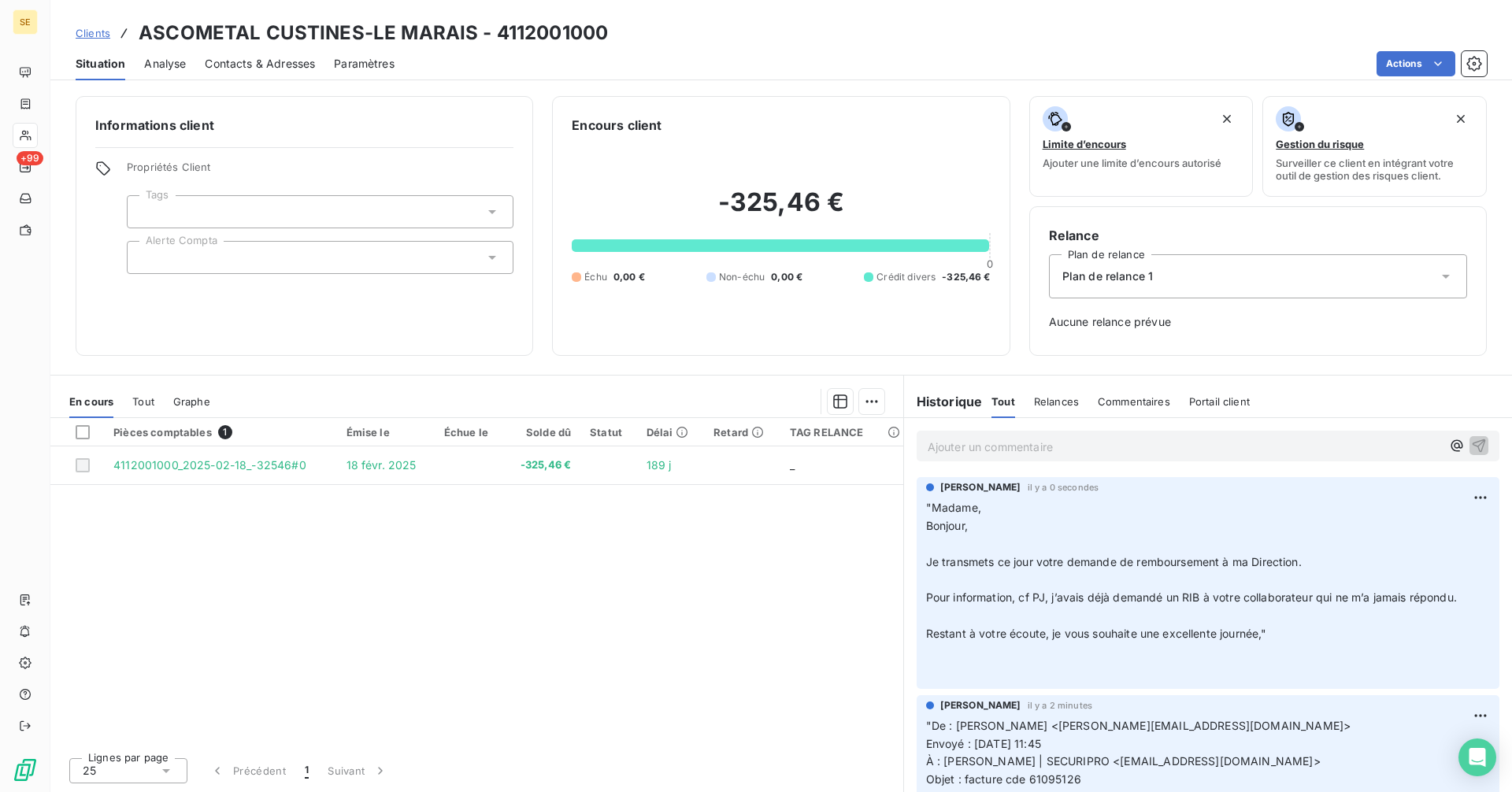
click at [83, 30] on span "Clients" at bounding box center [93, 33] width 35 height 13
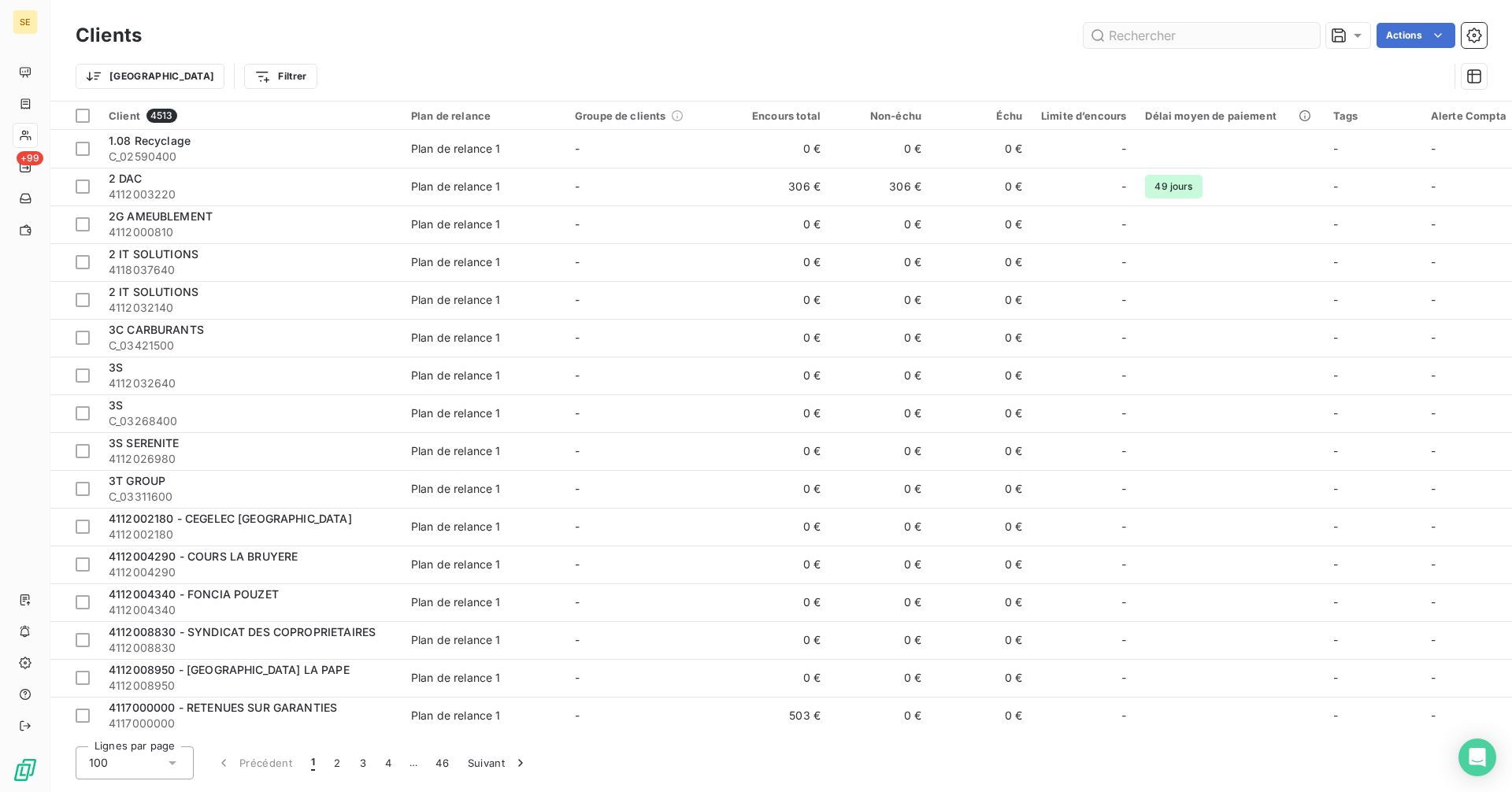
click at [1153, 31] on input "text" at bounding box center [1201, 36] width 237 height 25
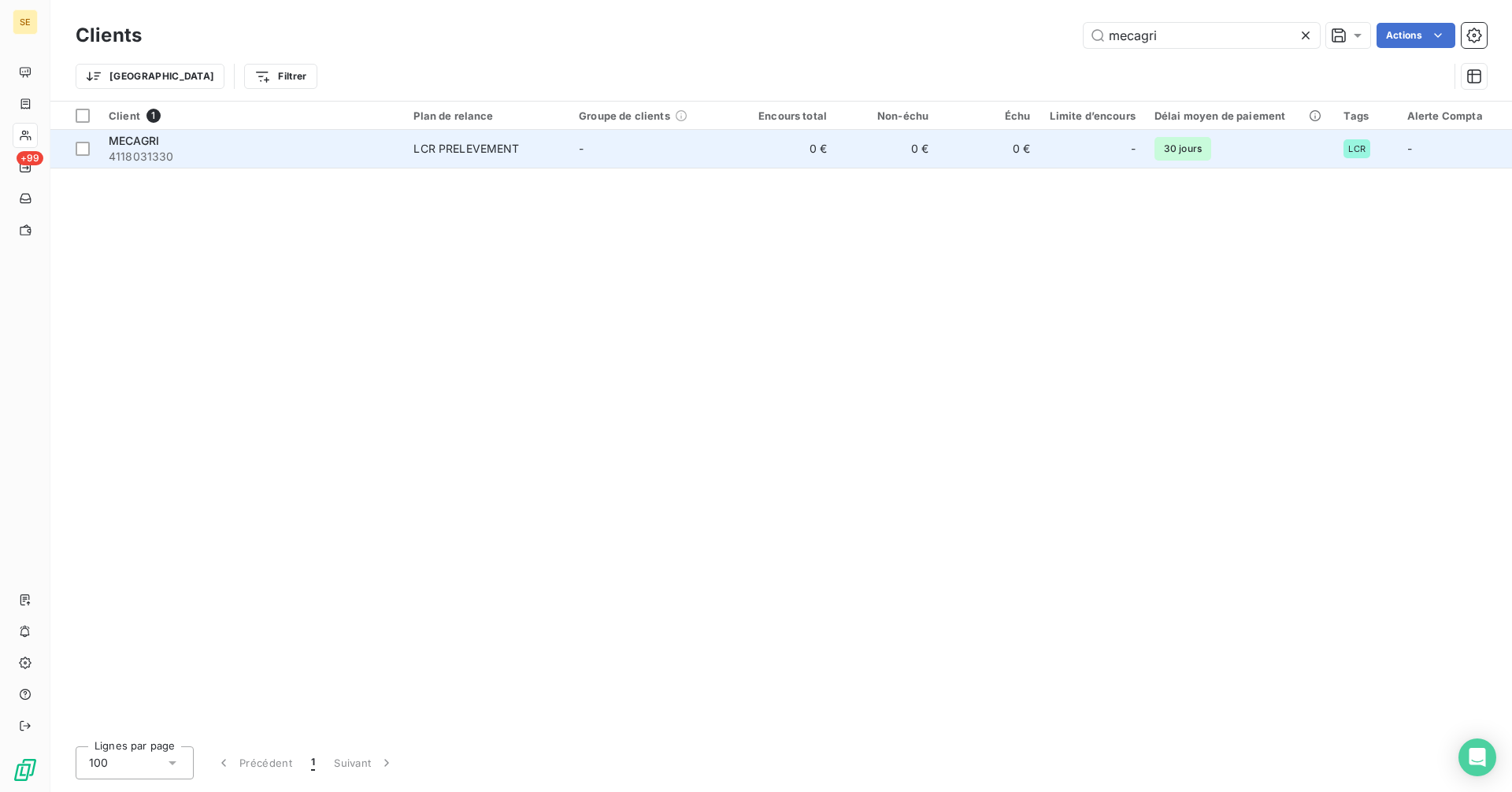
type input "mecagri"
click at [175, 156] on span "4118031330" at bounding box center [252, 157] width 286 height 16
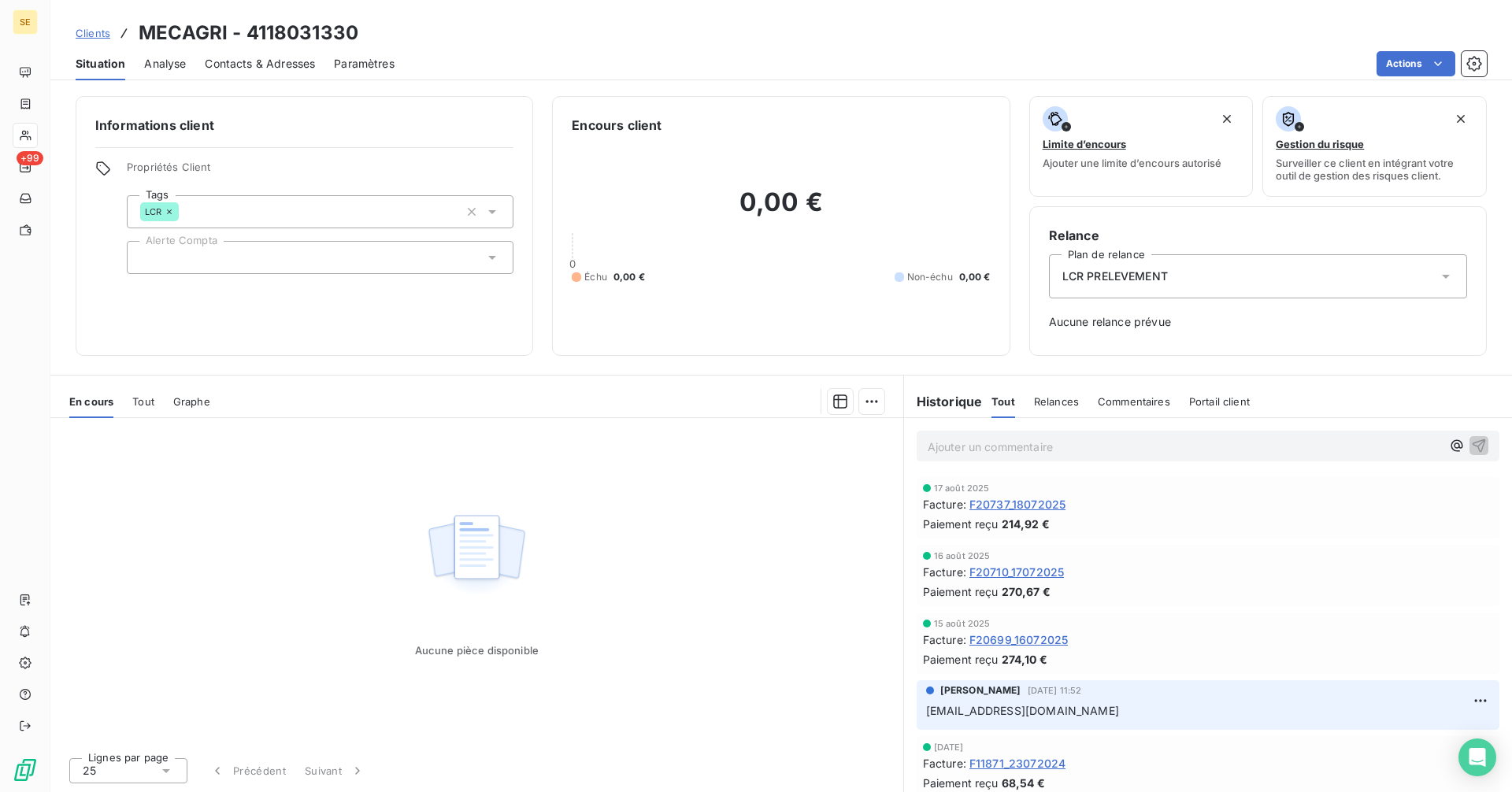
click at [224, 64] on span "Contacts & Adresses" at bounding box center [259, 64] width 110 height 16
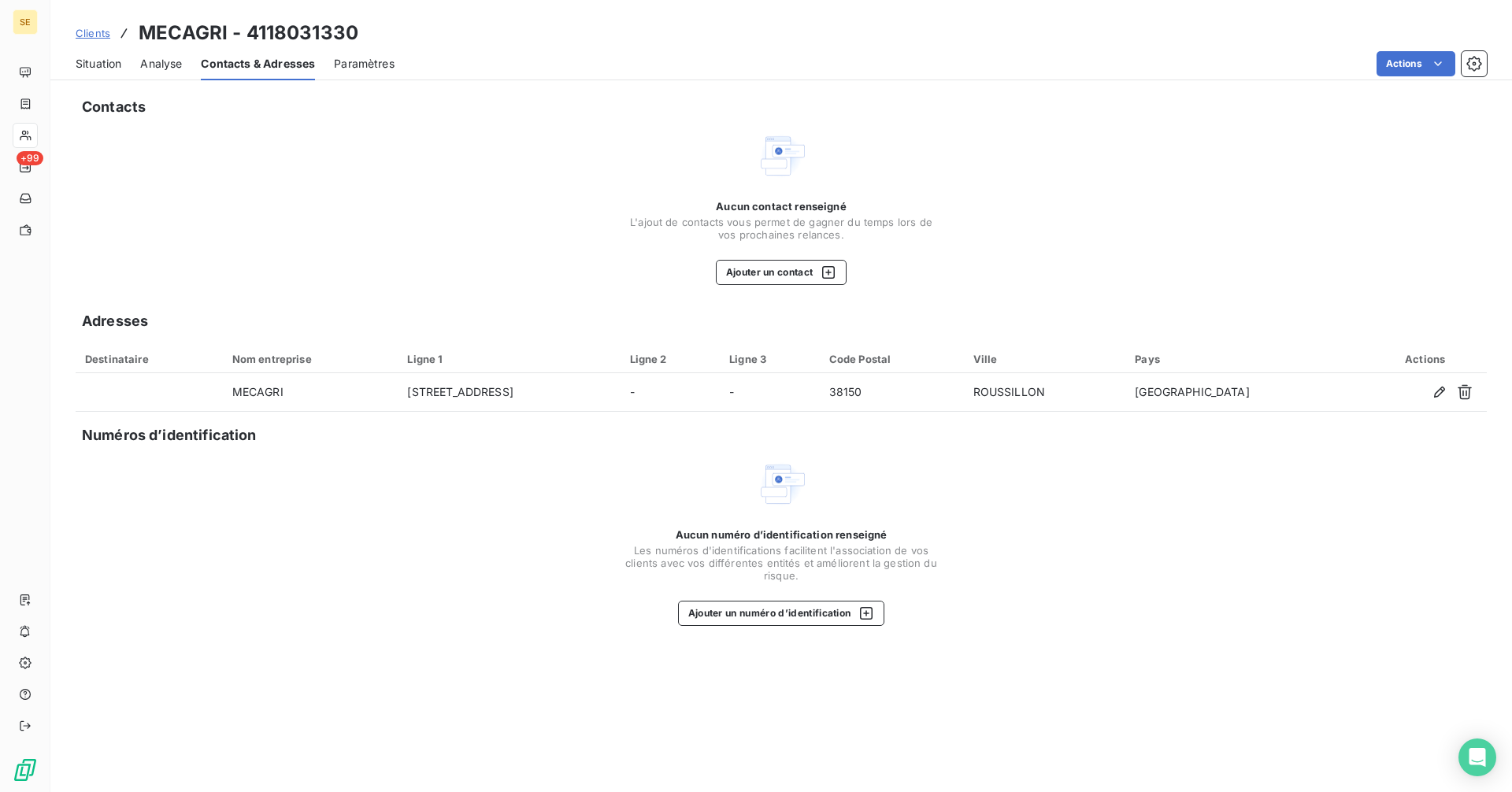
click at [89, 71] on span "Situation" at bounding box center [98, 64] width 46 height 16
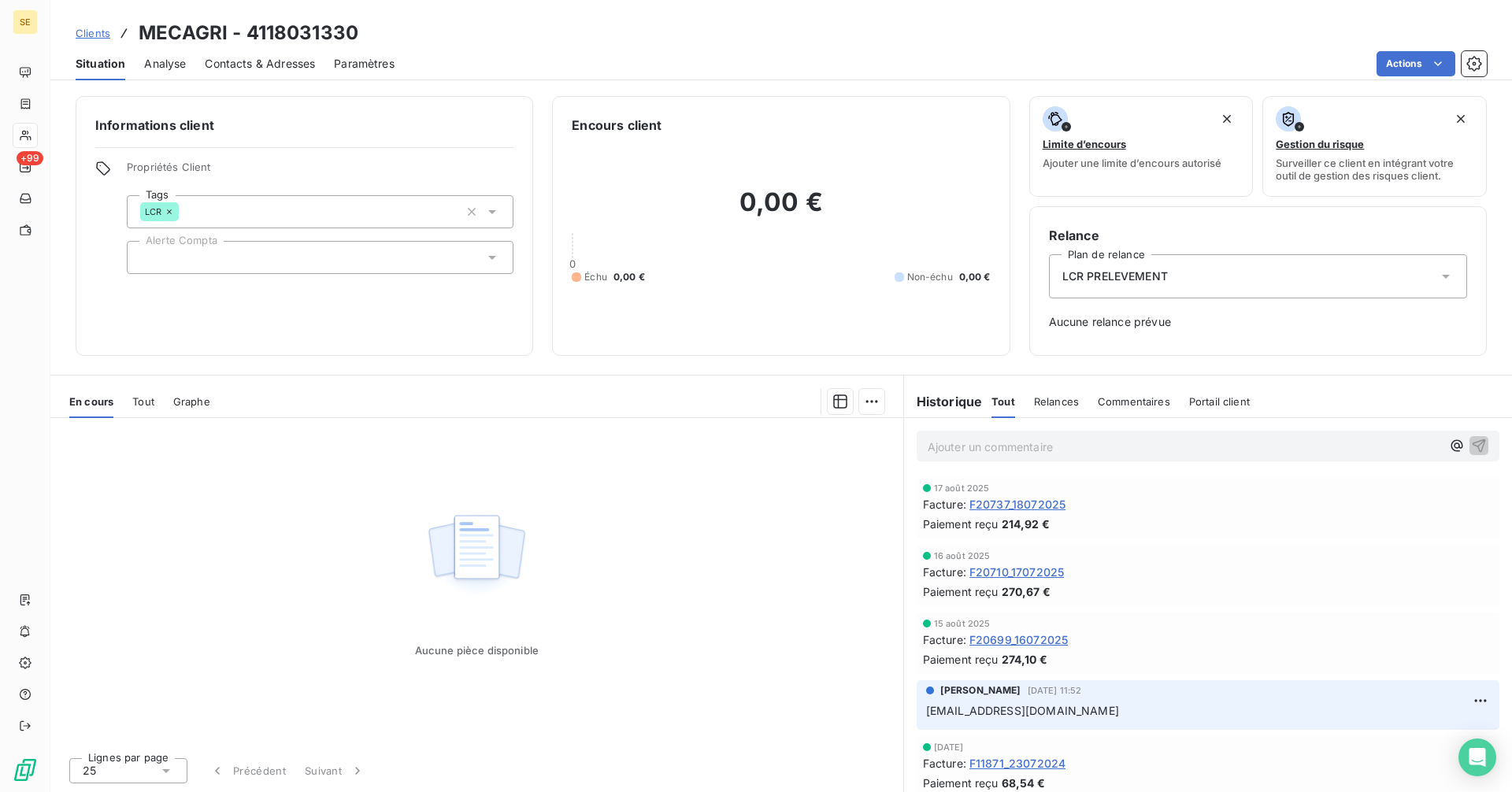
click at [1022, 504] on span "F20737_18072025" at bounding box center [1017, 504] width 96 height 17
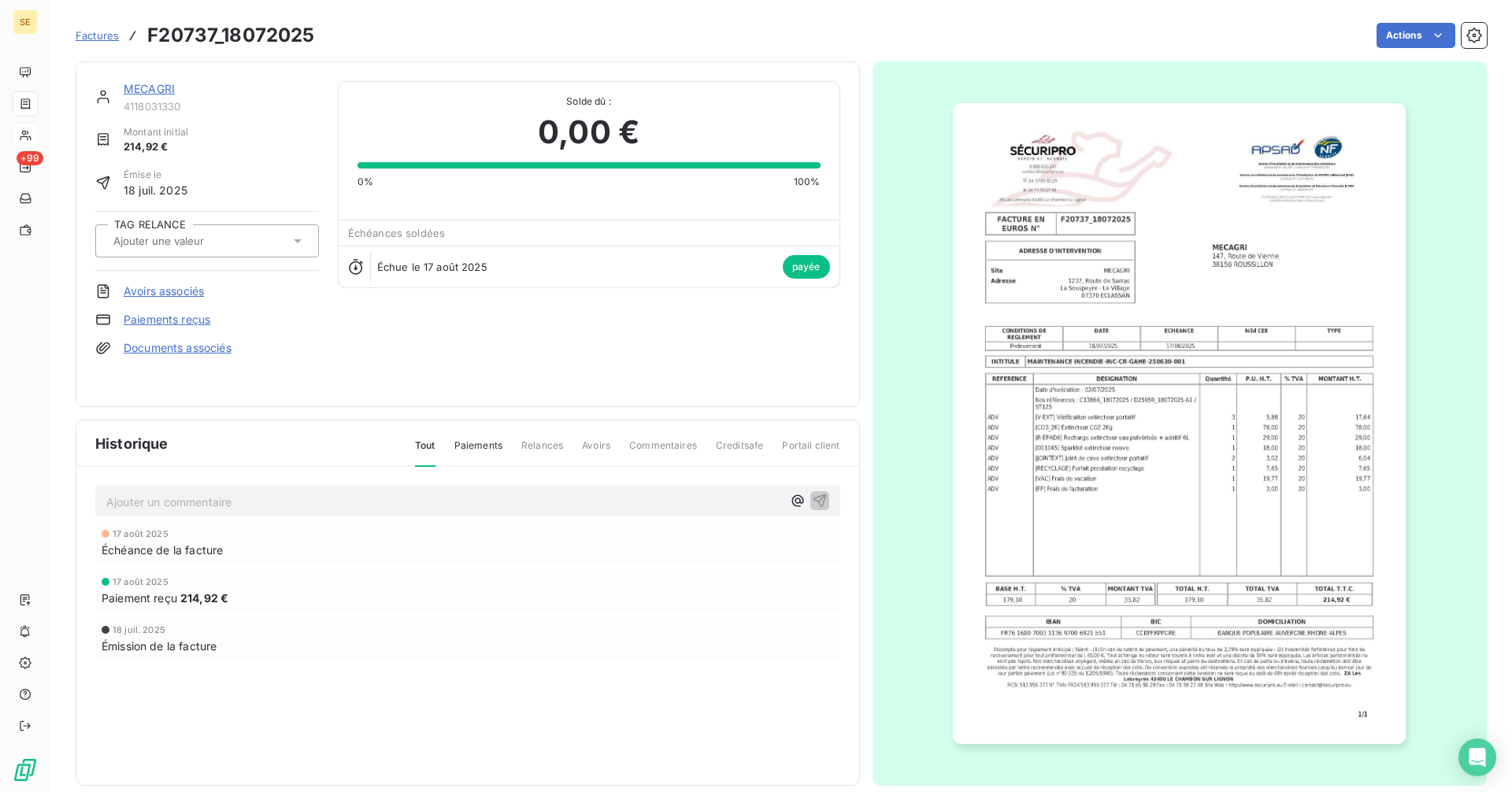
click at [147, 90] on link "MECAGRI" at bounding box center [148, 88] width 51 height 13
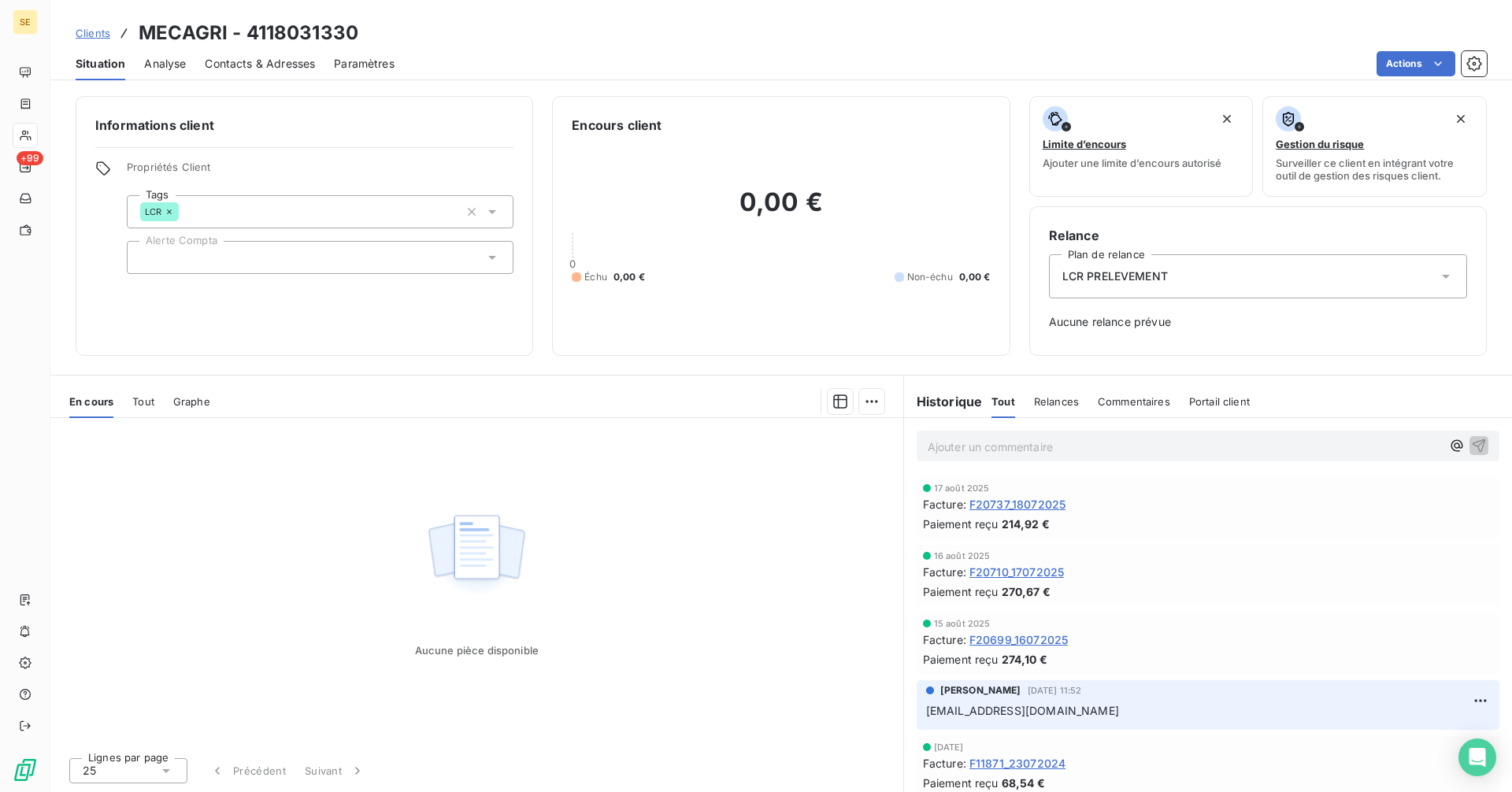
click at [248, 66] on span "Contacts & Adresses" at bounding box center [259, 64] width 110 height 16
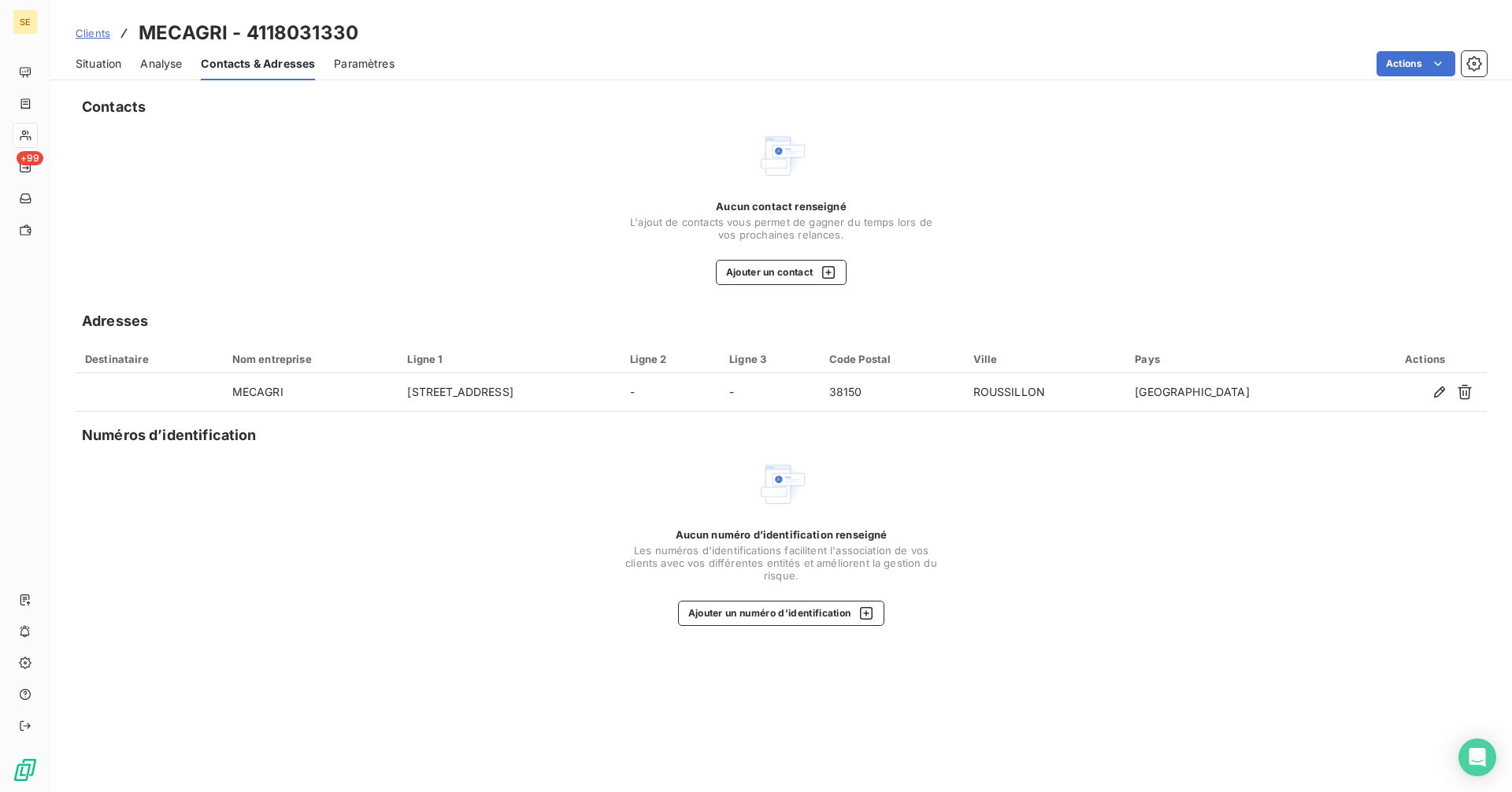
click at [86, 63] on span "Situation" at bounding box center [98, 64] width 46 height 16
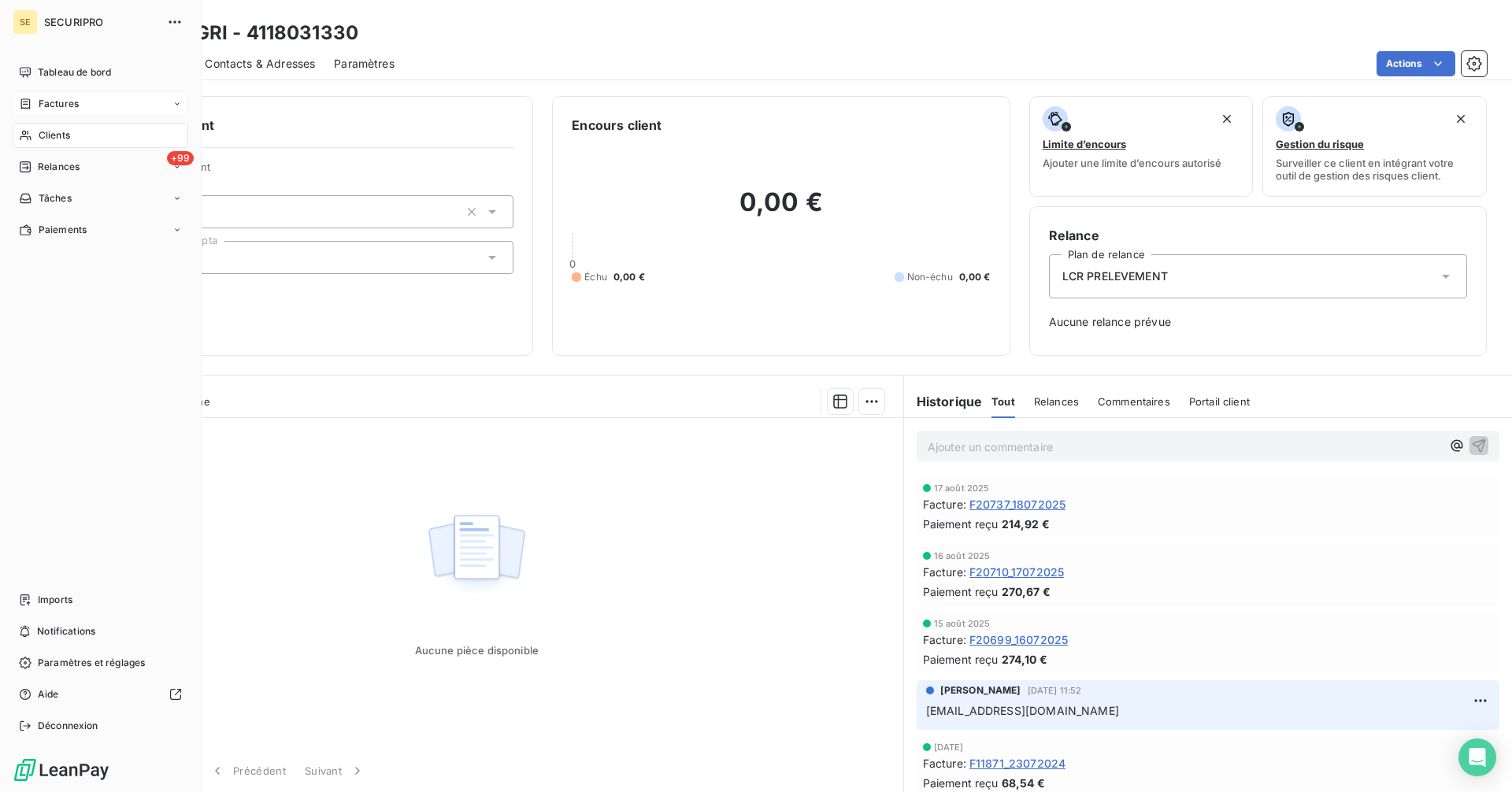
click at [43, 104] on span "Factures" at bounding box center [58, 104] width 40 height 14
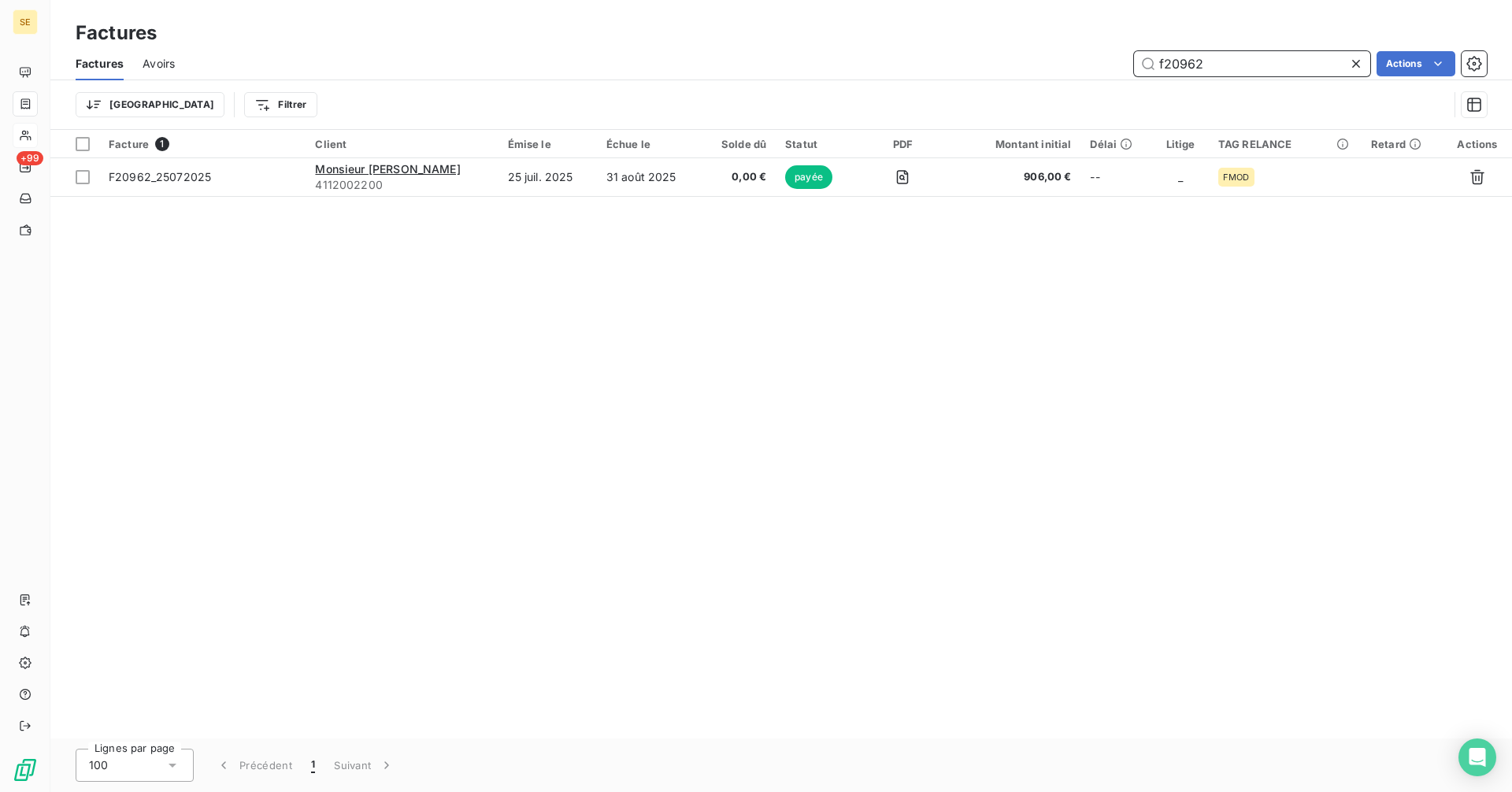
click at [1225, 66] on input "f20962" at bounding box center [1252, 63] width 237 height 25
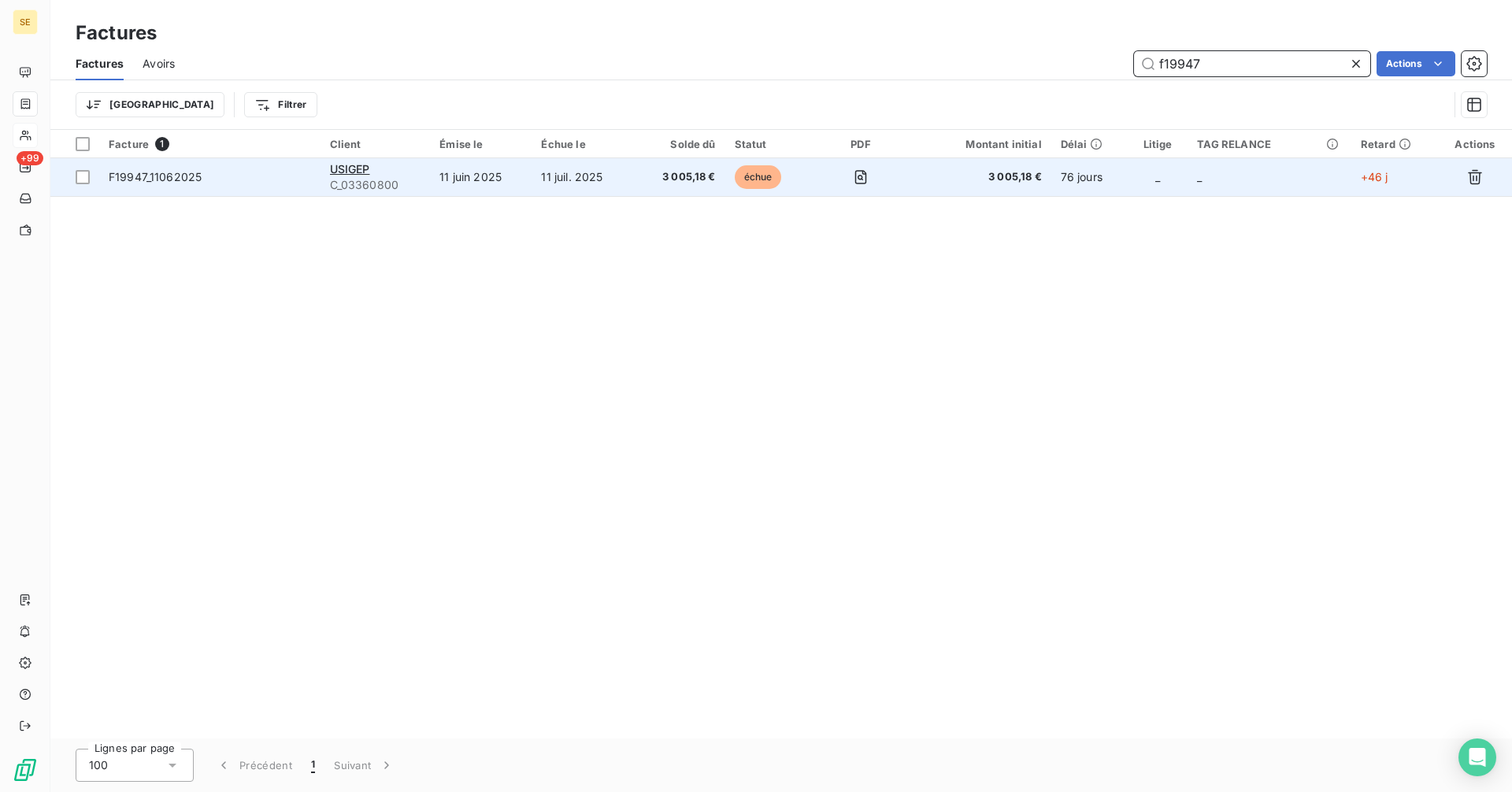
type input "f19947"
click at [390, 178] on span "C_03360800" at bounding box center [375, 185] width 91 height 16
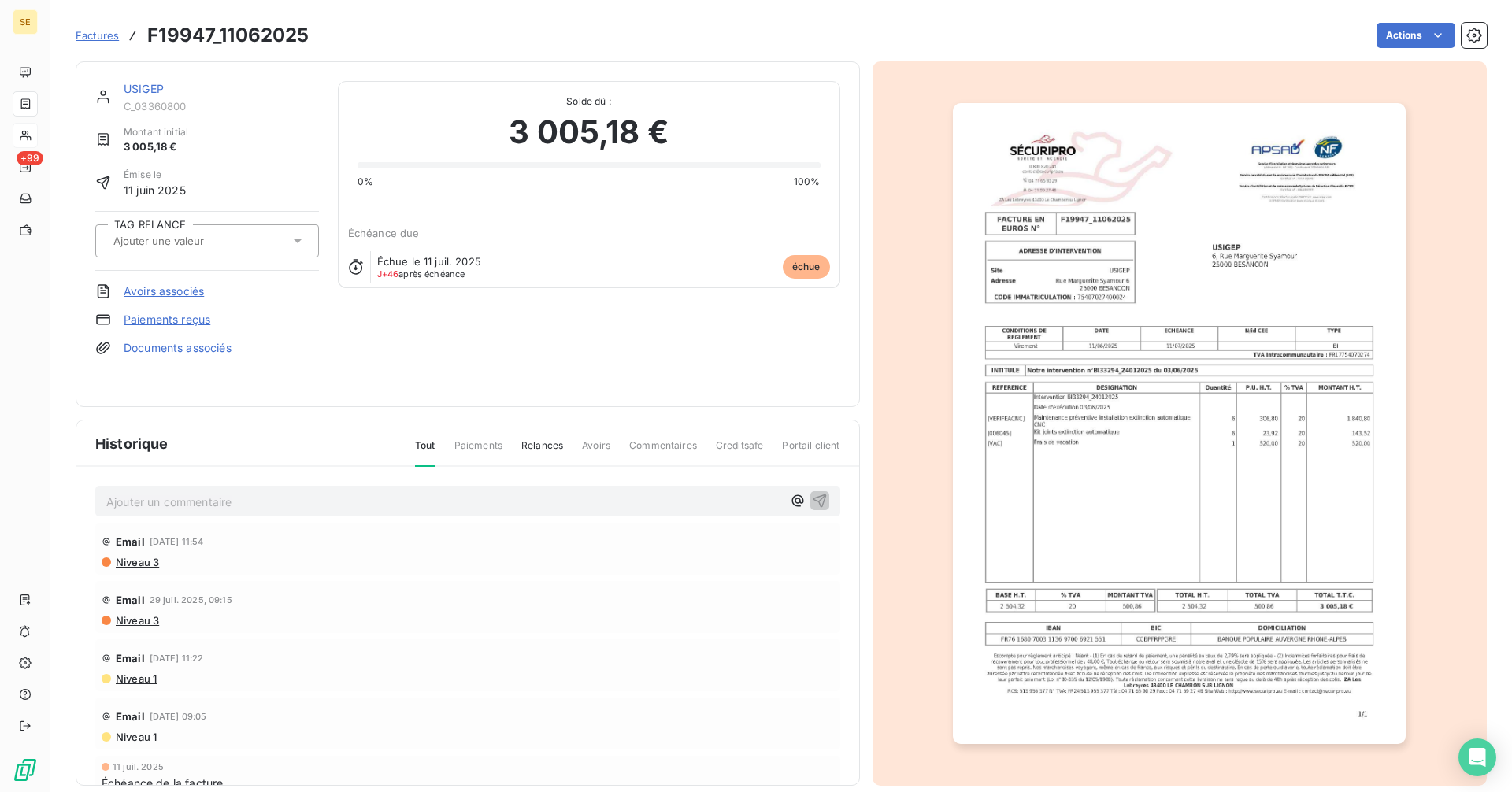
click at [137, 89] on link "USIGEP" at bounding box center [143, 88] width 40 height 13
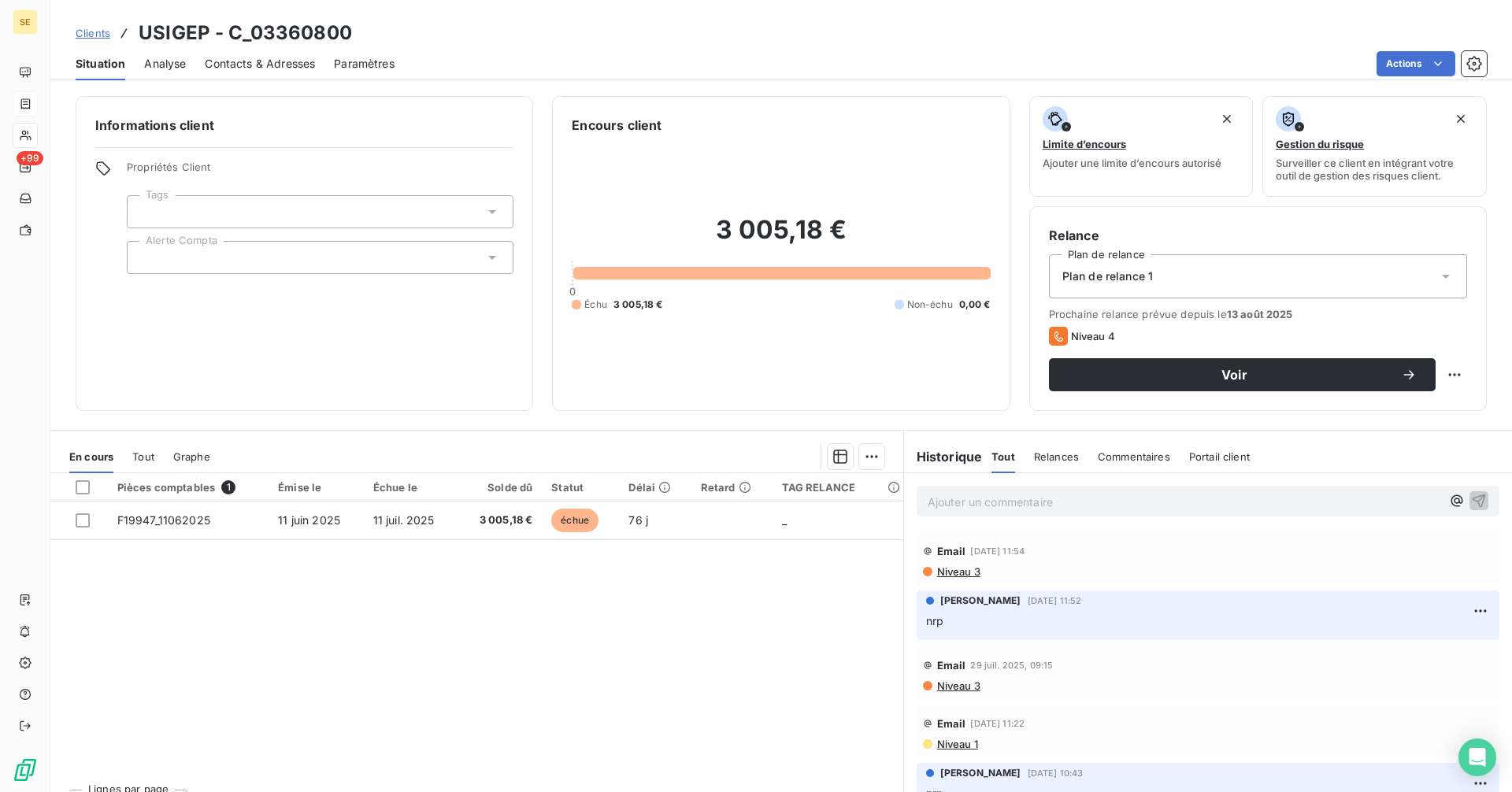
click at [975, 502] on p "Ajouter un commentaire ﻿" at bounding box center [1184, 502] width 514 height 20
click at [957, 499] on p "Ajouter un commentaire ﻿" at bounding box center [1184, 502] width 514 height 20
drag, startPoint x: 957, startPoint y: 499, endPoint x: 944, endPoint y: 503, distance: 13.6
click at [944, 503] on p "3" at bounding box center [1184, 501] width 514 height 18
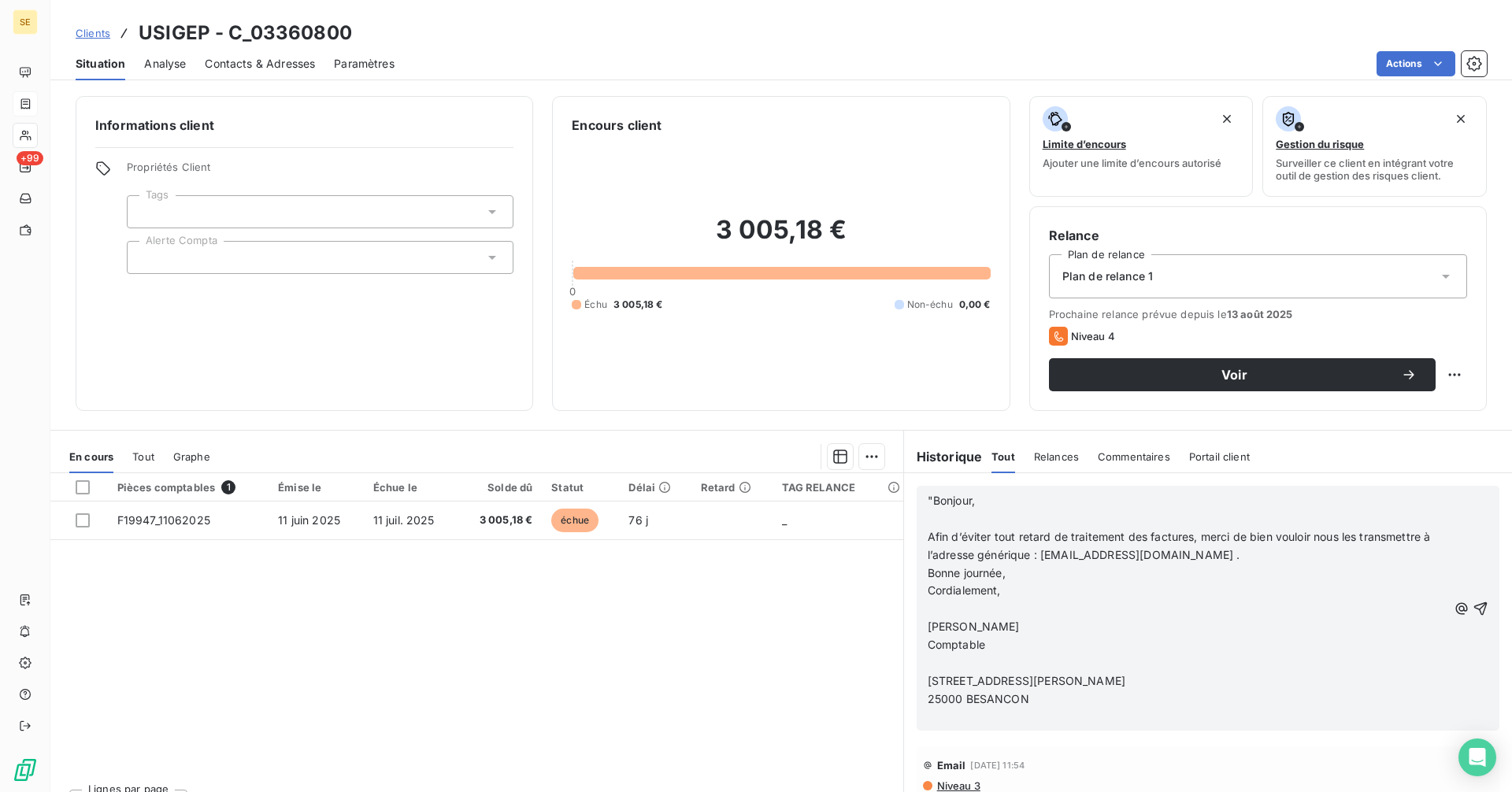
click at [1066, 696] on p "25000 BESANCON" at bounding box center [1188, 699] width 520 height 18
click at [1474, 609] on icon "button" at bounding box center [1481, 608] width 13 height 13
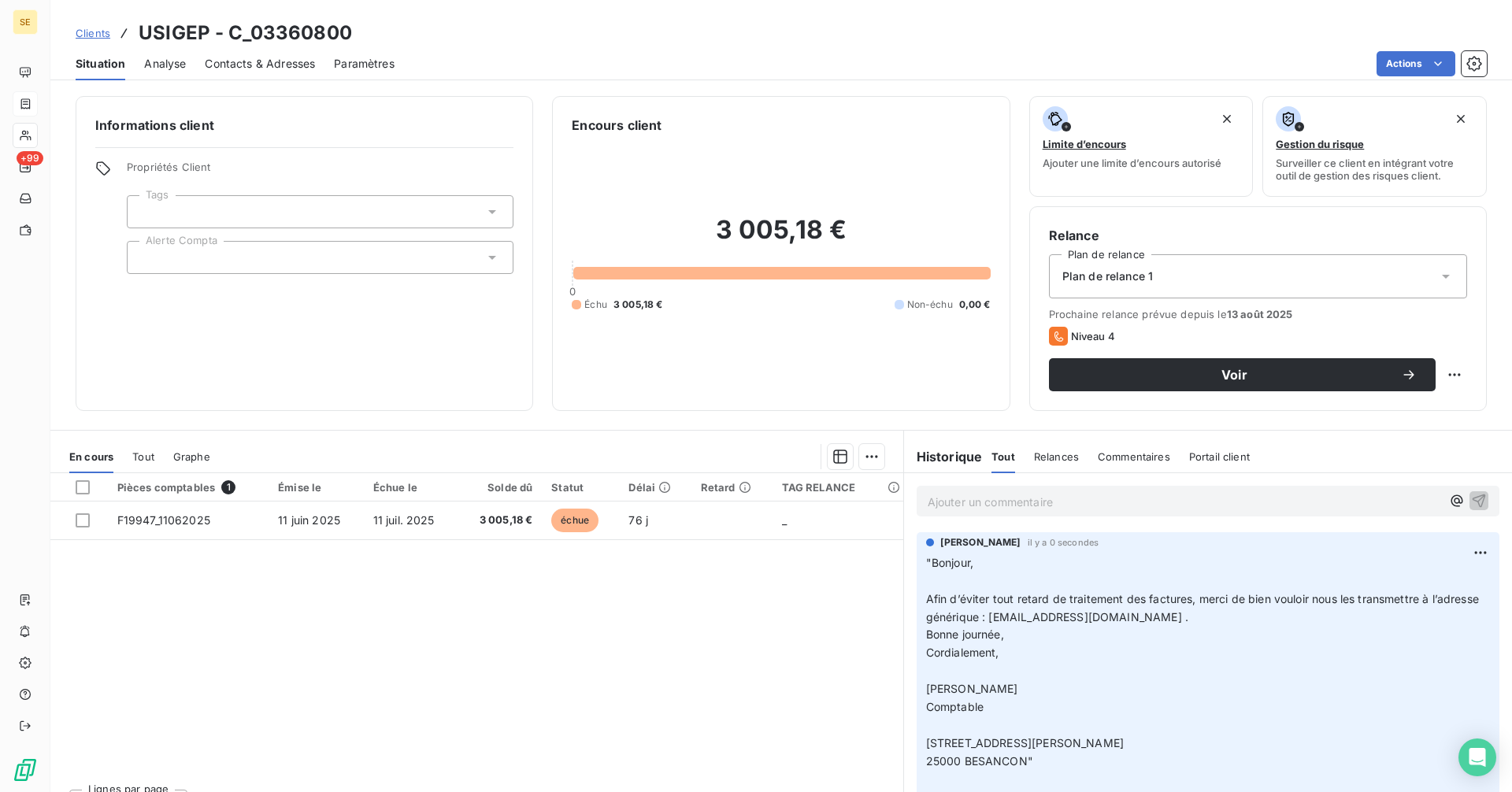
click at [245, 65] on span "Contacts & Adresses" at bounding box center [259, 64] width 110 height 16
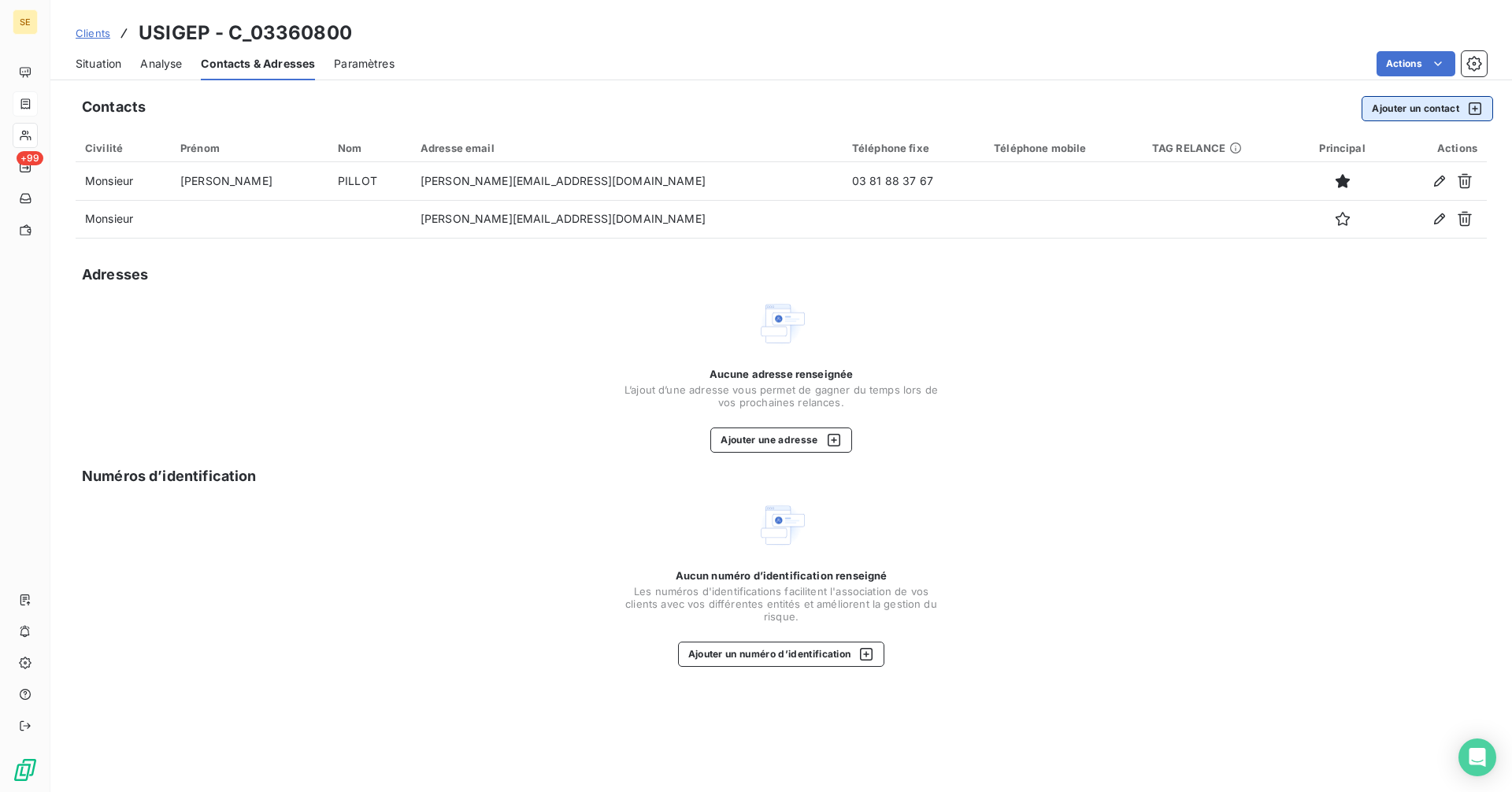
click at [1379, 105] on button "Ajouter un contact" at bounding box center [1426, 109] width 131 height 25
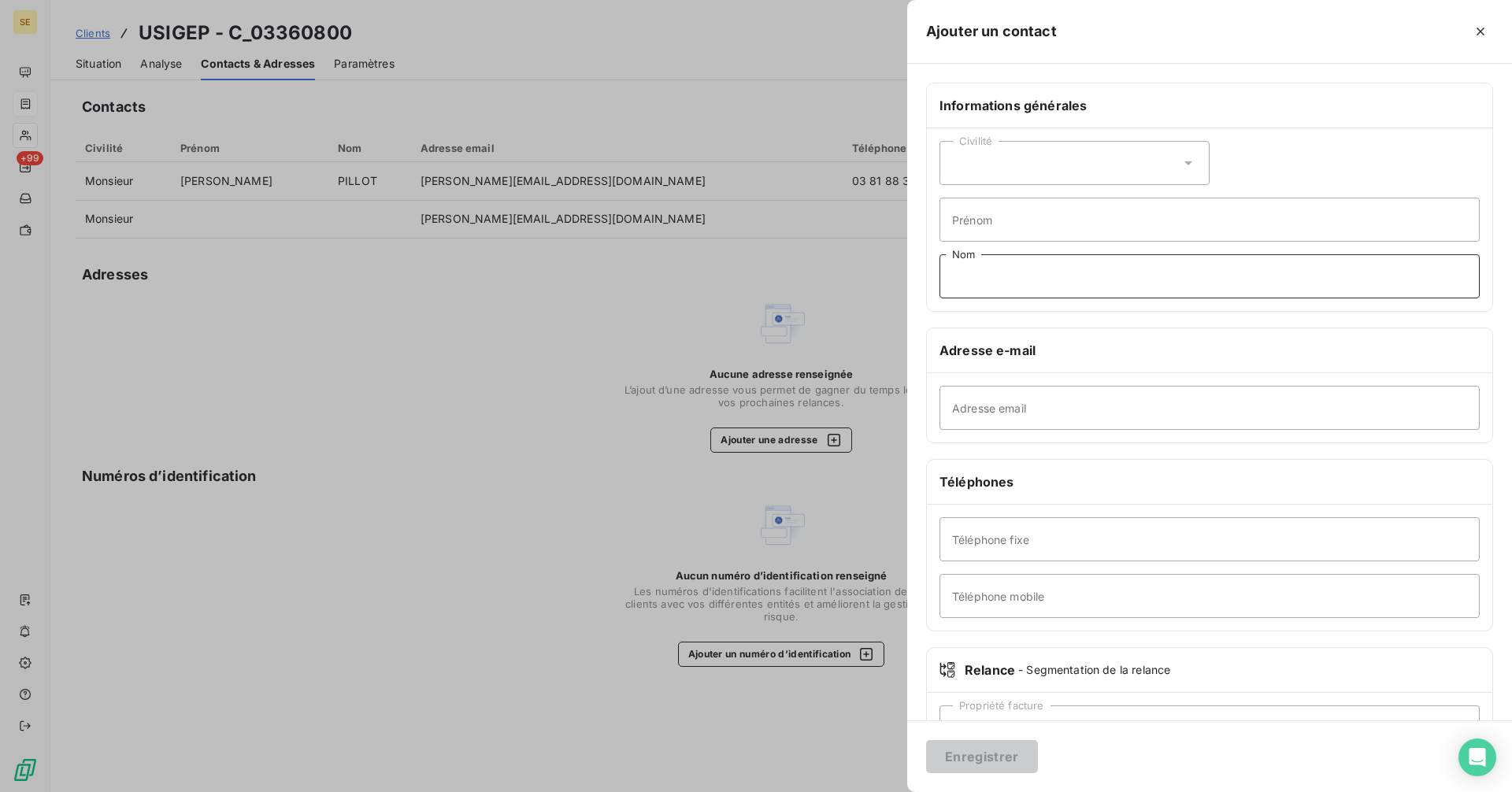
click at [997, 270] on input "Nom" at bounding box center [1209, 276] width 540 height 44
click at [975, 279] on input "Nom" at bounding box center [1209, 276] width 540 height 44
type input "COMPTA"
click at [1024, 420] on input "Adresse email" at bounding box center [1209, 407] width 540 height 44
click at [1031, 409] on input "Adresse email" at bounding box center [1209, 407] width 540 height 44
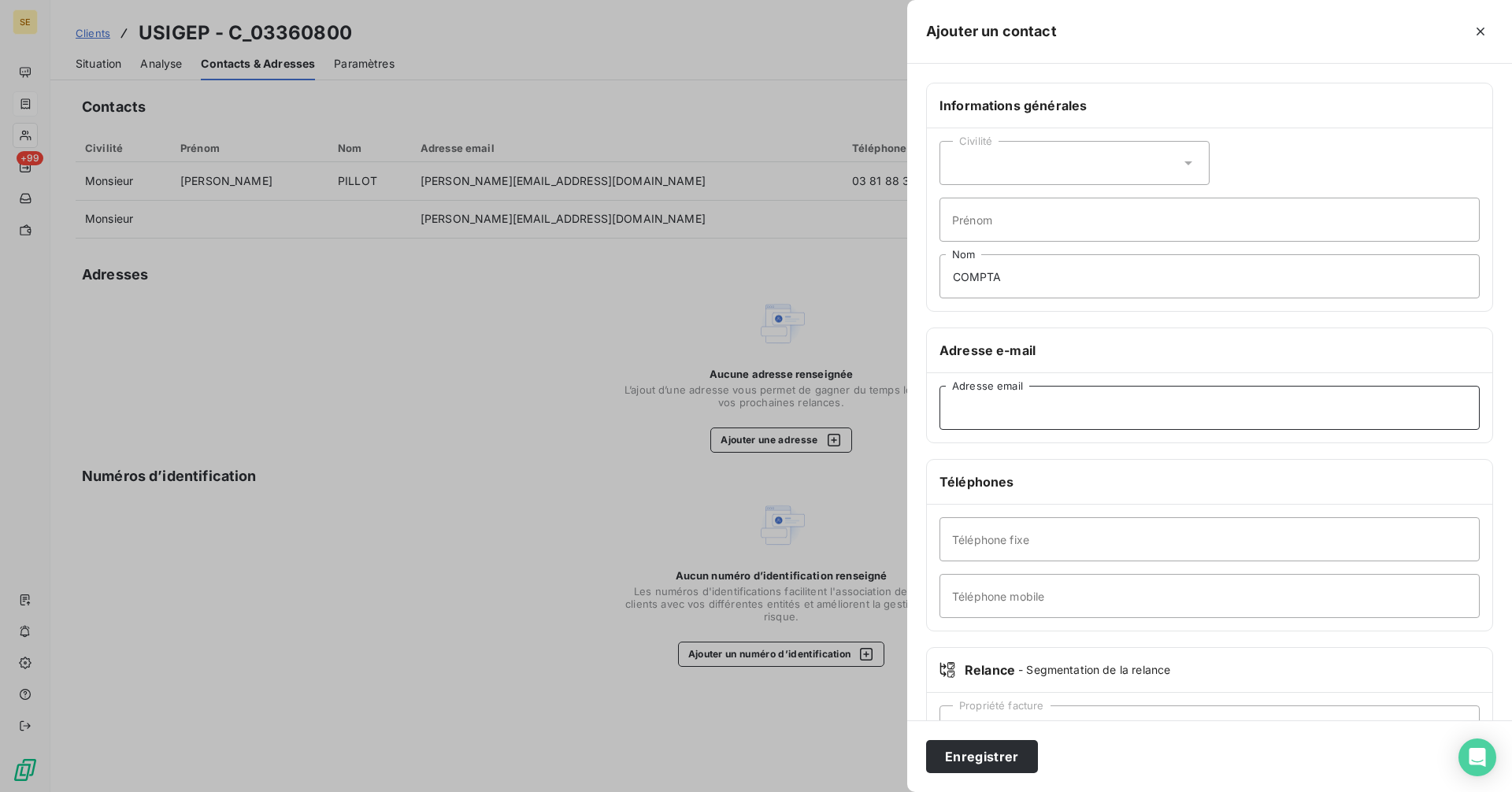
paste input "[EMAIL_ADDRESS][DOMAIN_NAME]"
type input "[EMAIL_ADDRESS][DOMAIN_NAME]"
click at [979, 747] on button "Enregistrer" at bounding box center [982, 756] width 112 height 33
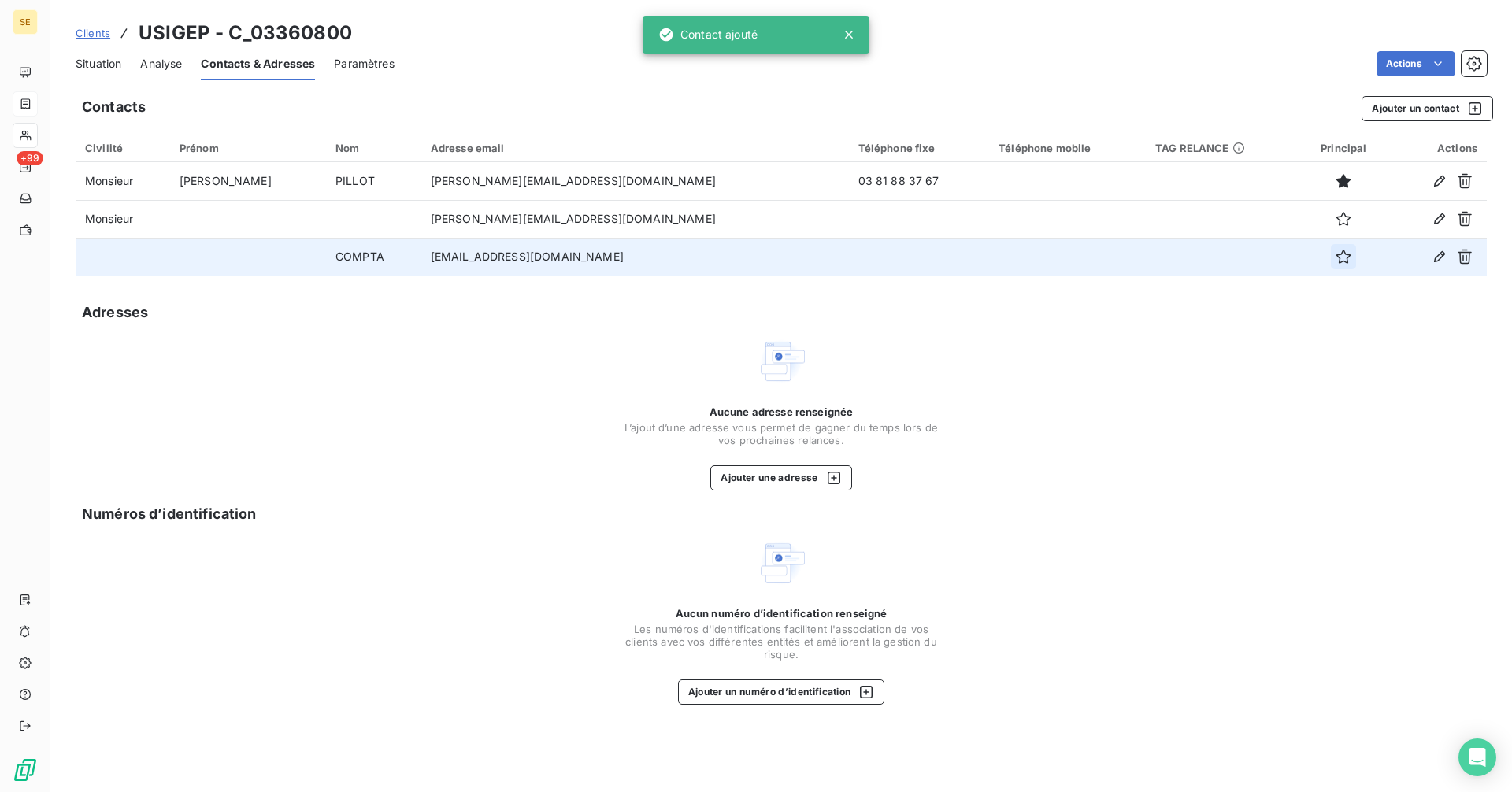
click at [1331, 258] on button "button" at bounding box center [1343, 256] width 25 height 25
click at [108, 70] on span "Situation" at bounding box center [98, 64] width 46 height 16
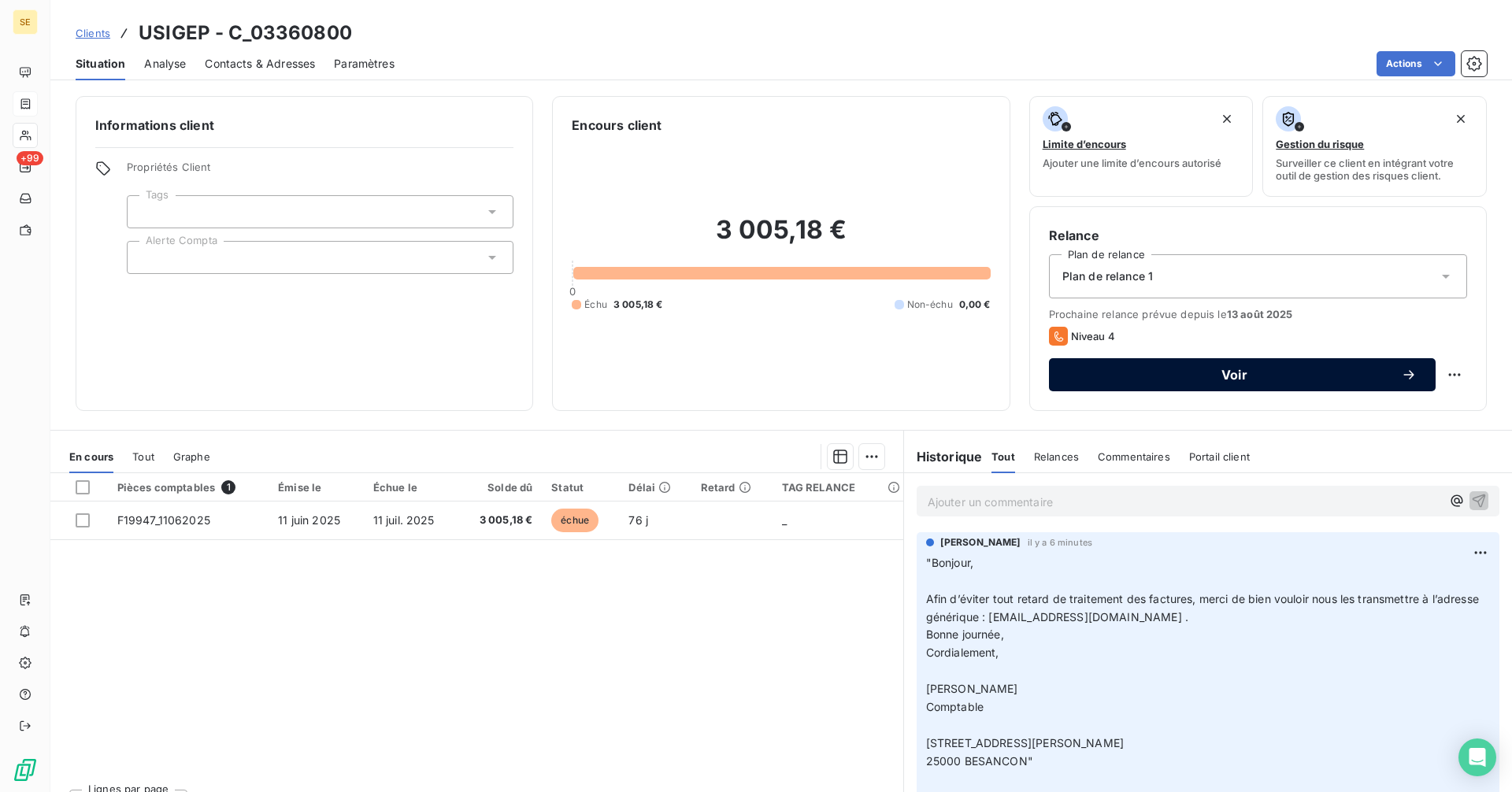
click at [1139, 376] on span "Voir" at bounding box center [1234, 375] width 333 height 13
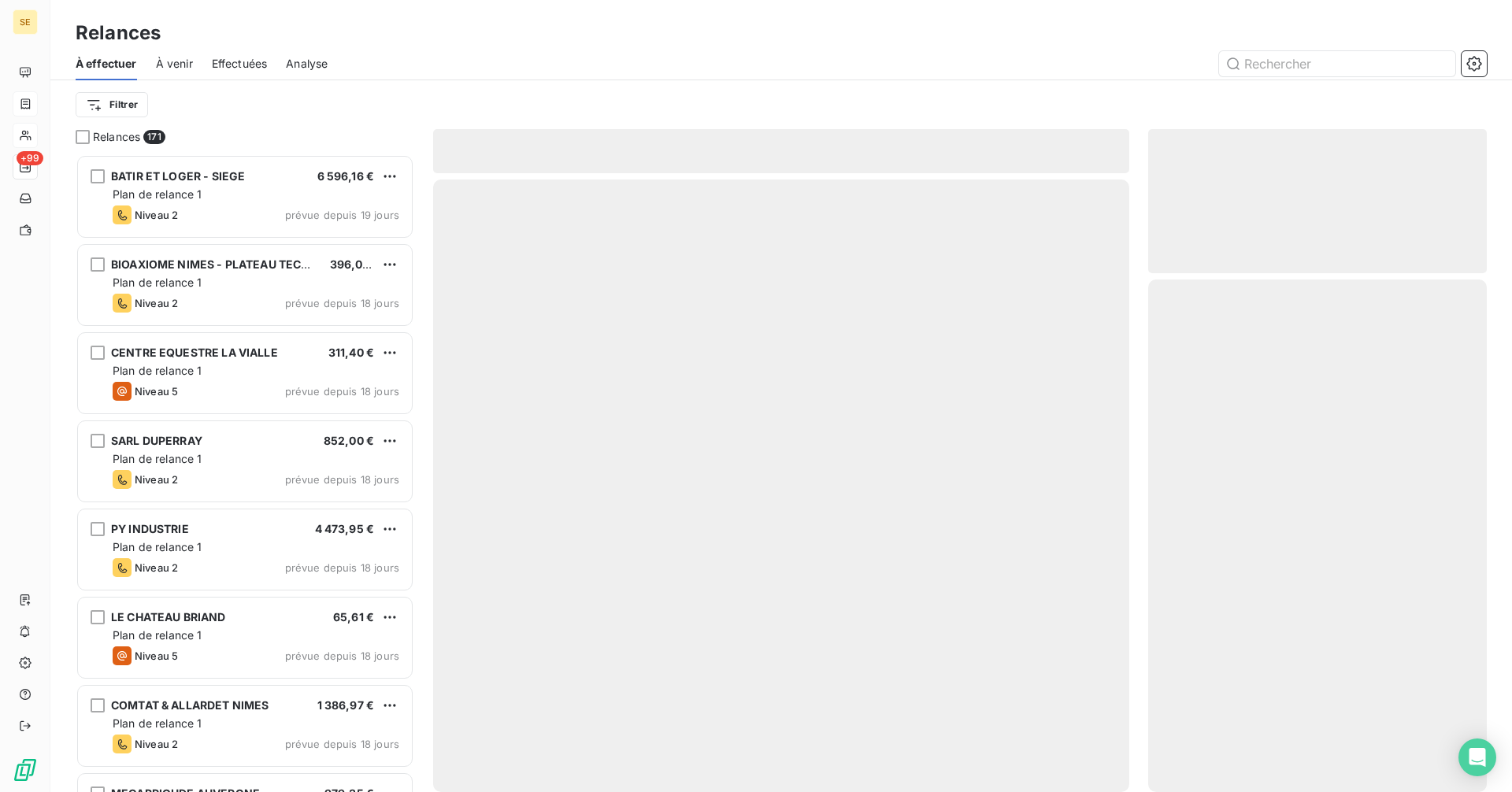
scroll to position [626, 327]
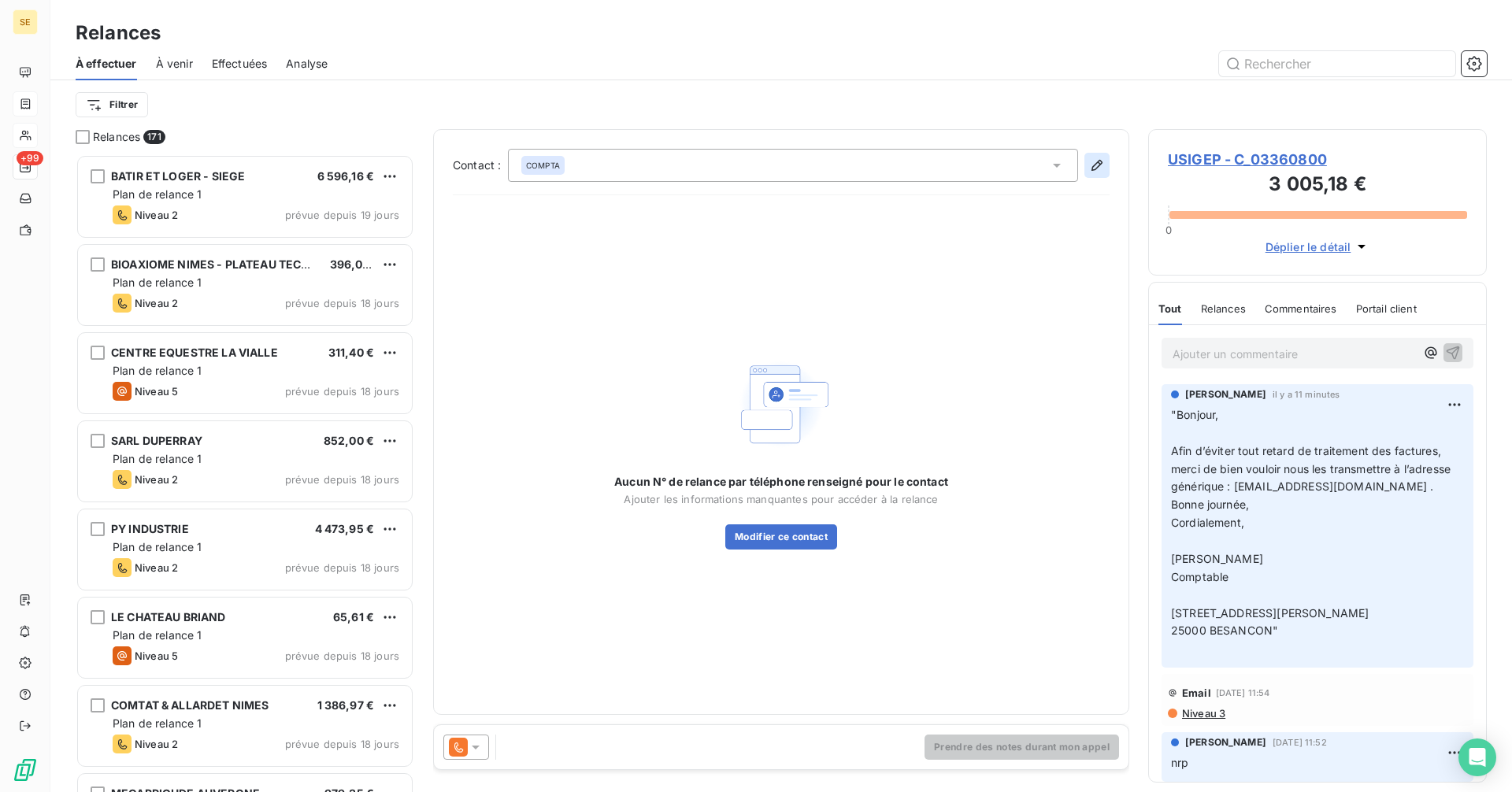
click at [1101, 163] on icon "button" at bounding box center [1097, 165] width 16 height 16
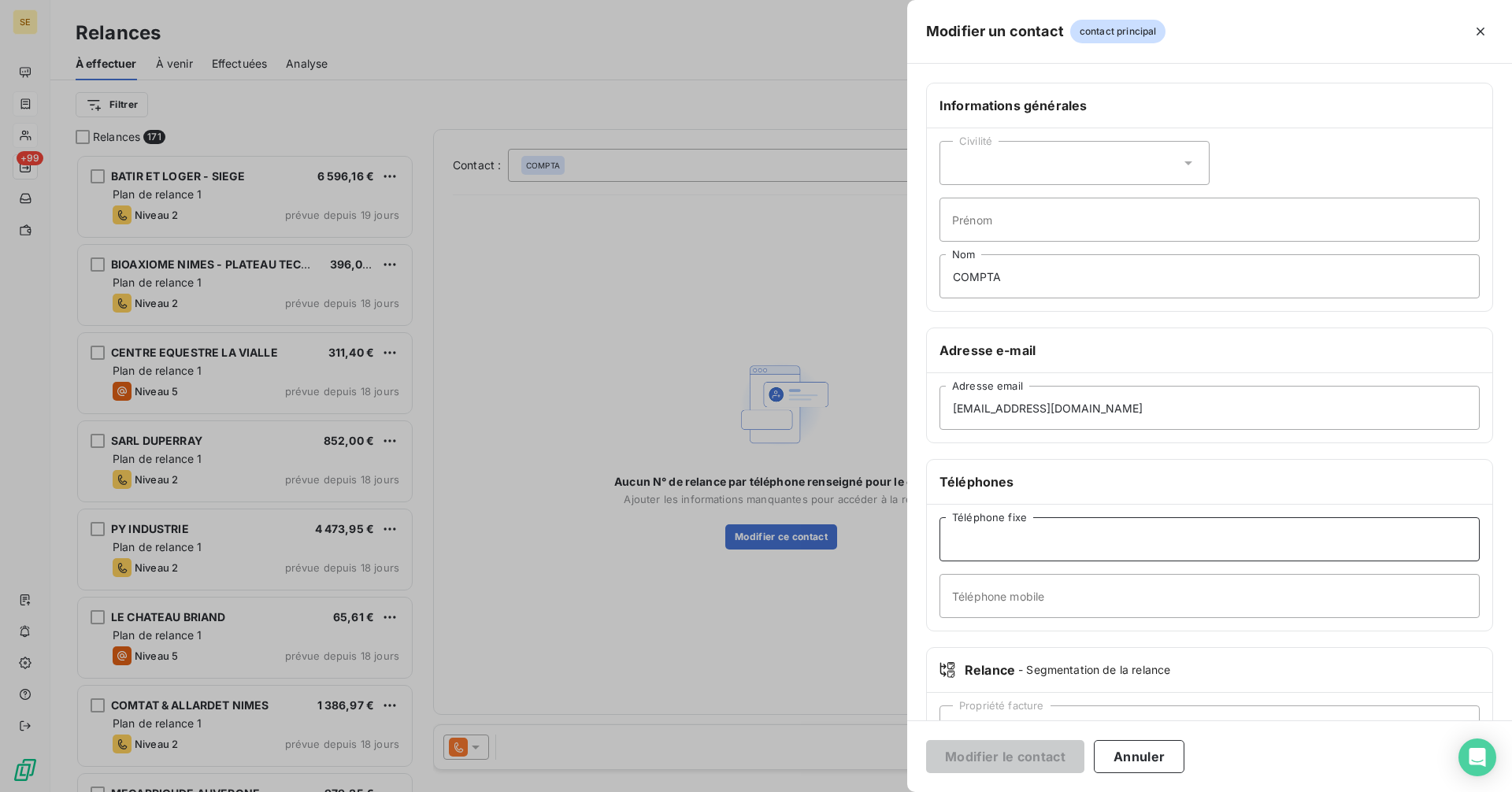
click at [1003, 538] on input "Téléphone fixe" at bounding box center [1209, 538] width 540 height 44
type input "fff"
click at [1004, 759] on button "Modifier le contact" at bounding box center [1005, 756] width 158 height 33
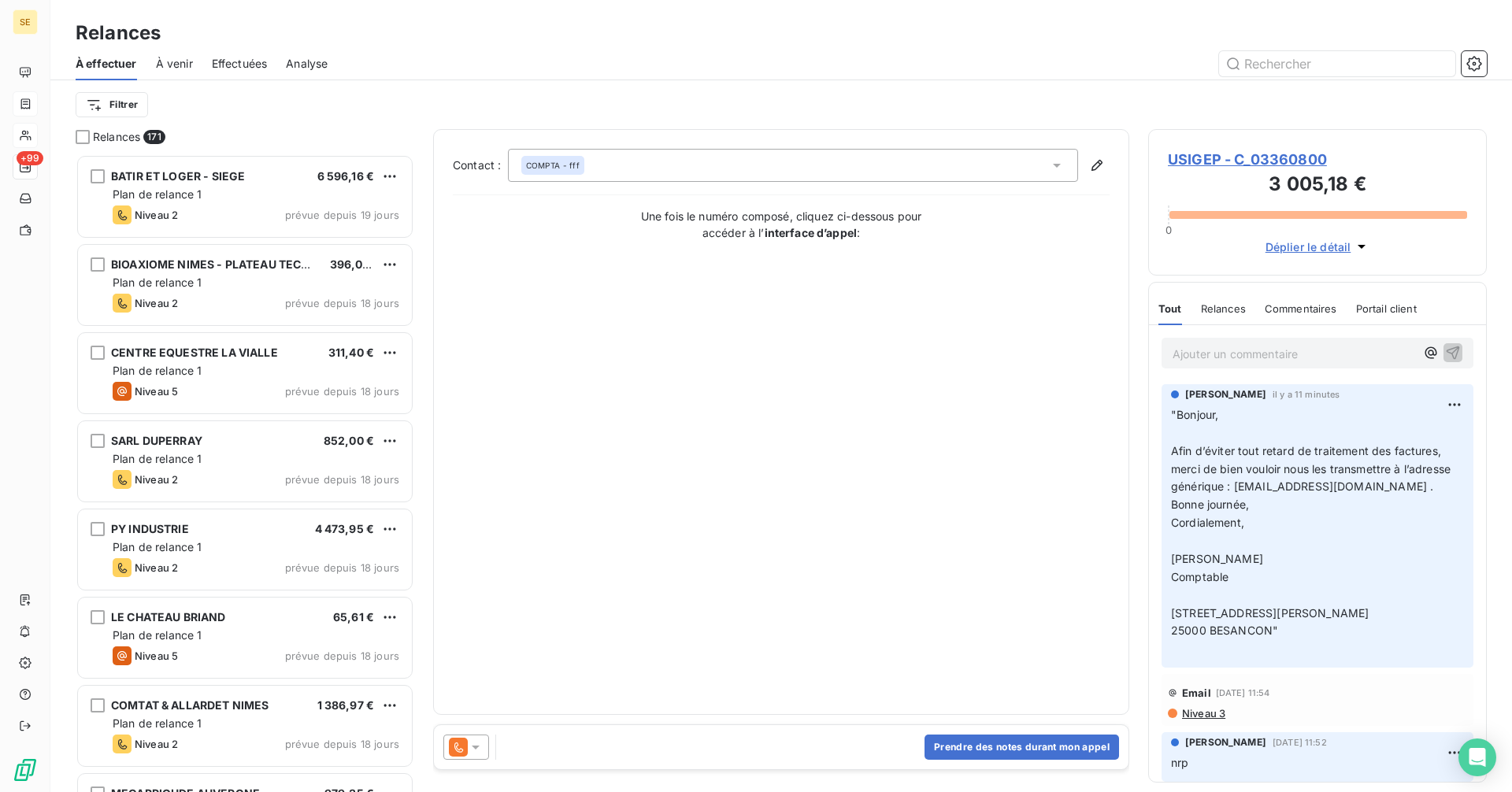
click at [1272, 164] on span "USIGEP - C_03360800" at bounding box center [1317, 160] width 299 height 21
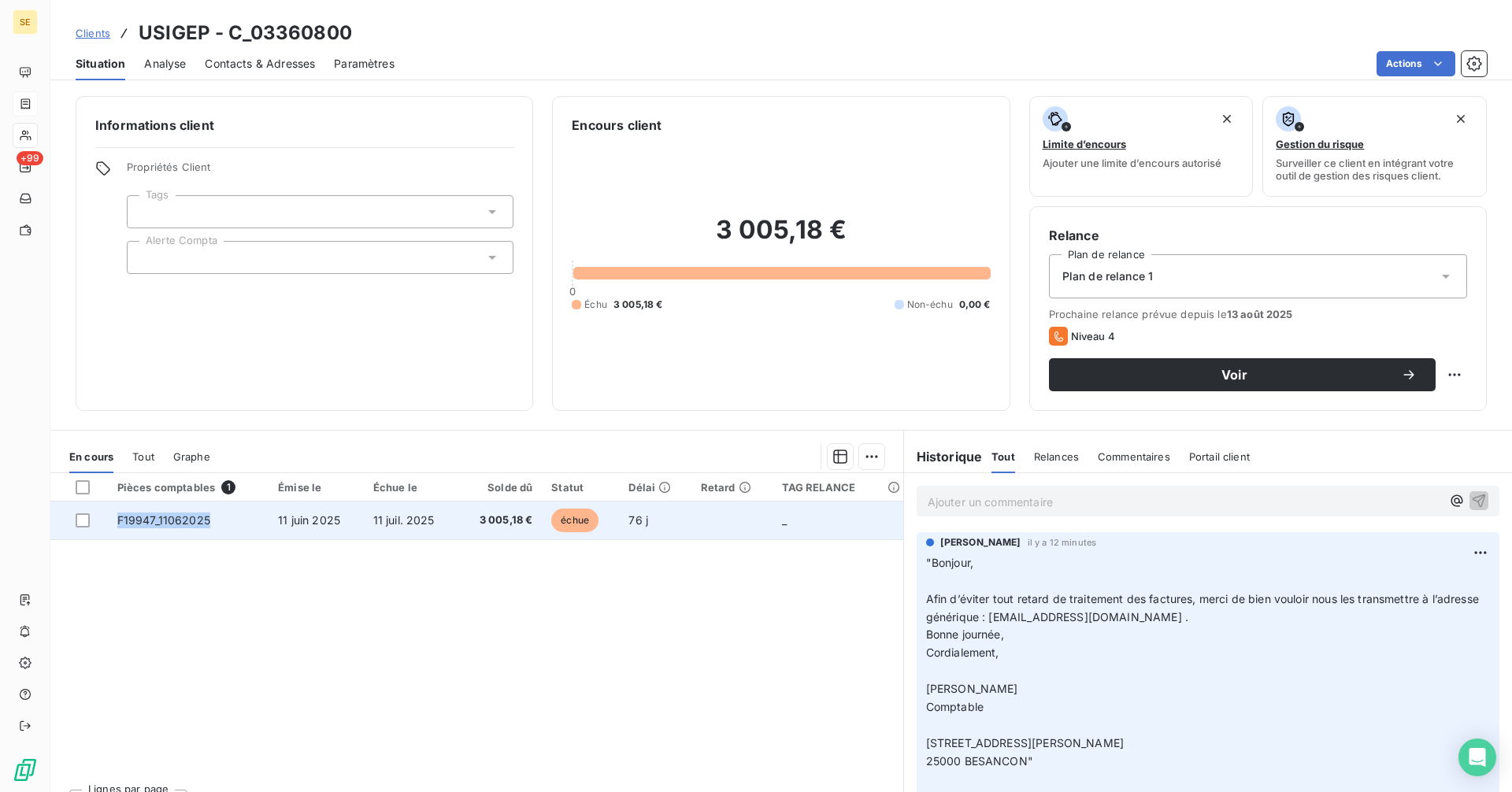
drag, startPoint x: 195, startPoint y: 517, endPoint x: 116, endPoint y: 519, distance: 79.0
click at [116, 519] on td "F19947_11062025" at bounding box center [188, 521] width 162 height 38
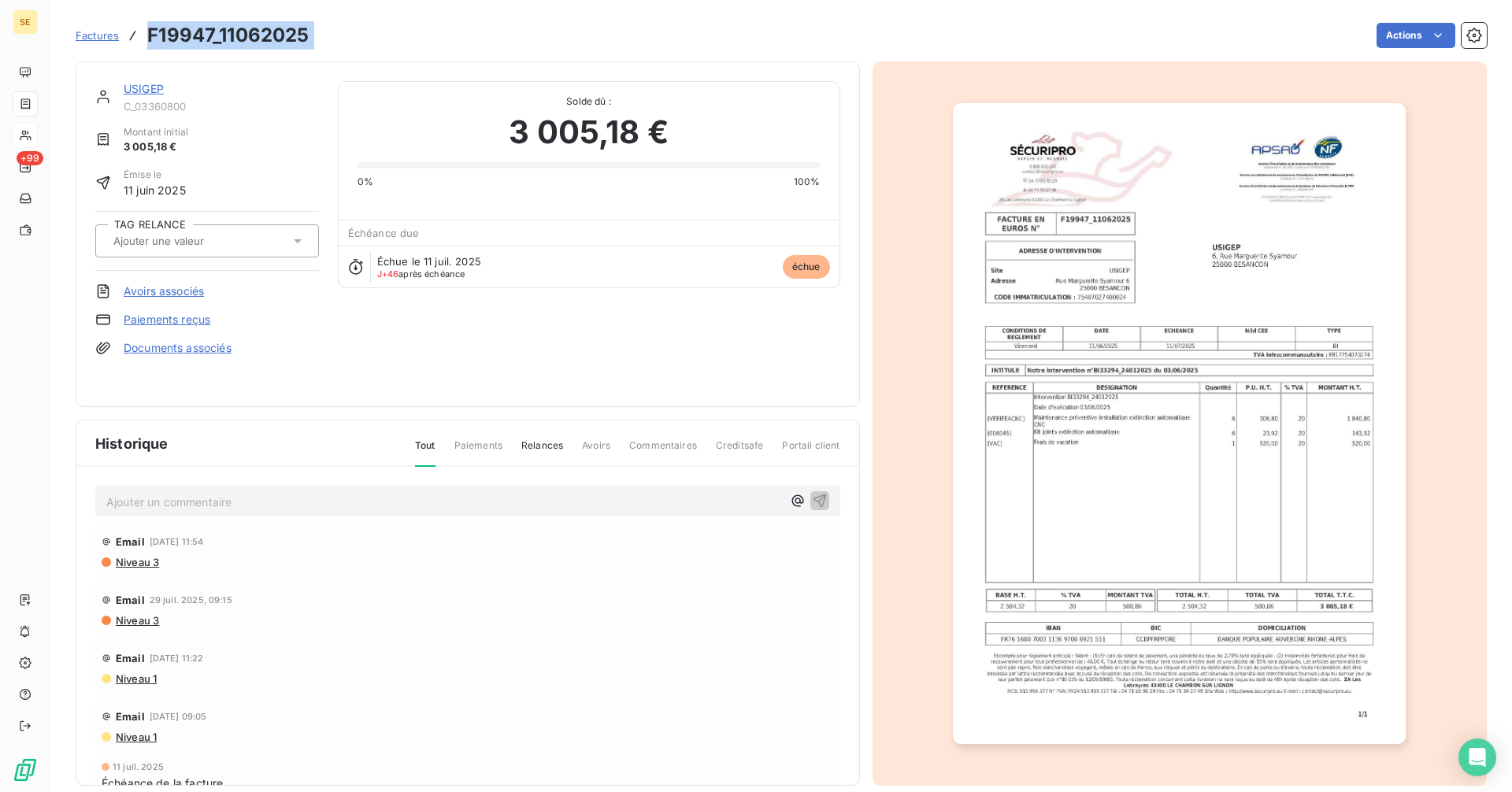
drag, startPoint x: 124, startPoint y: 517, endPoint x: 145, endPoint y: 42, distance: 475.5
click at [145, 42] on div "Factures F19947_11062025 Actions" at bounding box center [781, 35] width 1411 height 33
copy section "F19947_11062025 Actions"
click at [1197, 370] on img "button" at bounding box center [1179, 424] width 453 height 641
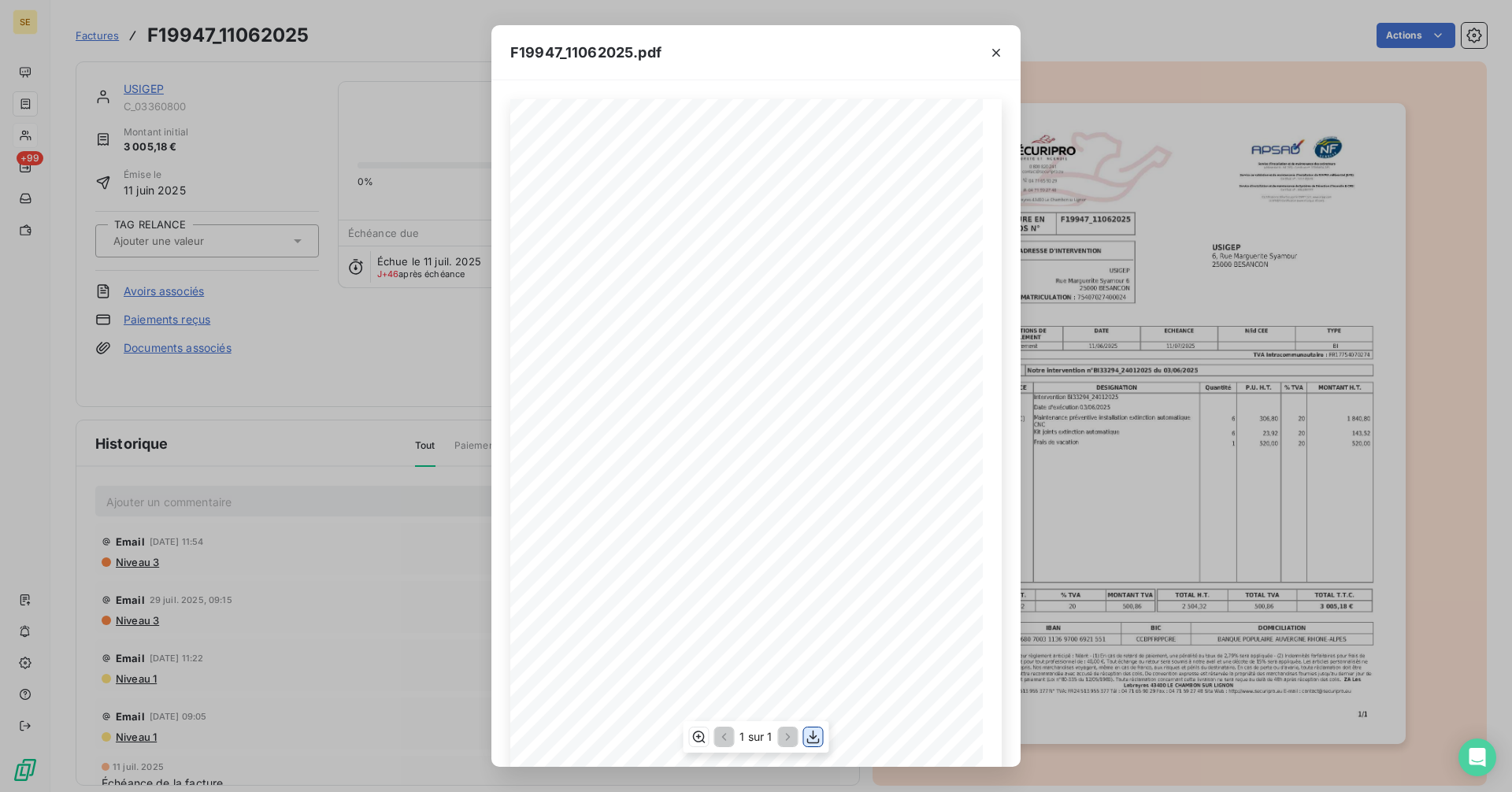
click at [821, 731] on icon "button" at bounding box center [814, 737] width 16 height 16
click at [999, 51] on icon "button" at bounding box center [997, 53] width 16 height 16
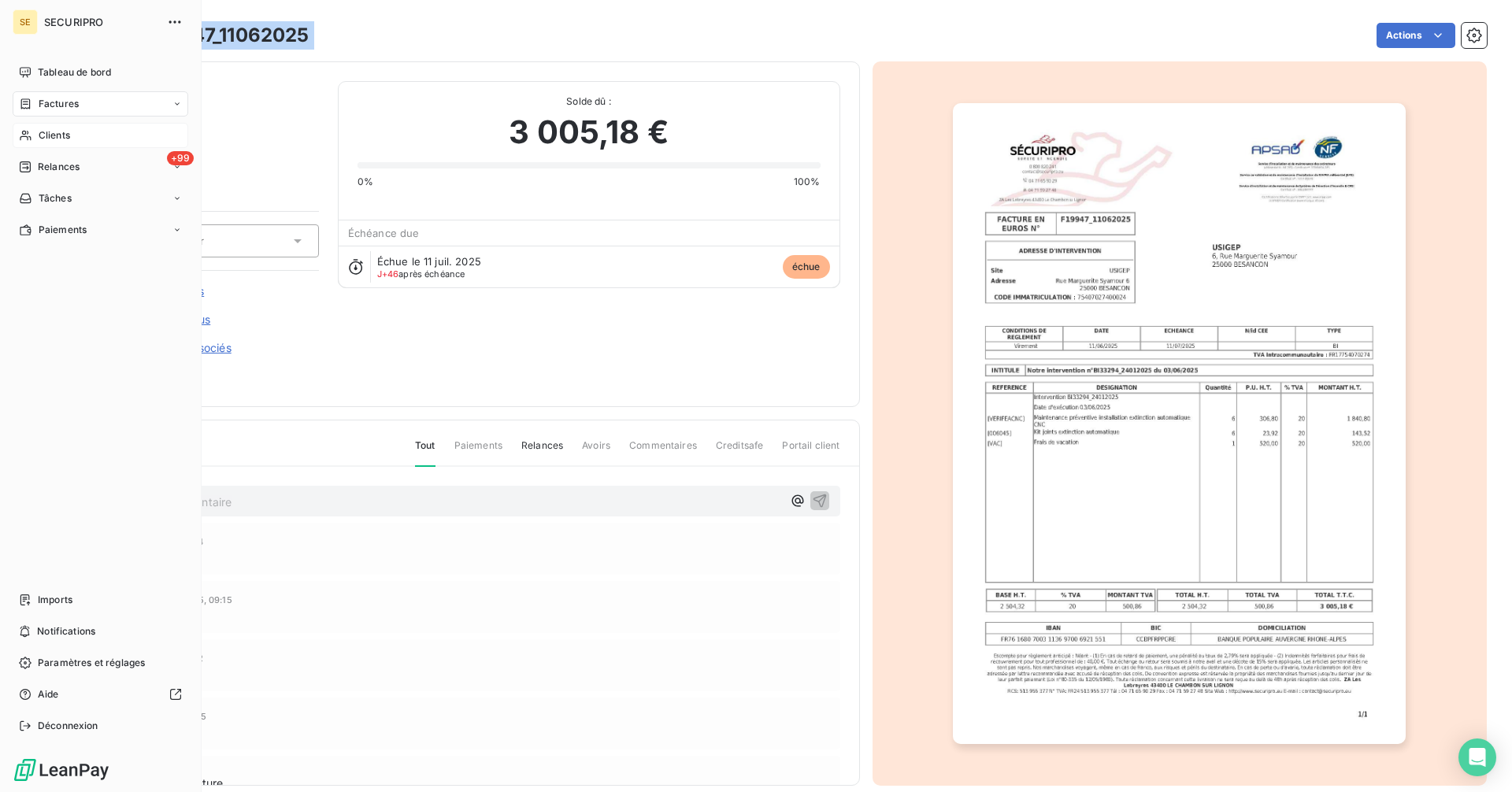
click at [155, 90] on nav "Tableau de bord Factures Clients +99 Relances Tâches Paiements" at bounding box center [100, 151] width 176 height 183
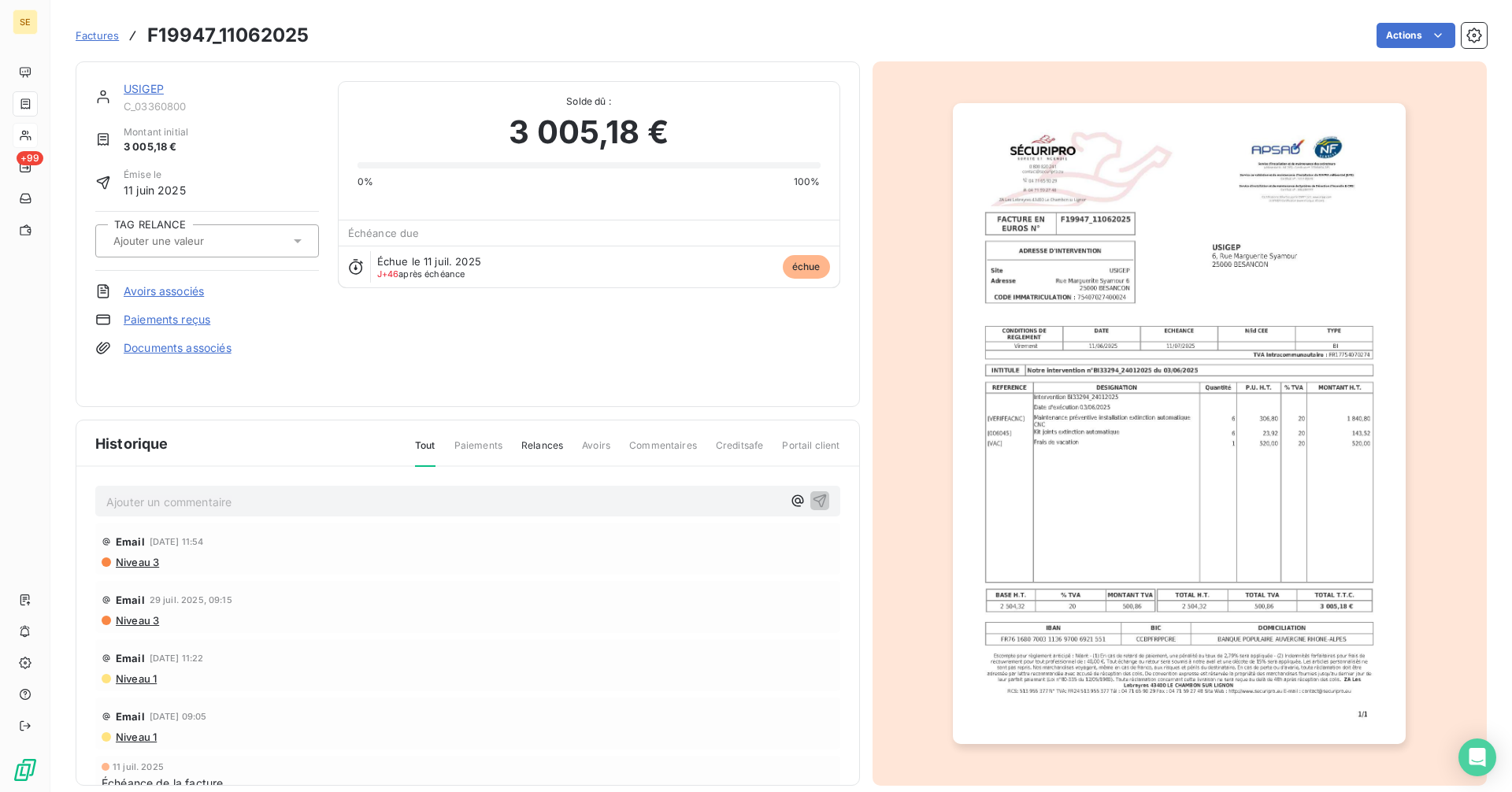
click at [146, 88] on link "USIGEP" at bounding box center [143, 88] width 40 height 13
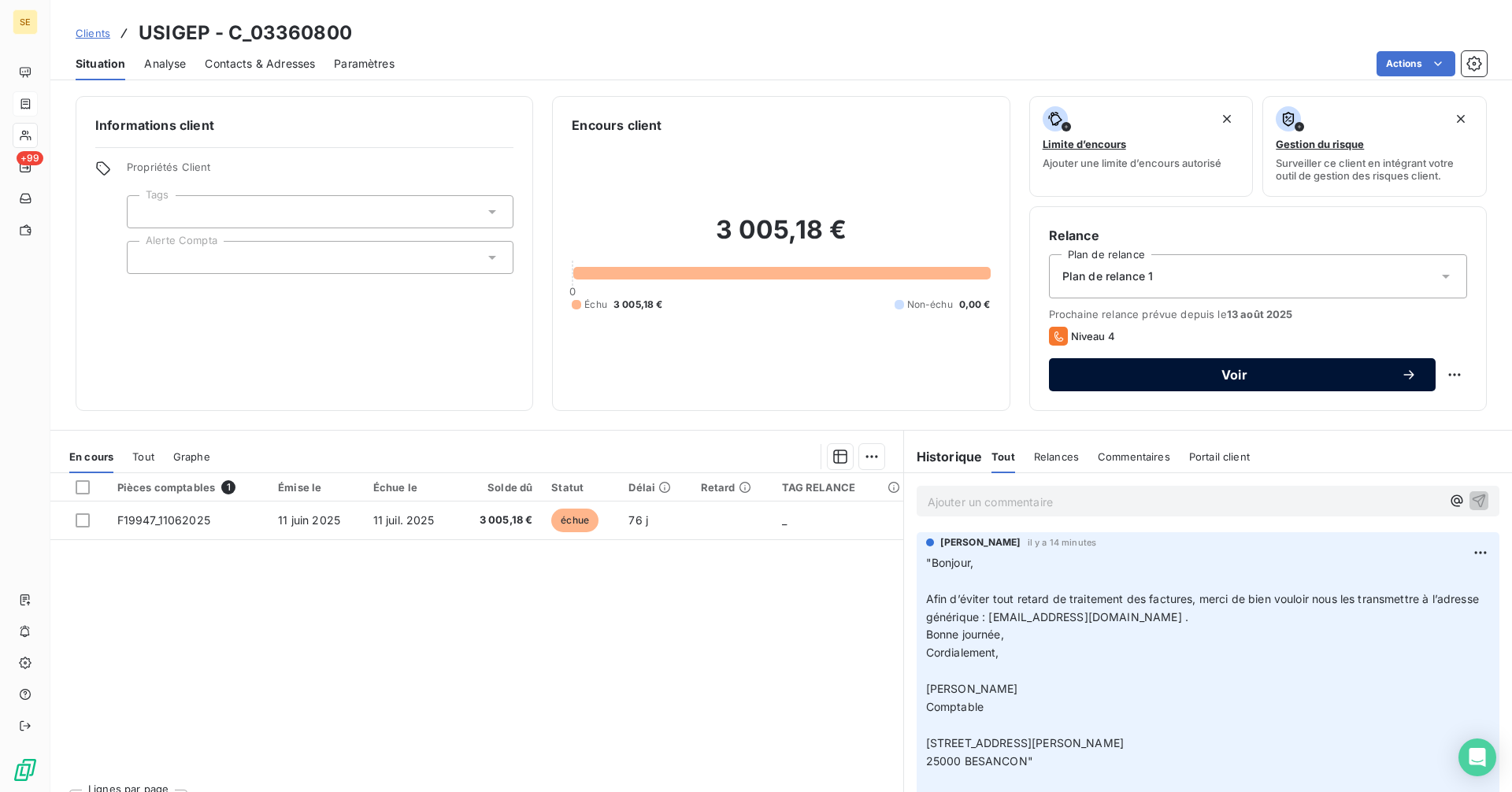
click at [1230, 374] on span "Voir" at bounding box center [1234, 375] width 333 height 13
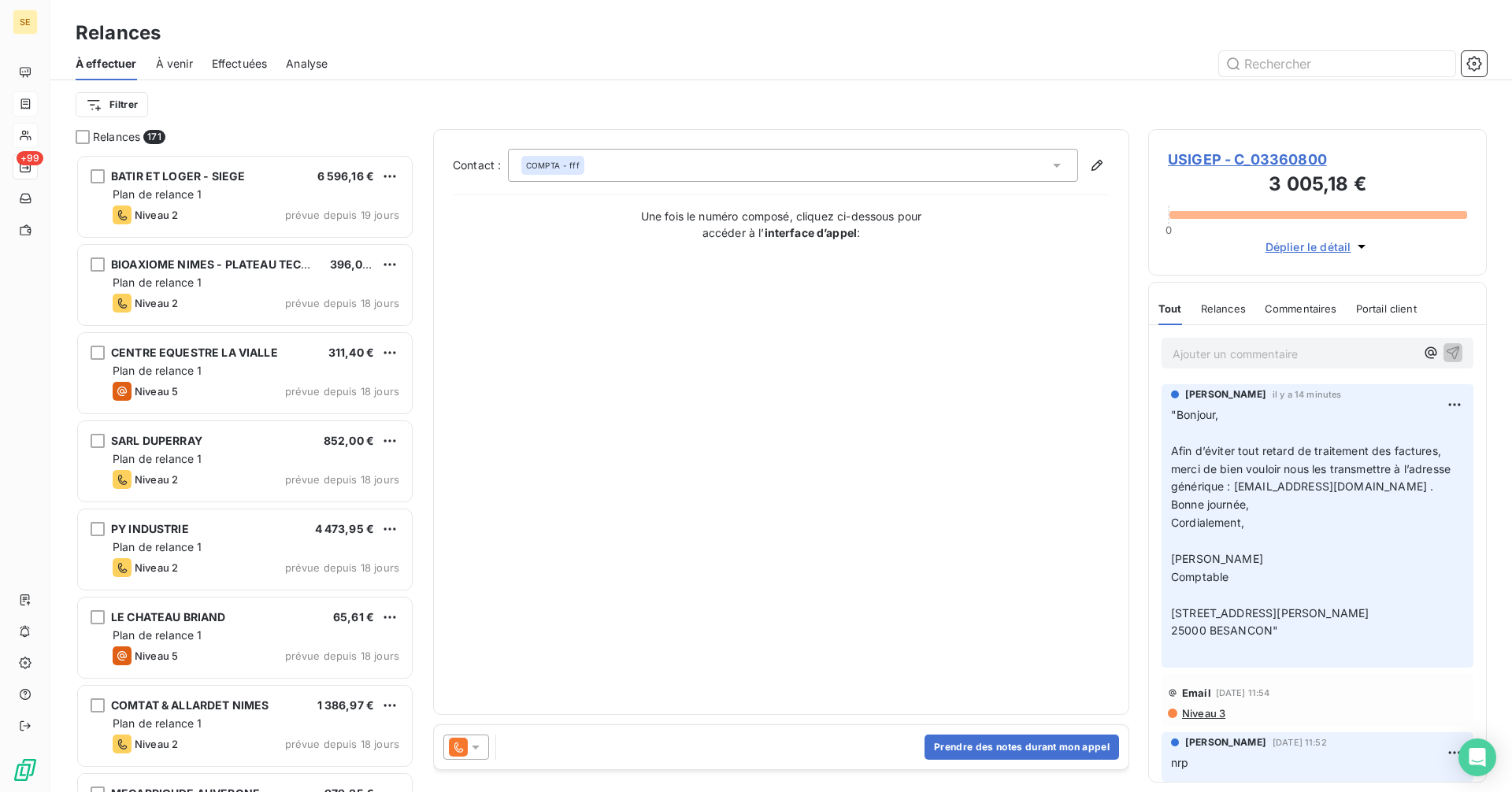
scroll to position [626, 327]
click at [473, 750] on icon at bounding box center [476, 747] width 16 height 16
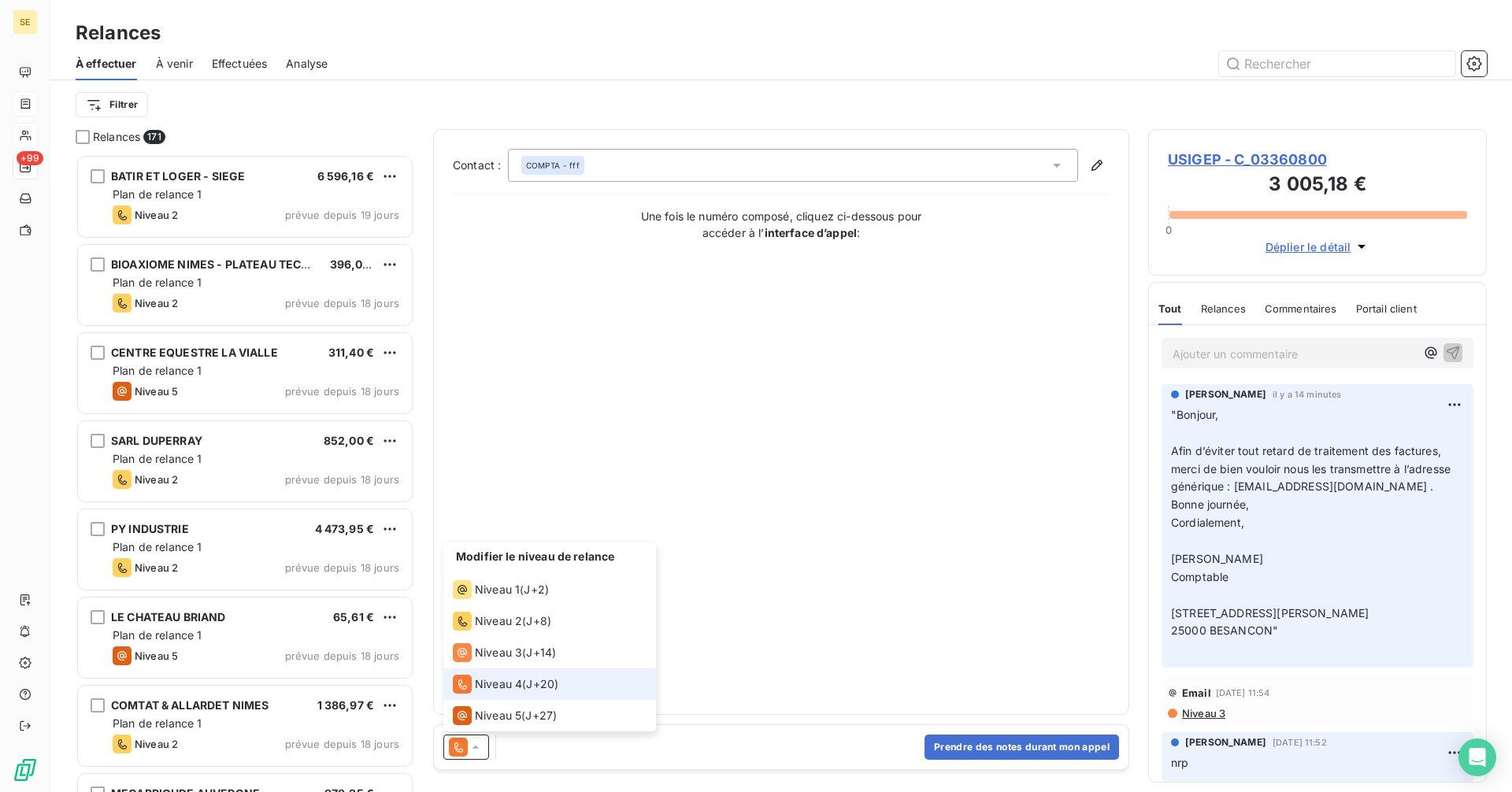
click at [473, 750] on icon at bounding box center [476, 747] width 16 height 16
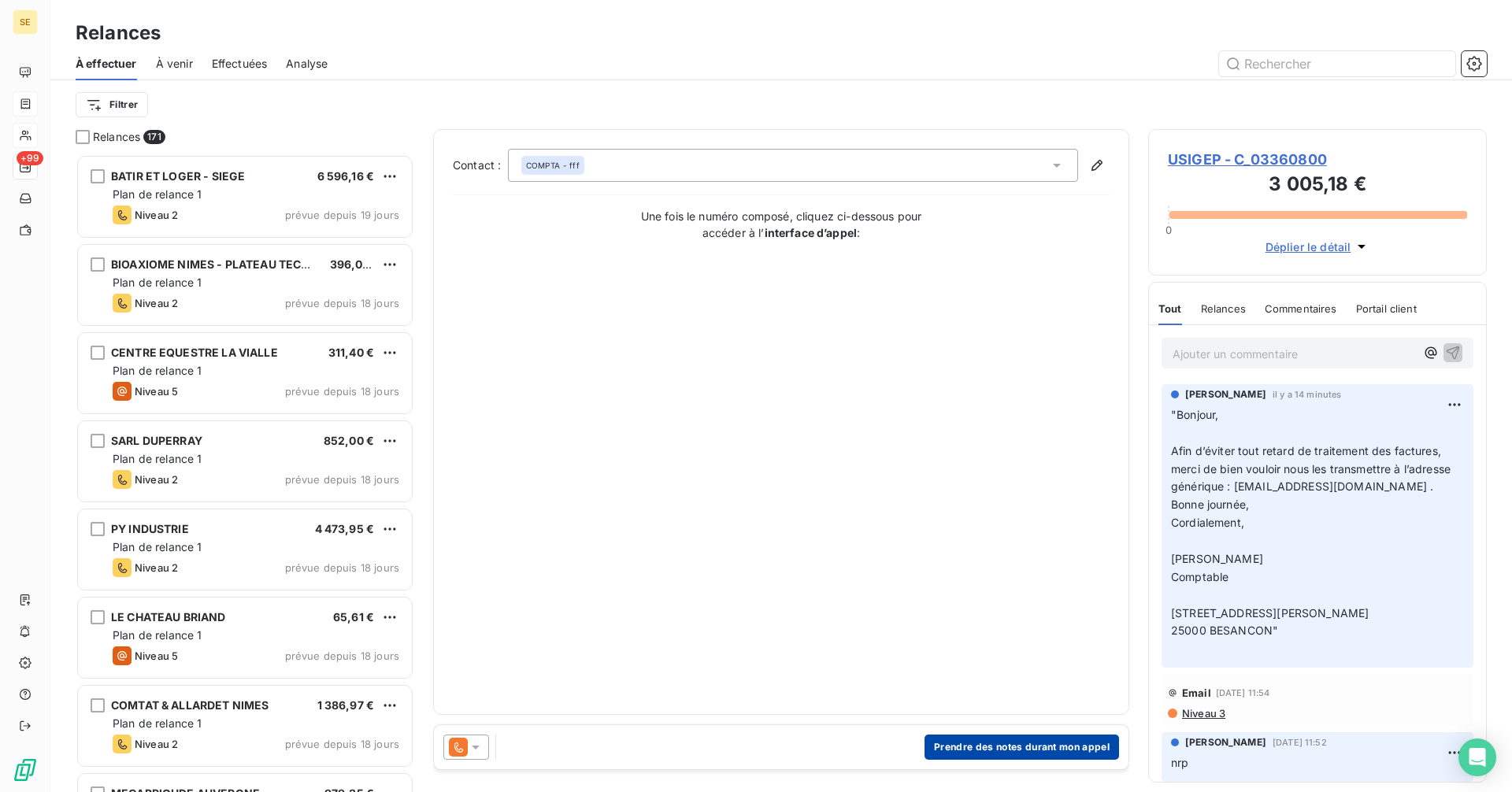
click at [992, 747] on button "Prendre des notes durant mon appel" at bounding box center [1022, 747] width 195 height 25
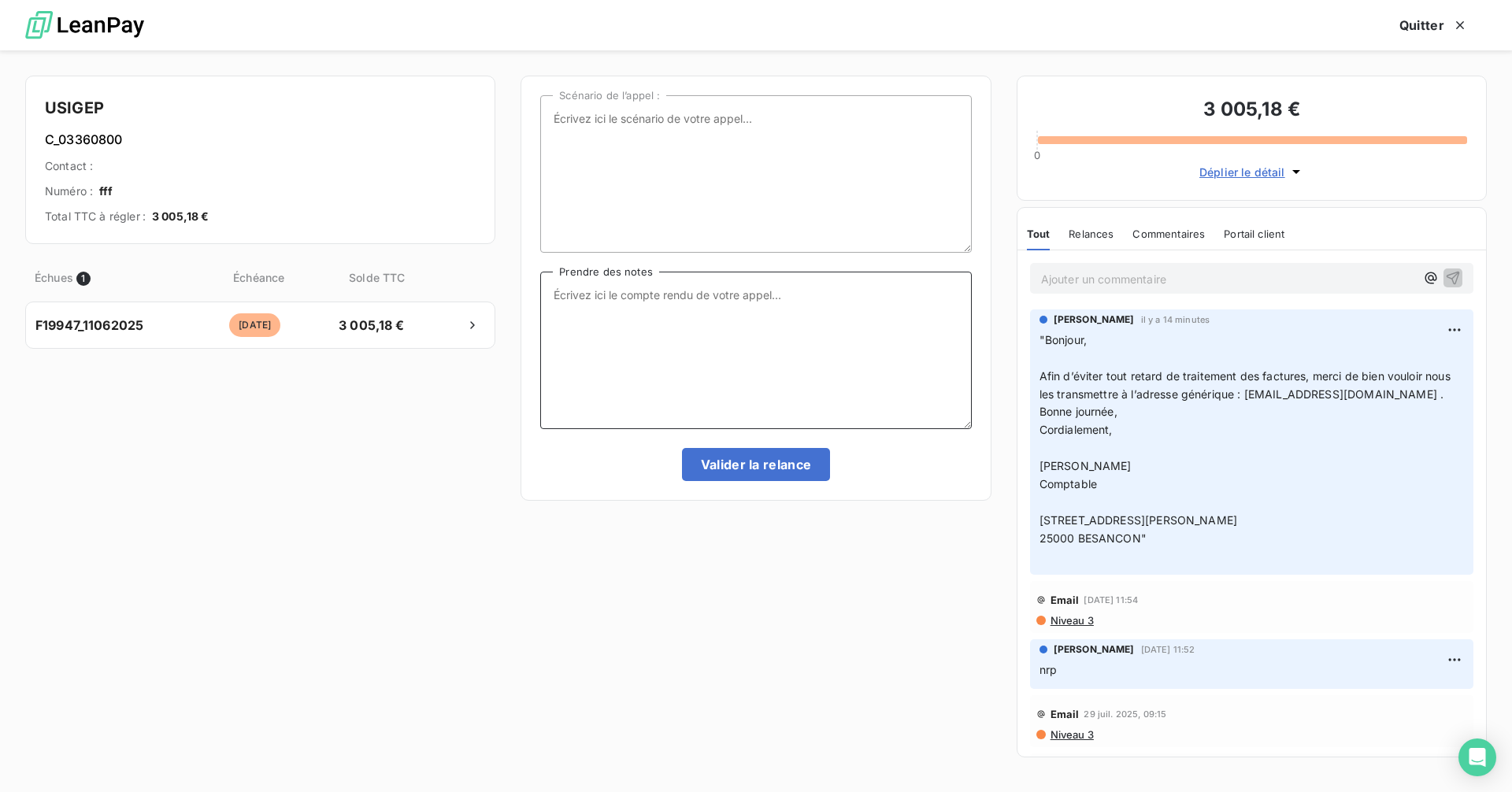
click at [624, 296] on textarea "Prendre des notes" at bounding box center [756, 350] width 430 height 157
paste textarea "Madame, Bonjour, Je vous remercie pour votre réponse et la prise en compte de m…"
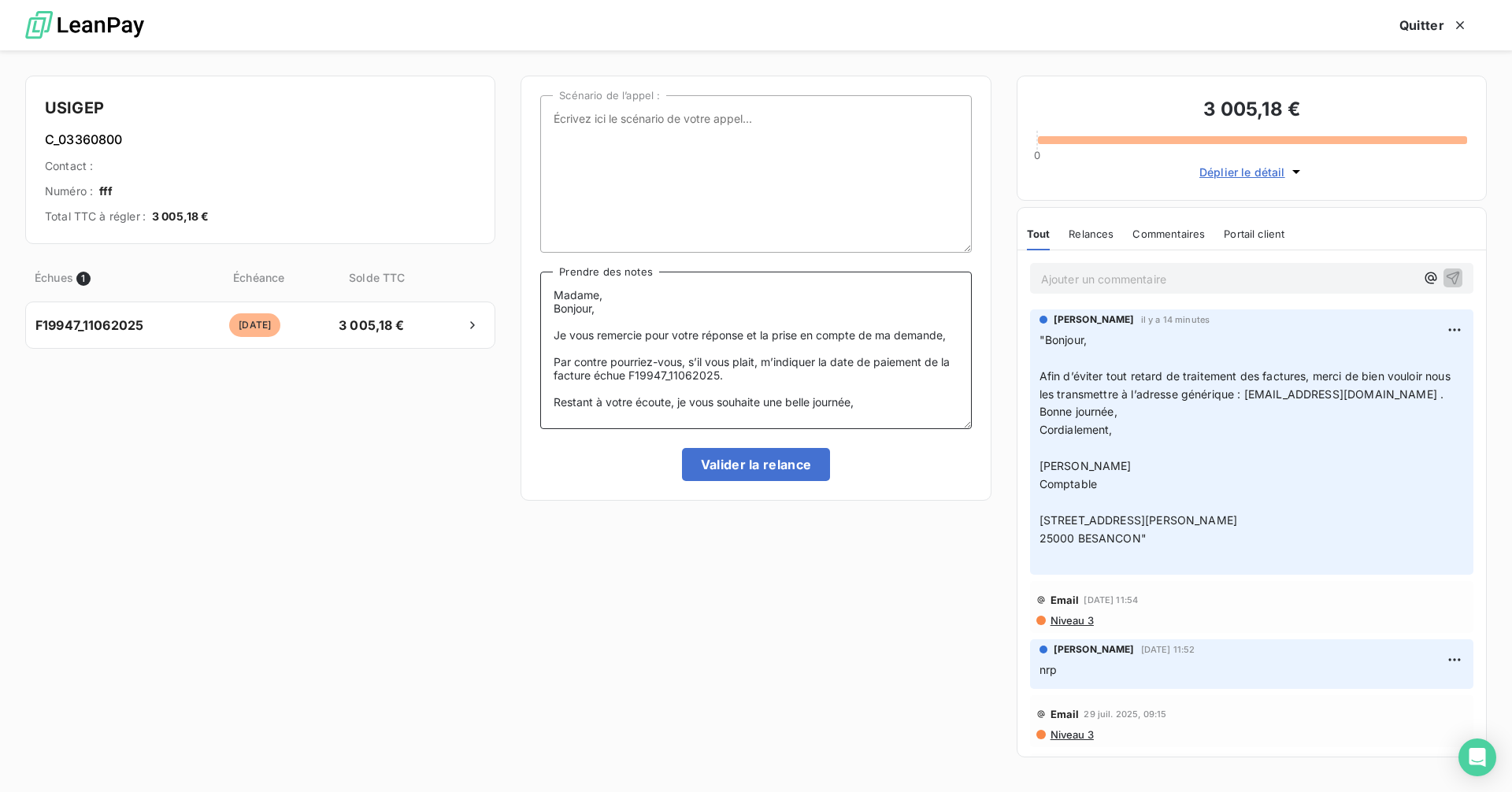
scroll to position [34, 0]
type textarea "Madame, Bonjour, Je vous remercie pour votre réponse et la prise en compte de m…"
click at [752, 469] on button "Valider la relance" at bounding box center [756, 464] width 149 height 33
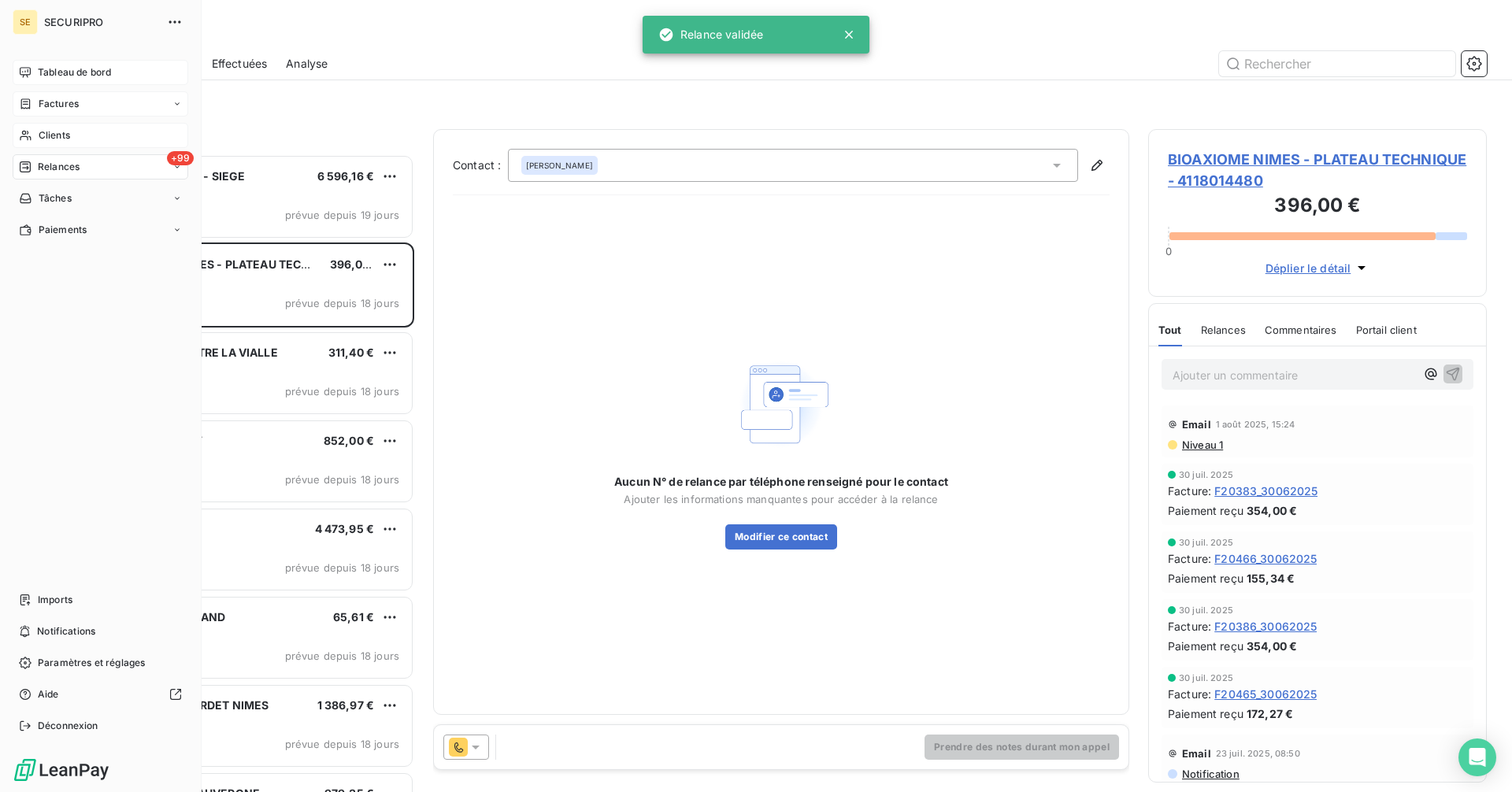
click at [71, 71] on span "Tableau de bord" at bounding box center [74, 72] width 73 height 14
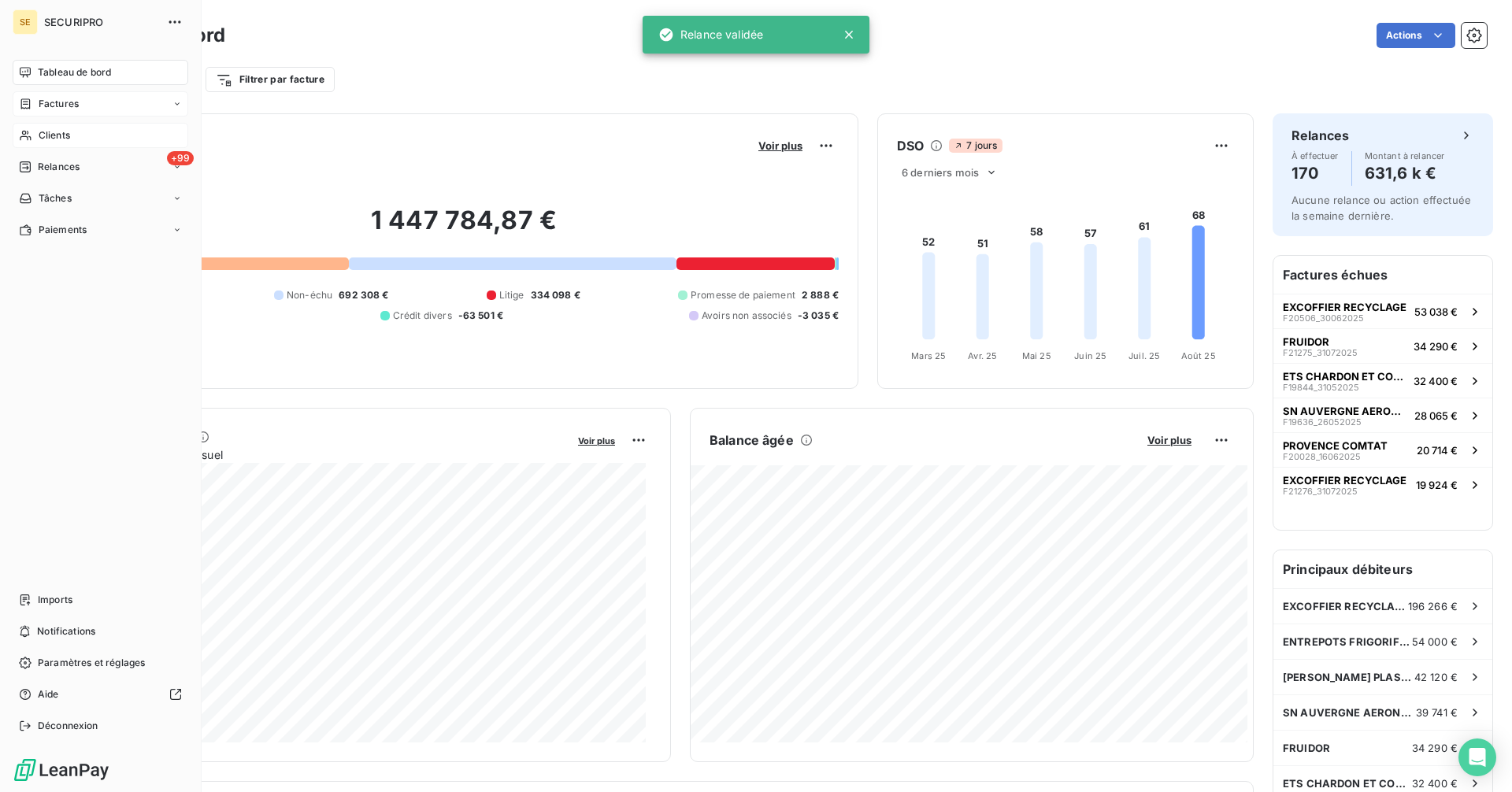
click at [51, 112] on div "Factures" at bounding box center [100, 104] width 176 height 25
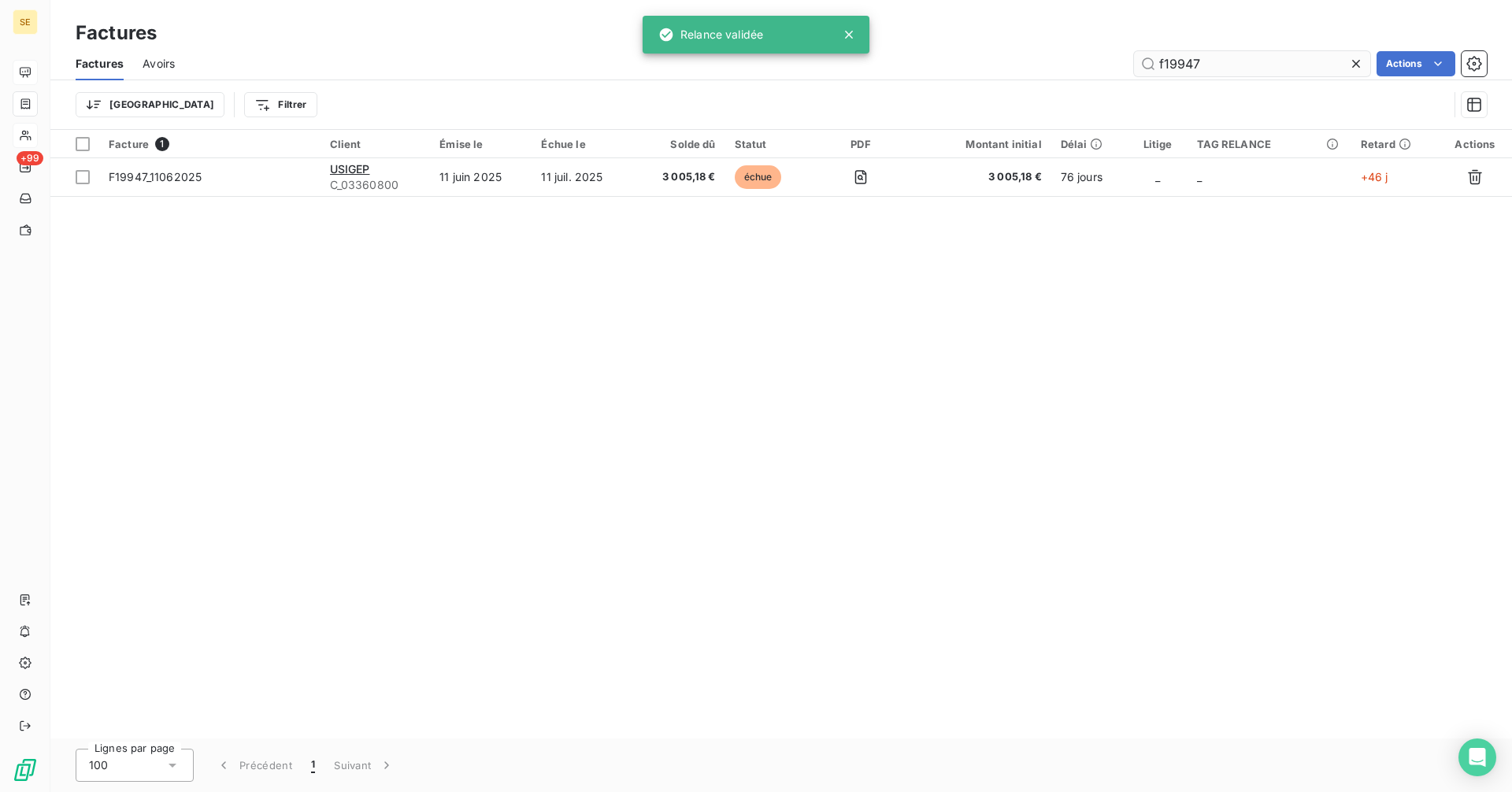
click at [1243, 63] on input "f19947" at bounding box center [1252, 63] width 237 height 25
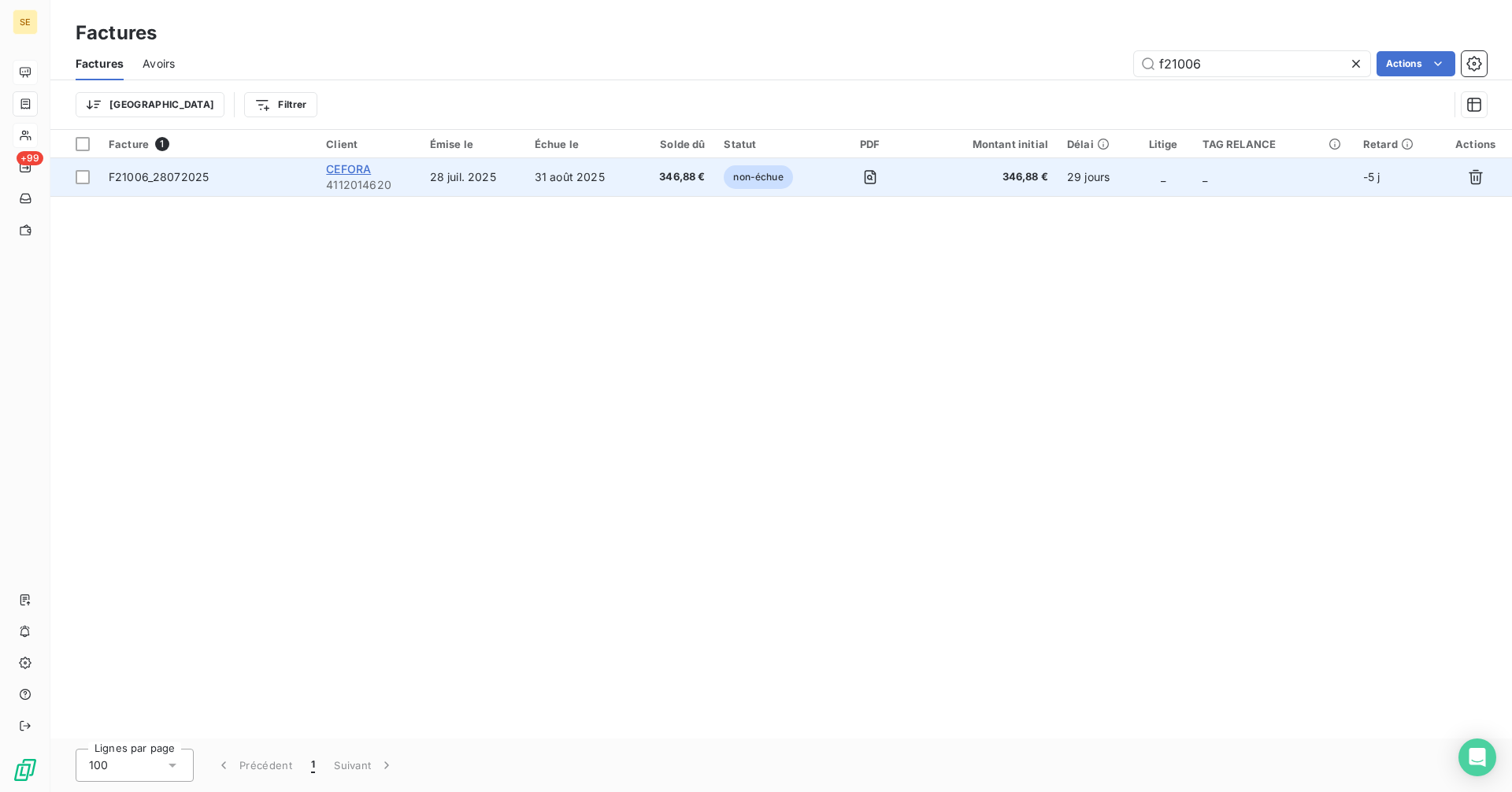
type input "f21006"
click at [348, 172] on span "CEFORA" at bounding box center [348, 169] width 45 height 13
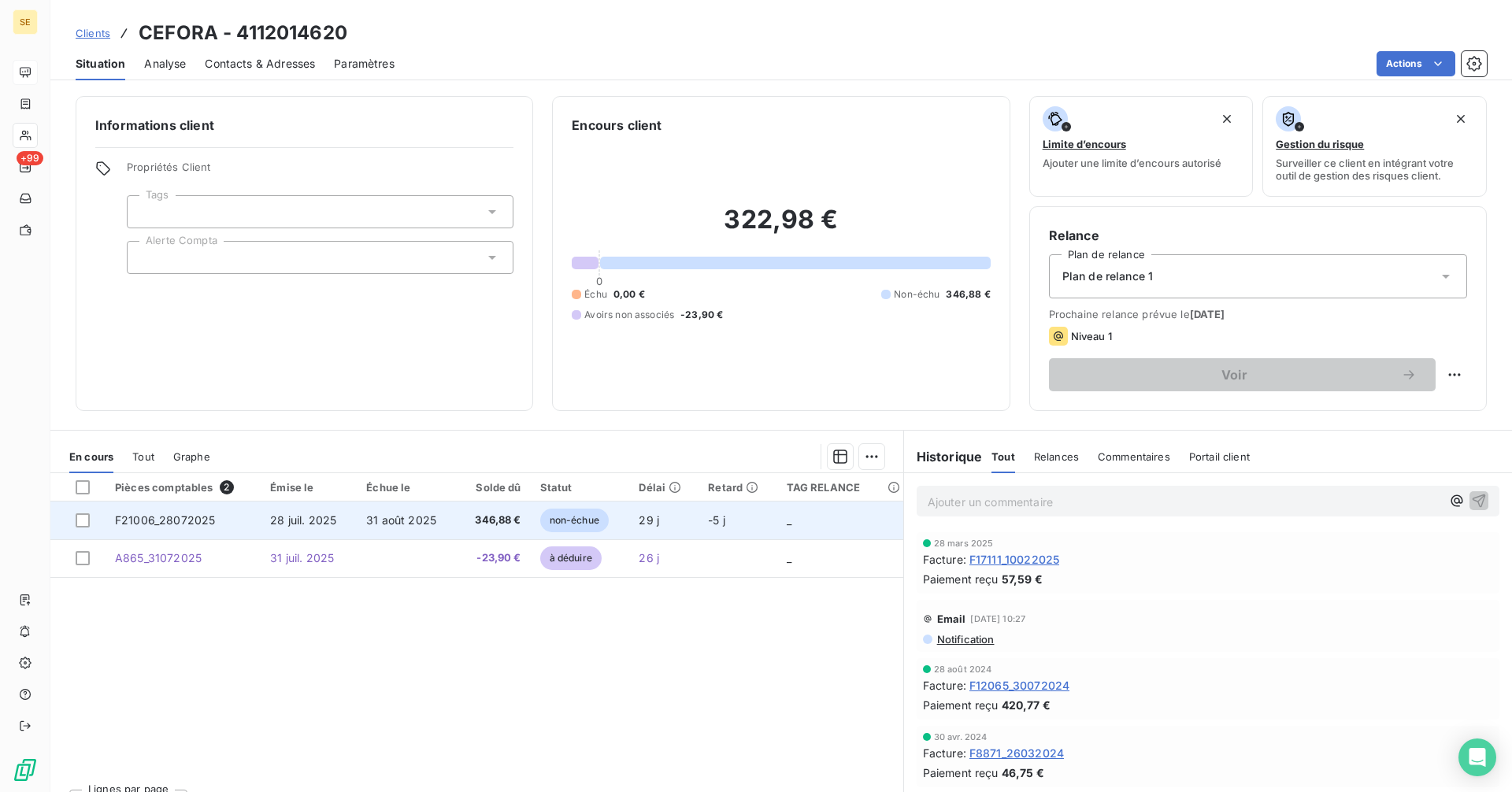
click at [476, 516] on span "346,88 €" at bounding box center [494, 521] width 54 height 16
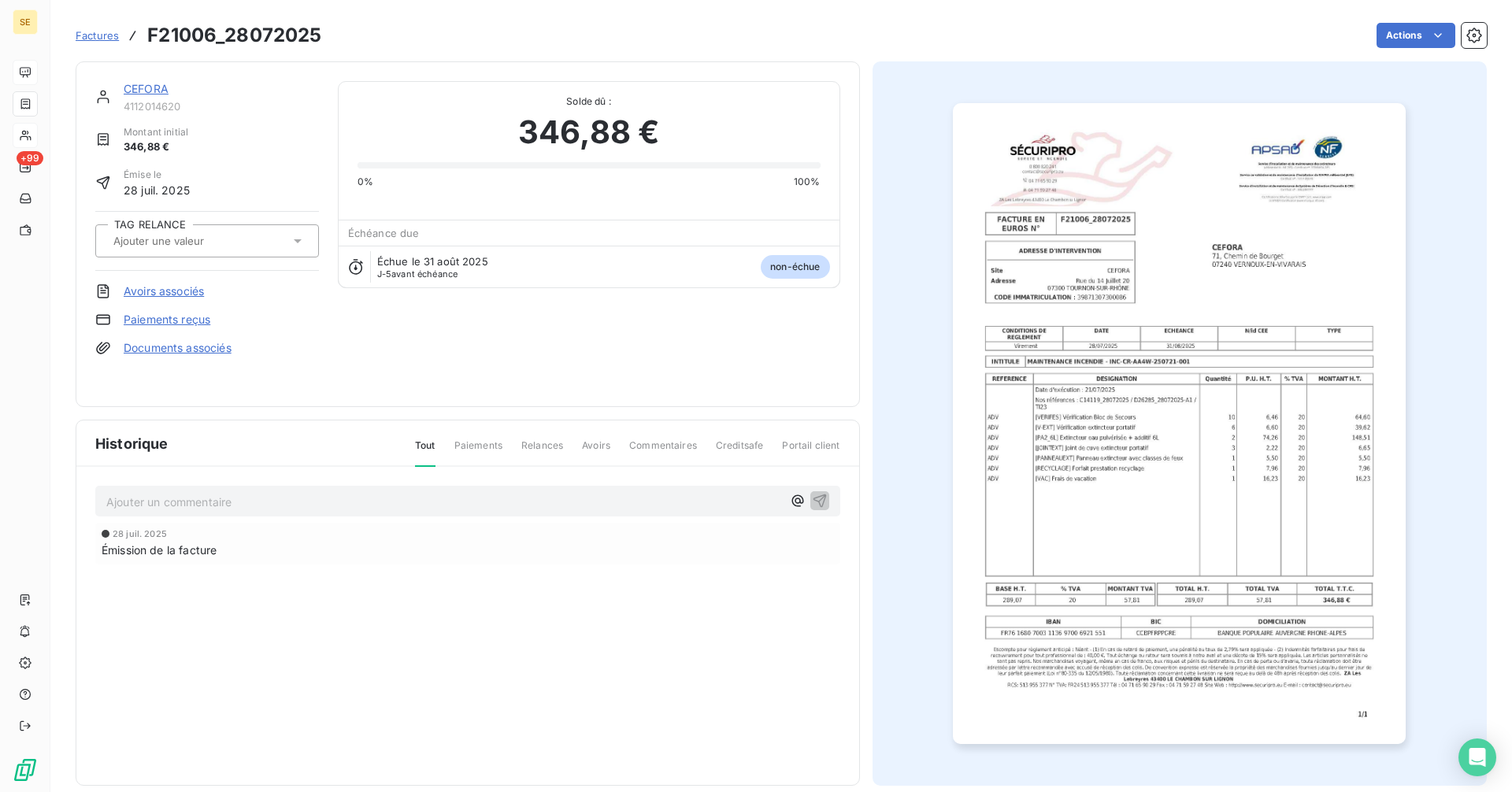
click at [213, 243] on input "text" at bounding box center [190, 241] width 158 height 14
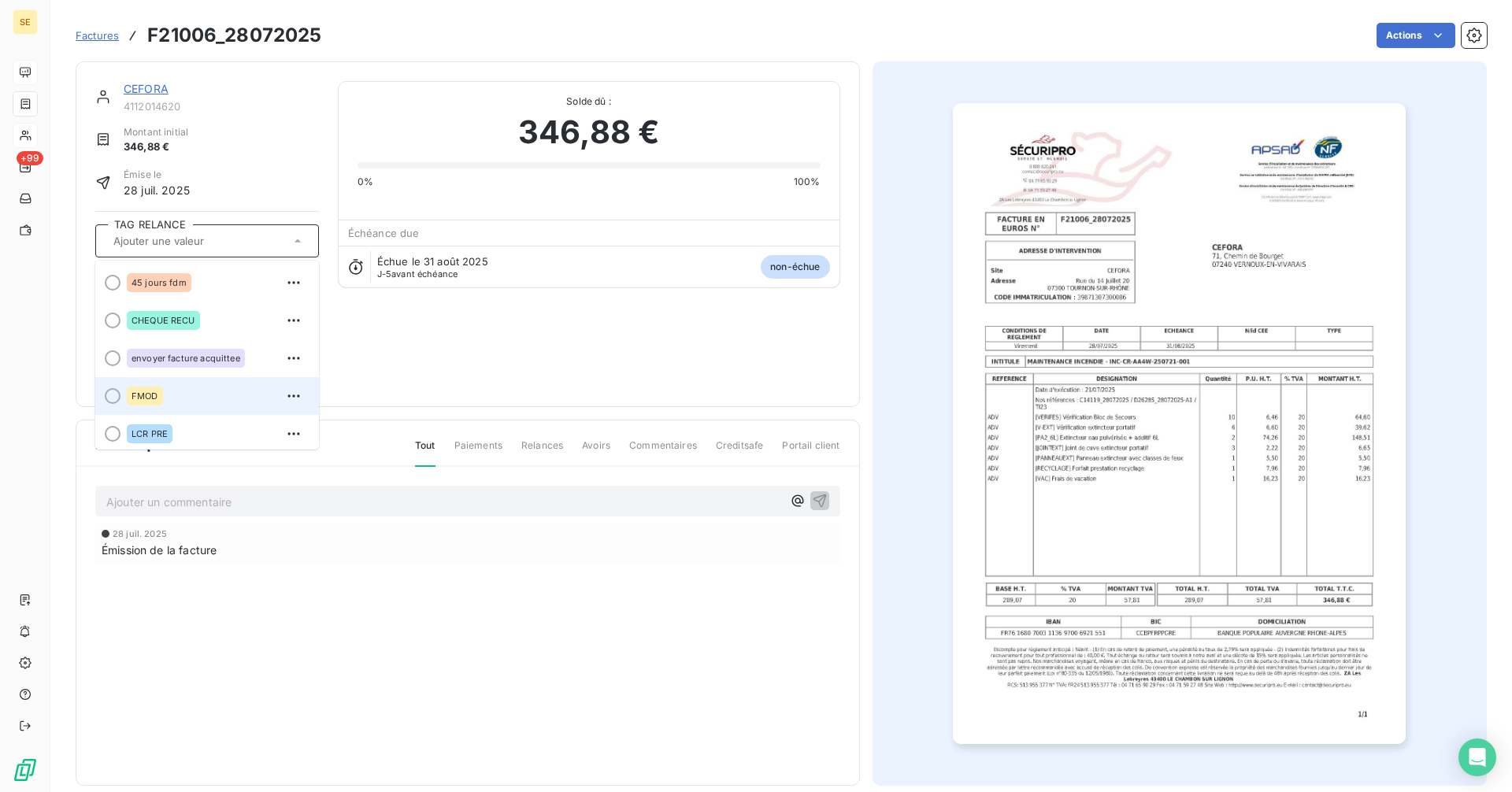
click at [164, 399] on div "FMOD" at bounding box center [216, 396] width 180 height 25
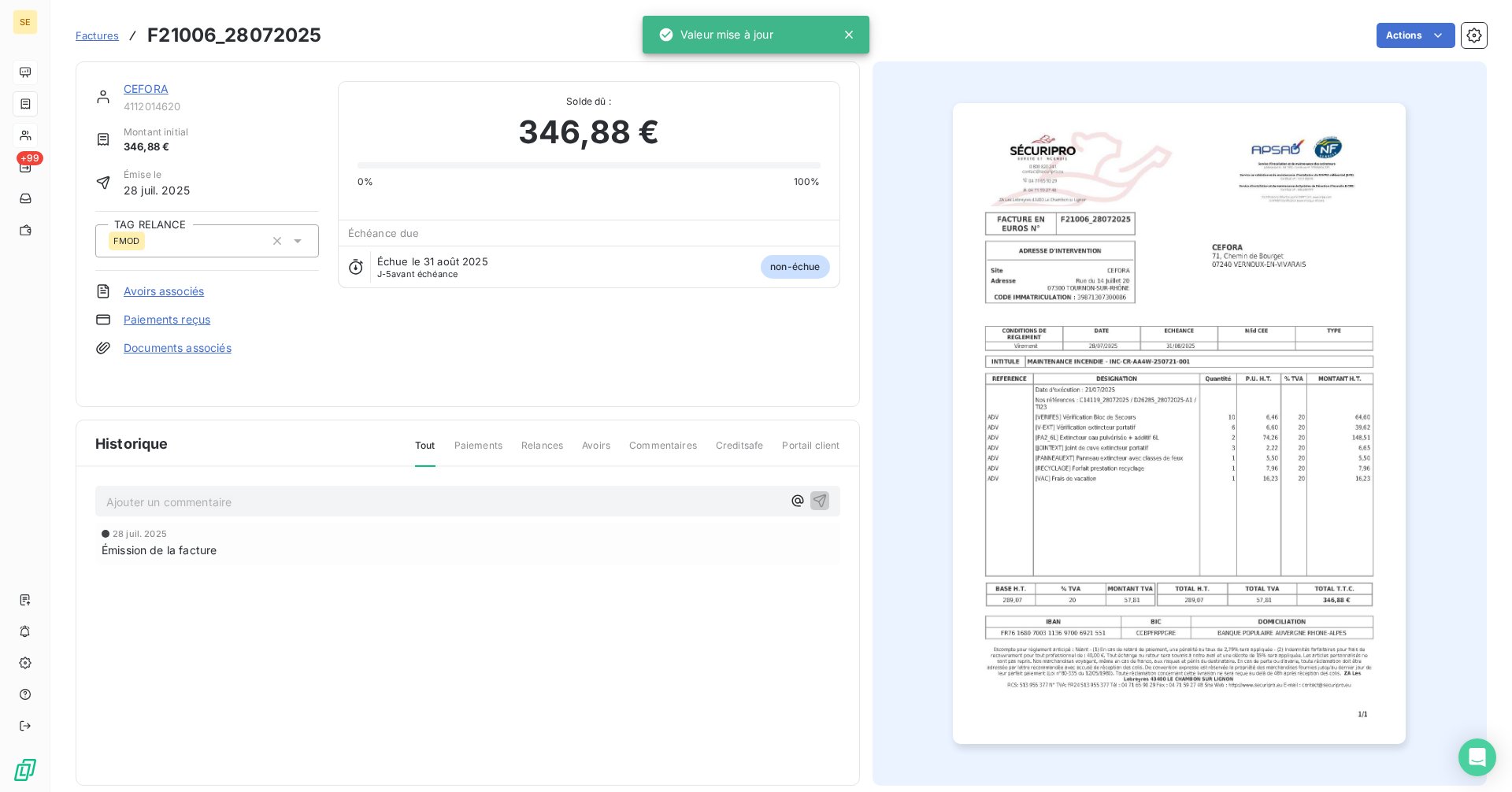
click at [222, 496] on p "Ajouter un commentaire ﻿" at bounding box center [444, 502] width 675 height 20
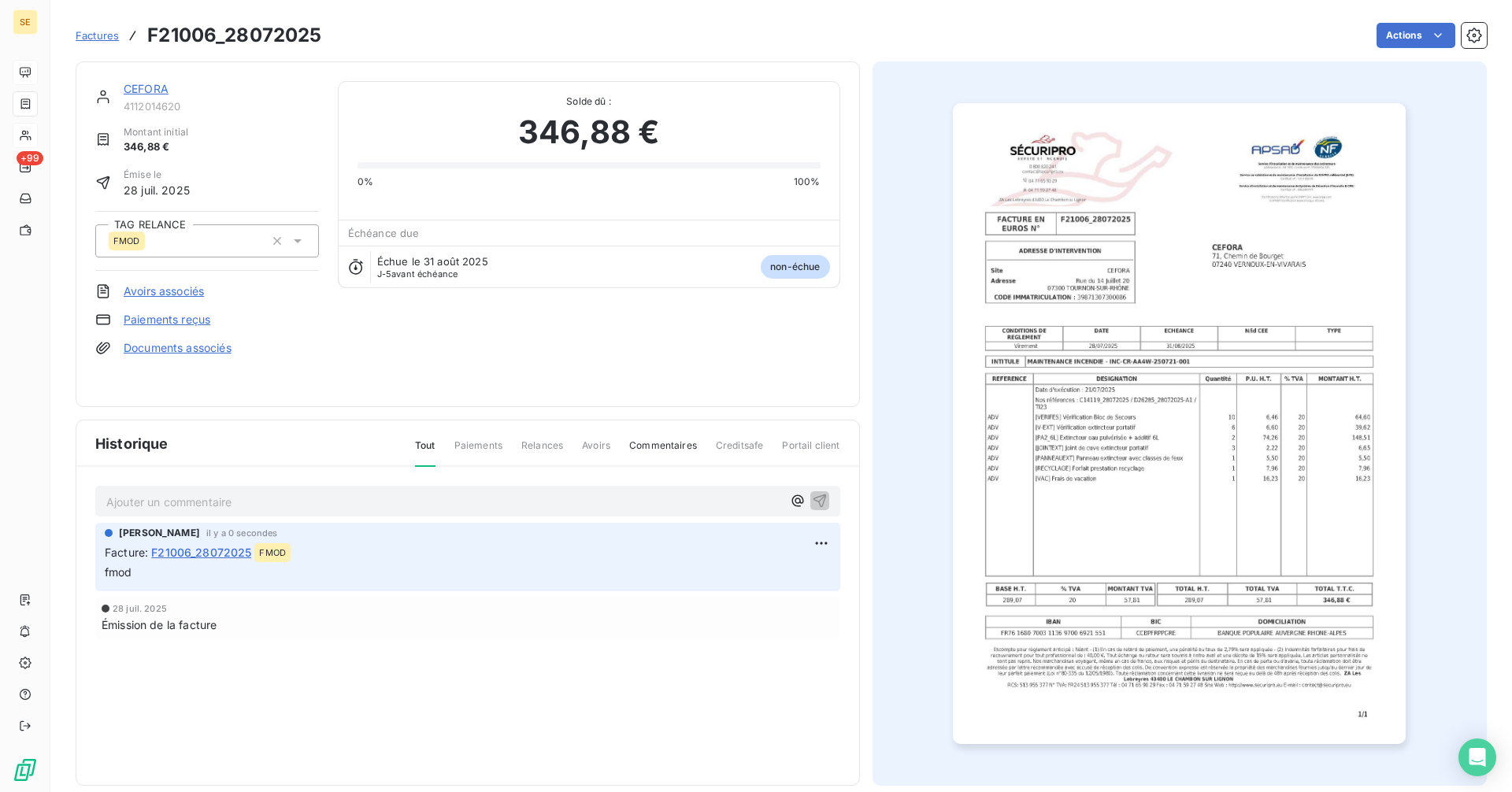
click at [151, 93] on link "CEFORA" at bounding box center [146, 88] width 45 height 13
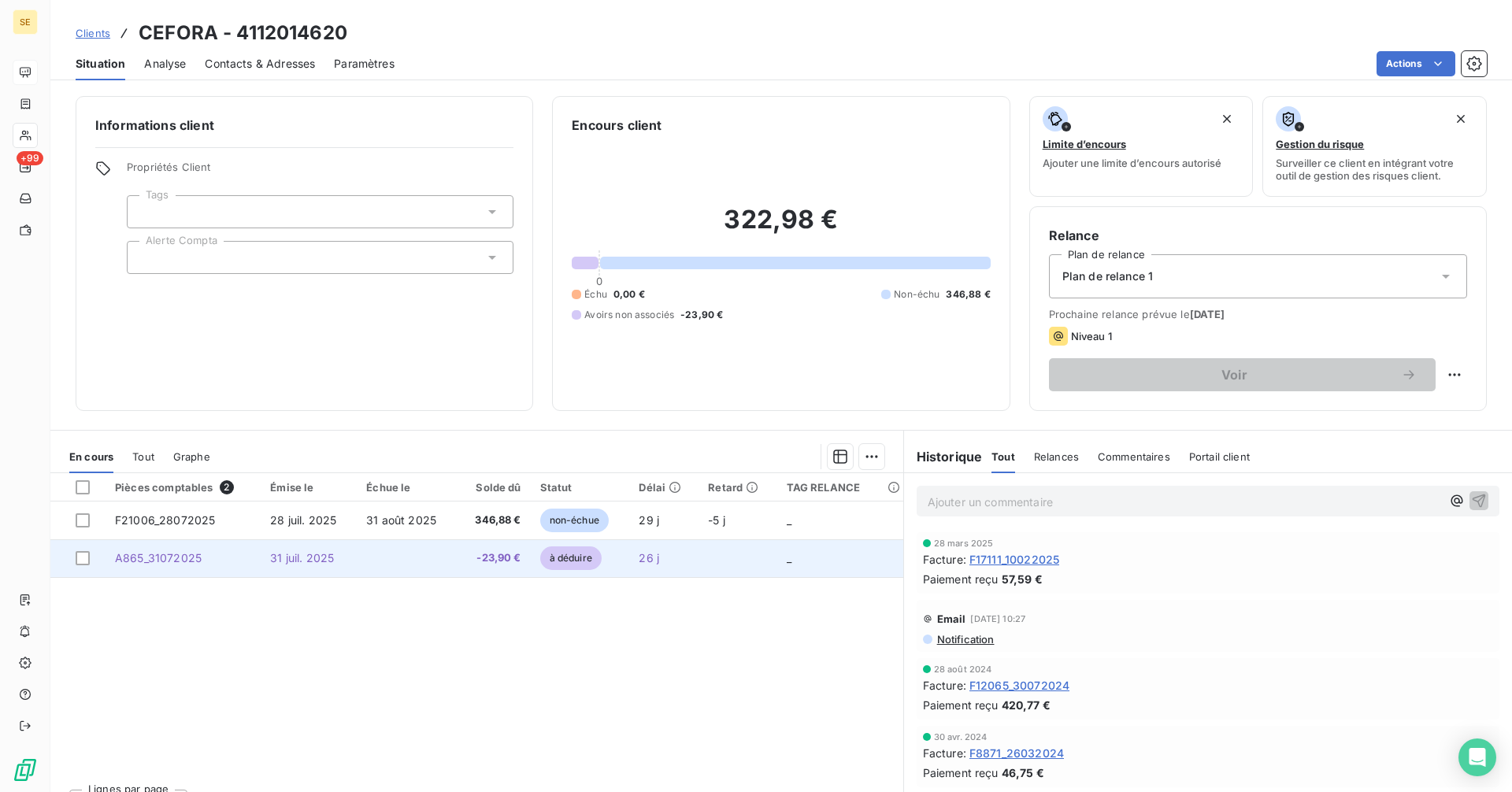
click at [417, 563] on td at bounding box center [406, 558] width 100 height 38
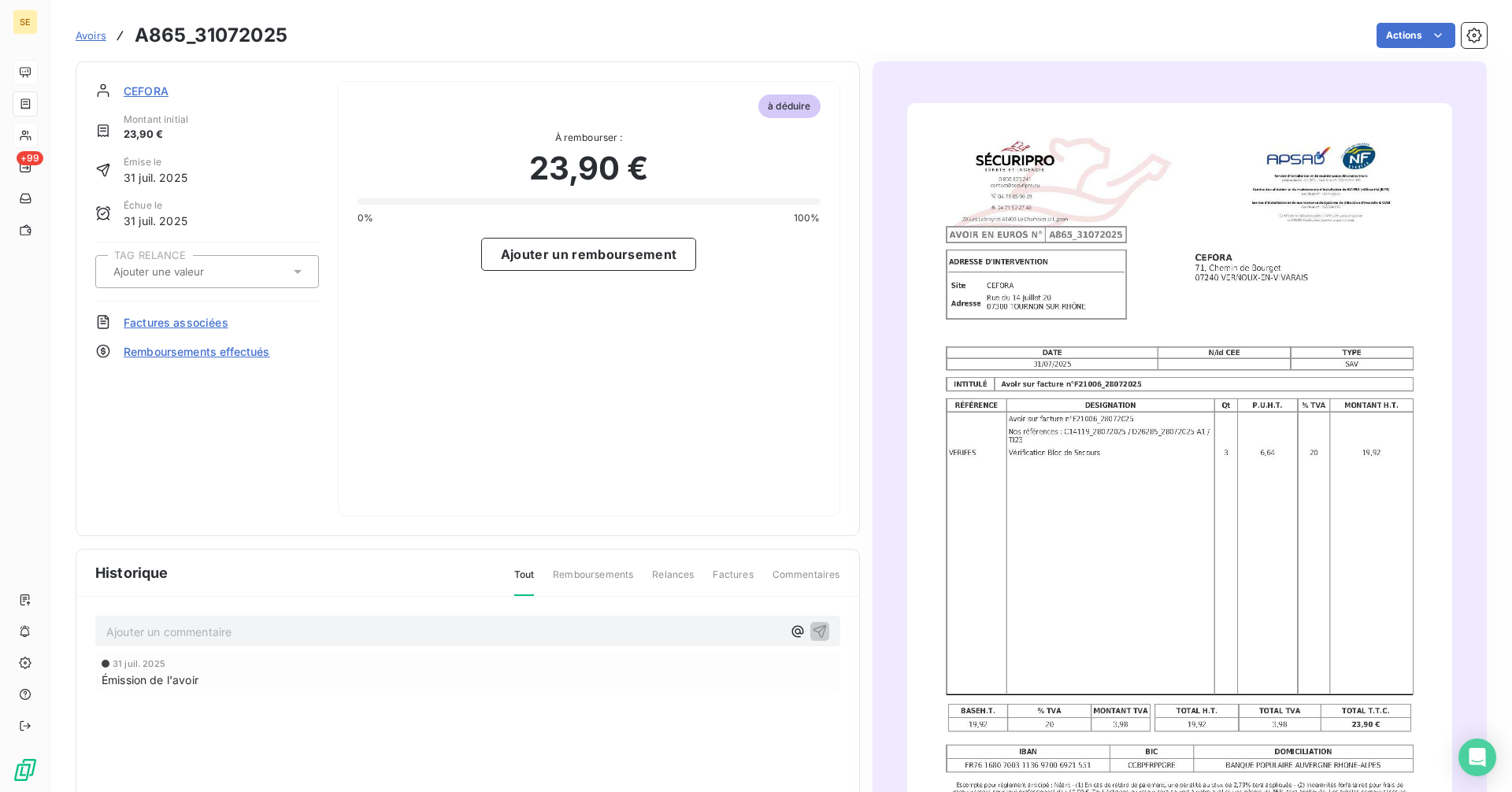
click at [168, 276] on input "text" at bounding box center [190, 271] width 158 height 14
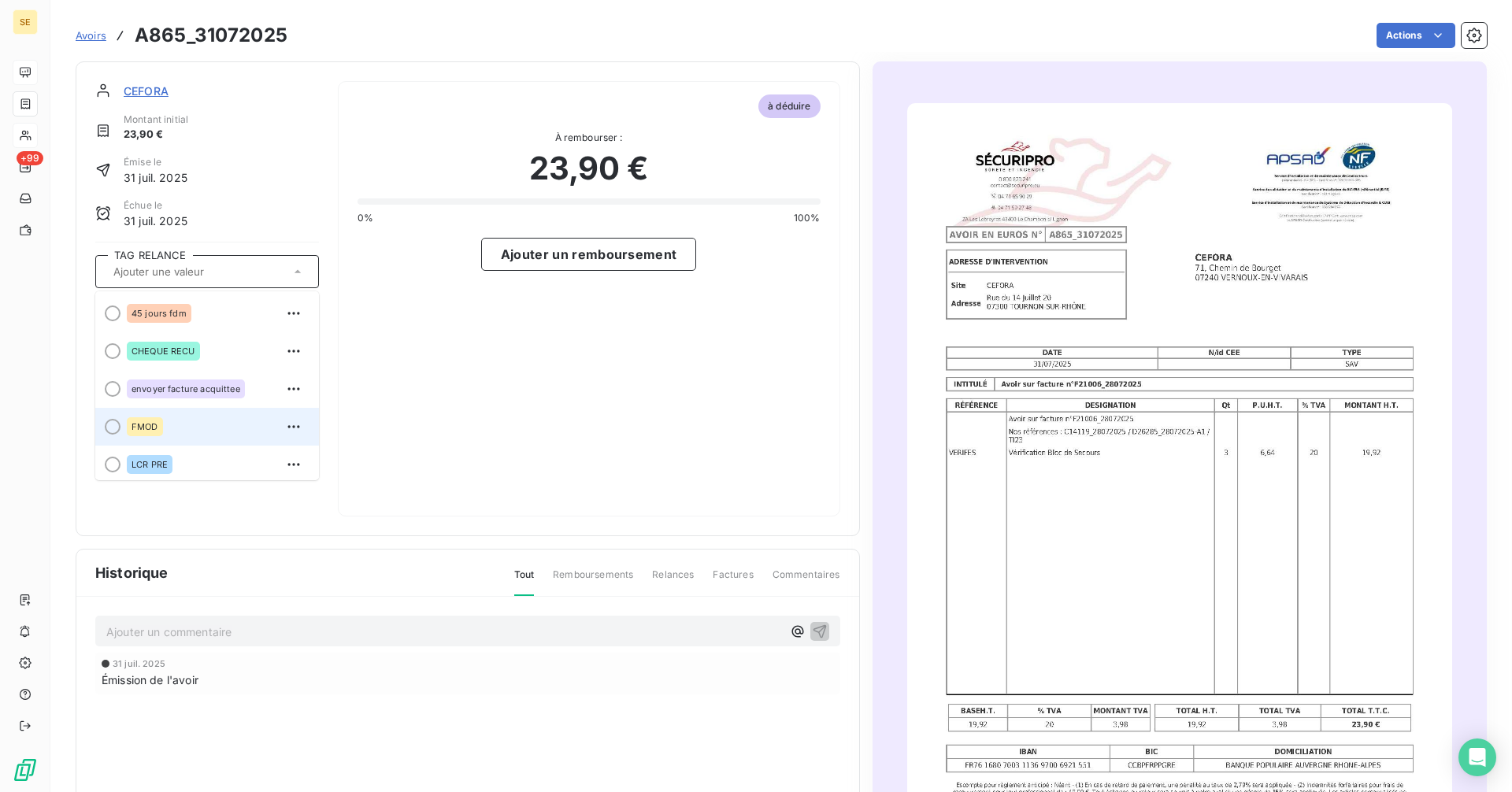
click at [150, 430] on span "FMOD" at bounding box center [145, 427] width 27 height 10
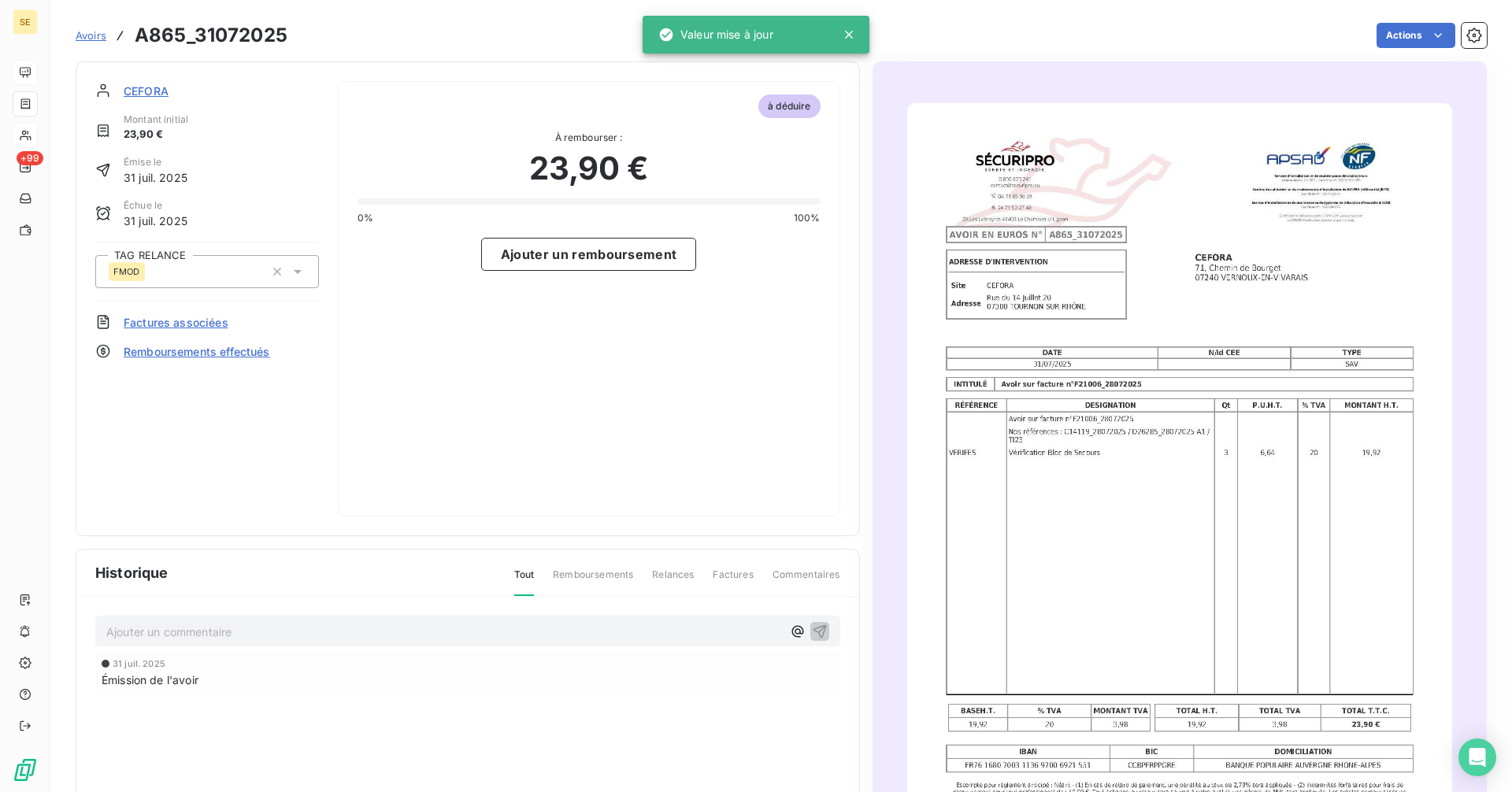
click at [210, 629] on p "Ajouter un commentaire ﻿" at bounding box center [444, 632] width 675 height 20
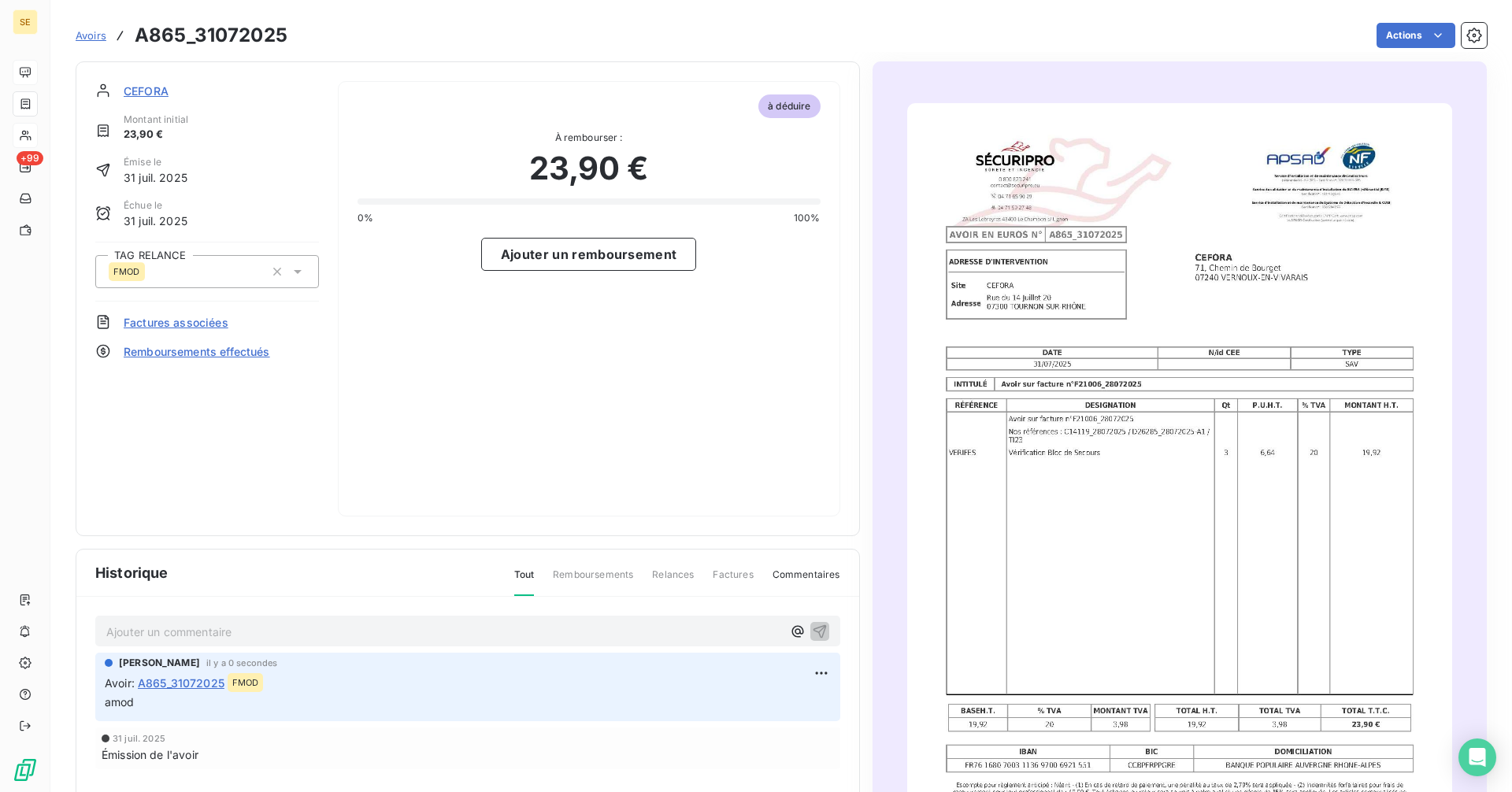
click at [146, 90] on span "CEFORA" at bounding box center [146, 91] width 45 height 17
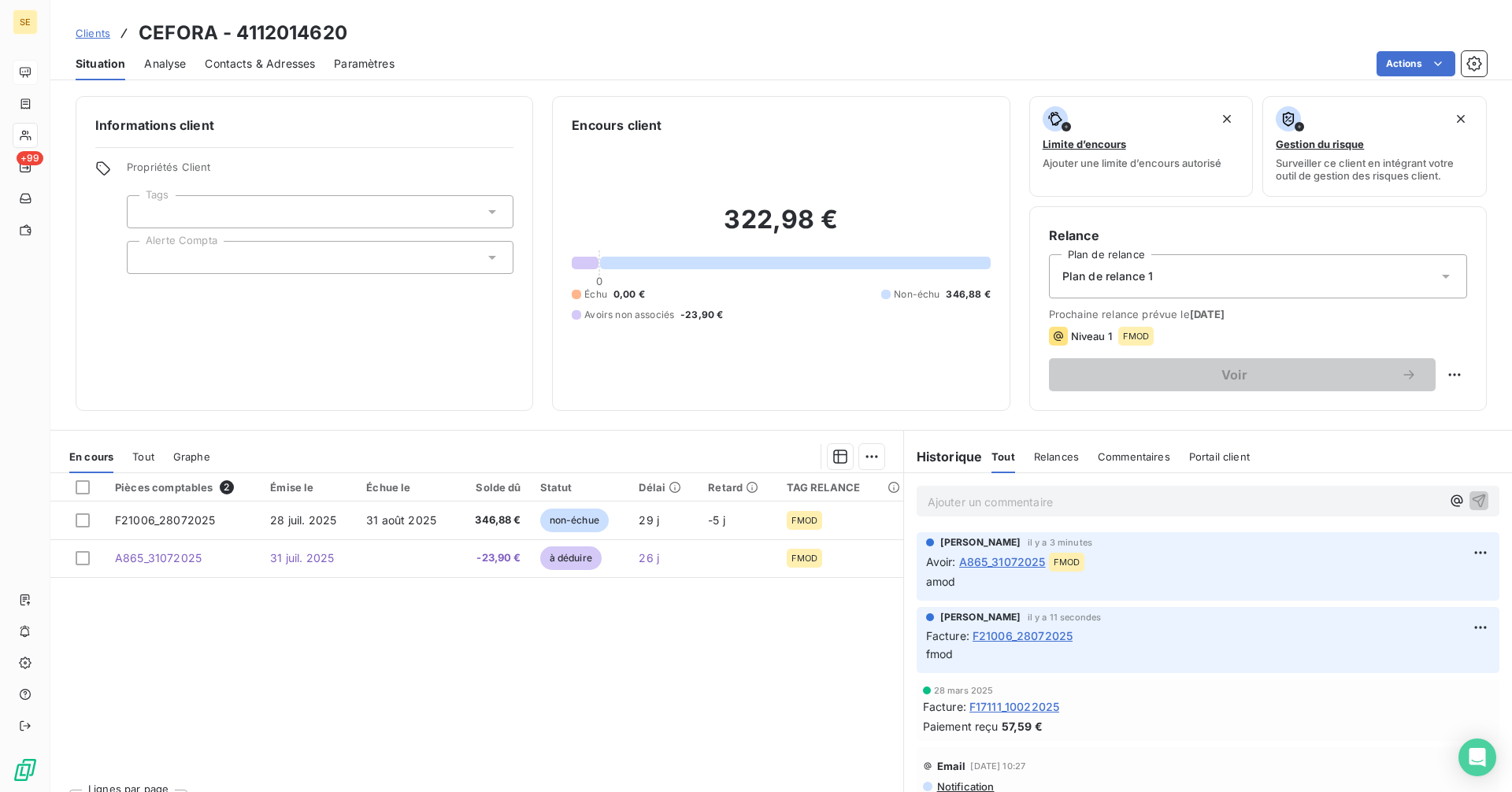
click at [95, 30] on span "Clients" at bounding box center [93, 33] width 35 height 13
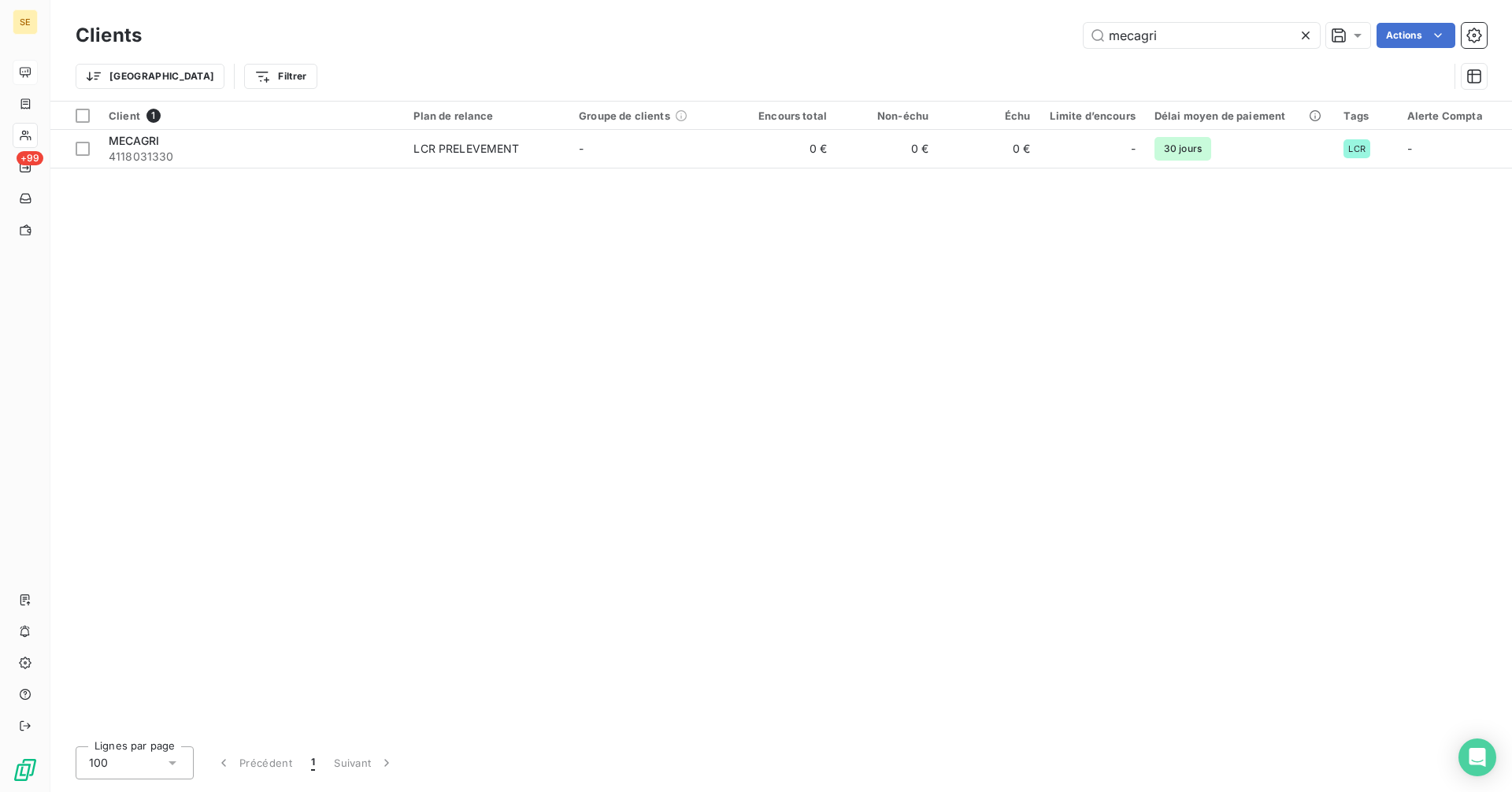
drag, startPoint x: 1174, startPoint y: 35, endPoint x: 944, endPoint y: 36, distance: 230.0
click at [944, 36] on div "mecagri Actions" at bounding box center [823, 36] width 1326 height 25
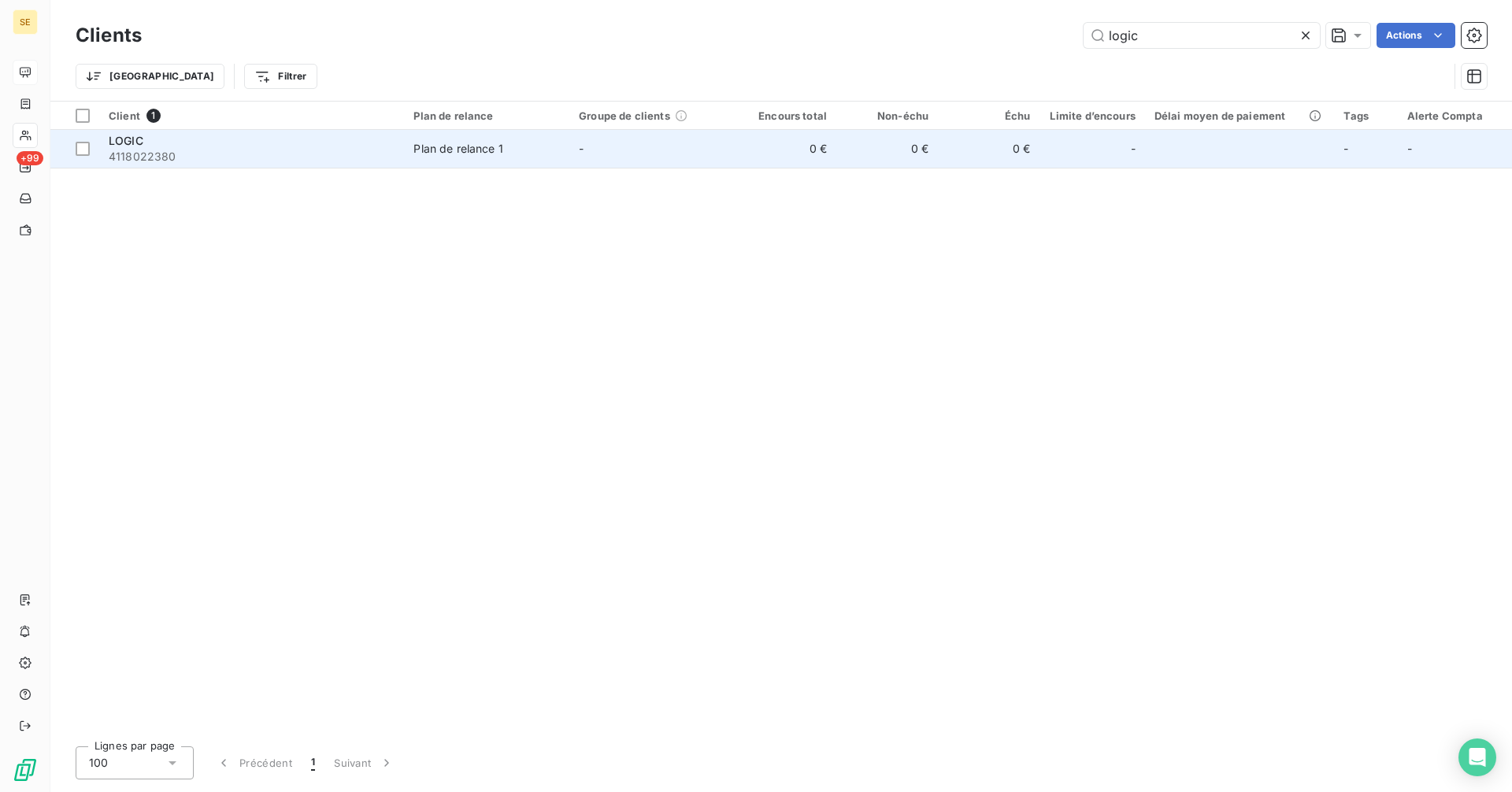
type input "logic"
click at [391, 147] on div "LOGIC" at bounding box center [252, 141] width 286 height 16
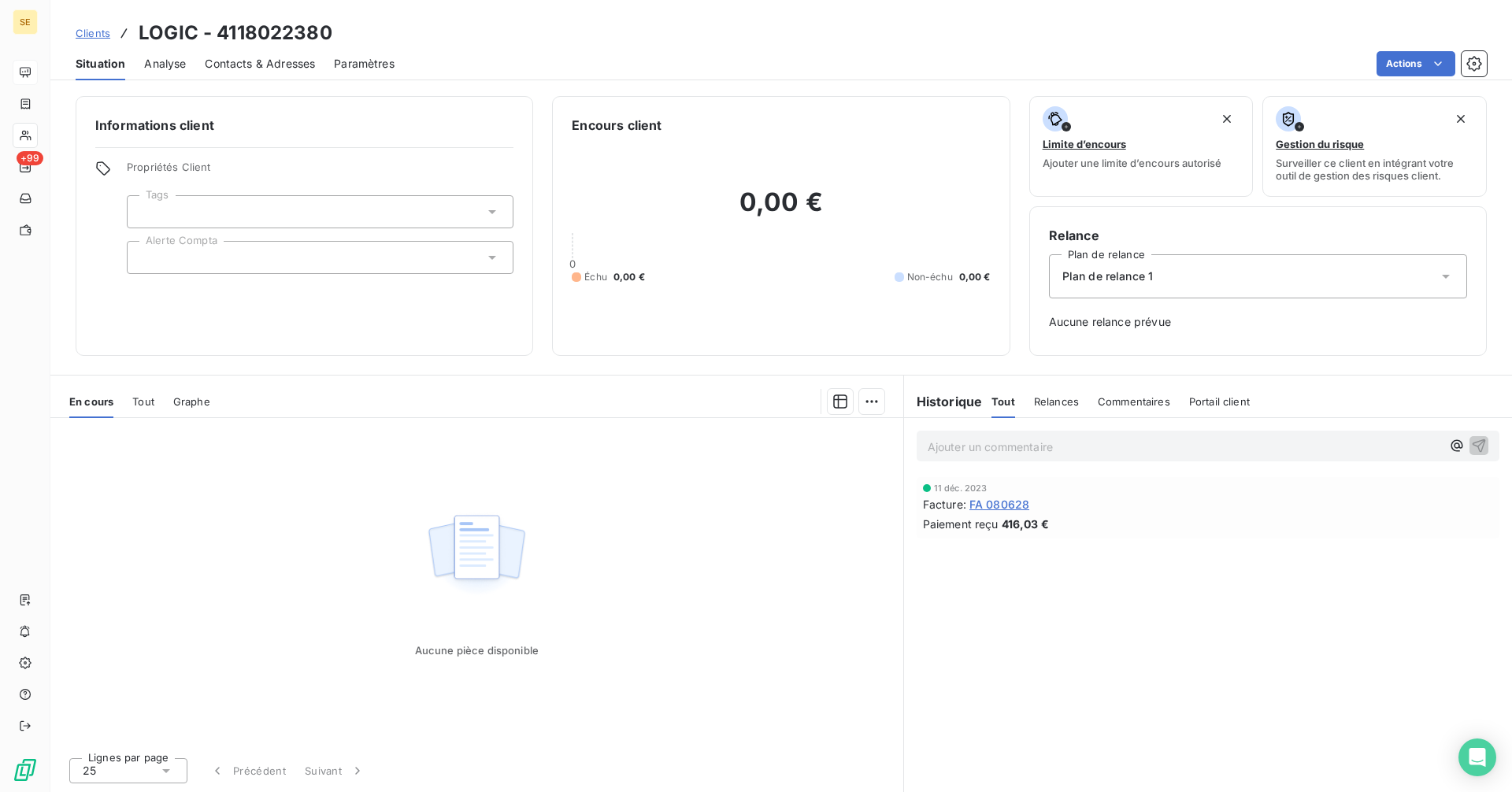
click at [998, 504] on span "FA 080628" at bounding box center [998, 504] width 60 height 17
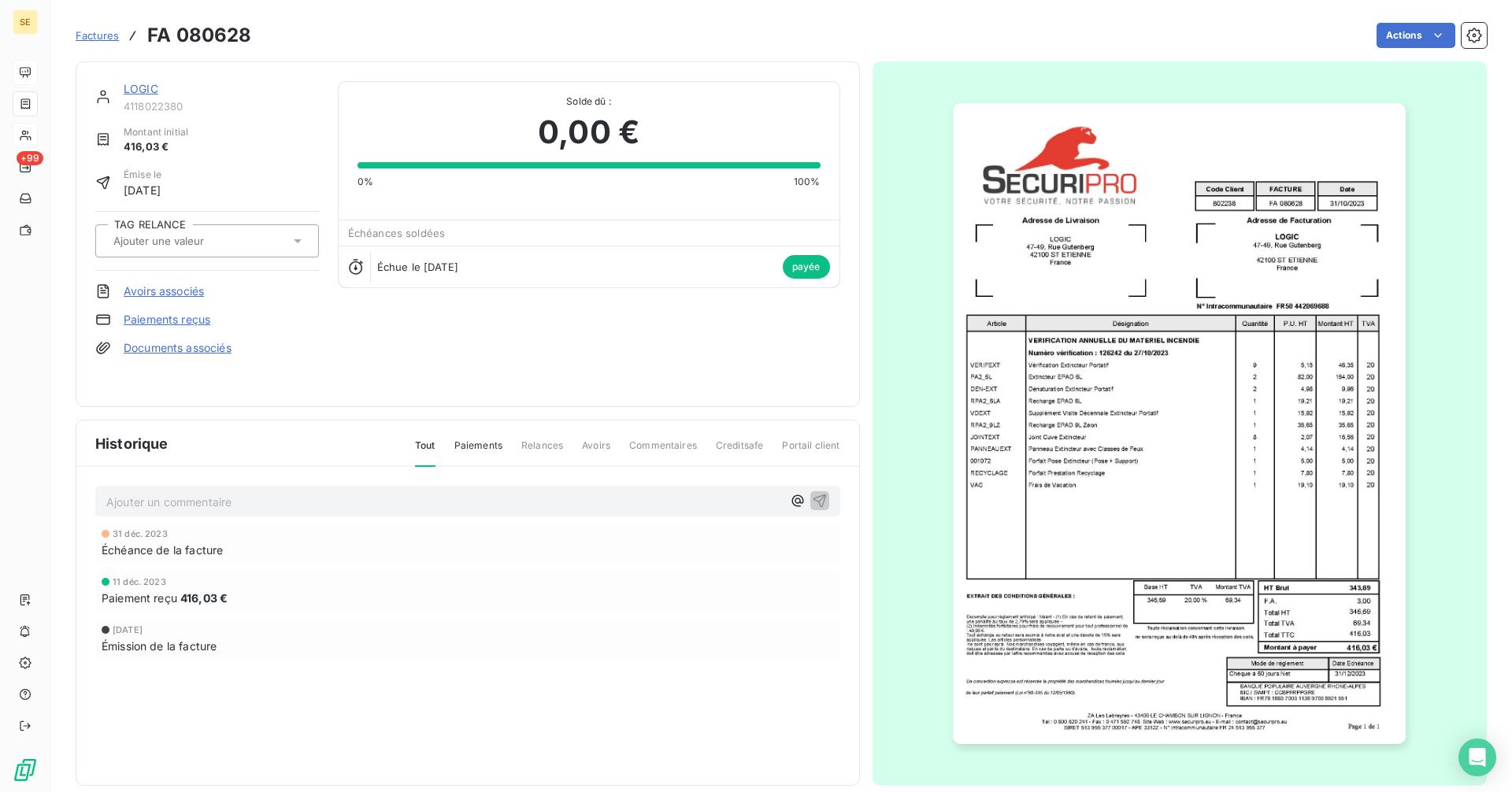
click at [216, 246] on input "text" at bounding box center [190, 241] width 158 height 14
click at [137, 90] on link "LOGIC" at bounding box center [140, 88] width 35 height 13
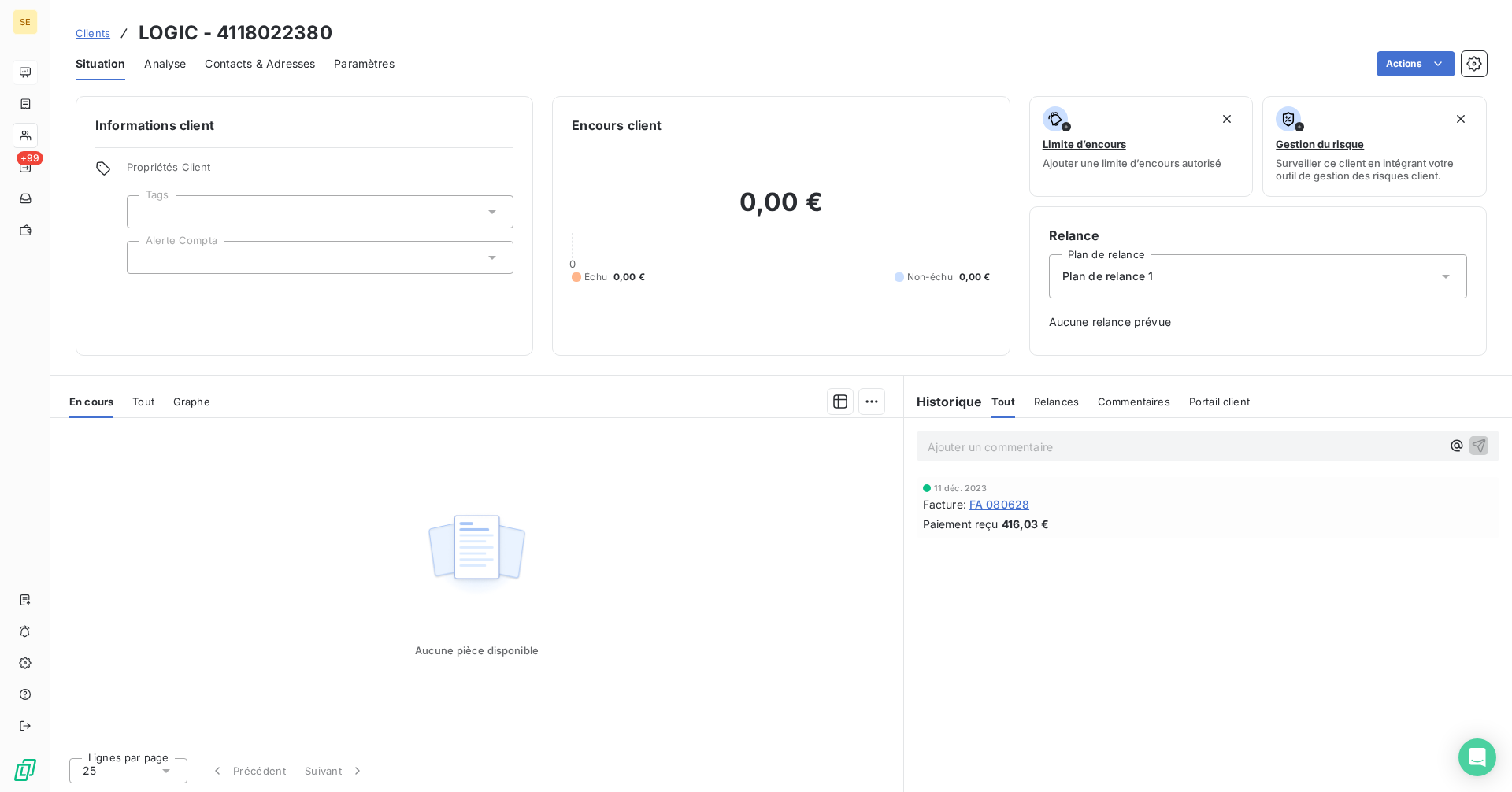
click at [253, 257] on div at bounding box center [320, 257] width 387 height 33
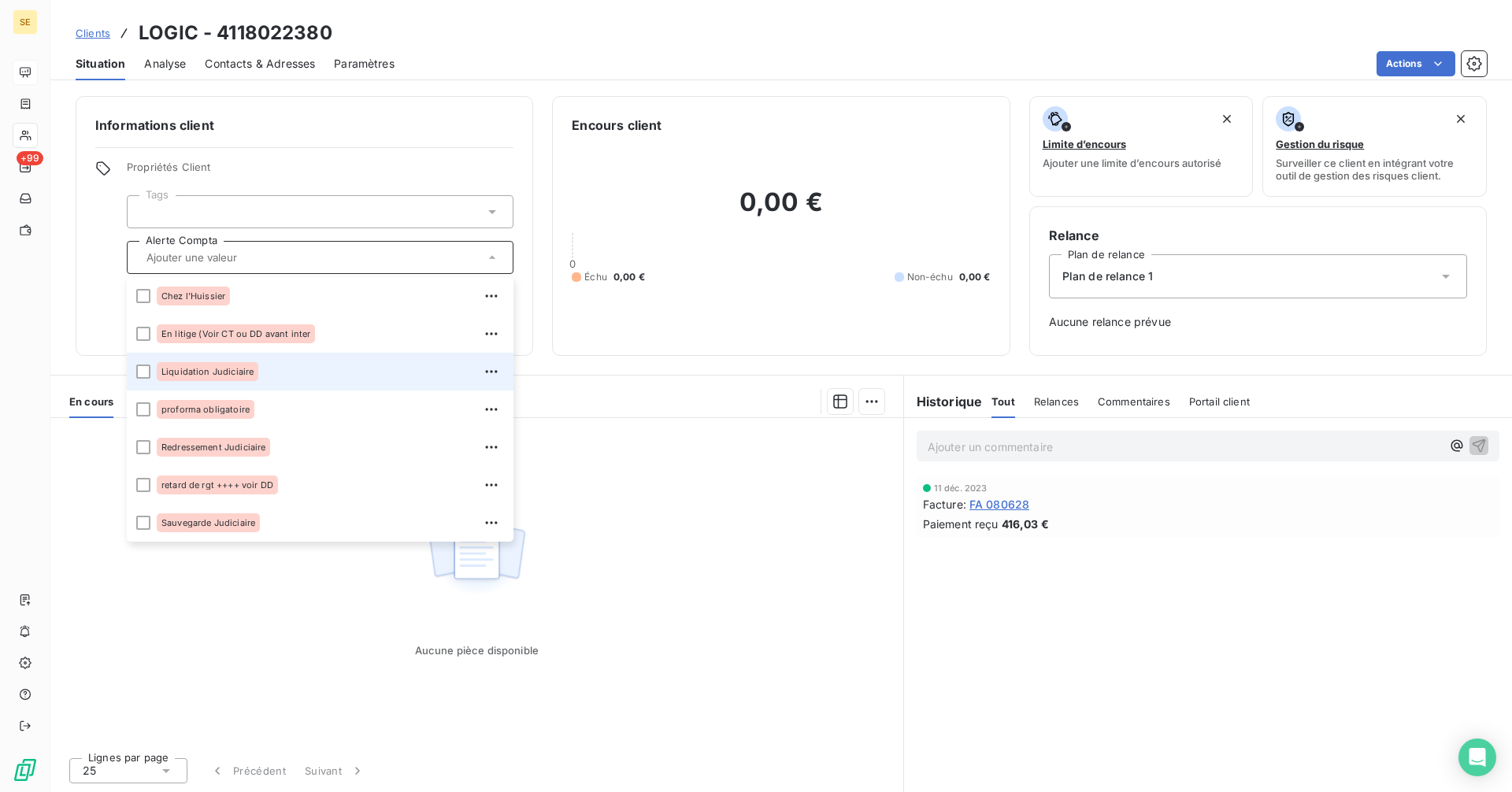
click at [217, 371] on span "Liquidation Judiciaire" at bounding box center [207, 371] width 92 height 10
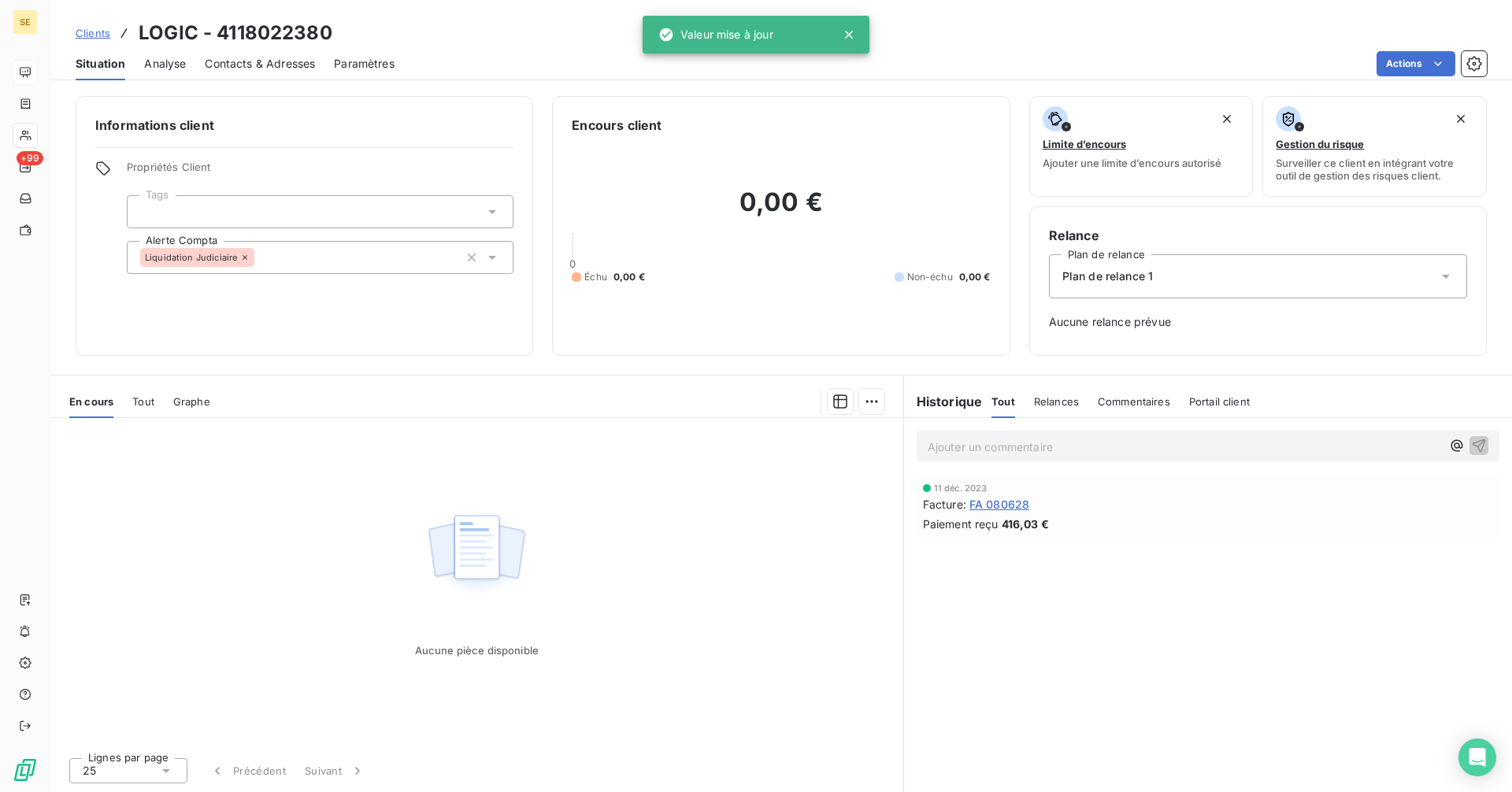
click at [848, 606] on div "Aucune pièce disponible" at bounding box center [476, 581] width 853 height 327
click at [84, 30] on span "Clients" at bounding box center [93, 33] width 35 height 13
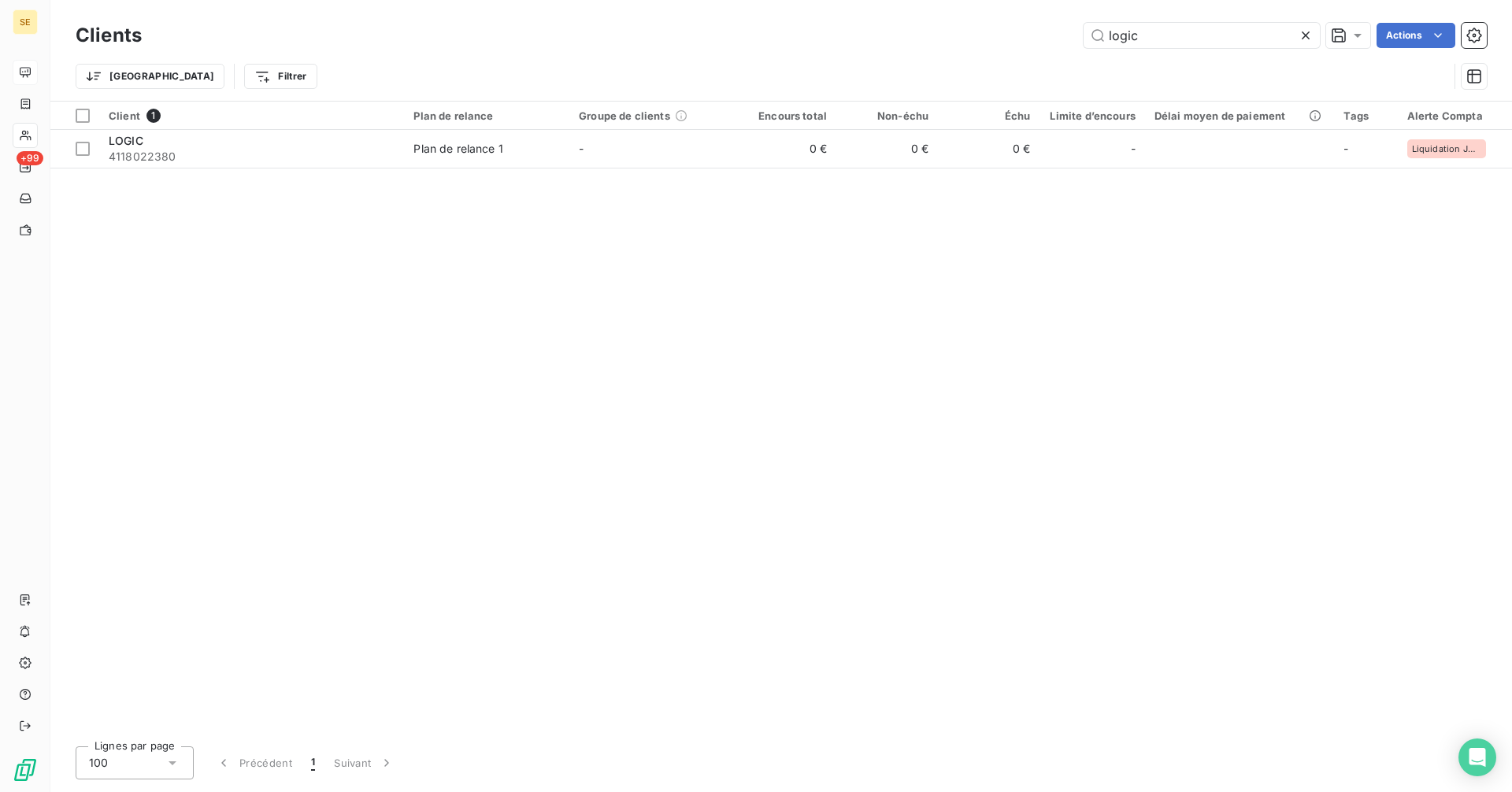
drag, startPoint x: 1155, startPoint y: 46, endPoint x: 1049, endPoint y: 33, distance: 106.8
click at [1049, 33] on div "logic Actions" at bounding box center [823, 36] width 1326 height 25
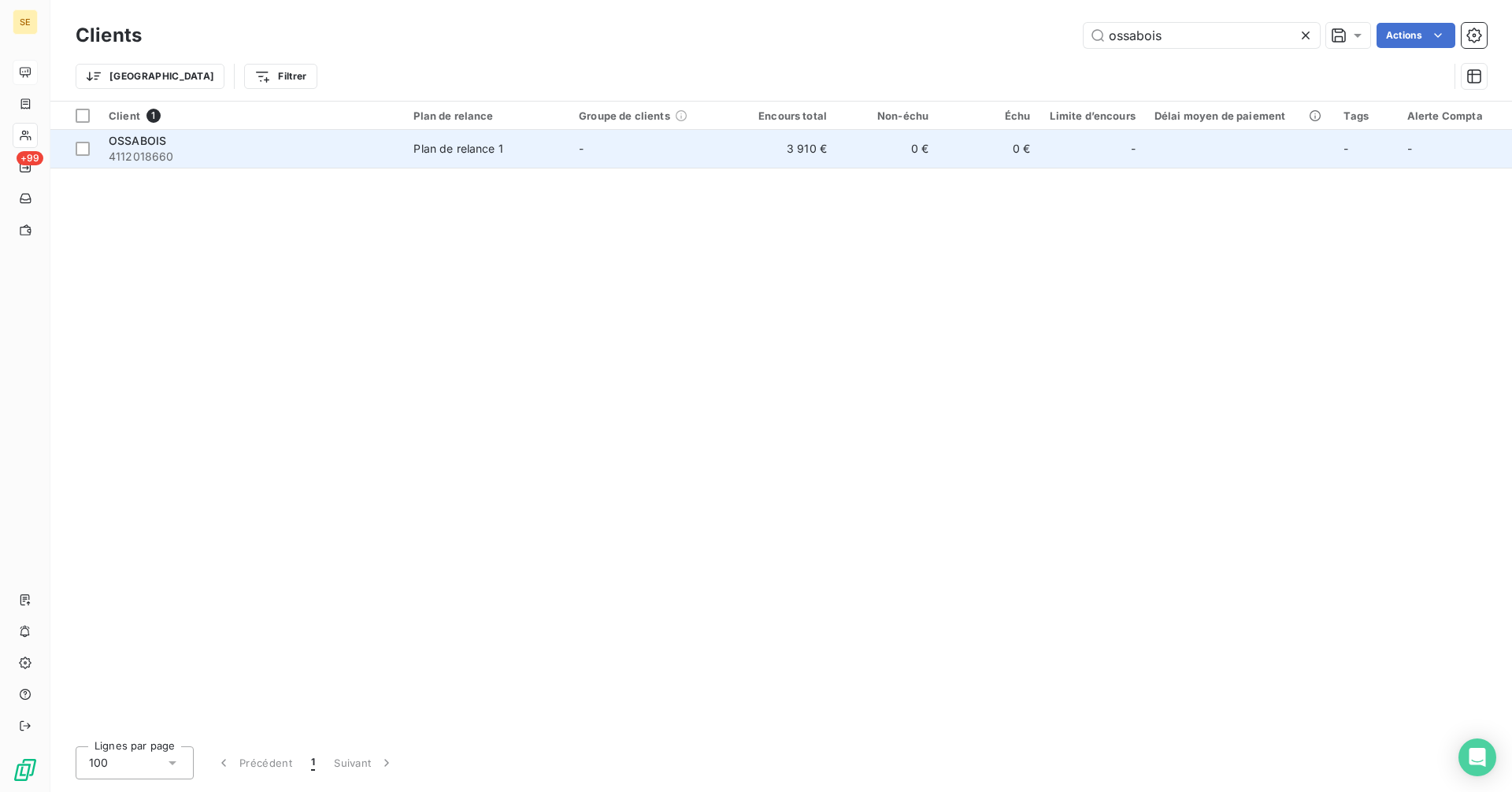
type input "ossabois"
click at [288, 154] on span "4112018660" at bounding box center [252, 157] width 286 height 16
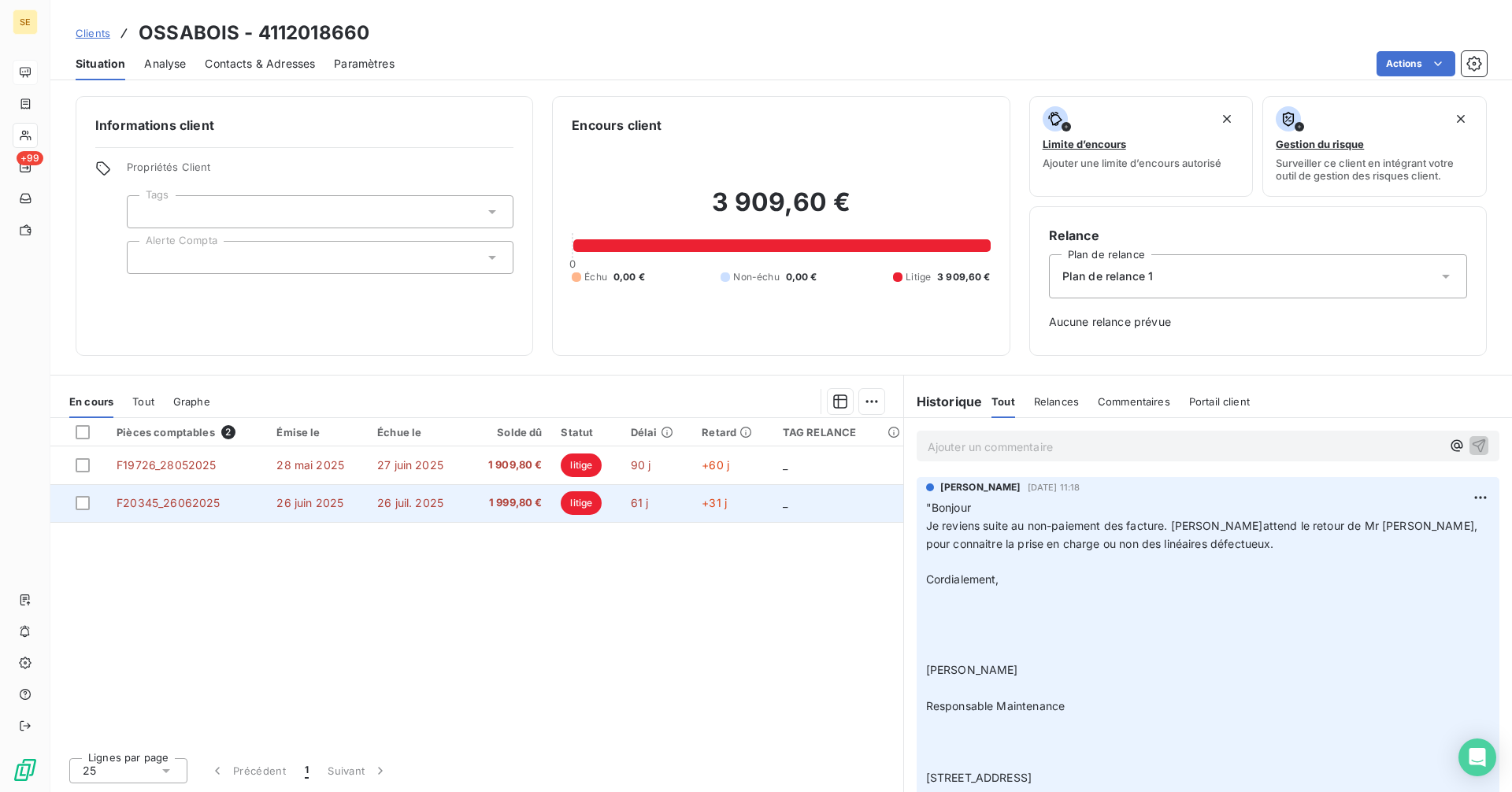
click at [432, 503] on span "26 juil. 2025" at bounding box center [410, 502] width 66 height 13
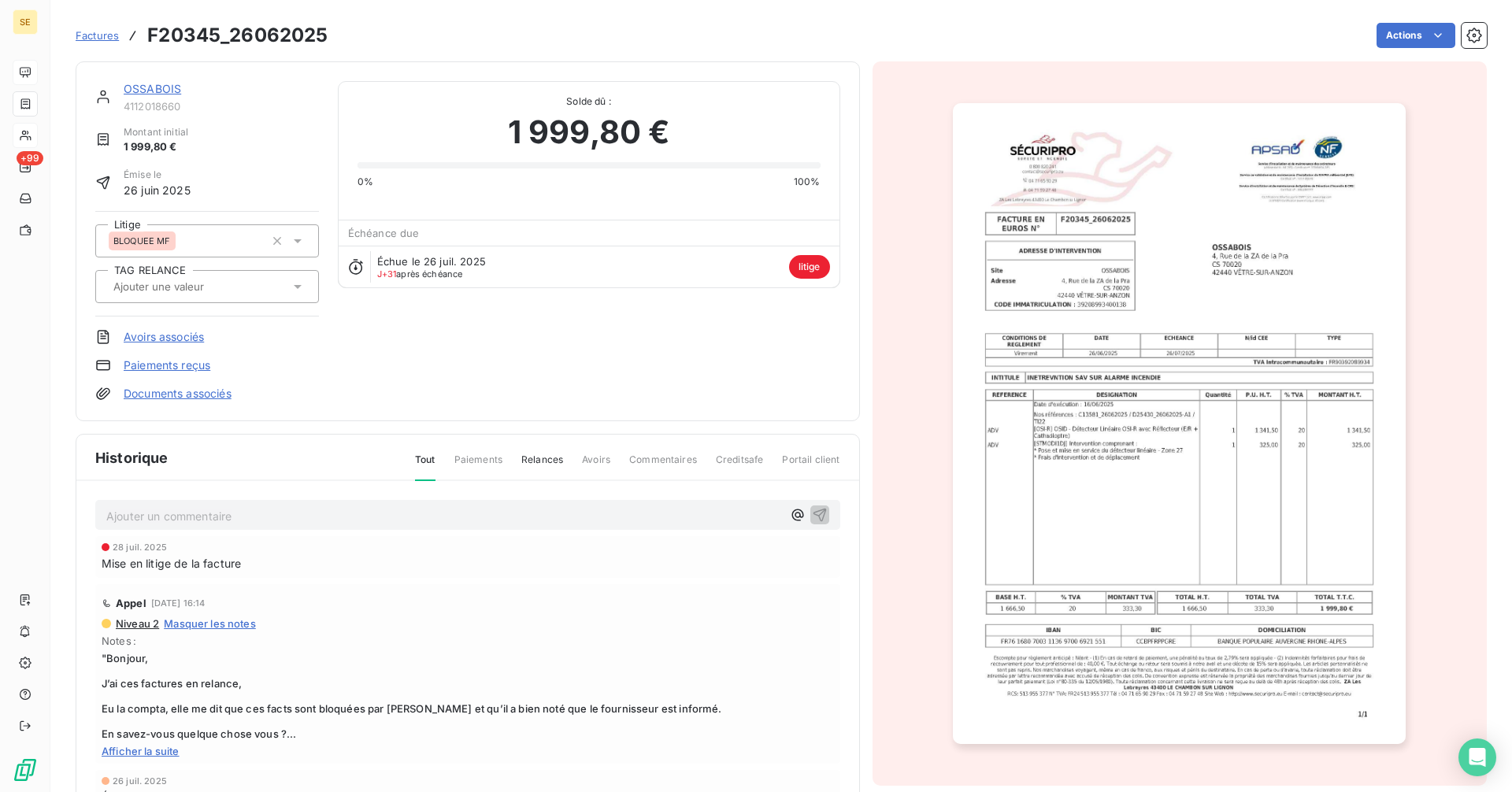
click at [159, 83] on link "OSSABOIS" at bounding box center [152, 88] width 57 height 13
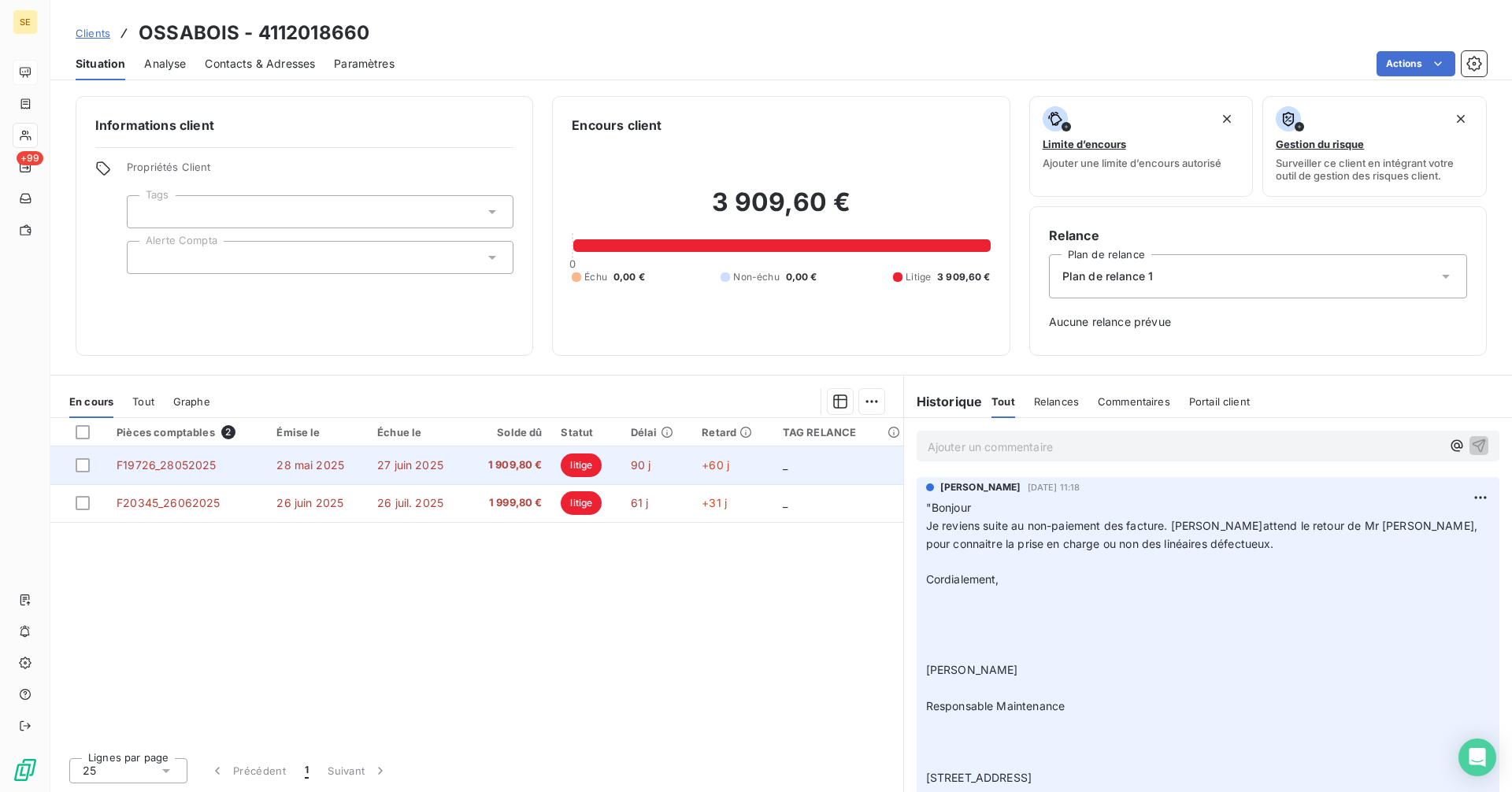
click at [588, 472] on span "litige" at bounding box center [581, 465] width 41 height 23
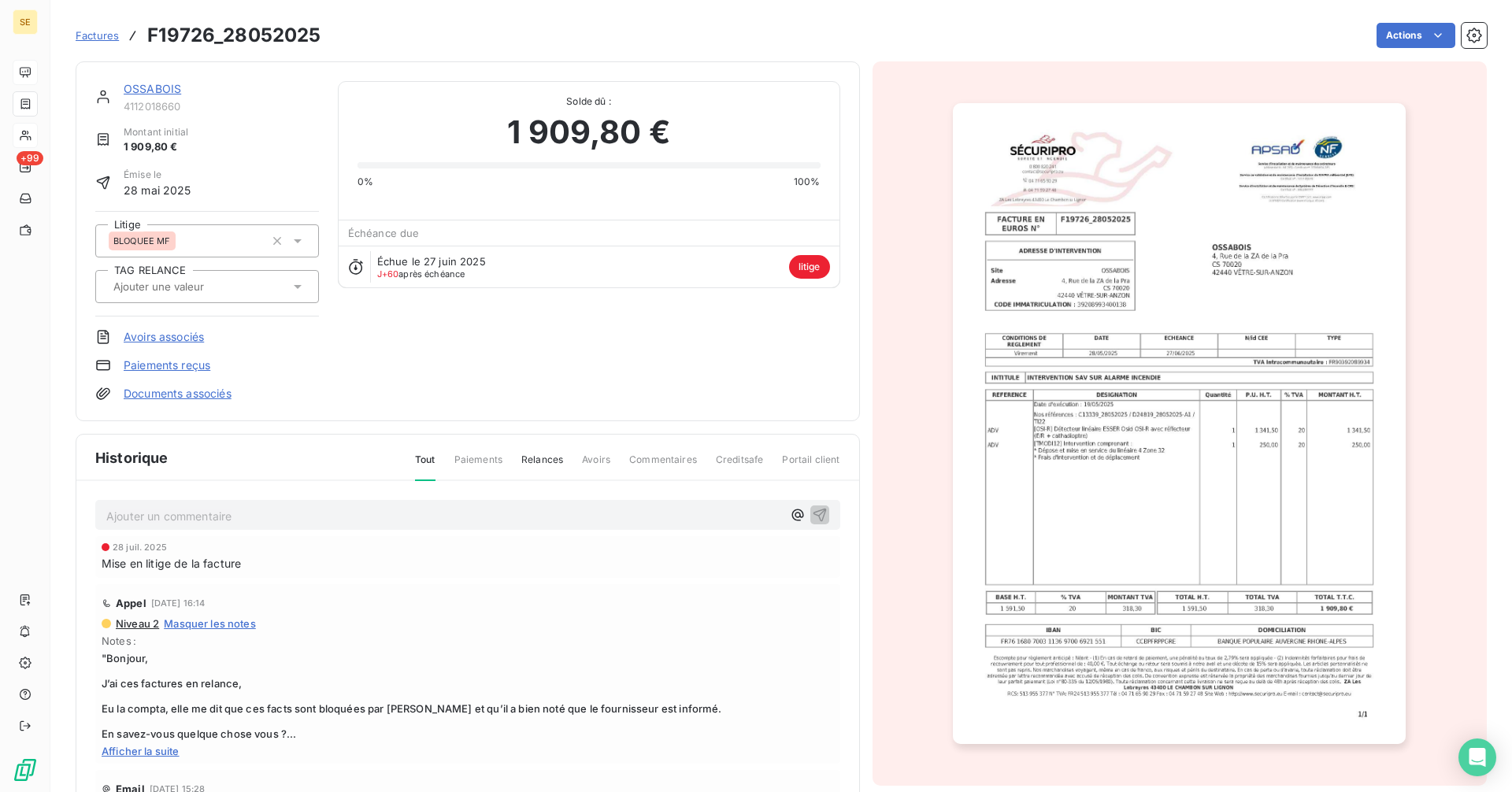
click at [148, 84] on link "OSSABOIS" at bounding box center [152, 88] width 57 height 13
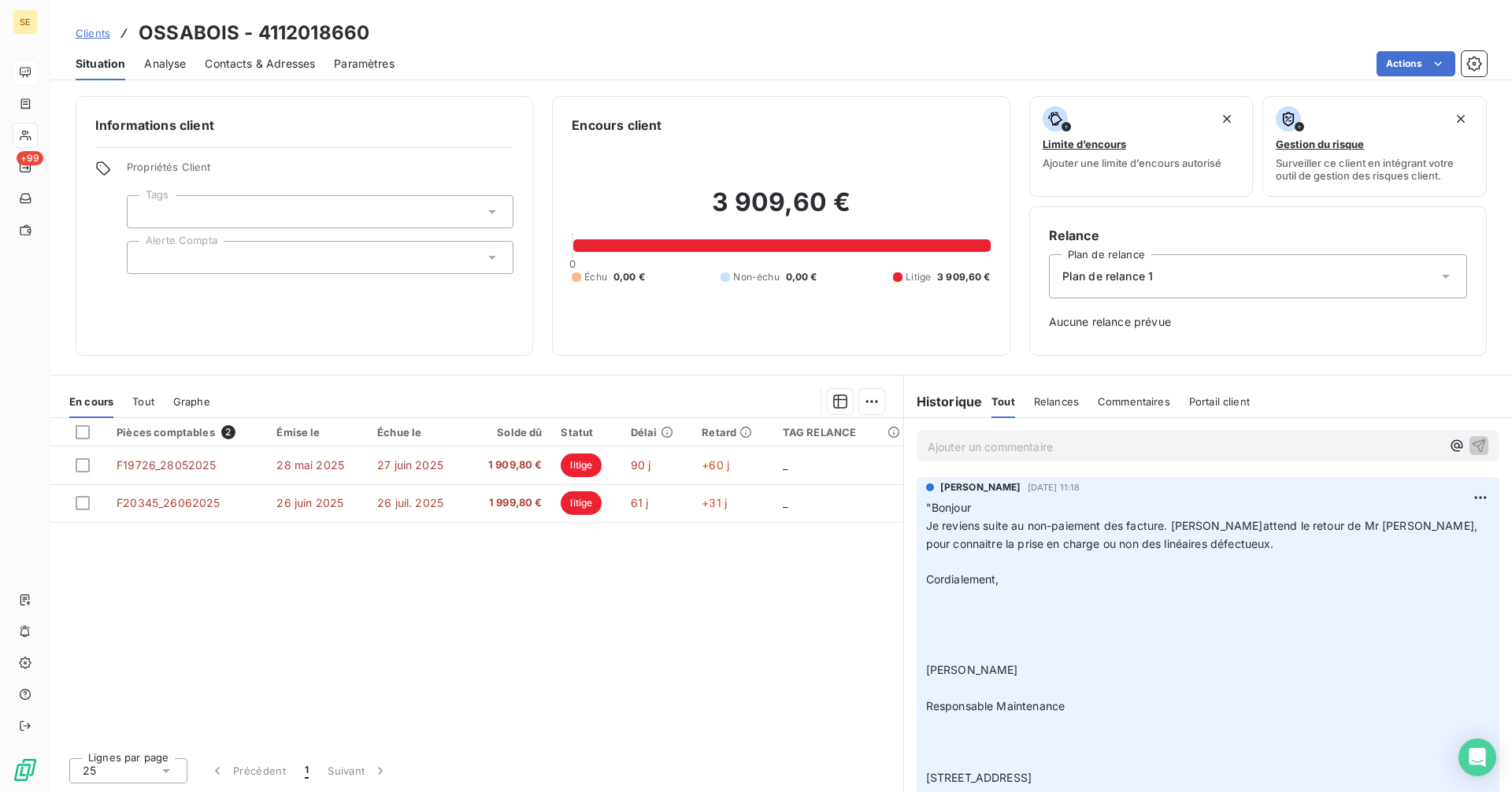
click at [982, 445] on p "Ajouter un commentaire ﻿" at bounding box center [1184, 446] width 514 height 20
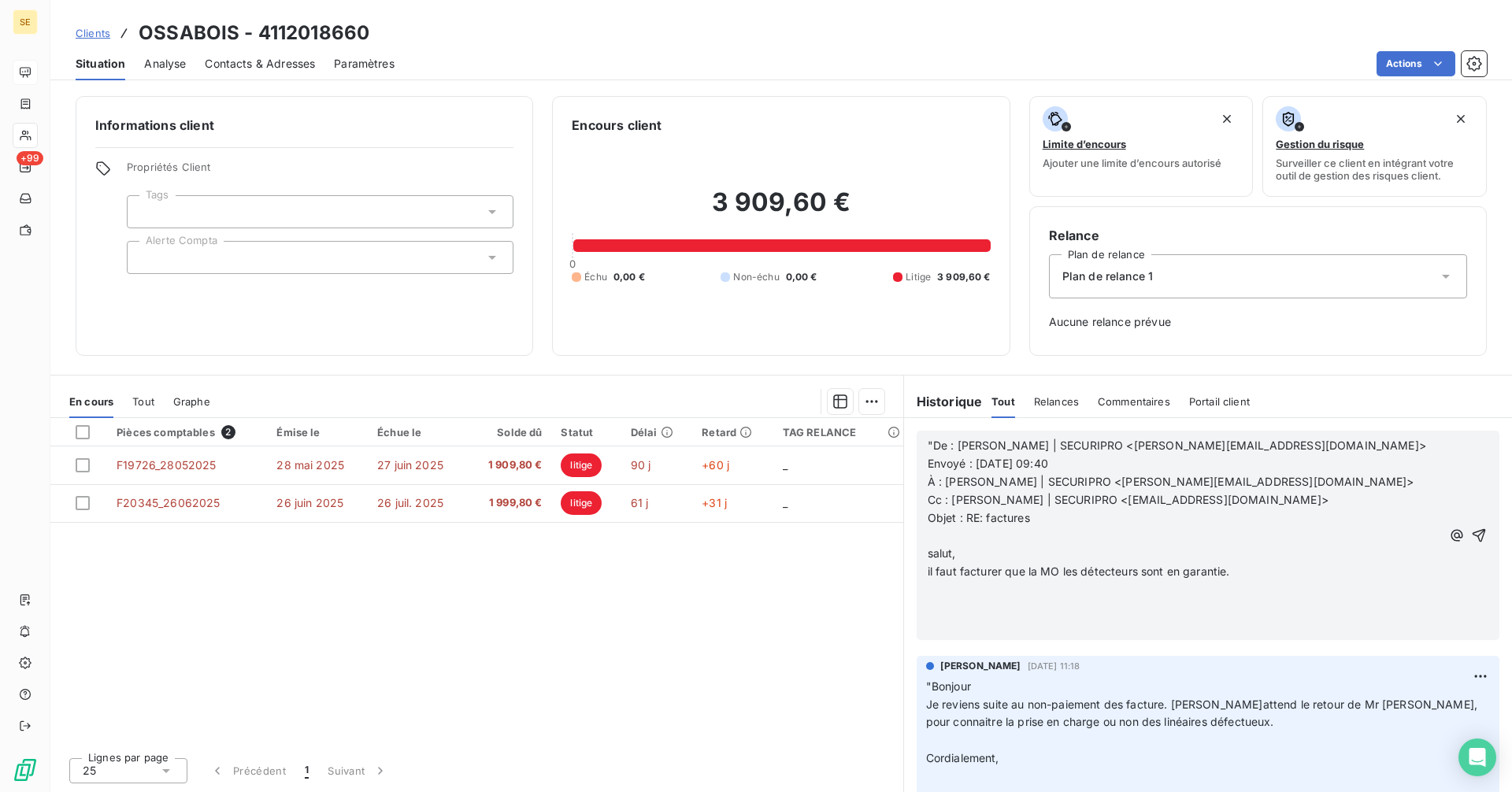
click at [1282, 575] on p "il faut facturer que la MO les détecteurs sont en garantie." at bounding box center [1184, 571] width 514 height 18
click at [1471, 533] on icon "button" at bounding box center [1479, 536] width 16 height 16
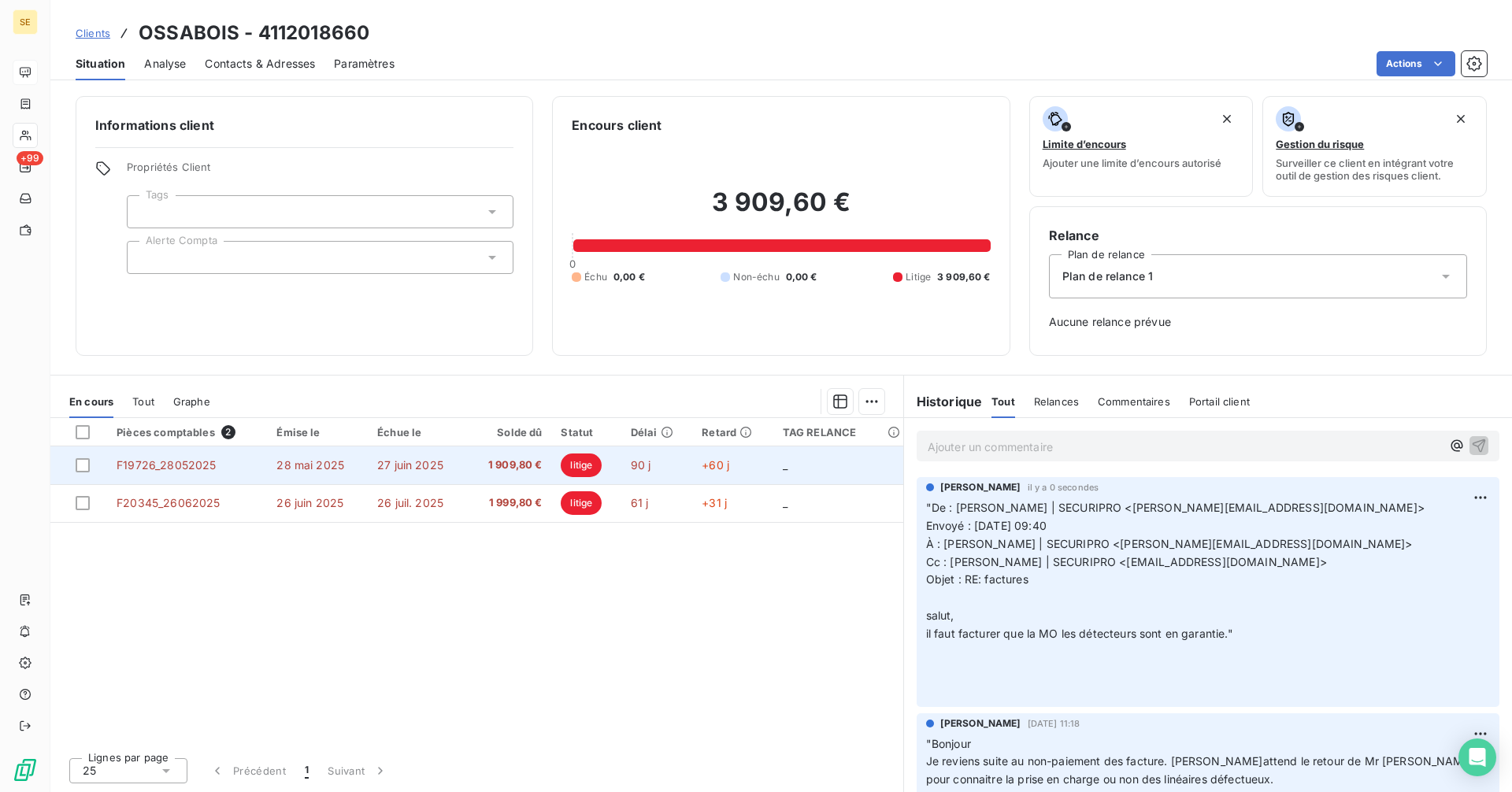
click at [469, 471] on td "1 909,80 €" at bounding box center [509, 465] width 85 height 38
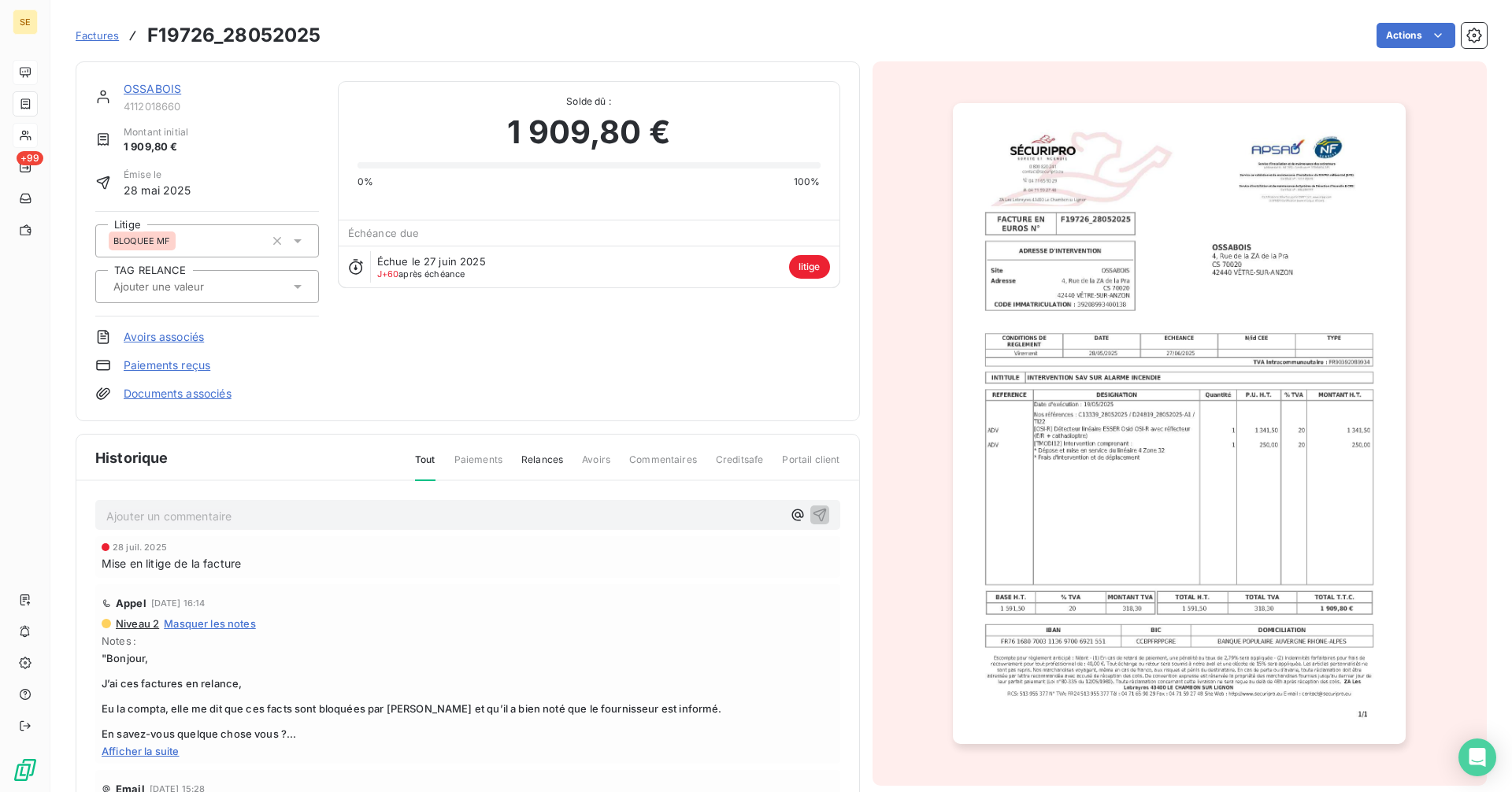
click at [1190, 458] on img "button" at bounding box center [1179, 424] width 453 height 641
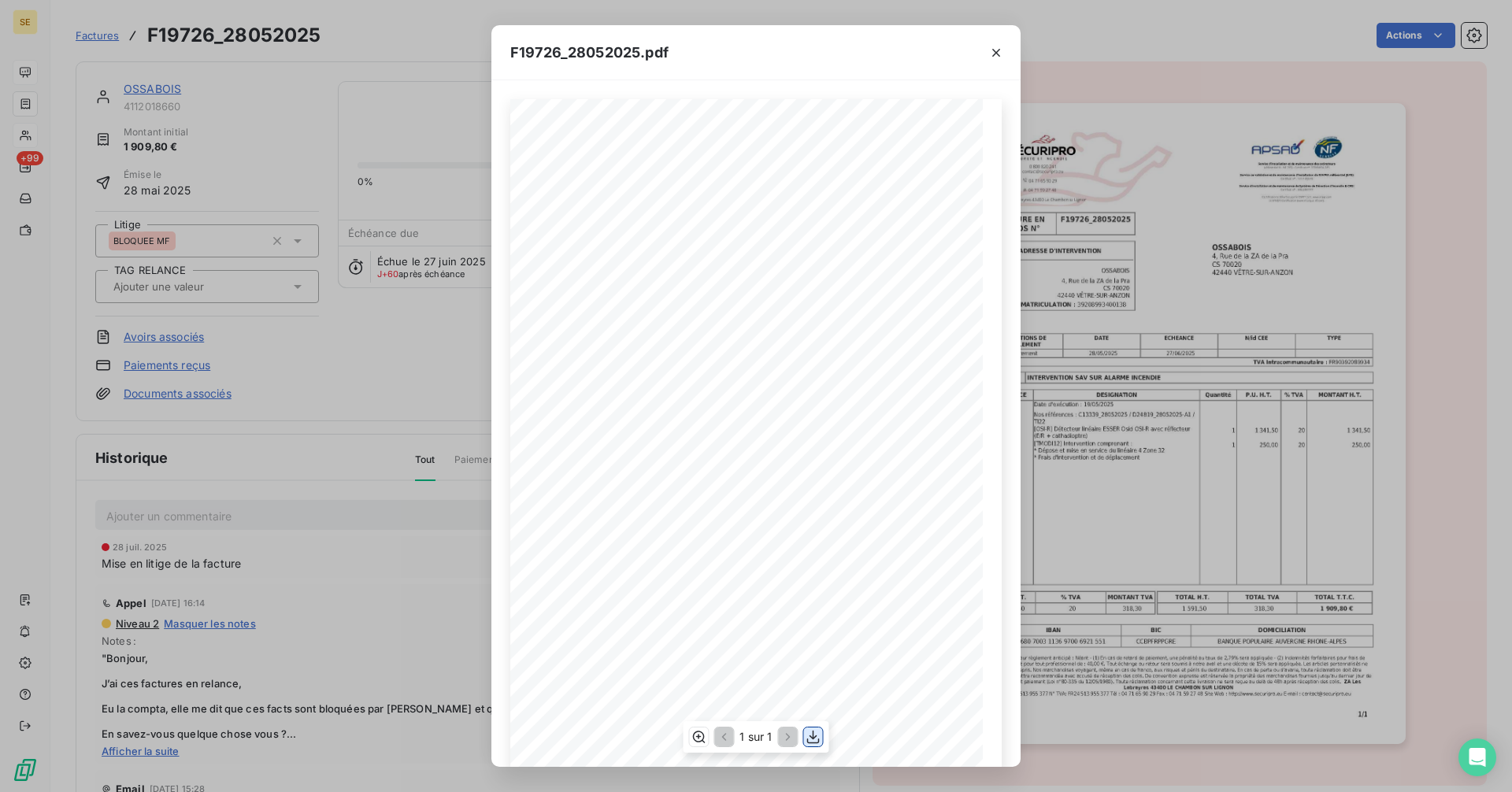
click at [814, 738] on icon "button" at bounding box center [814, 736] width 13 height 13
click at [998, 53] on icon "button" at bounding box center [997, 53] width 16 height 16
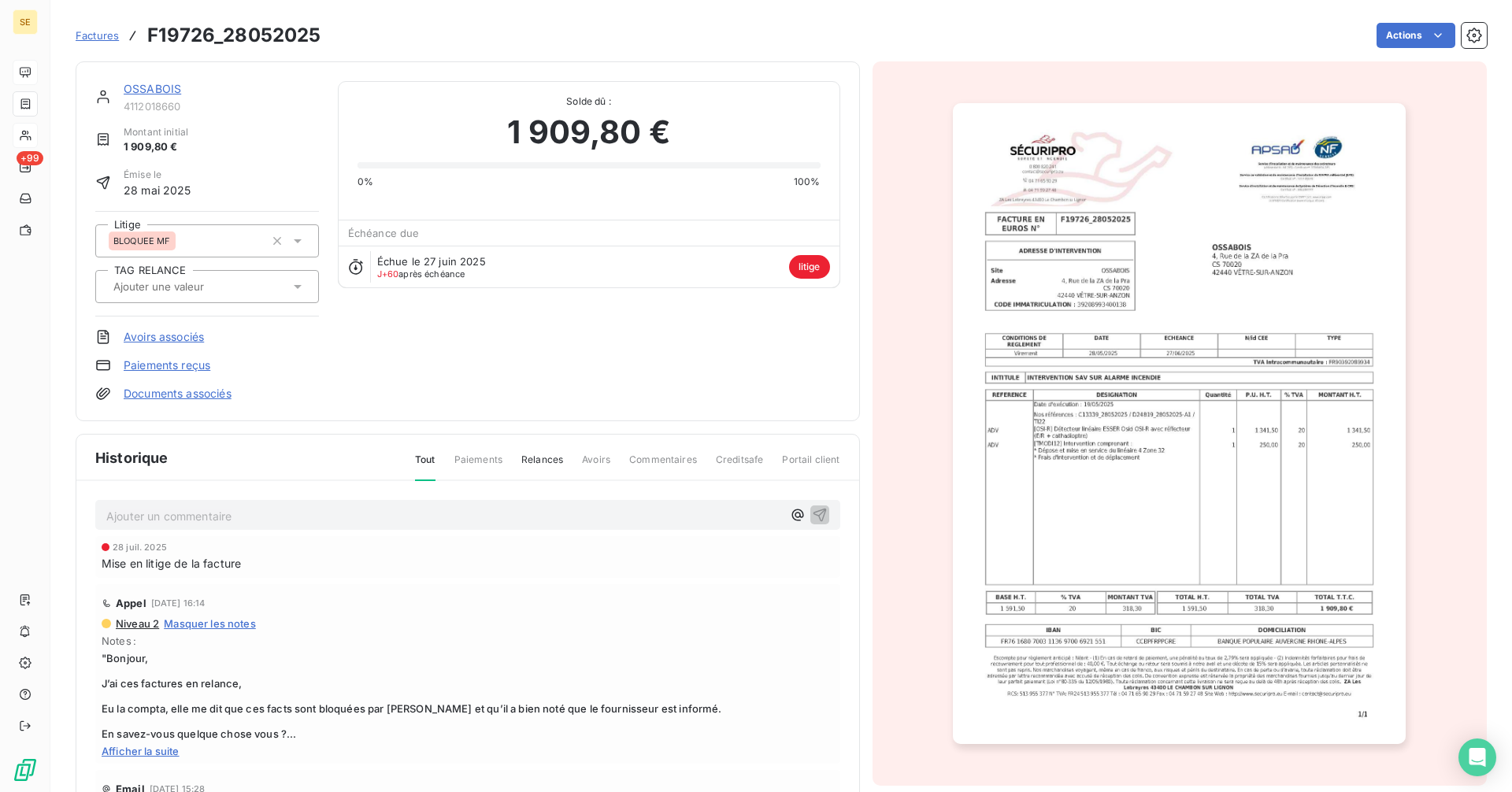
click at [166, 84] on link "OSSABOIS" at bounding box center [152, 88] width 57 height 13
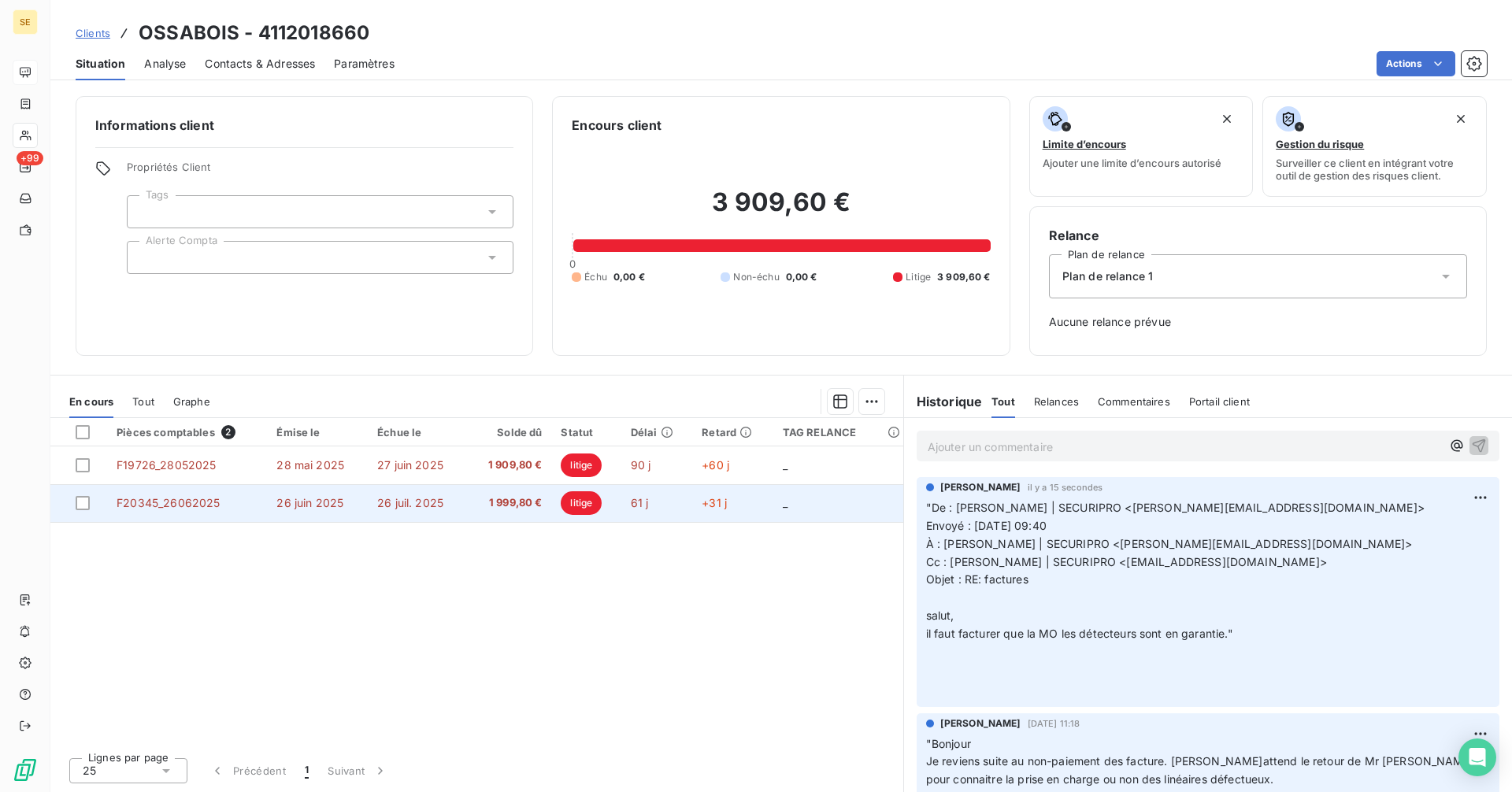
click at [282, 506] on span "26 juin 2025" at bounding box center [309, 502] width 67 height 13
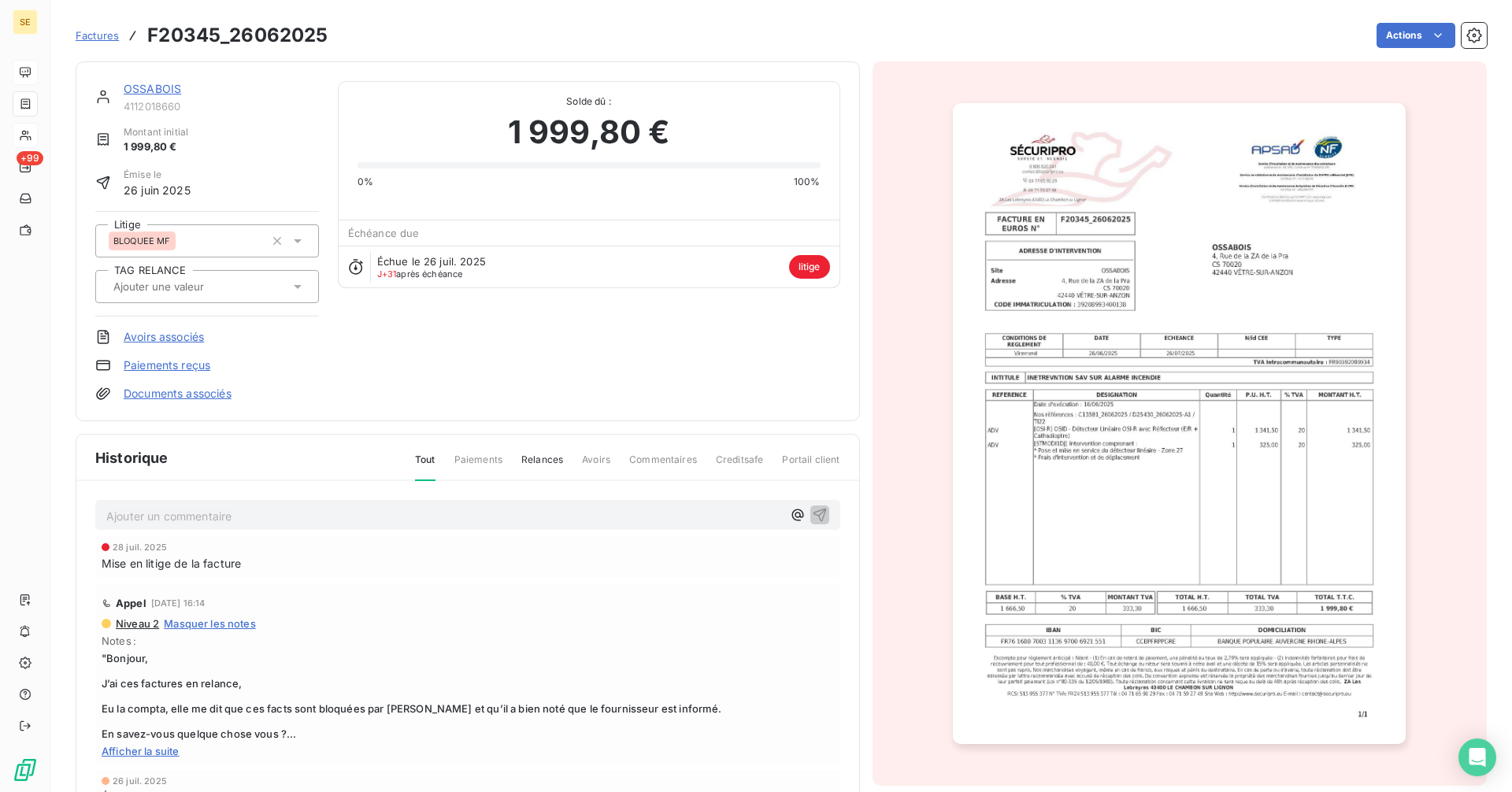
click at [1170, 348] on img "button" at bounding box center [1179, 424] width 453 height 641
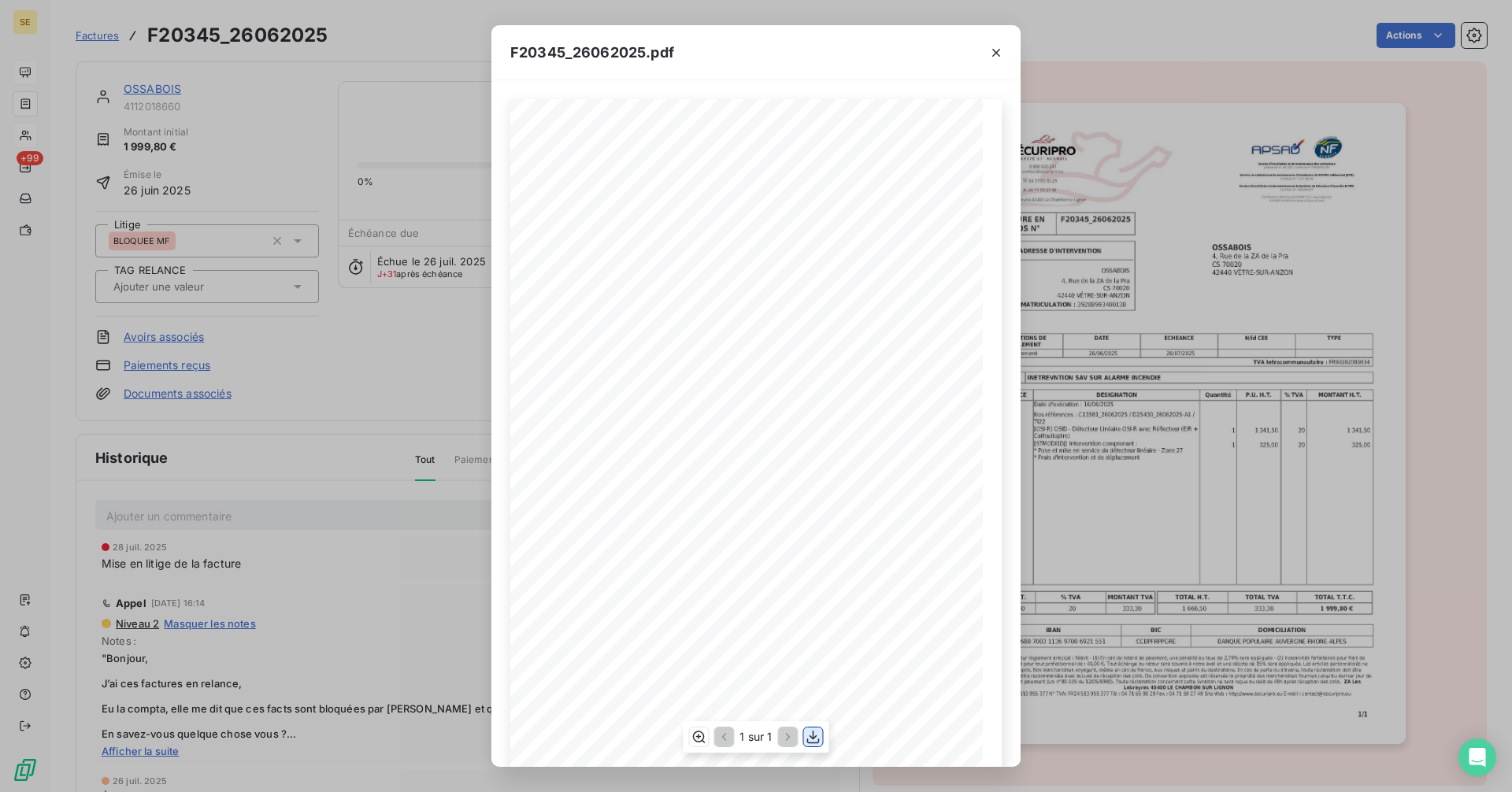
click at [814, 744] on icon "button" at bounding box center [814, 737] width 16 height 16
click at [990, 53] on icon "button" at bounding box center [997, 53] width 16 height 16
